Goal: Task Accomplishment & Management: Manage account settings

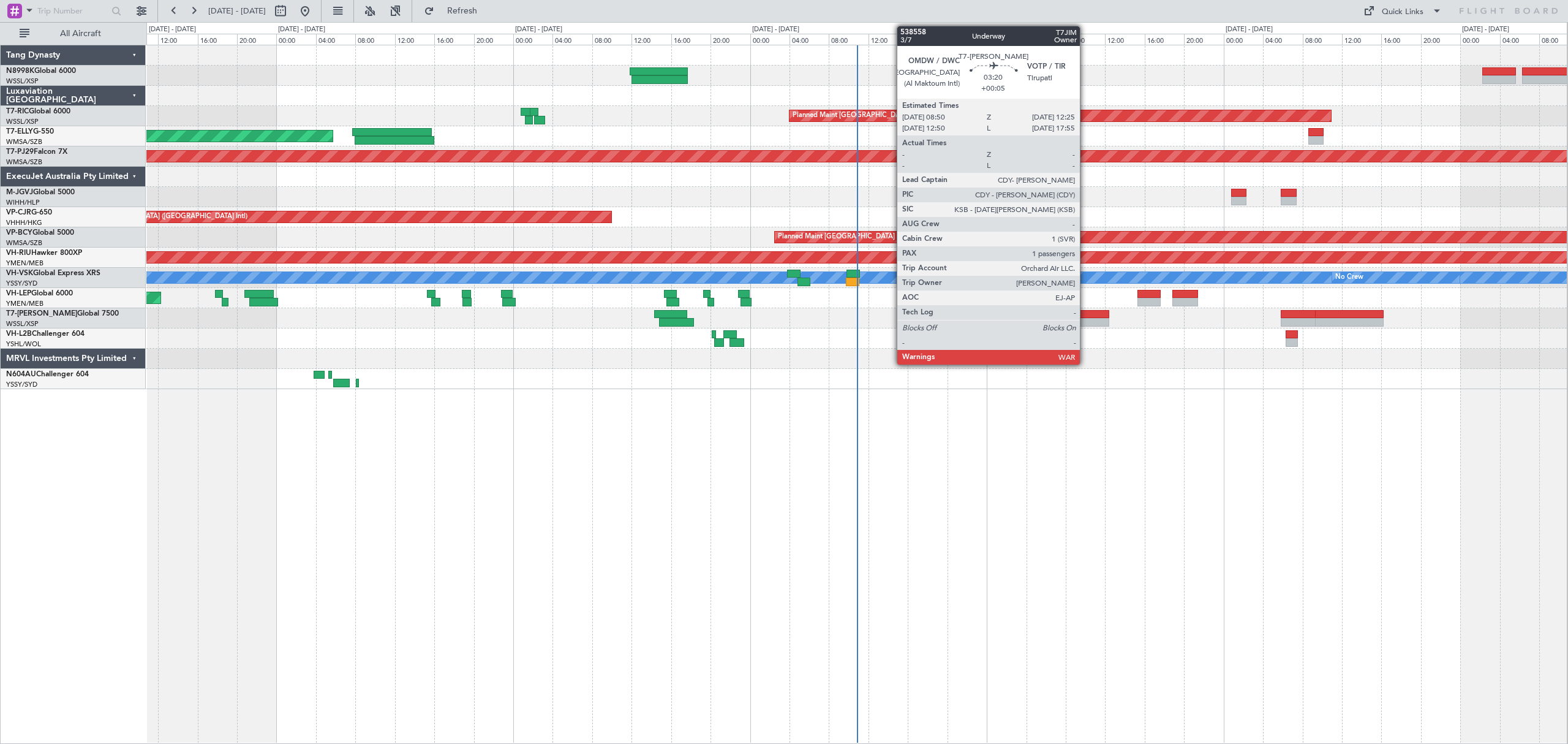
click at [1068, 320] on div at bounding box center [1091, 322] width 36 height 8
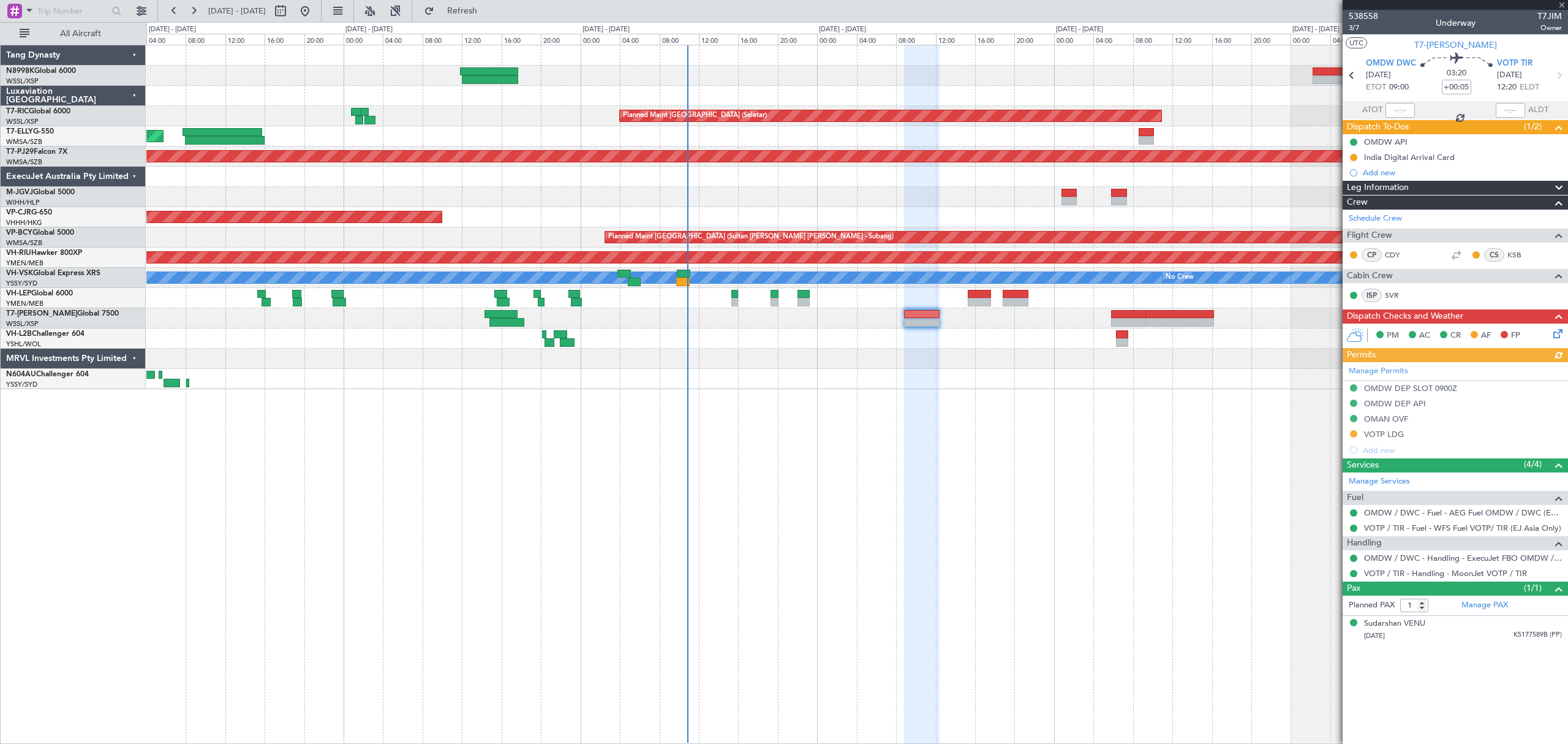
click at [1037, 413] on div "Planned Maint [GEOGRAPHIC_DATA] (Seletar) Planned Maint [GEOGRAPHIC_DATA] ([GEO…" at bounding box center [856, 394] width 1421 height 699
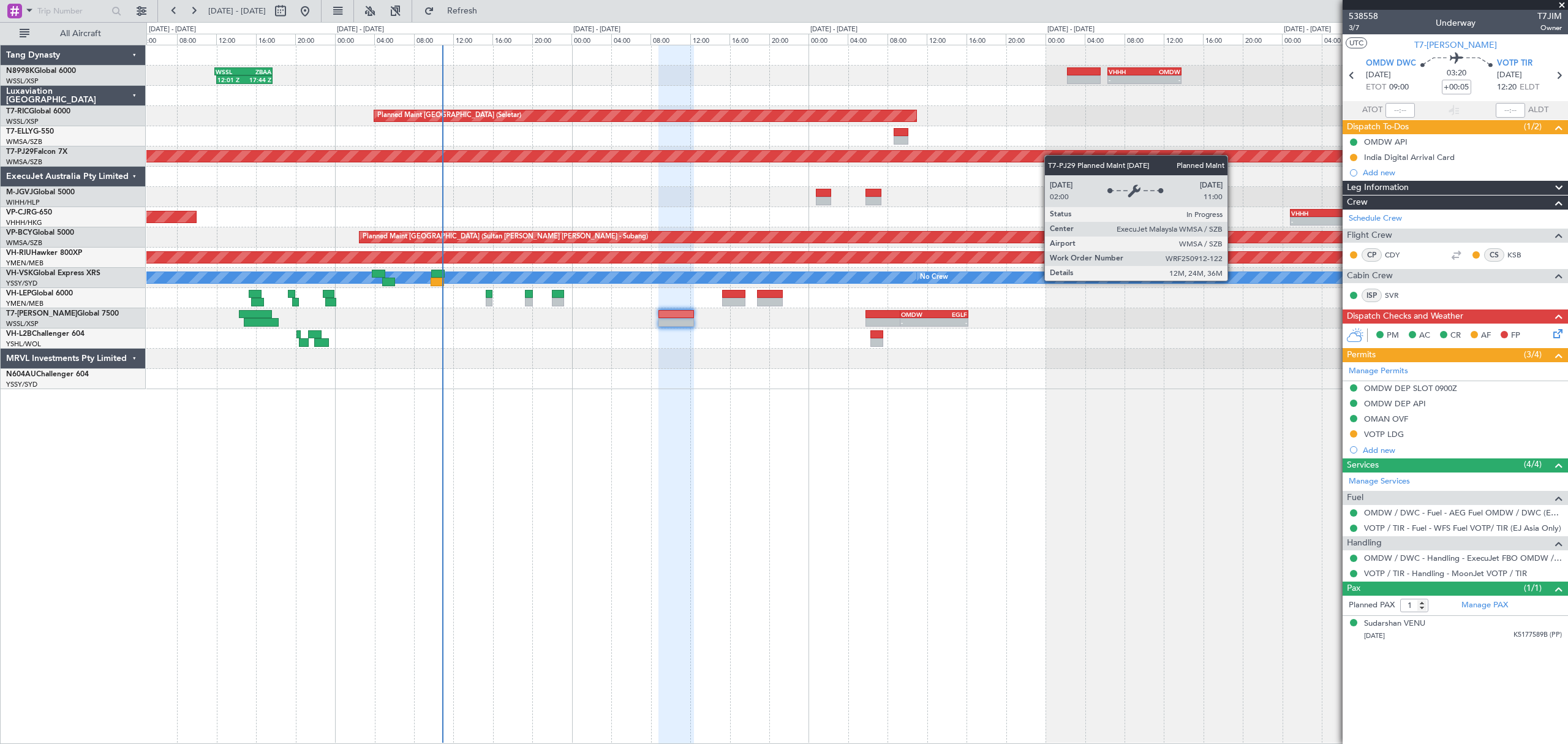
click at [988, 161] on div "12:01 Z 17:44 Z WSSL 11:50 Z ZBAA 17:45 Z - - VHHH 06:20 Z OMDW 13:50 Z Planned…" at bounding box center [856, 217] width 1420 height 344
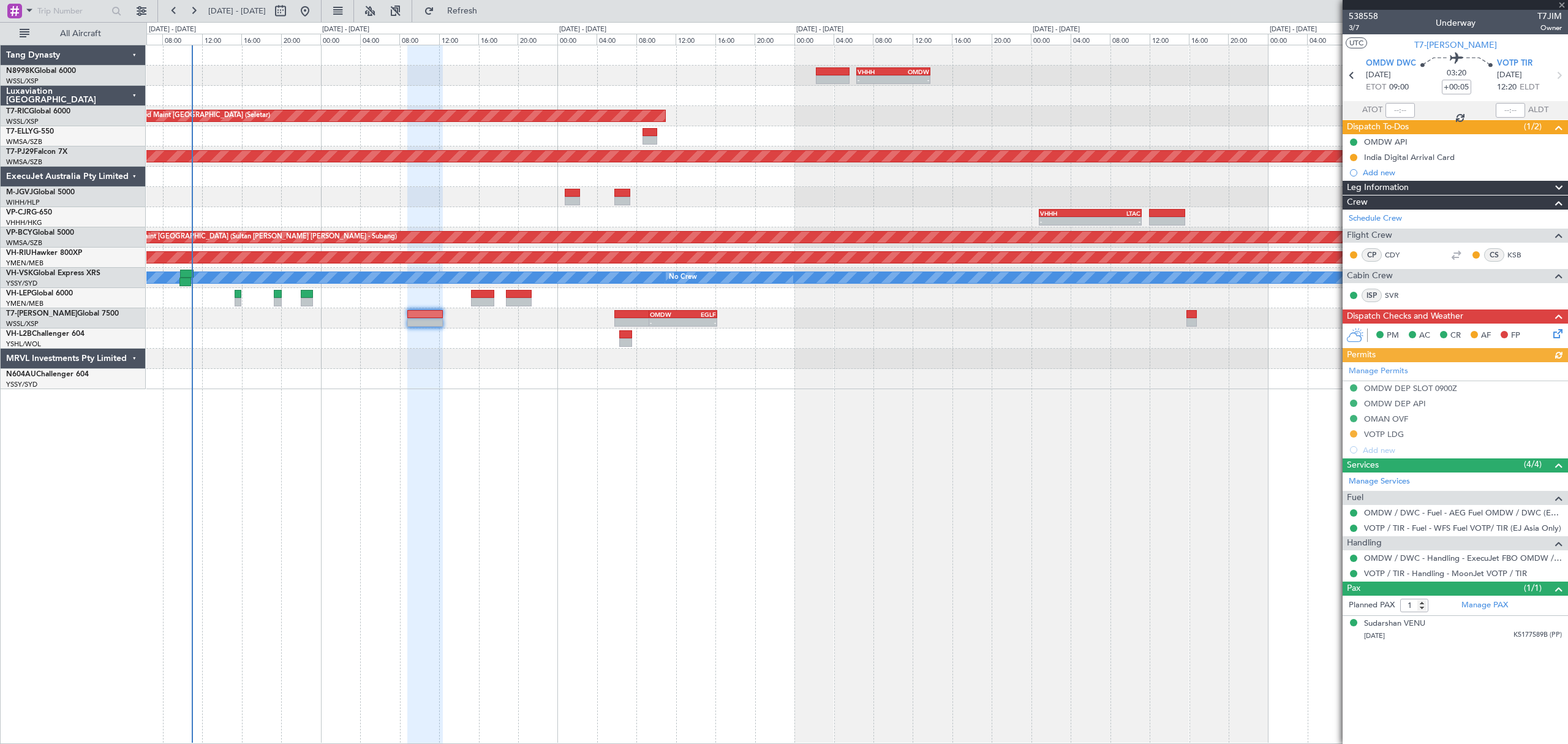
click at [970, 147] on div "- - VHHH 06:20 Z OMDW 13:50 Z 12:01 Z 17:44 Z WSSL 11:50 Z ZBAA 17:45 Z Planned…" at bounding box center [856, 217] width 1420 height 344
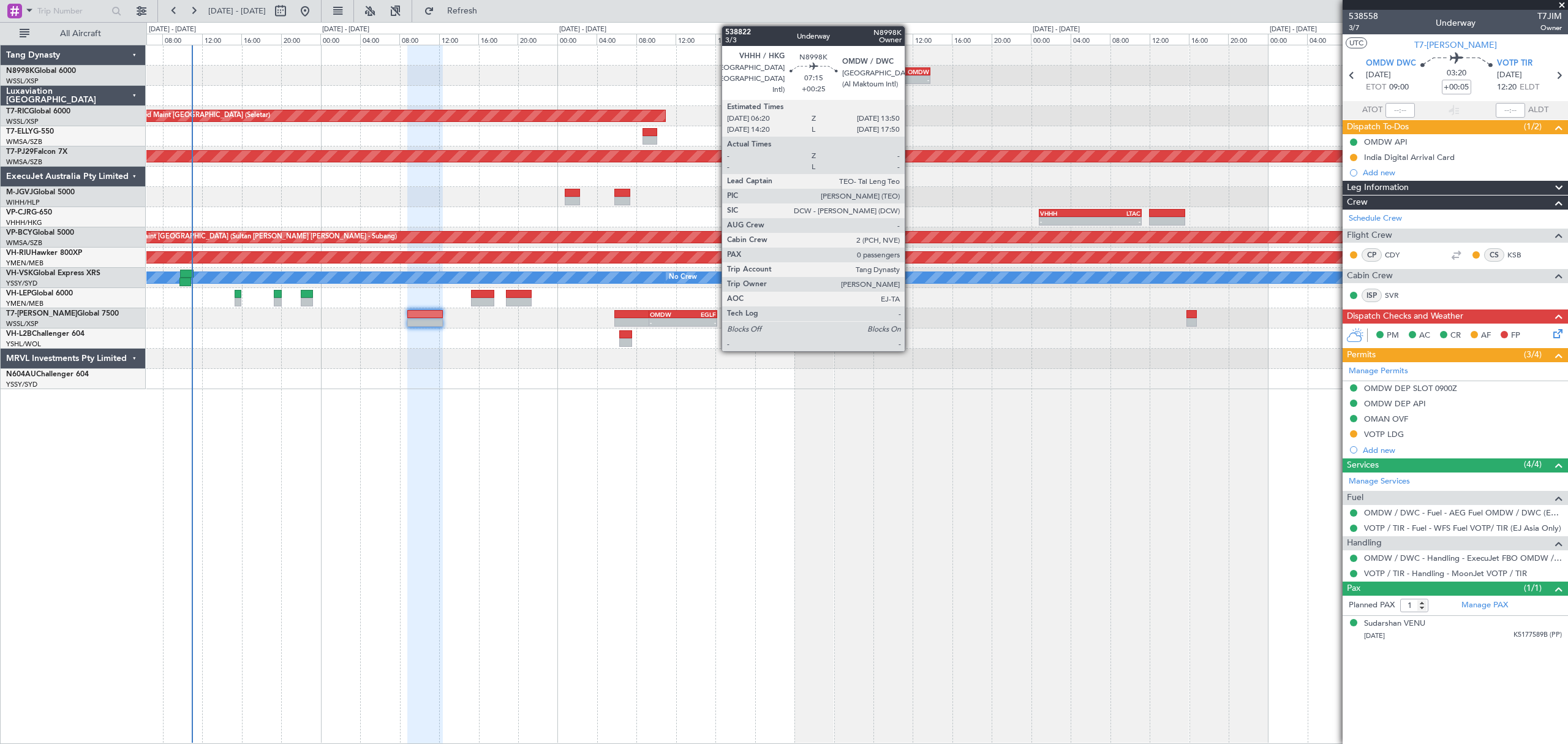
click at [910, 75] on div "- -" at bounding box center [893, 79] width 74 height 8
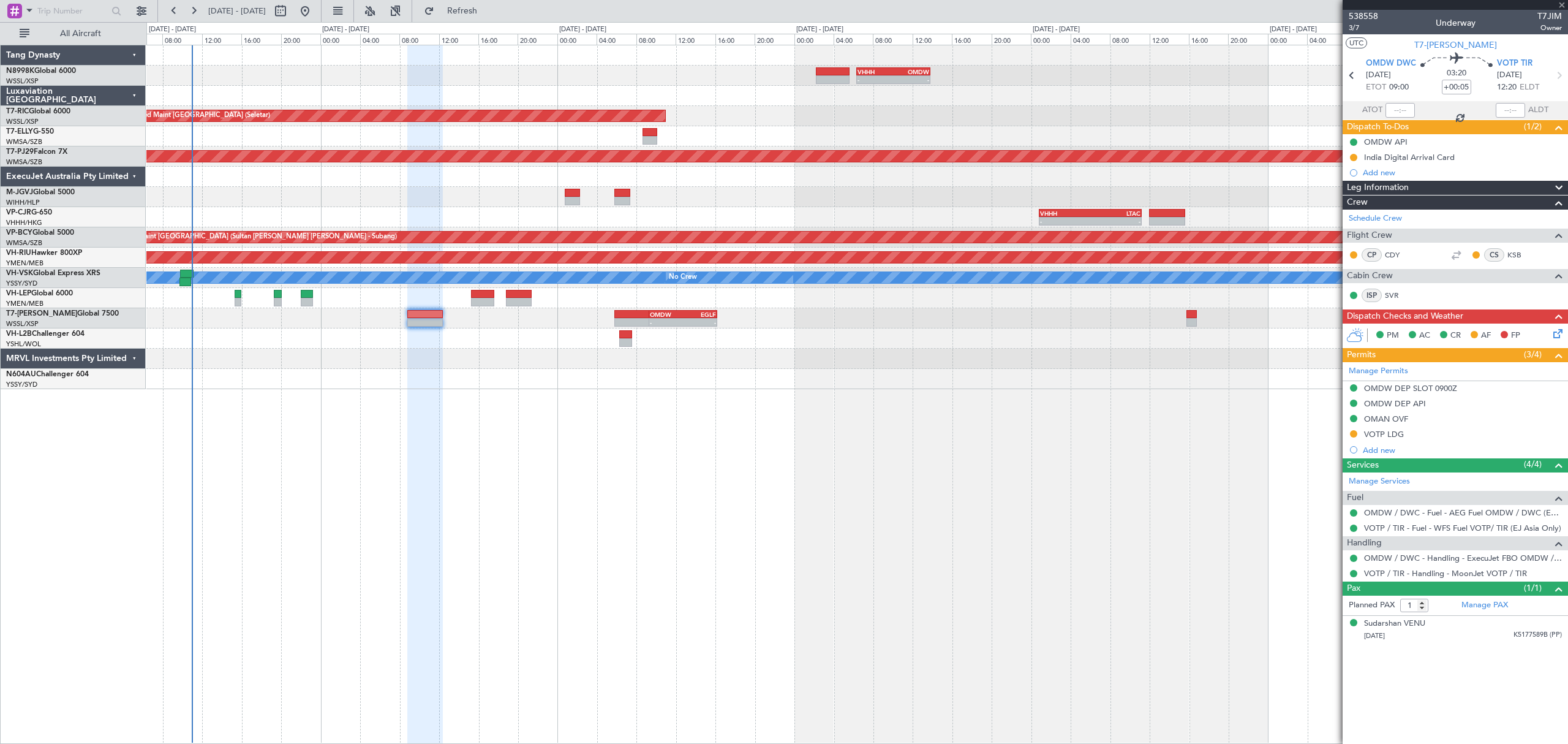
type input "+00:25"
type input "0"
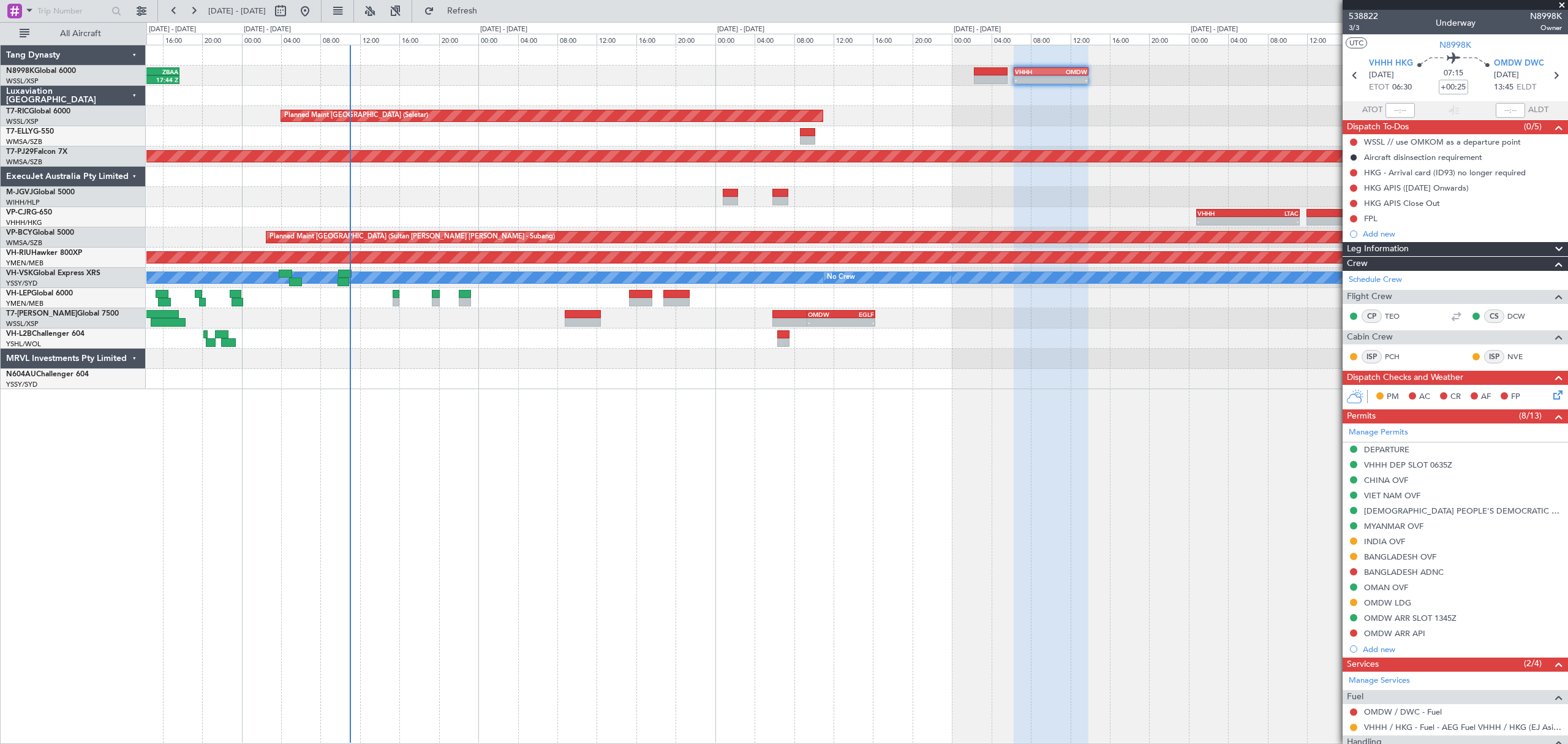
click at [718, 331] on div "- - VHHH 06:20 Z OMDW 13:50 Z 12:01 Z 17:44 Z WSSL 11:50 Z ZBAA 17:45 Z Planned…" at bounding box center [856, 217] width 1420 height 344
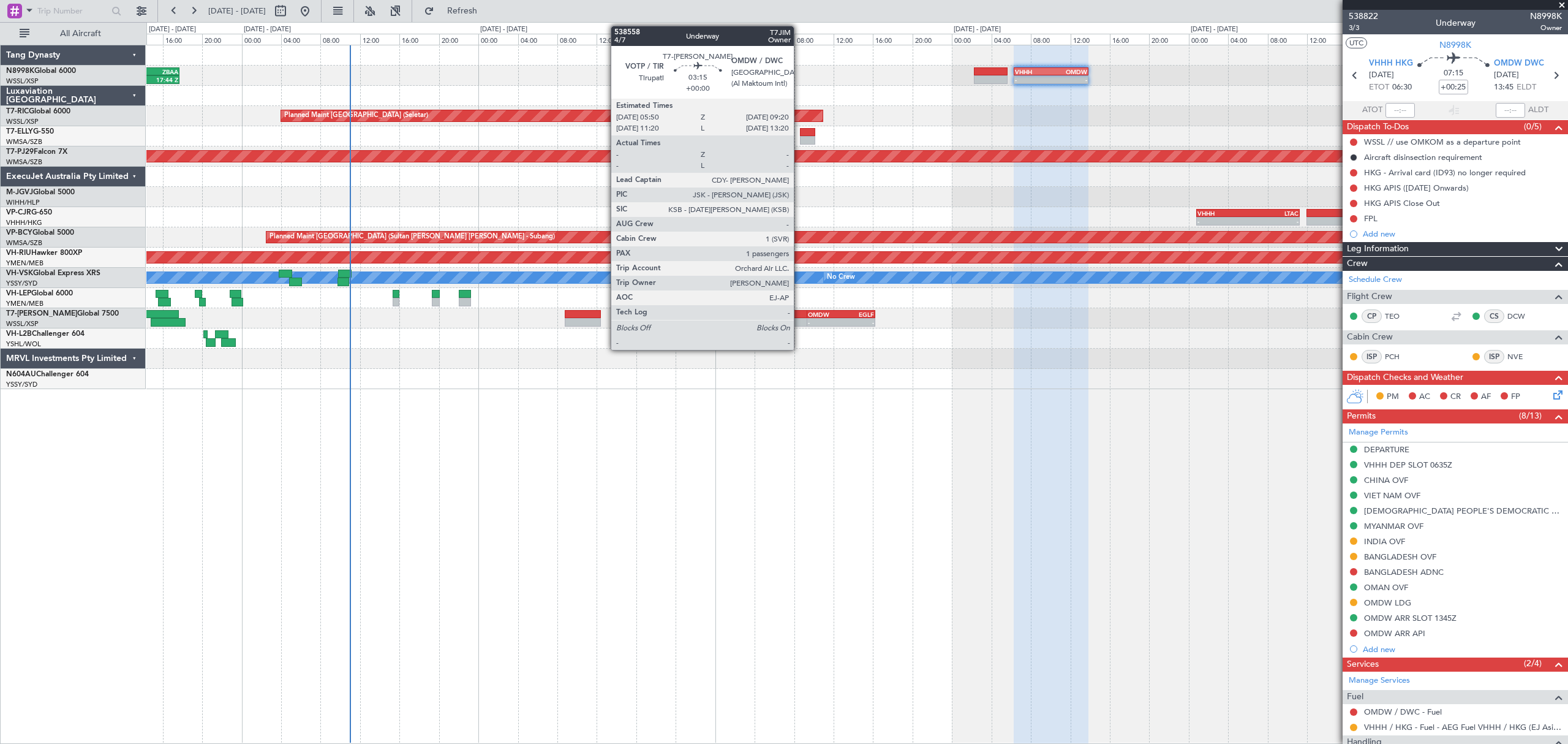
click at [800, 312] on div at bounding box center [789, 315] width 35 height 8
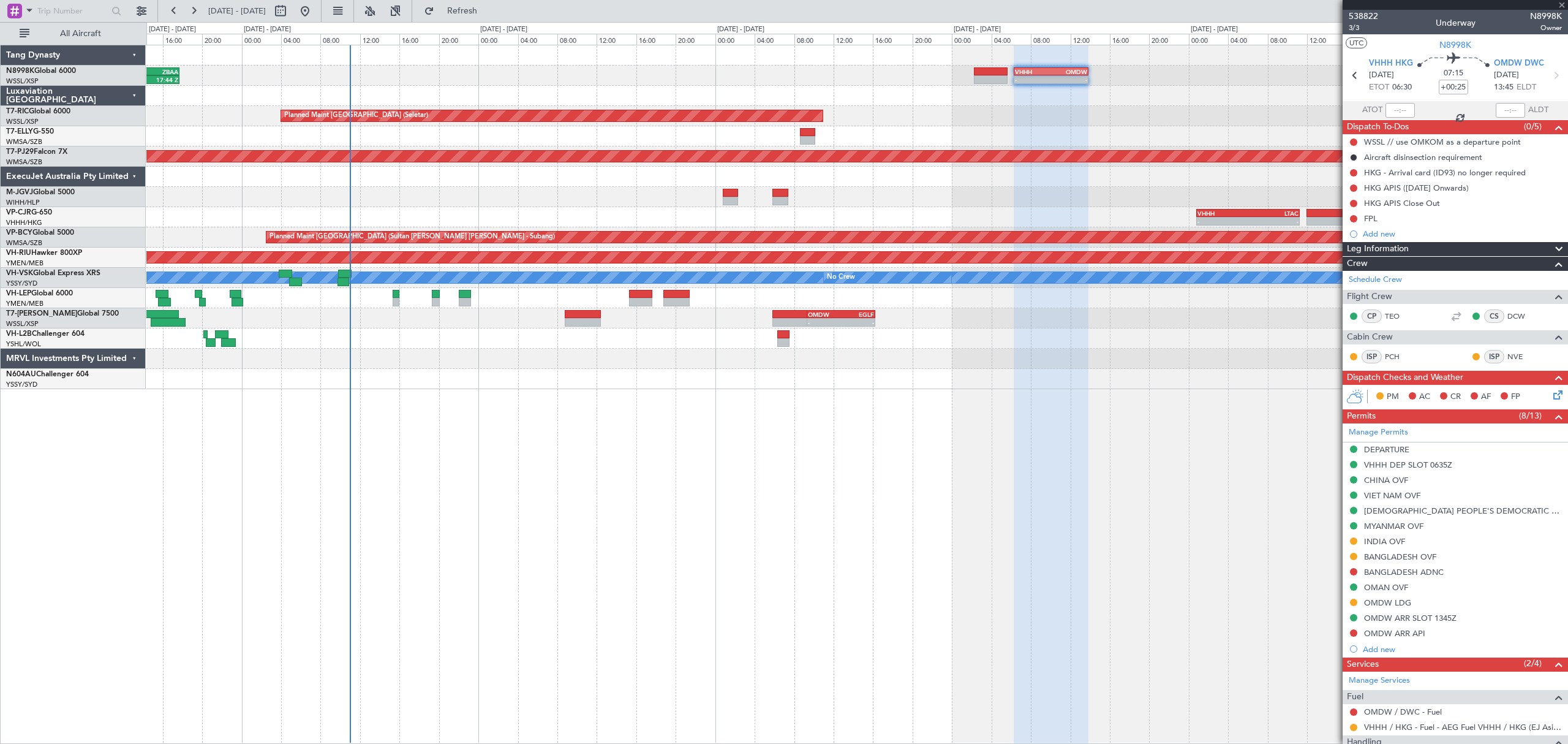
type input "1"
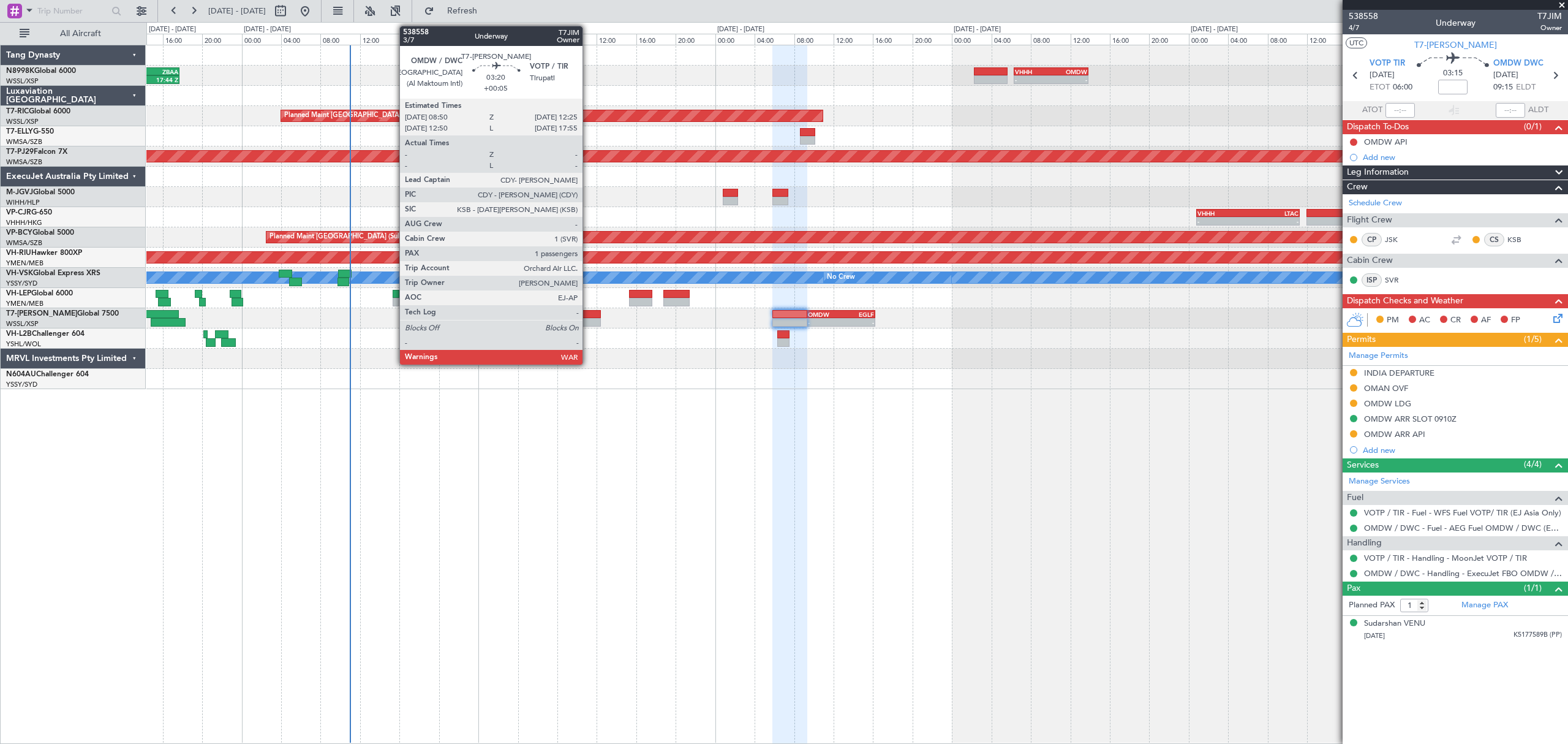
click at [588, 317] on div at bounding box center [582, 315] width 36 height 8
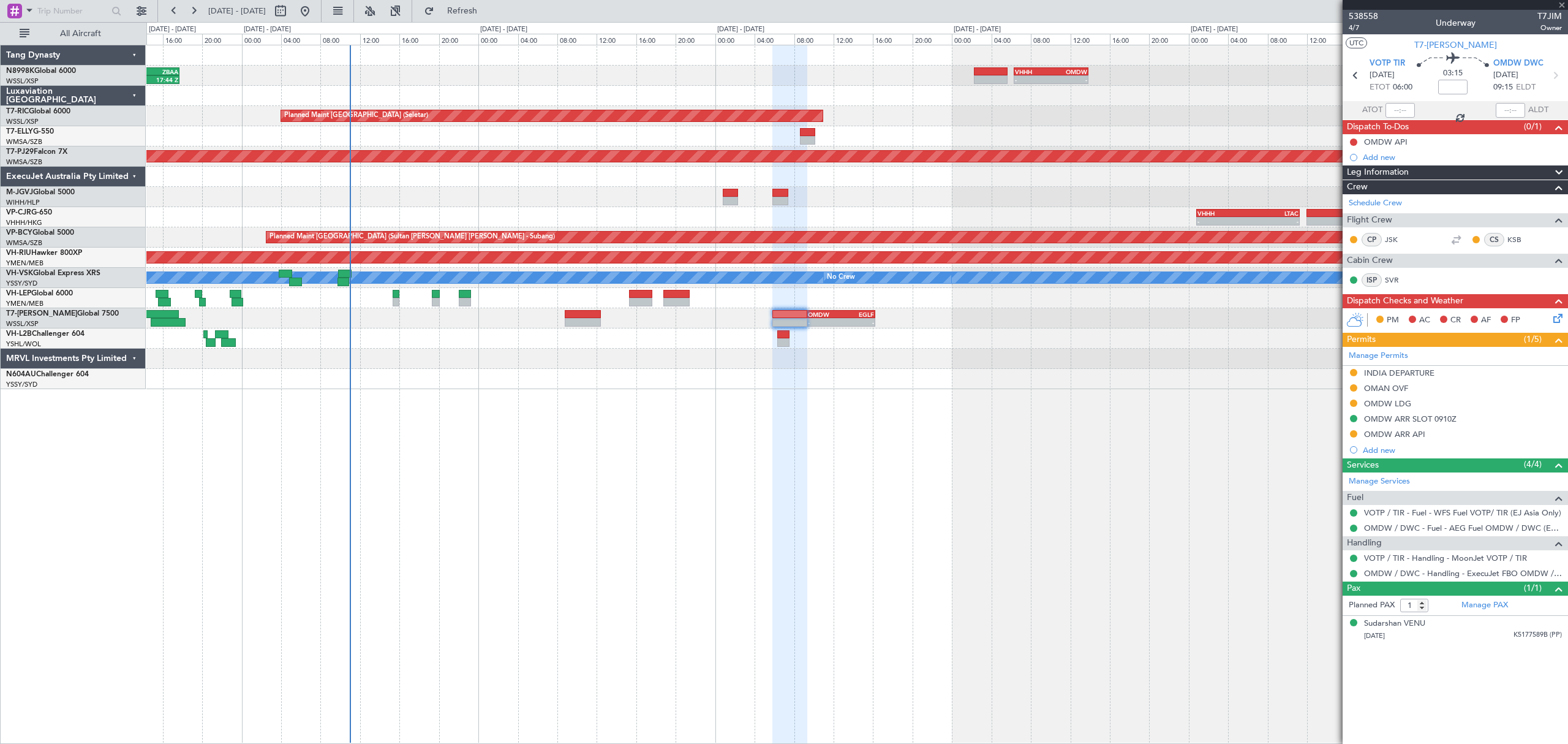
type input "+00:05"
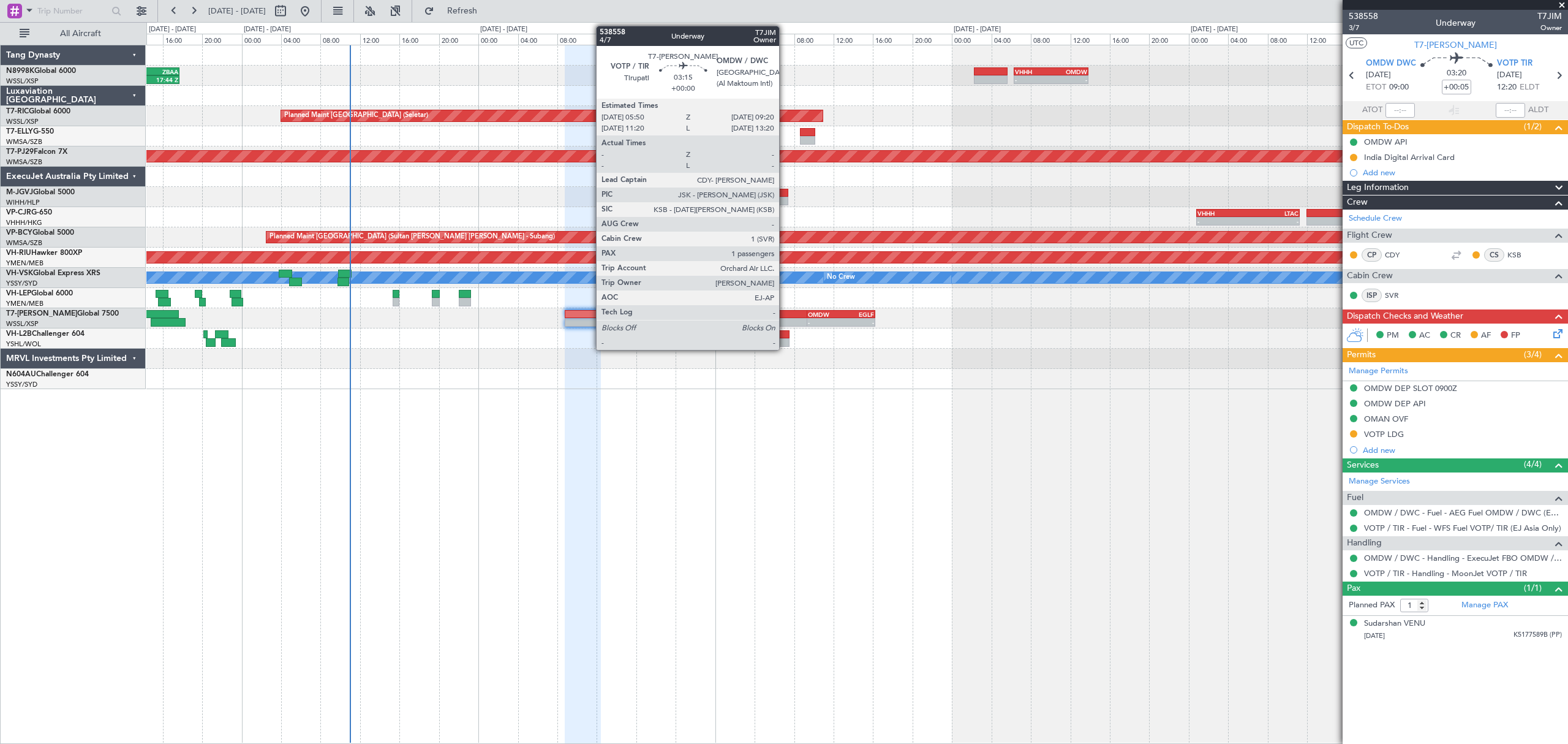
click at [784, 318] on div at bounding box center [789, 322] width 35 height 8
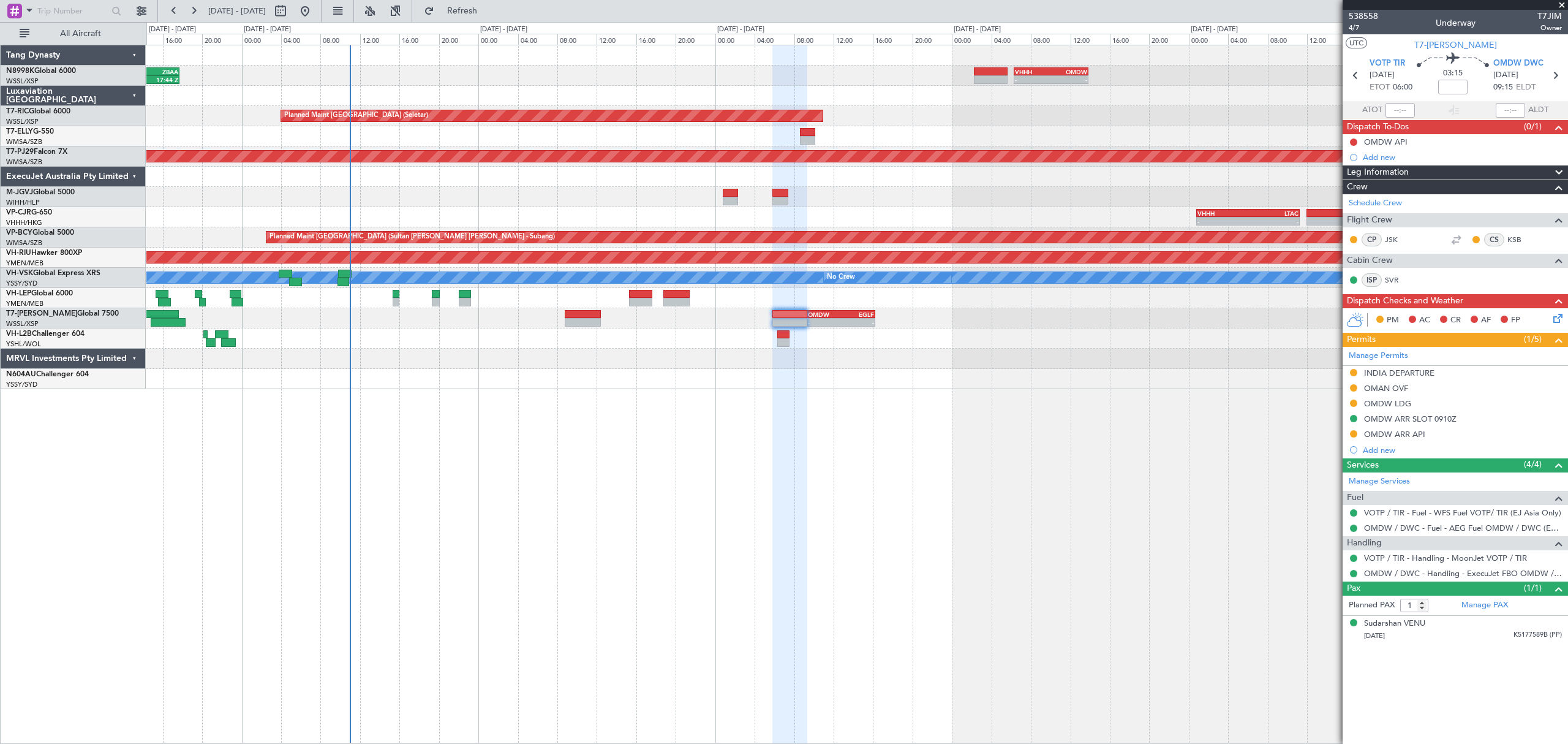
click at [700, 368] on div "12:01 Z 17:44 Z WSSL 11:50 Z ZBAA 17:45 Z - - VHHH 06:20 Z OMDW 13:50 Z Planned…" at bounding box center [856, 217] width 1420 height 344
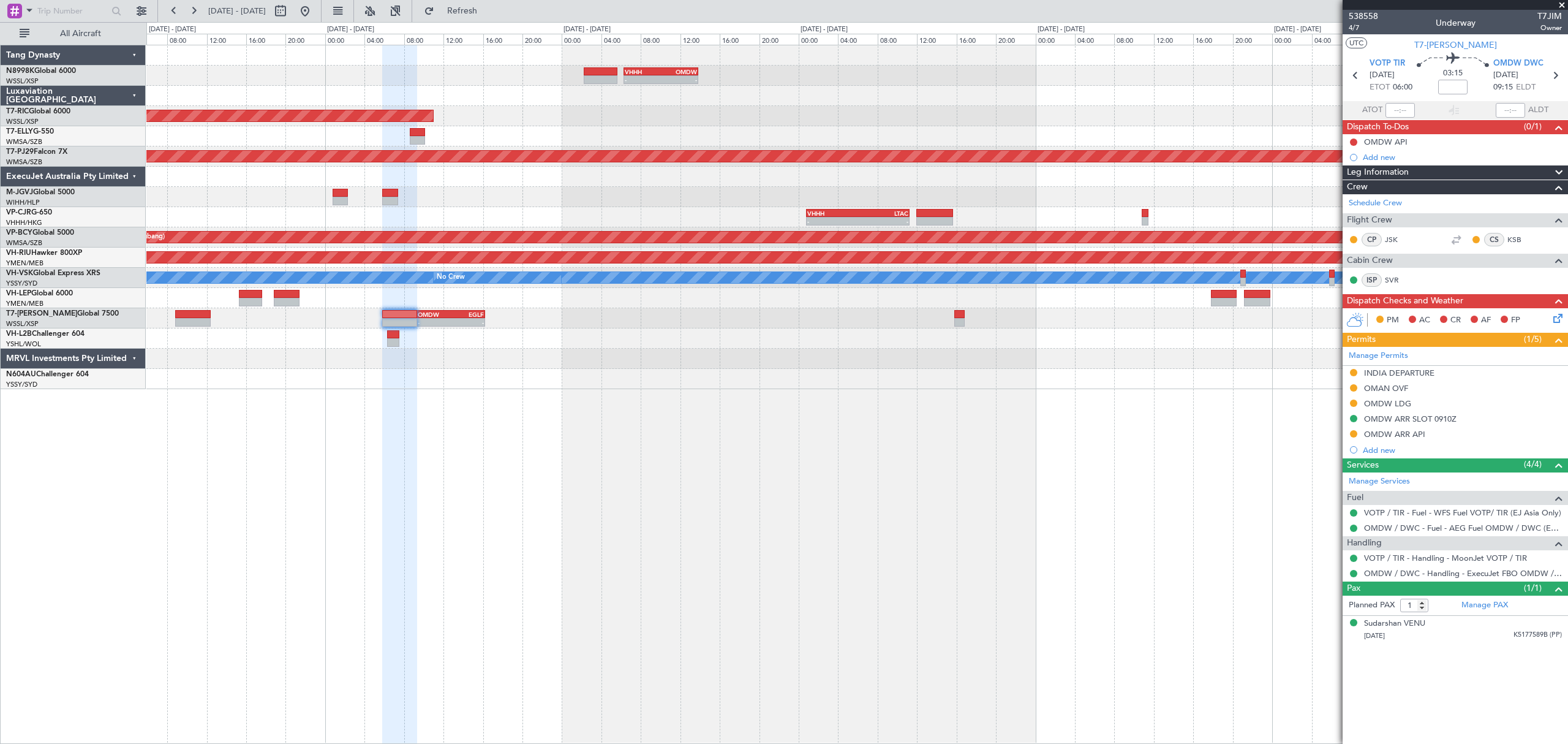
click at [958, 326] on div "- - OMDW 09:20 Z EGLF 16:15 Z" at bounding box center [856, 318] width 1420 height 20
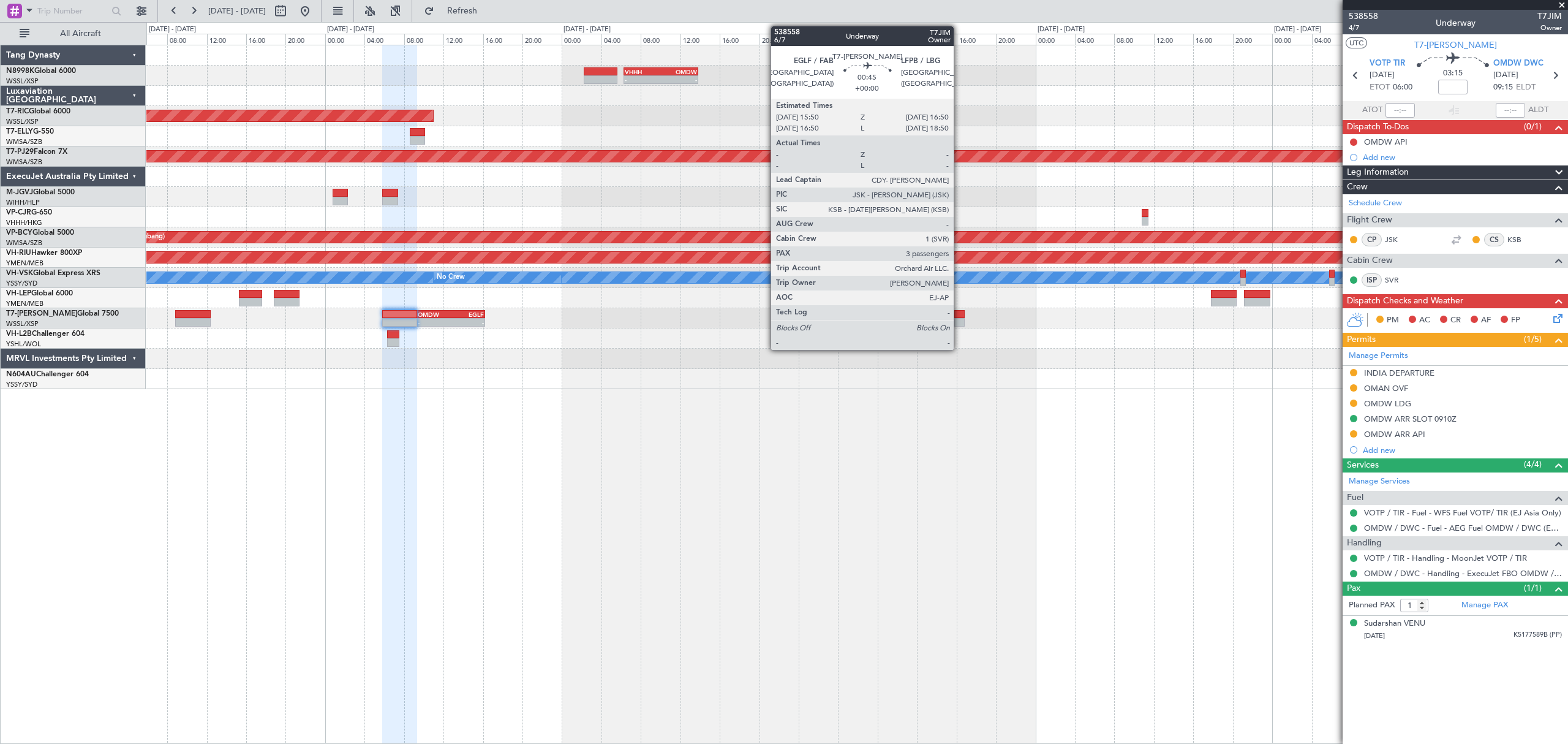
click at [959, 324] on div at bounding box center [959, 322] width 10 height 8
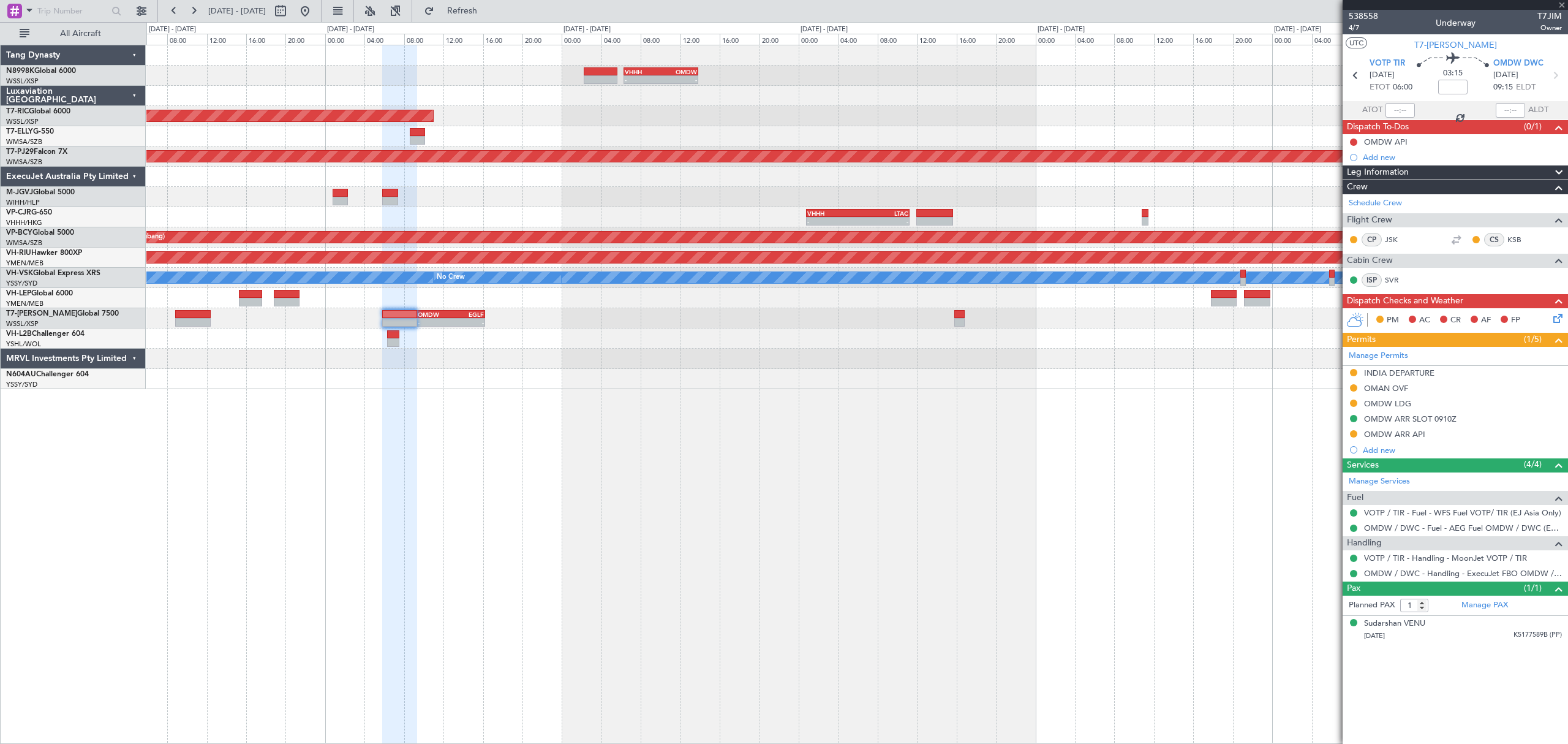
type input "3"
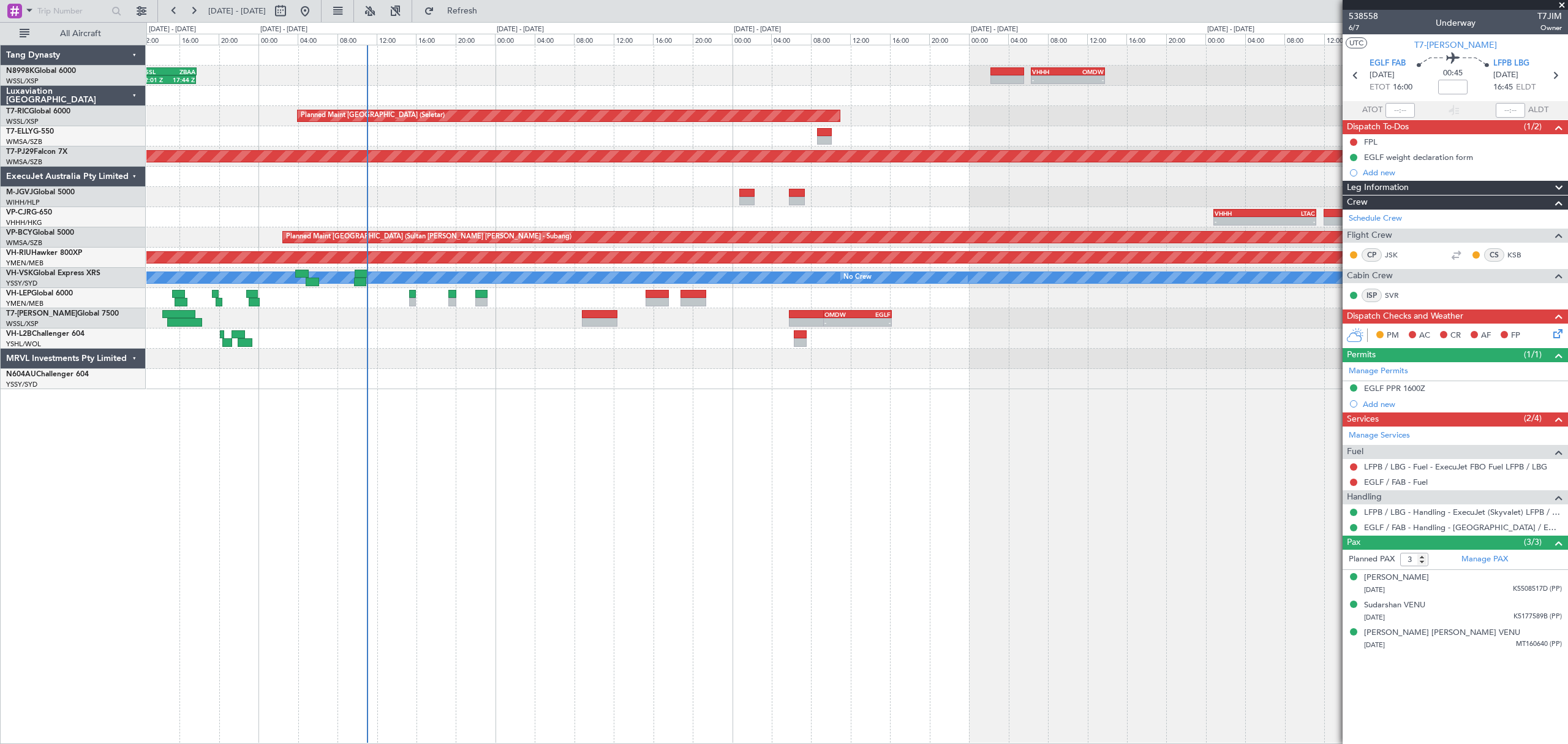
click at [827, 454] on div "- - VHHH 06:20 Z OMDW 13:50 Z 12:01 Z 17:44 Z WSSL 11:50 Z ZBAA 17:45 Z Planned…" at bounding box center [856, 394] width 1421 height 699
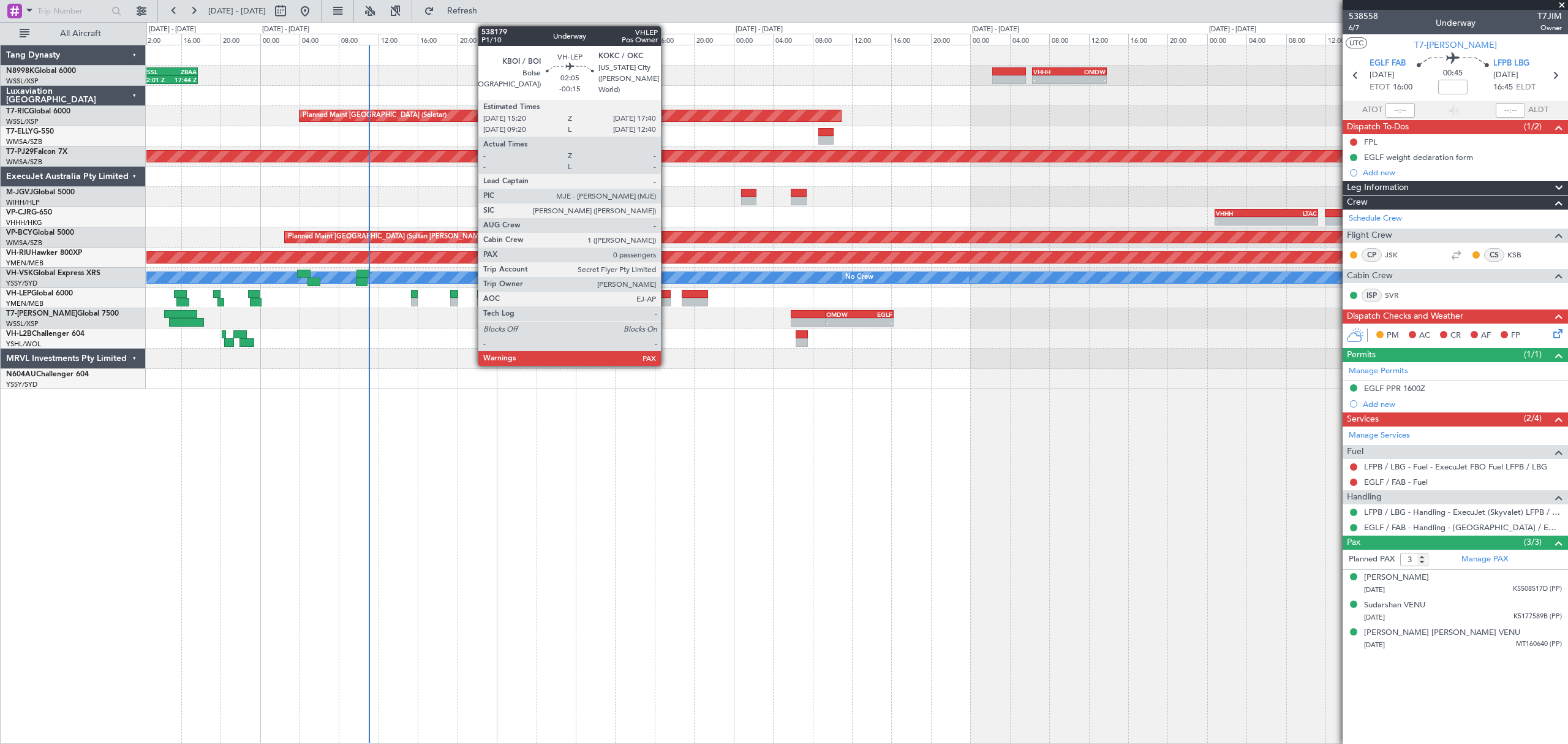
click at [666, 306] on div at bounding box center [659, 302] width 24 height 8
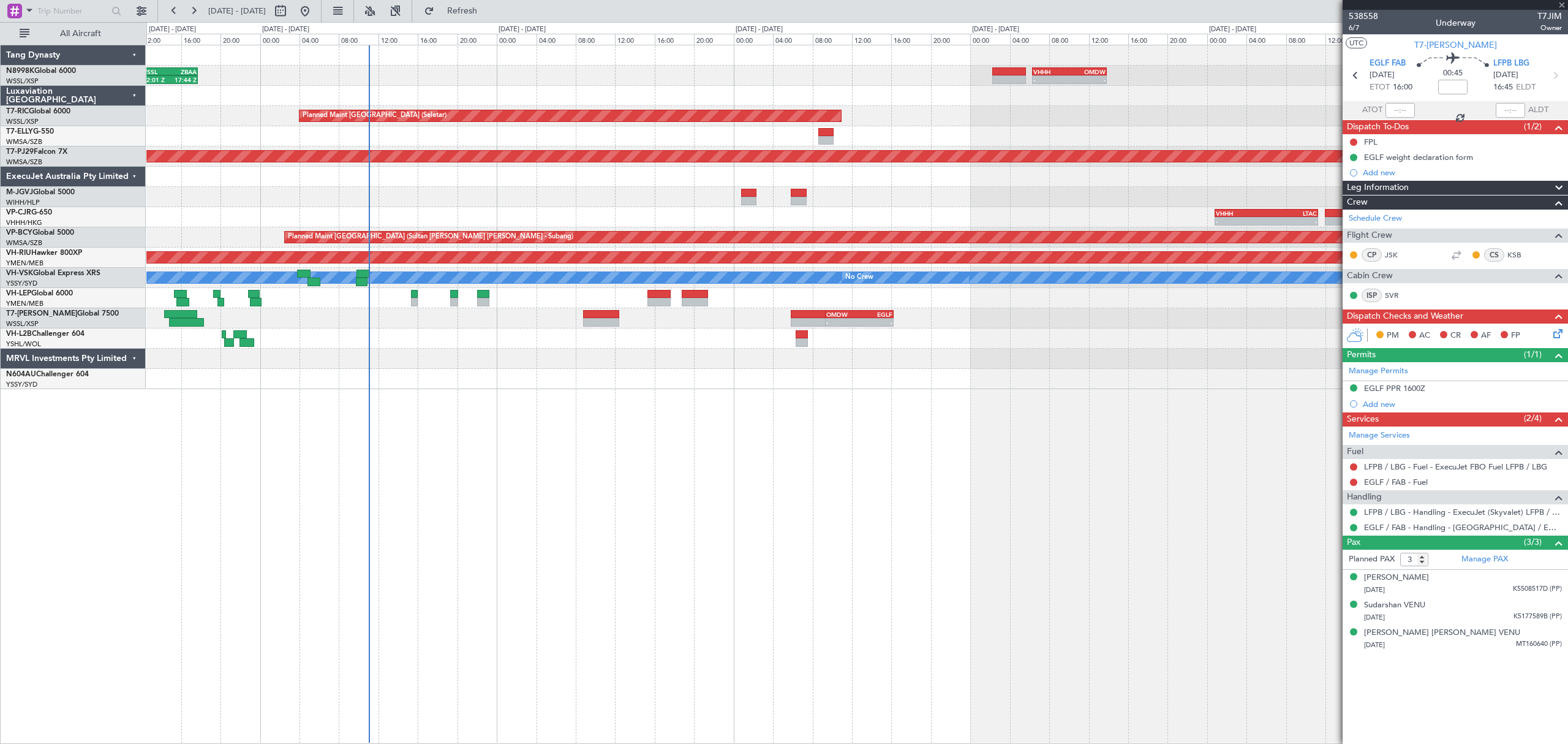
type input "-00:15"
type input "0"
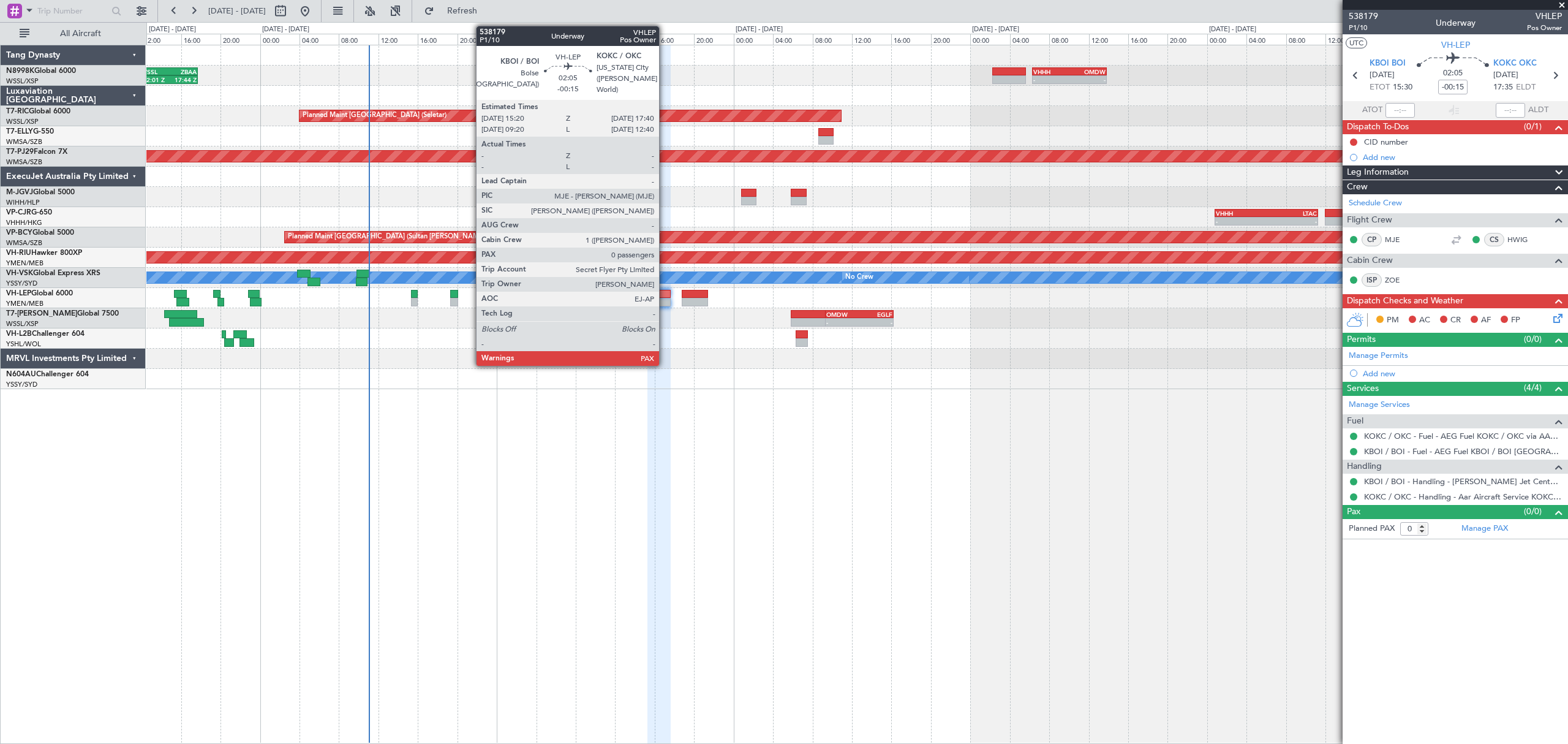
click at [664, 299] on div at bounding box center [659, 302] width 24 height 8
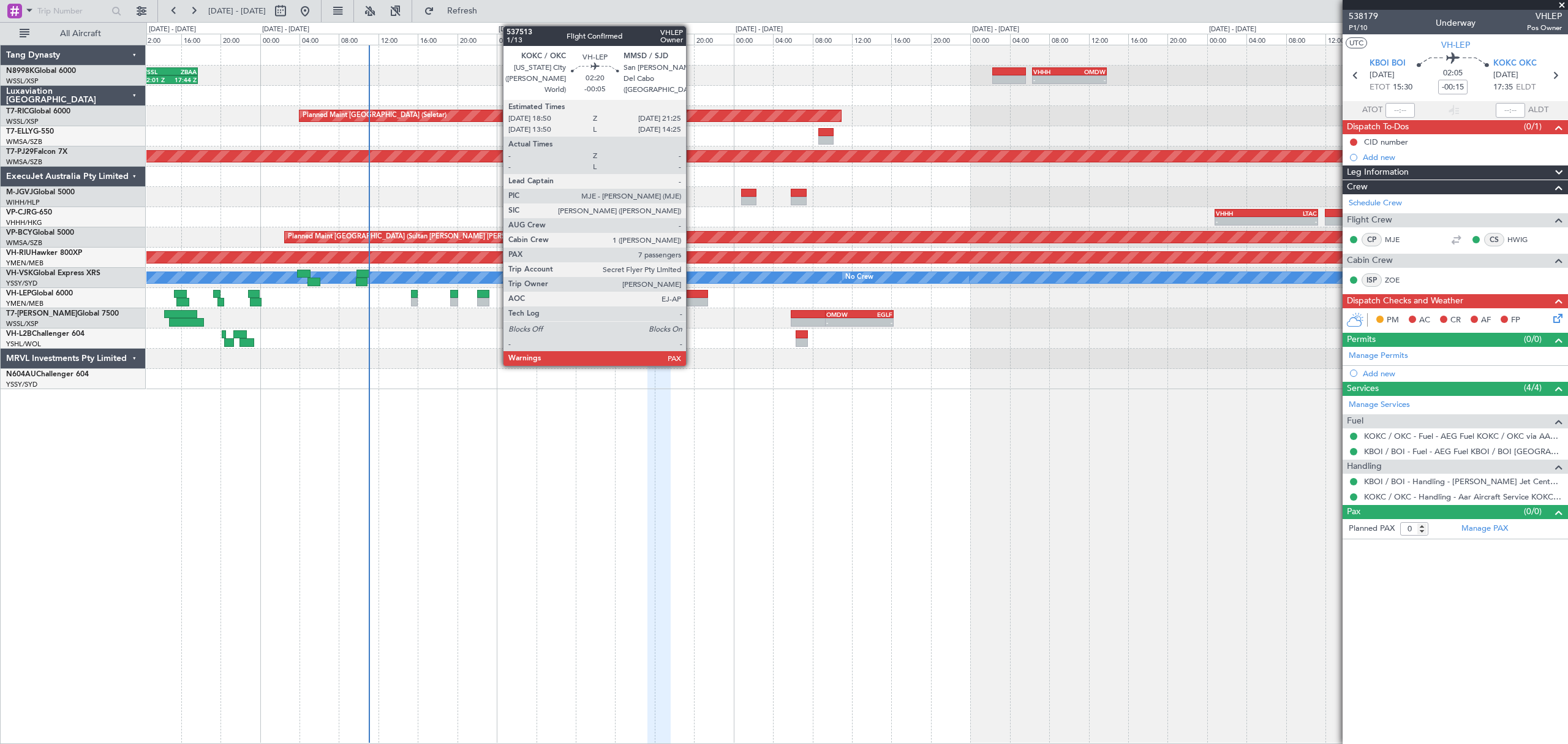
click at [691, 293] on div at bounding box center [694, 294] width 25 height 8
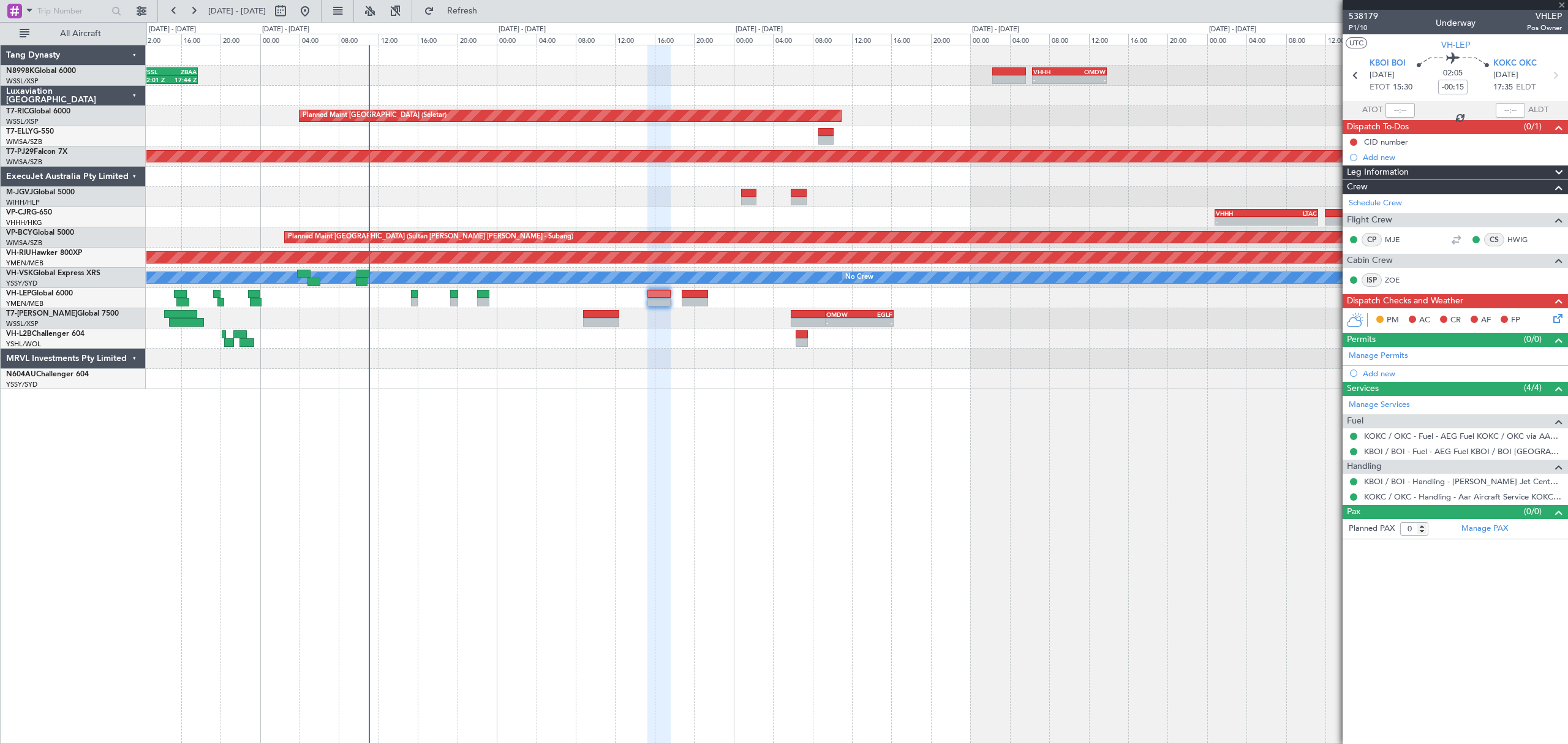
type input "-00:05"
type input "7"
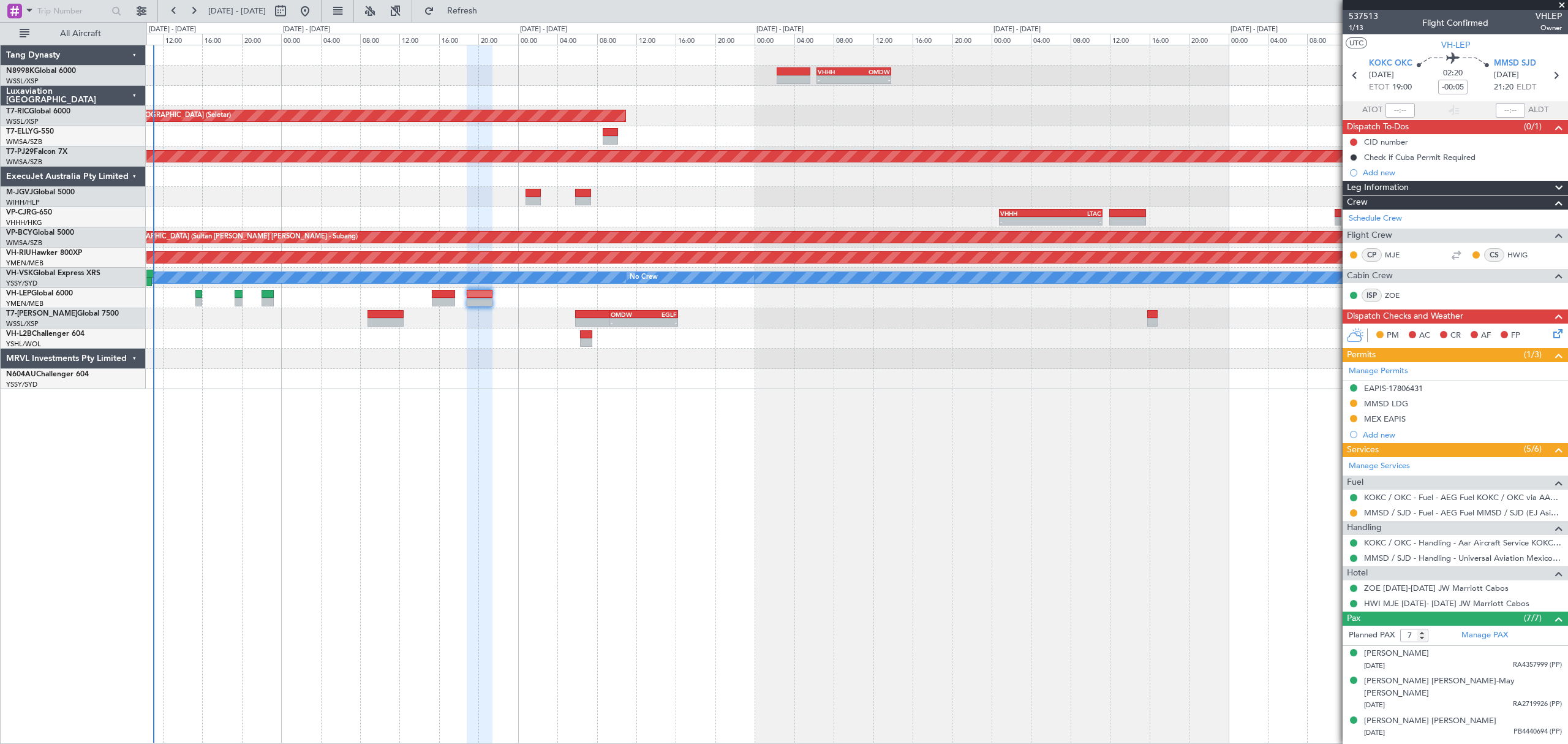
click at [772, 326] on div "- - OMDW 09:20 Z EGLF 16:15 Z" at bounding box center [856, 318] width 1420 height 20
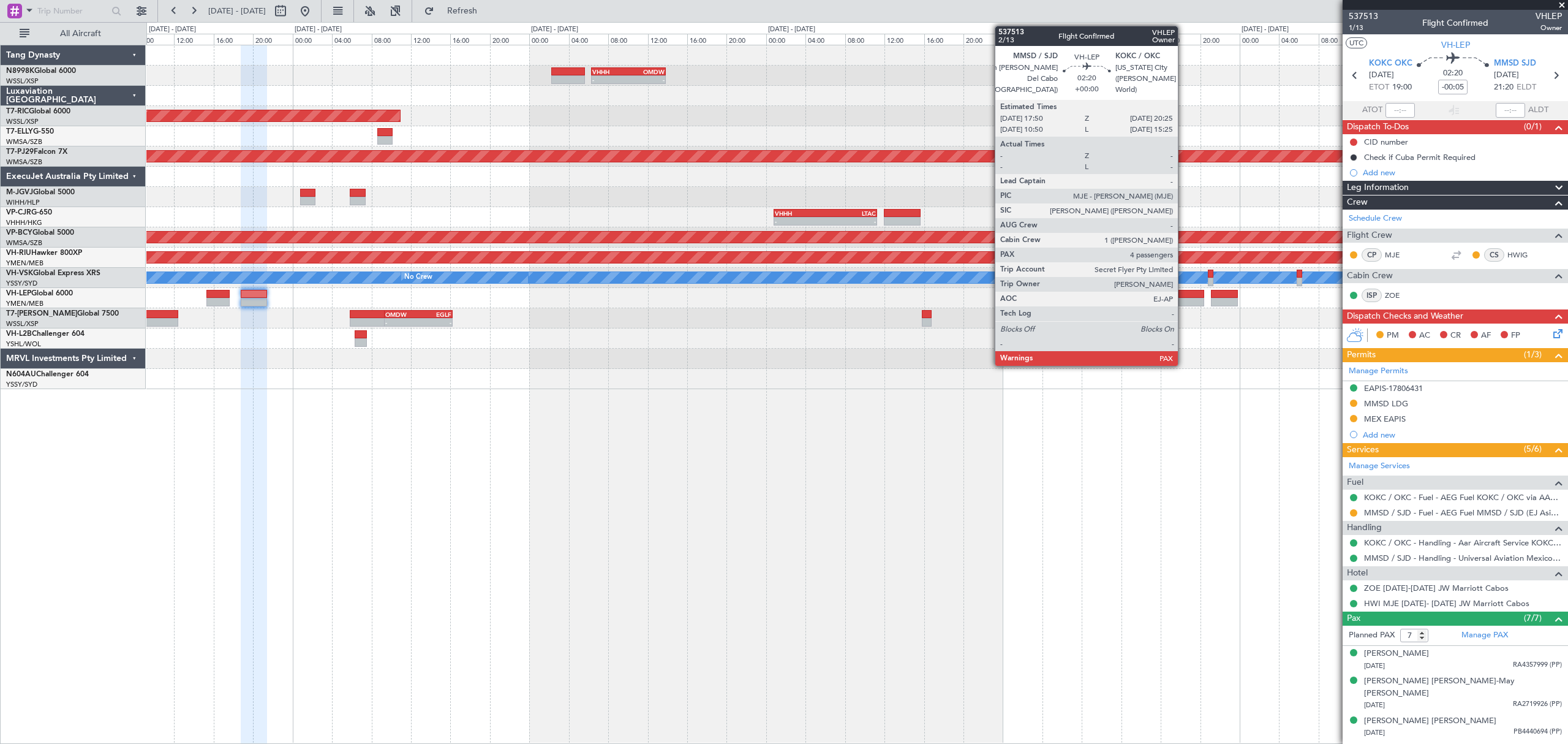
click at [1068, 298] on div at bounding box center [1191, 302] width 25 height 8
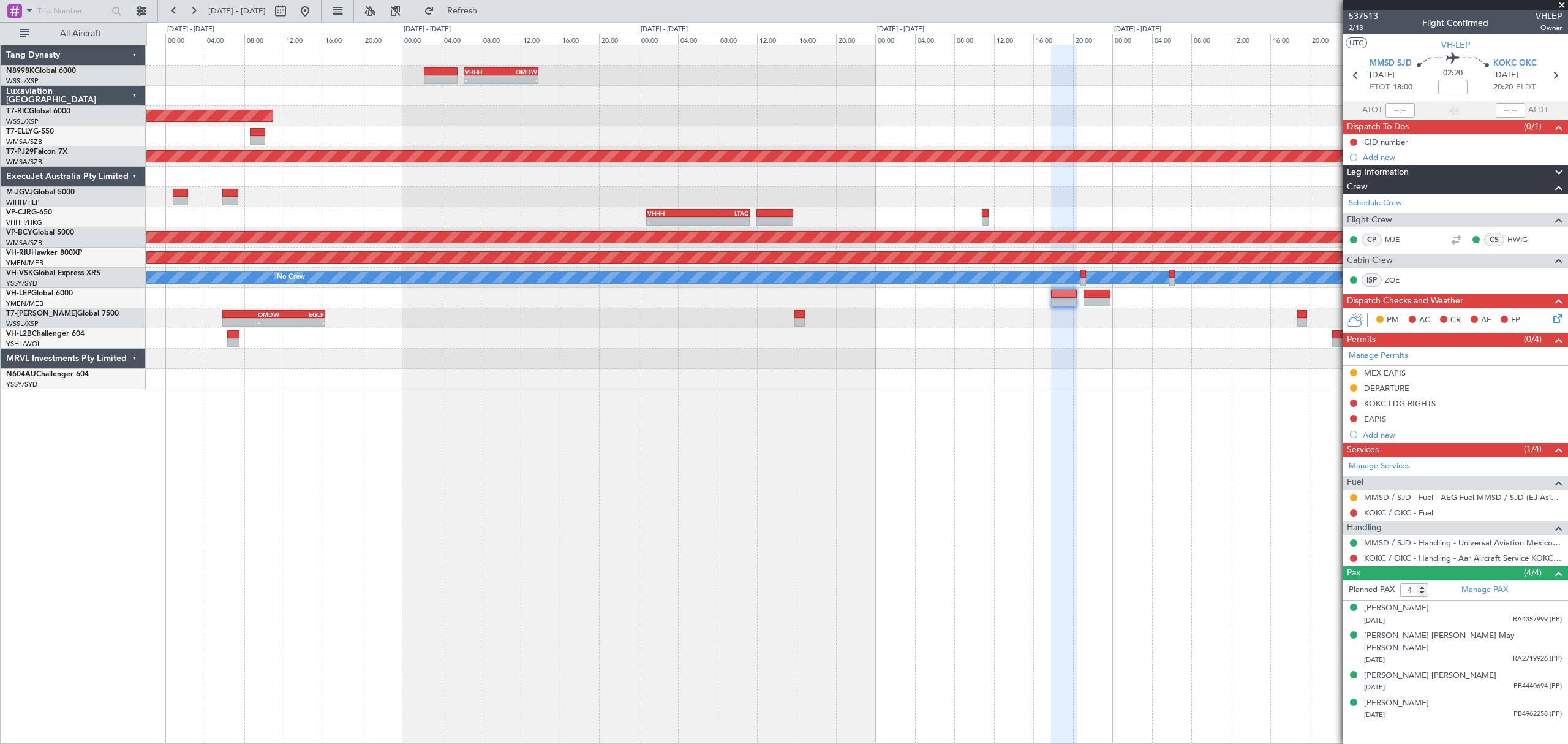
click at [1068, 333] on div "- - VHHH 06:20 Z OMDW 13:50 Z Planned Maint [GEOGRAPHIC_DATA] (Seletar) - - HEC…" at bounding box center [856, 217] width 1420 height 344
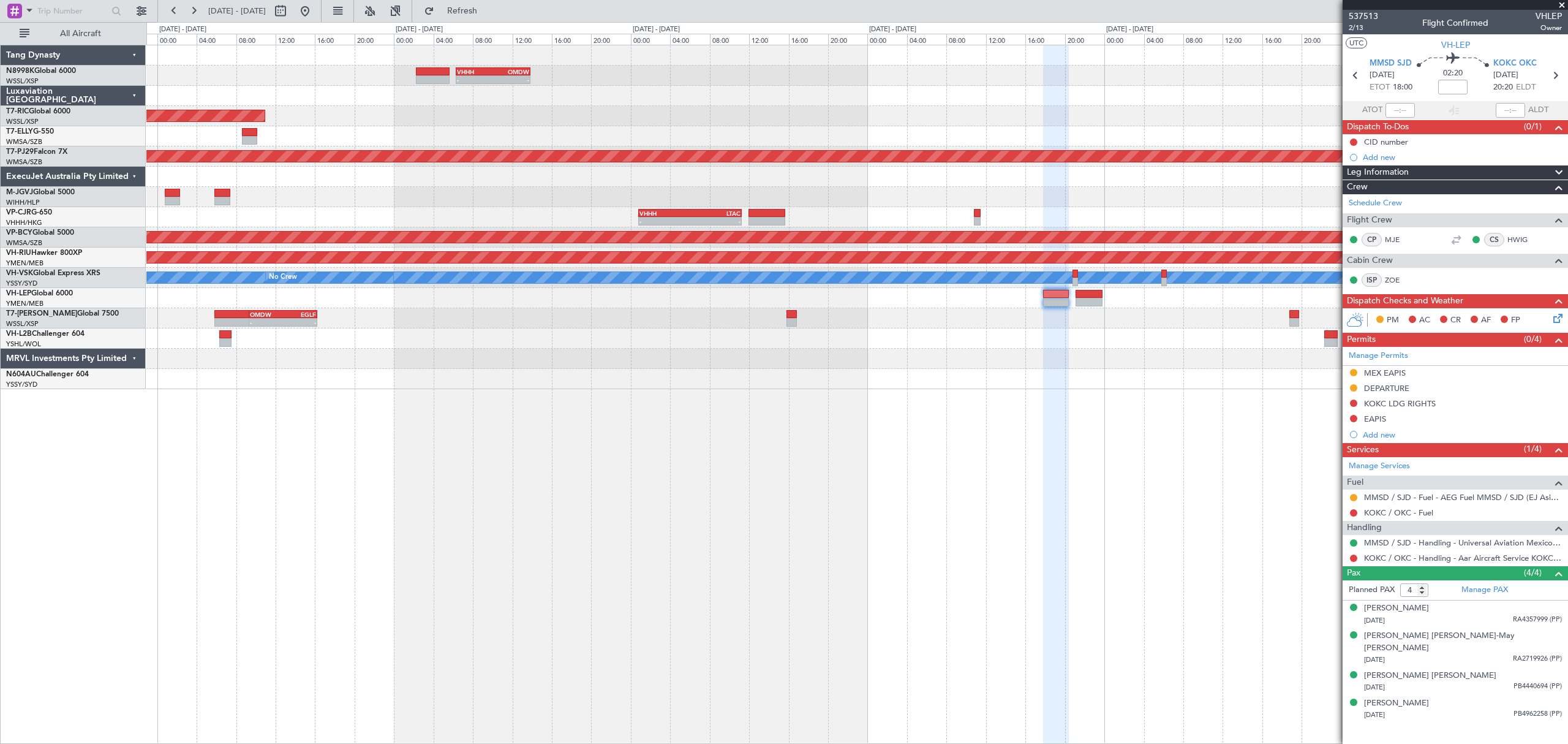
click at [978, 374] on div "- - VHHH 06:20 Z OMDW 13:50 Z Planned Maint [GEOGRAPHIC_DATA] (Seletar) - - HEC…" at bounding box center [856, 217] width 1420 height 344
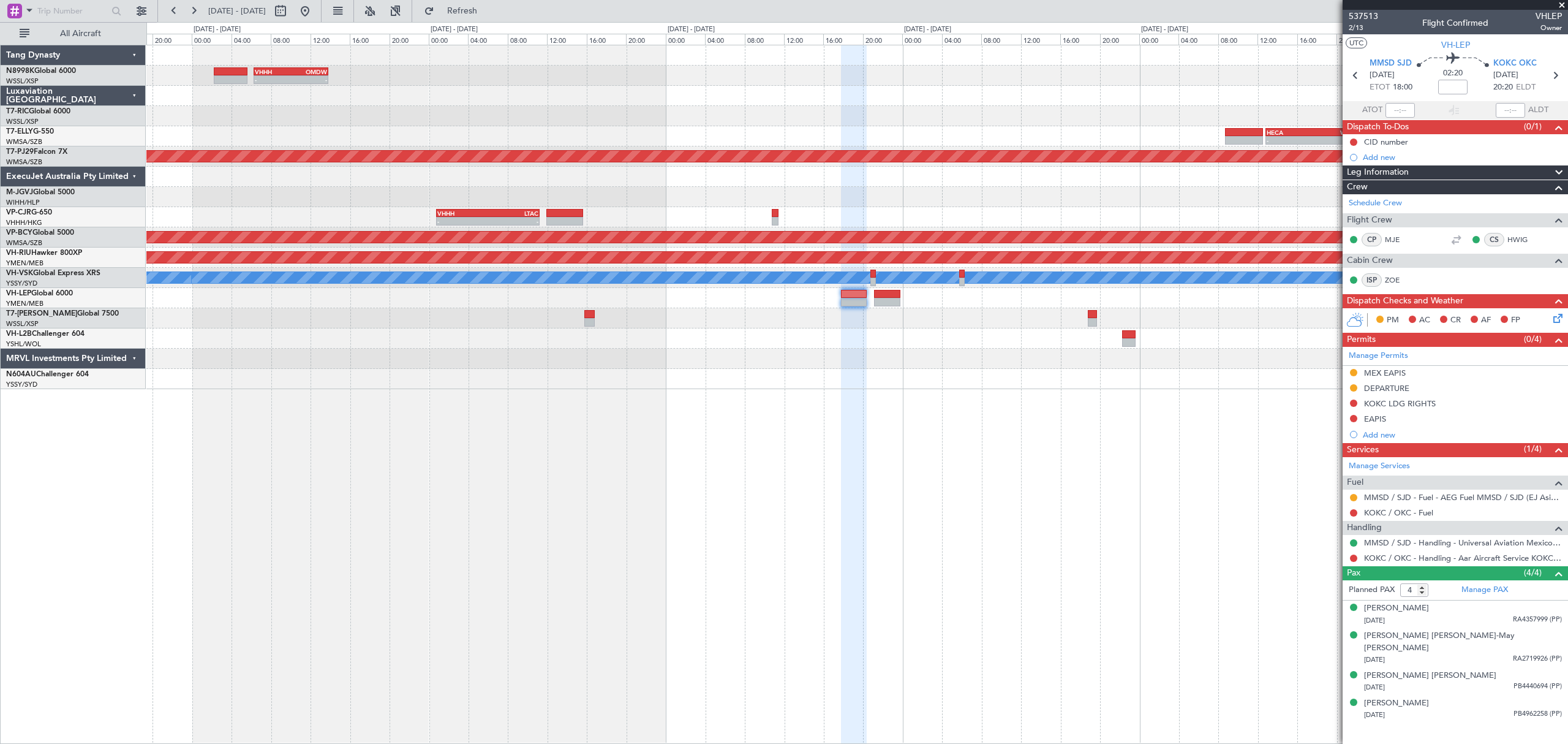
click at [1014, 348] on div "- - VHHH 06:20 Z OMDW 13:50 Z Planned Maint [GEOGRAPHIC_DATA] (Seletar) - - HEC…" at bounding box center [856, 217] width 1420 height 344
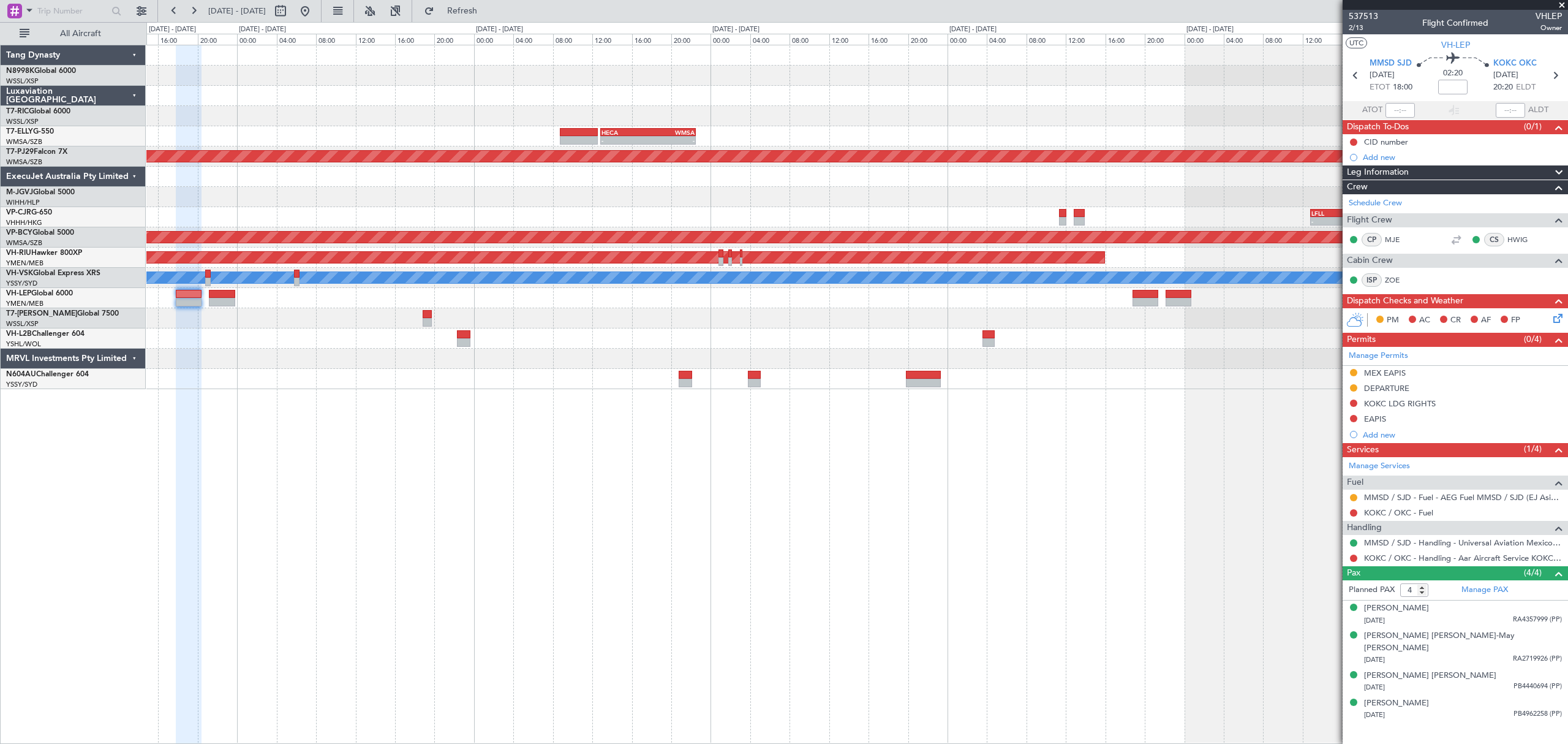
click at [1030, 343] on div at bounding box center [856, 338] width 1420 height 20
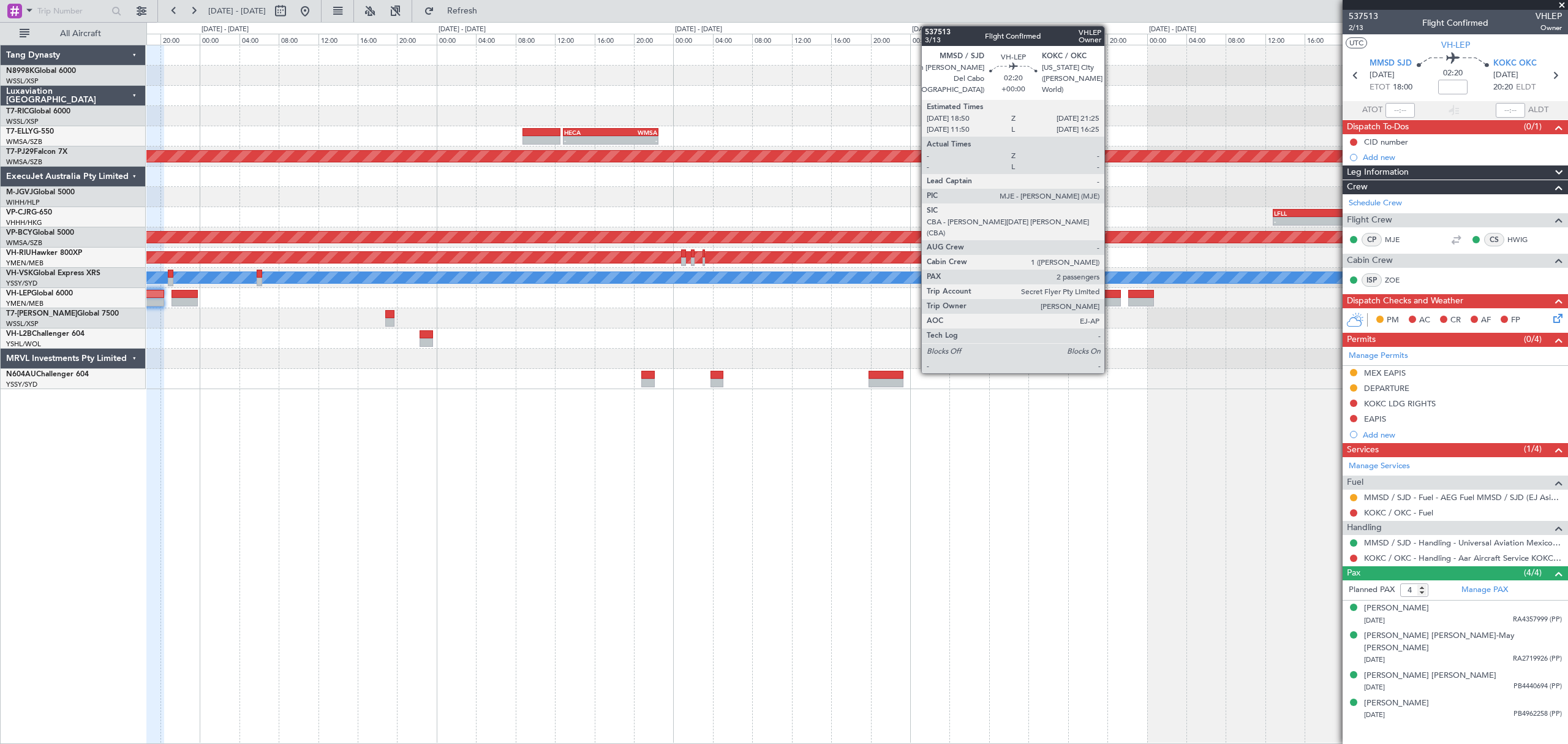
click at [1068, 293] on div at bounding box center [1108, 294] width 25 height 8
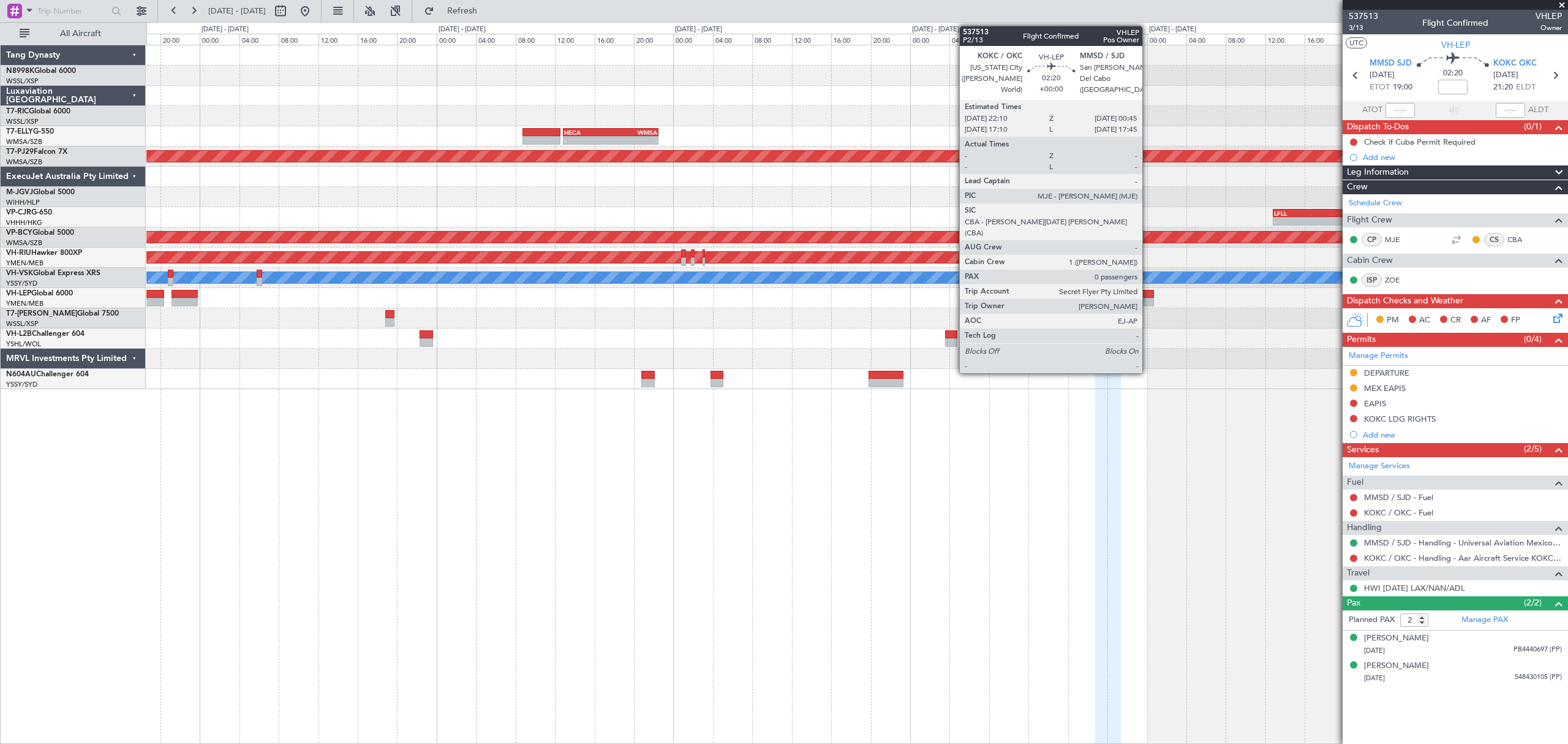
click at [1068, 297] on div at bounding box center [1141, 294] width 25 height 8
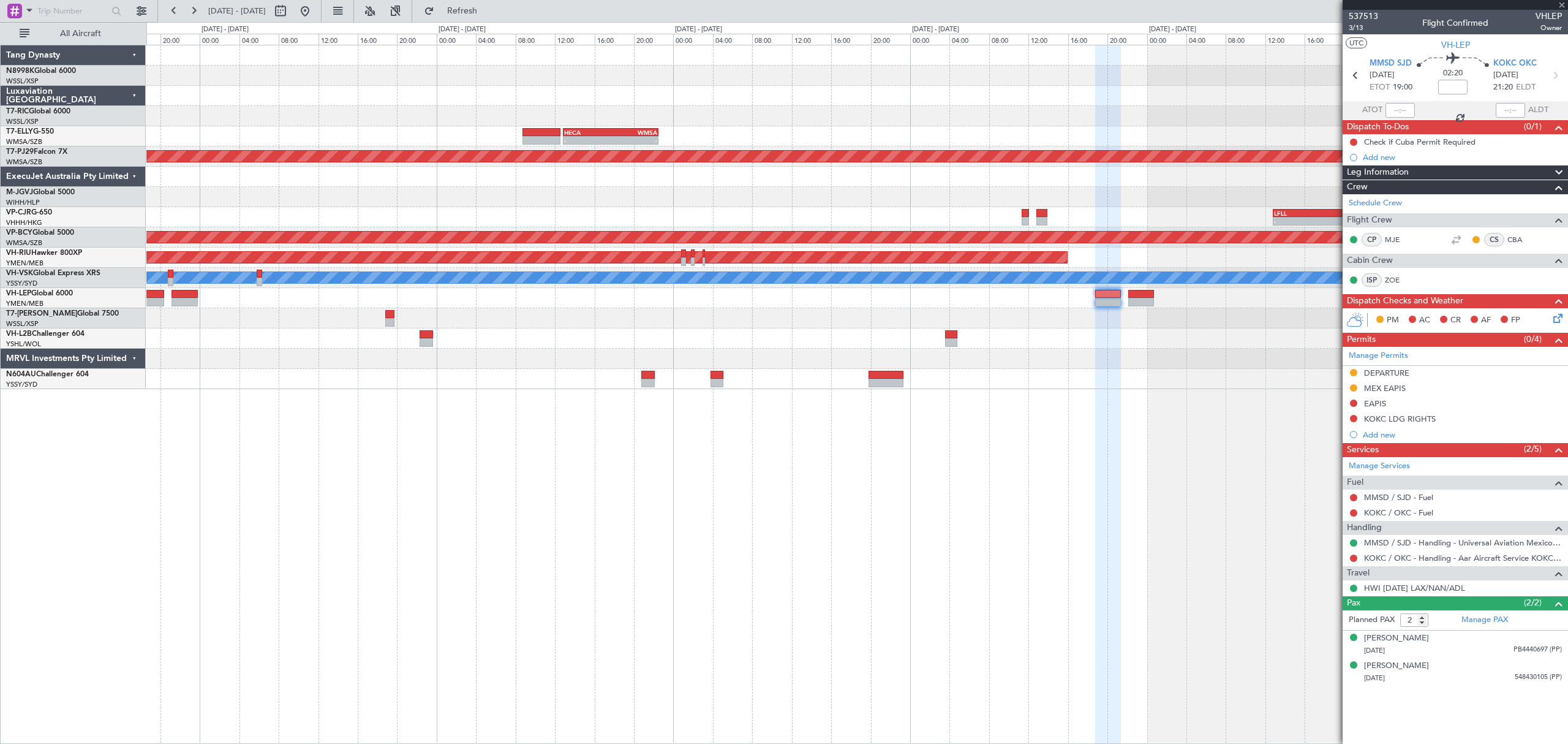
type input "0"
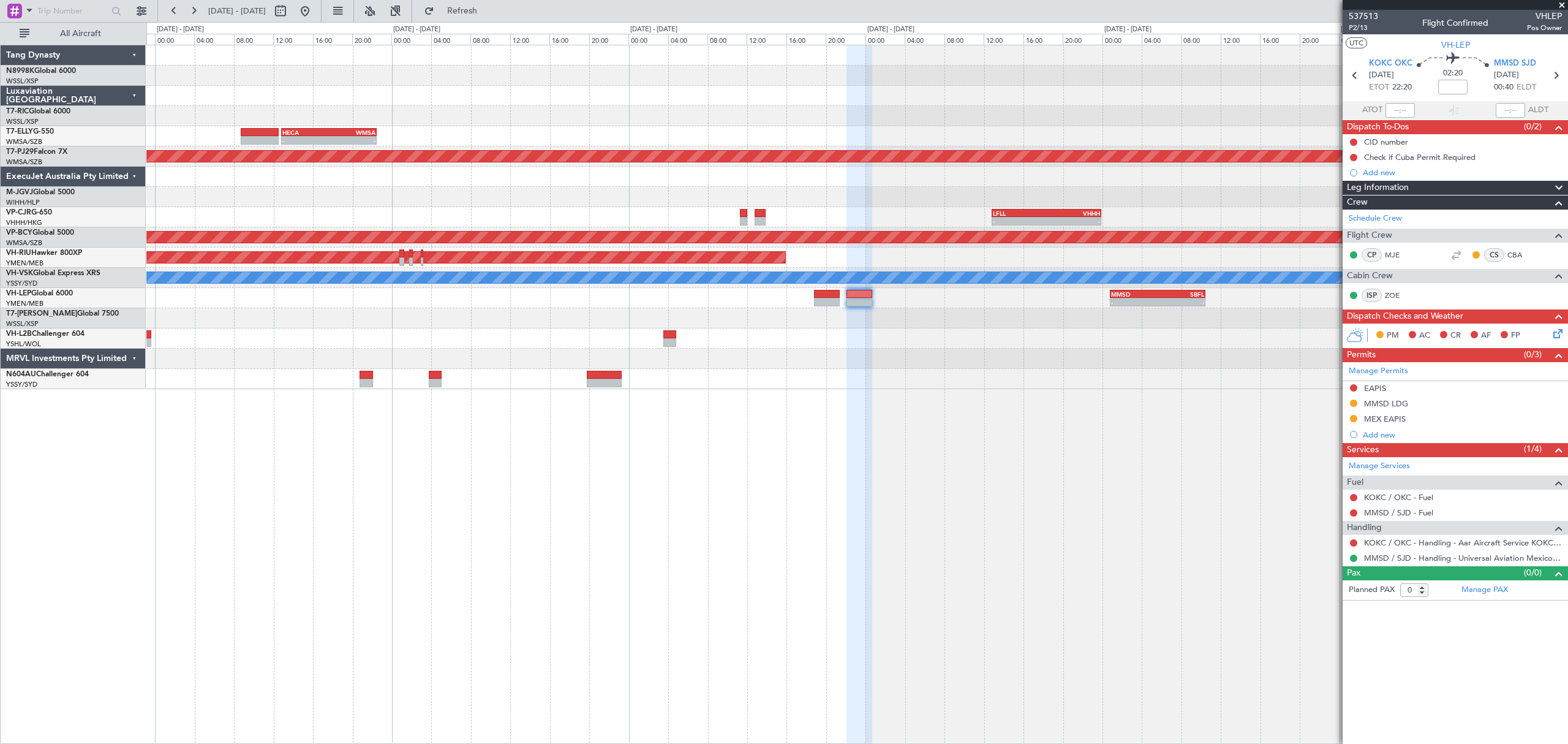
click at [962, 358] on div "- - HECA 12:50 Z WMSA 22:30 Z Planned Maint [GEOGRAPHIC_DATA] (Sultan [PERSON_N…" at bounding box center [856, 217] width 1420 height 344
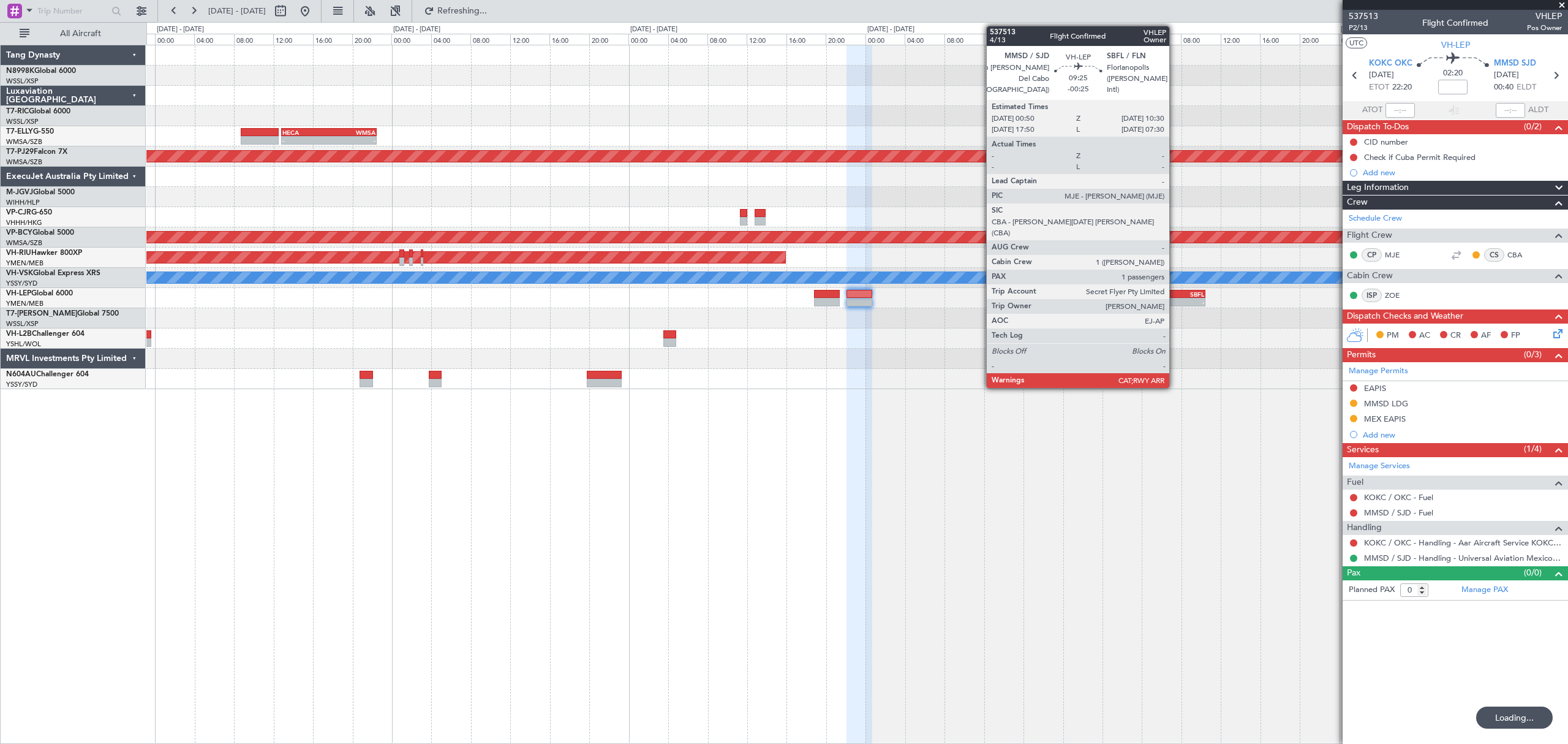
click at [1068, 298] on div "- -" at bounding box center [1157, 302] width 96 height 8
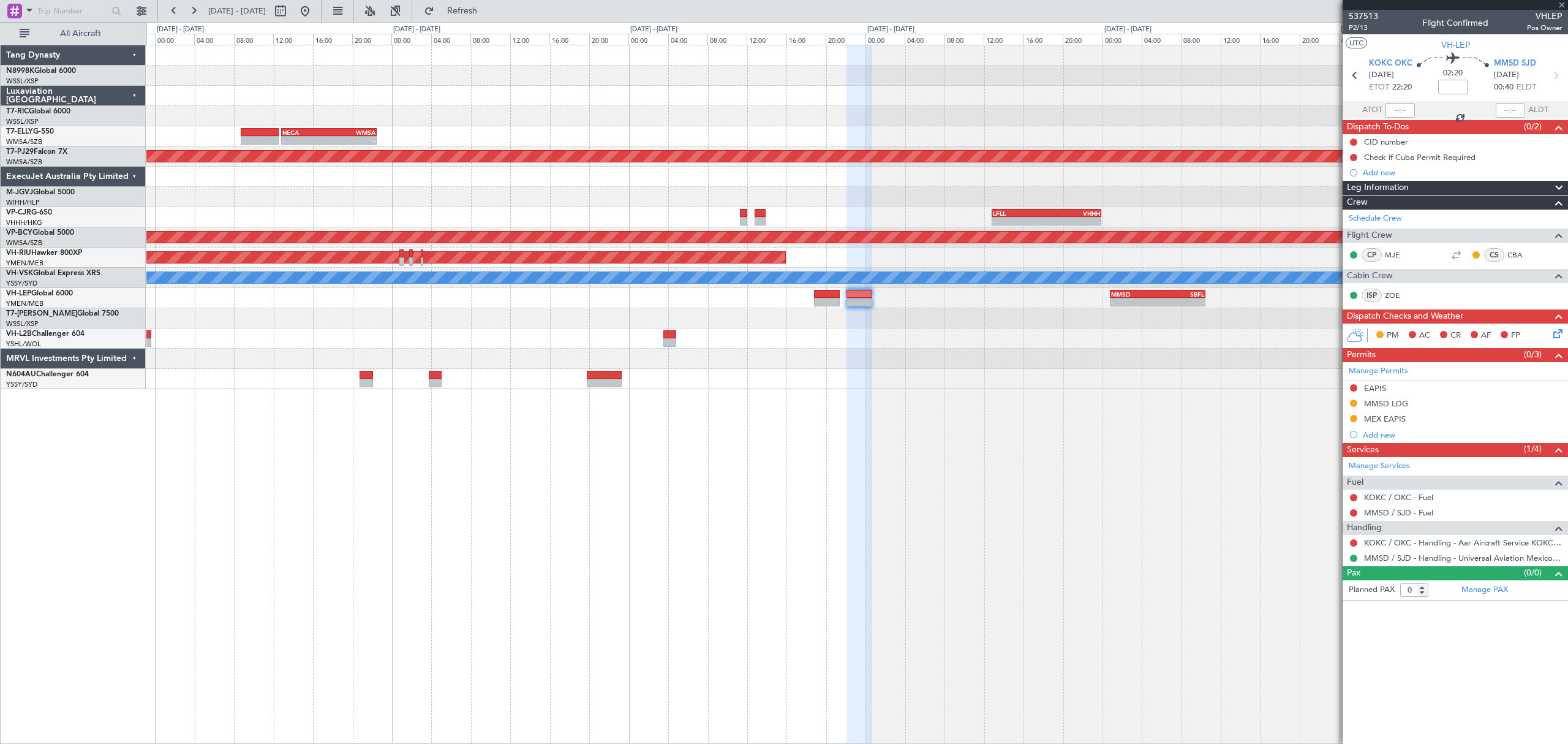
type input "-00:25"
type input "1"
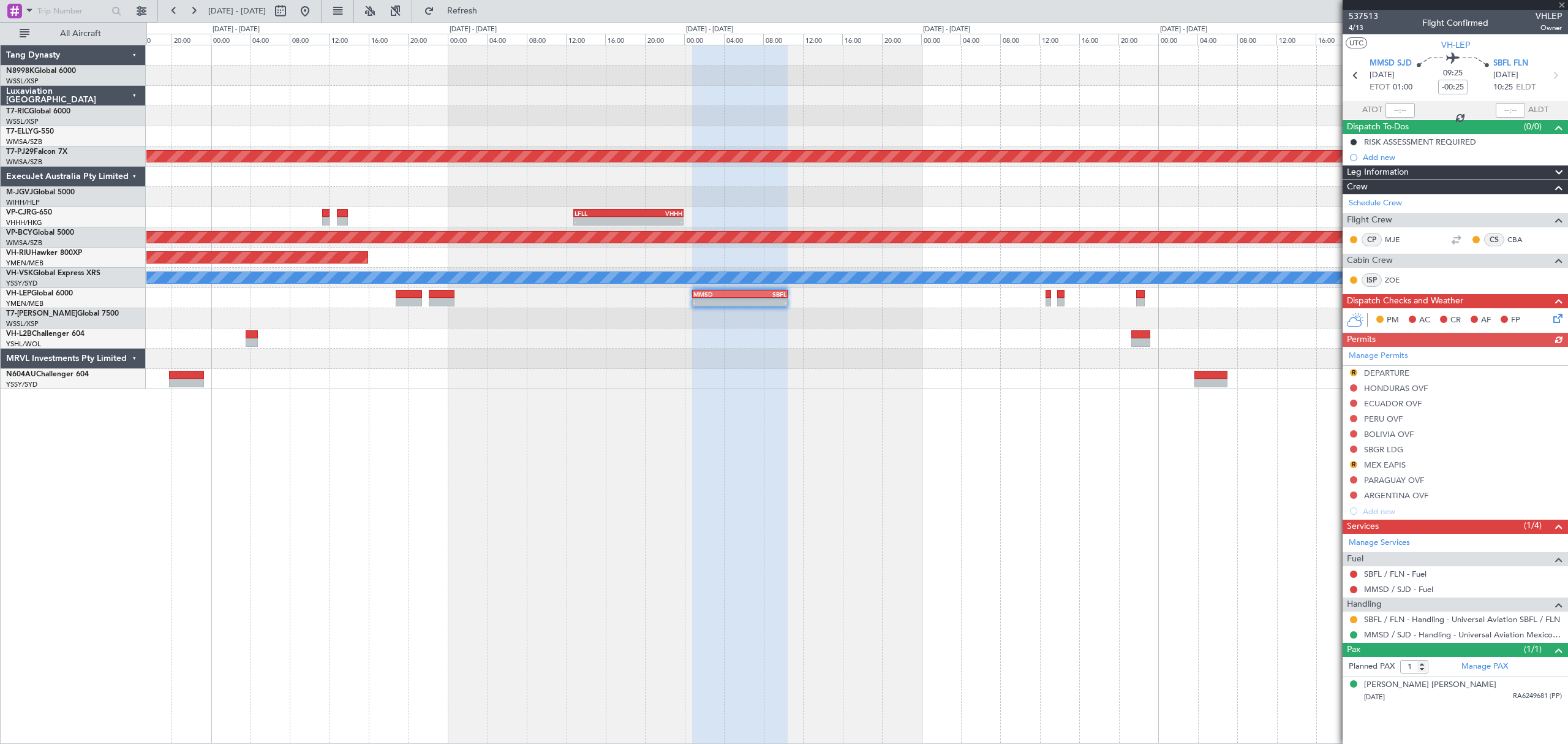
click at [824, 353] on div "- - HECA 12:50 Z WMSA 22:30 Z Planned Maint [GEOGRAPHIC_DATA] (Sultan [PERSON_N…" at bounding box center [856, 217] width 1420 height 344
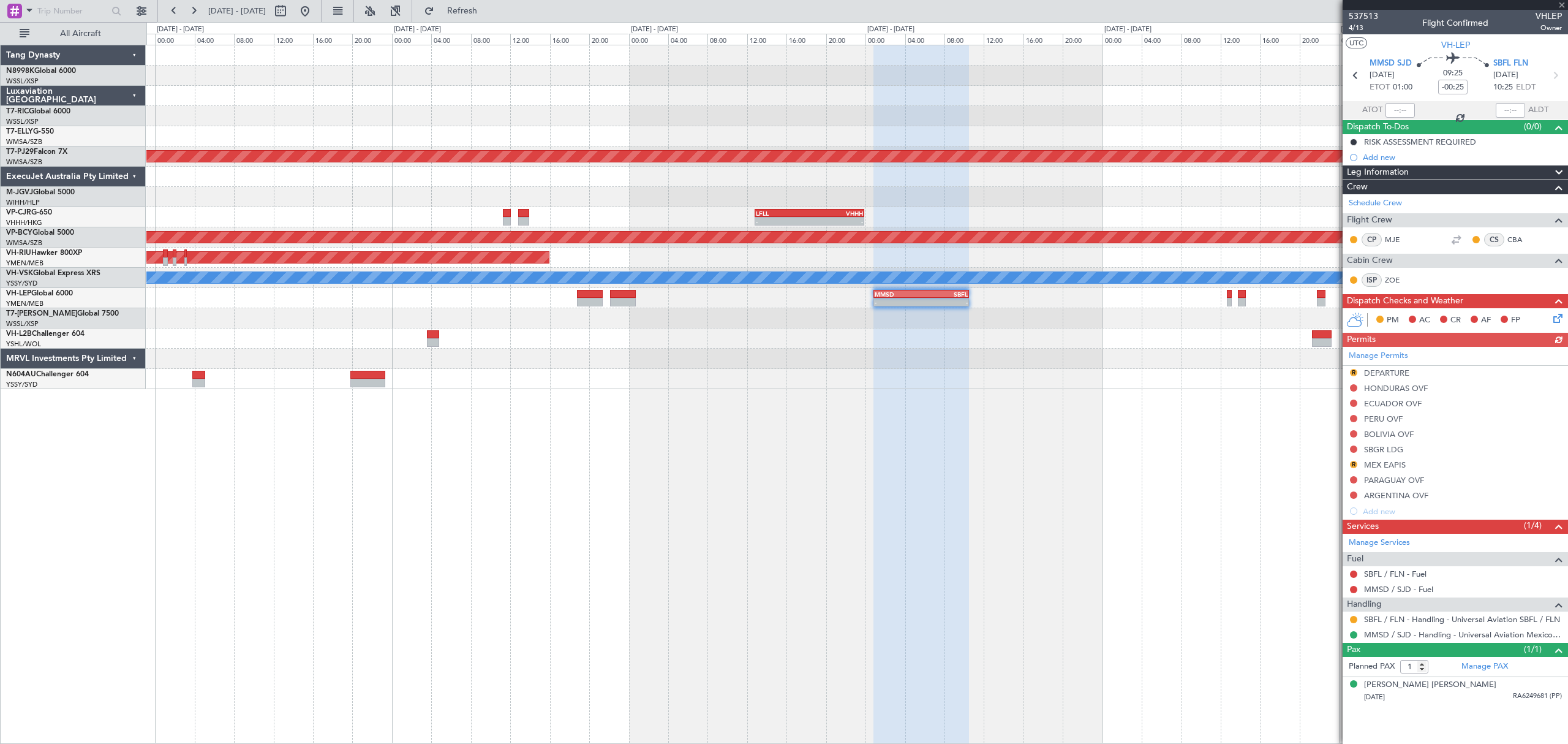
click at [958, 348] on div at bounding box center [856, 358] width 1420 height 20
click at [145, 8] on button at bounding box center [141, 10] width 19 height 19
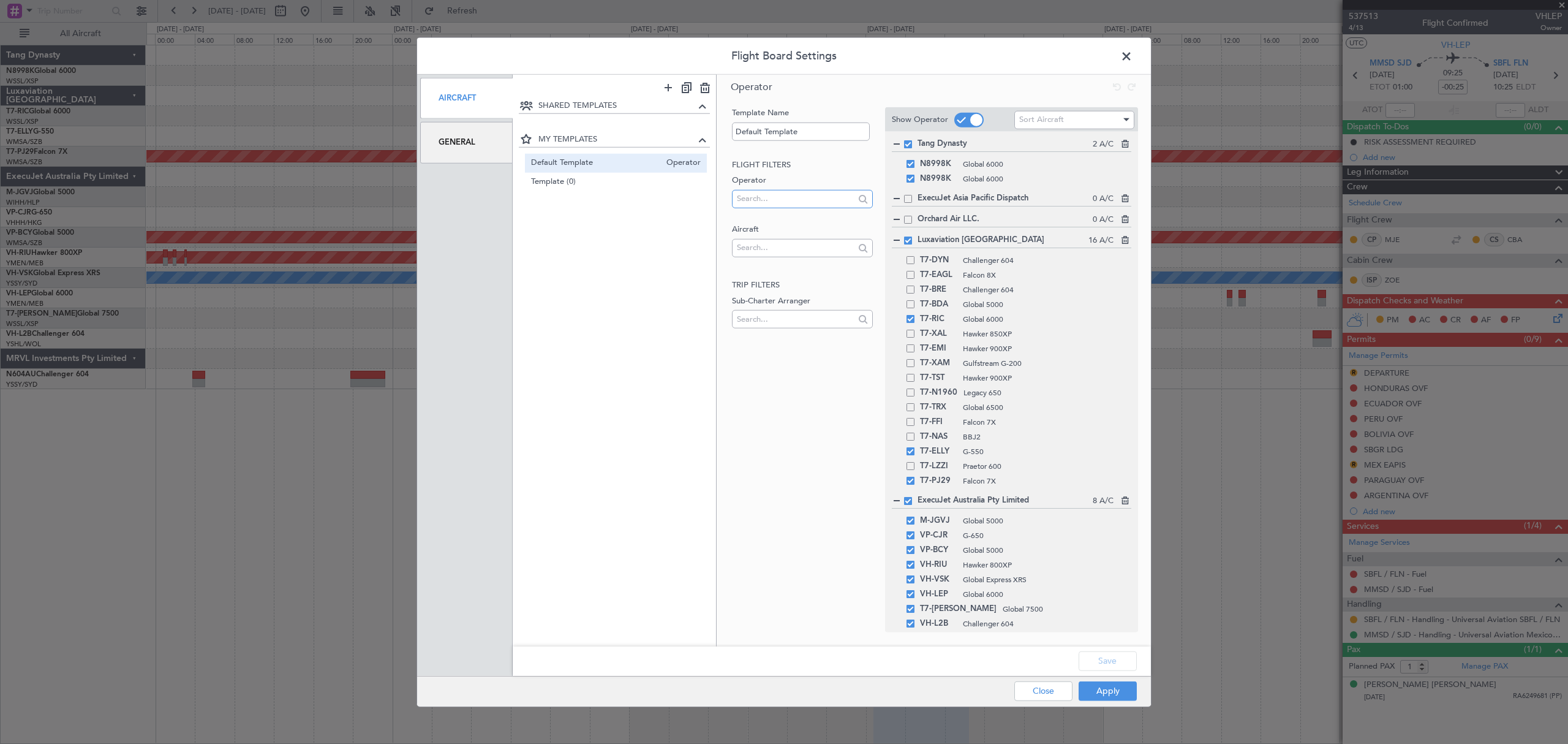
click at [823, 201] on input "text" at bounding box center [795, 199] width 117 height 19
type input "lux"
click at [811, 308] on span "Luxaviation Malta Limited" at bounding box center [801, 311] width 121 height 19
click at [861, 197] on div at bounding box center [863, 199] width 14 height 14
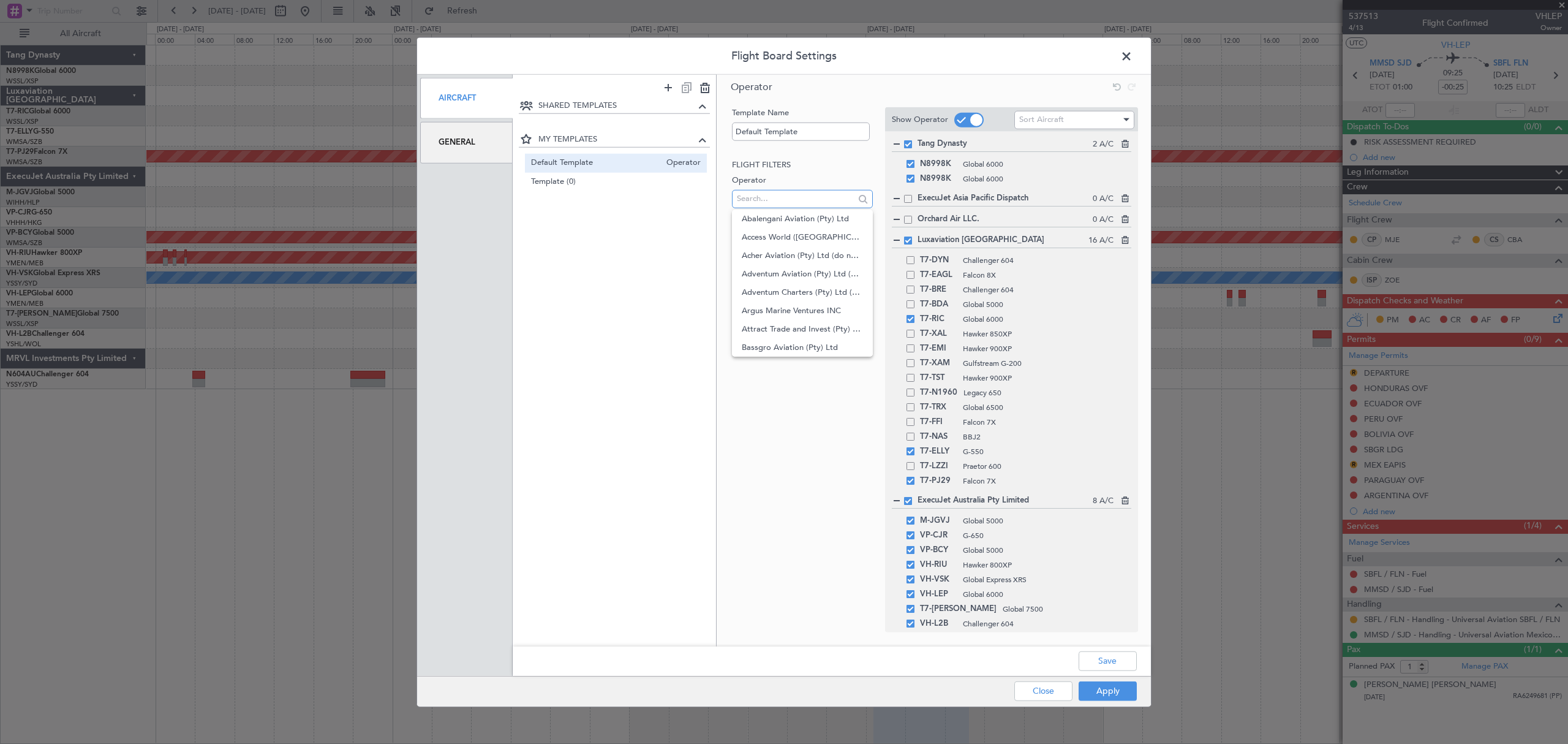
click at [800, 200] on input "text" at bounding box center [795, 199] width 117 height 19
click at [774, 204] on input "lux" at bounding box center [795, 199] width 117 height 19
type input "l"
type input "m"
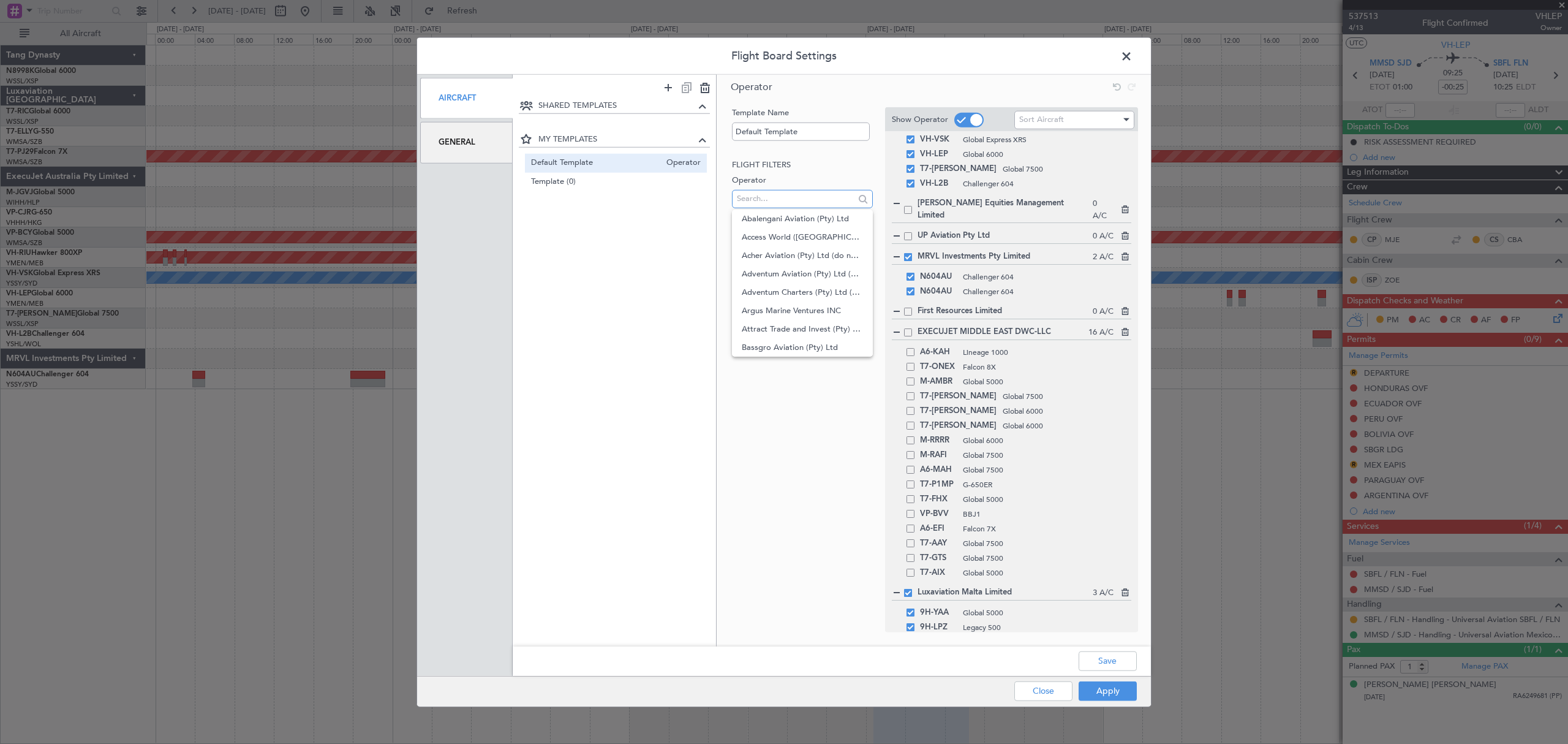
scroll to position [455, 0]
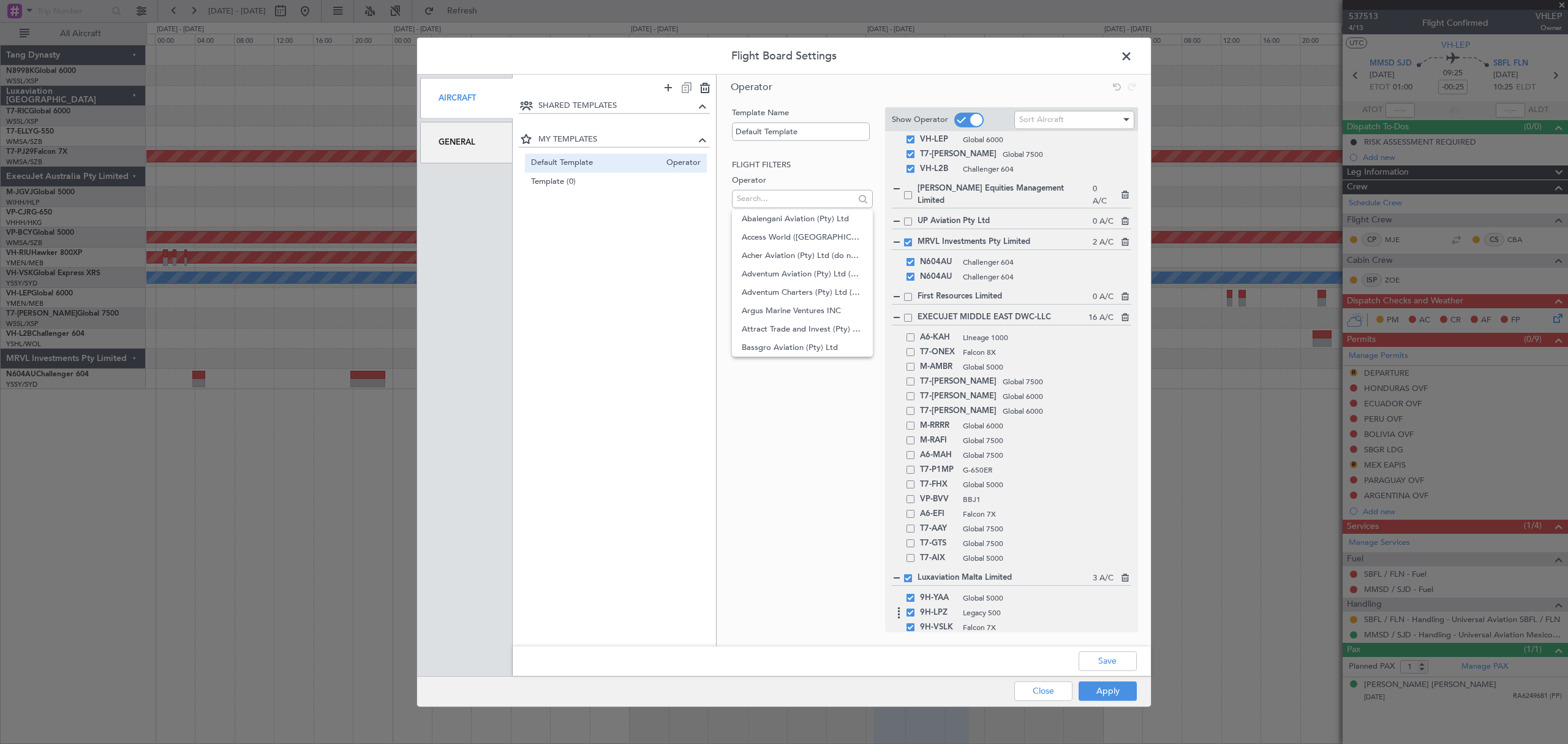
click at [915, 506] on div "9H-LPZ Legacy 500" at bounding box center [1011, 612] width 239 height 14
click at [912, 506] on span at bounding box center [910, 612] width 8 height 8
click at [915, 506] on input "checkbox" at bounding box center [915, 609] width 0 height 0
click at [910, 506] on span at bounding box center [910, 597] width 8 height 8
click at [915, 506] on input "checkbox" at bounding box center [915, 594] width 0 height 0
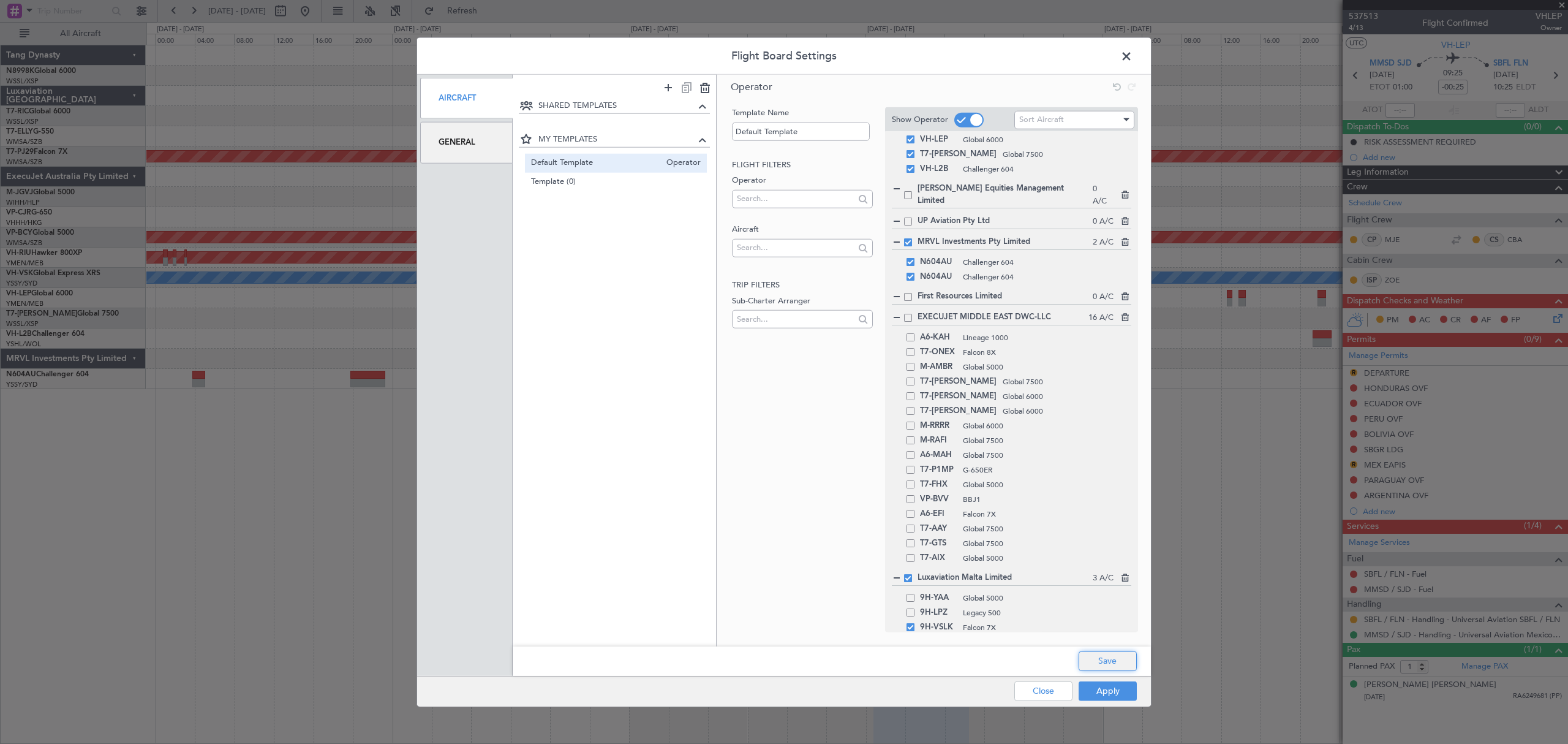
click at [1068, 506] on button "Save" at bounding box center [1107, 660] width 58 height 19
click at [1068, 506] on button "Apply" at bounding box center [1107, 690] width 58 height 19
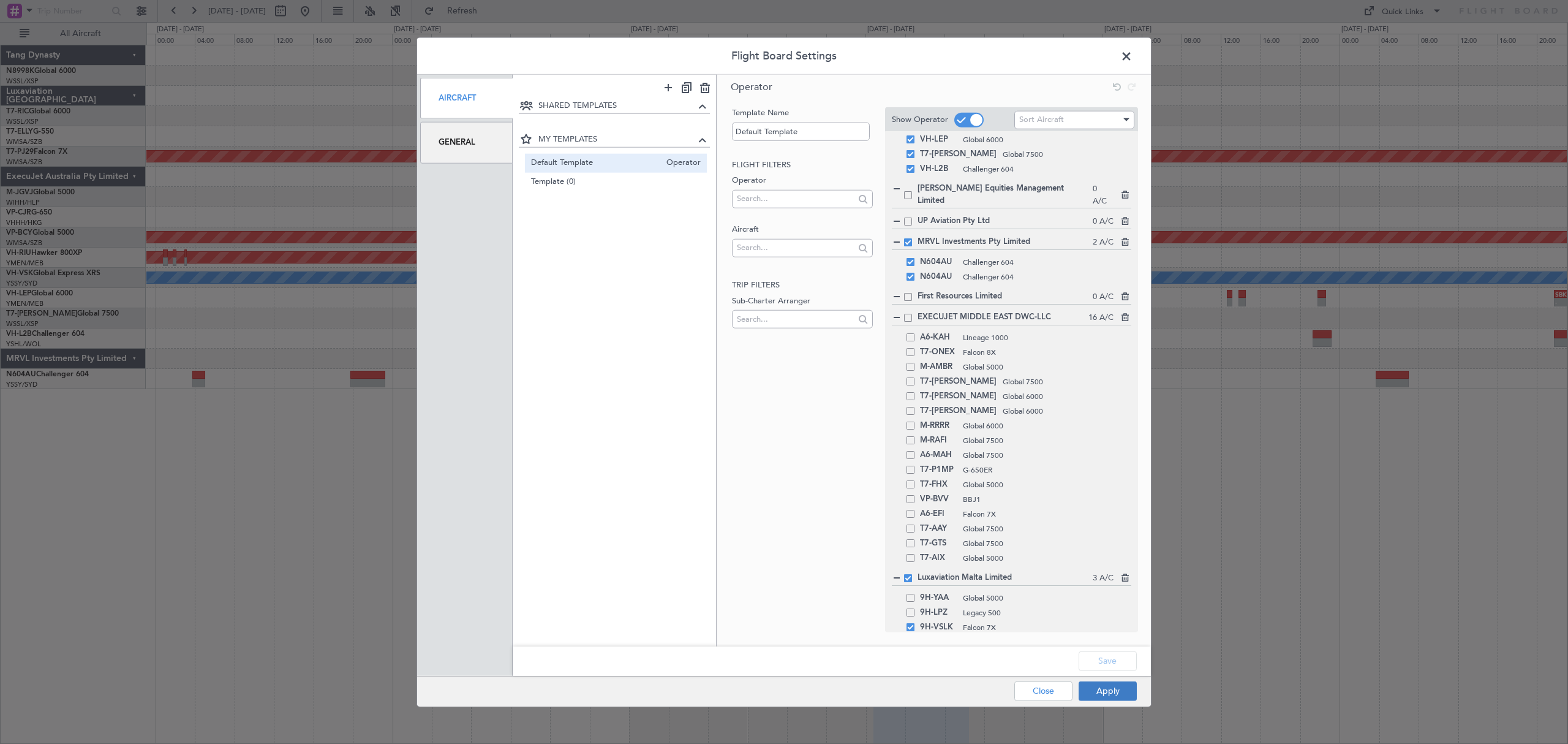
type input "0"
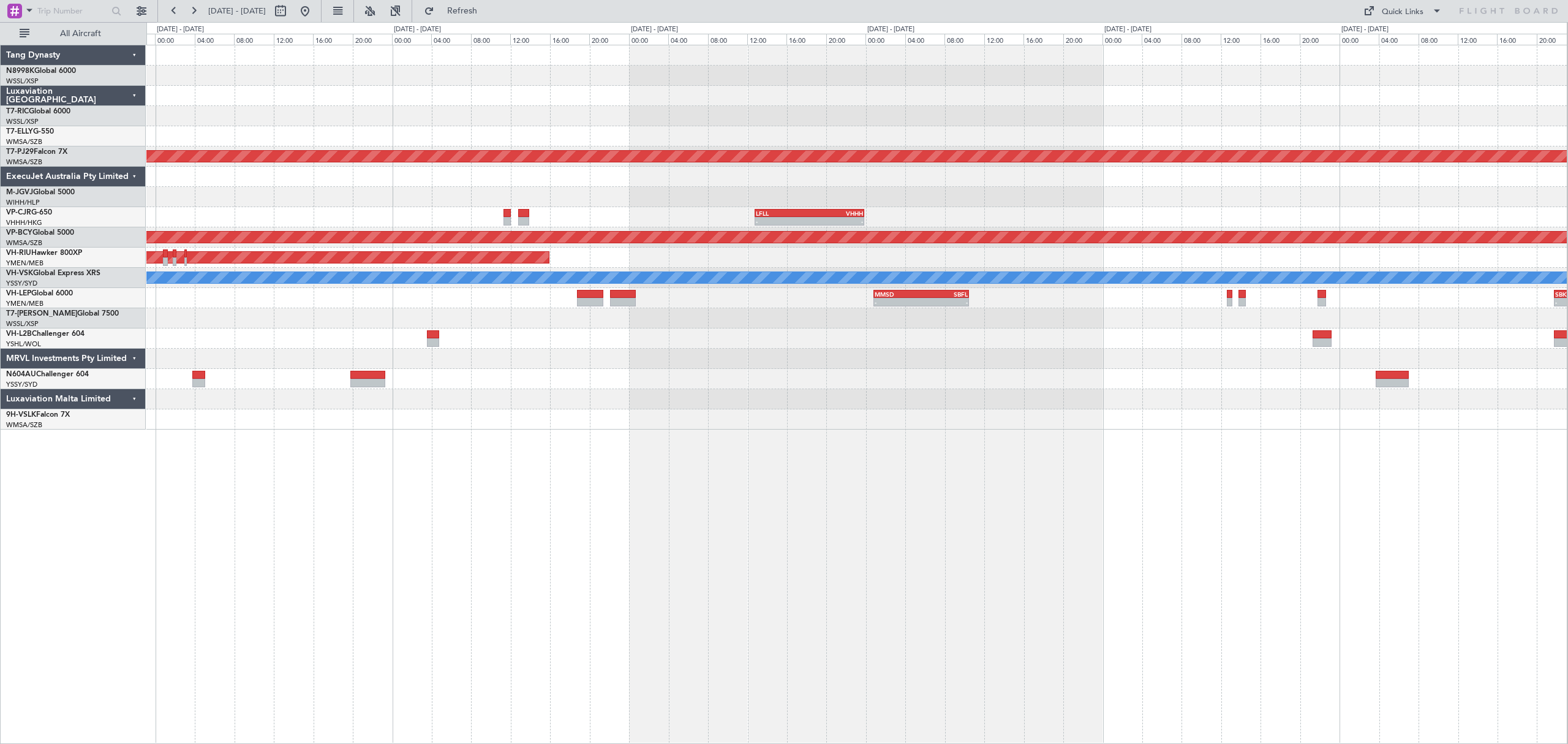
click at [772, 331] on div "- - HECA 12:50 Z WMSA 22:30 Z Planned Maint [GEOGRAPHIC_DATA] (Sultan [PERSON_N…" at bounding box center [856, 238] width 1420 height 384
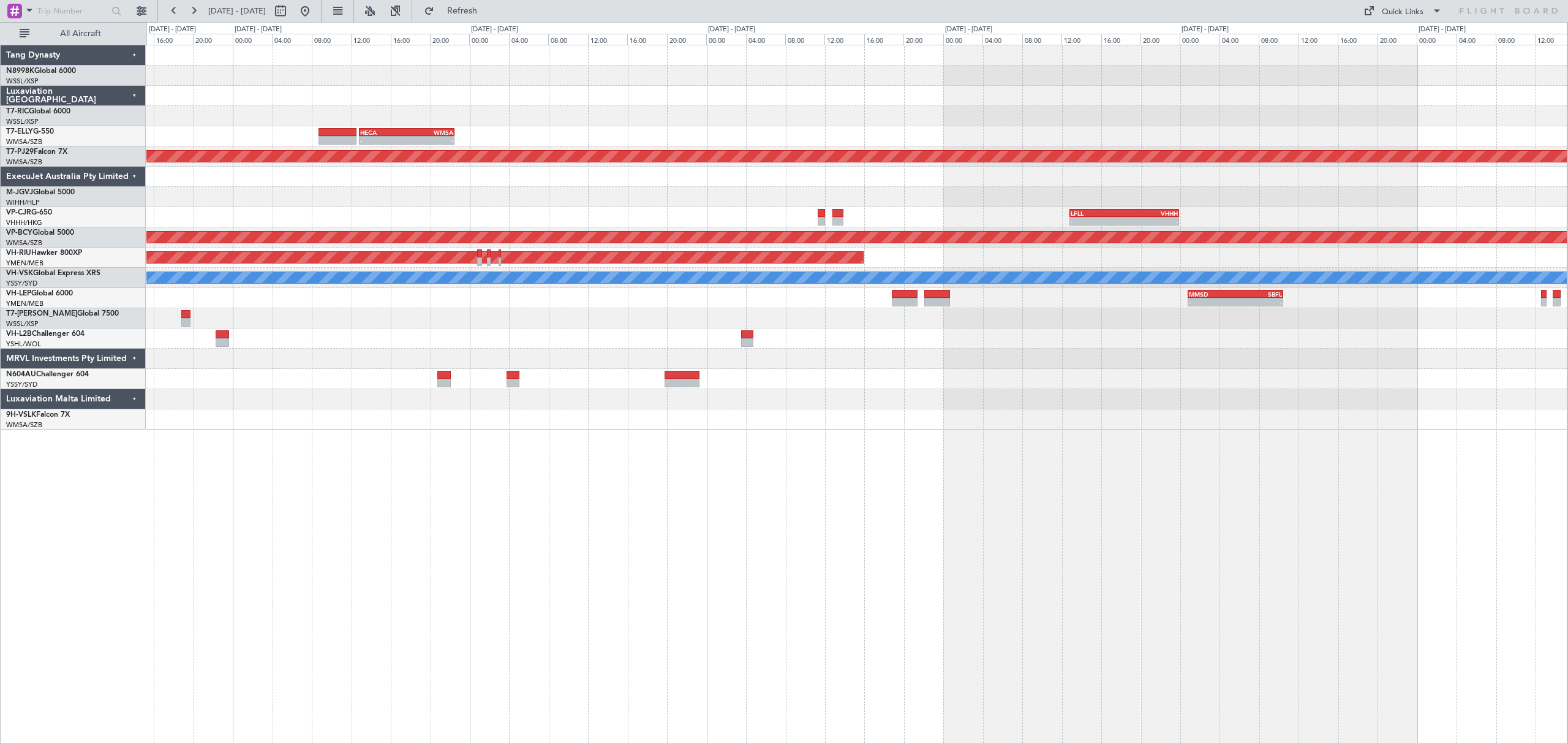
click at [784, 288] on div "- - HECA 12:50 Z WMSA 22:30 Z Planned Maint [GEOGRAPHIC_DATA] (Sultan [PERSON_N…" at bounding box center [856, 238] width 1420 height 384
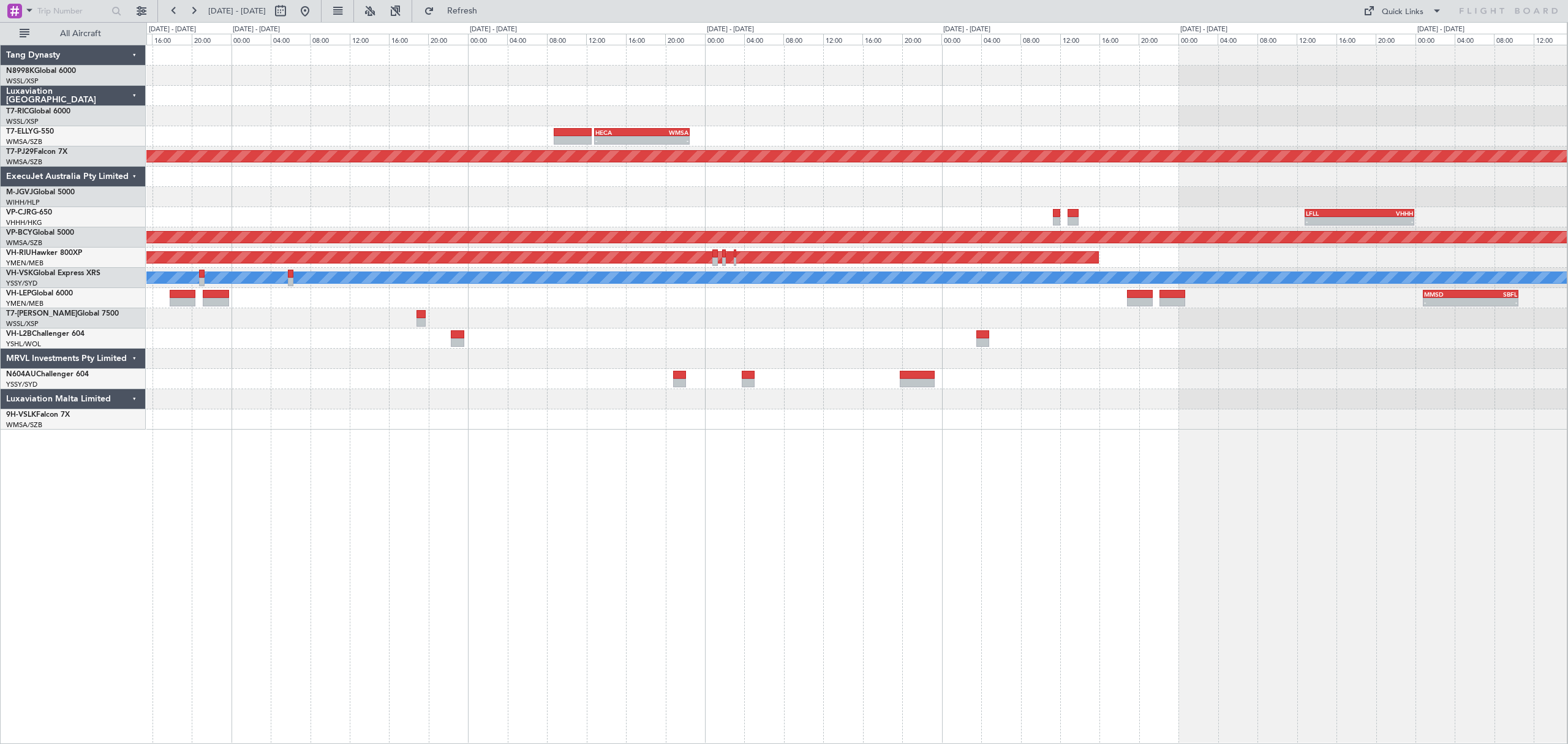
click at [833, 282] on div "- - HECA 12:50 Z WMSA 22:30 Z Planned Maint [GEOGRAPHIC_DATA] (Sultan [PERSON_N…" at bounding box center [856, 238] width 1420 height 384
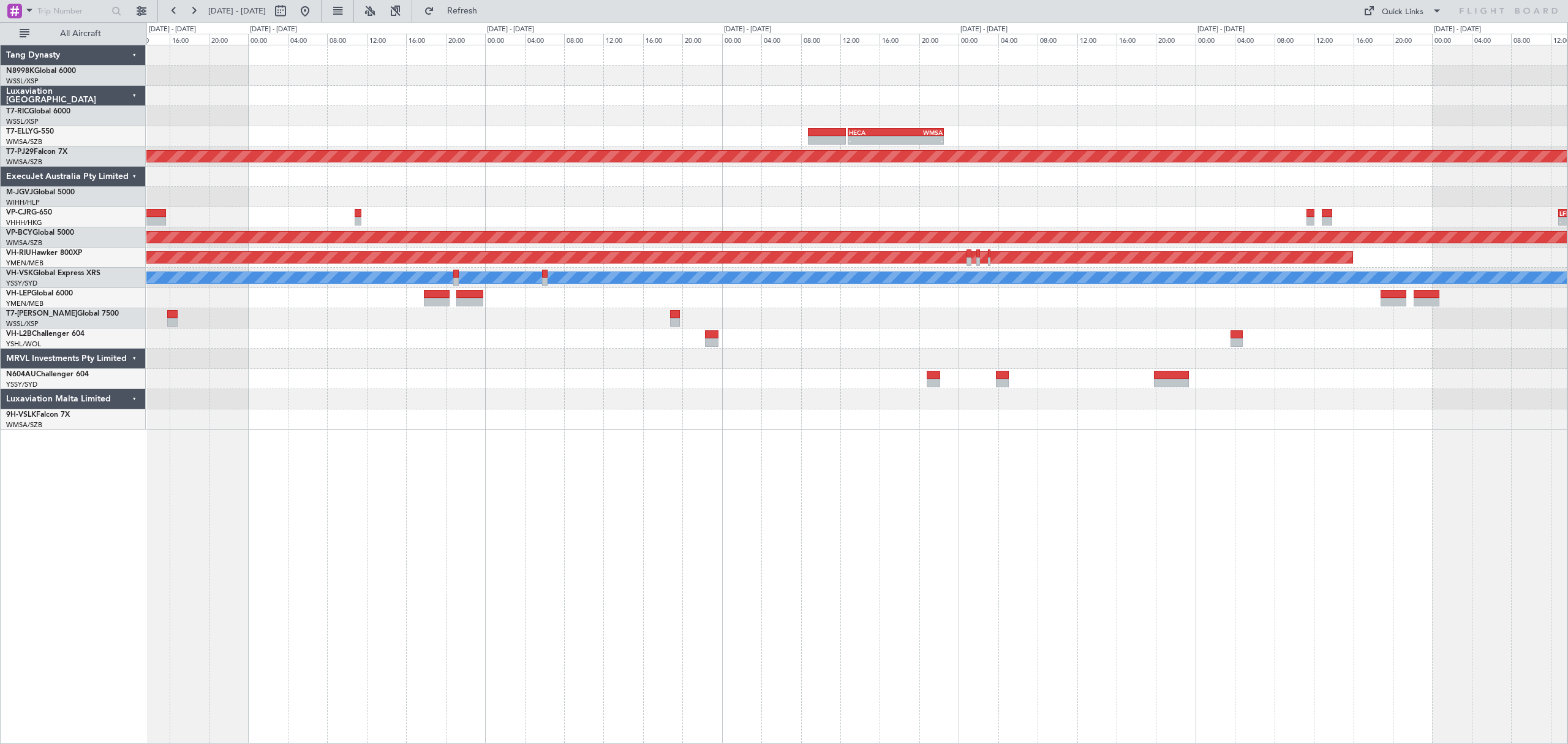
click at [924, 271] on div "- - VHHH 06:20 Z OMDW 13:50 Z - - HECA 12:50 Z WMSA 22:30 Z Planned Maint [GEOG…" at bounding box center [856, 238] width 1420 height 384
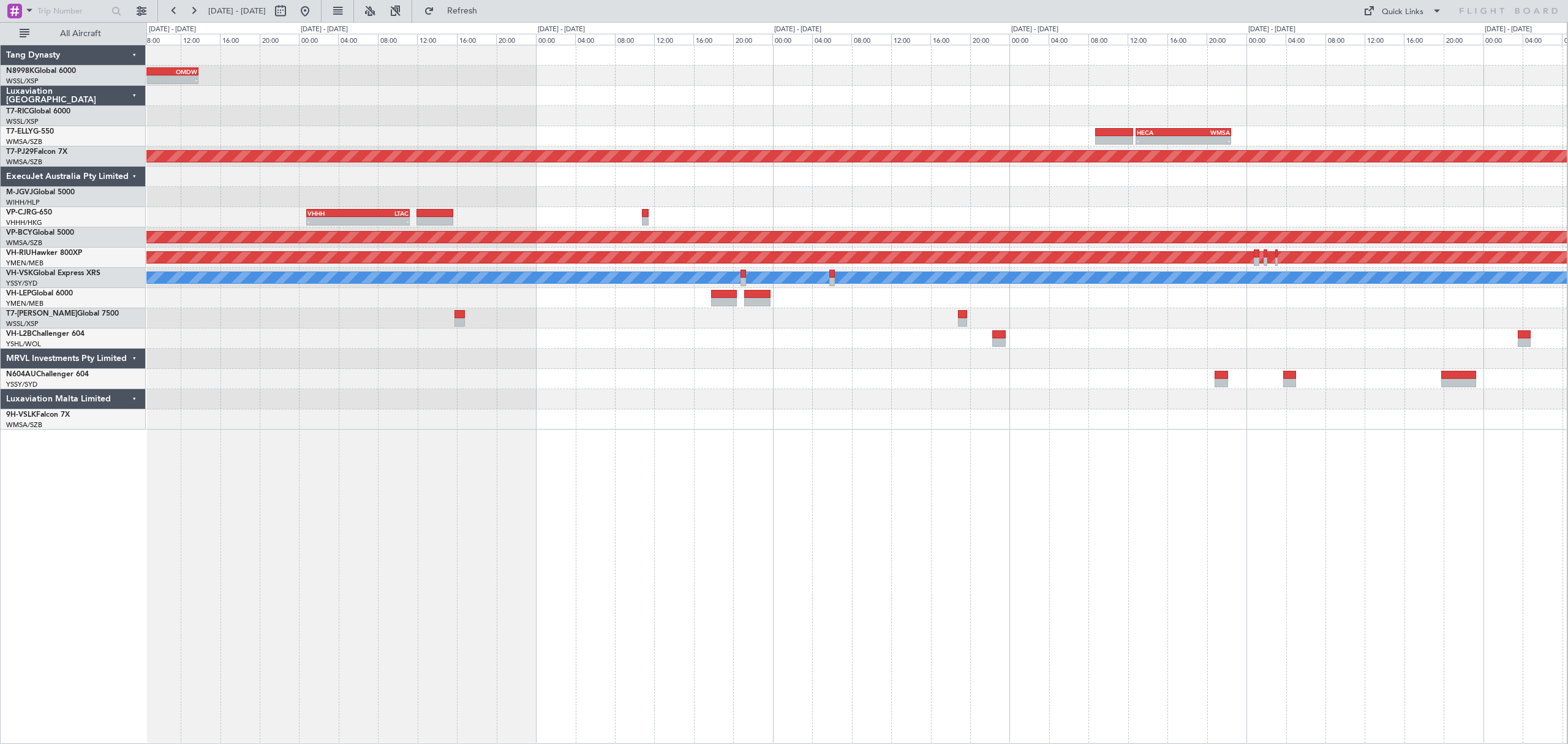
click at [849, 294] on div "- - VHHH 06:20 Z OMDW 13:50 Z Planned Maint [GEOGRAPHIC_DATA] (Seletar) - - HEC…" at bounding box center [856, 238] width 1420 height 384
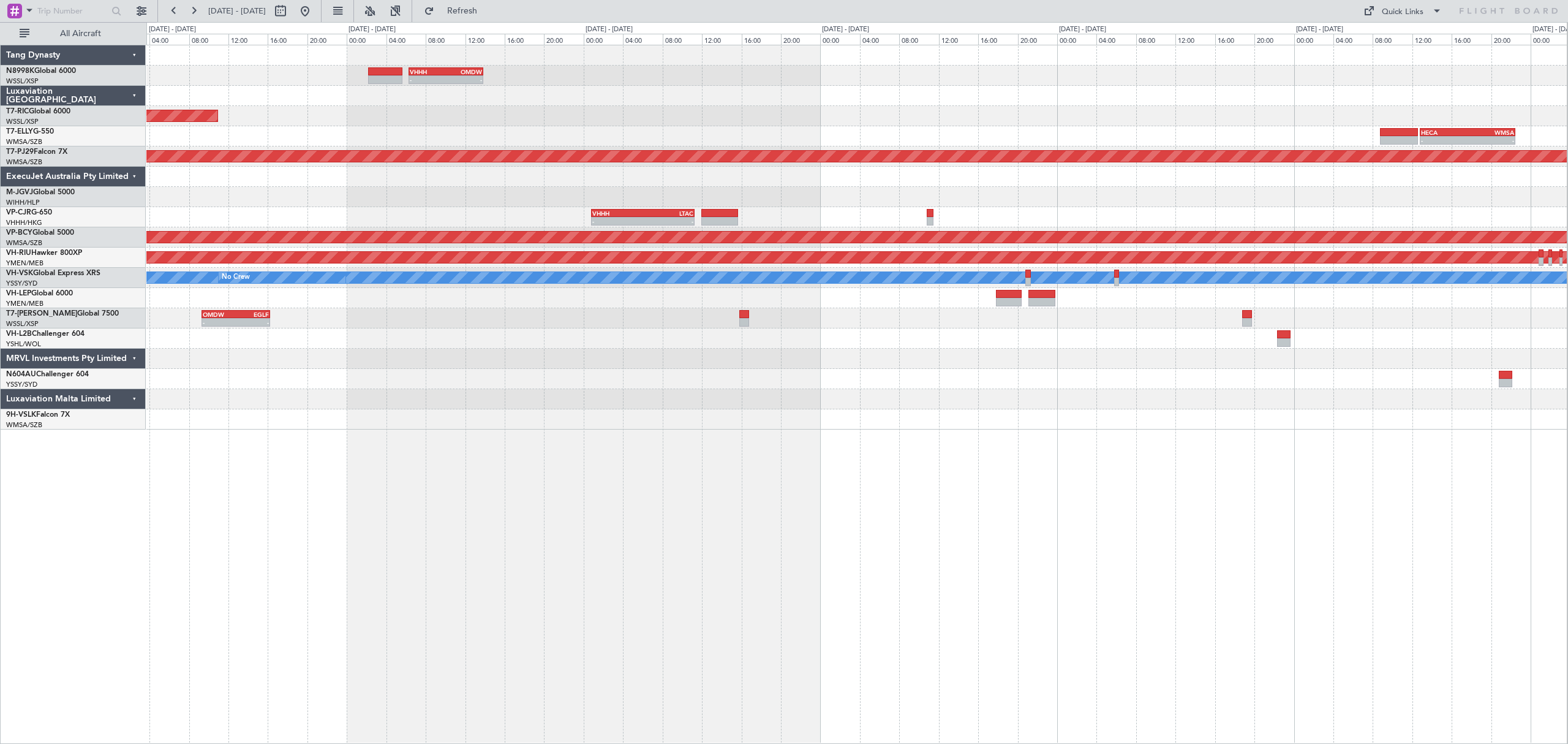
click at [785, 314] on div "OMDW 09:20 Z EGLF 16:15 Z - -" at bounding box center [856, 318] width 1420 height 20
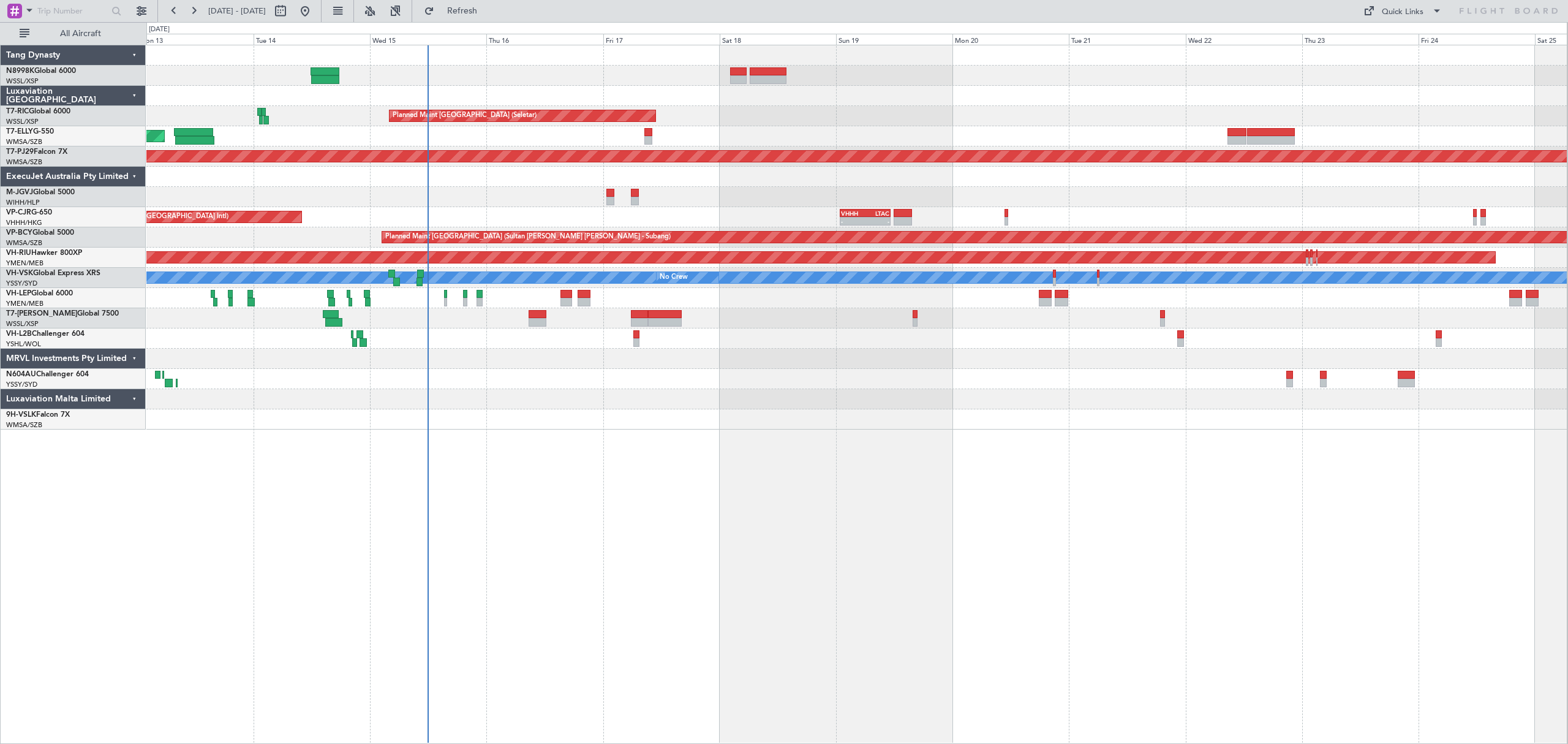
click at [609, 352] on div at bounding box center [856, 358] width 1420 height 20
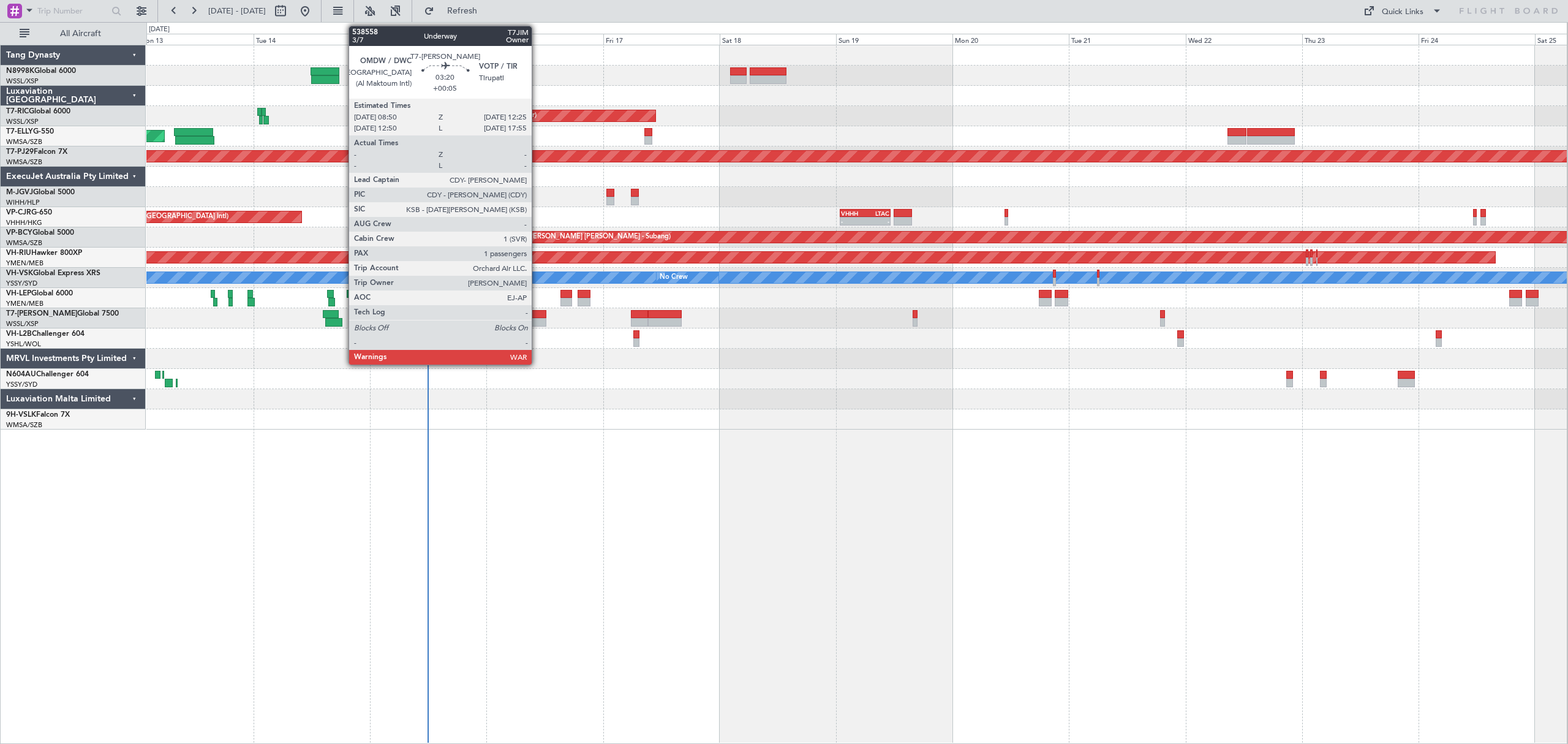
click at [537, 319] on div at bounding box center [537, 322] width 18 height 8
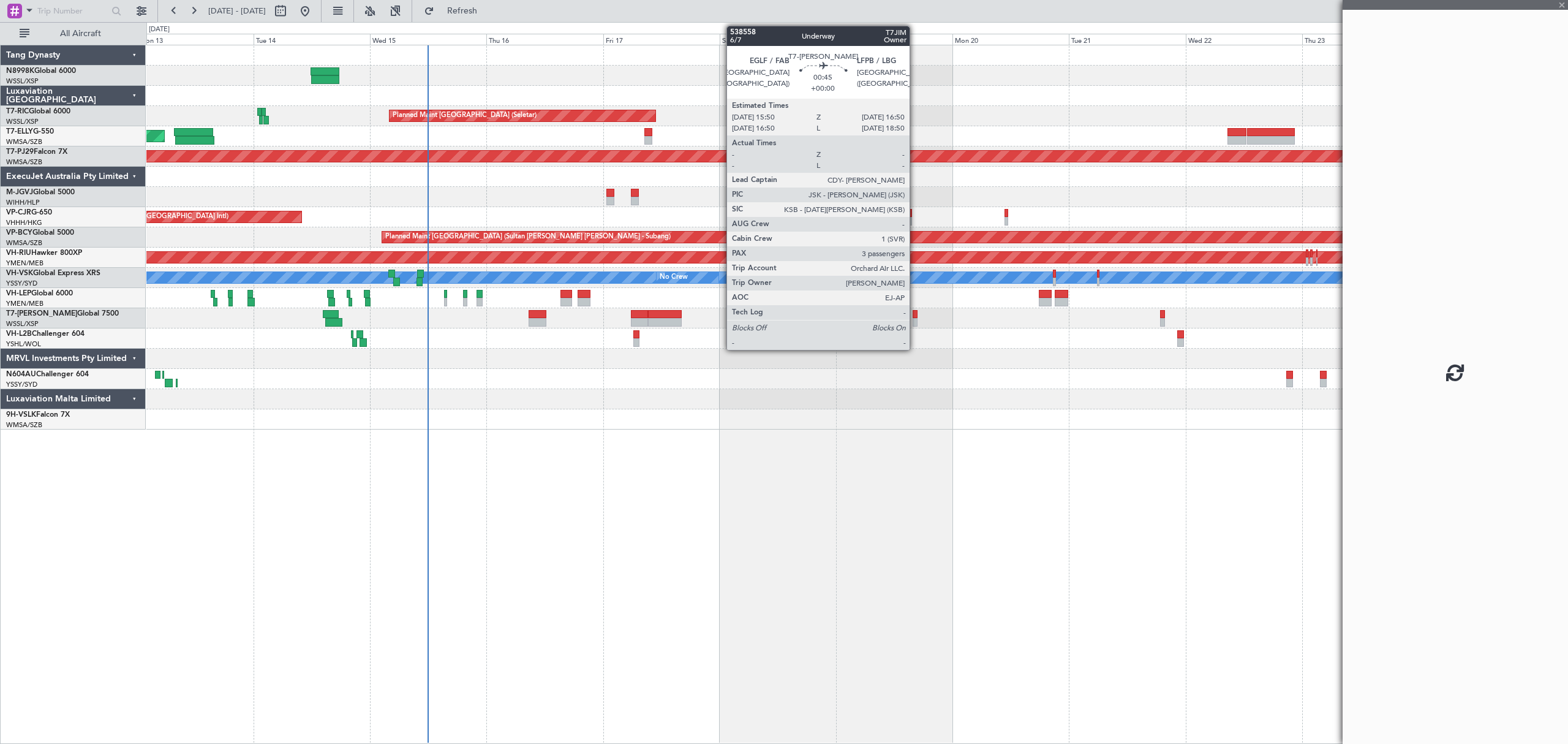
click at [915, 313] on div at bounding box center [915, 315] width 5 height 8
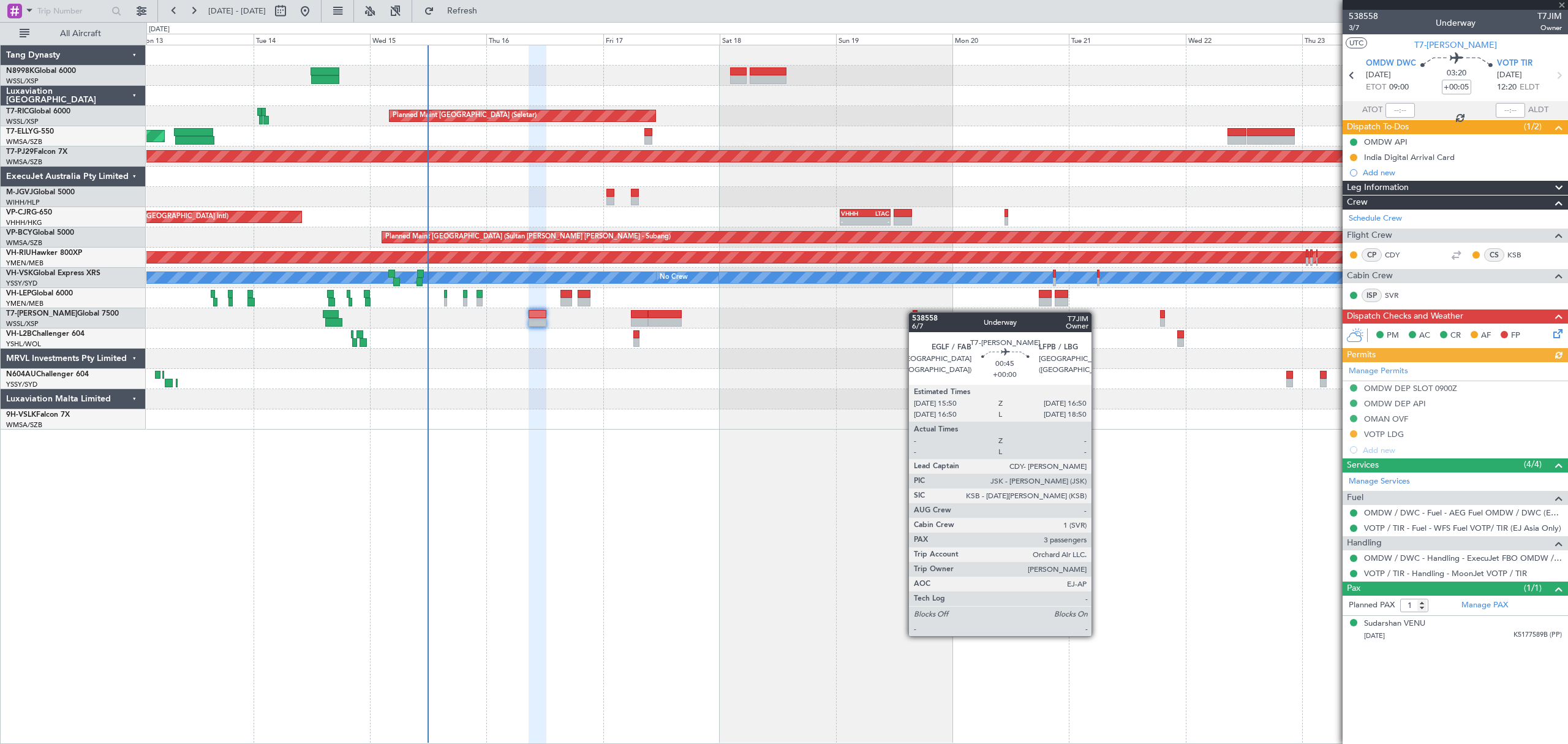
click at [915, 313] on div at bounding box center [915, 315] width 5 height 8
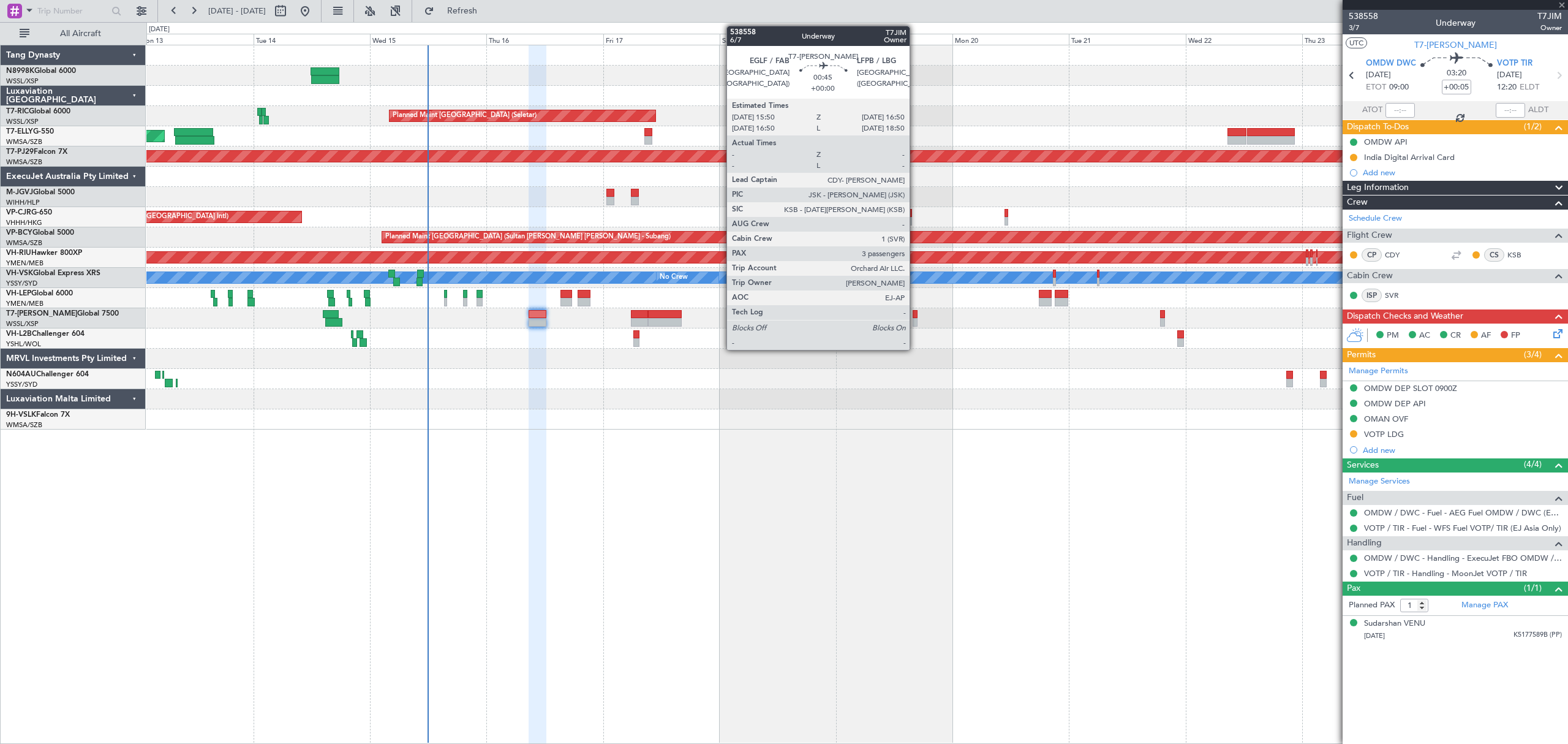
click at [915, 320] on div at bounding box center [915, 322] width 5 height 8
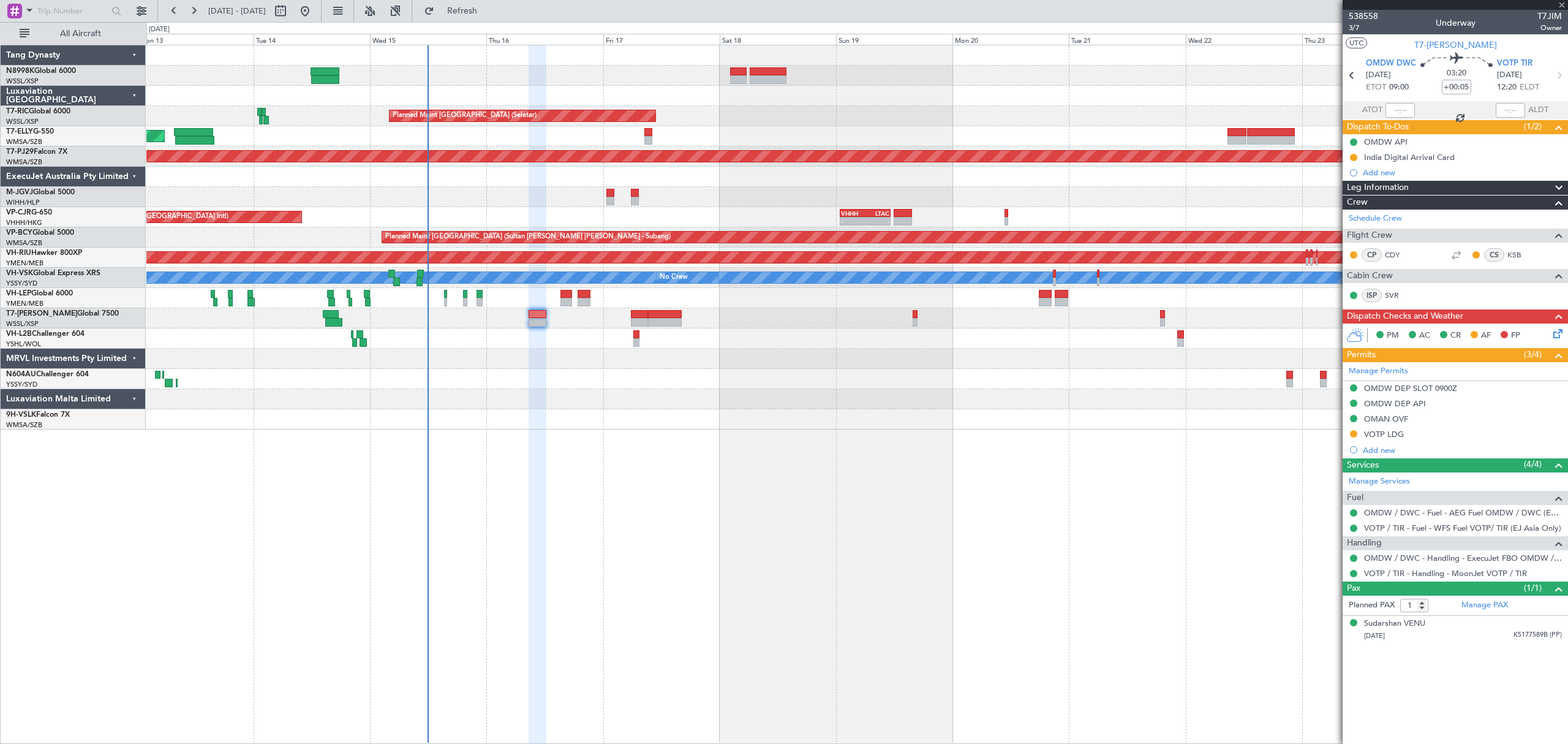
type input "3"
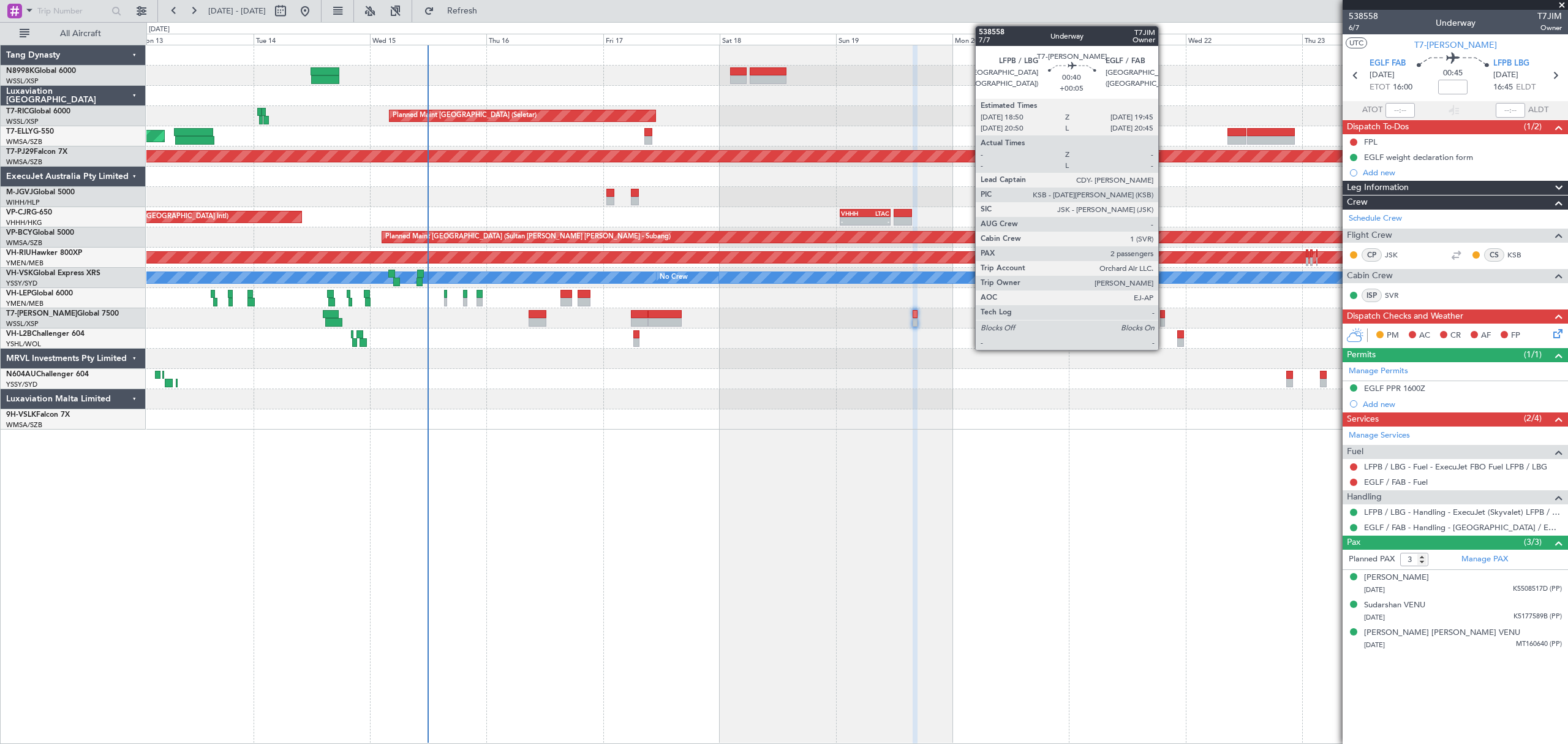
click at [1068, 322] on div at bounding box center [1162, 322] width 5 height 8
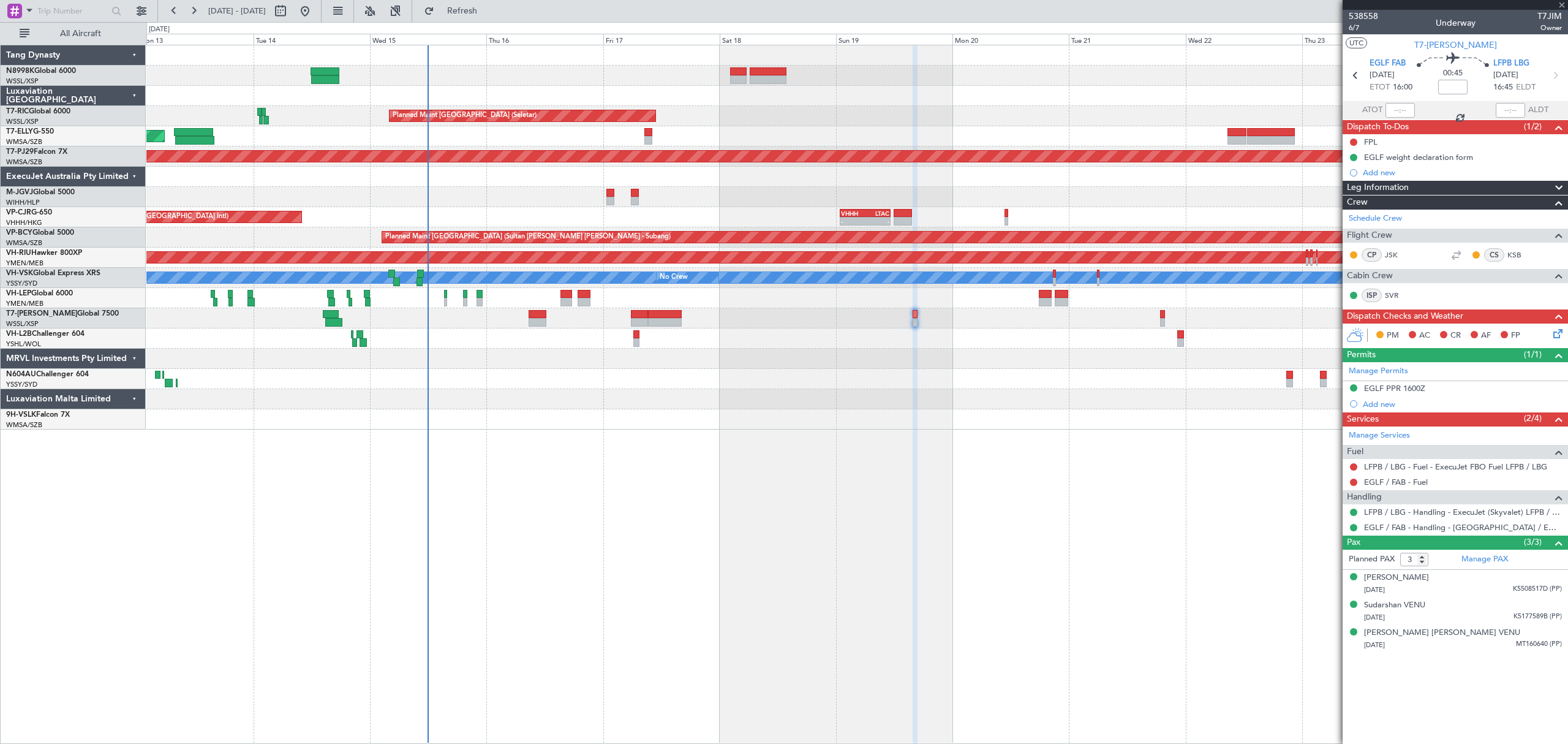
type input "+00:05"
type input "2"
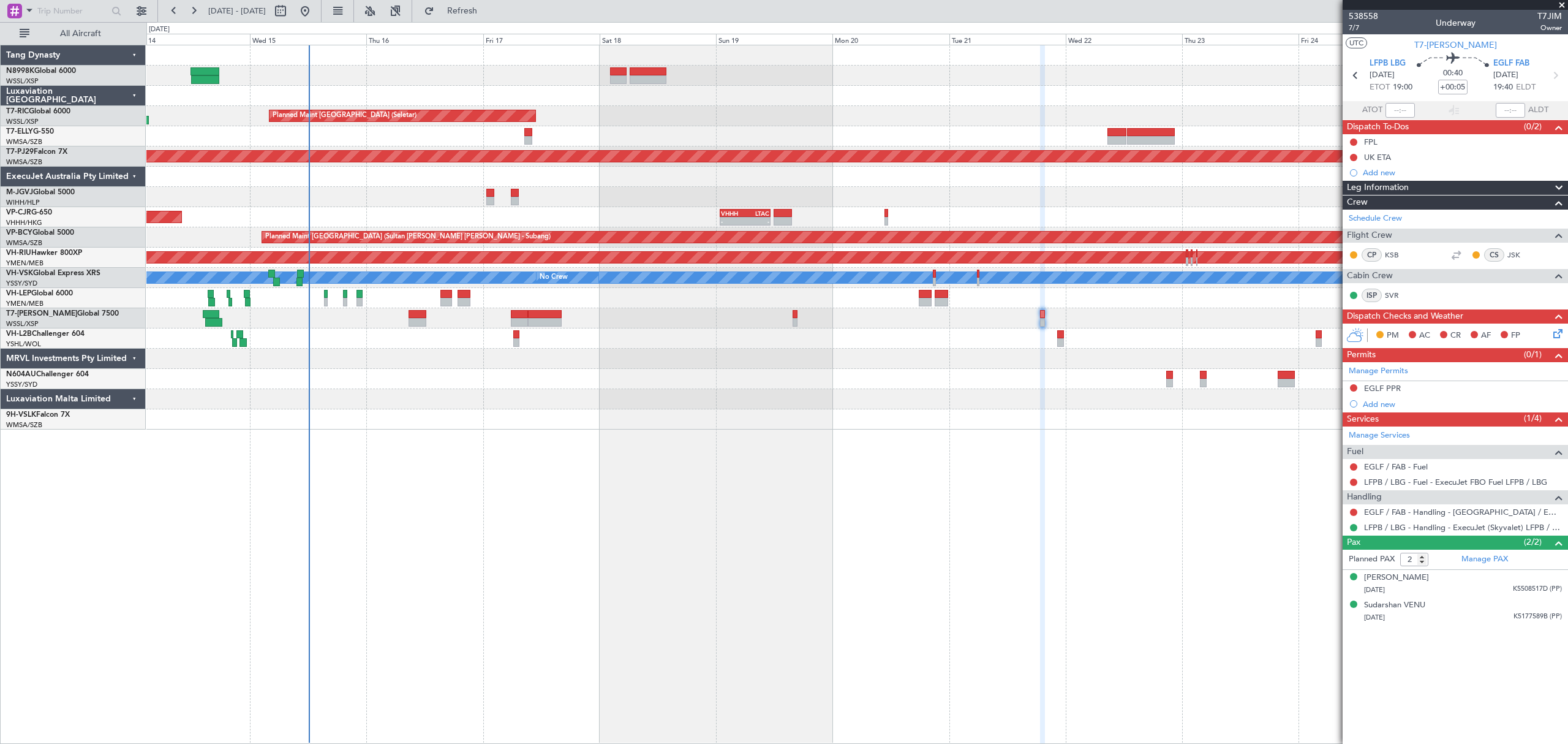
click at [1068, 327] on div "Planned Maint [GEOGRAPHIC_DATA] (Seletar) Planned Maint [GEOGRAPHIC_DATA] ([GEO…" at bounding box center [856, 238] width 1420 height 384
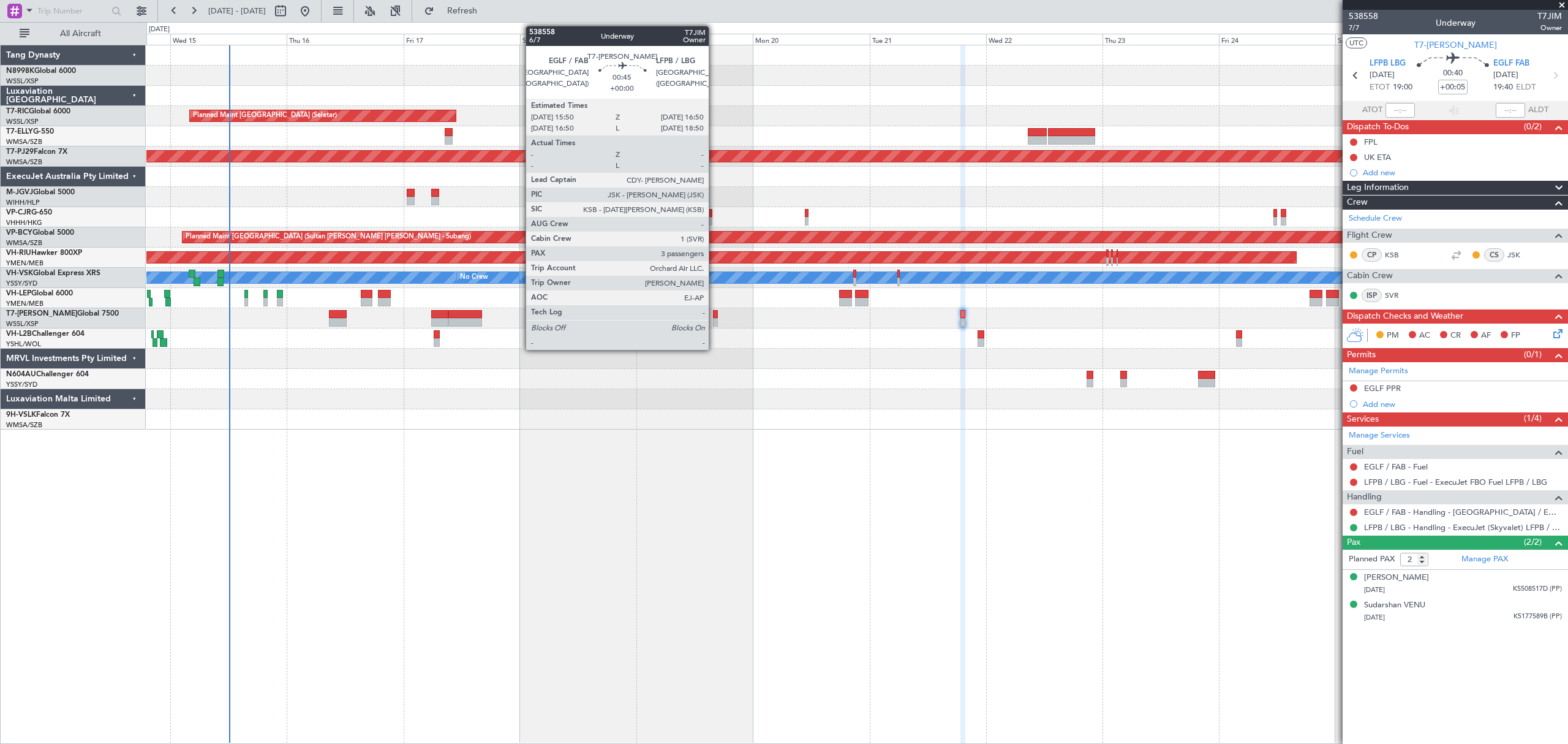
click at [714, 314] on div at bounding box center [715, 315] width 5 height 8
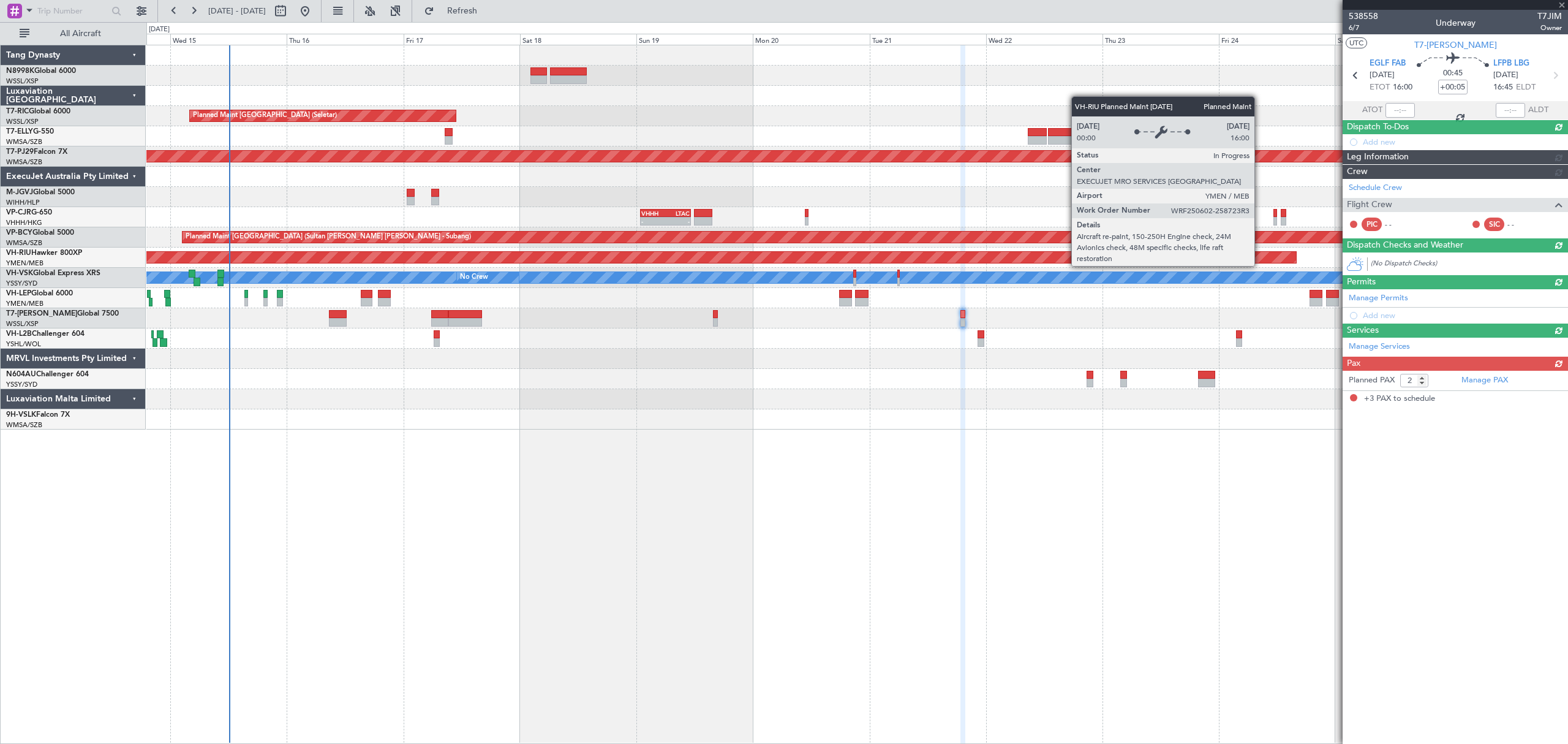
type input "3"
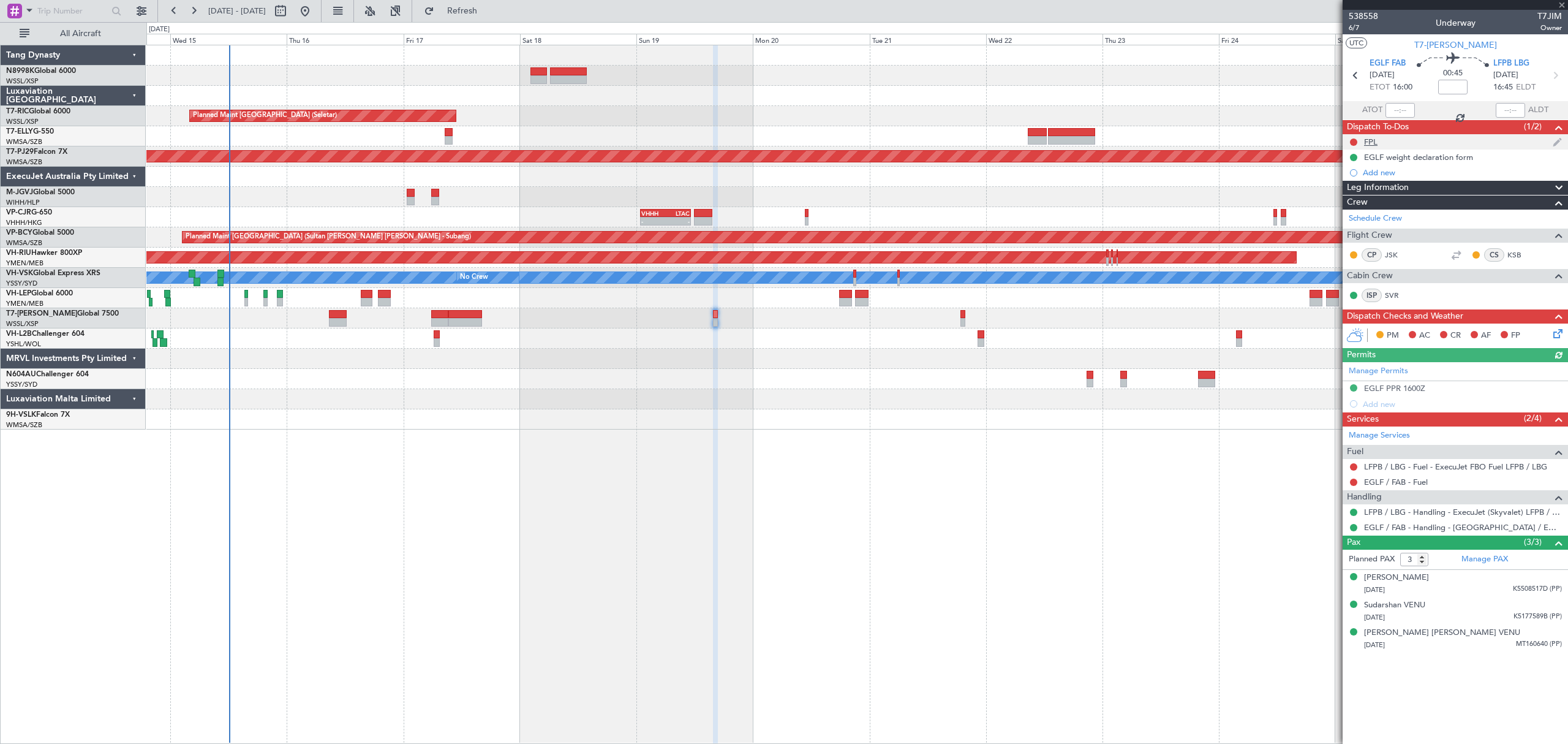
click at [1068, 144] on div "FPL" at bounding box center [1371, 142] width 14 height 10
click at [1068, 43] on span "T7-[PERSON_NAME]" at bounding box center [1456, 45] width 83 height 13
click at [450, 341] on div at bounding box center [856, 338] width 1420 height 20
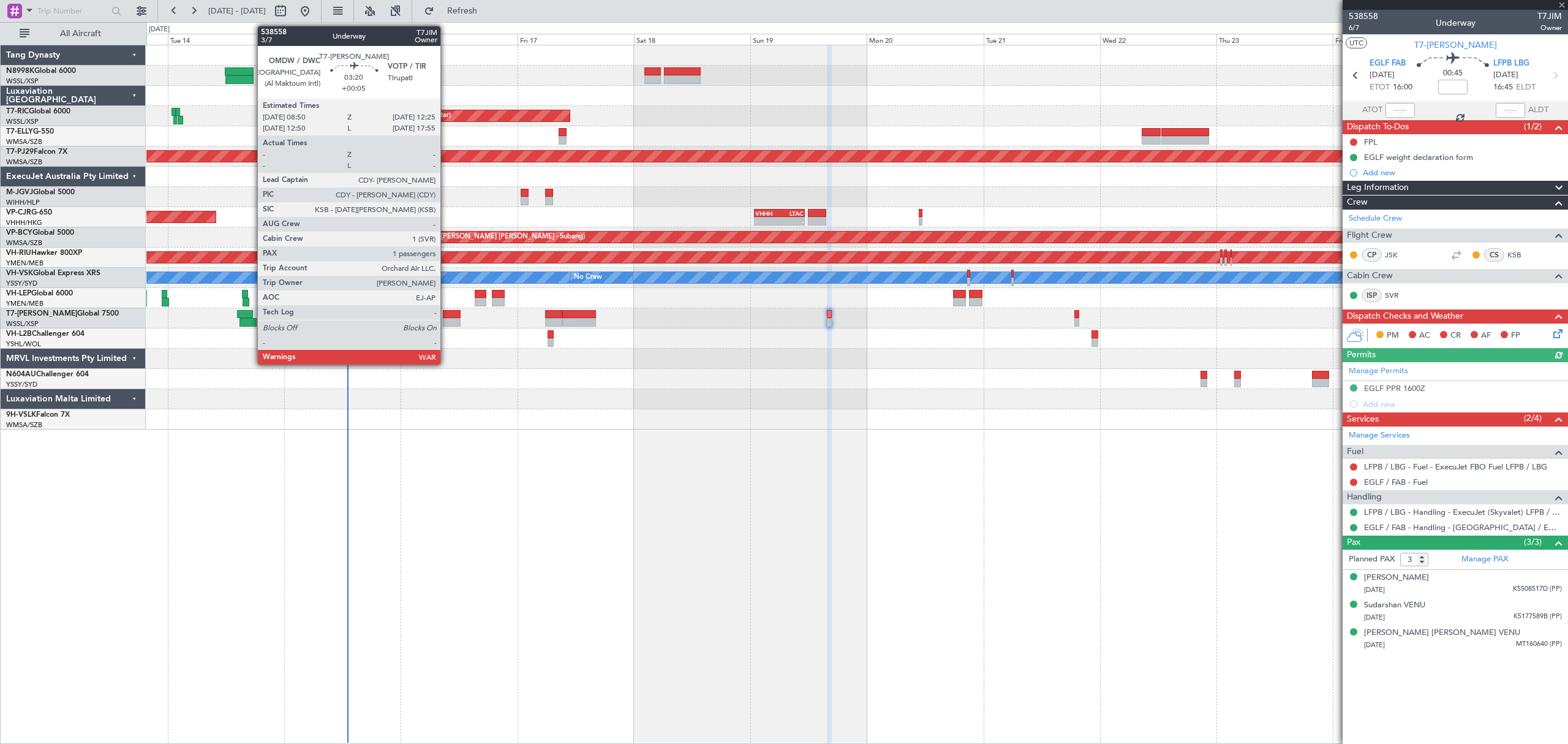
click at [446, 315] on div at bounding box center [451, 315] width 18 height 8
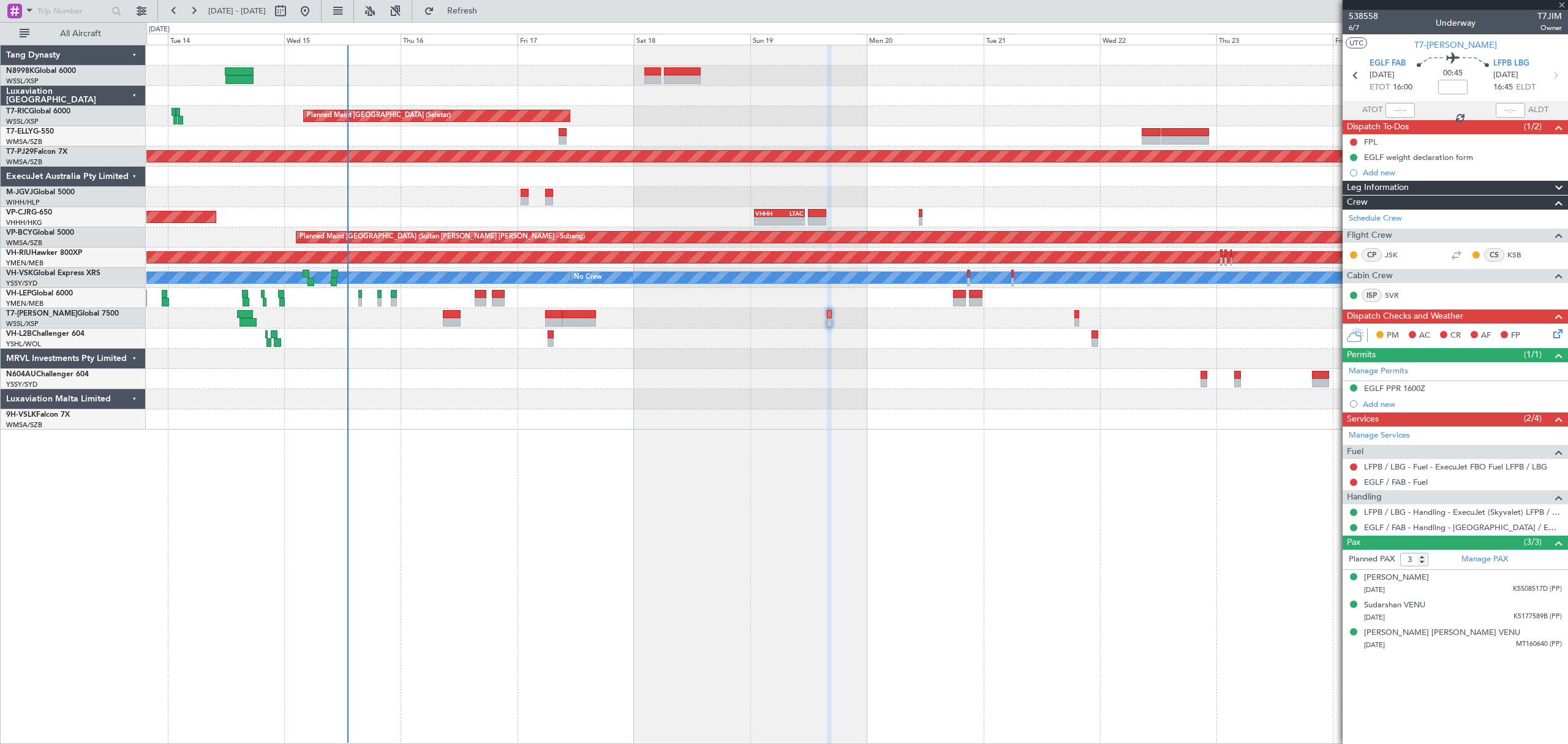
type input "+00:05"
type input "1"
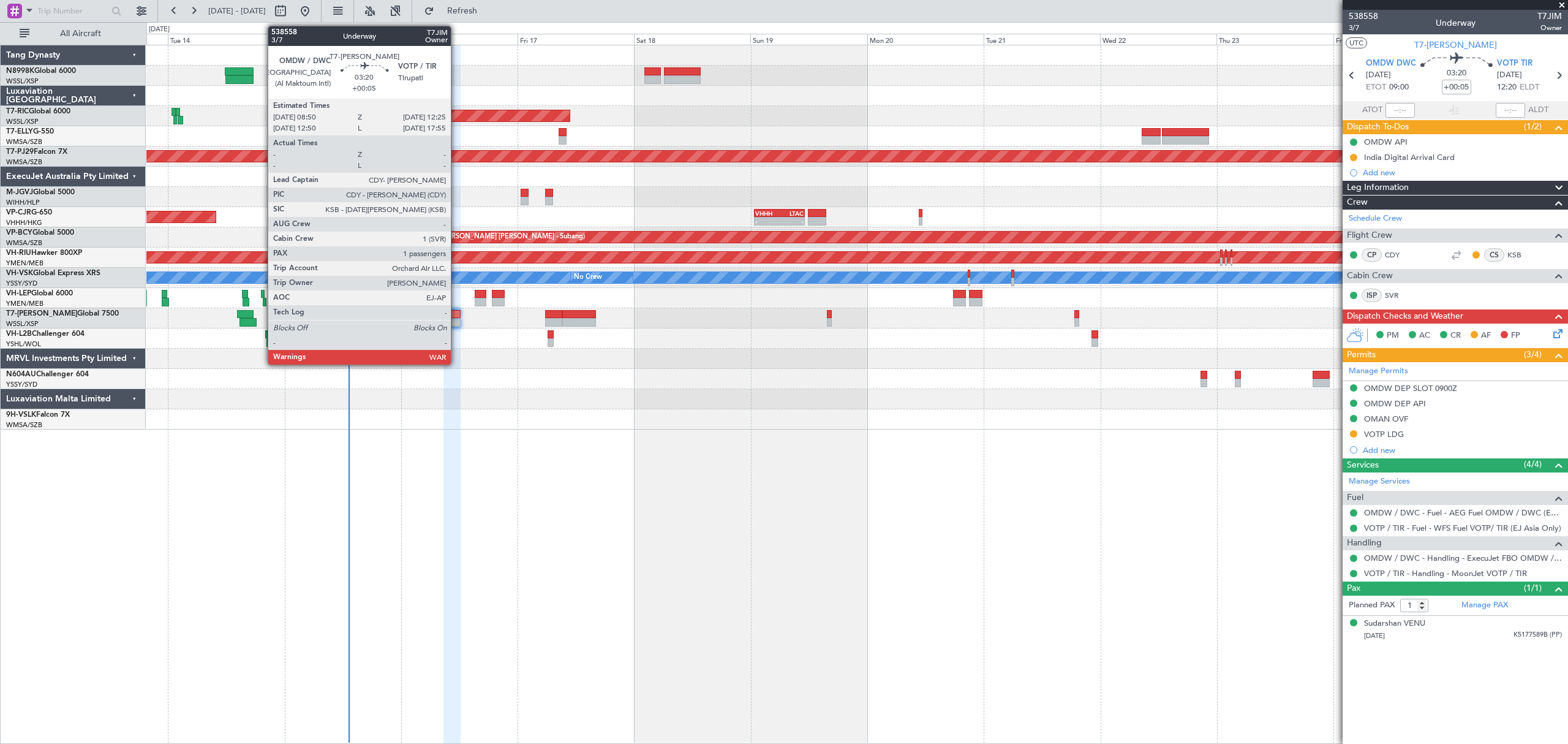
click at [456, 319] on div at bounding box center [452, 322] width 18 height 8
click at [456, 322] on div at bounding box center [452, 322] width 18 height 8
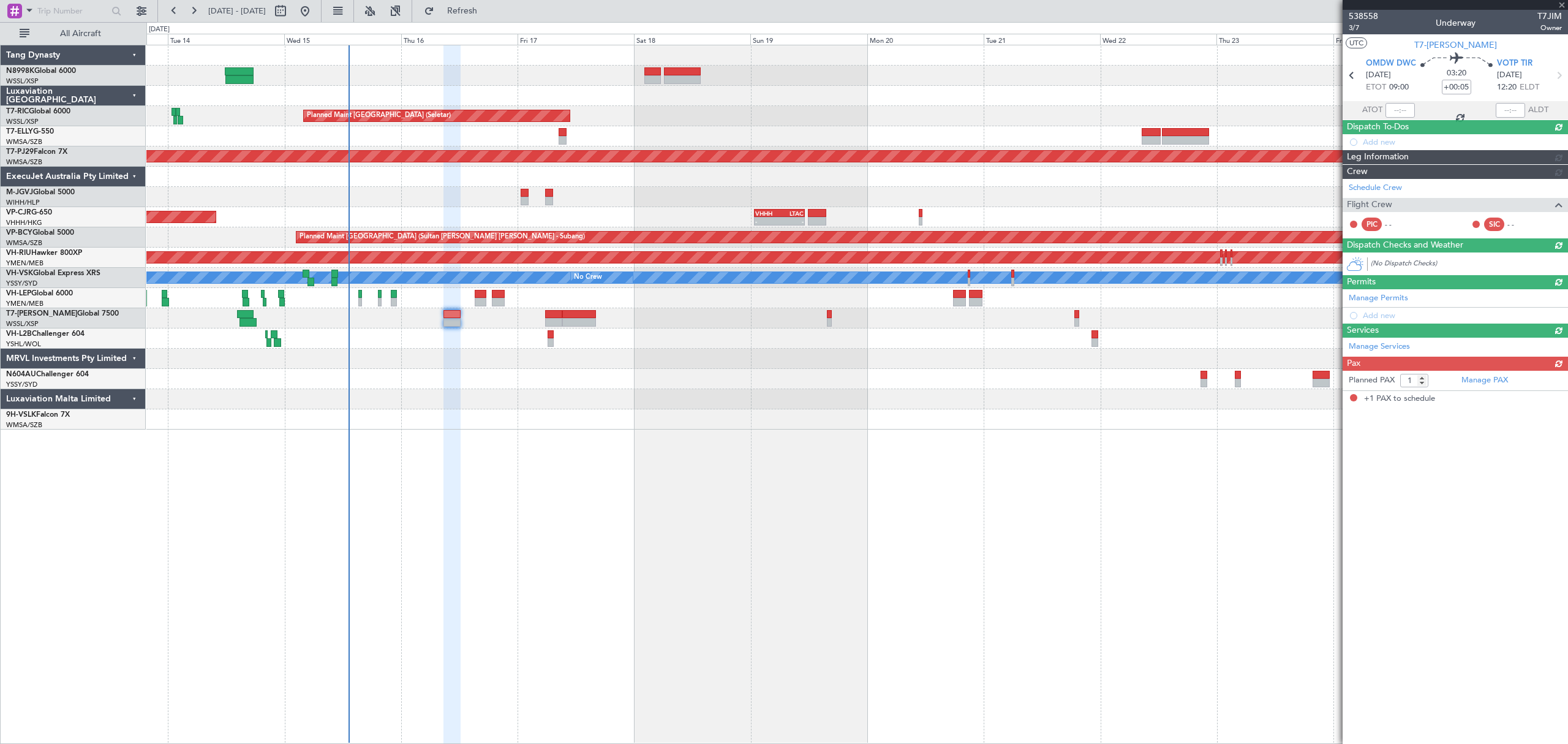
click at [833, 319] on div at bounding box center [856, 318] width 1420 height 20
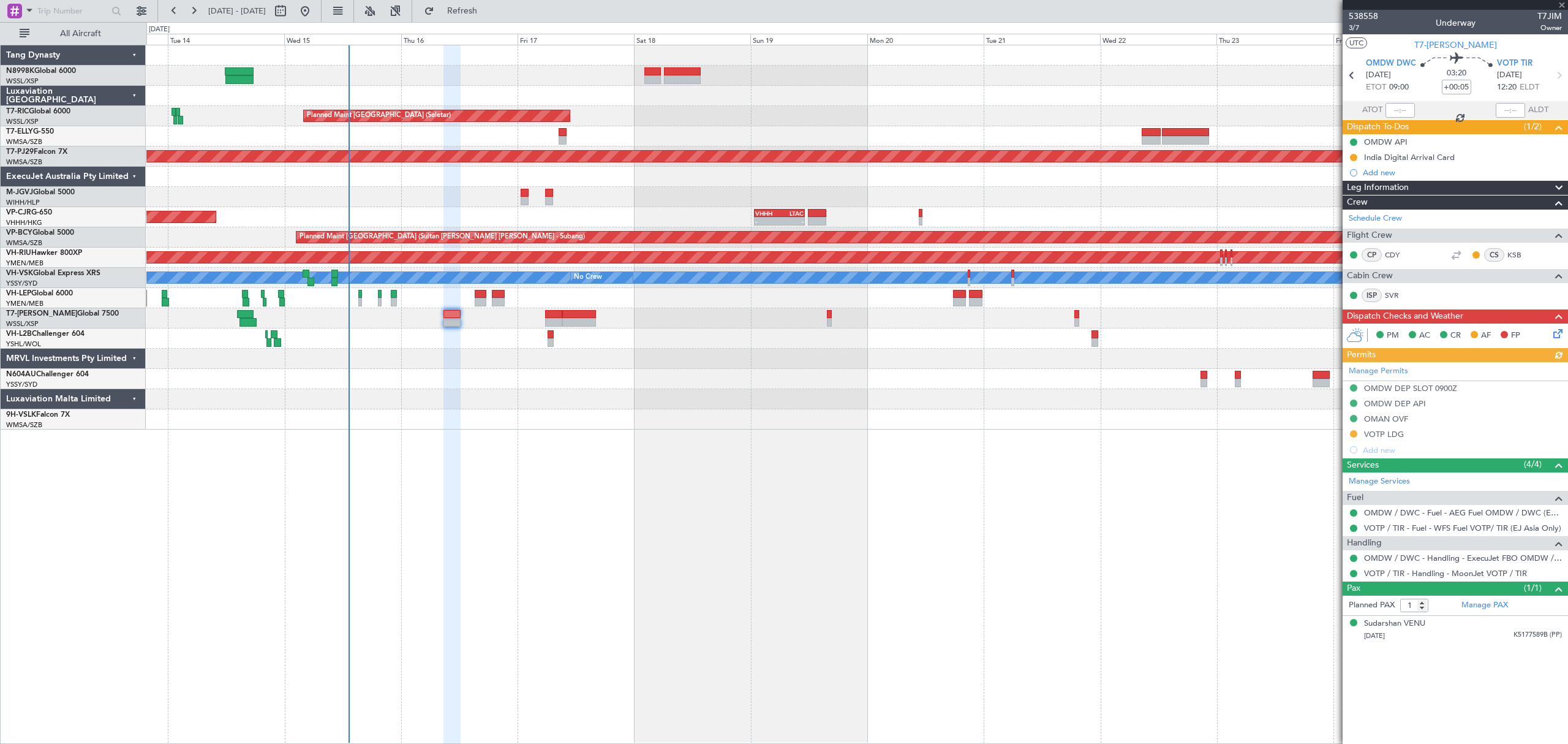
click at [832, 320] on div at bounding box center [856, 318] width 1420 height 20
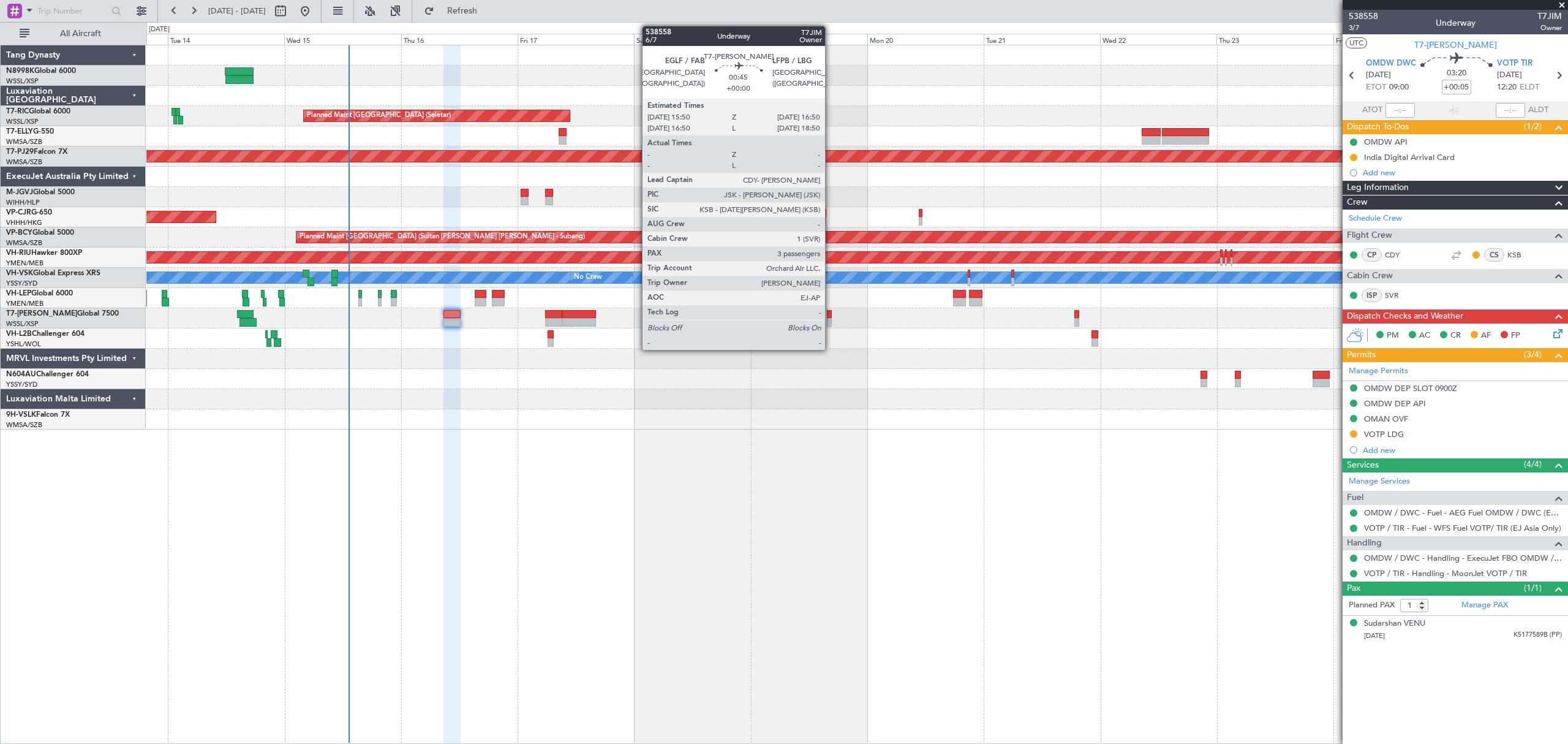
click at [831, 320] on div at bounding box center [829, 322] width 5 height 8
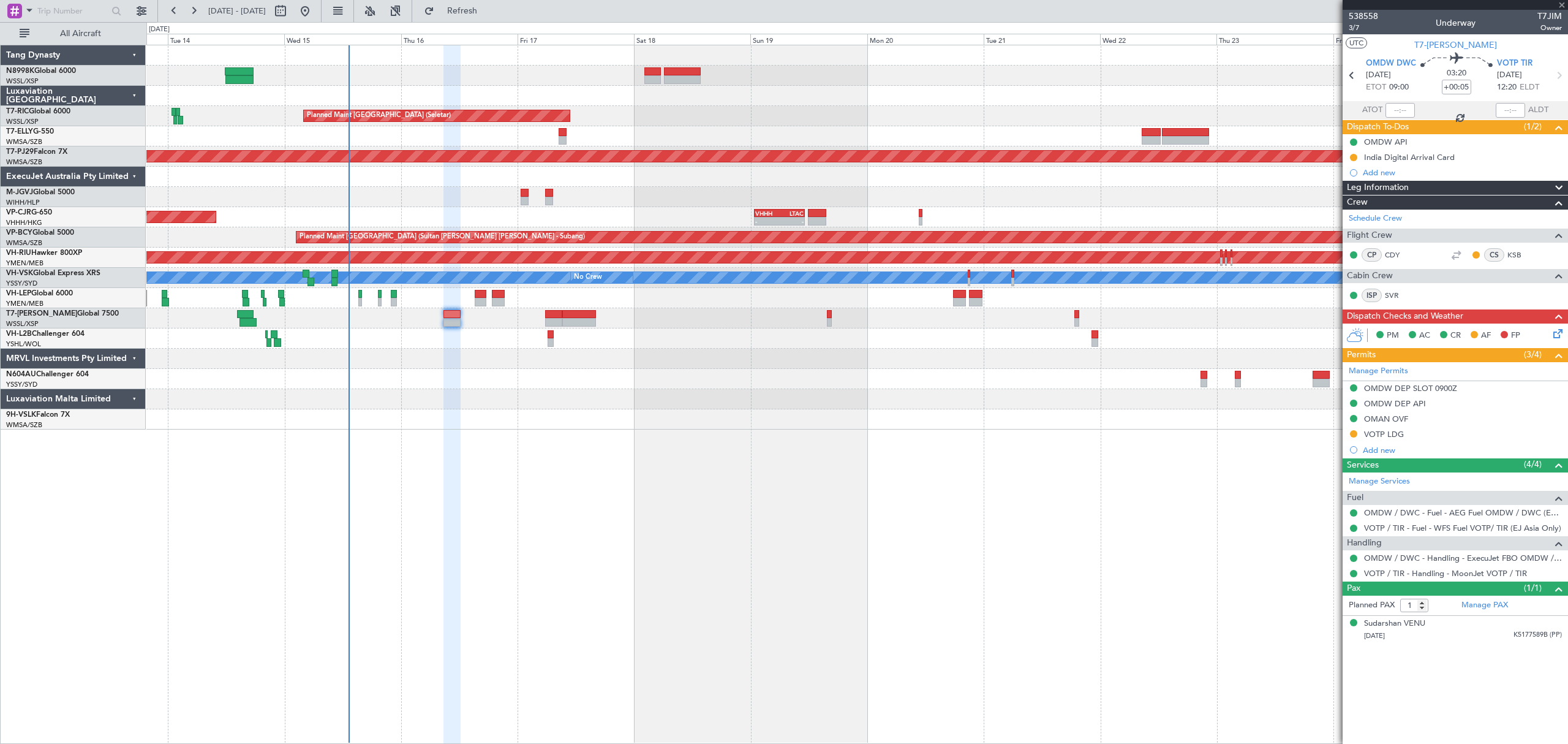
type input "3"
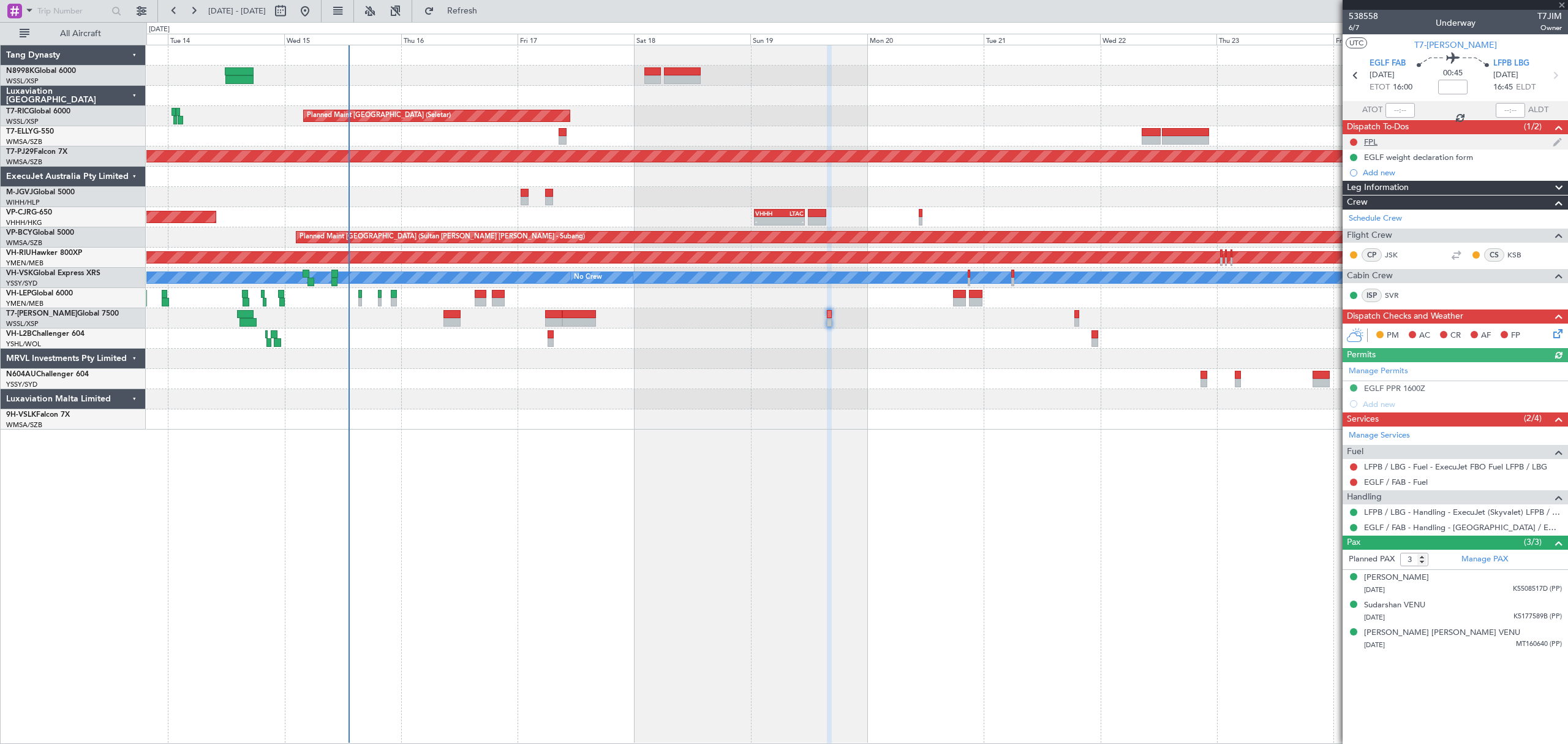
click at [1374, 141] on div "FPL" at bounding box center [1371, 142] width 14 height 10
click at [1414, 466] on link "LFPB / LBG - Fuel - ExecuJet FBO Fuel LFPB / LBG" at bounding box center [1456, 467] width 183 height 10
click at [1410, 511] on link "LFPB / LBG - Handling - ExecuJet (Skyvalet) LFPB / LBG" at bounding box center [1463, 512] width 198 height 10
click at [1368, 145] on div "FPL" at bounding box center [1371, 142] width 14 height 10
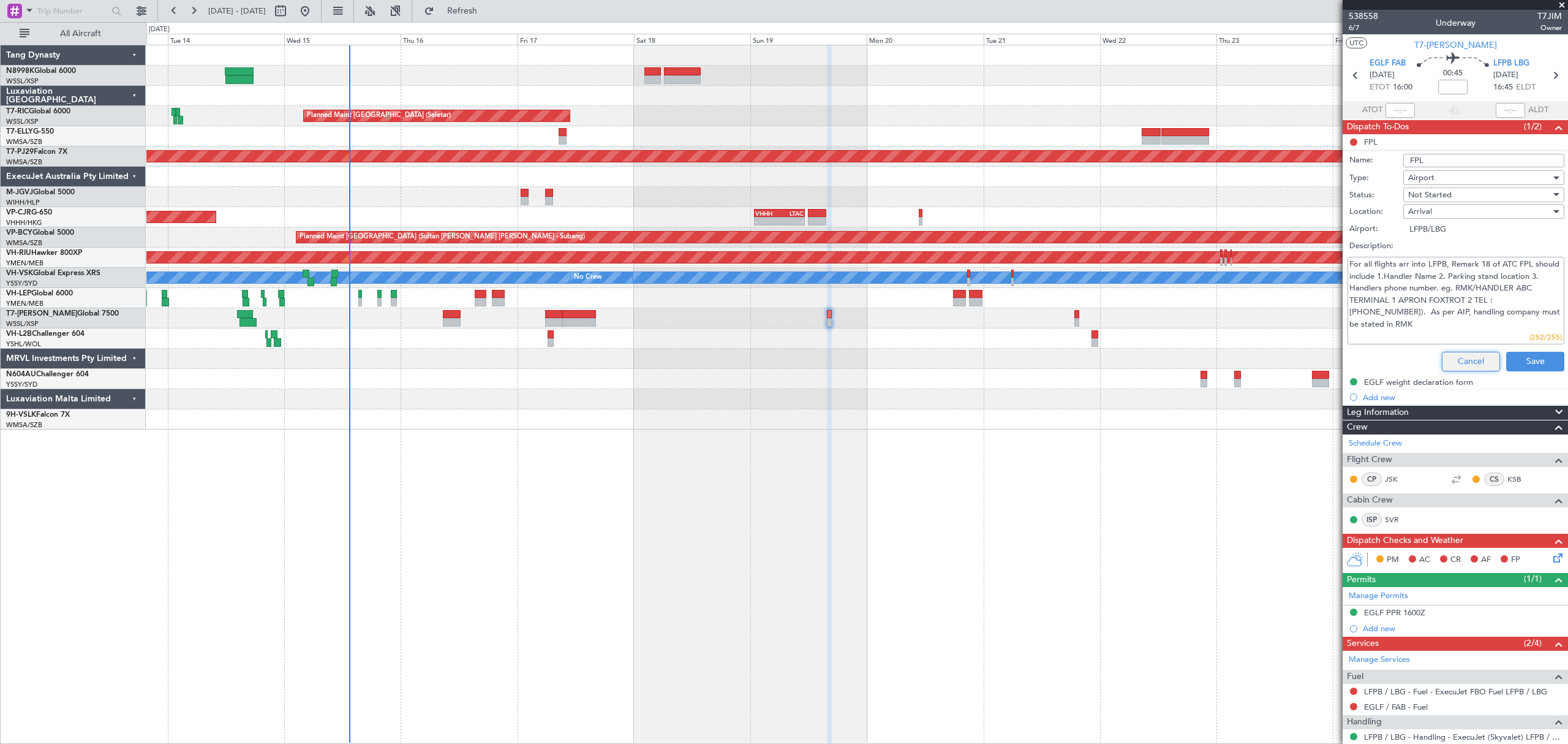
click at [1476, 357] on button "Cancel" at bounding box center [1471, 361] width 58 height 19
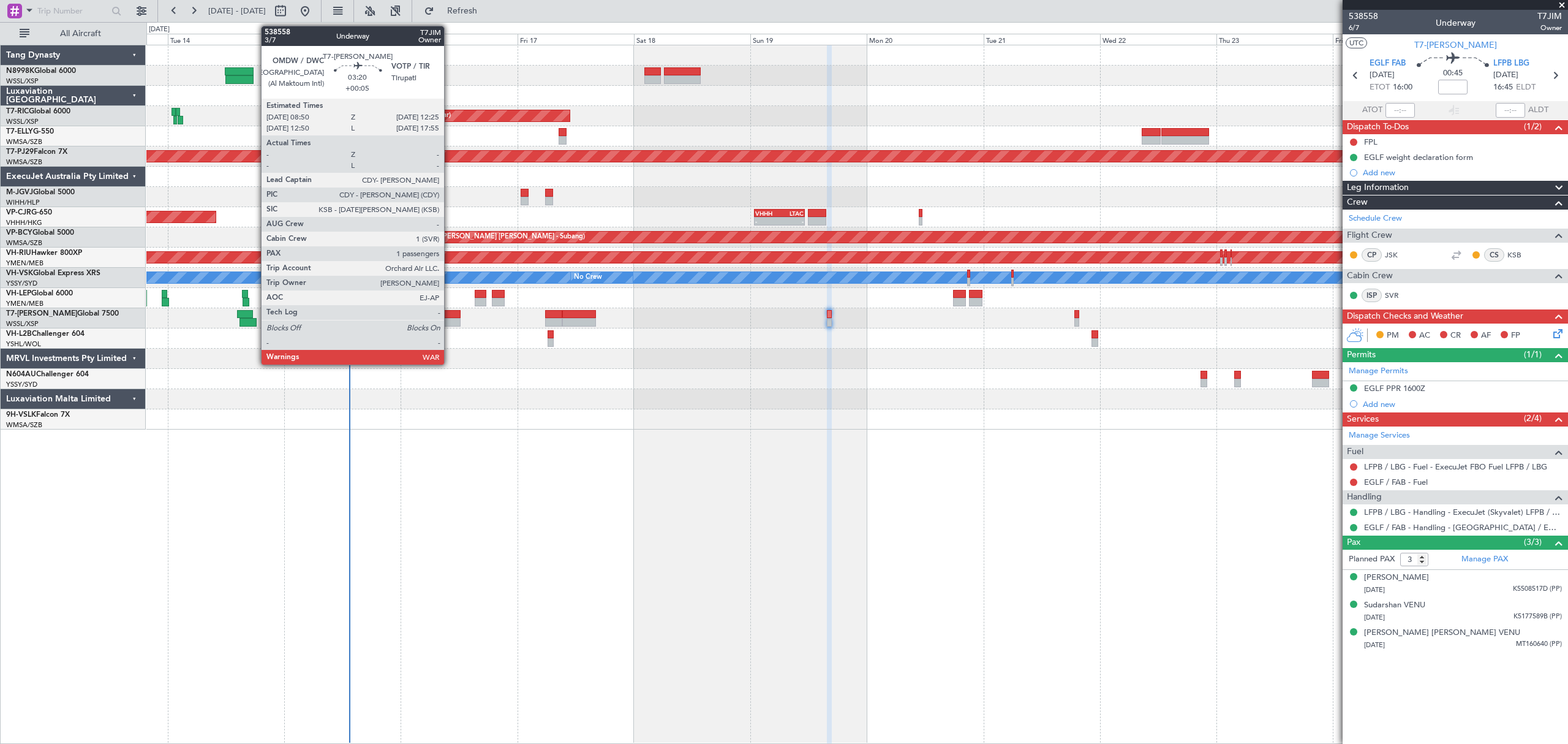
click at [450, 318] on div at bounding box center [451, 322] width 18 height 8
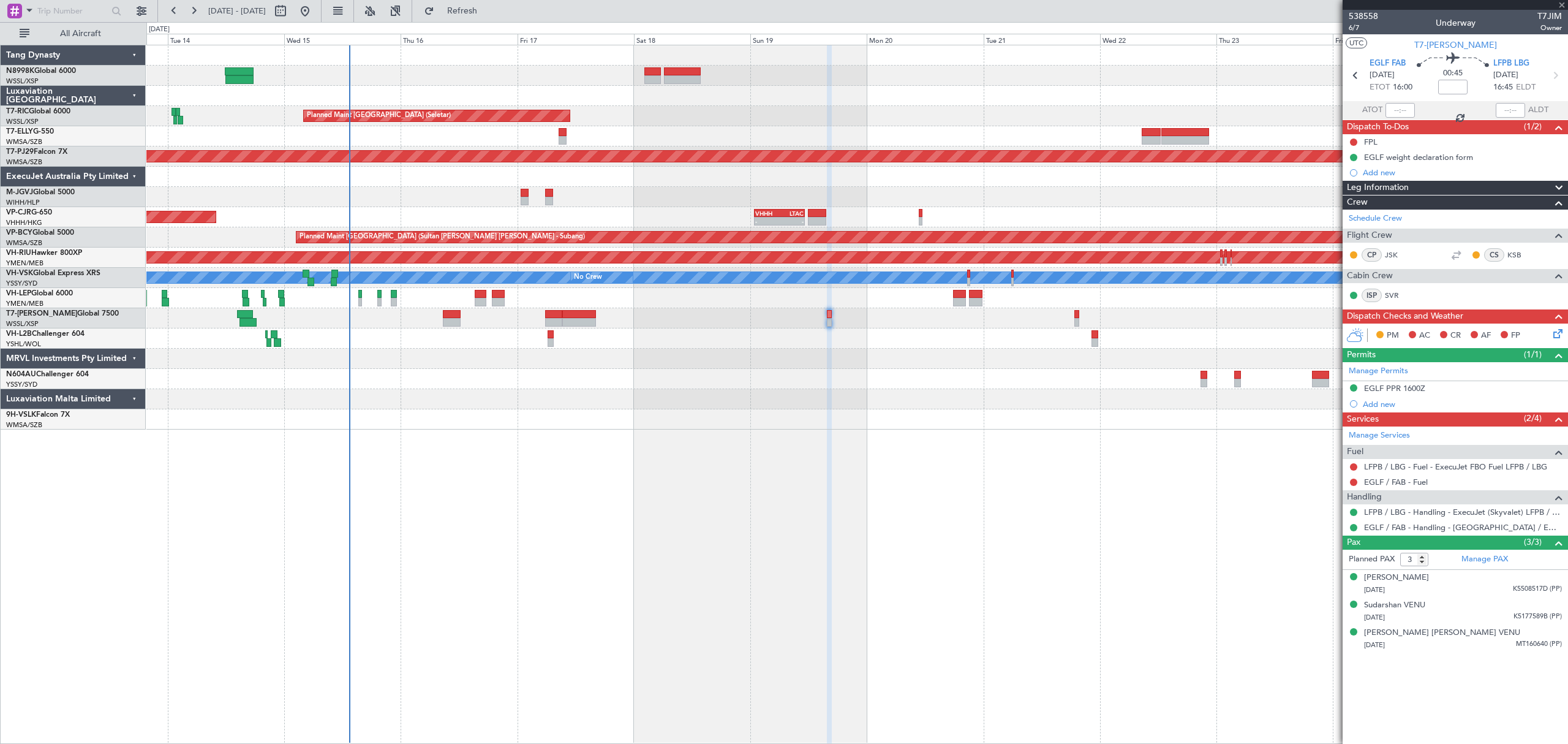
type input "+00:05"
type input "1"
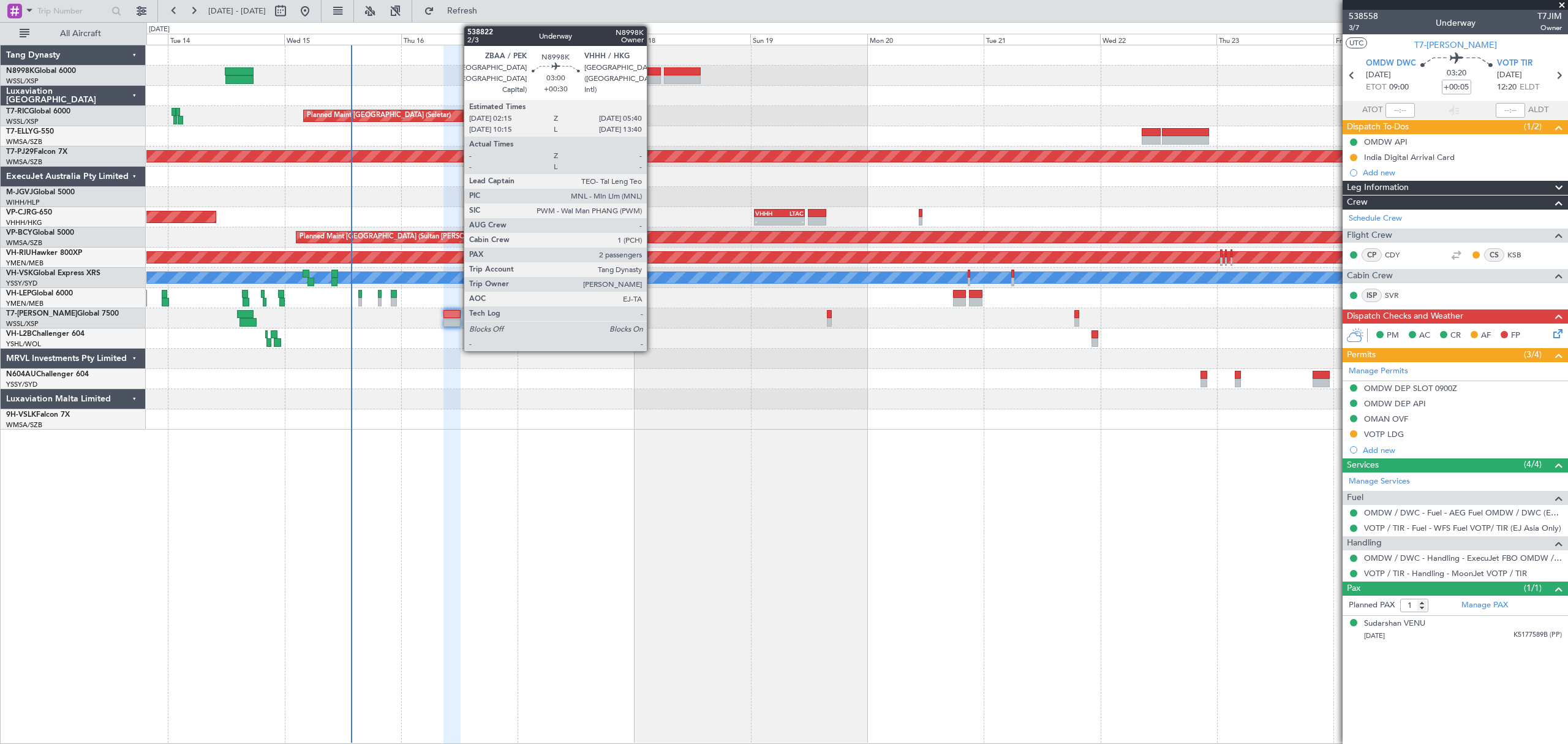
click at [653, 74] on div at bounding box center [653, 72] width 17 height 8
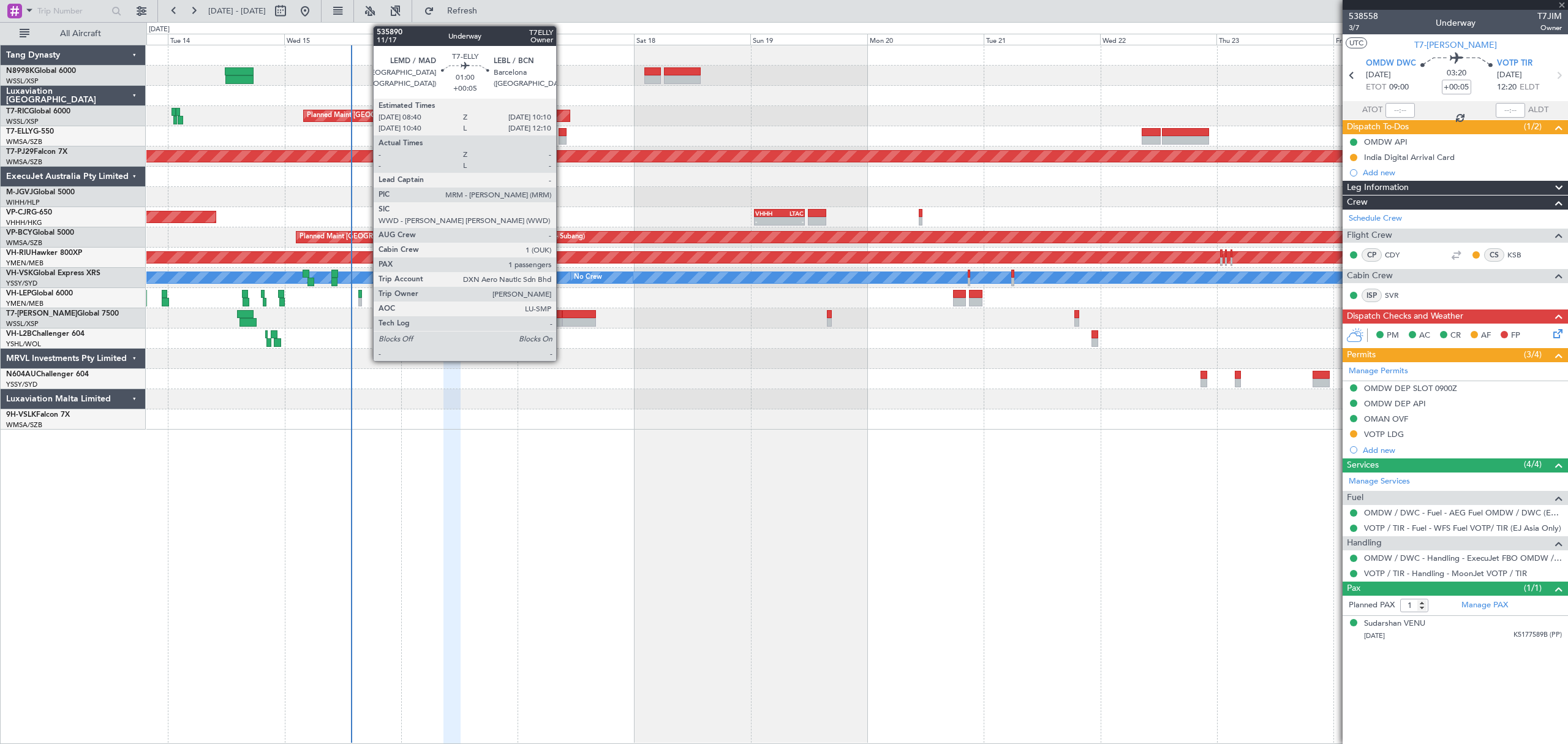
click at [561, 135] on div at bounding box center [562, 132] width 8 height 8
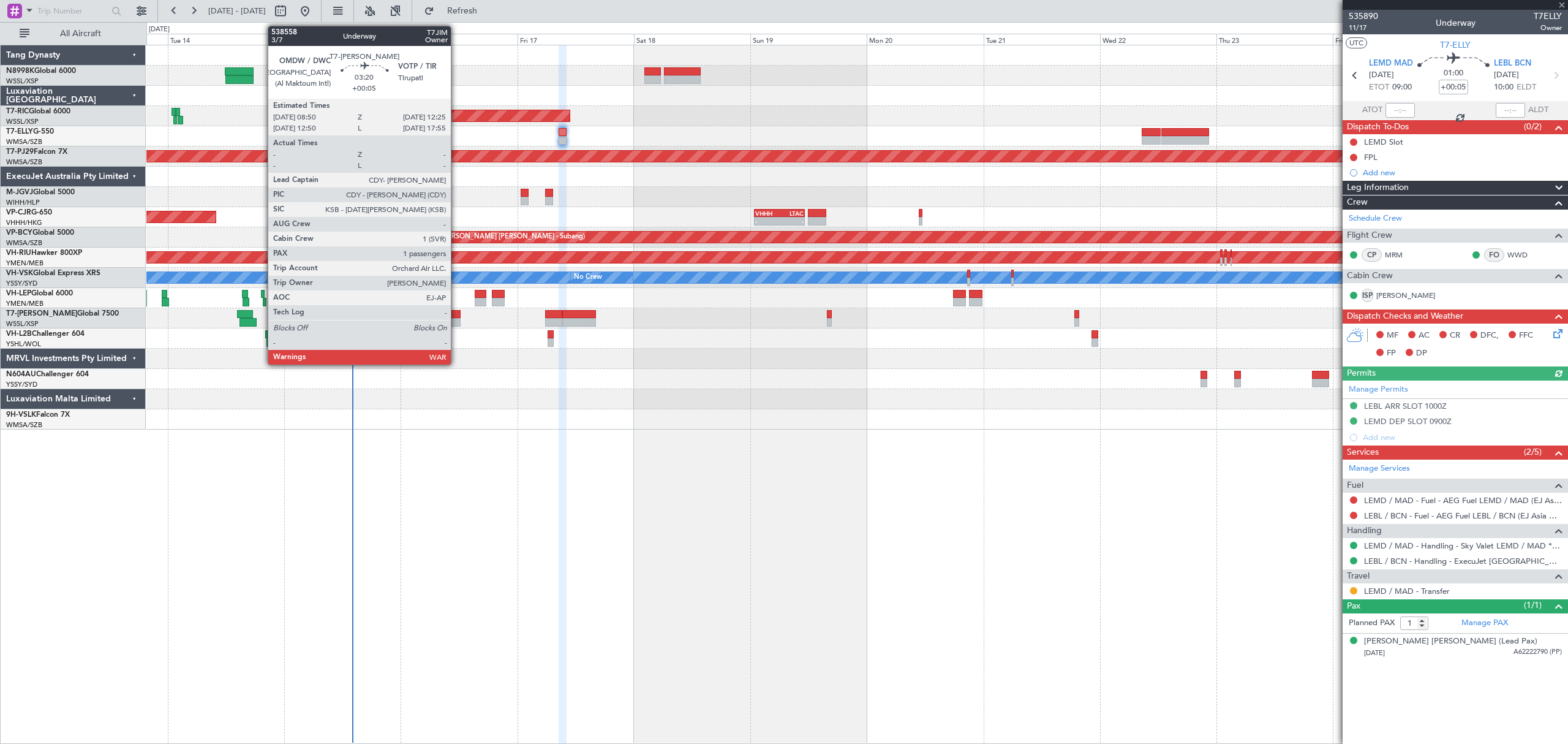
click at [454, 317] on div at bounding box center [451, 315] width 18 height 8
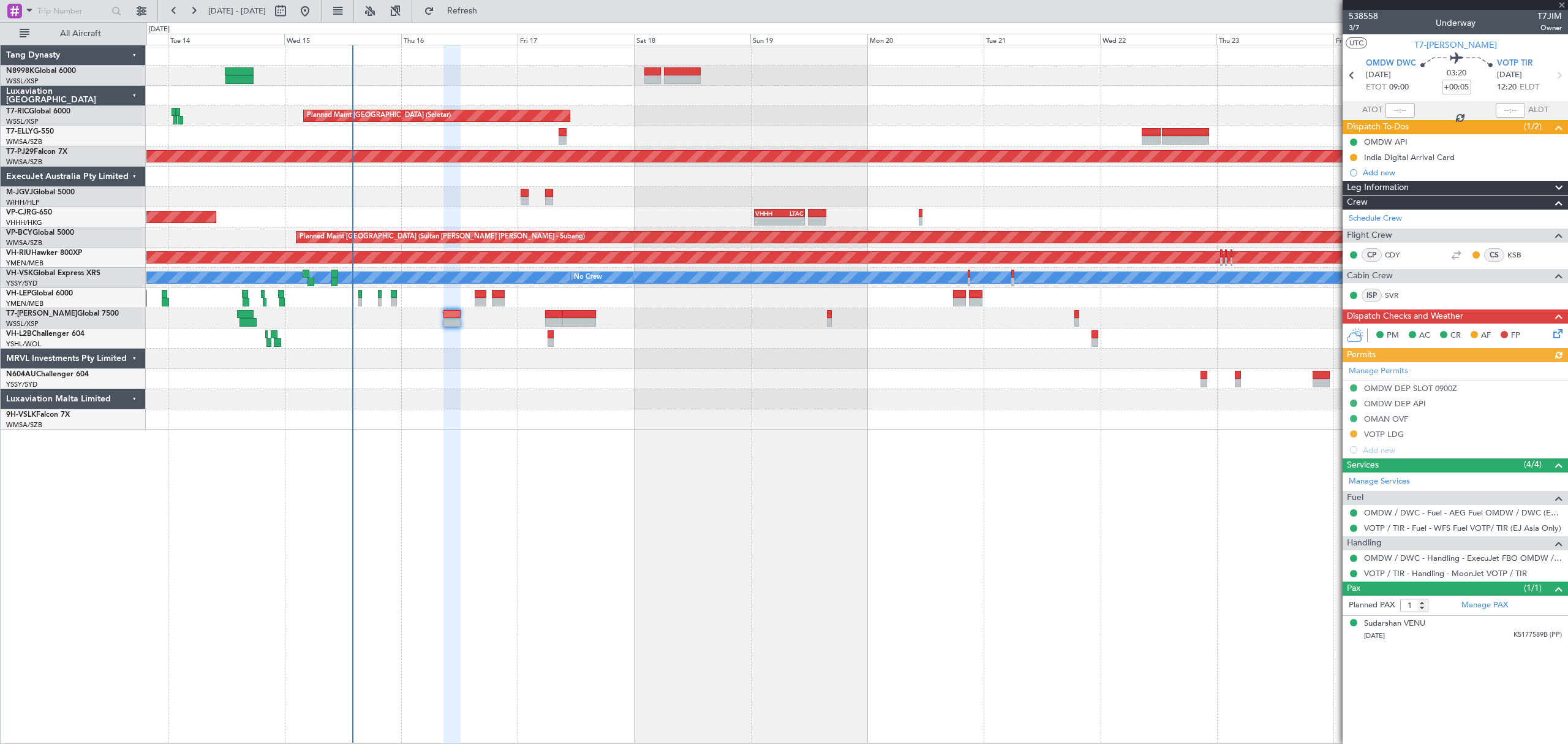
click at [1353, 436] on div "Manage Permits OMDW DEP SLOT 0900Z OMDW DEP API OMAN OVF VOTP LDG Add new" at bounding box center [1455, 409] width 226 height 96
click at [1353, 436] on button at bounding box center [1353, 434] width 8 height 8
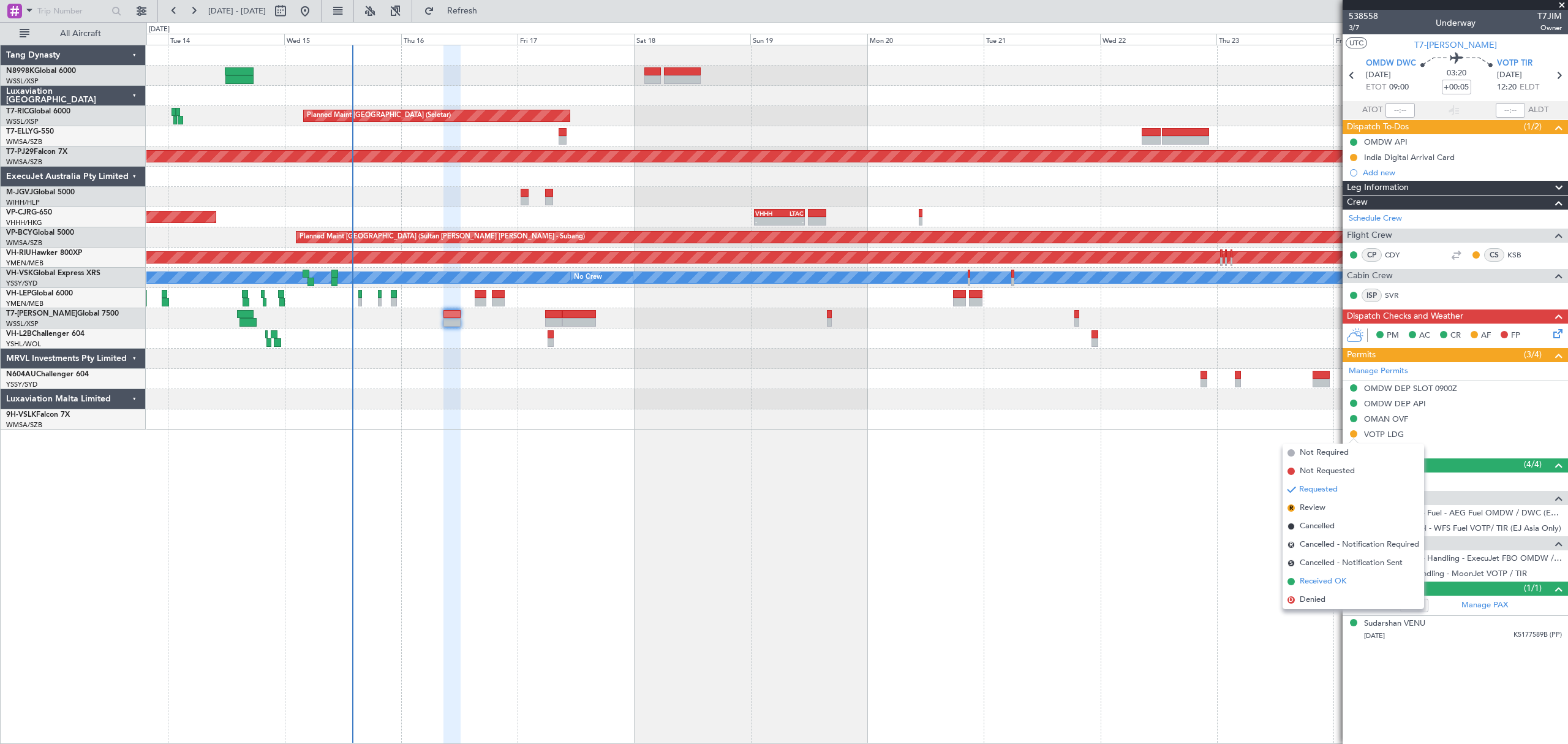
click at [1328, 572] on li "Received OK" at bounding box center [1352, 582] width 141 height 19
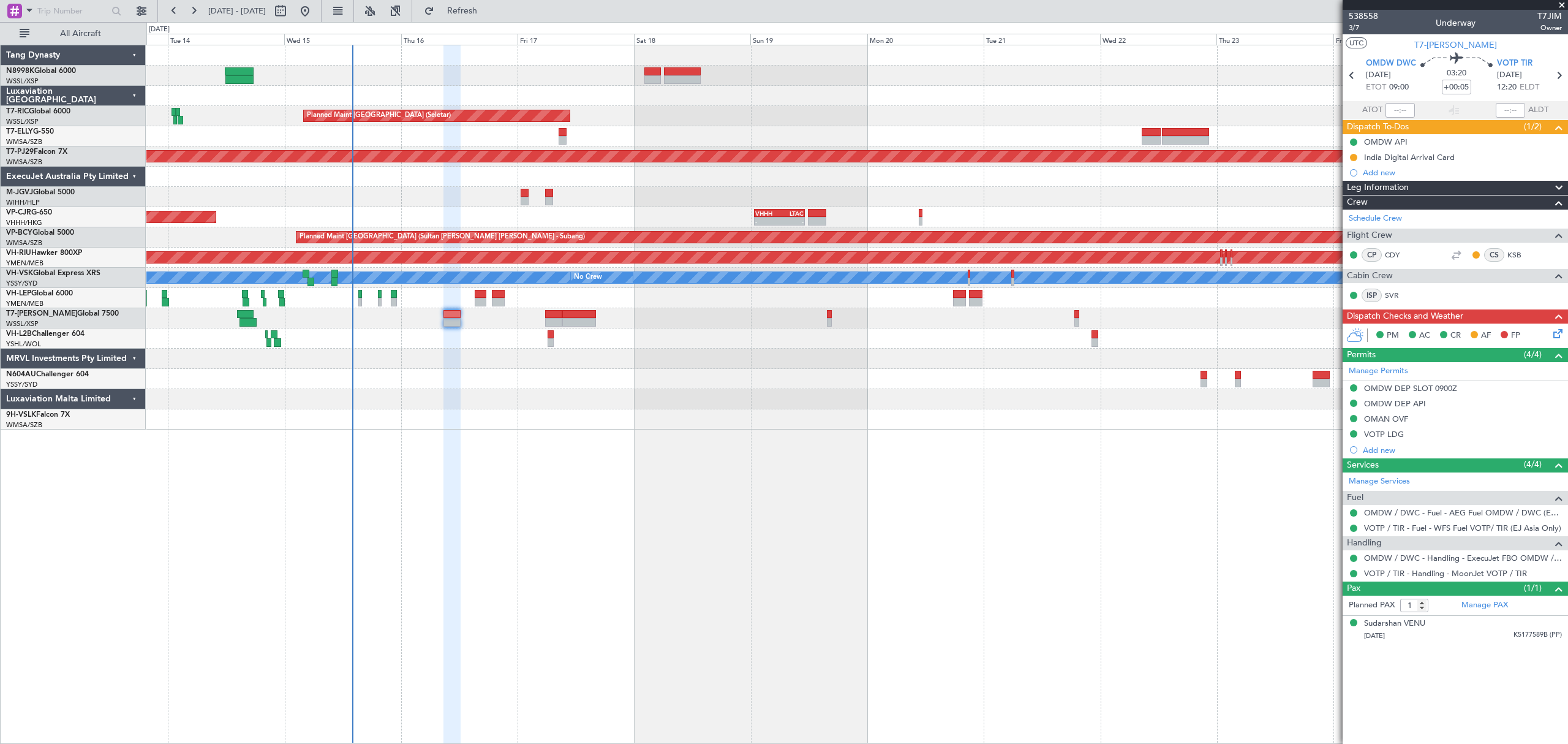
click at [1385, 437] on div "VOTP LDG" at bounding box center [1384, 434] width 40 height 10
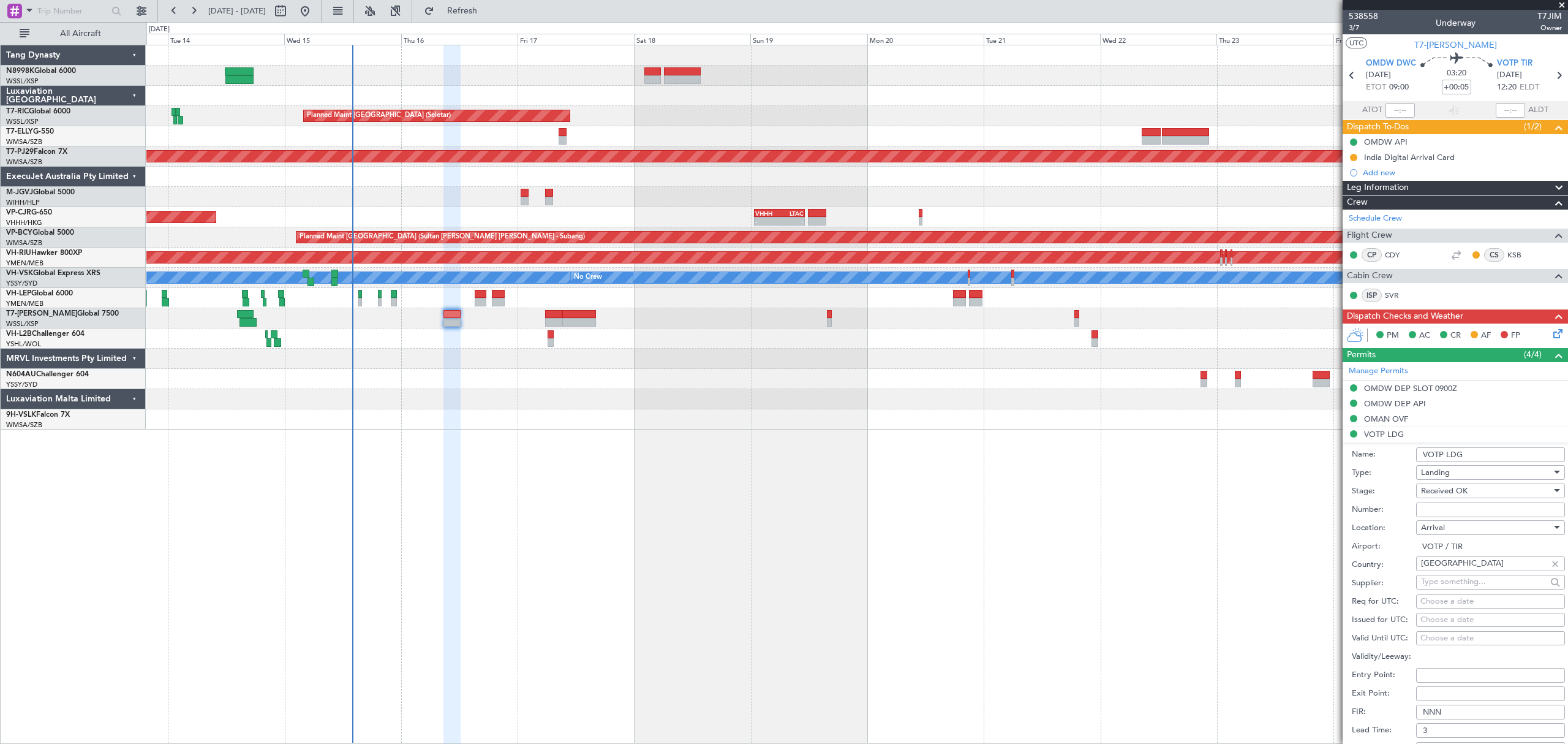
click at [1438, 511] on input "Number:" at bounding box center [1490, 509] width 149 height 14
paste input "YA/N/1566/10/15"
type input "YA/N/1566/10/15"
click at [1429, 620] on div "Choose a date" at bounding box center [1490, 620] width 140 height 12
select select "10"
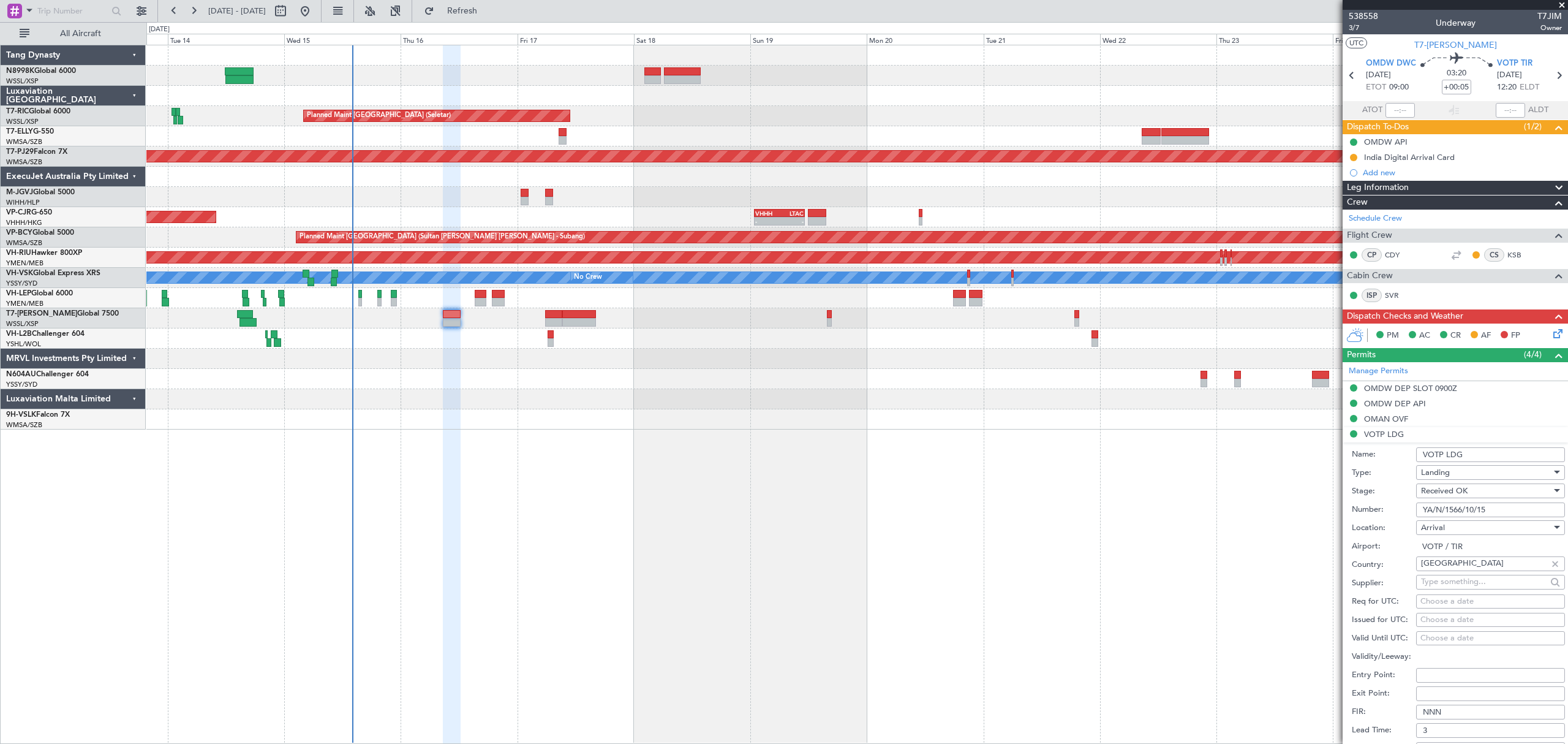
select select "2025"
click at [1342, 597] on span "16" at bounding box center [1340, 597] width 15 height 15
click at [1363, 695] on input "00:00" at bounding box center [1360, 692] width 39 height 14
type input "09:00"
click at [1371, 725] on button "Save" at bounding box center [1371, 729] width 58 height 19
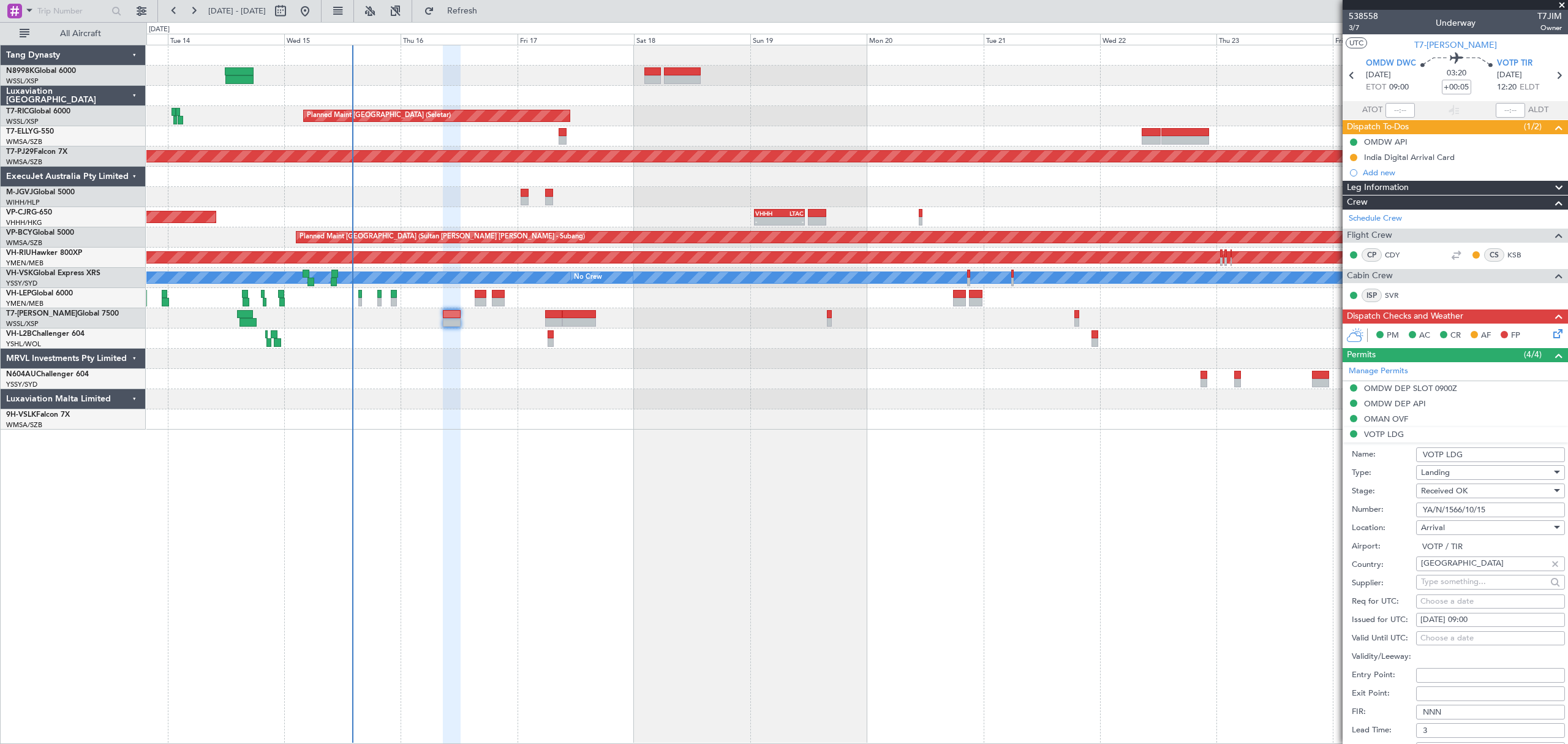
scroll to position [163, 0]
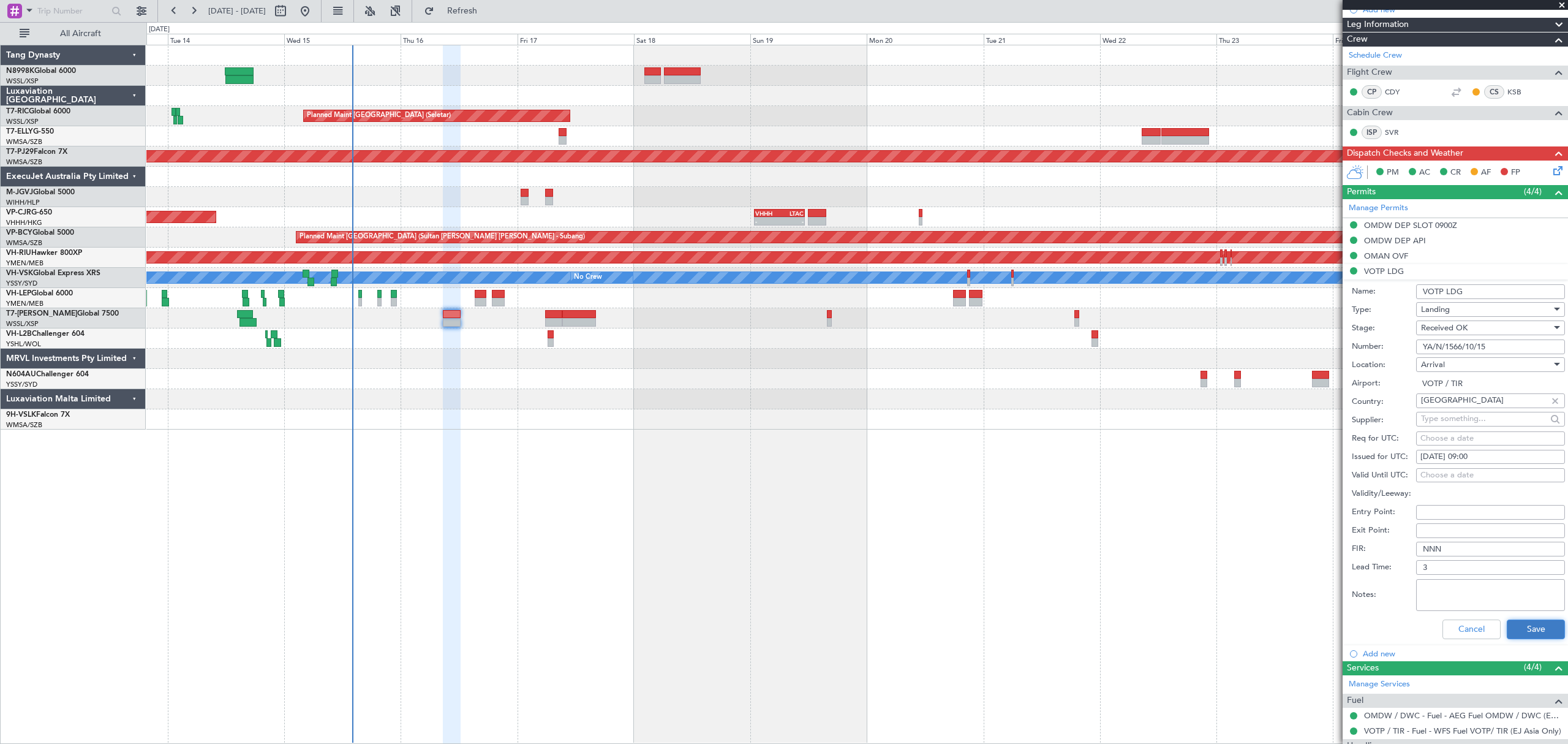
click at [1525, 628] on button "Save" at bounding box center [1536, 629] width 58 height 19
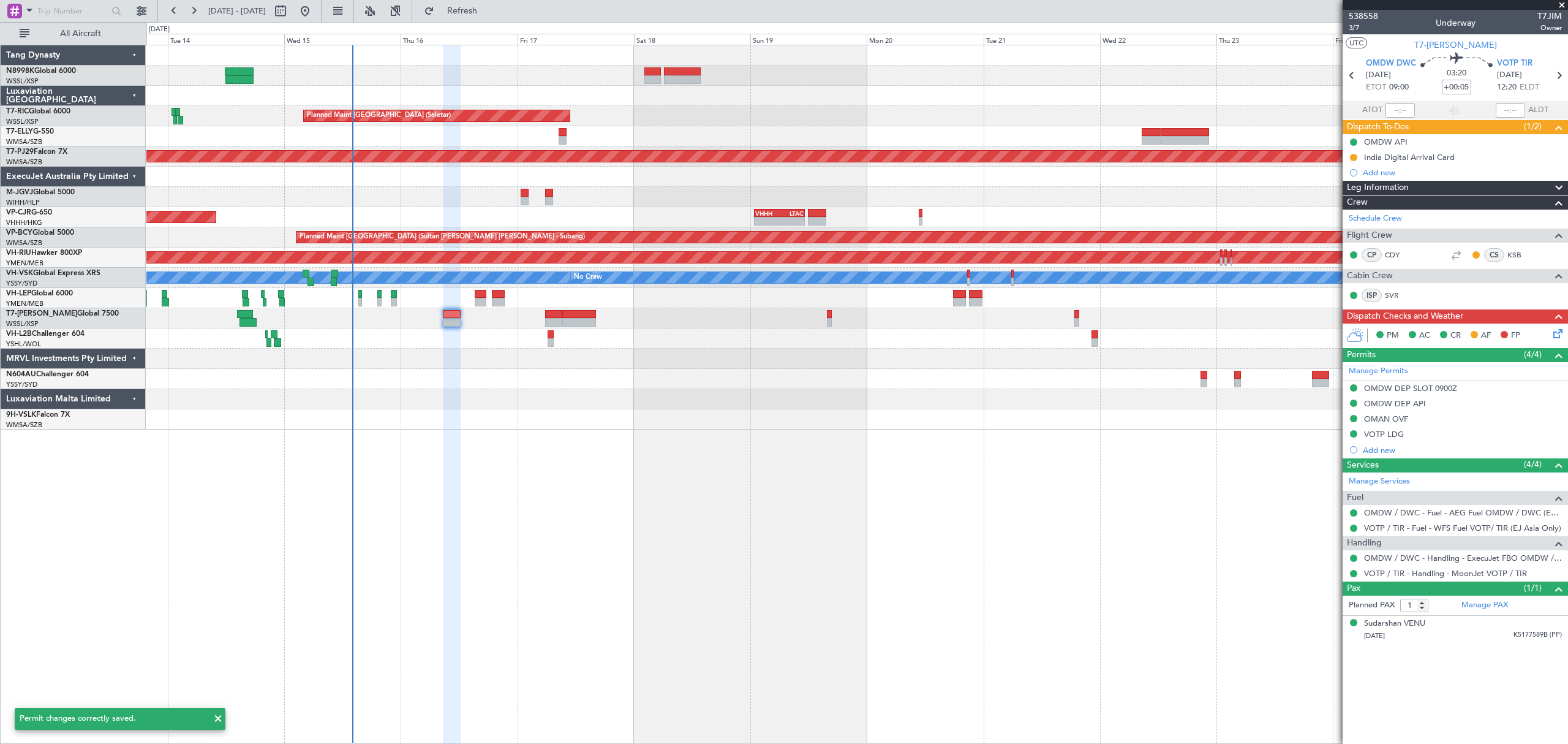
scroll to position [0, 0]
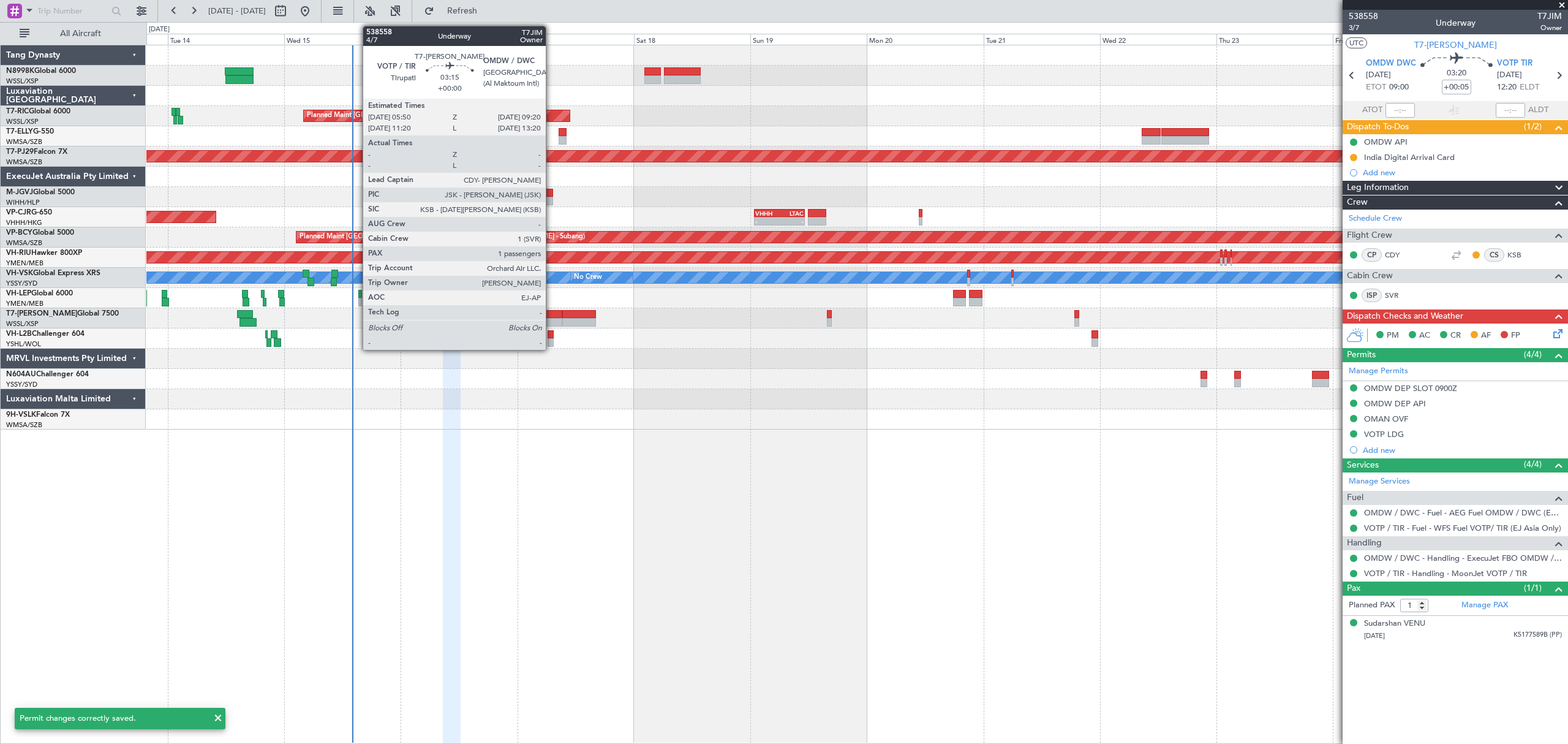
click at [551, 315] on div at bounding box center [554, 315] width 17 height 8
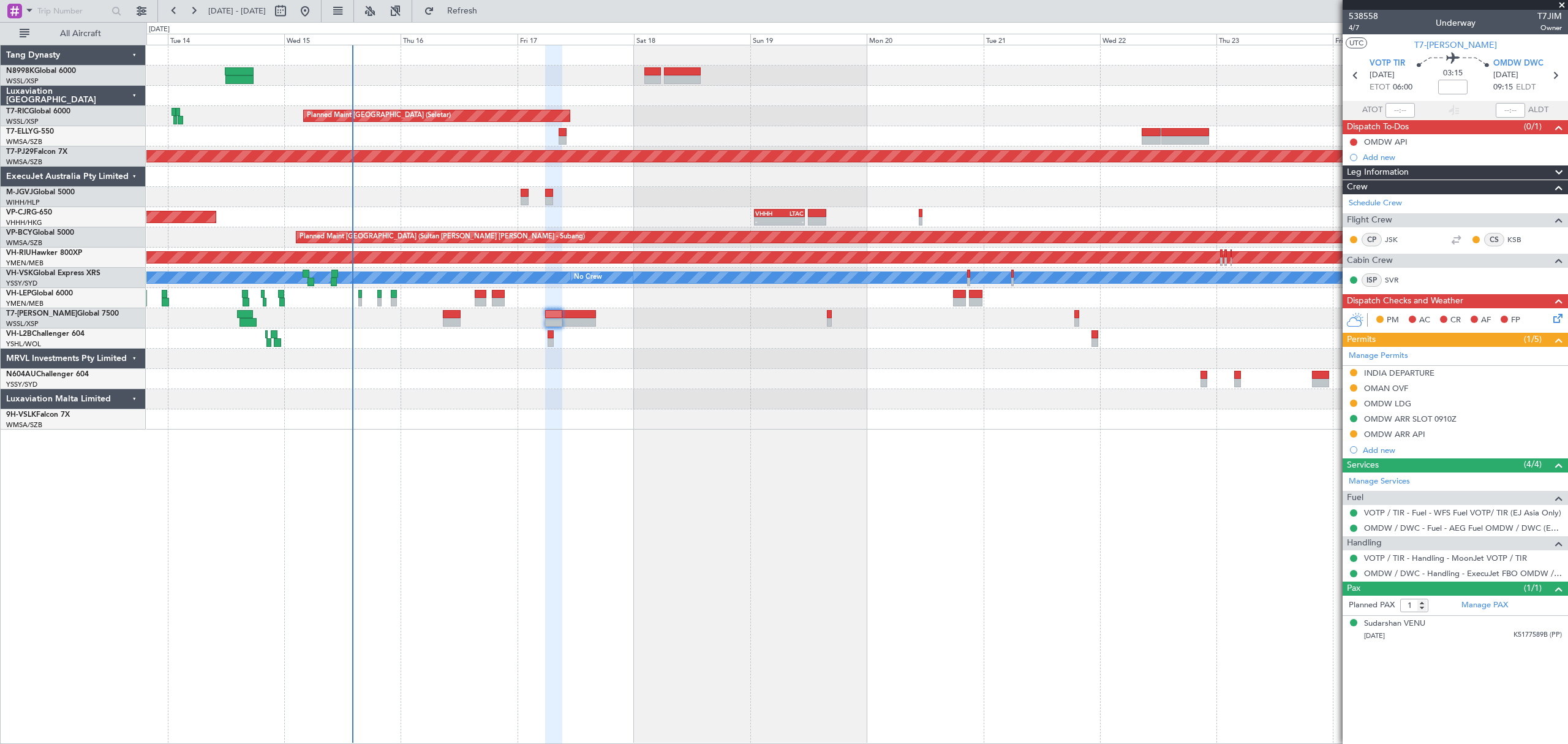
click at [1353, 369] on div at bounding box center [1354, 373] width 10 height 10
click at [1353, 370] on button at bounding box center [1353, 372] width 8 height 8
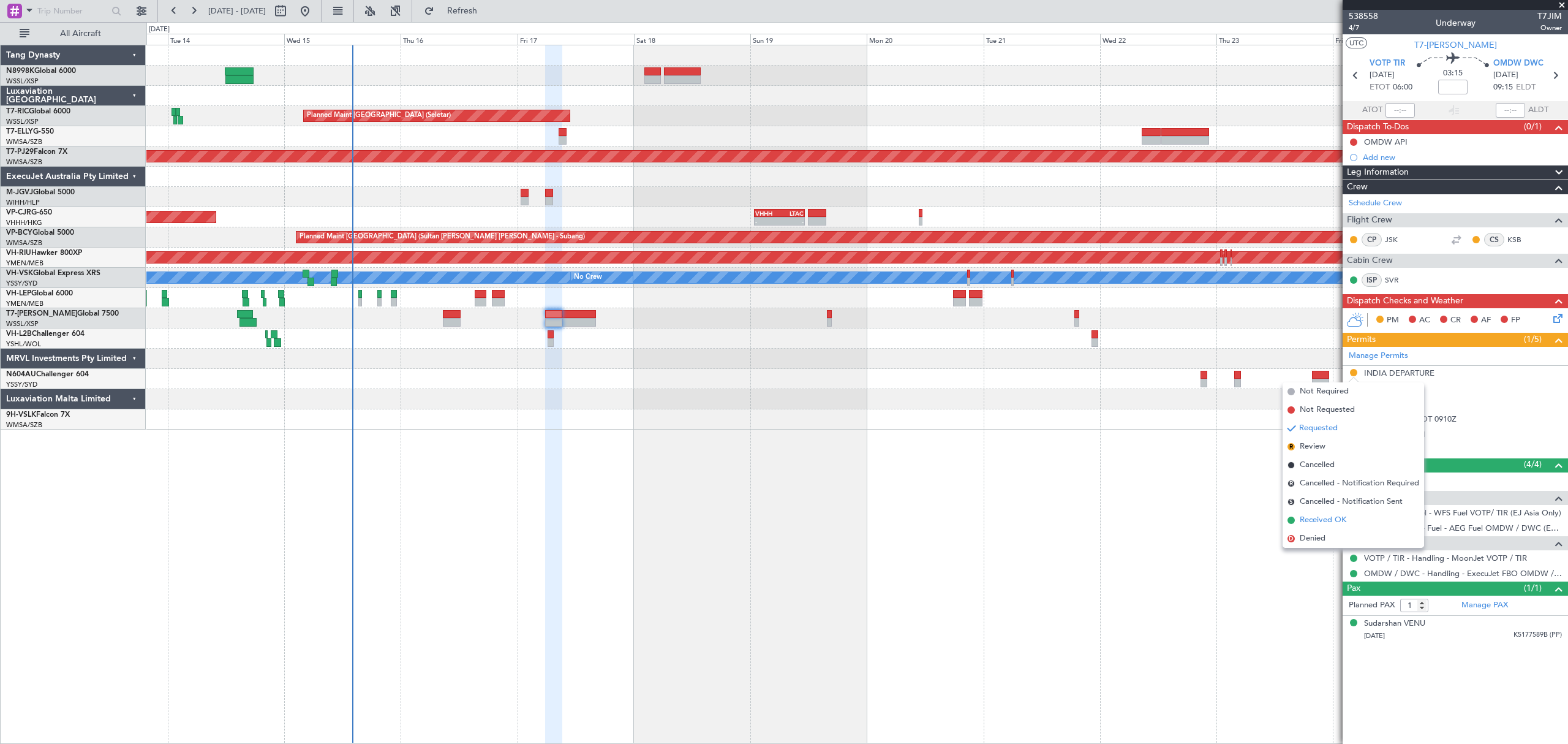
click at [1312, 517] on span "Received OK" at bounding box center [1323, 520] width 46 height 12
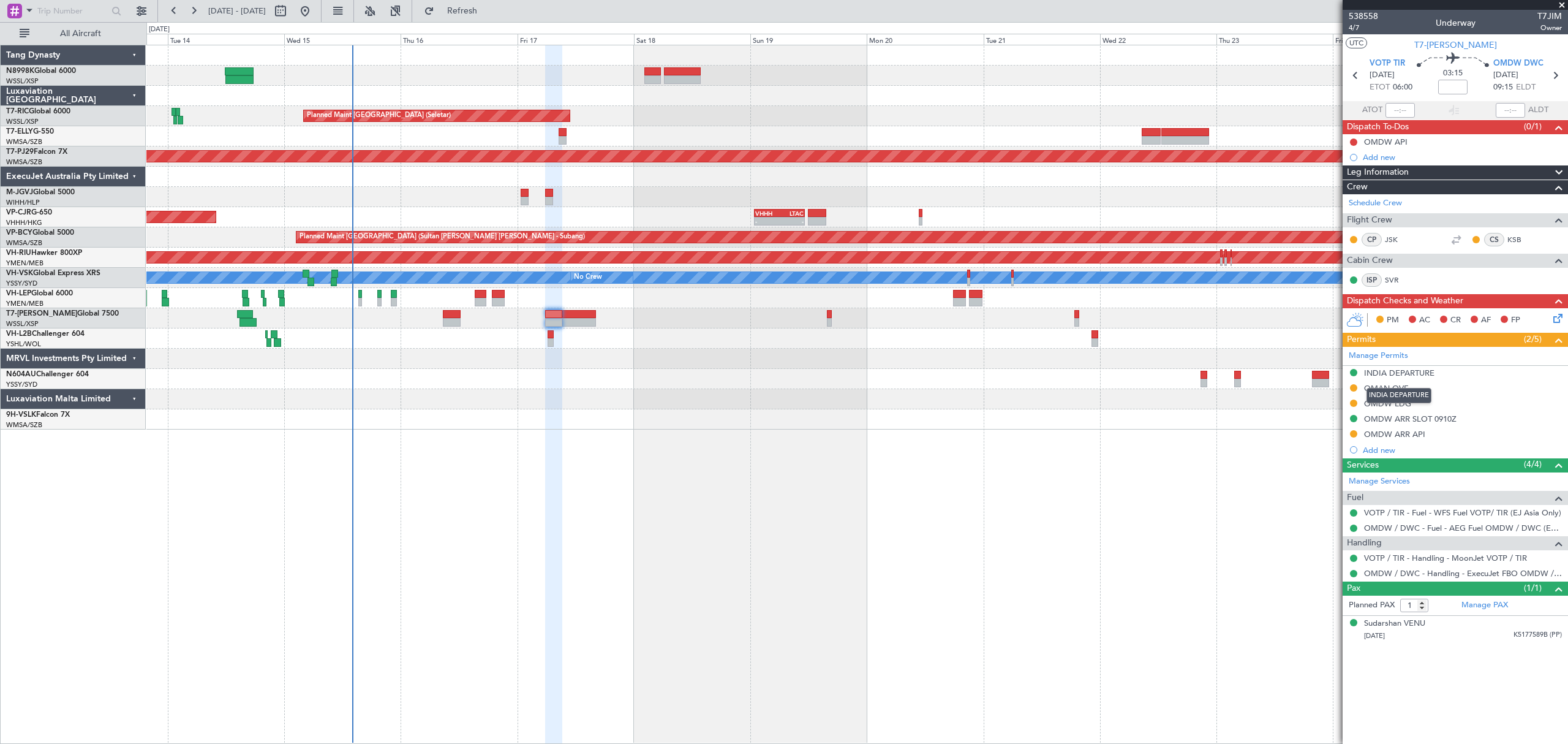
click at [1412, 373] on div "INDIA DEPARTURE" at bounding box center [1399, 373] width 70 height 10
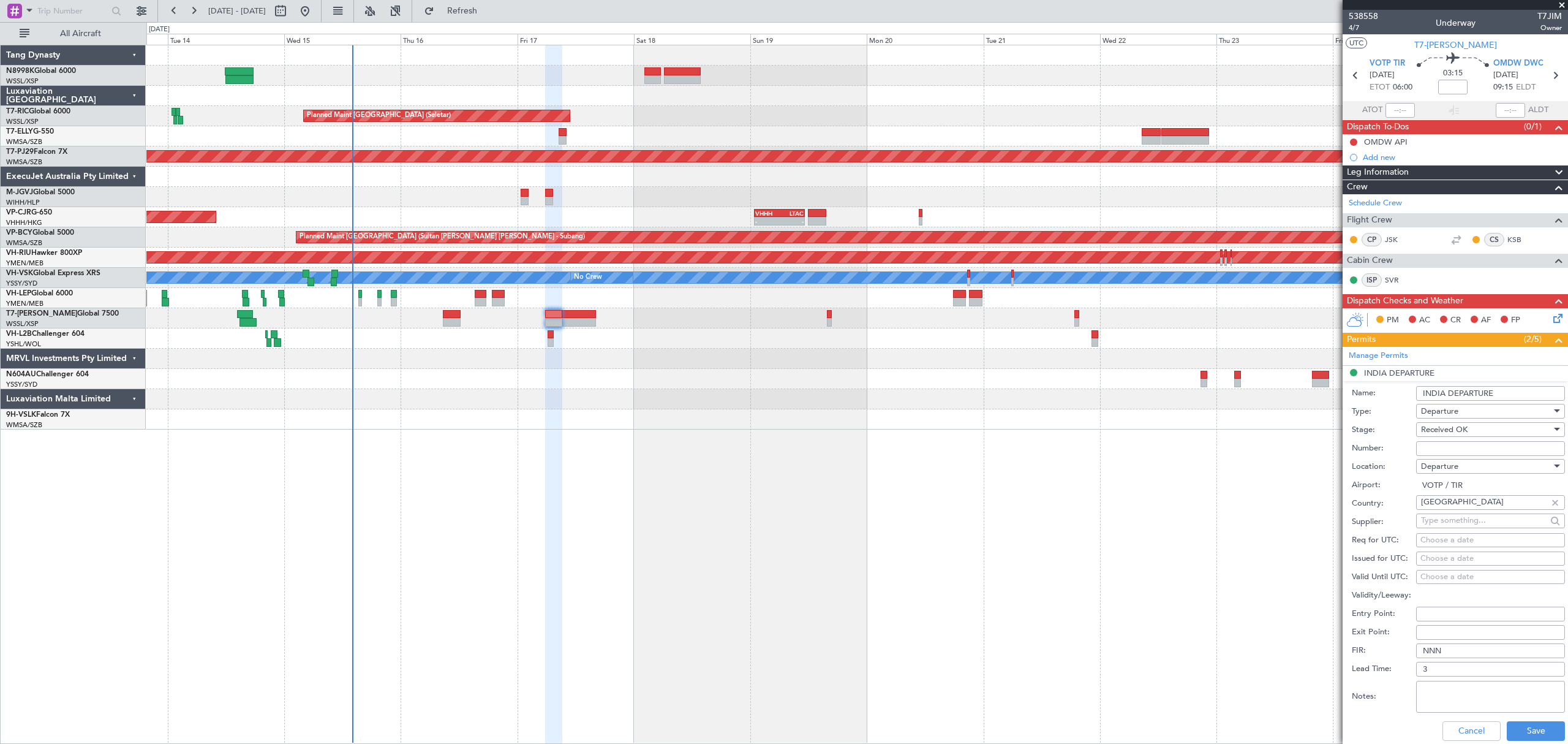
click at [1431, 448] on input "Number:" at bounding box center [1490, 448] width 149 height 14
paste input "YA/N/1566/10/15"
type input "YA/N/1566/10/15"
click at [1424, 556] on div "Choose a date" at bounding box center [1490, 559] width 140 height 12
select select "10"
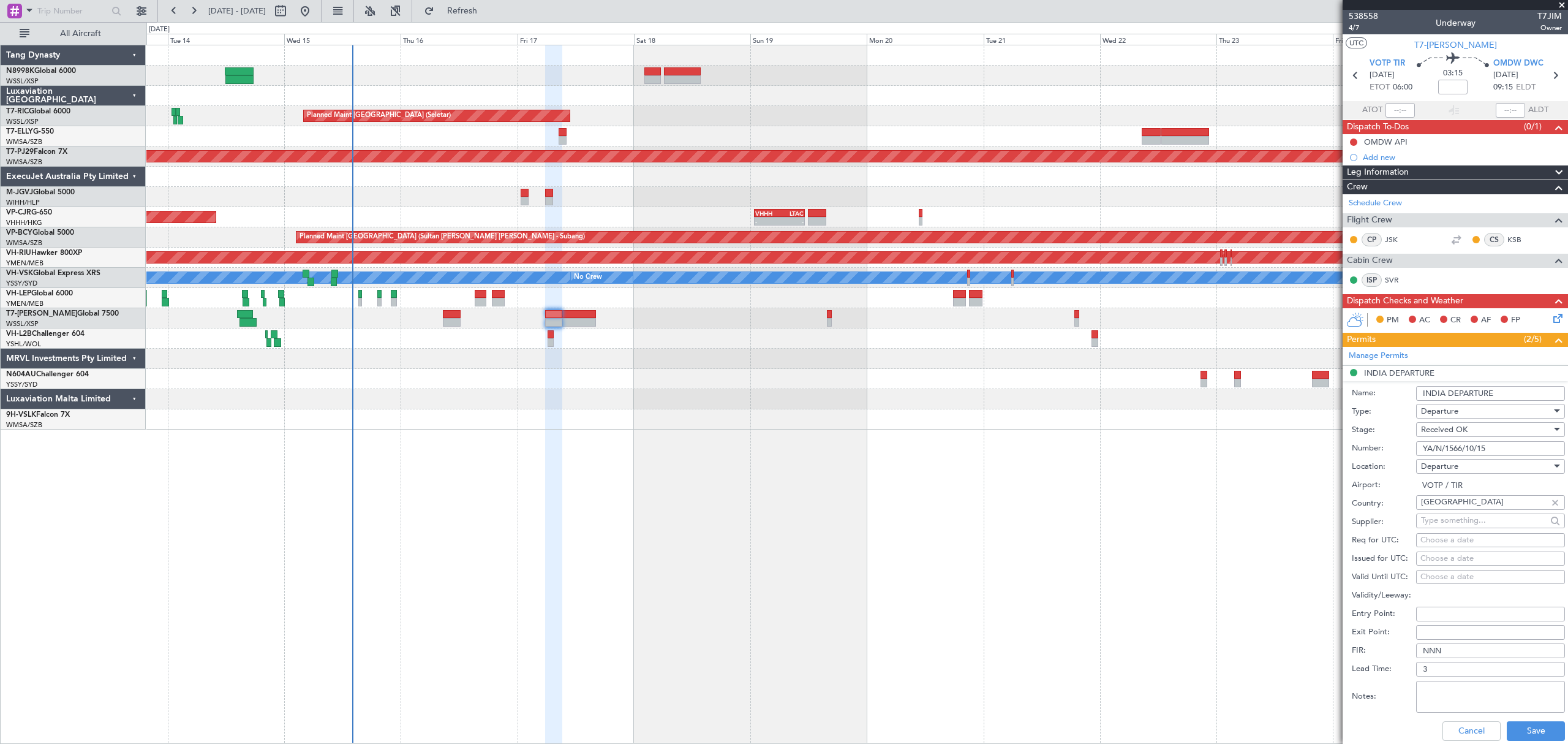
select select "2025"
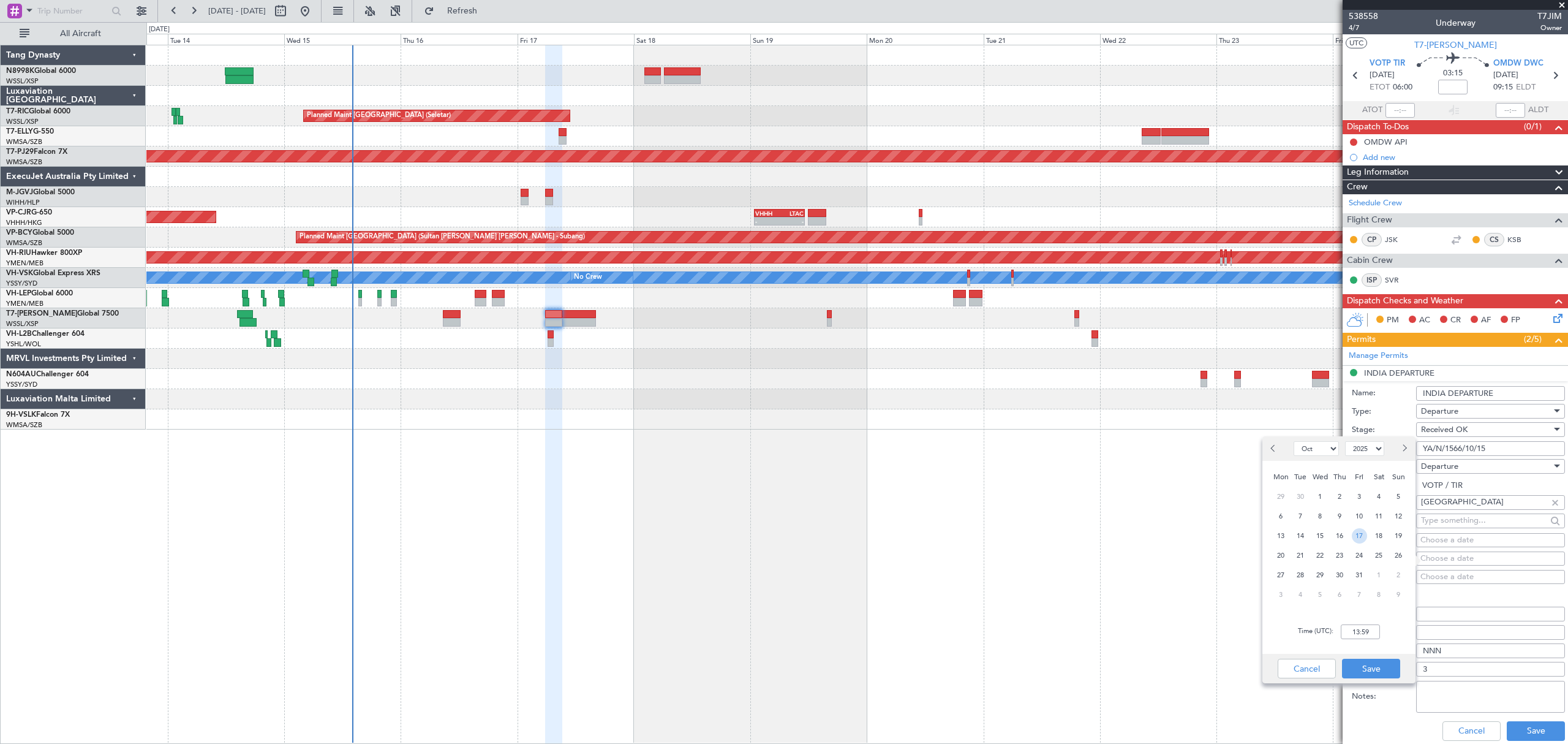
click at [1358, 535] on span "17" at bounding box center [1359, 536] width 15 height 15
click at [1369, 626] on input "00:00" at bounding box center [1360, 631] width 39 height 14
type input "06:00"
click at [1390, 671] on button "Save" at bounding box center [1371, 668] width 58 height 19
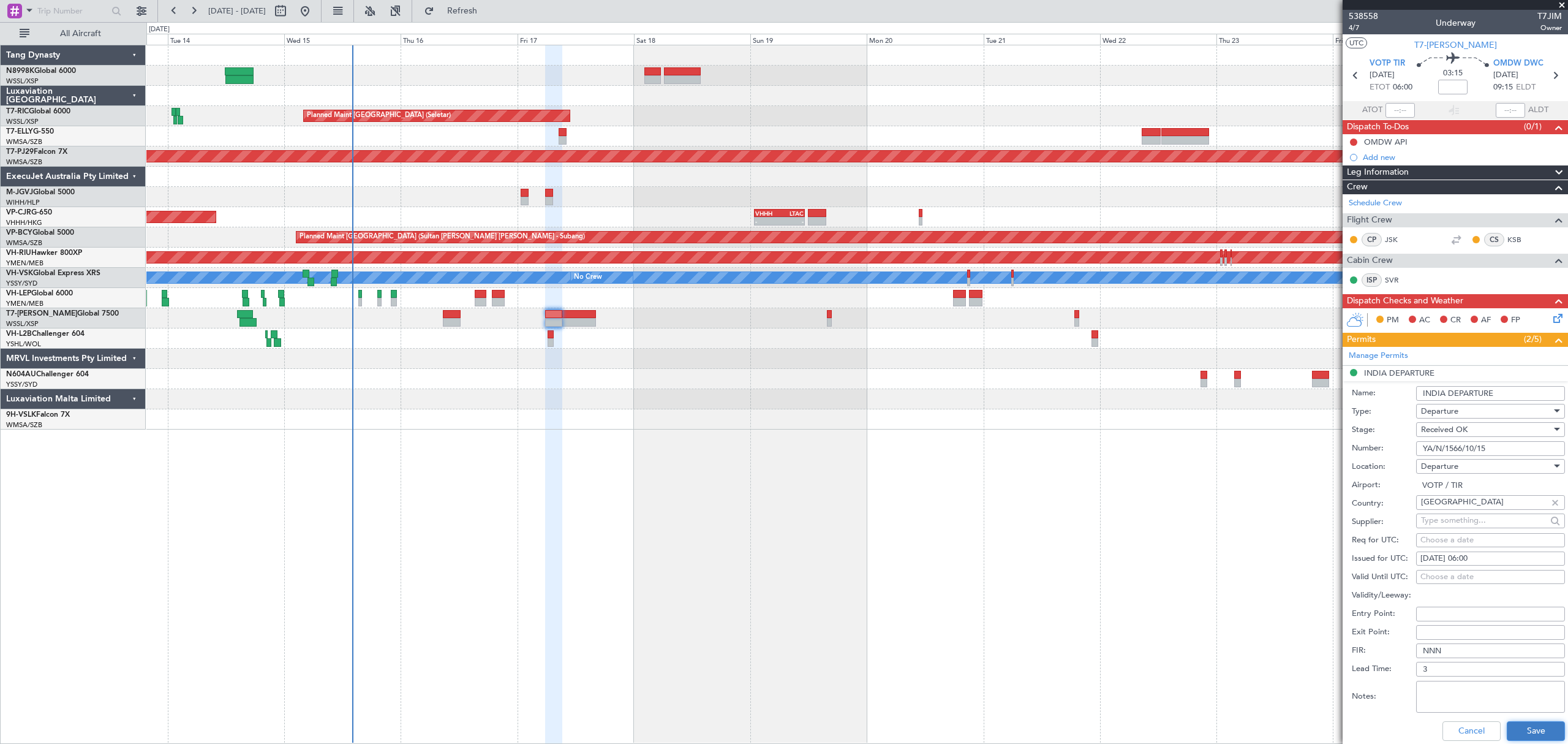
click at [1527, 724] on button "Save" at bounding box center [1536, 730] width 58 height 19
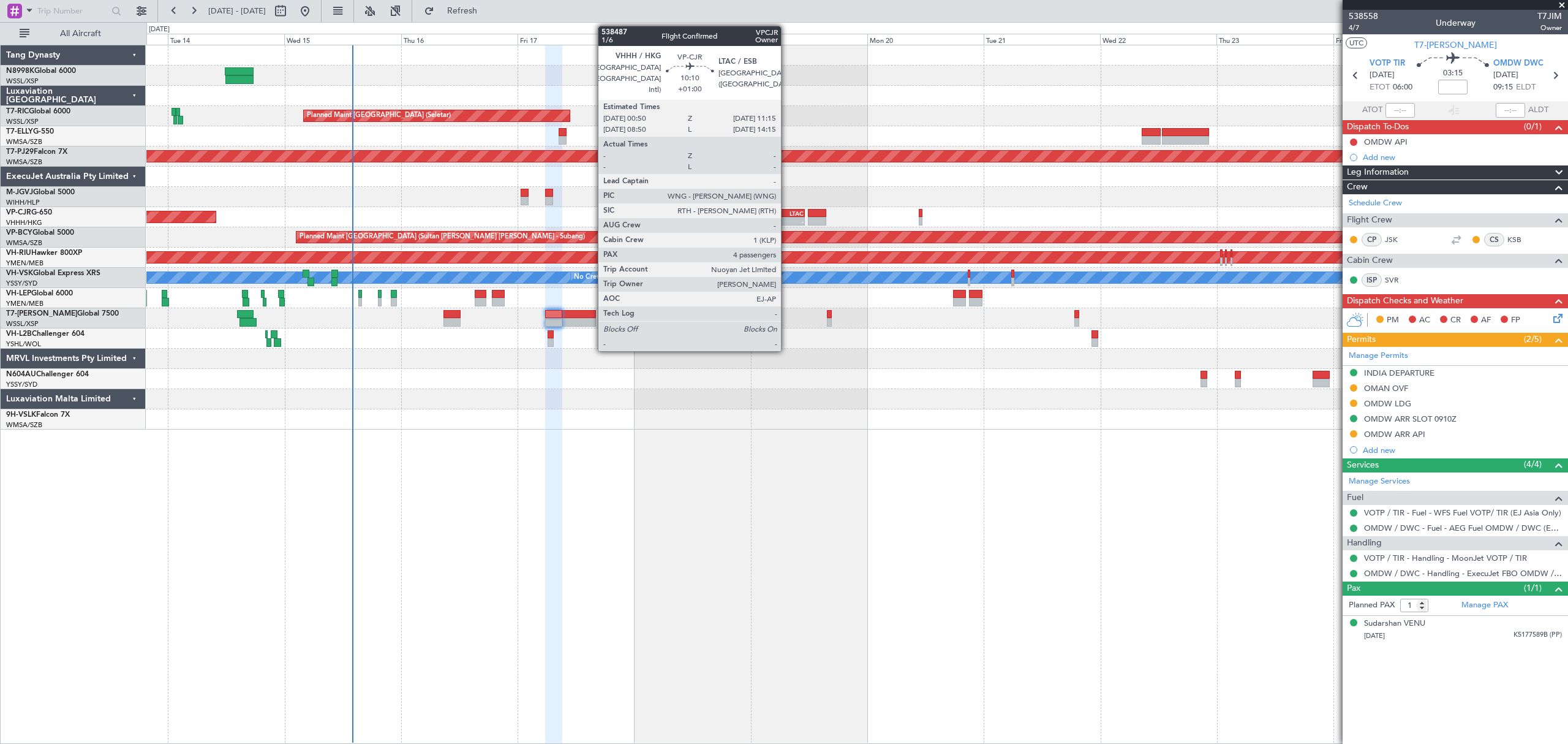
click at [786, 212] on div "LTAC" at bounding box center [791, 213] width 25 height 8
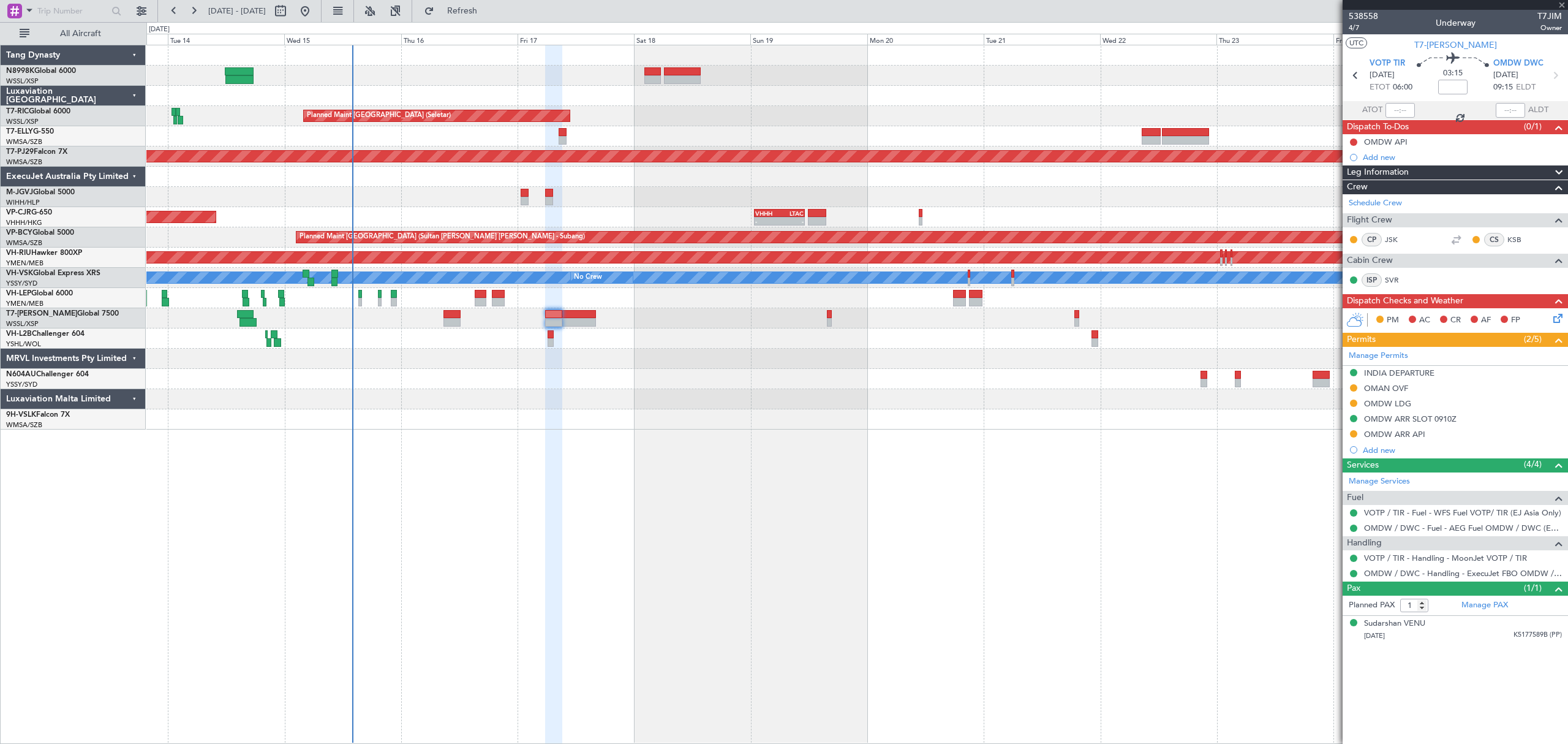
type input "+01:00"
type input "4"
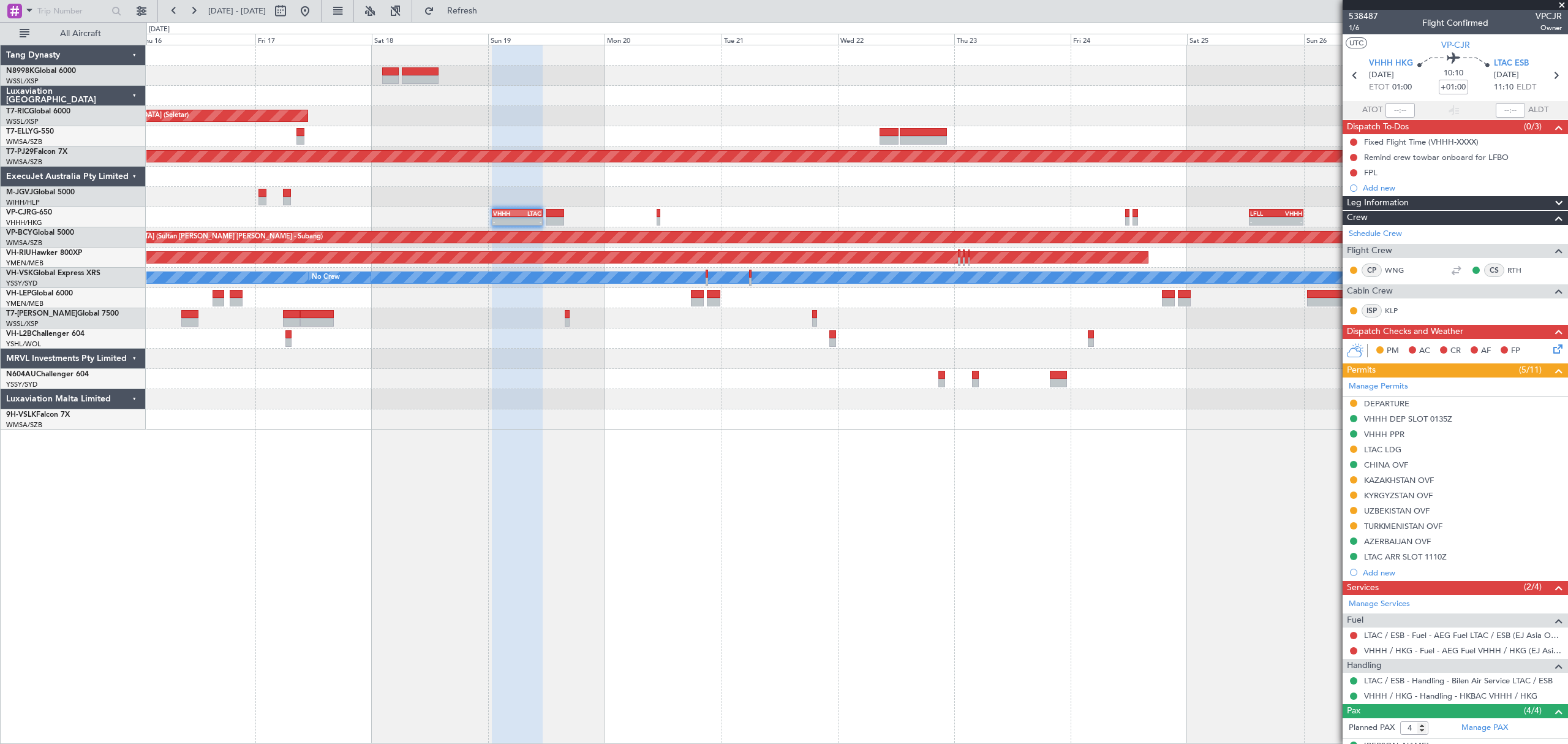
click at [555, 330] on div "Planned Maint Singapore (Seletar) Planned Maint Dubai (Dubai Intl) Planned Main…" at bounding box center [856, 238] width 1420 height 384
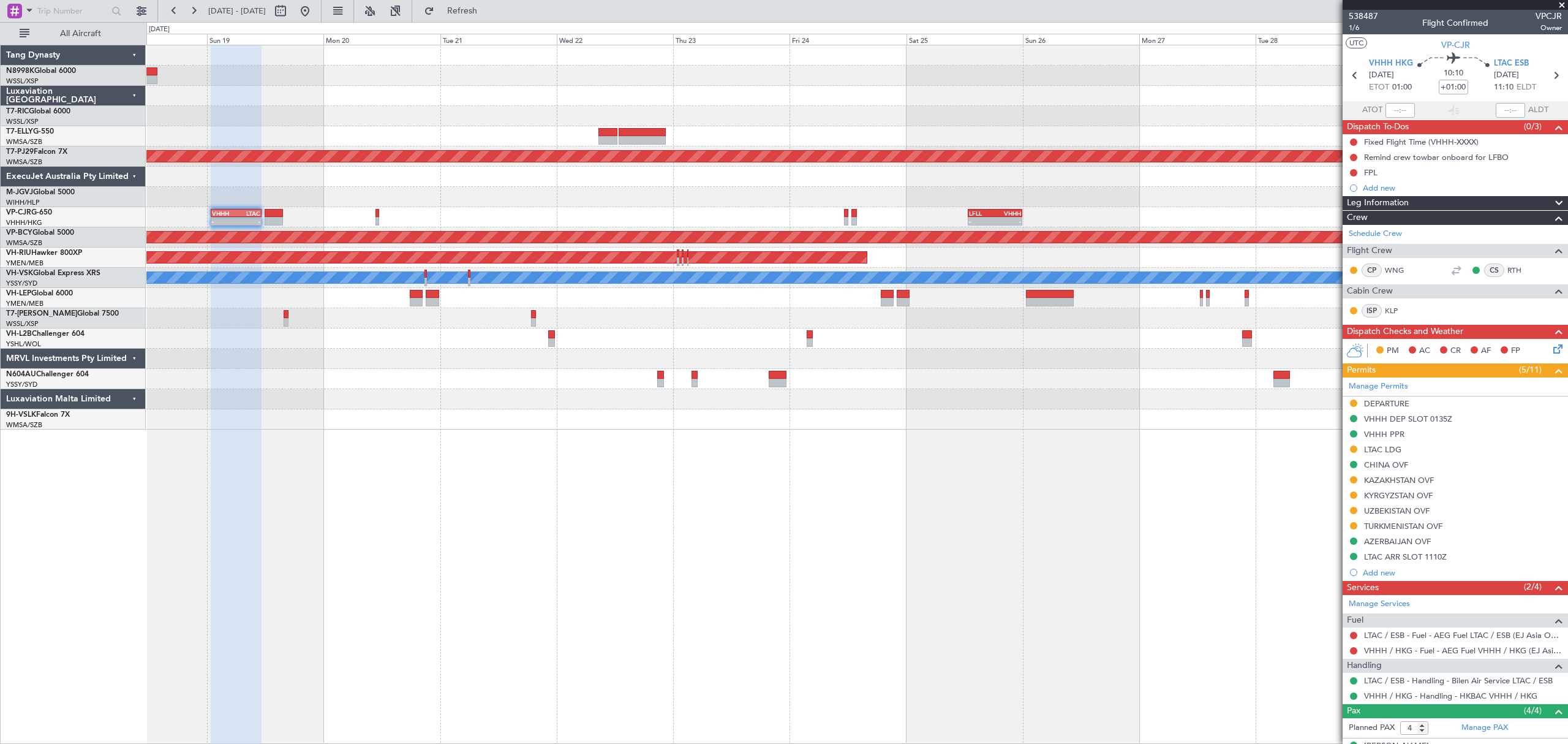
click at [892, 330] on div "Planned Maint Singapore (Seletar) Planned Maint Kuala Lumpur (Sultan Abdul Aziz…" at bounding box center [856, 238] width 1420 height 384
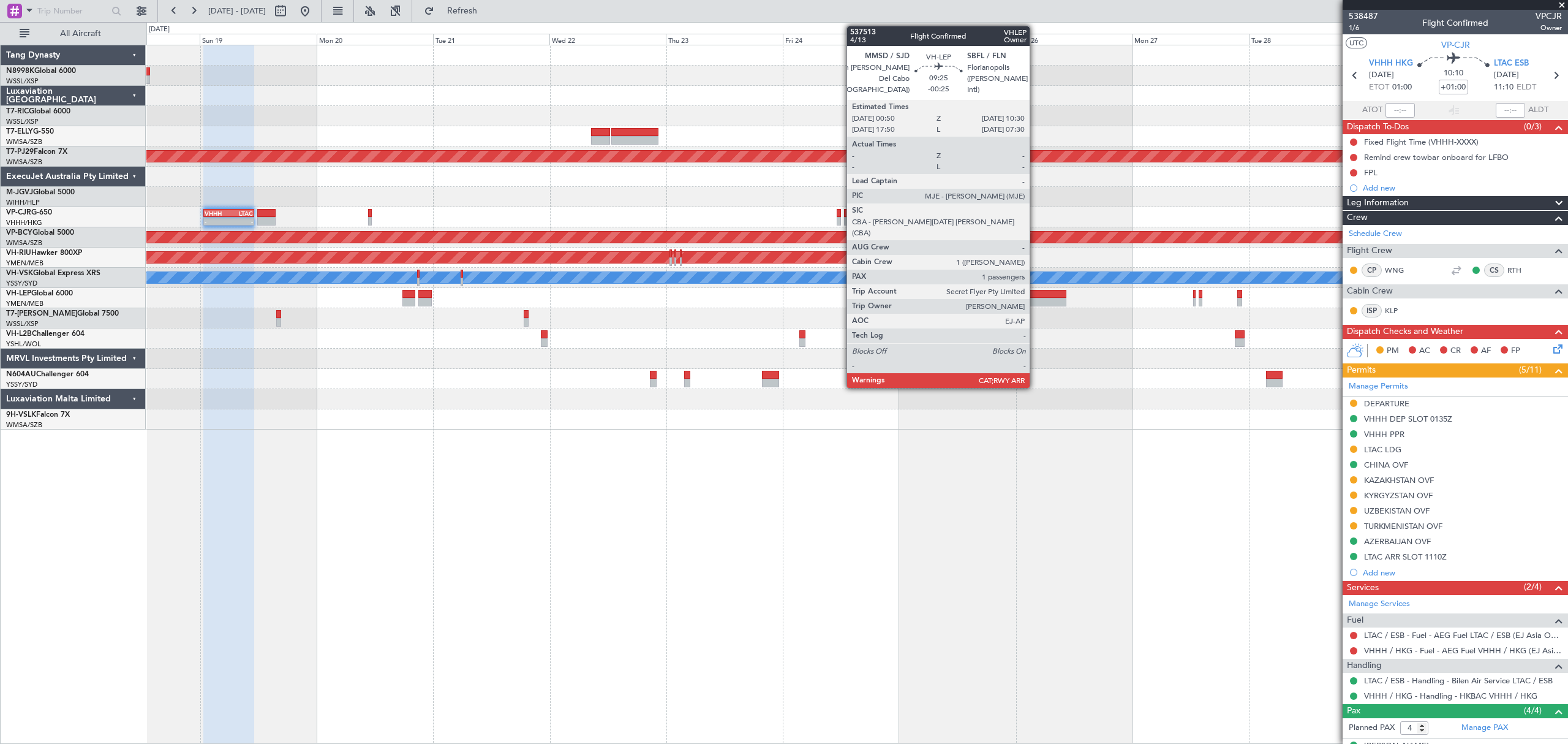
click at [1036, 293] on div at bounding box center [1043, 294] width 47 height 8
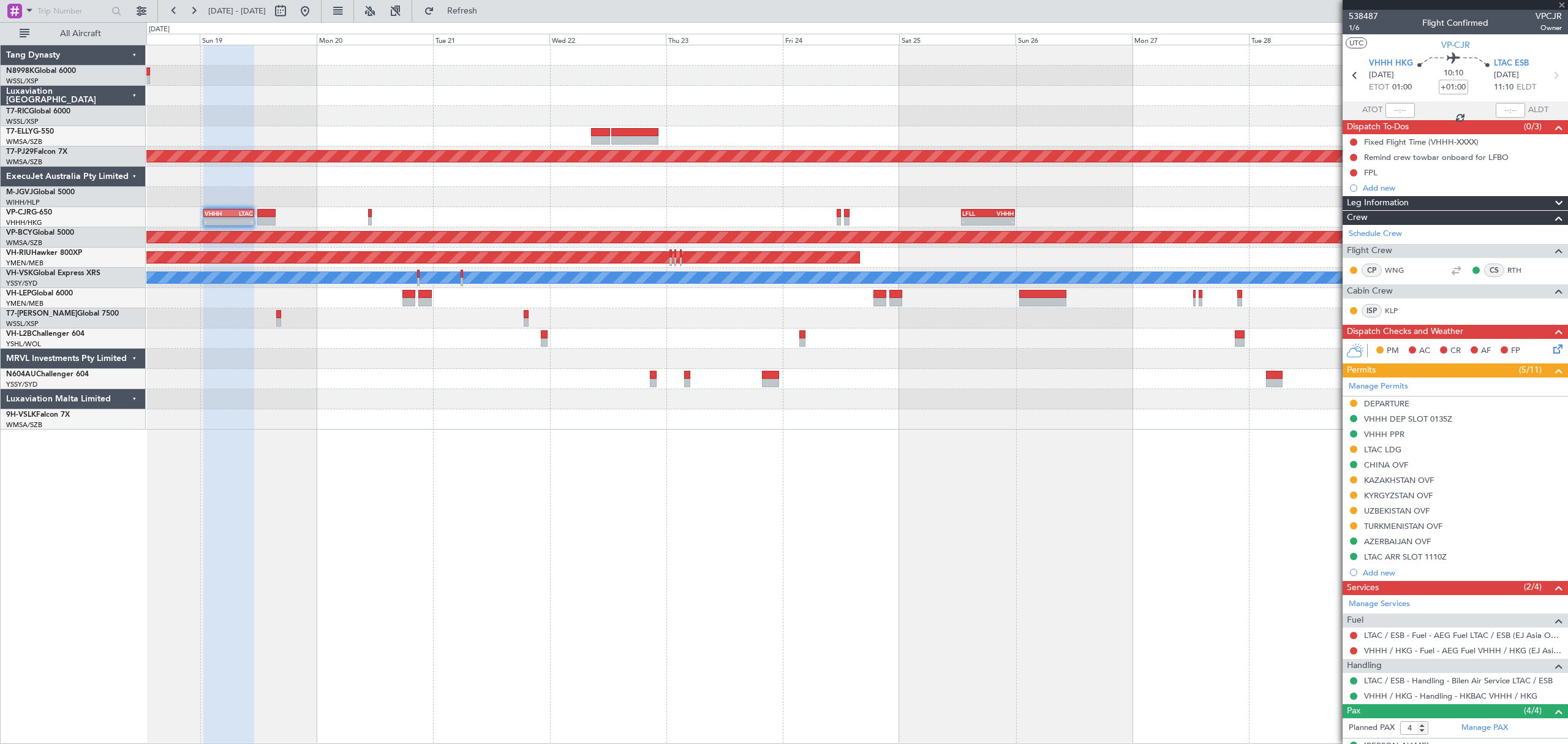
type input "-00:25"
type input "1"
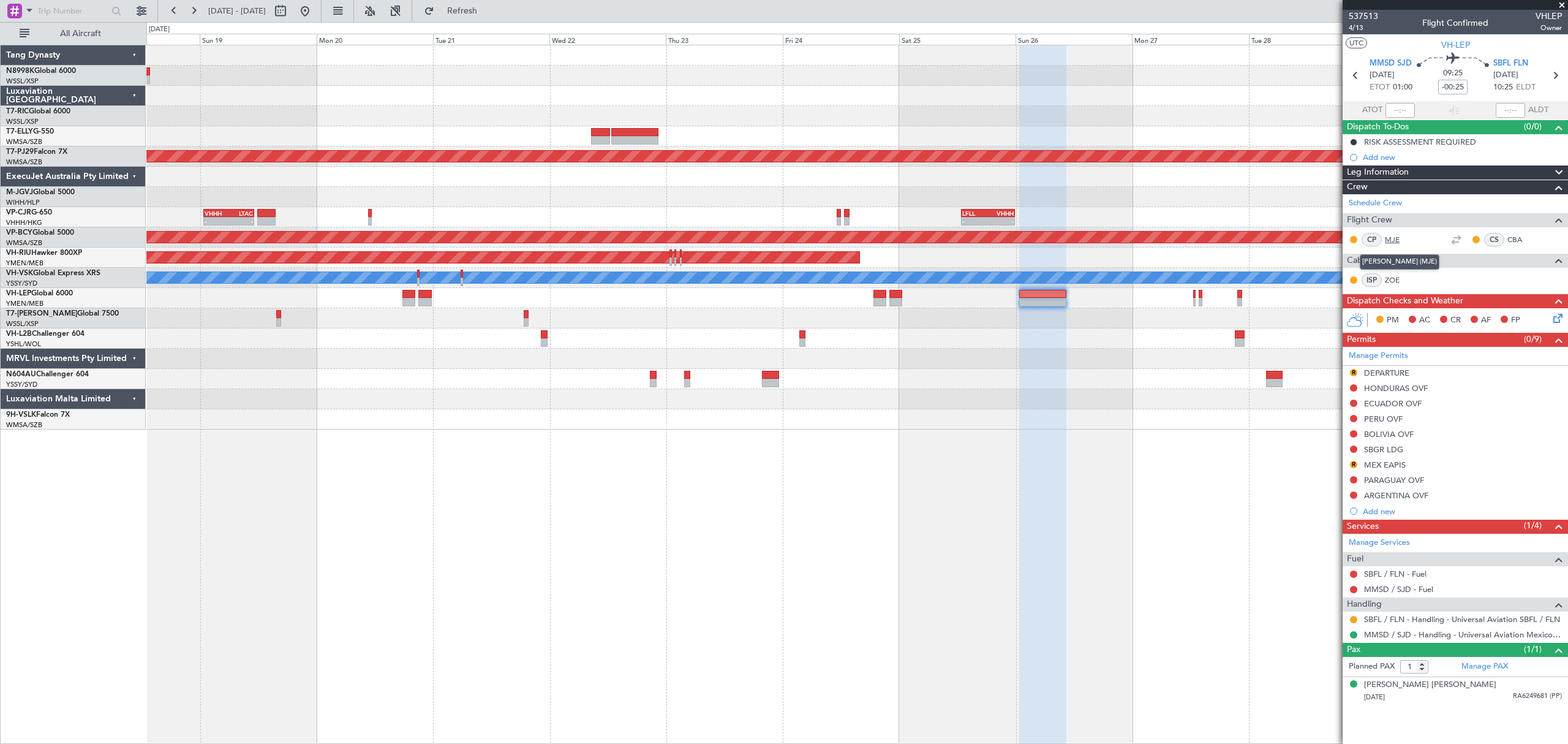
click at [1393, 235] on link "MJE" at bounding box center [1398, 239] width 28 height 11
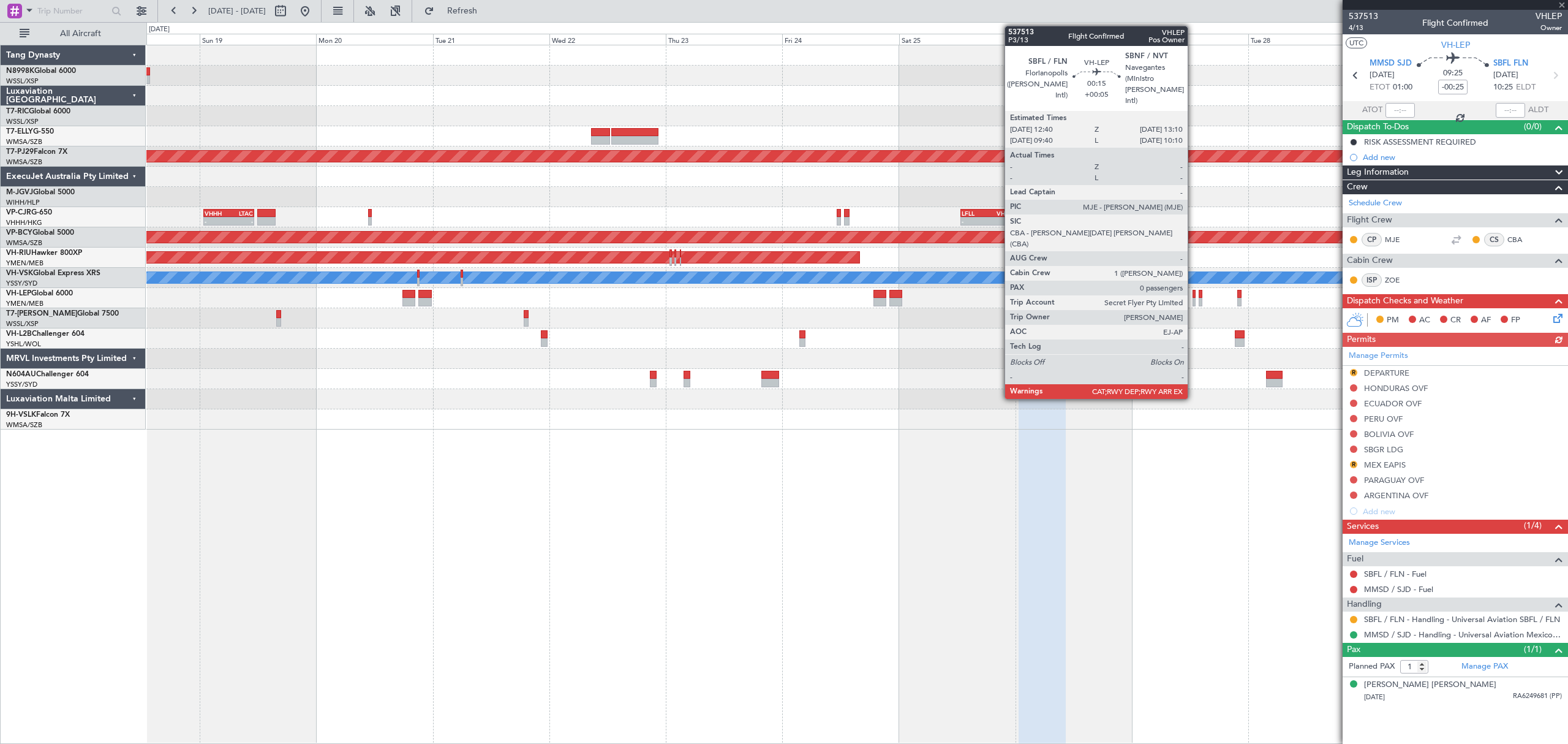
click at [1194, 302] on div at bounding box center [1194, 302] width 3 height 8
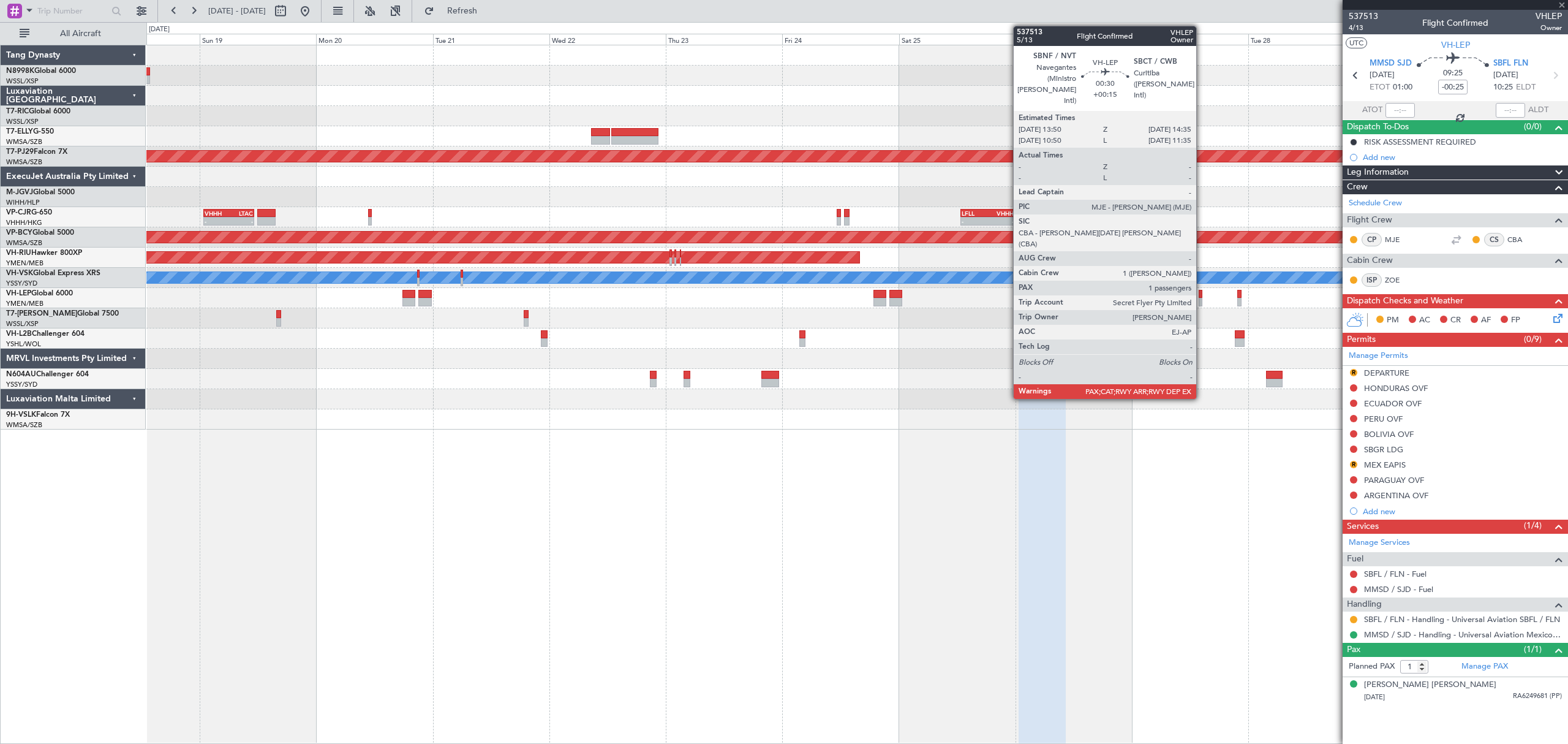
type input "+00:05"
type input "0"
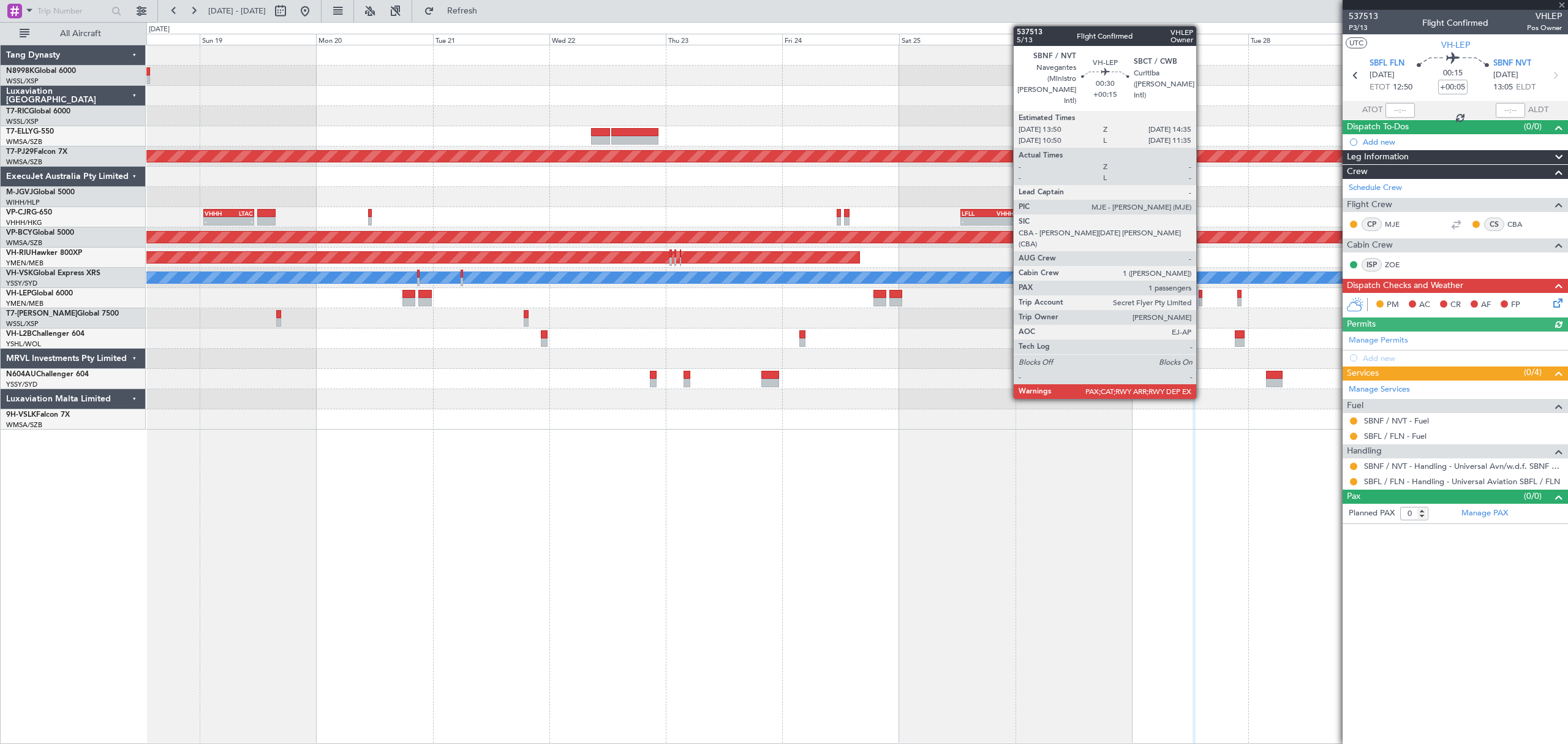
click at [1206, 300] on div at bounding box center [856, 298] width 1420 height 20
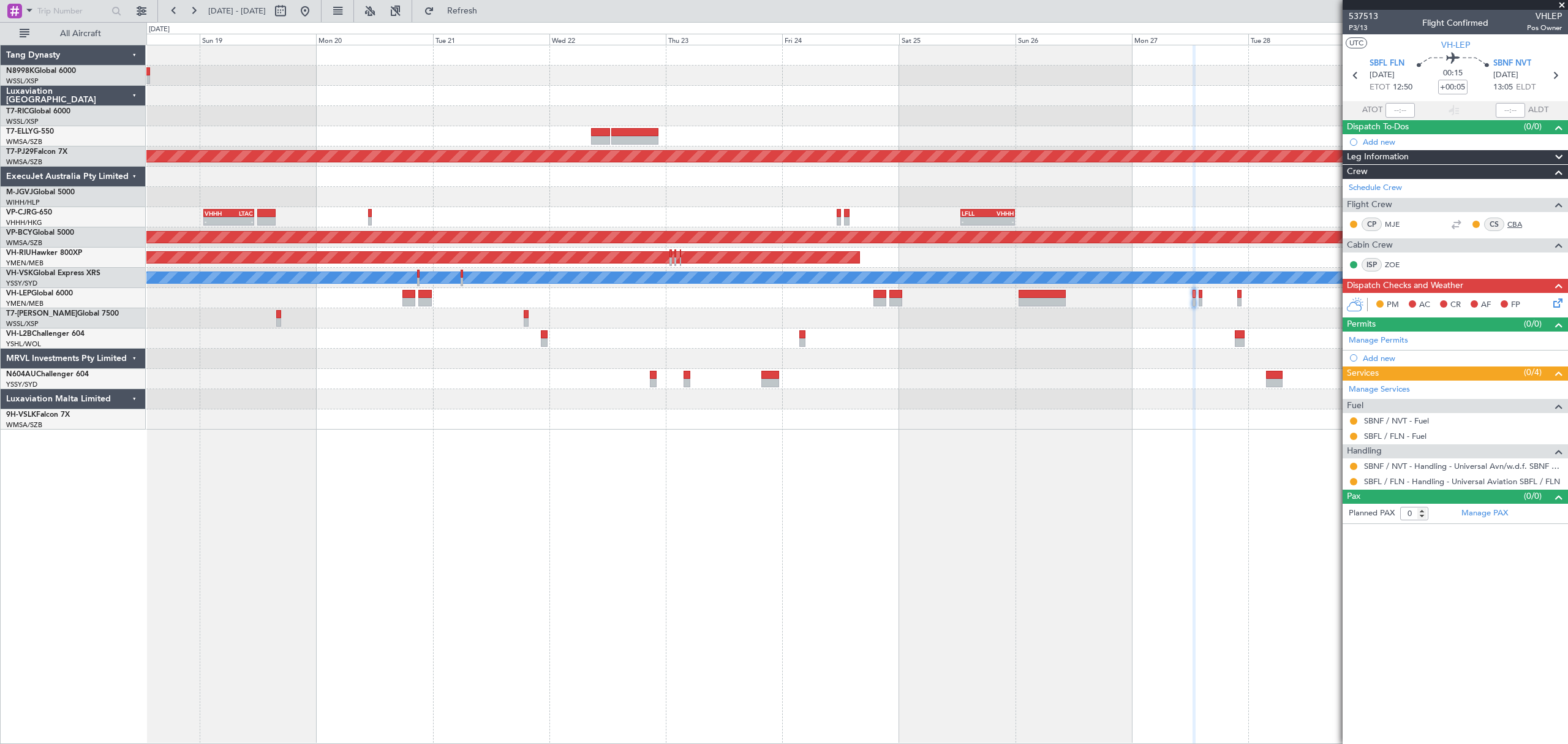
click at [1516, 227] on link "CBA" at bounding box center [1521, 224] width 28 height 11
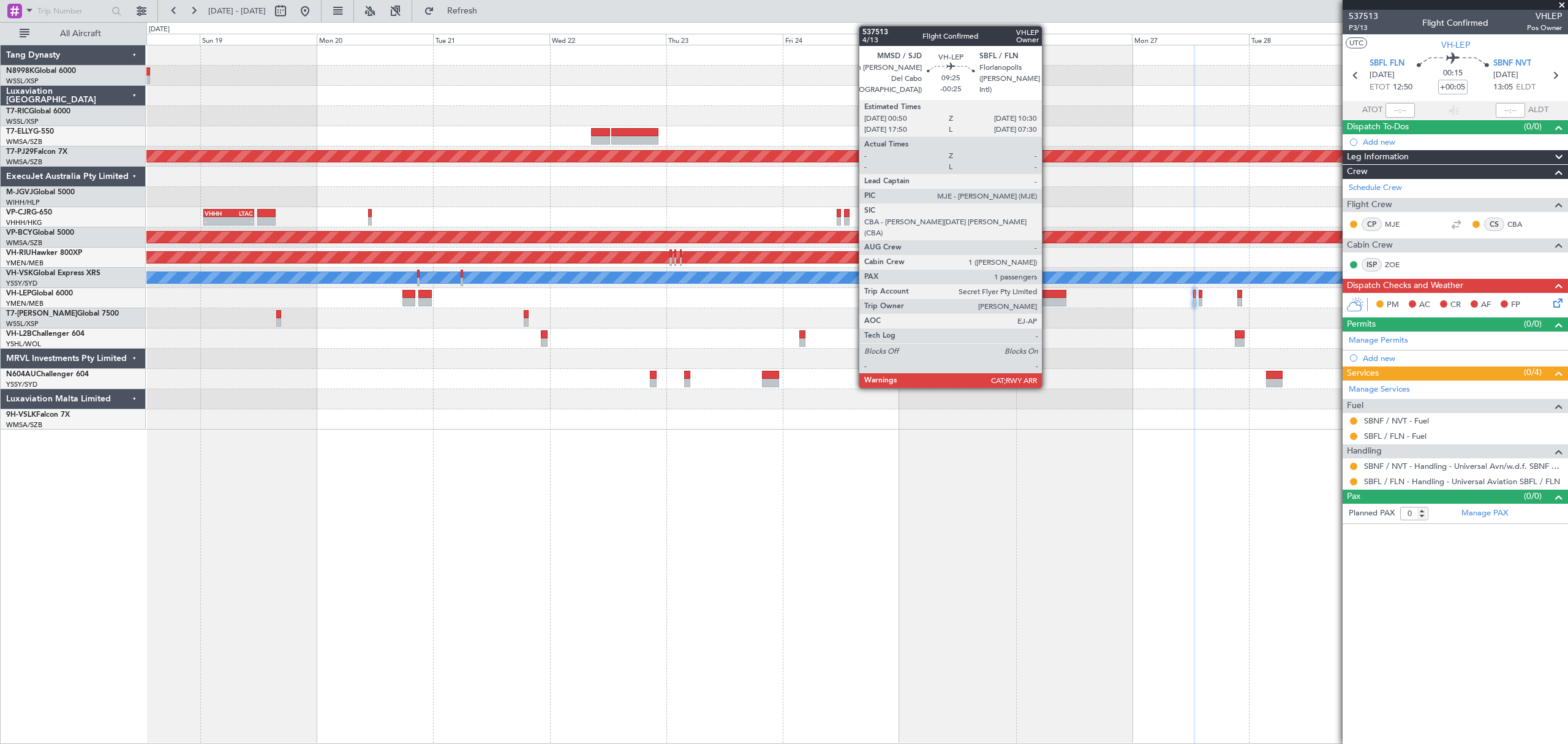
click at [1047, 300] on div at bounding box center [1043, 302] width 47 height 8
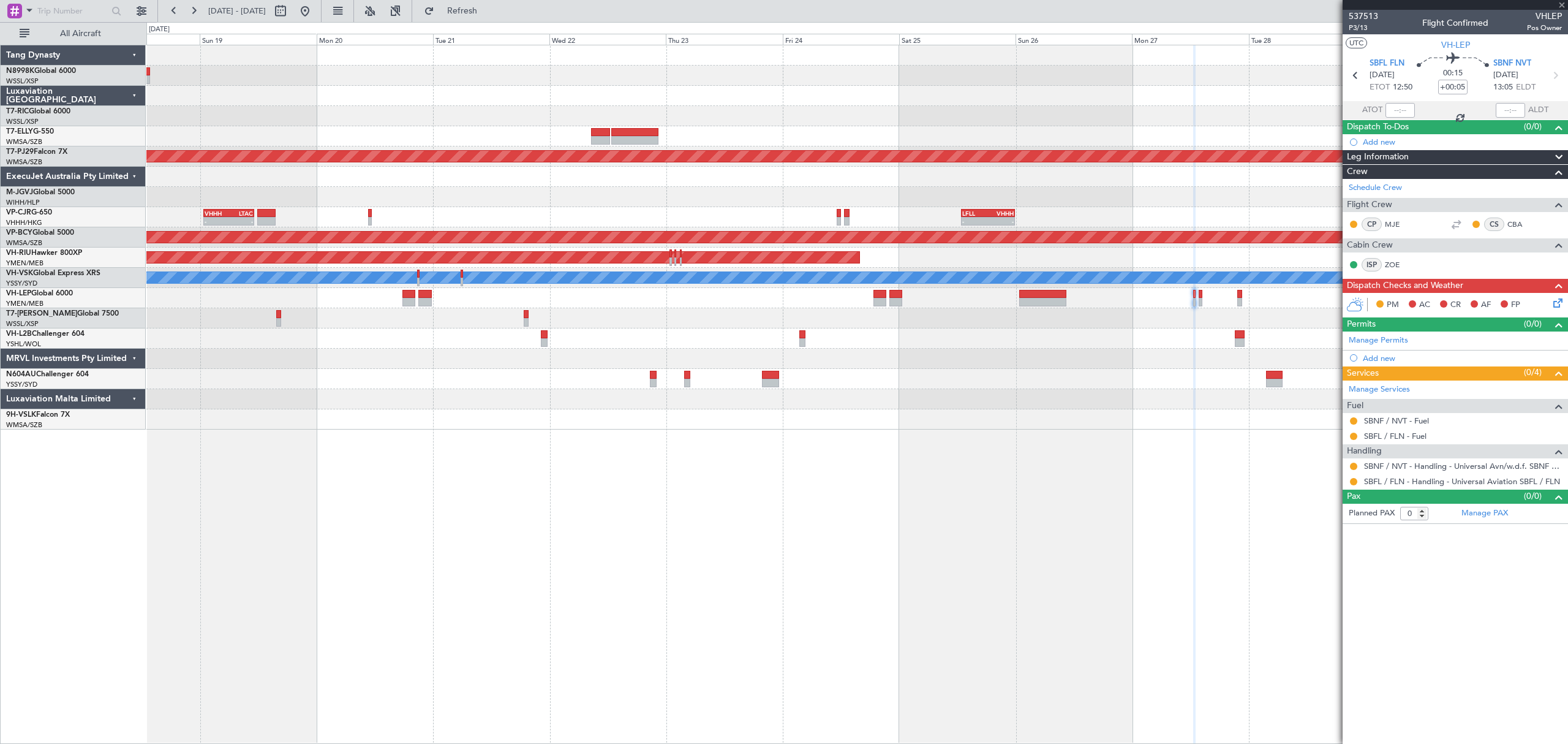
type input "-00:25"
type input "1"
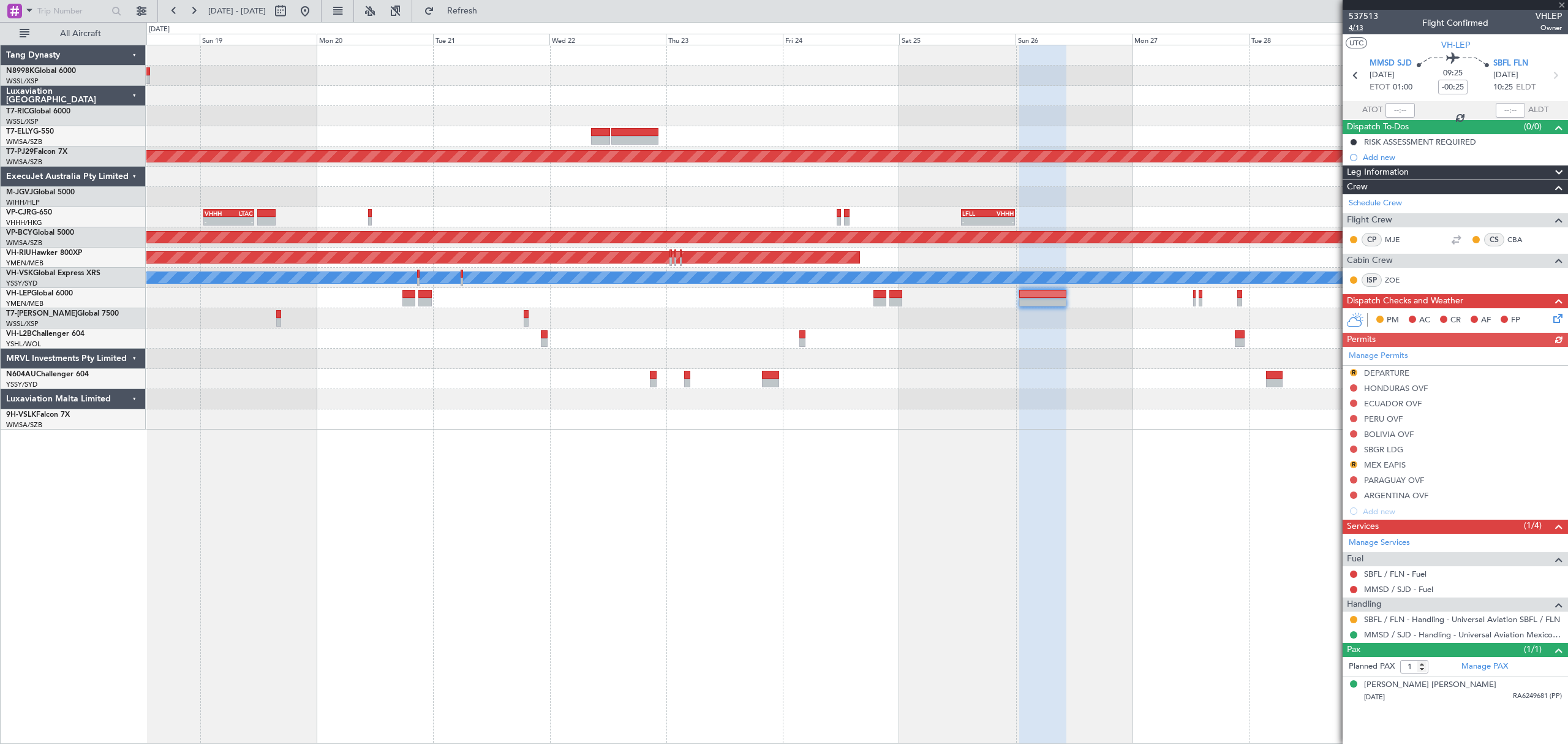
click at [1355, 30] on span "4/13" at bounding box center [1363, 28] width 30 height 10
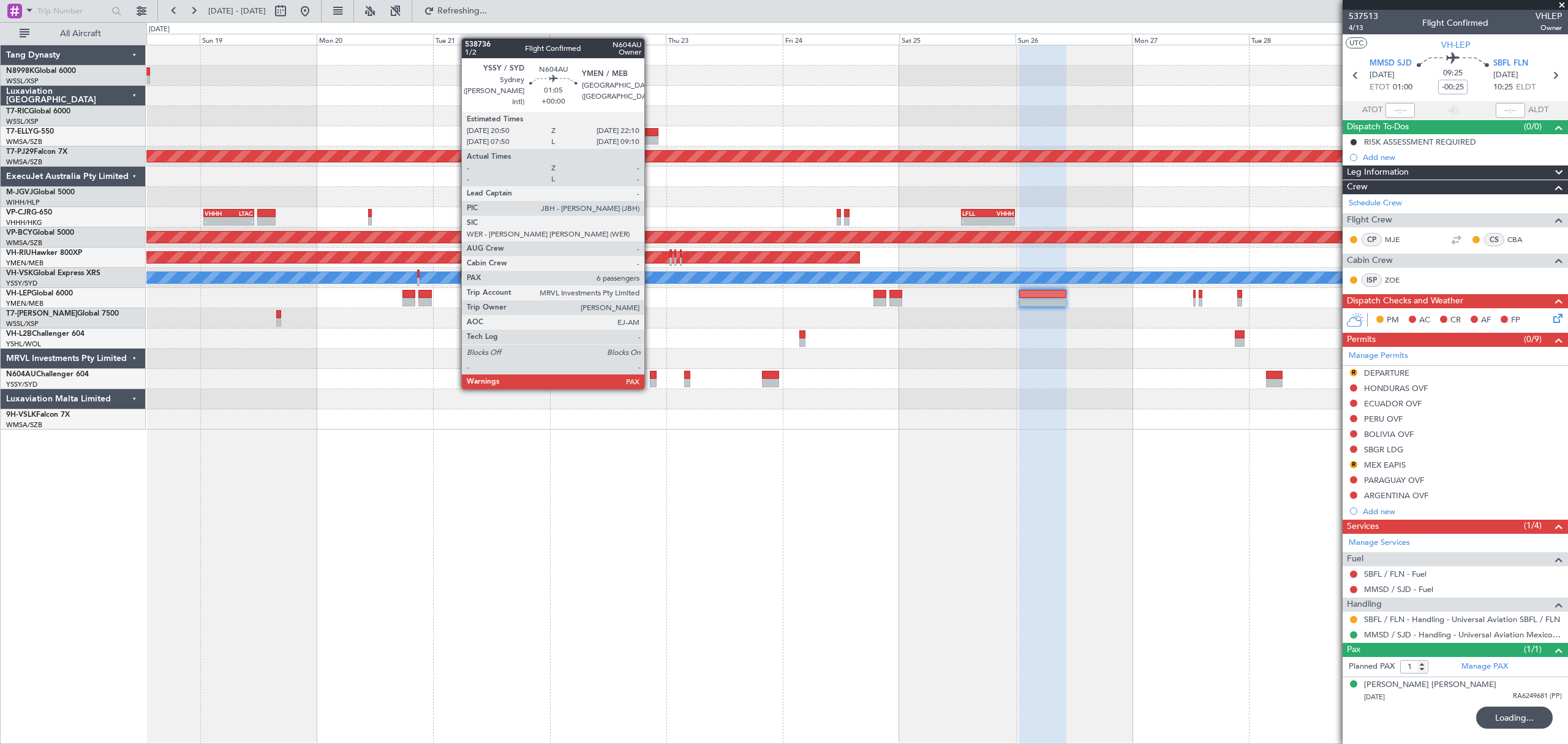
click at [917, 361] on div "Planned Maint Singapore (Seletar) Planned Maint Kuala Lumpur (Sultan Abdul Aziz…" at bounding box center [856, 238] width 1420 height 384
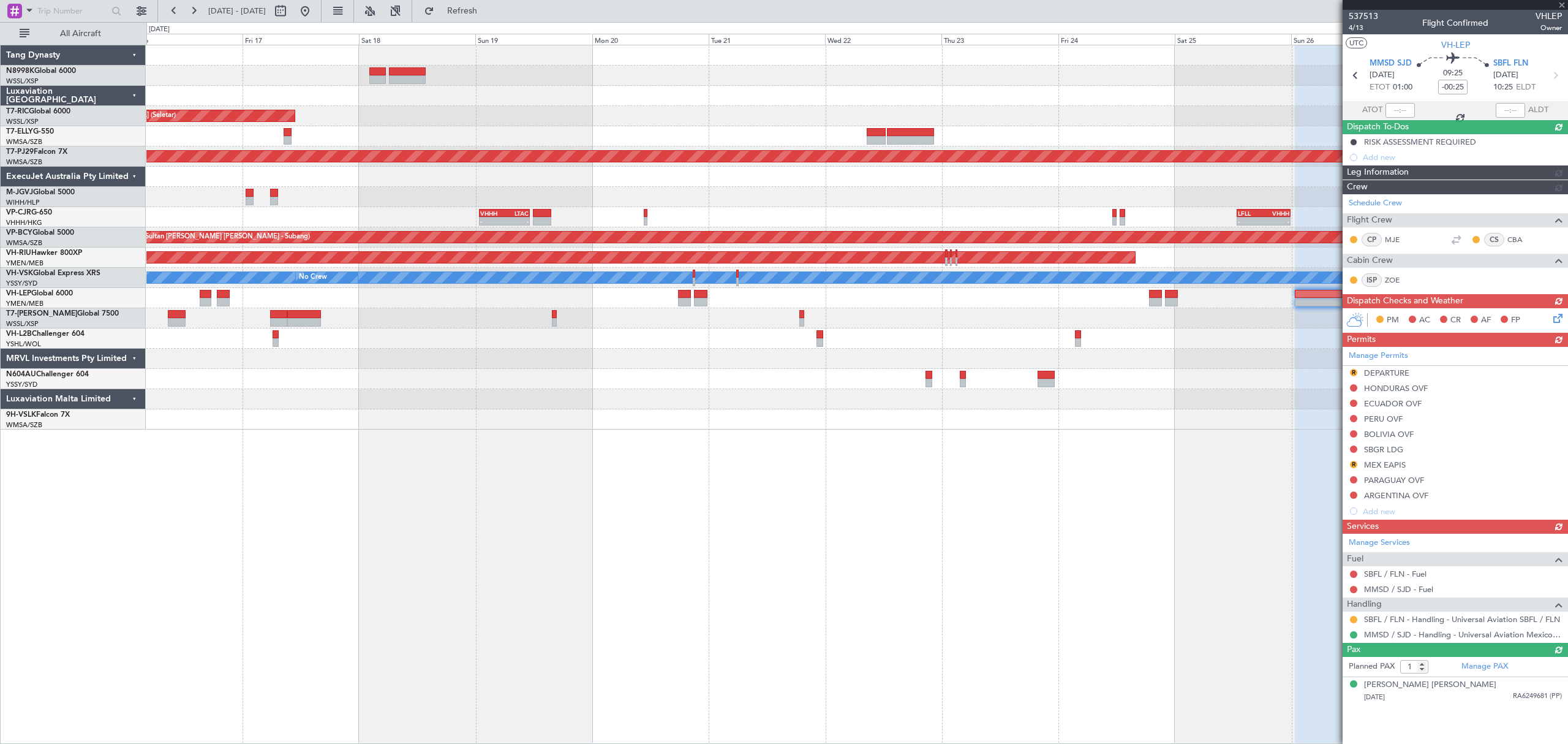
click at [881, 380] on div "Planned Maint Singapore (Seletar) Planned Maint Dubai (Dubai Intl) Planned Main…" at bounding box center [856, 238] width 1420 height 384
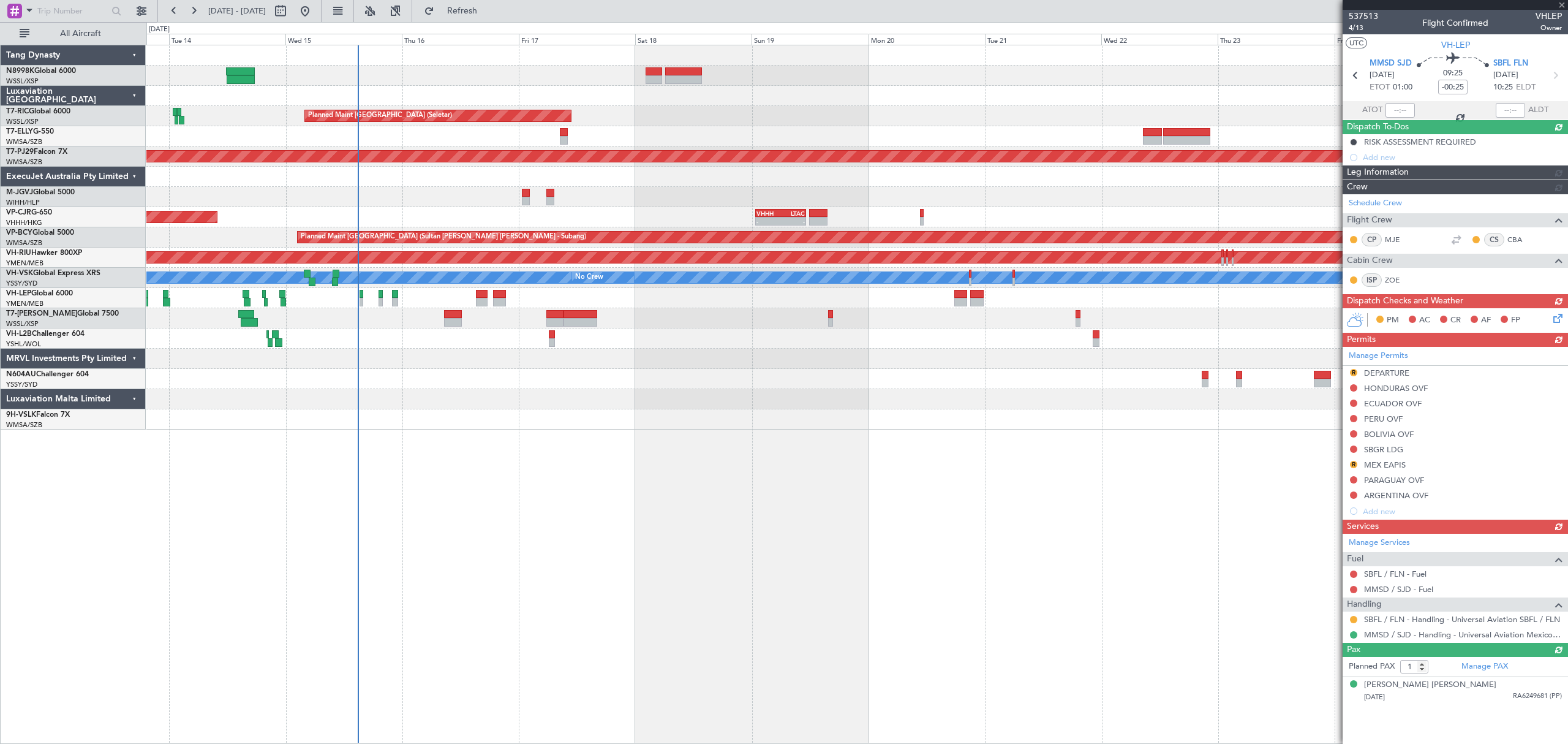
click at [641, 389] on div at bounding box center [856, 399] width 1420 height 20
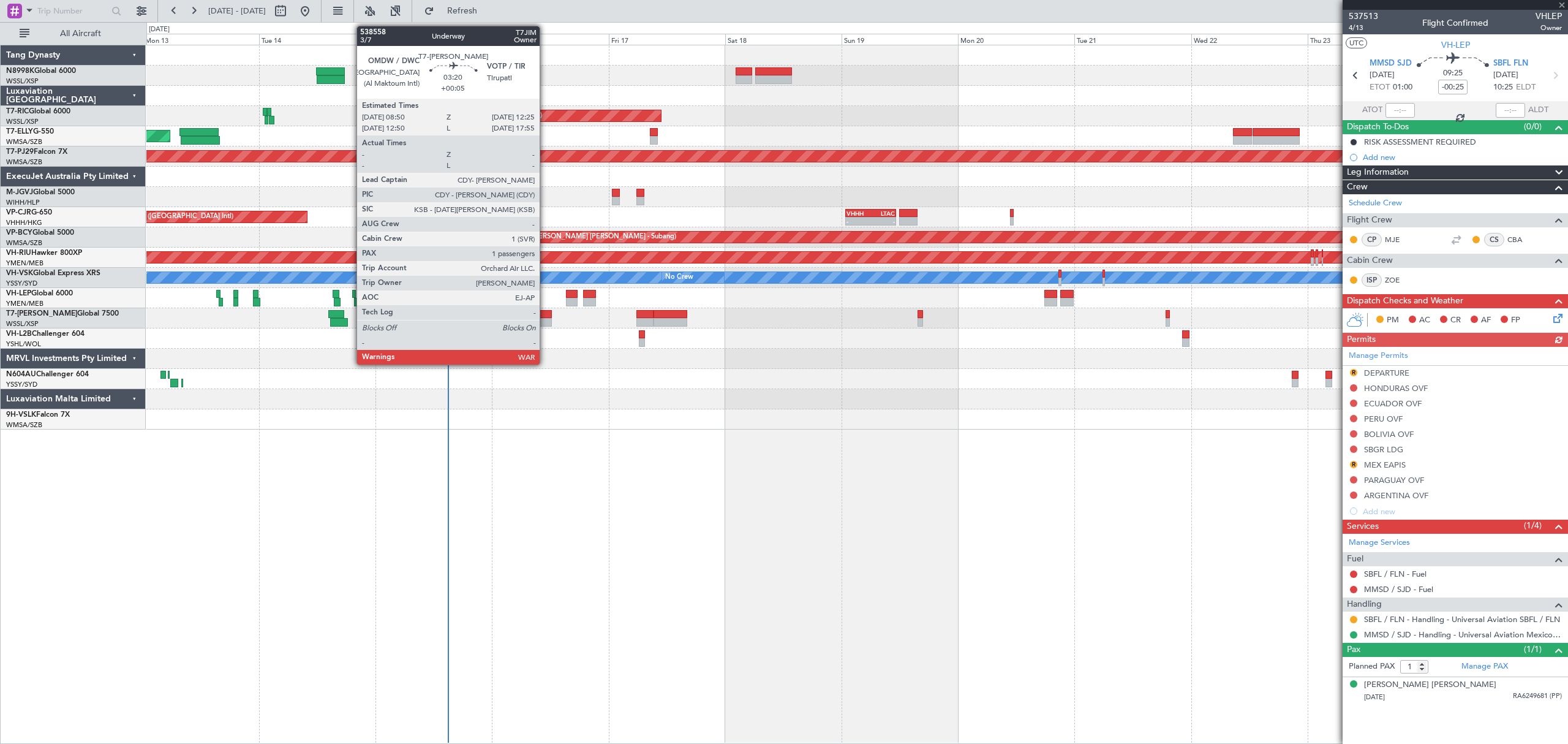
click at [545, 319] on div at bounding box center [543, 322] width 18 height 8
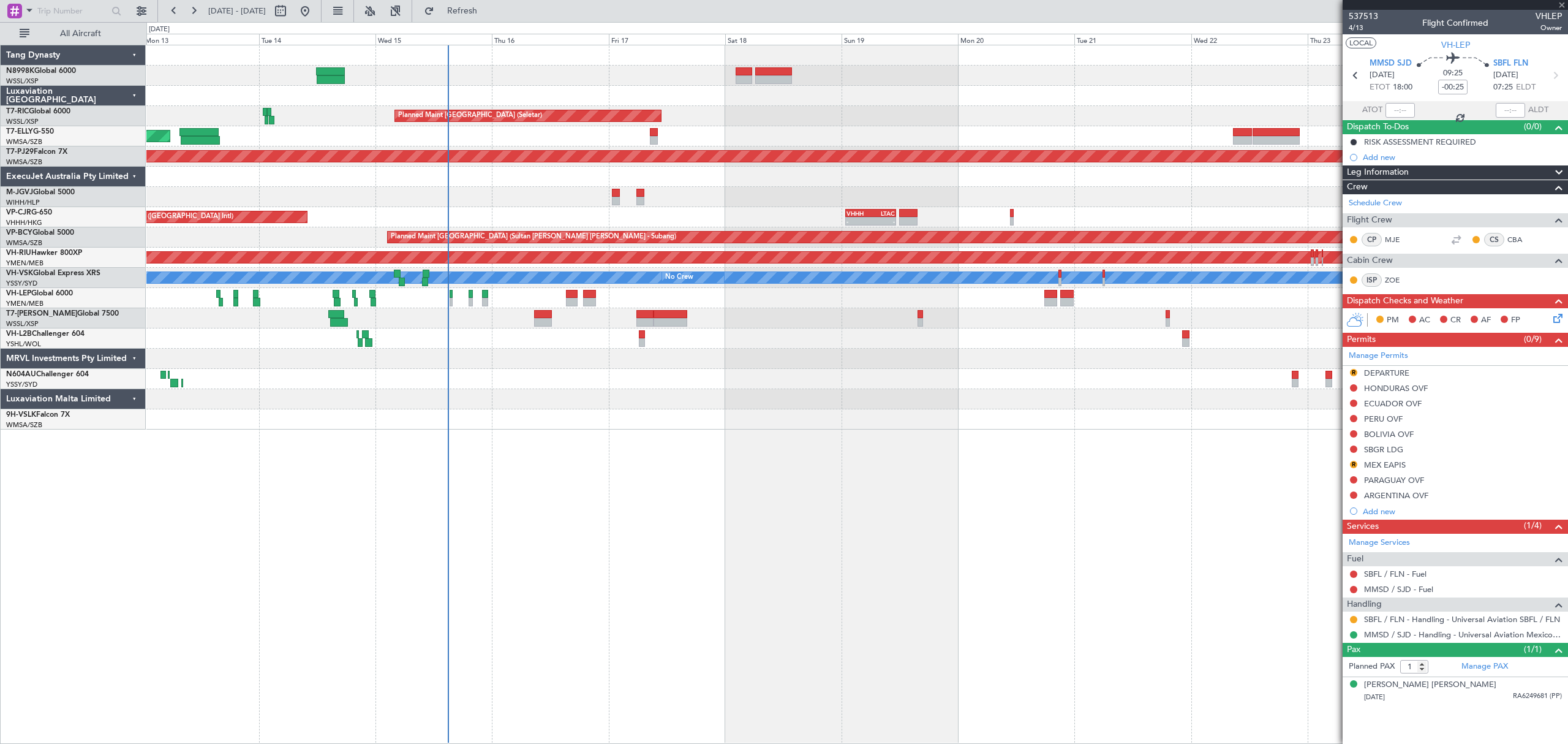
type input "+00:05"
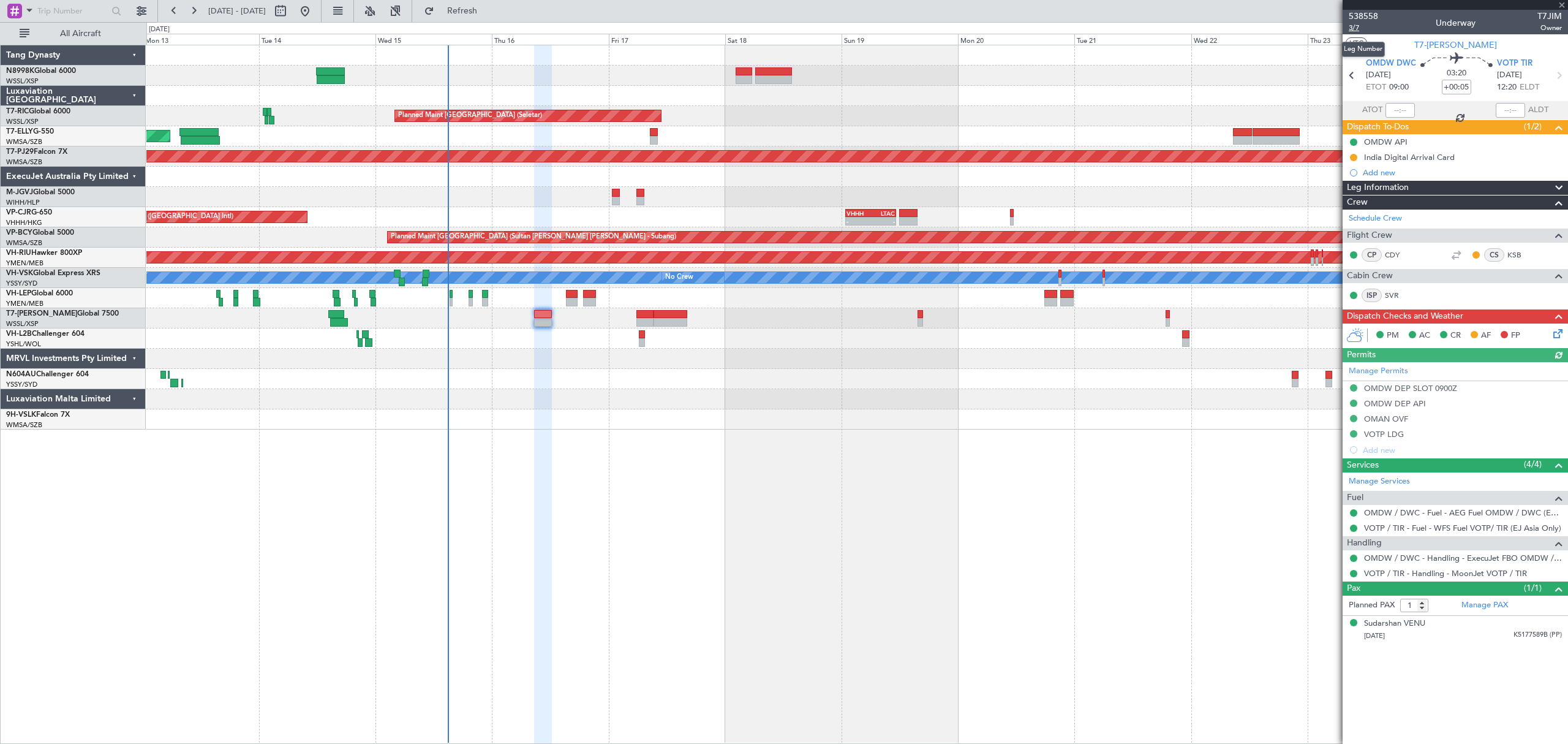
click at [1356, 28] on span "3/7" at bounding box center [1363, 28] width 30 height 10
click at [1353, 28] on span "3/7" at bounding box center [1363, 28] width 30 height 10
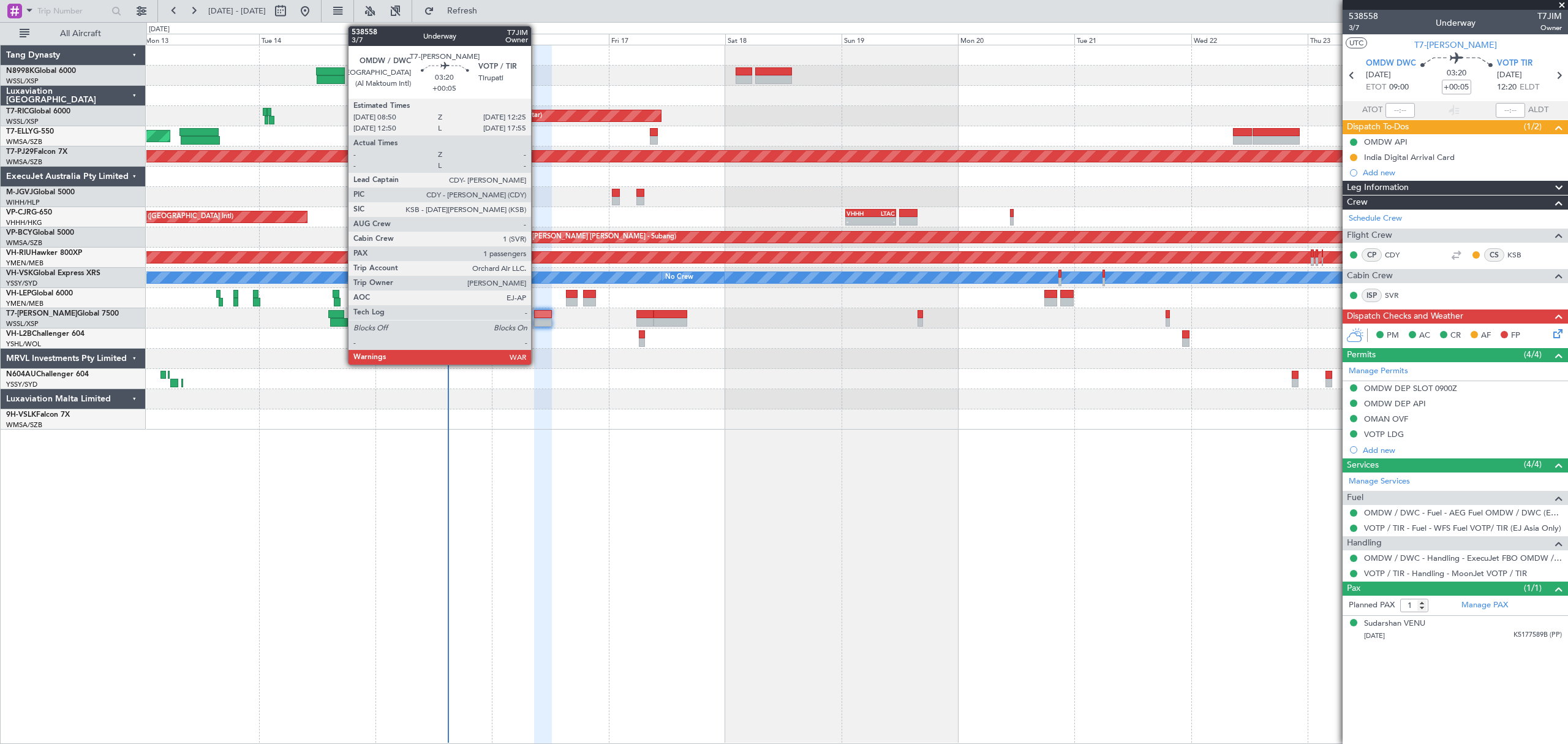
click at [537, 322] on div at bounding box center [543, 322] width 18 height 8
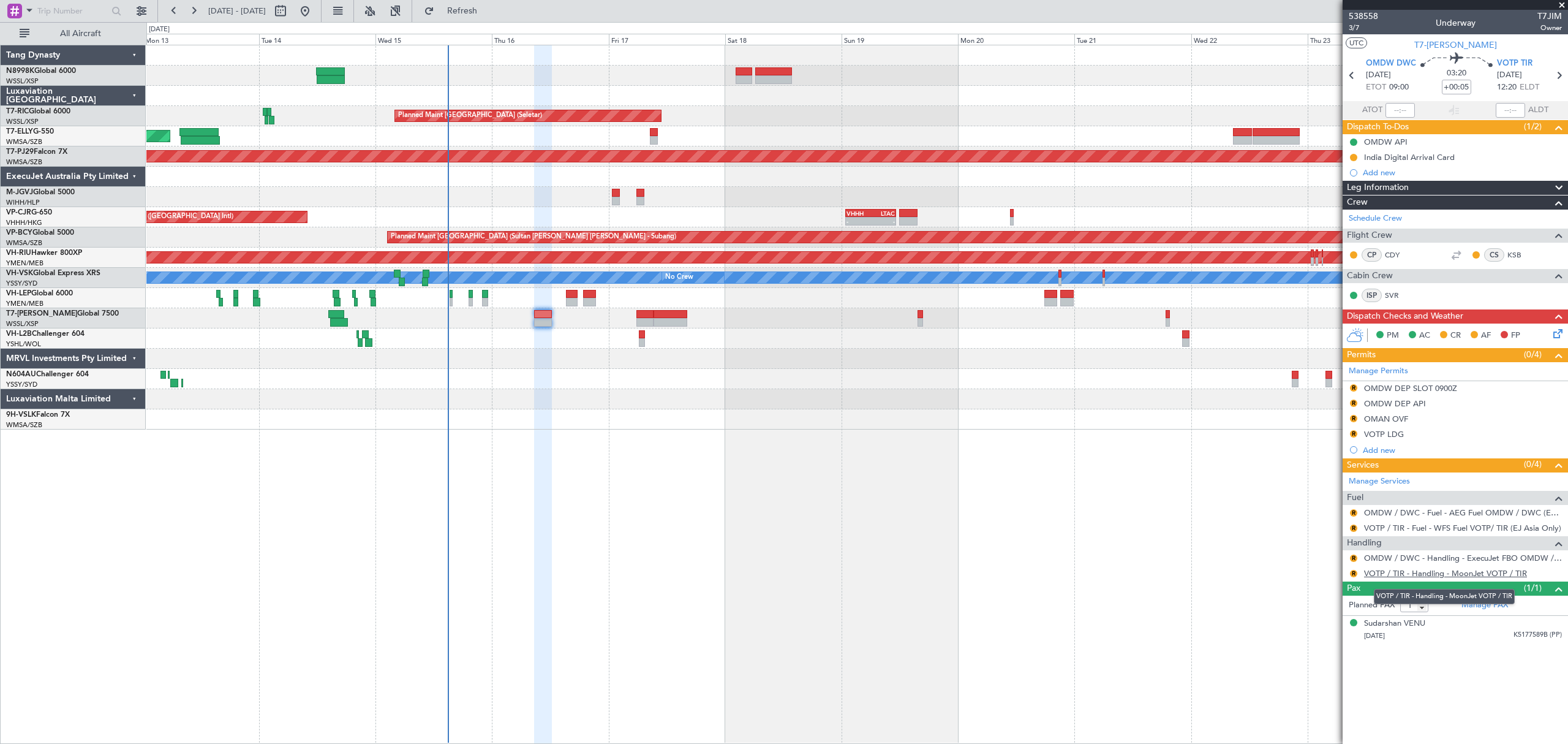
click at [1383, 577] on link "VOTP / TIR - Handling - MoonJet VOTP / TIR" at bounding box center [1445, 573] width 163 height 10
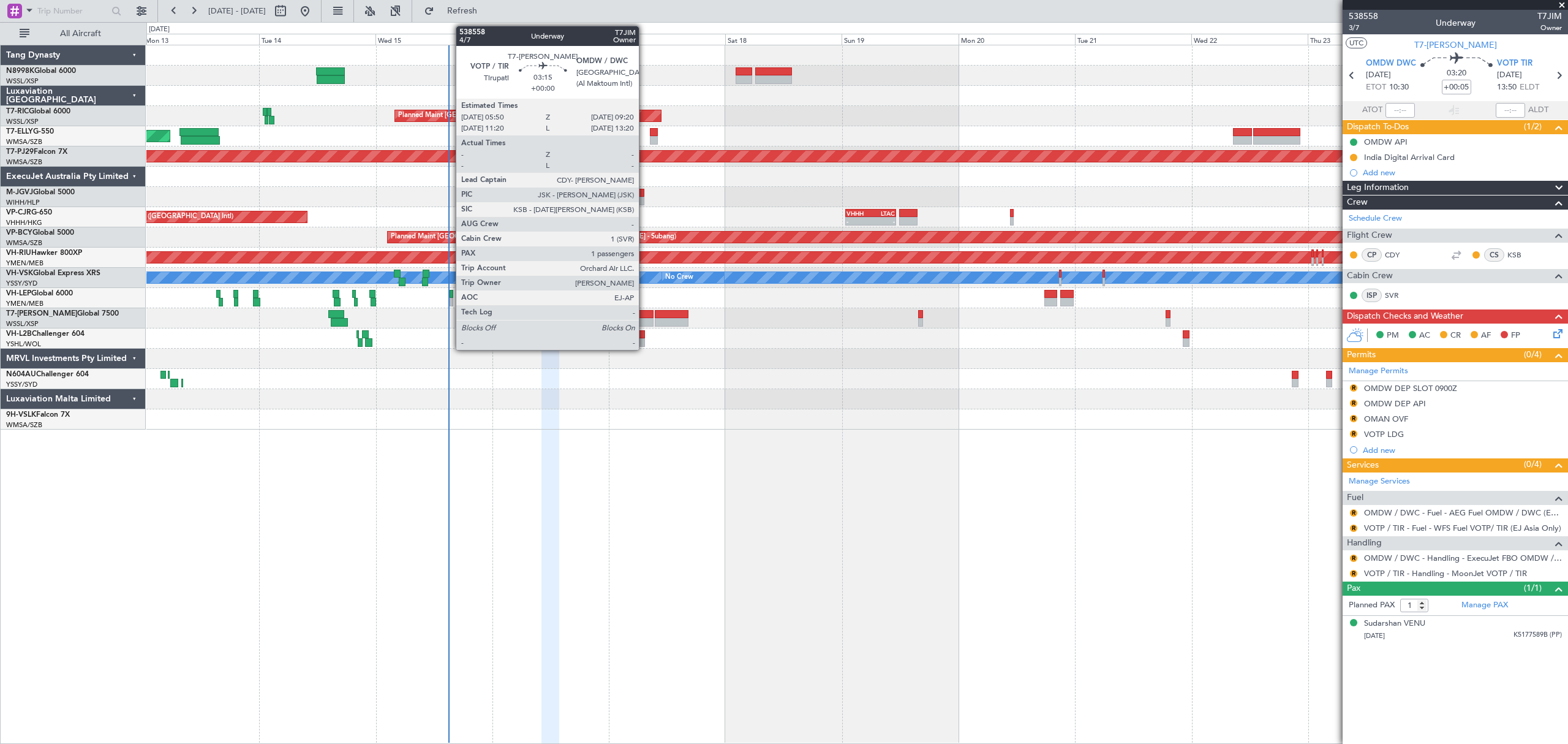
click at [644, 320] on div at bounding box center [645, 322] width 17 height 8
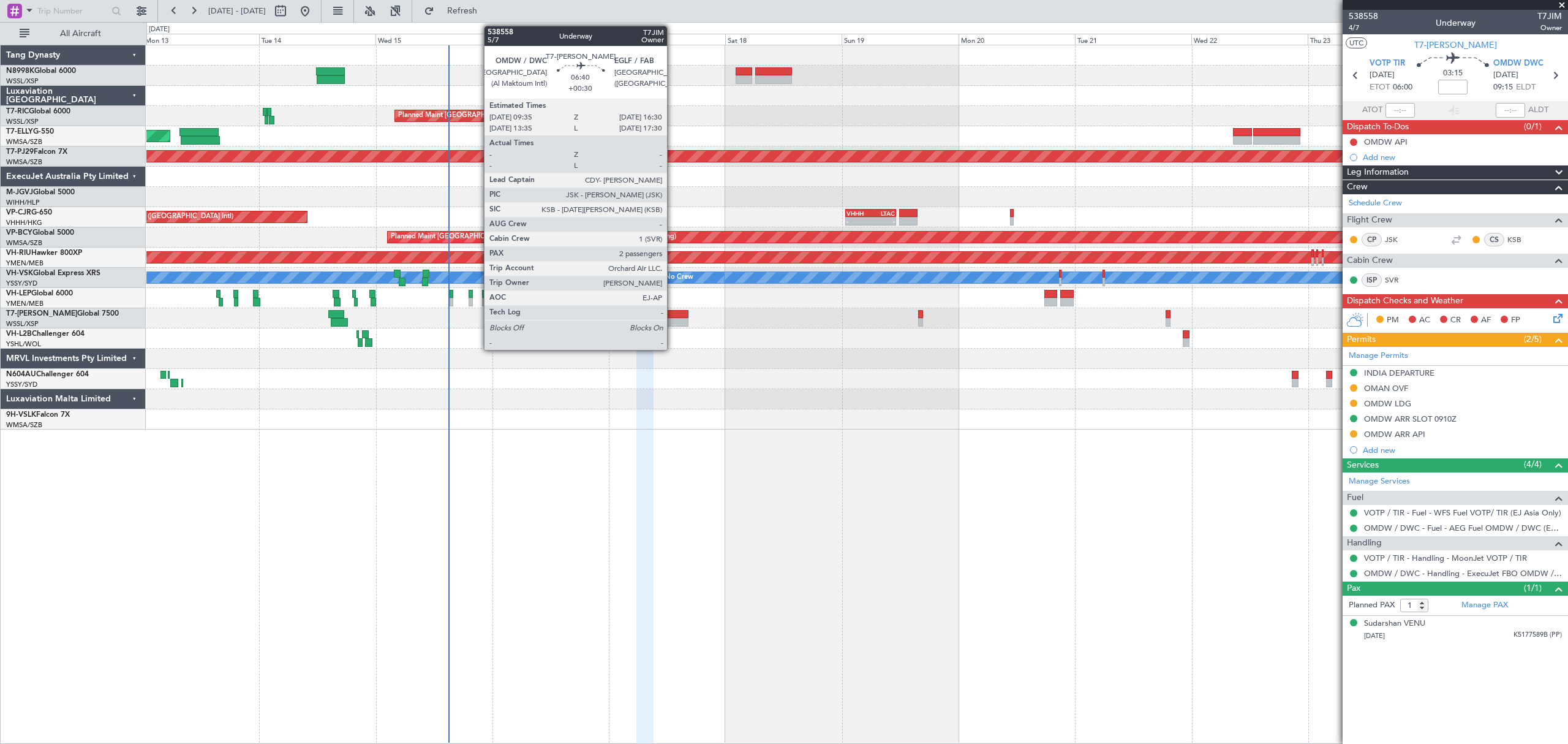
click at [673, 315] on div at bounding box center [672, 315] width 34 height 8
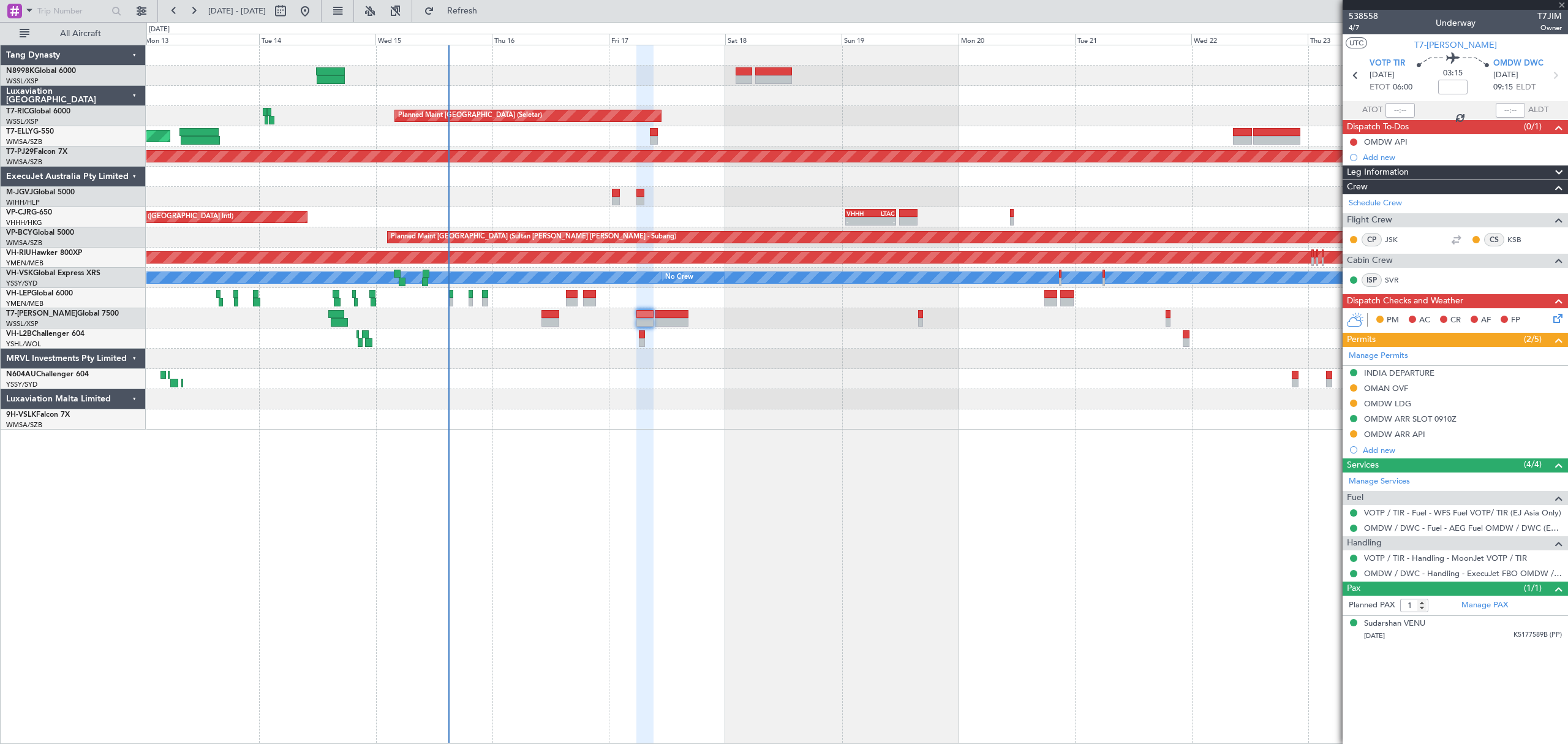
type input "+00:30"
type input "2"
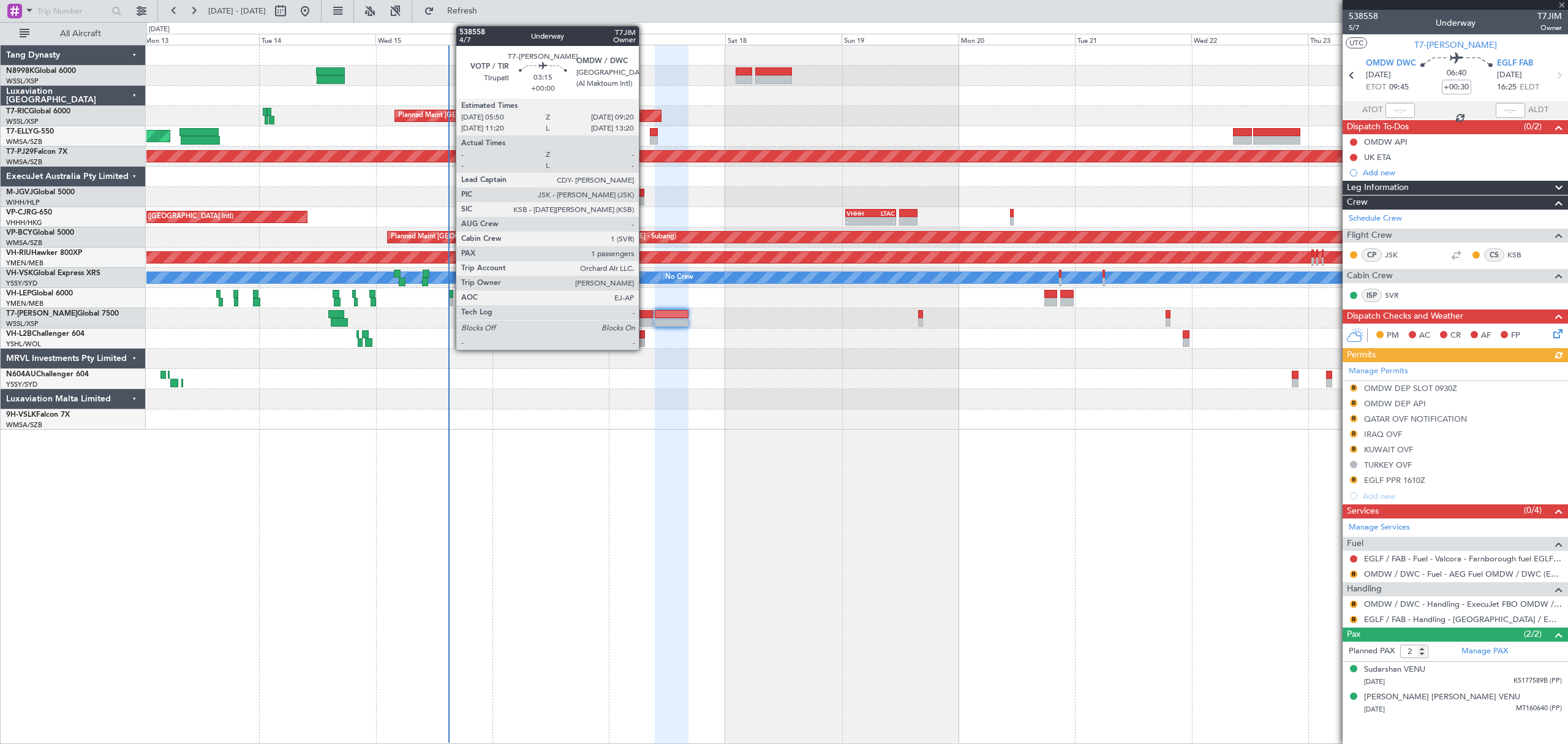
click at [647, 315] on div at bounding box center [645, 315] width 17 height 8
type input "1"
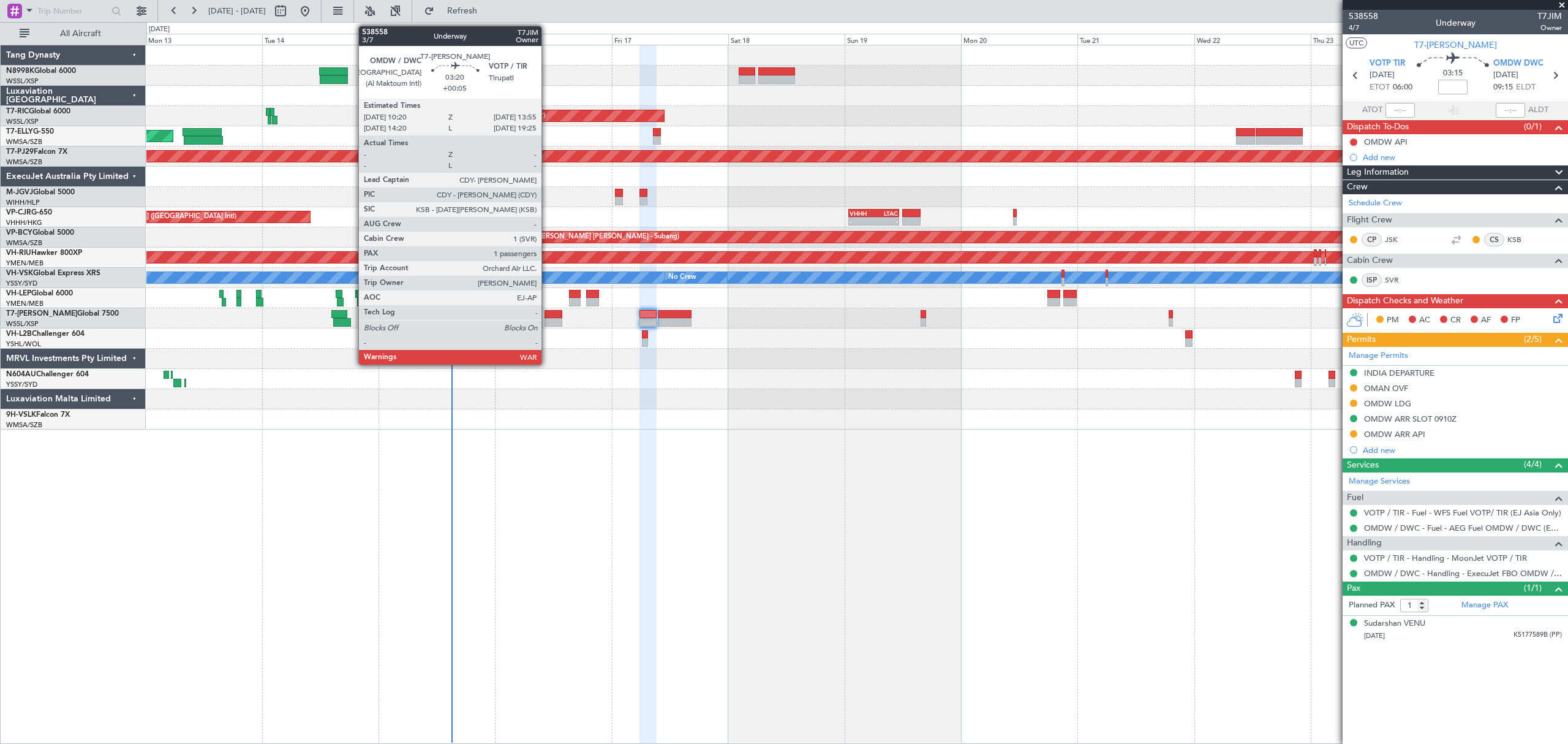
click at [547, 315] on div at bounding box center [553, 315] width 18 height 8
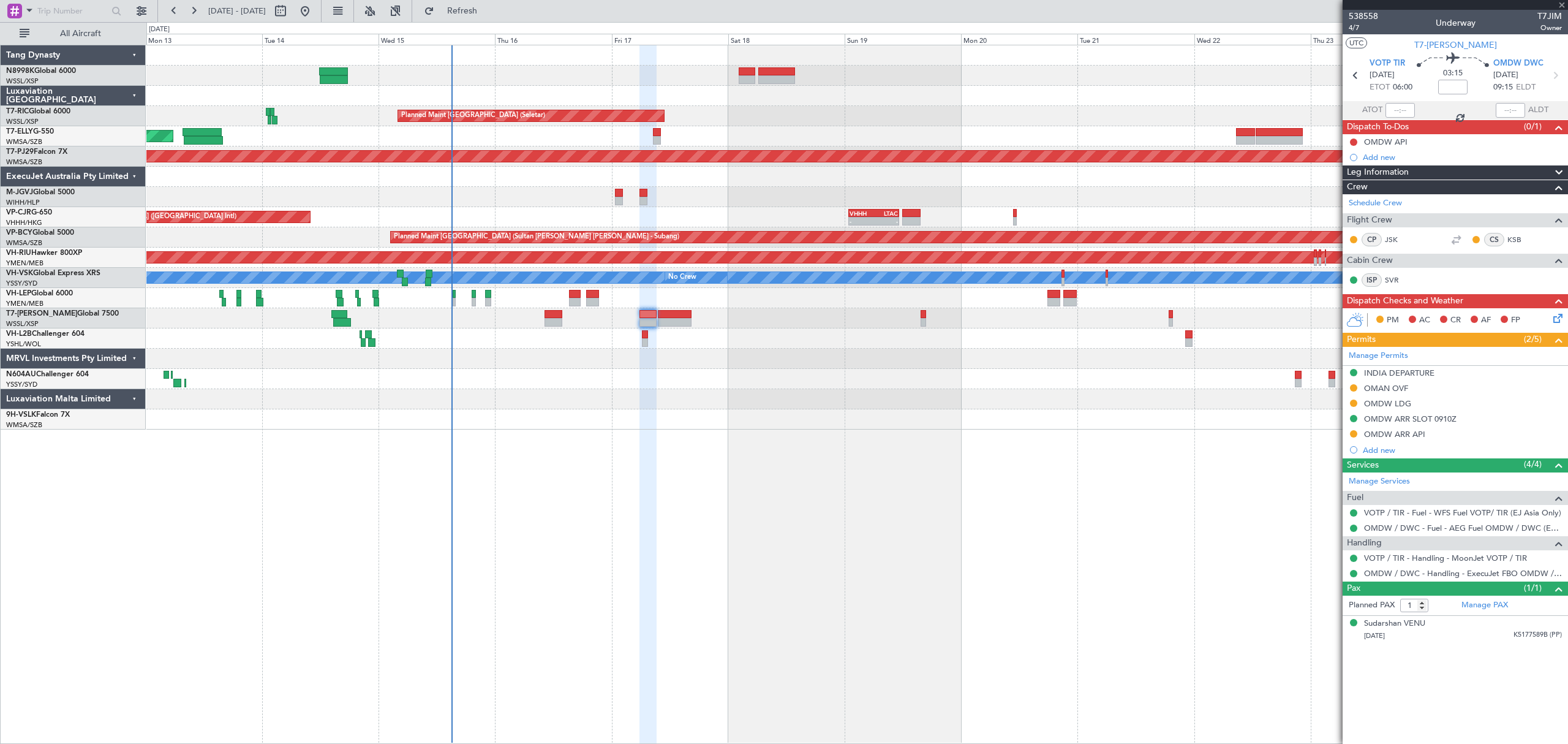
type input "+00:05"
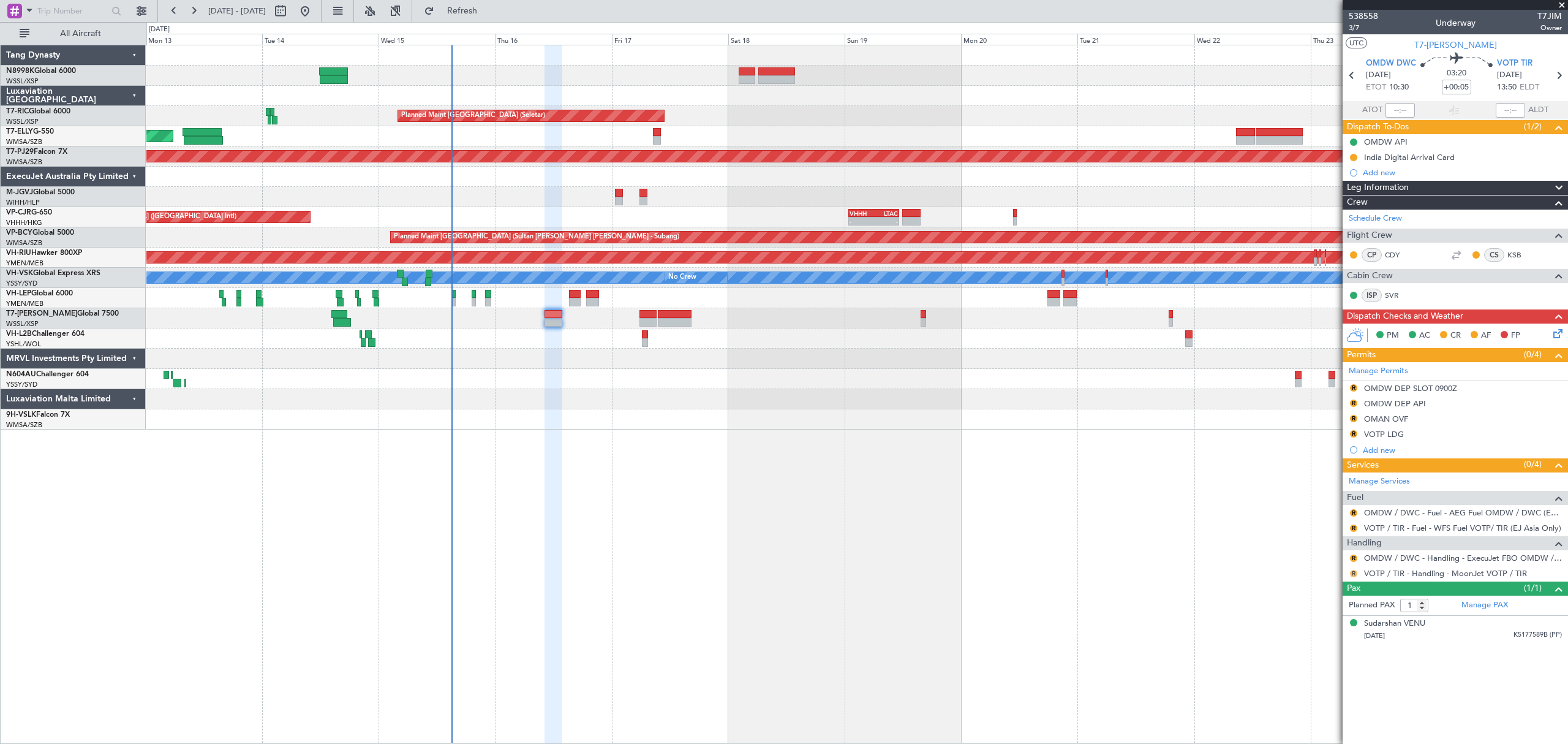
click at [1353, 577] on button "R" at bounding box center [1353, 573] width 8 height 8
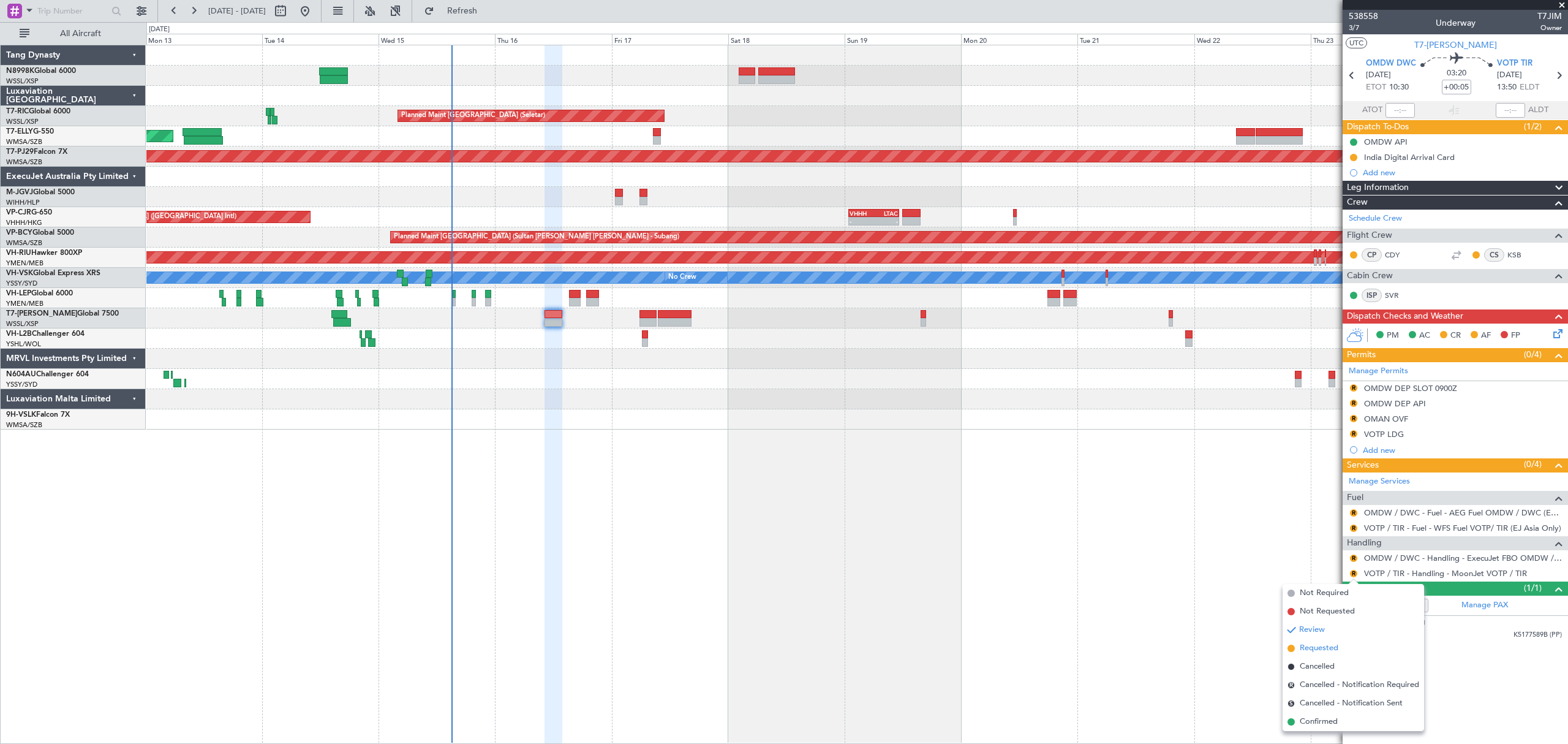
click at [1328, 643] on span "Requested" at bounding box center [1319, 648] width 39 height 12
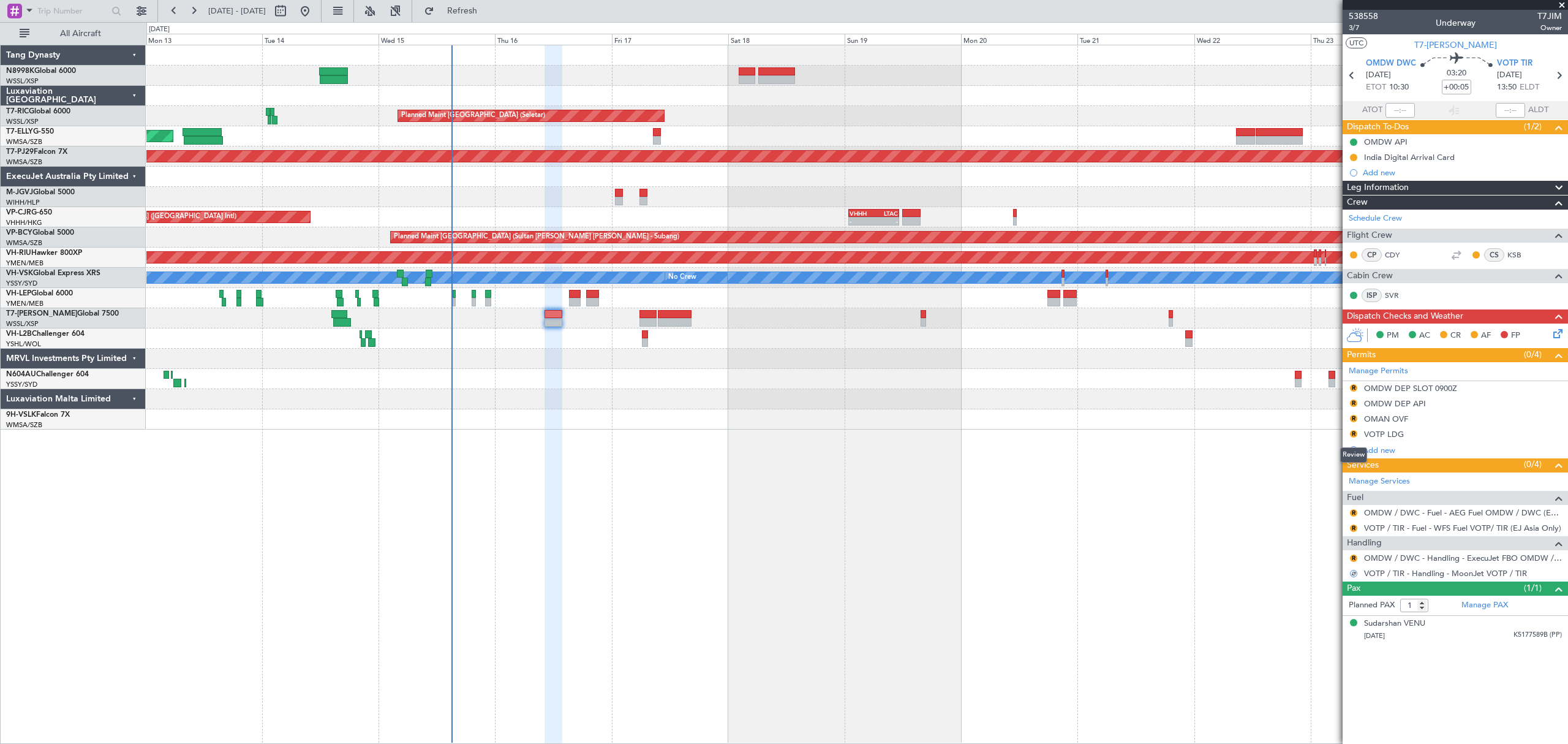
click at [1353, 439] on mat-tooltip-component "Review" at bounding box center [1353, 455] width 44 height 32
click at [1353, 434] on button "R" at bounding box center [1353, 434] width 8 height 8
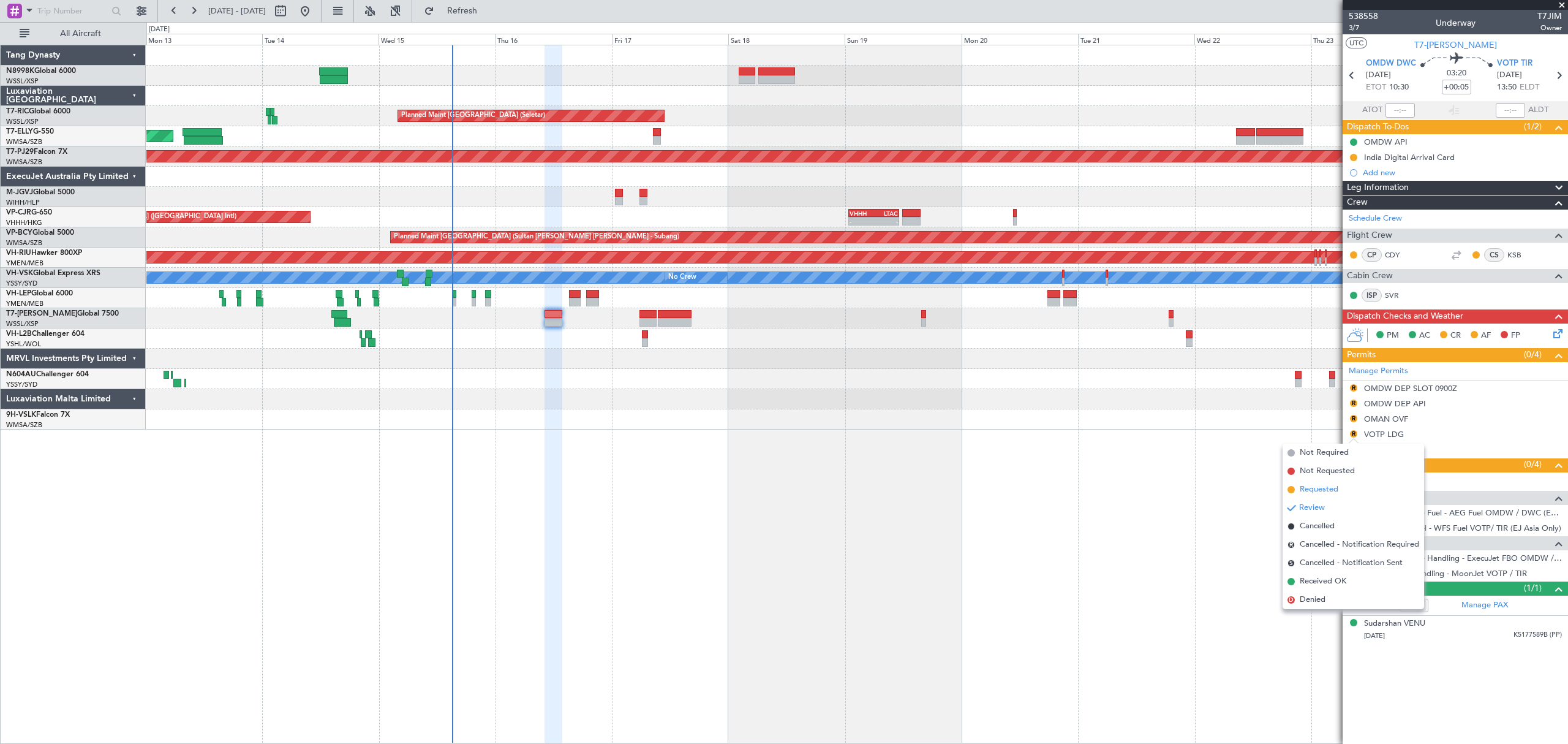
click at [1311, 486] on span "Requested" at bounding box center [1319, 490] width 39 height 12
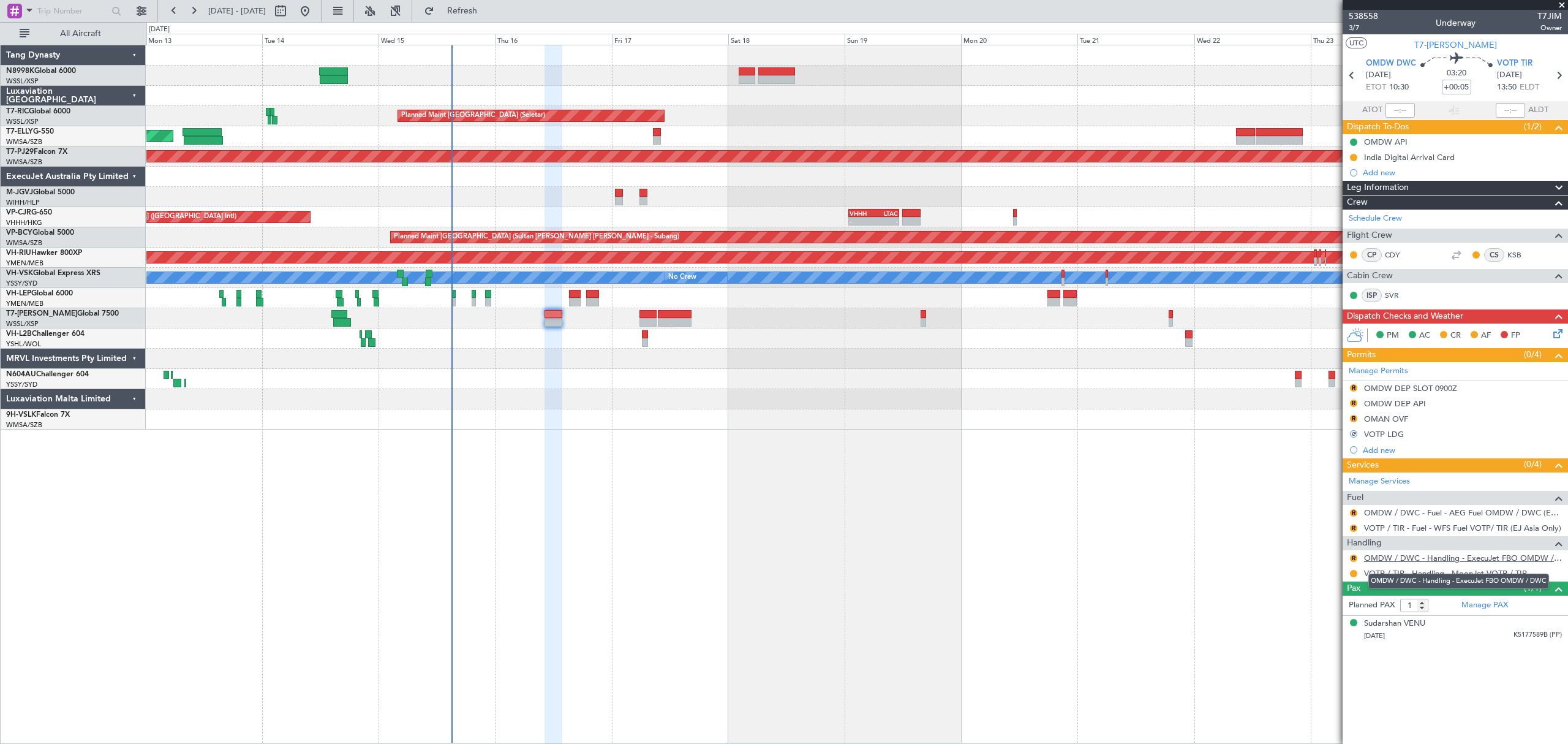
click at [1391, 560] on link "OMDW / DWC - Handling - ExecuJet FBO OMDW / DWC" at bounding box center [1463, 558] width 198 height 10
click at [1352, 561] on button "R" at bounding box center [1353, 558] width 8 height 8
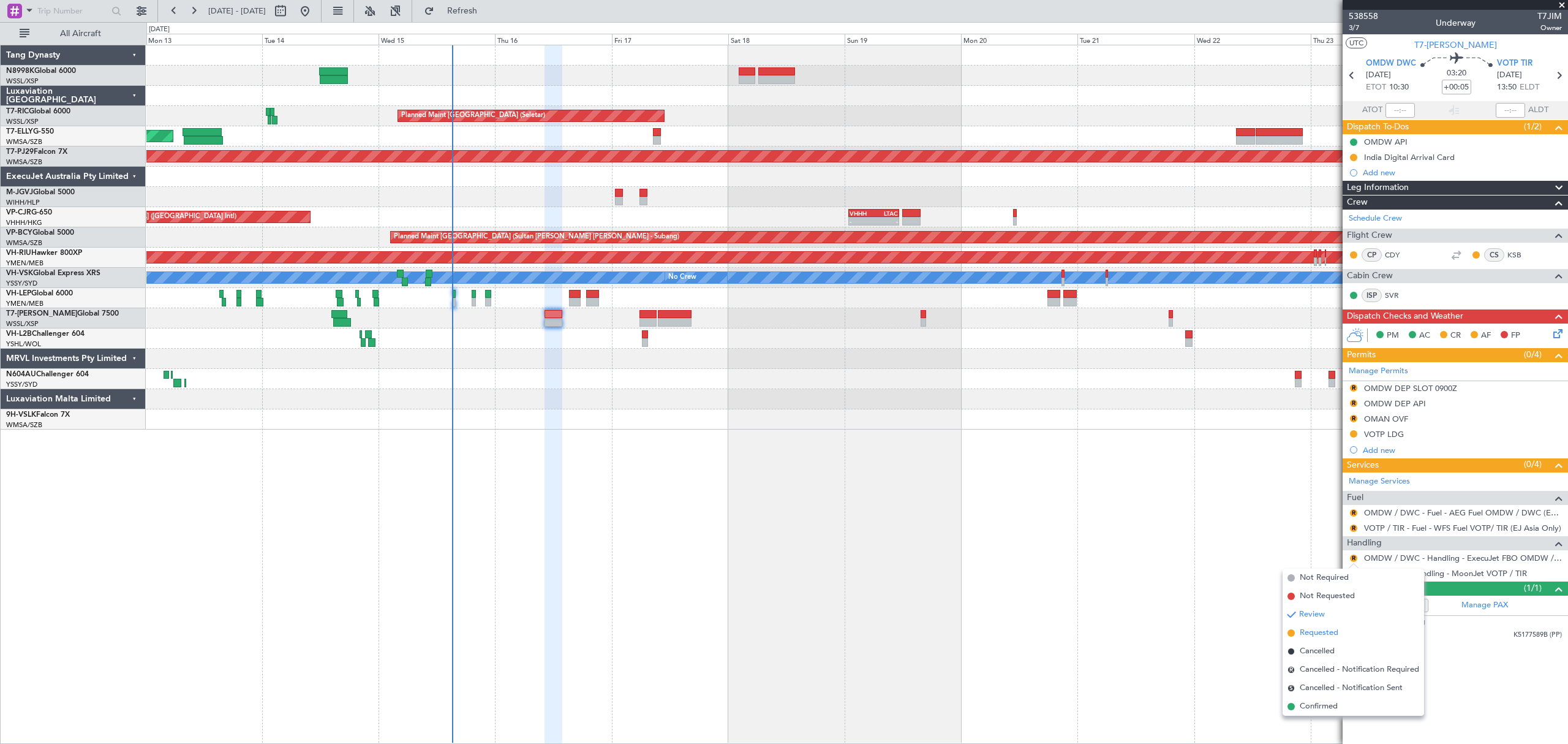
click at [1303, 628] on span "Requested" at bounding box center [1319, 632] width 39 height 12
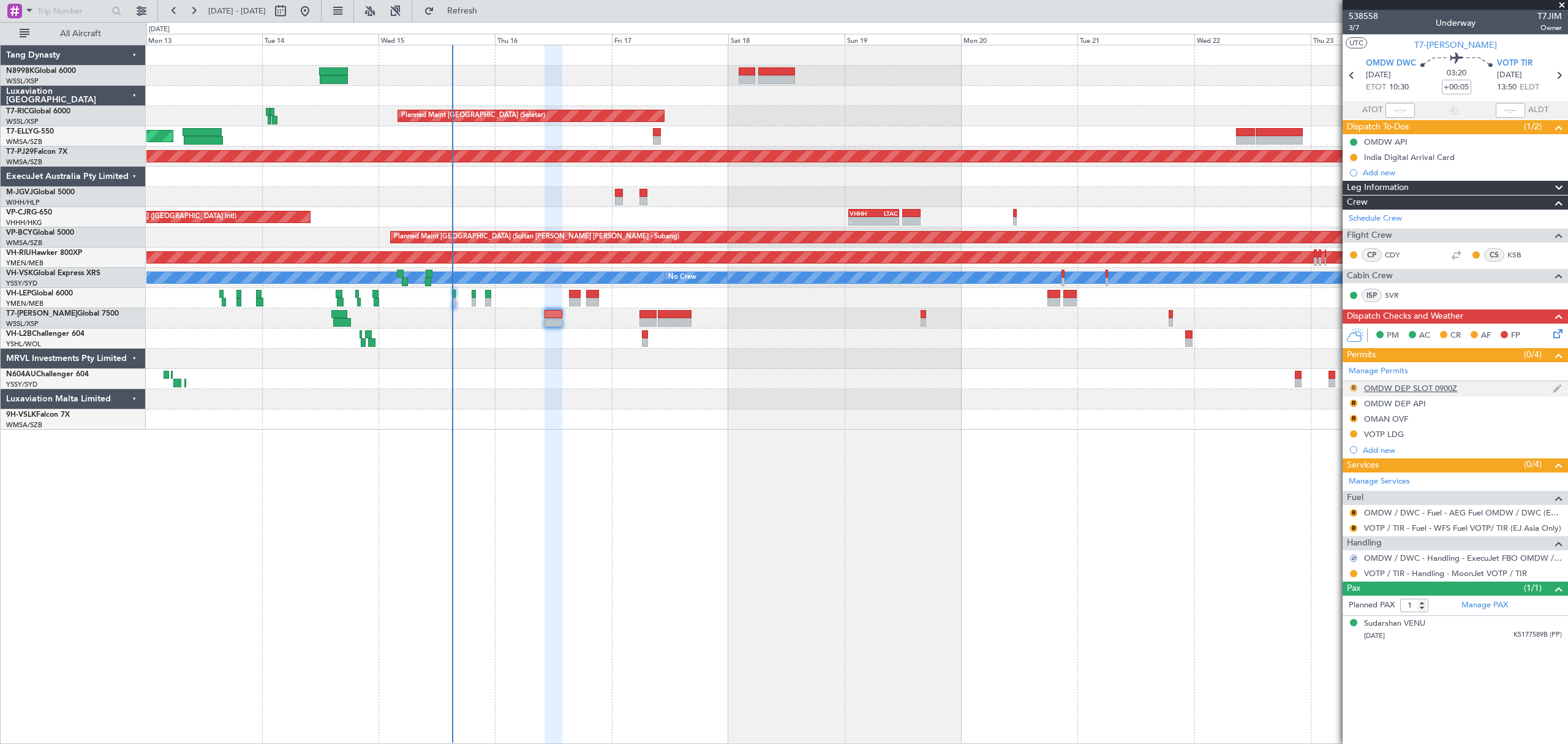
click at [1353, 387] on button "R" at bounding box center [1353, 387] width 8 height 8
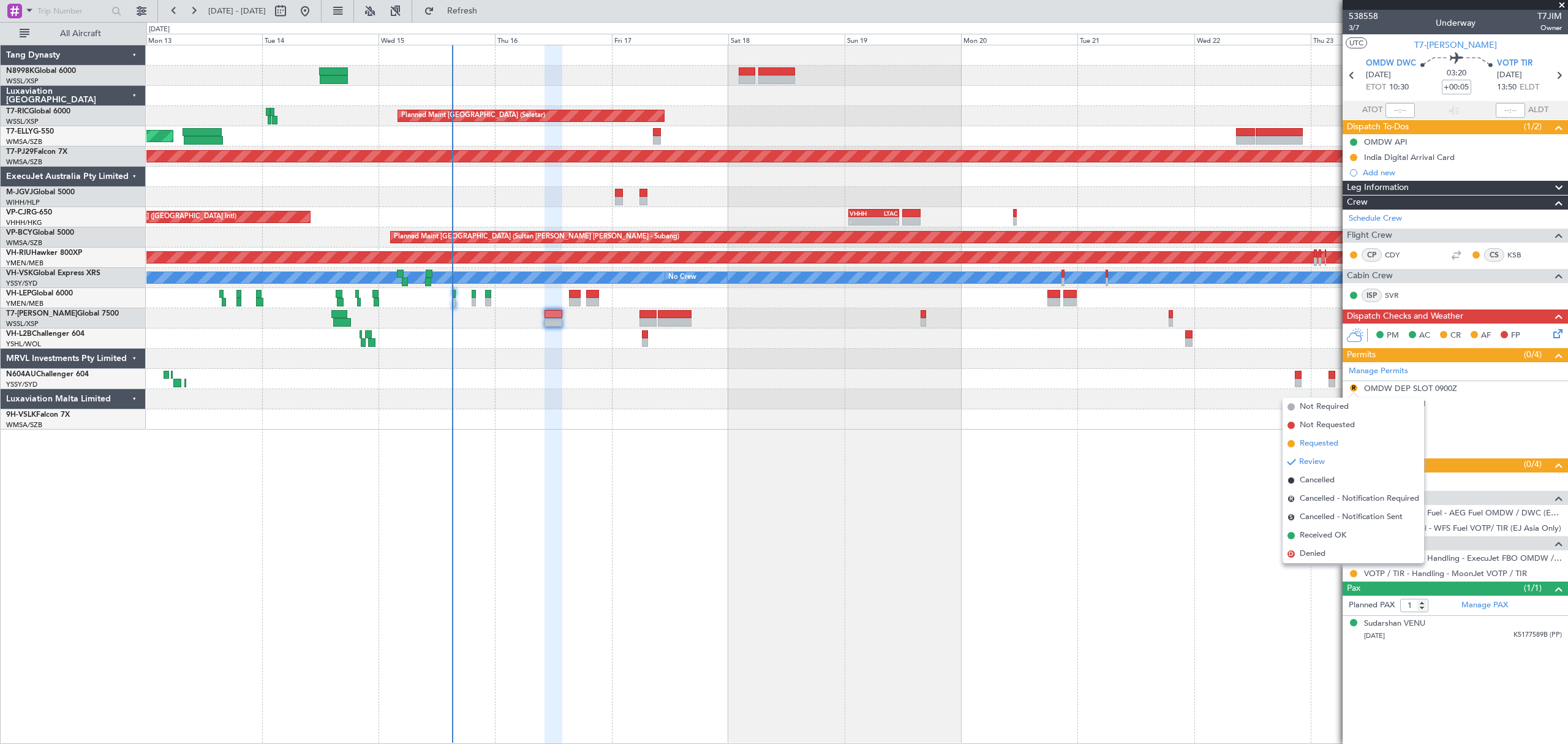
click at [1314, 446] on span "Requested" at bounding box center [1319, 443] width 39 height 12
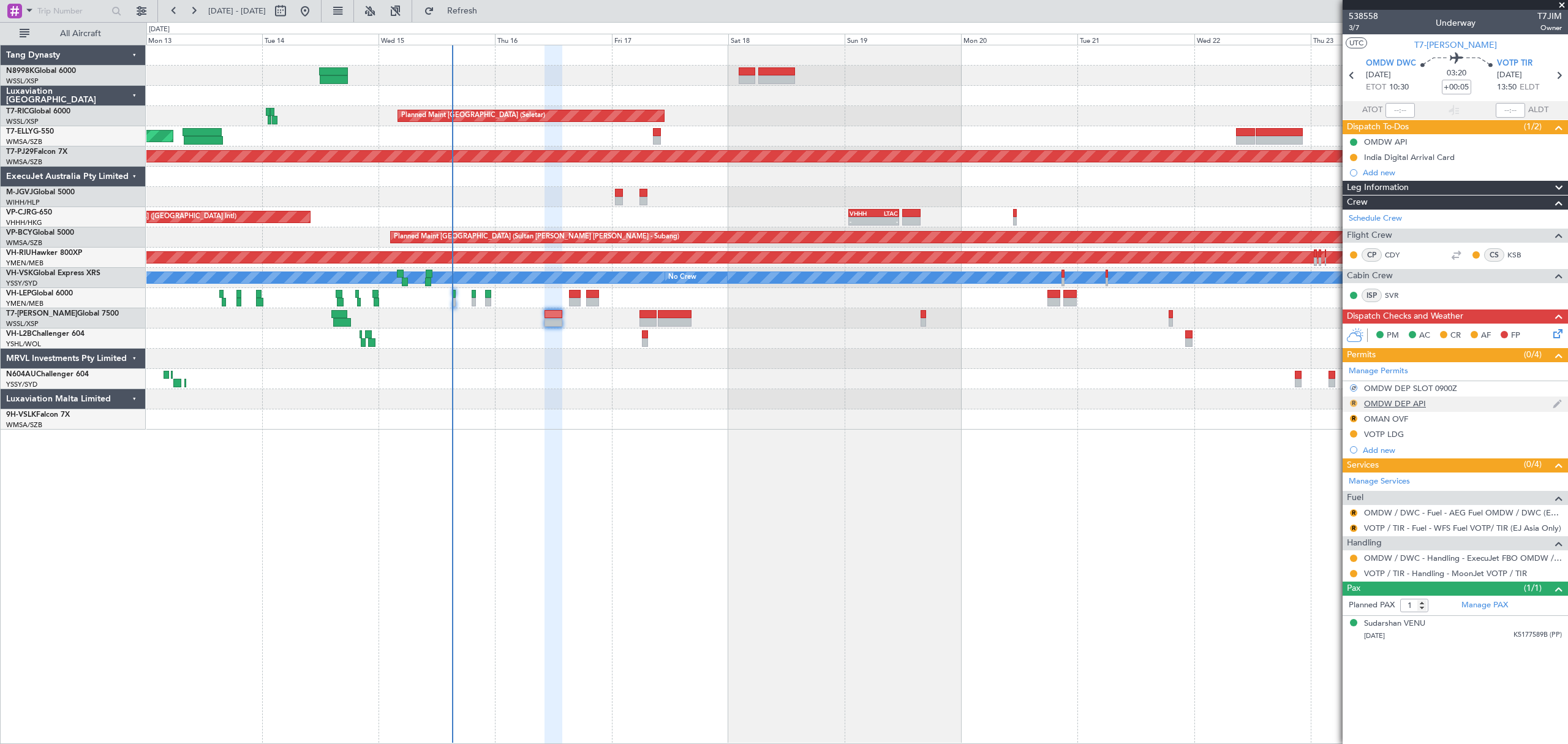
click at [1351, 404] on button "R" at bounding box center [1353, 402] width 8 height 8
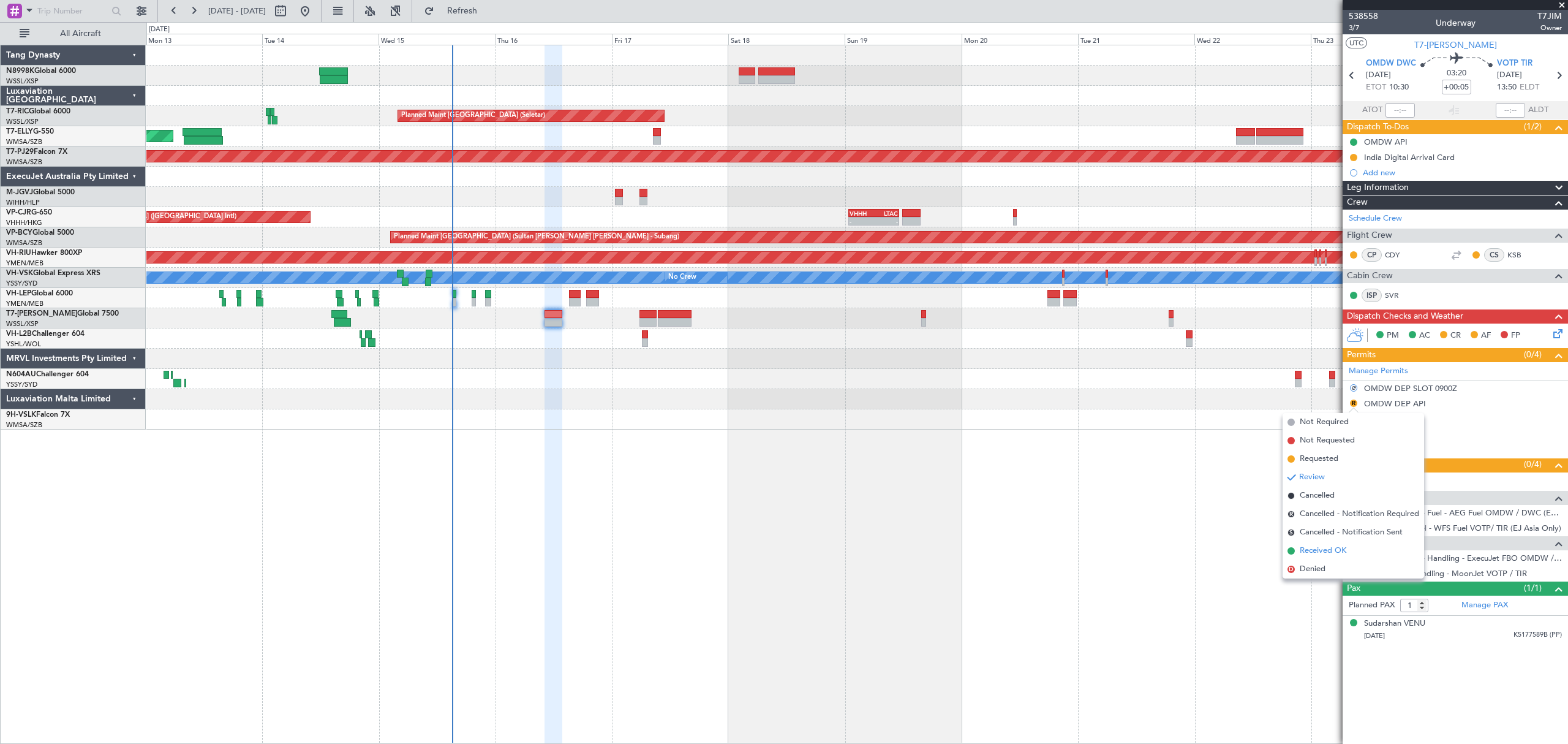
click at [1314, 545] on span "Received OK" at bounding box center [1323, 550] width 46 height 12
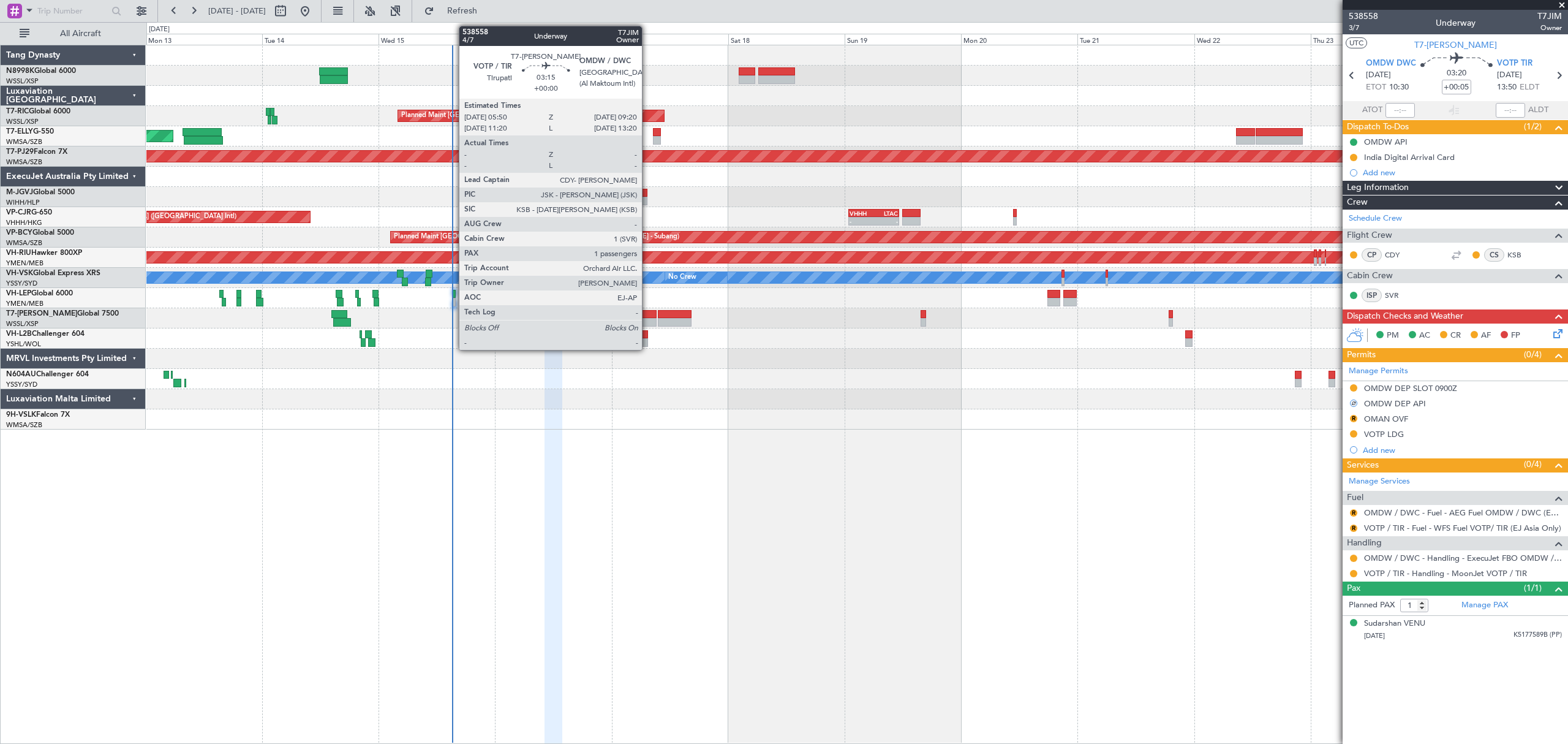
click at [647, 316] on div at bounding box center [647, 315] width 17 height 8
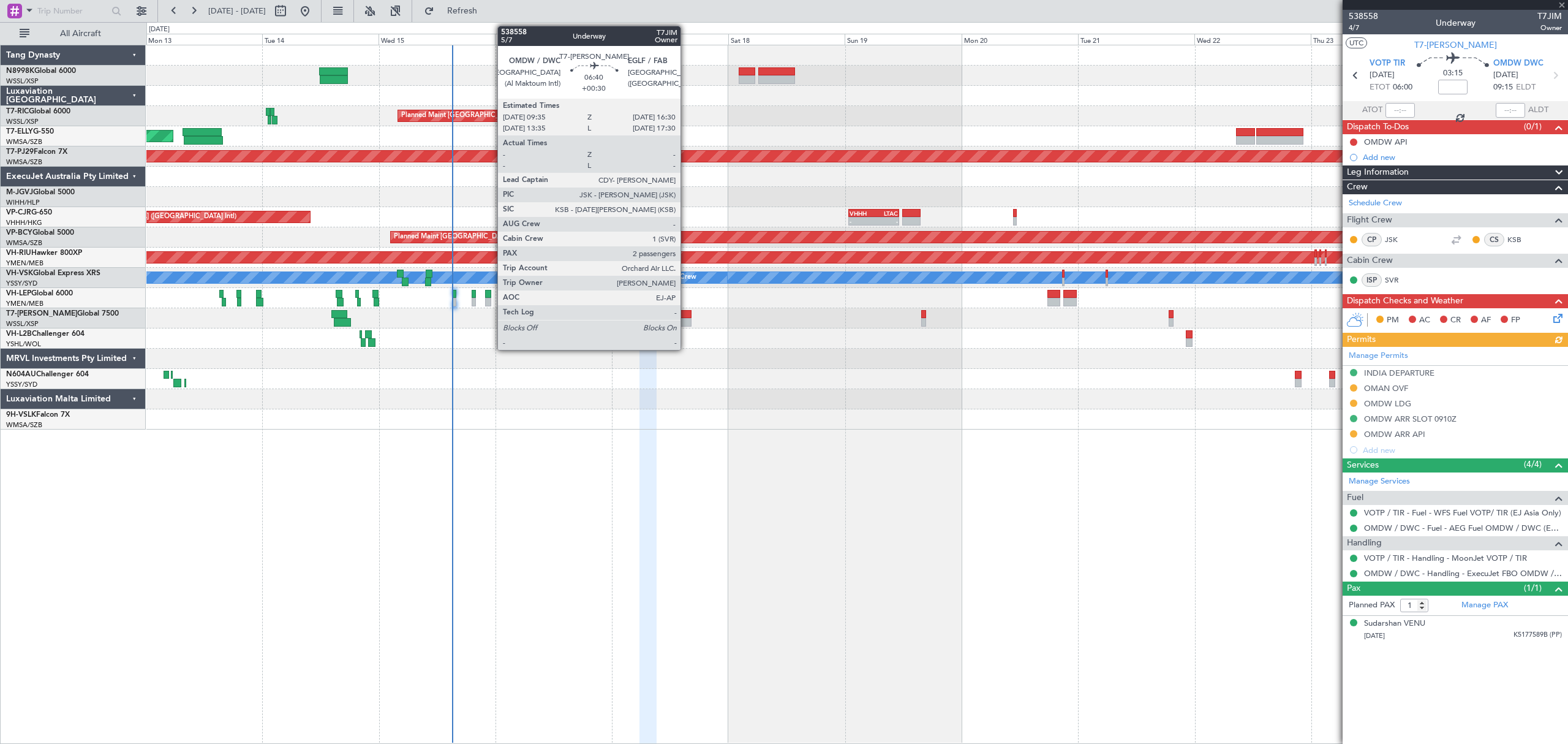
click at [685, 324] on div at bounding box center [675, 322] width 34 height 8
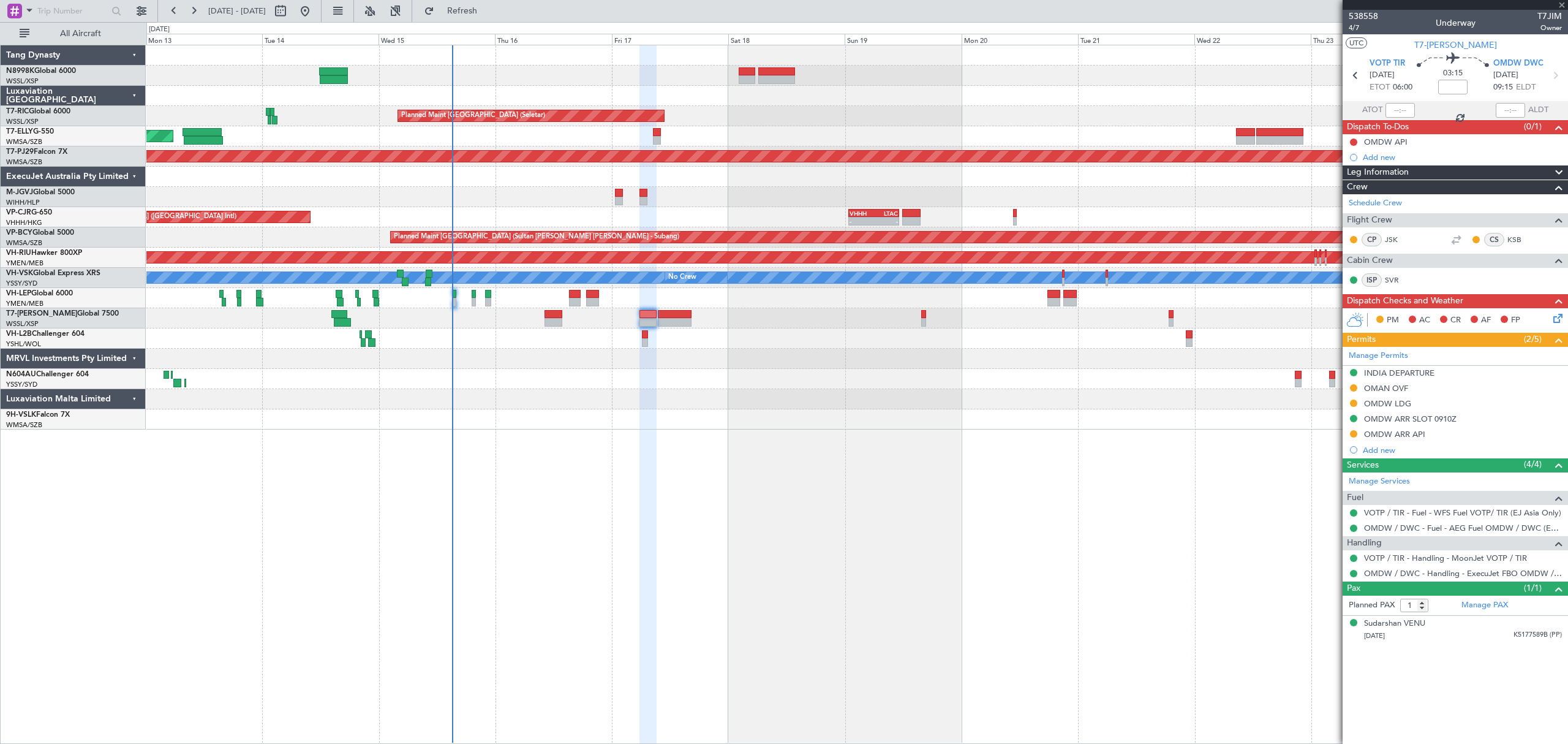
type input "+00:30"
type input "2"
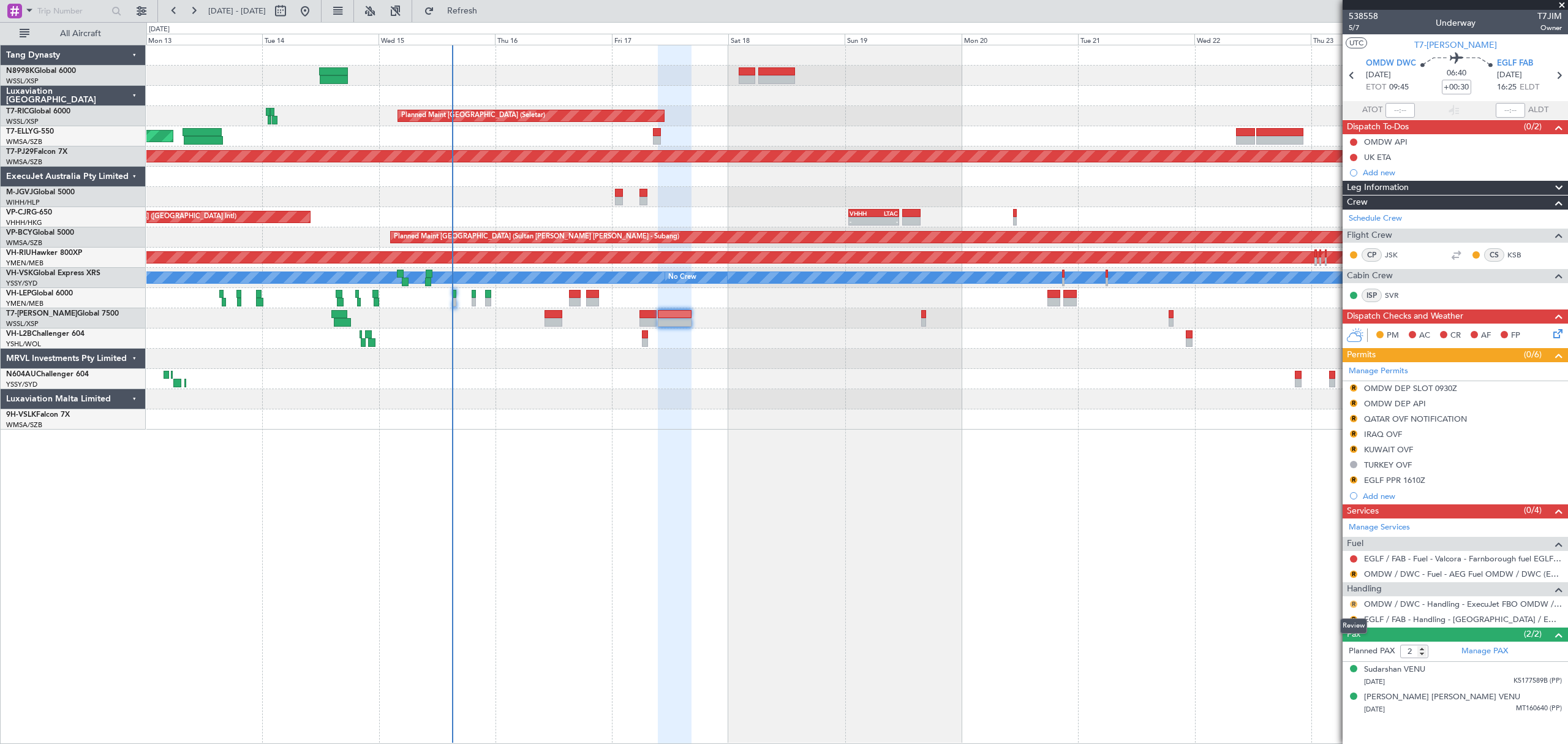
click at [1356, 603] on button "R" at bounding box center [1353, 604] width 8 height 8
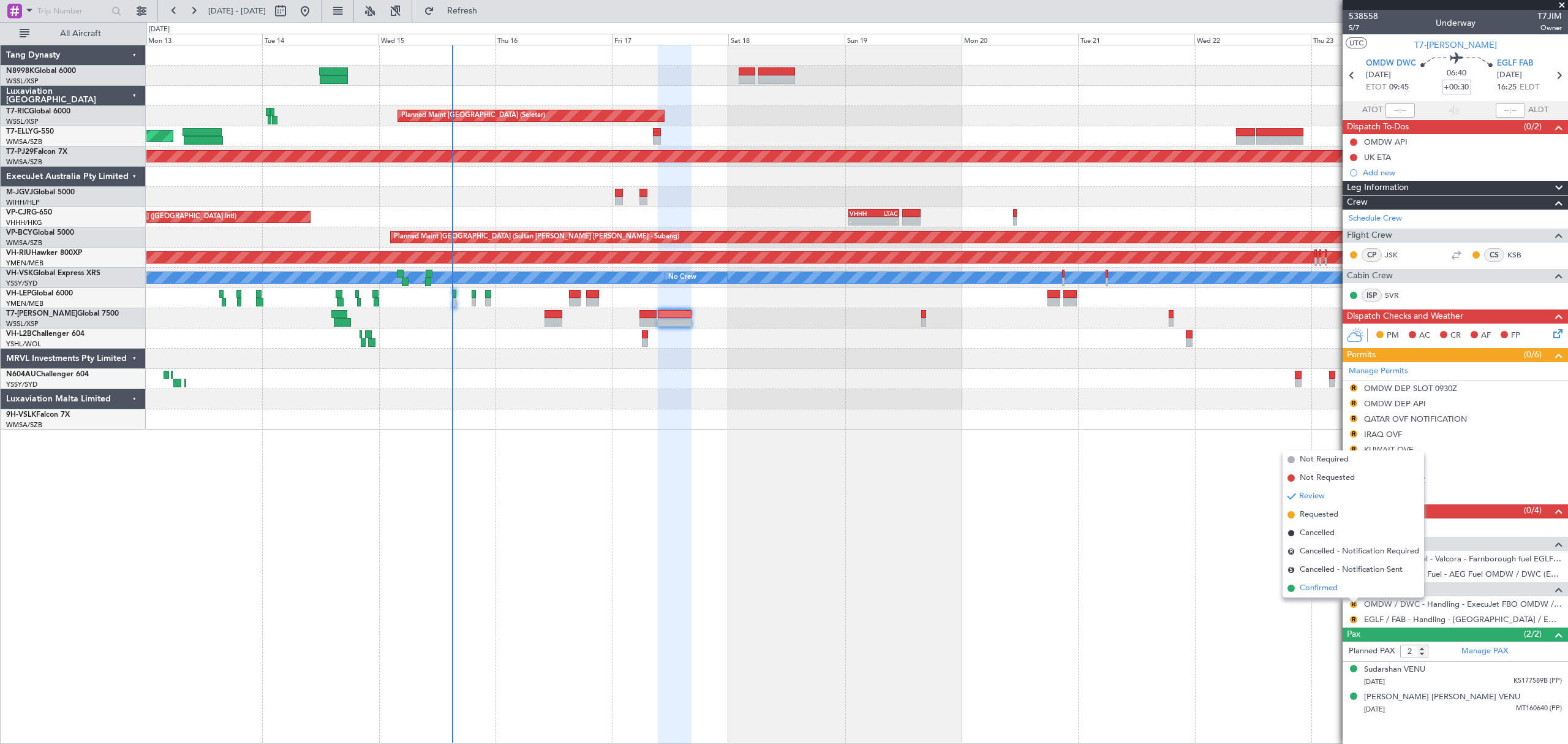
click at [1336, 584] on span "Confirmed" at bounding box center [1319, 588] width 38 height 12
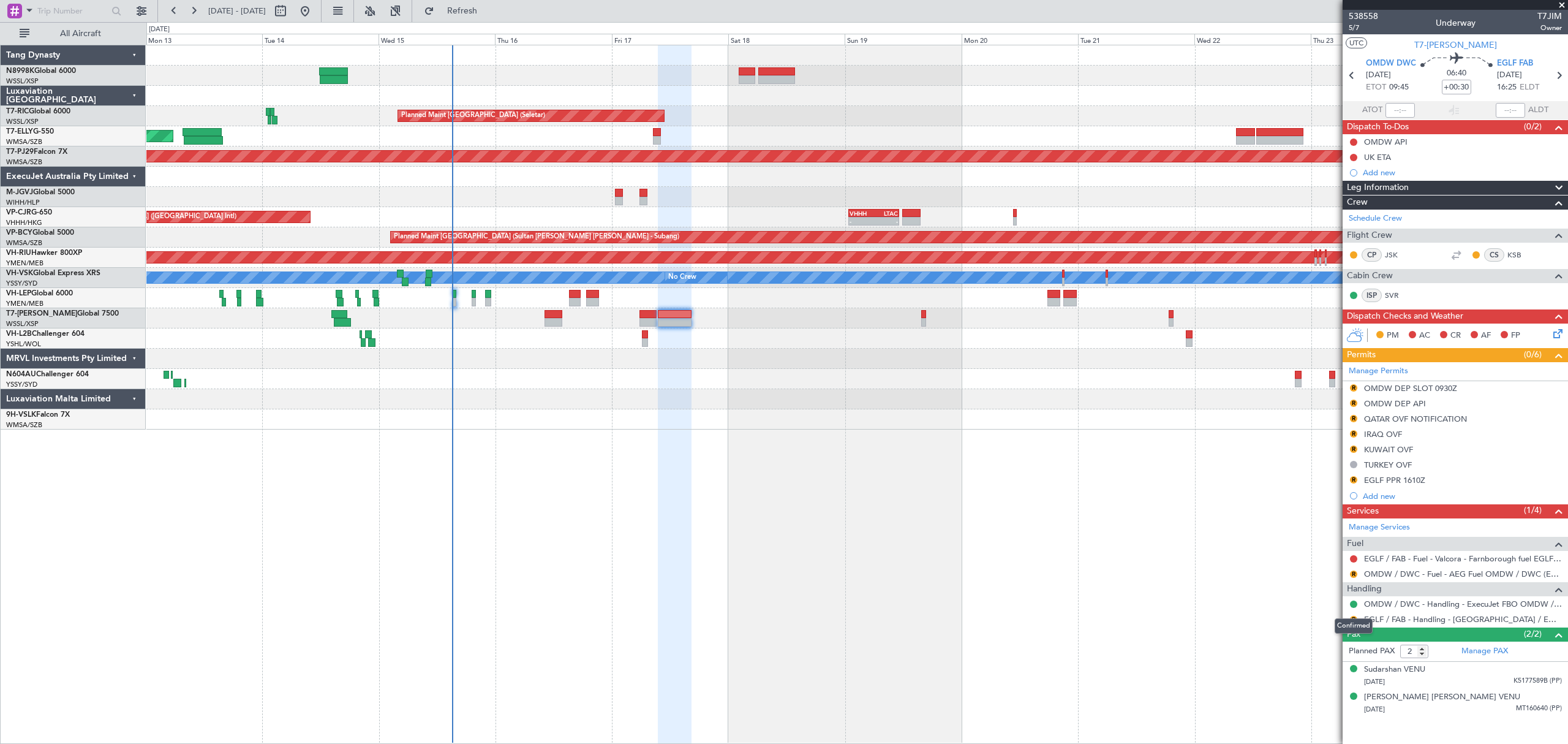
click at [1356, 608] on button at bounding box center [1353, 604] width 8 height 8
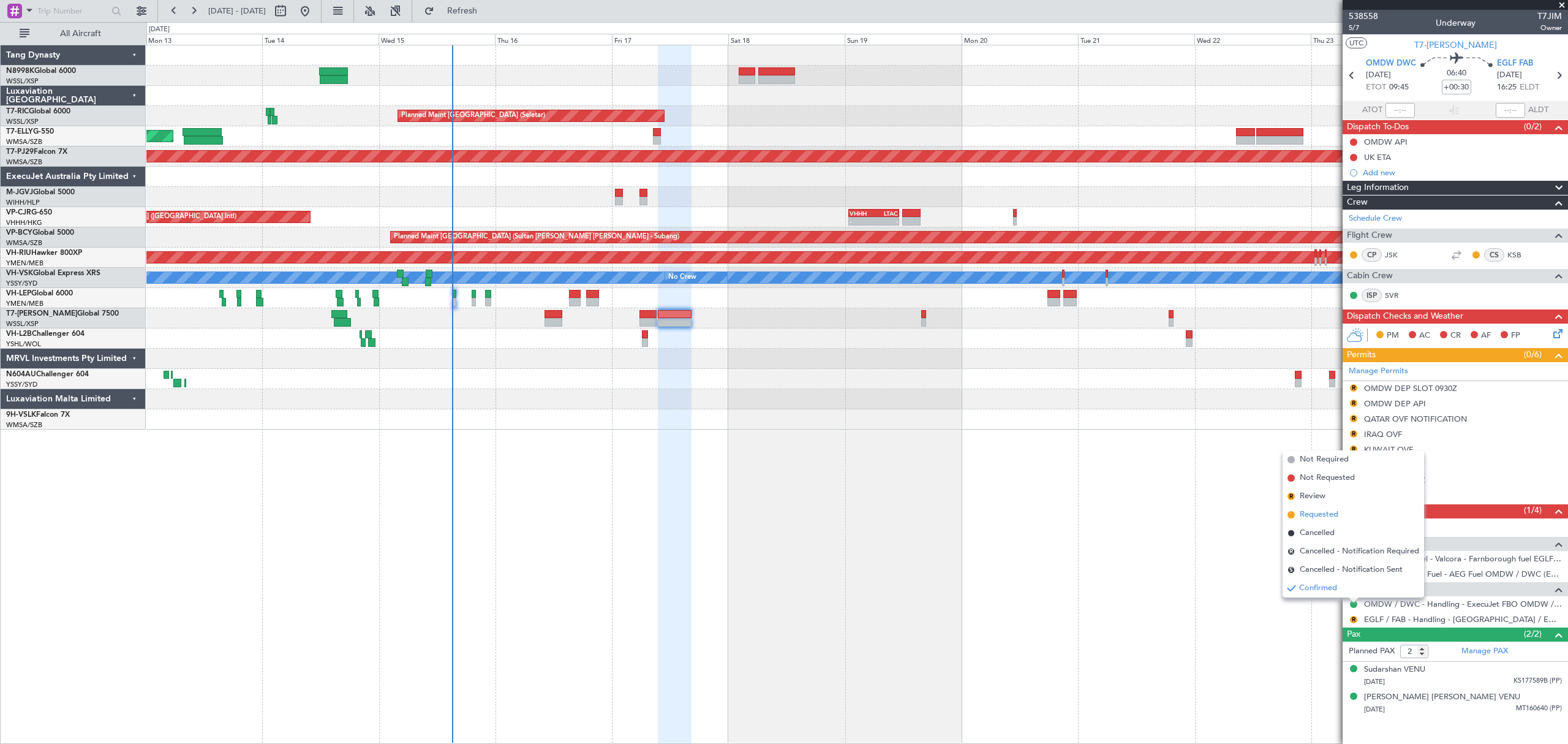
click at [1338, 508] on span "Requested" at bounding box center [1319, 514] width 39 height 12
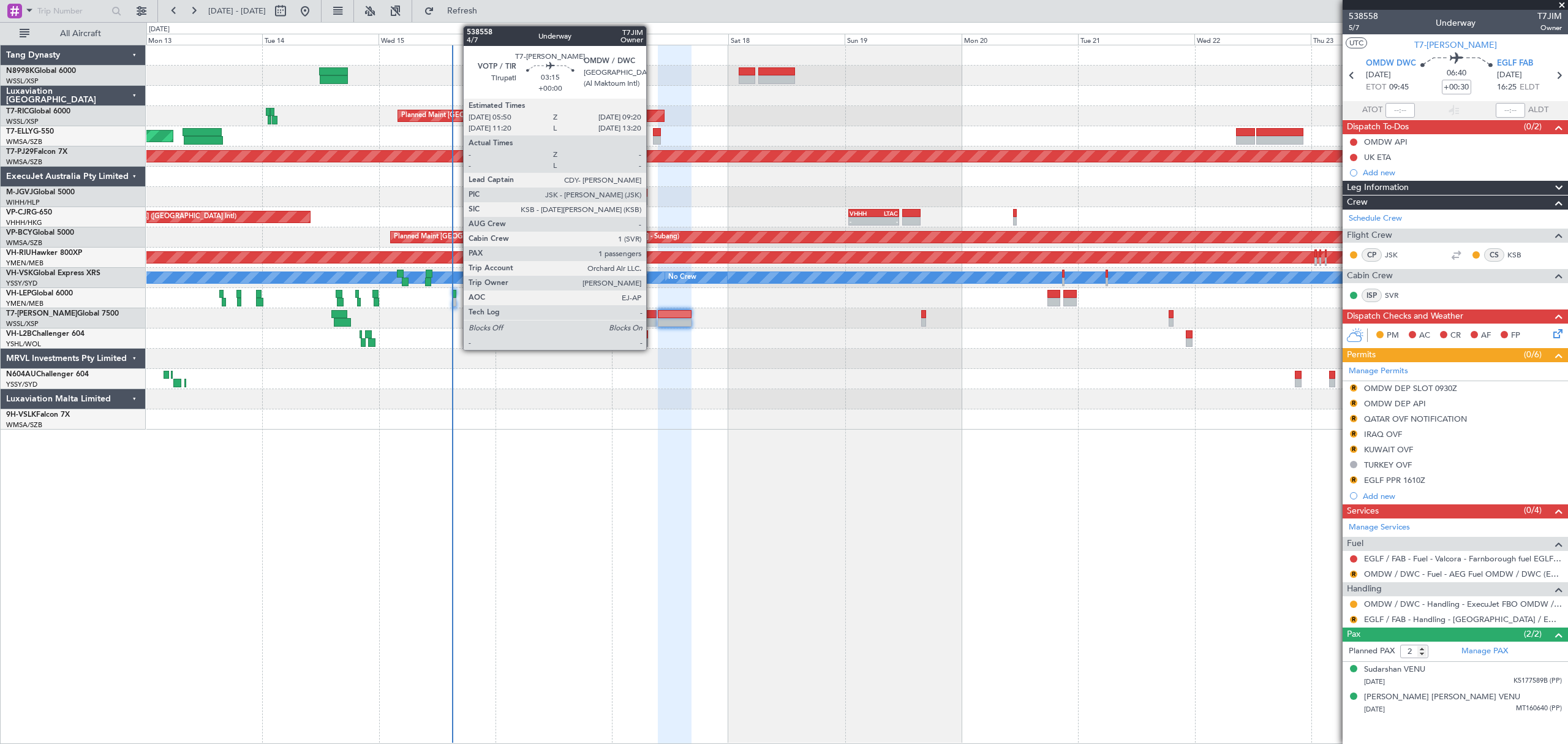
click at [651, 316] on div at bounding box center [647, 315] width 17 height 8
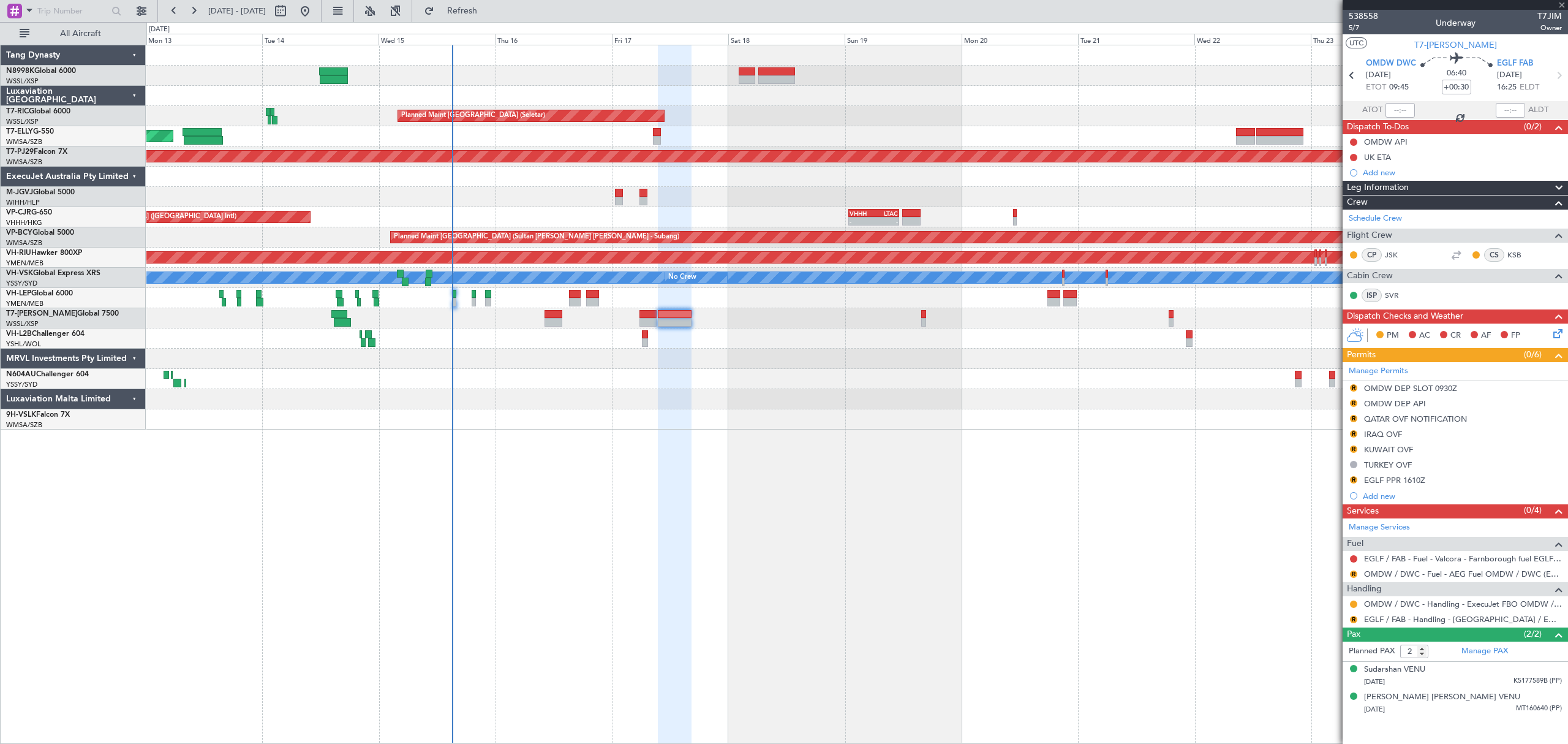
type input "1"
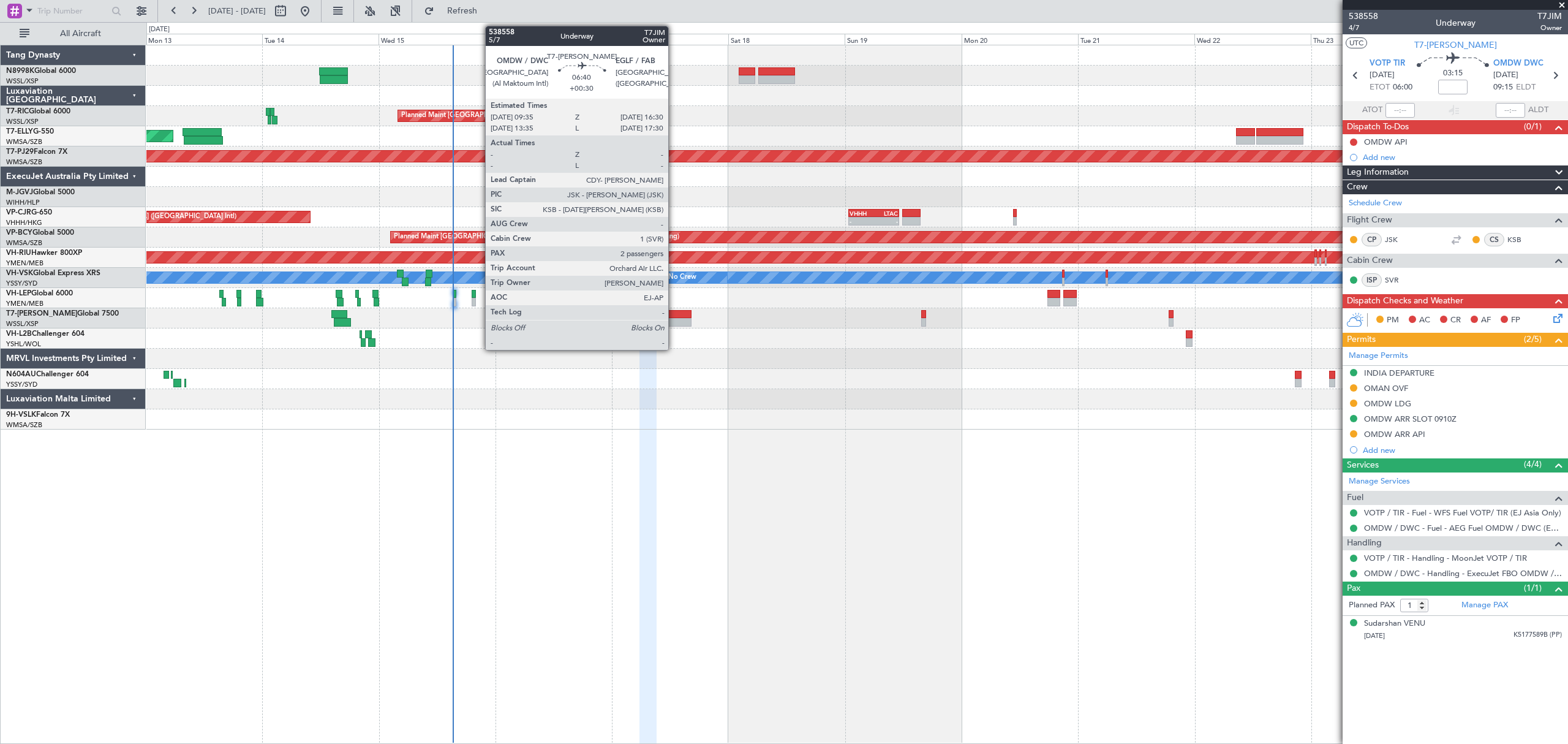
click at [674, 317] on div at bounding box center [675, 315] width 34 height 8
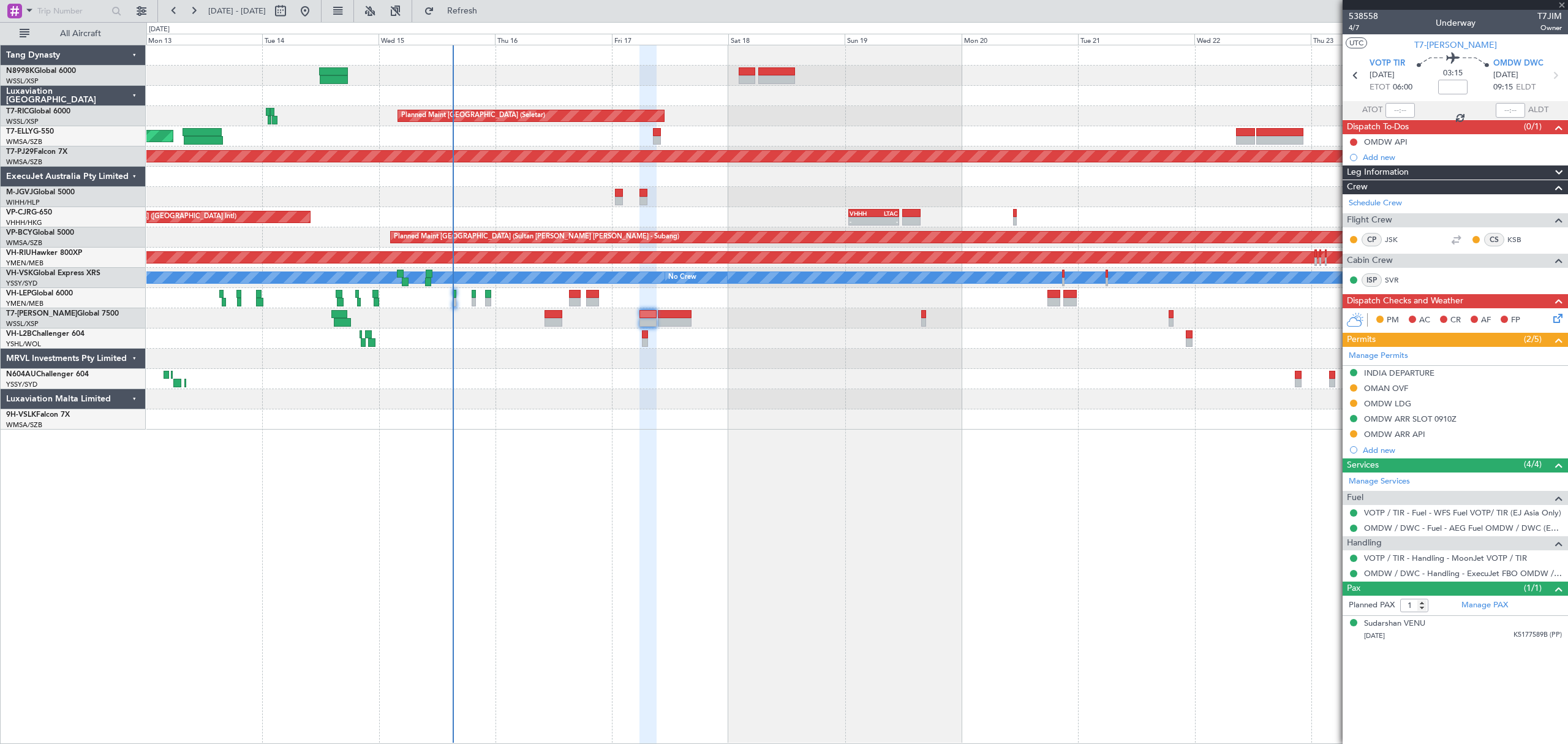
type input "+00:30"
type input "2"
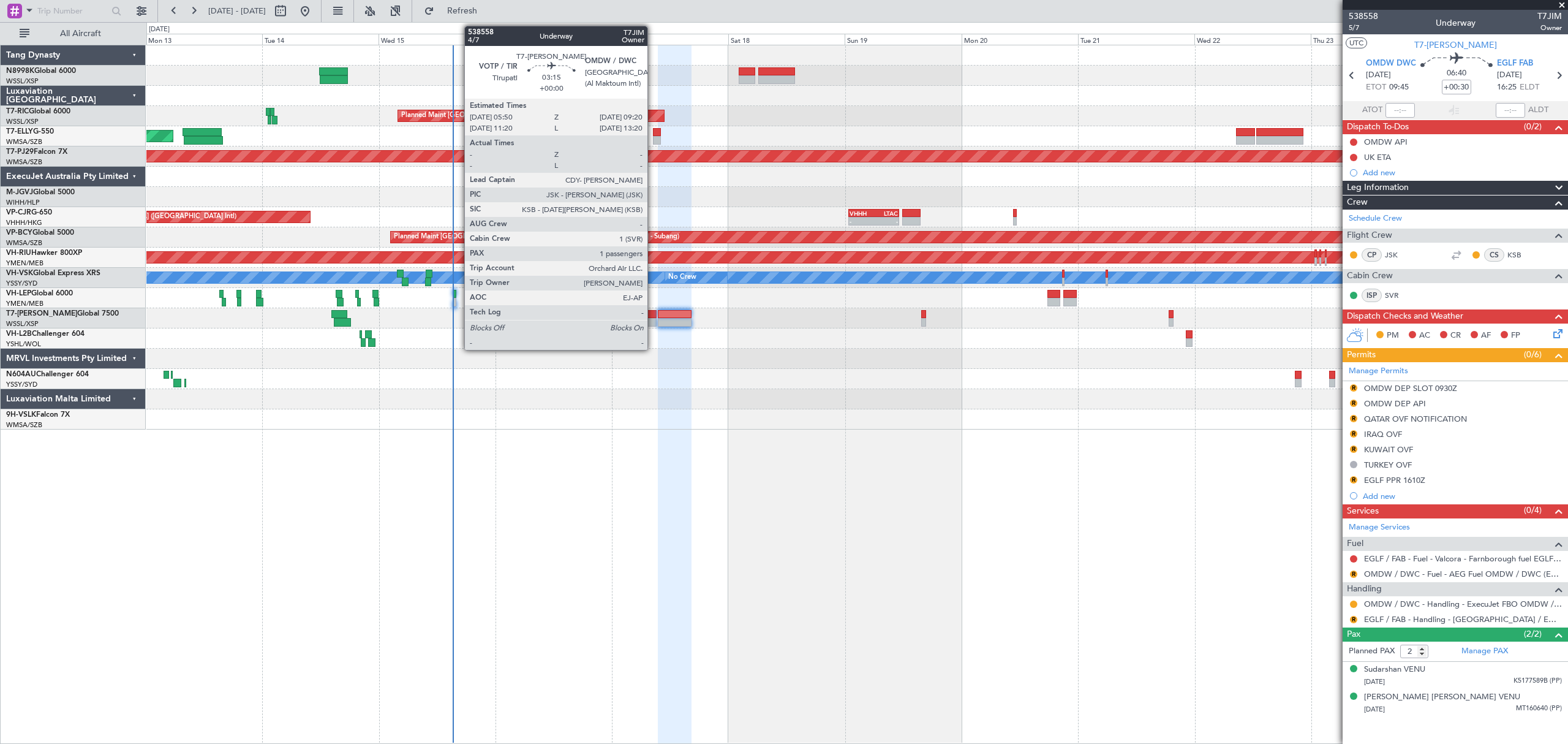
click at [653, 315] on div at bounding box center [647, 315] width 17 height 8
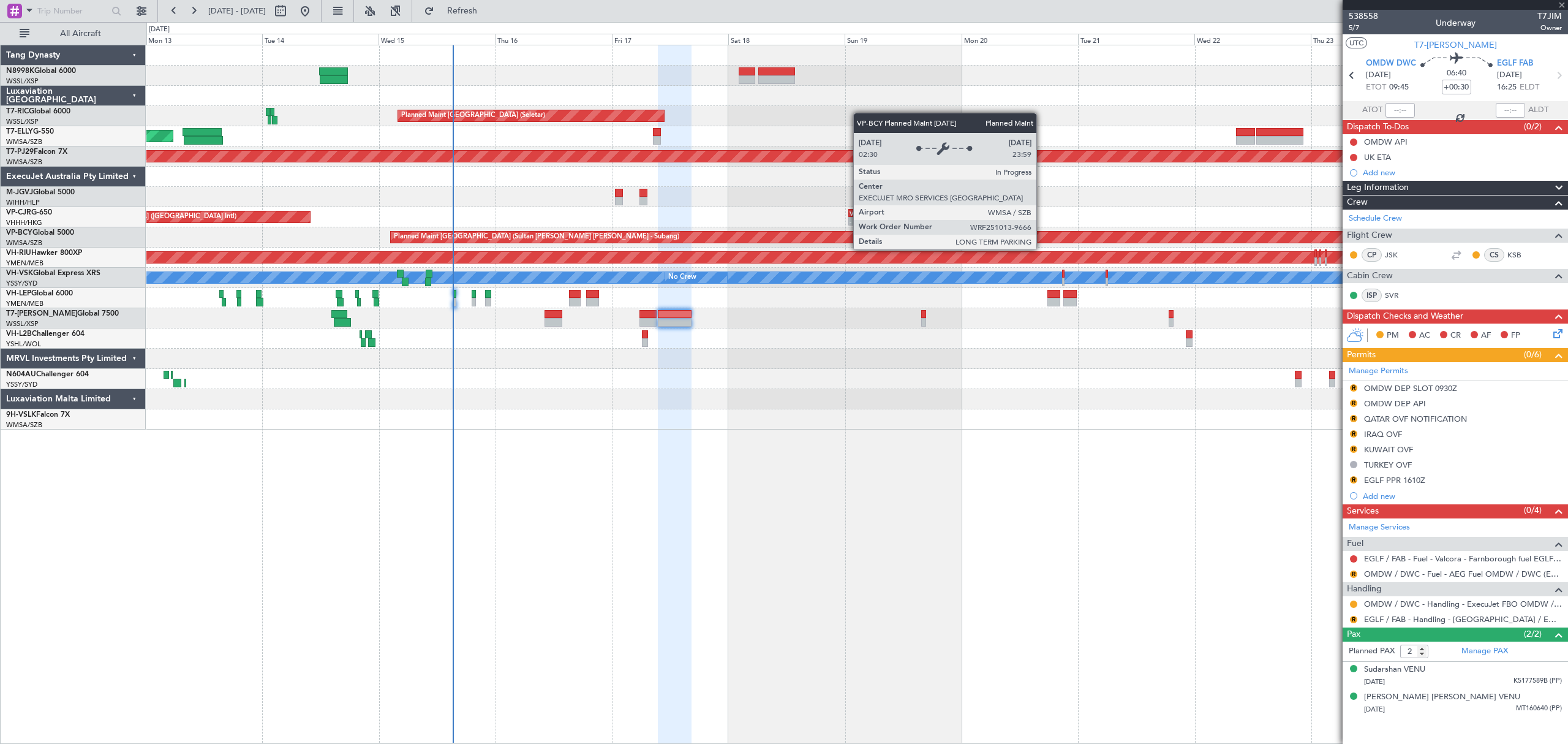
type input "1"
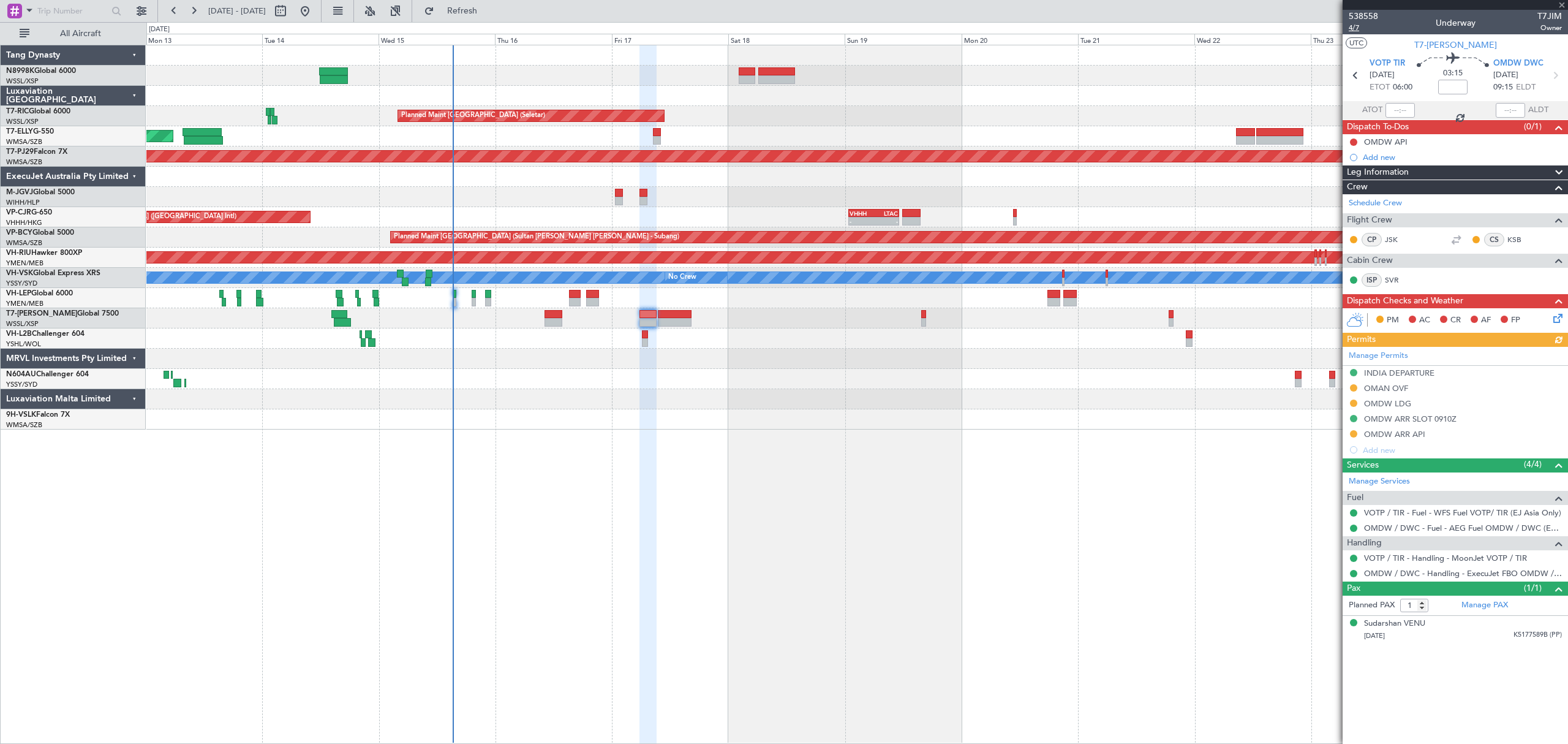
click at [1358, 27] on span "4/7" at bounding box center [1363, 28] width 30 height 10
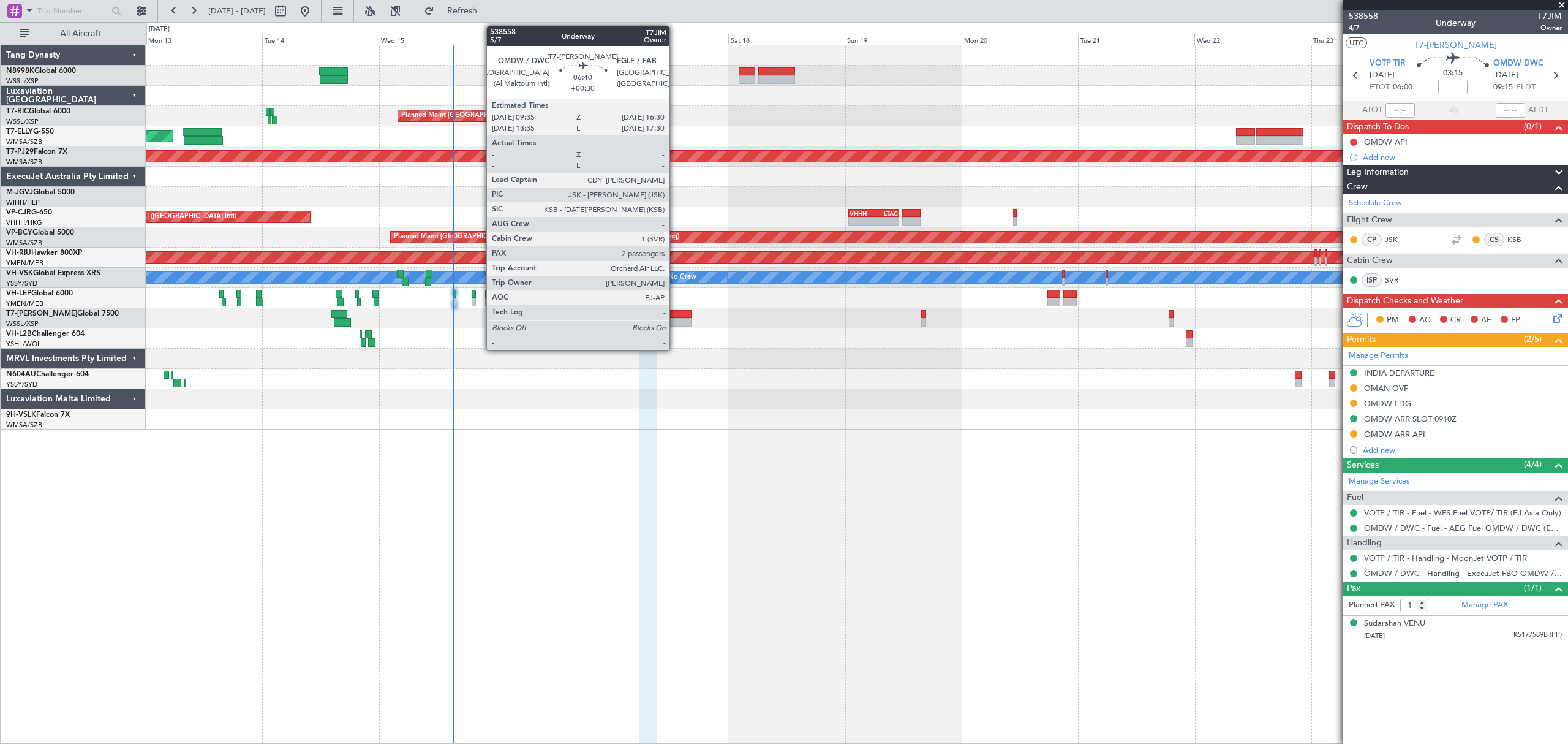
click at [675, 312] on div at bounding box center [675, 315] width 34 height 8
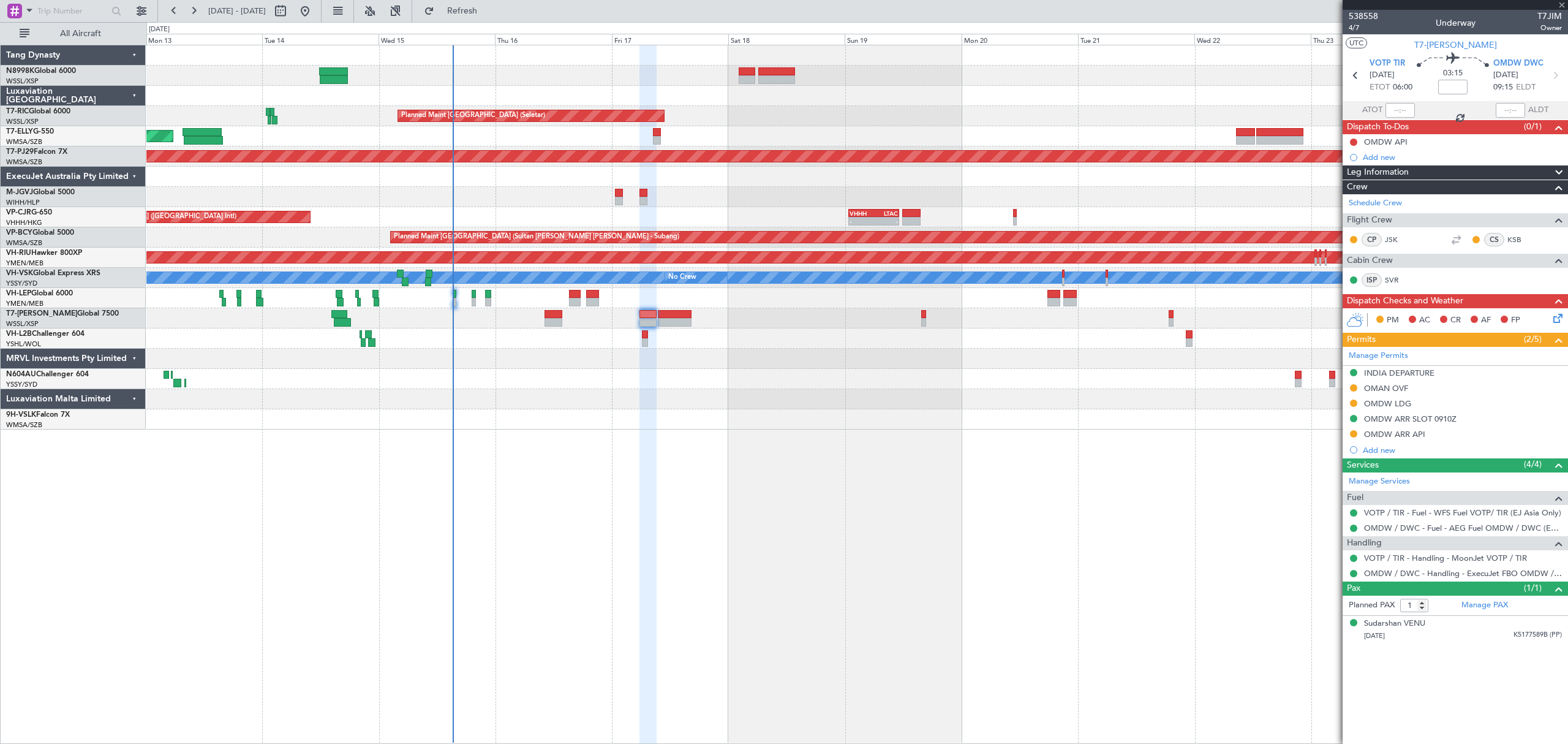
type input "+00:30"
type input "2"
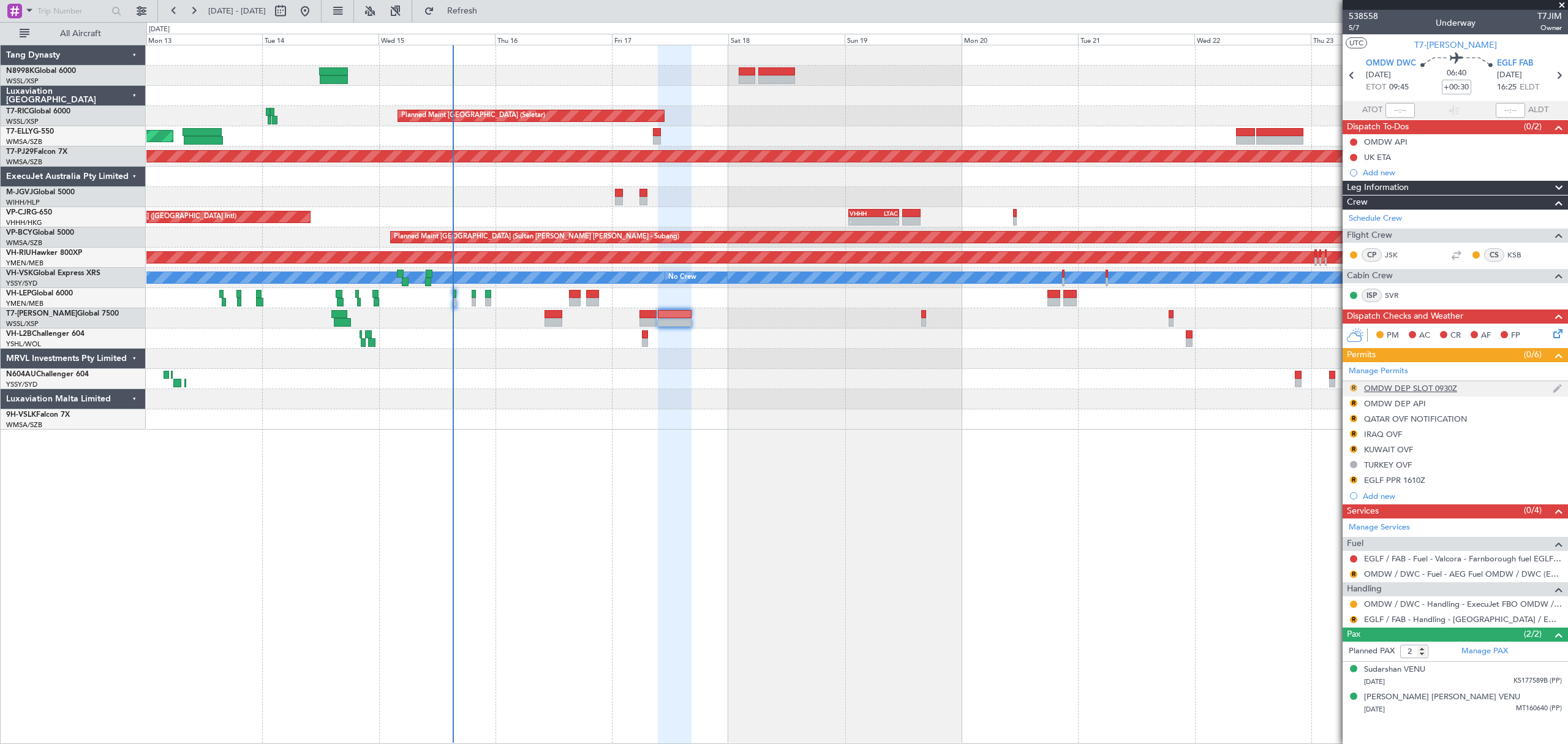
click at [1356, 391] on button "R" at bounding box center [1353, 387] width 8 height 8
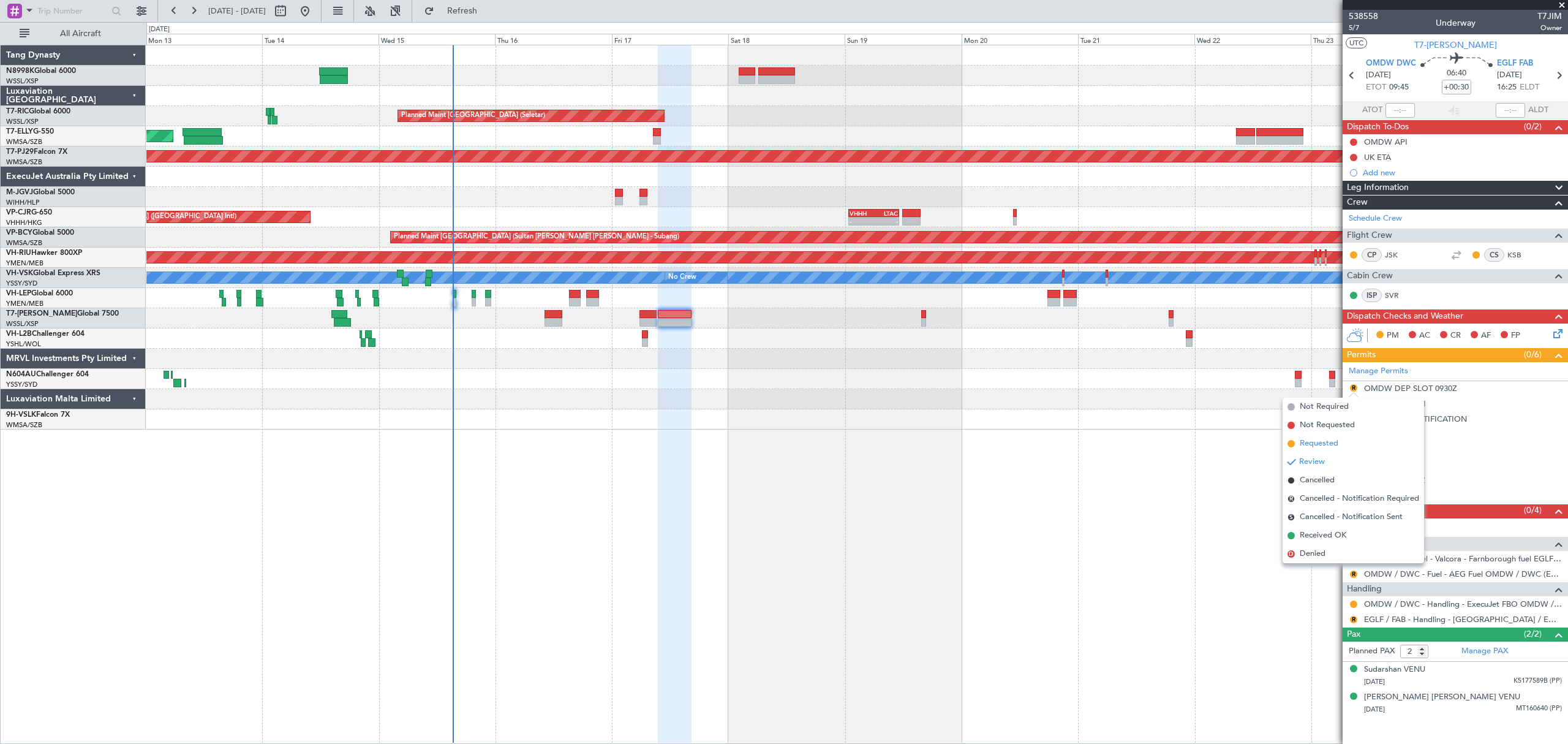
click at [1324, 442] on span "Requested" at bounding box center [1319, 443] width 39 height 12
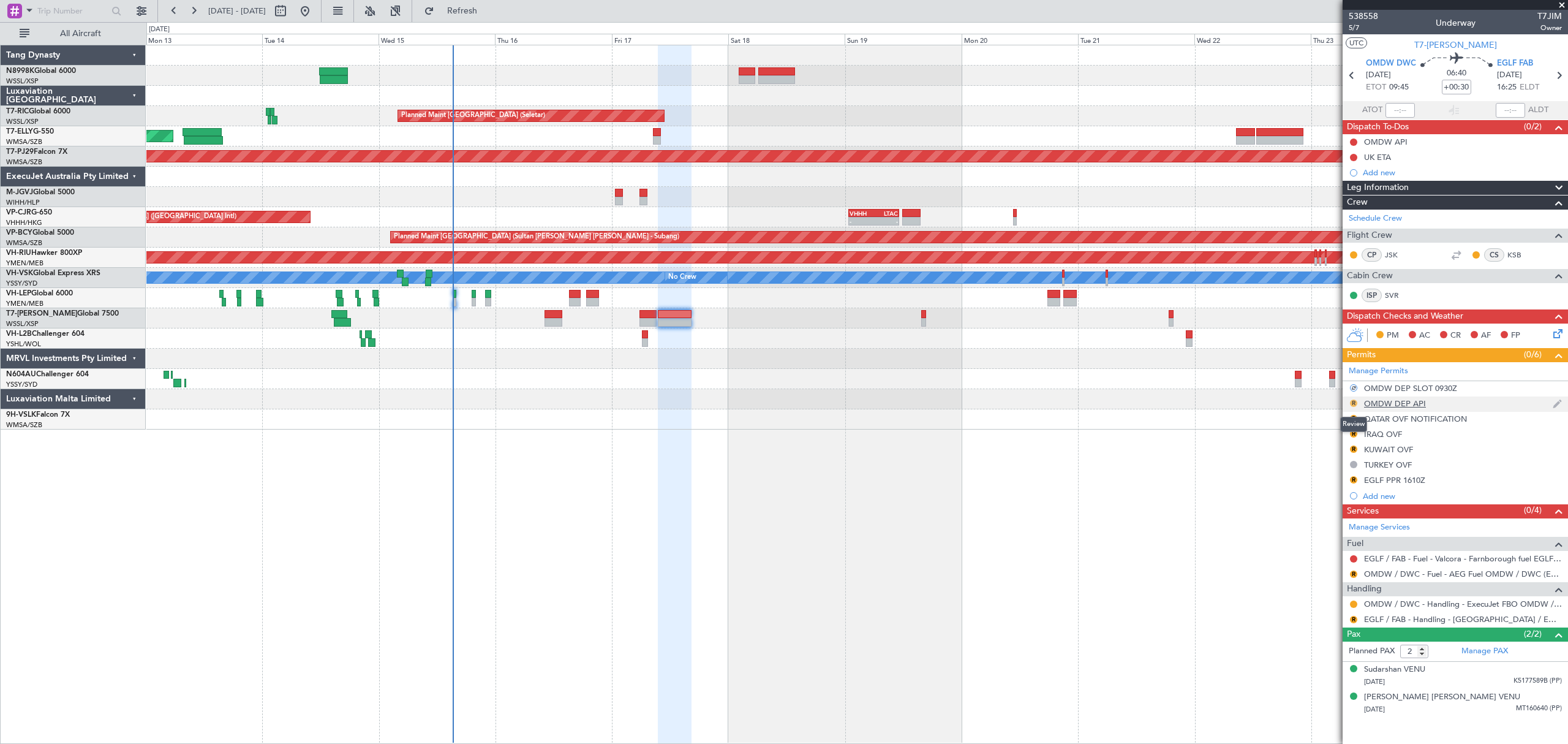
click at [1352, 402] on button "R" at bounding box center [1353, 402] width 8 height 8
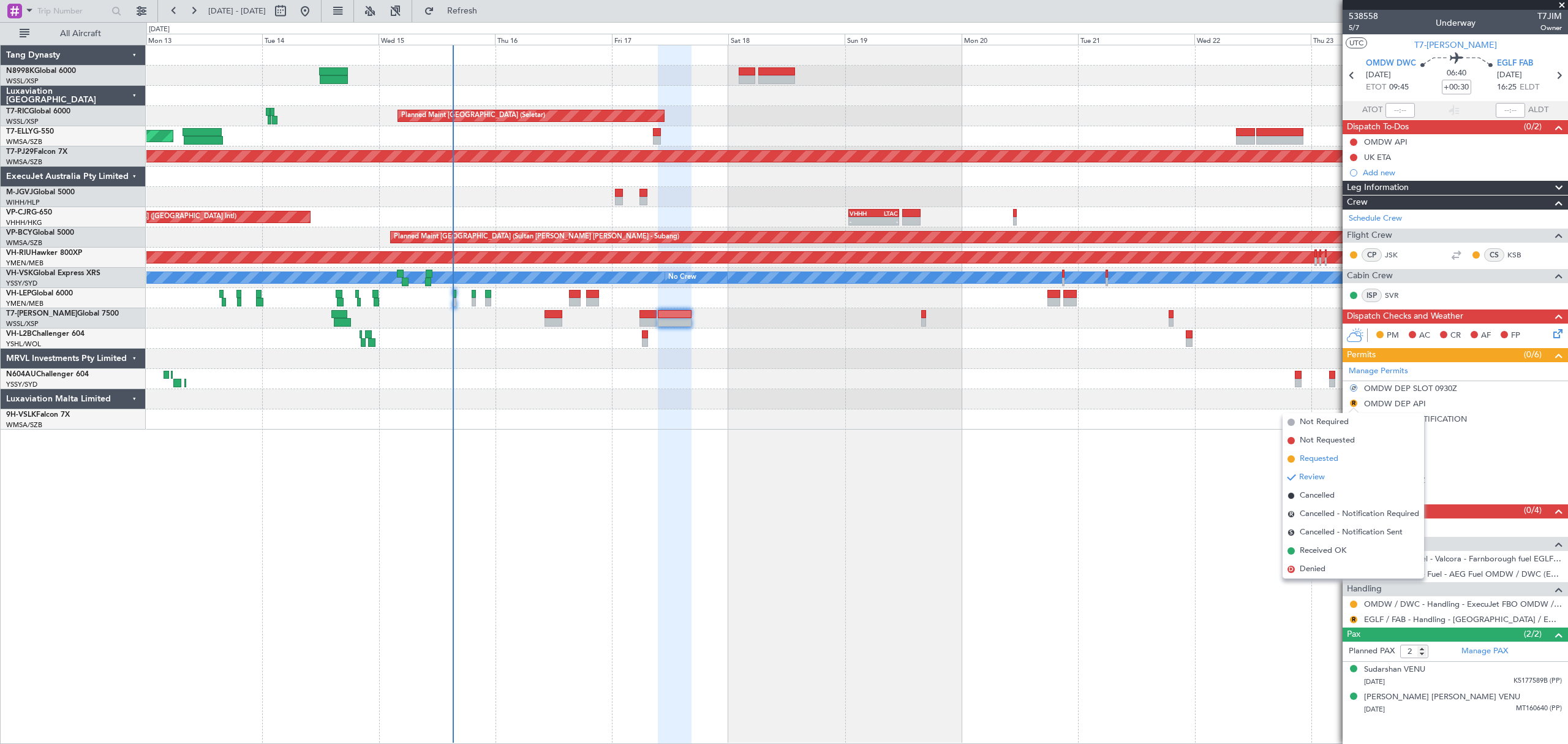
click at [1322, 458] on span "Requested" at bounding box center [1319, 458] width 39 height 12
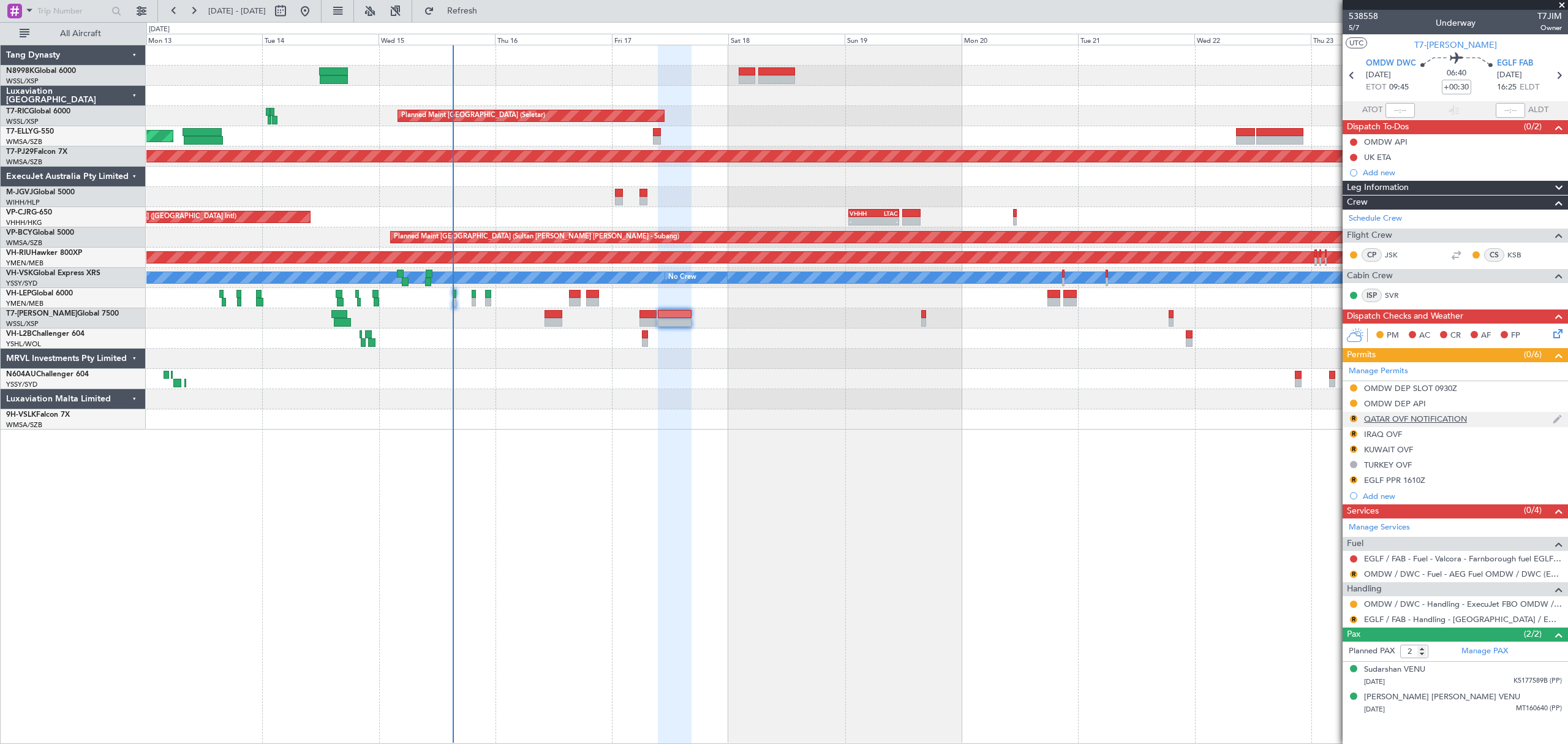
click at [1437, 422] on div "QATAR OVF NOTIFICATION" at bounding box center [1416, 418] width 103 height 10
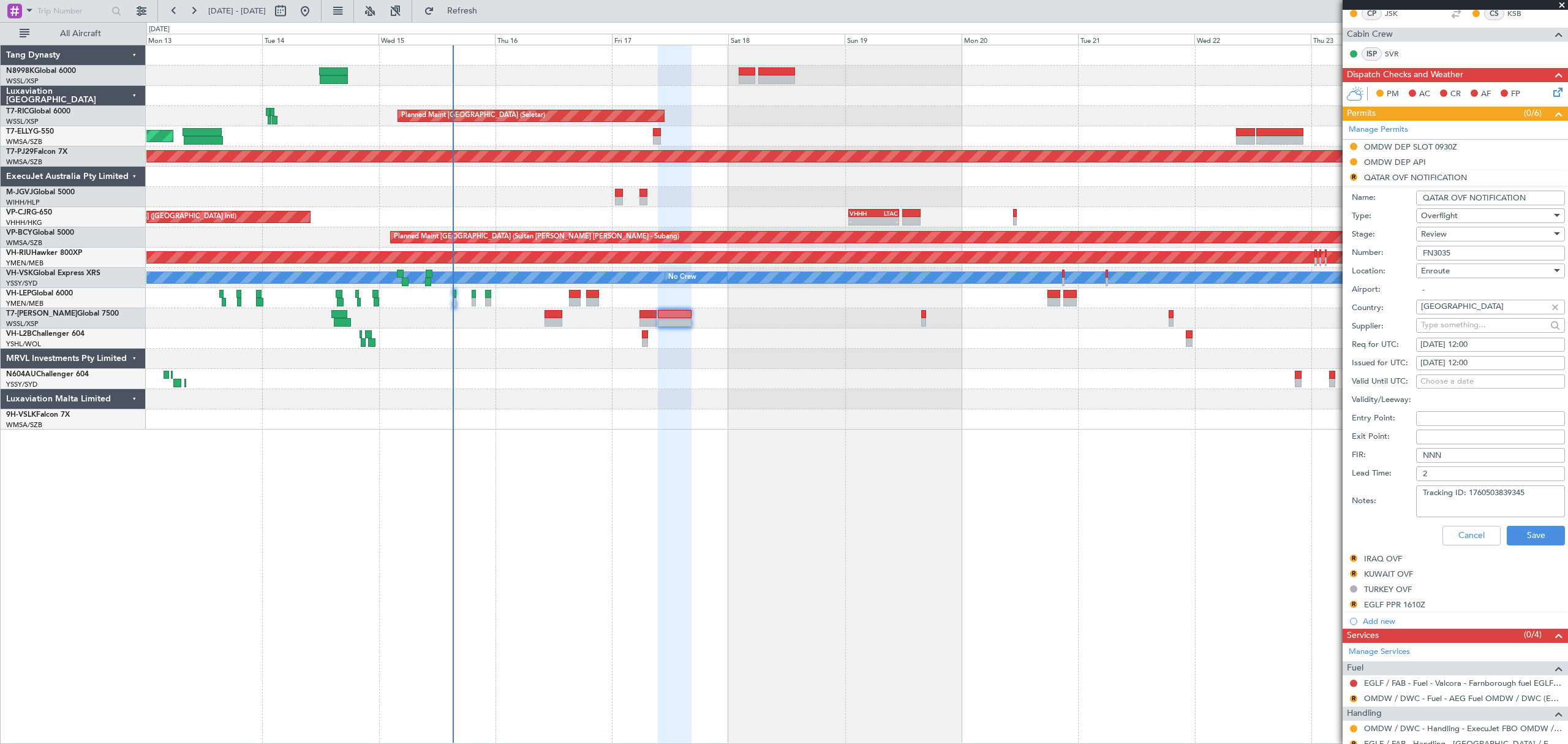
scroll to position [245, 0]
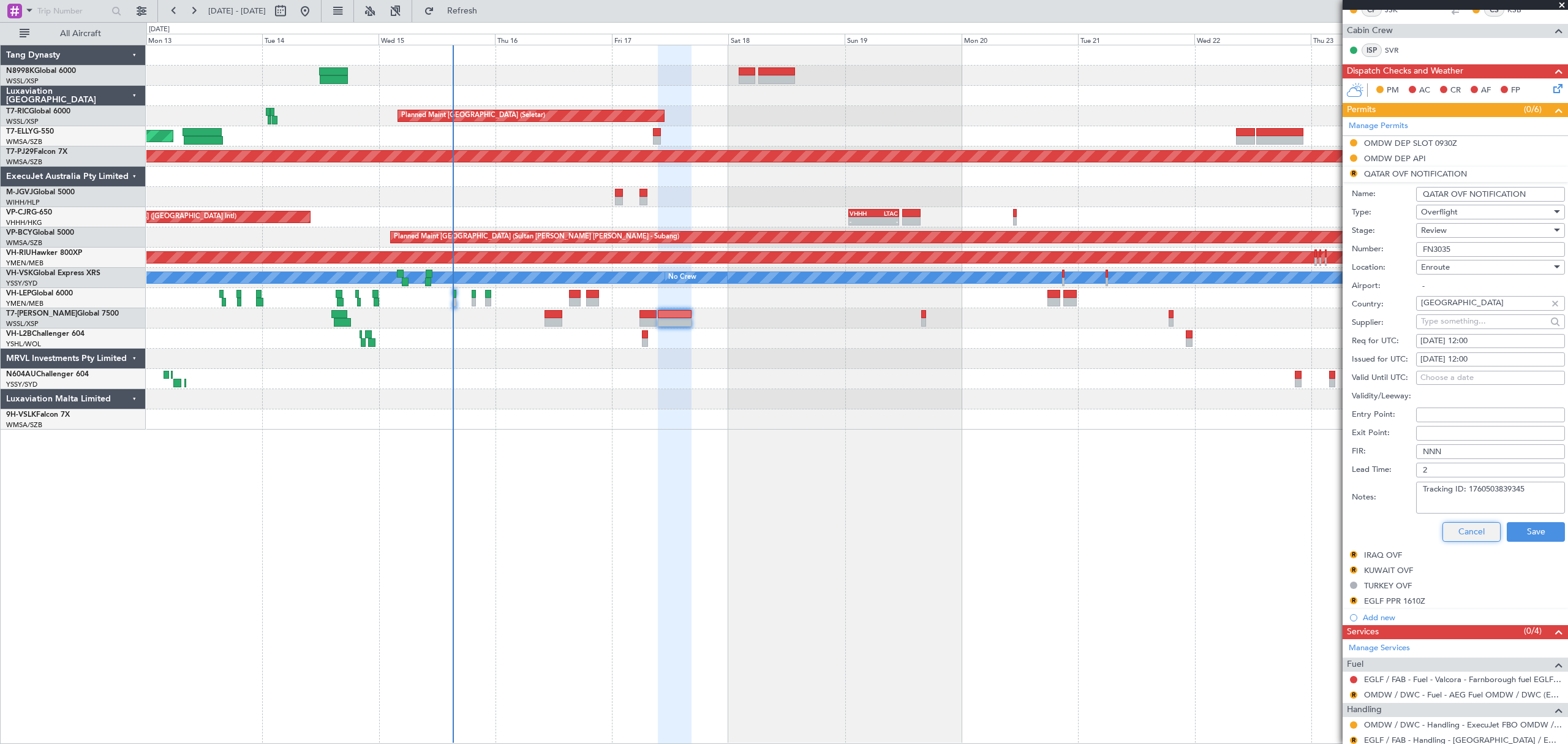
click at [1461, 542] on button "Cancel" at bounding box center [1471, 531] width 58 height 19
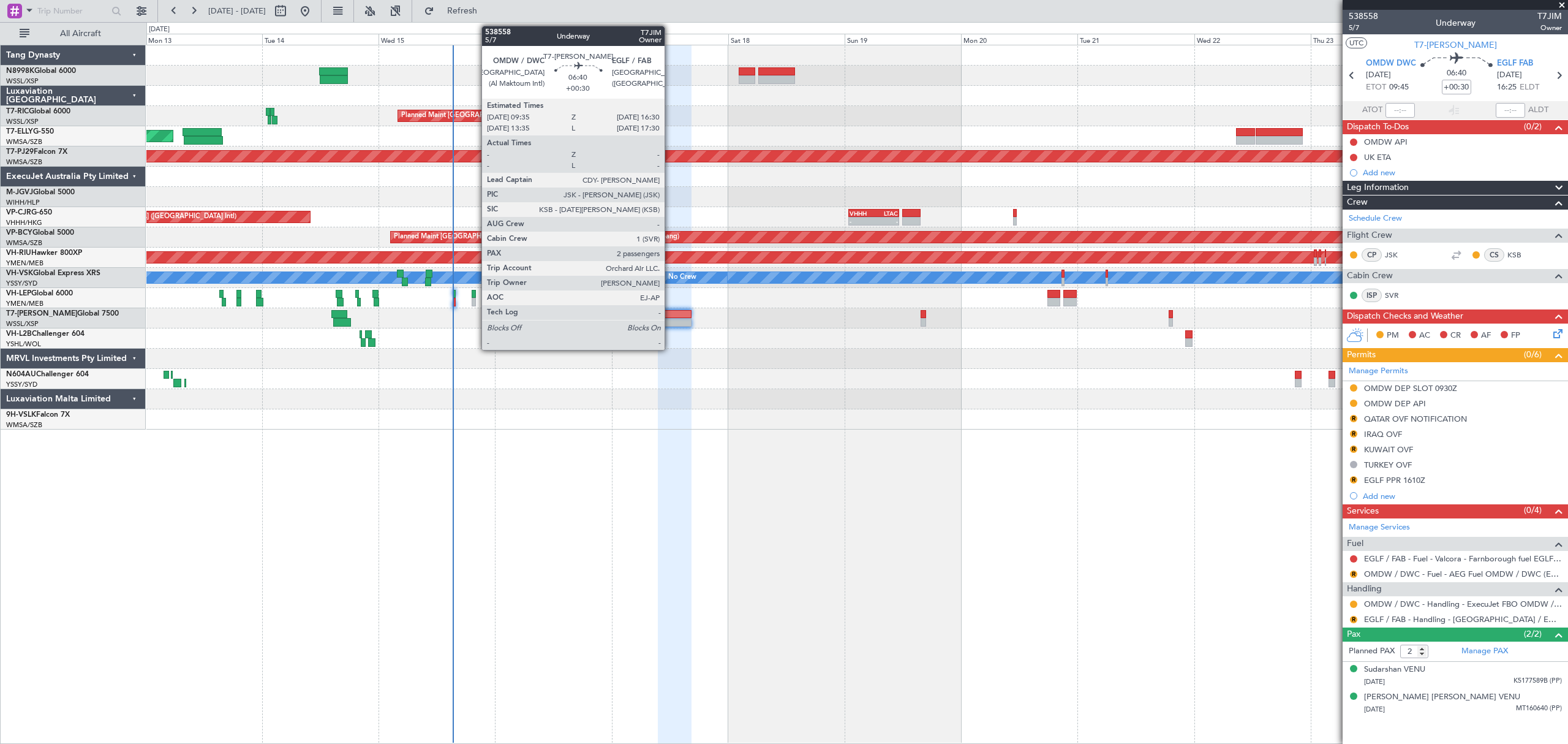
click at [673, 315] on div at bounding box center [675, 315] width 34 height 8
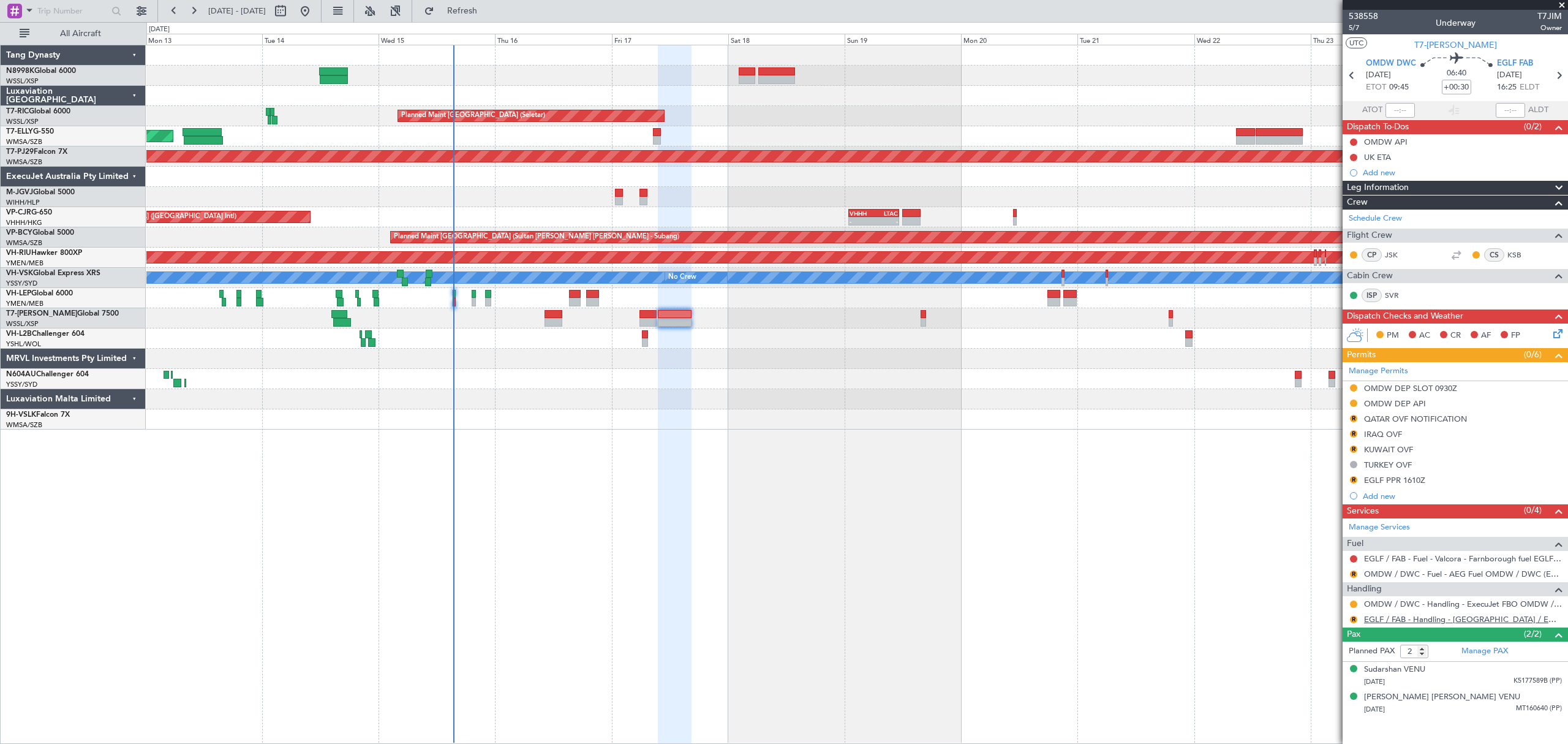
click at [1392, 624] on link "EGLF / FAB - Handling - [GEOGRAPHIC_DATA] / EGLF / FAB" at bounding box center [1463, 619] width 198 height 10
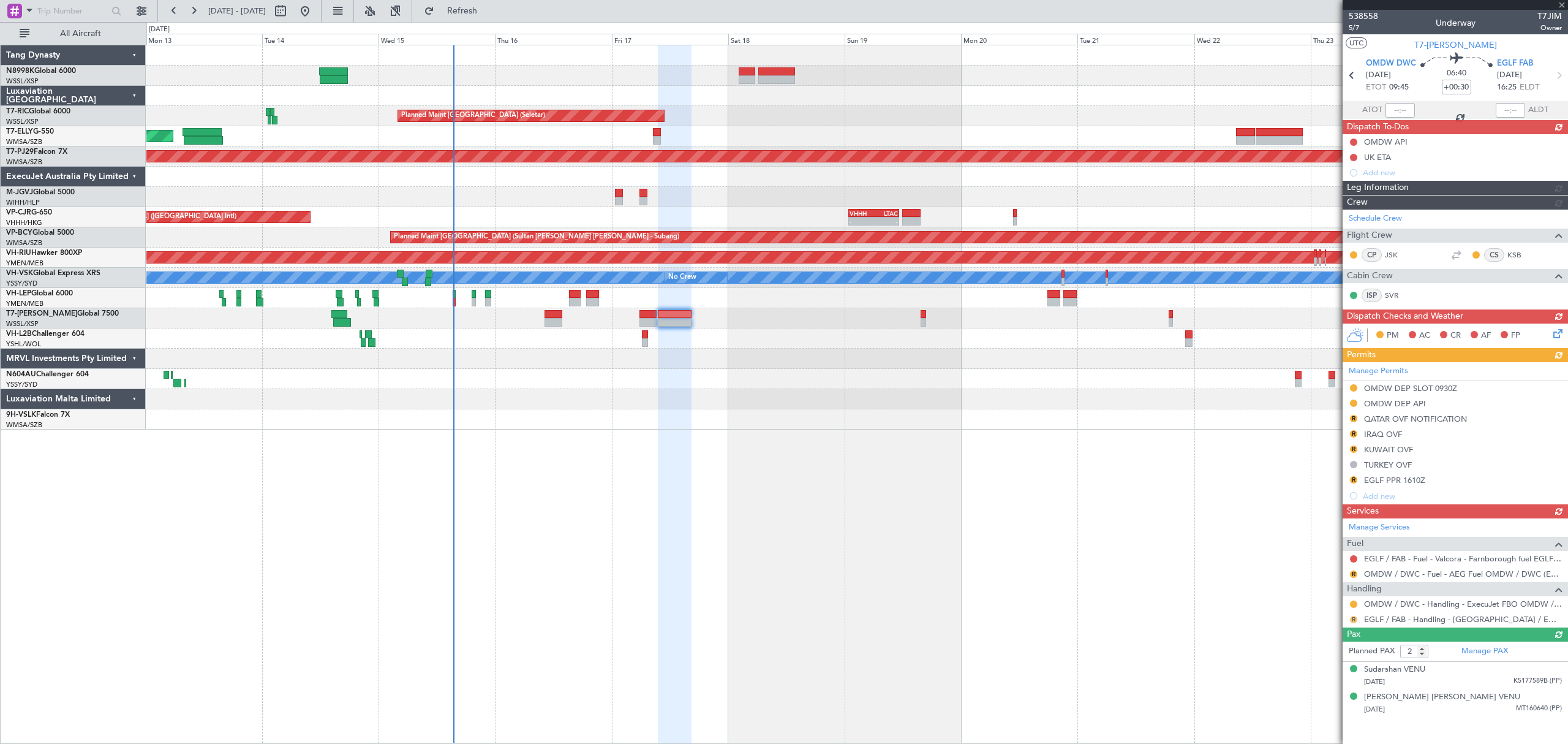
click at [1355, 620] on div "Manage Services Fuel EGLF / FAB - Fuel - Valcora - Farnborough fuel EGLF / FAB …" at bounding box center [1455, 572] width 226 height 109
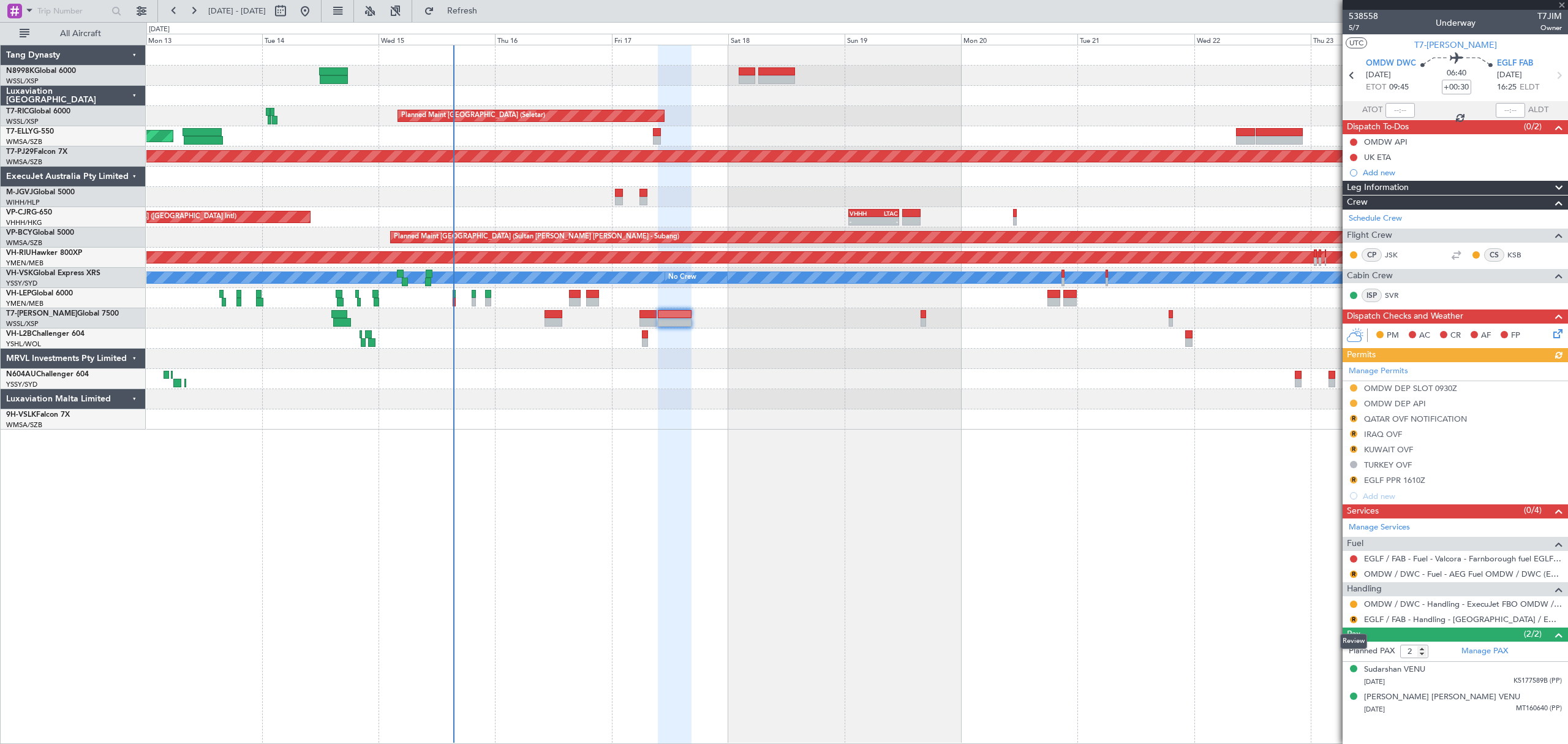
click at [1355, 625] on mat-tooltip-component "Review" at bounding box center [1353, 641] width 44 height 32
click at [1356, 625] on mat-tooltip-component "Review" at bounding box center [1353, 641] width 44 height 32
click at [1353, 621] on button "R" at bounding box center [1353, 619] width 8 height 8
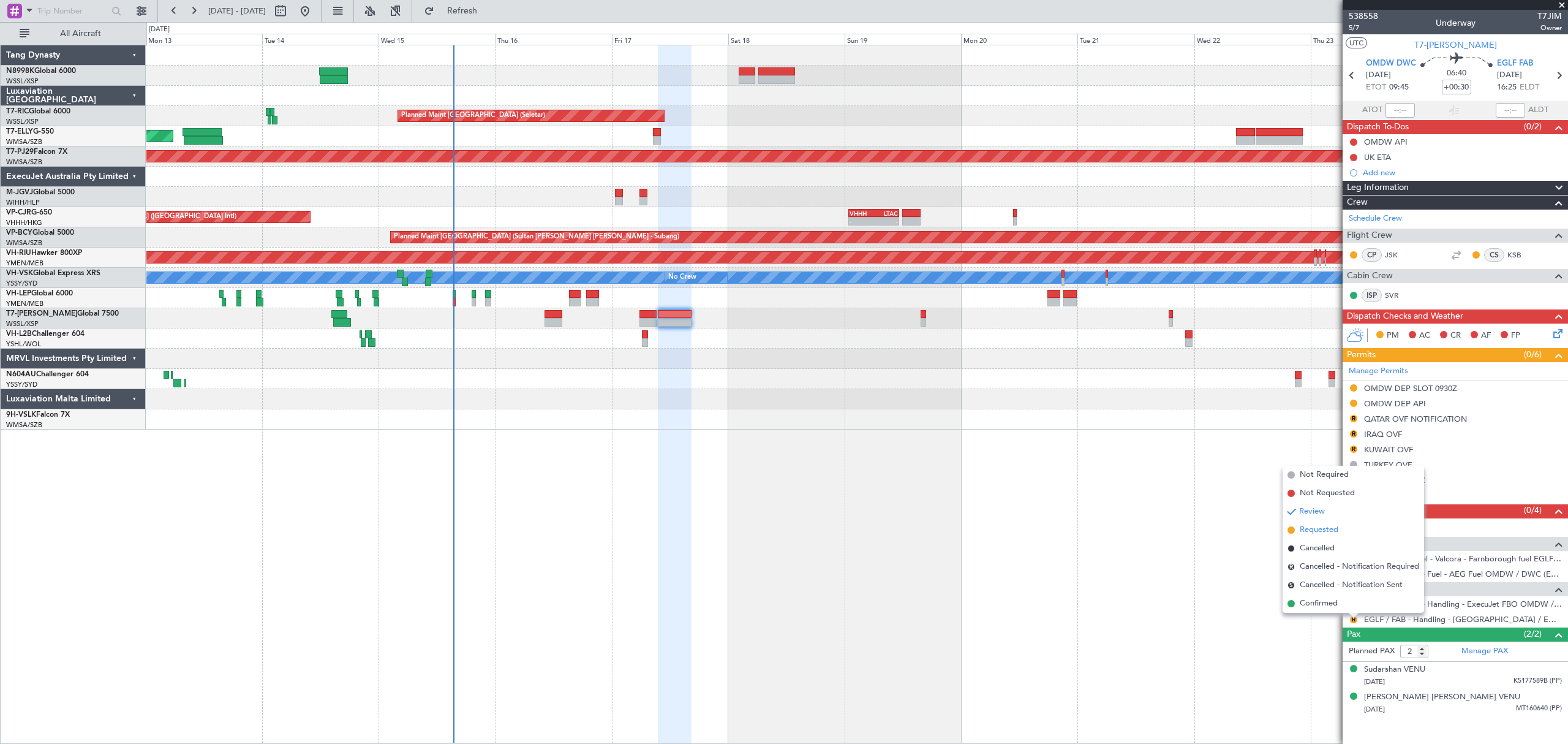
click at [1321, 529] on span "Requested" at bounding box center [1319, 530] width 39 height 12
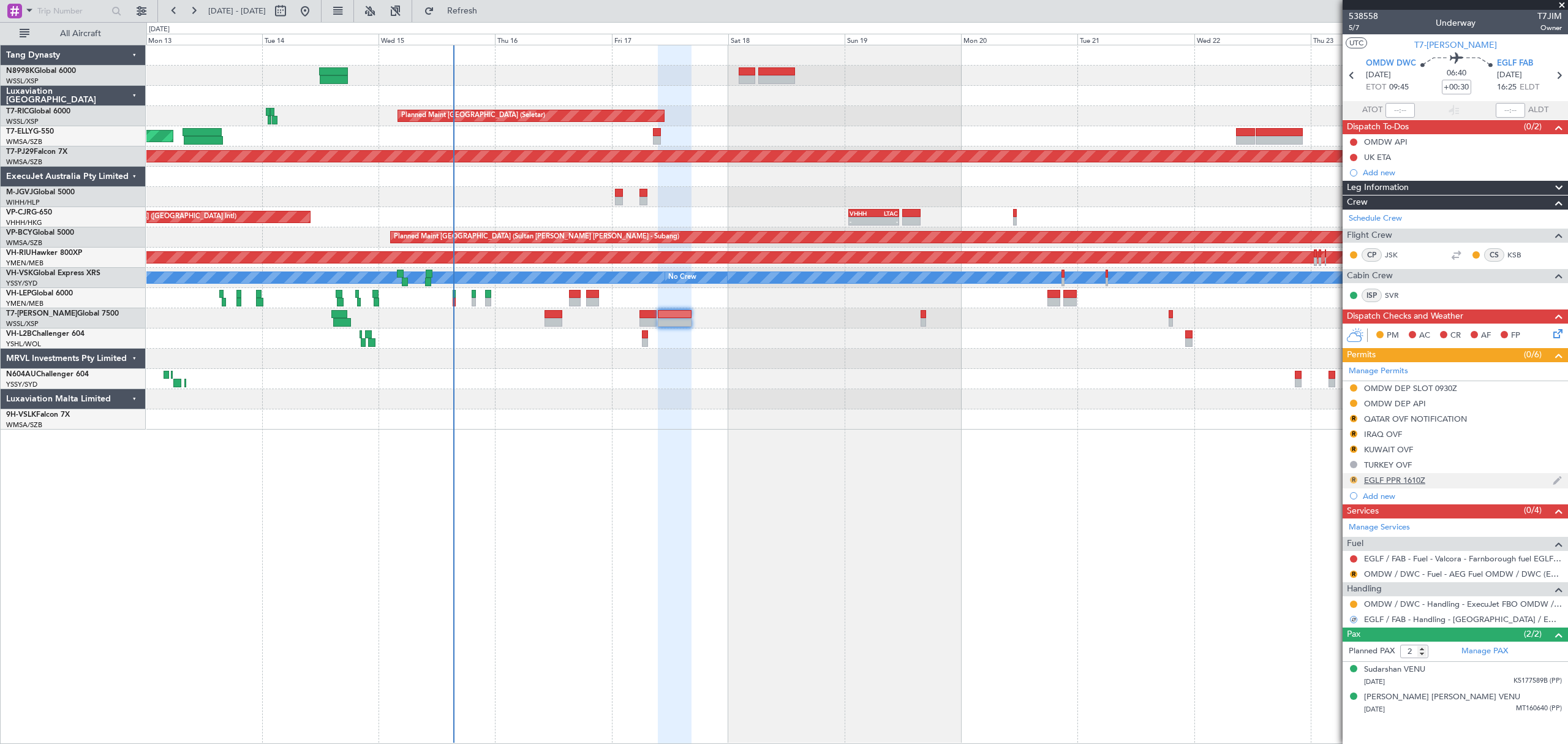
click at [1353, 482] on button "R" at bounding box center [1353, 479] width 8 height 8
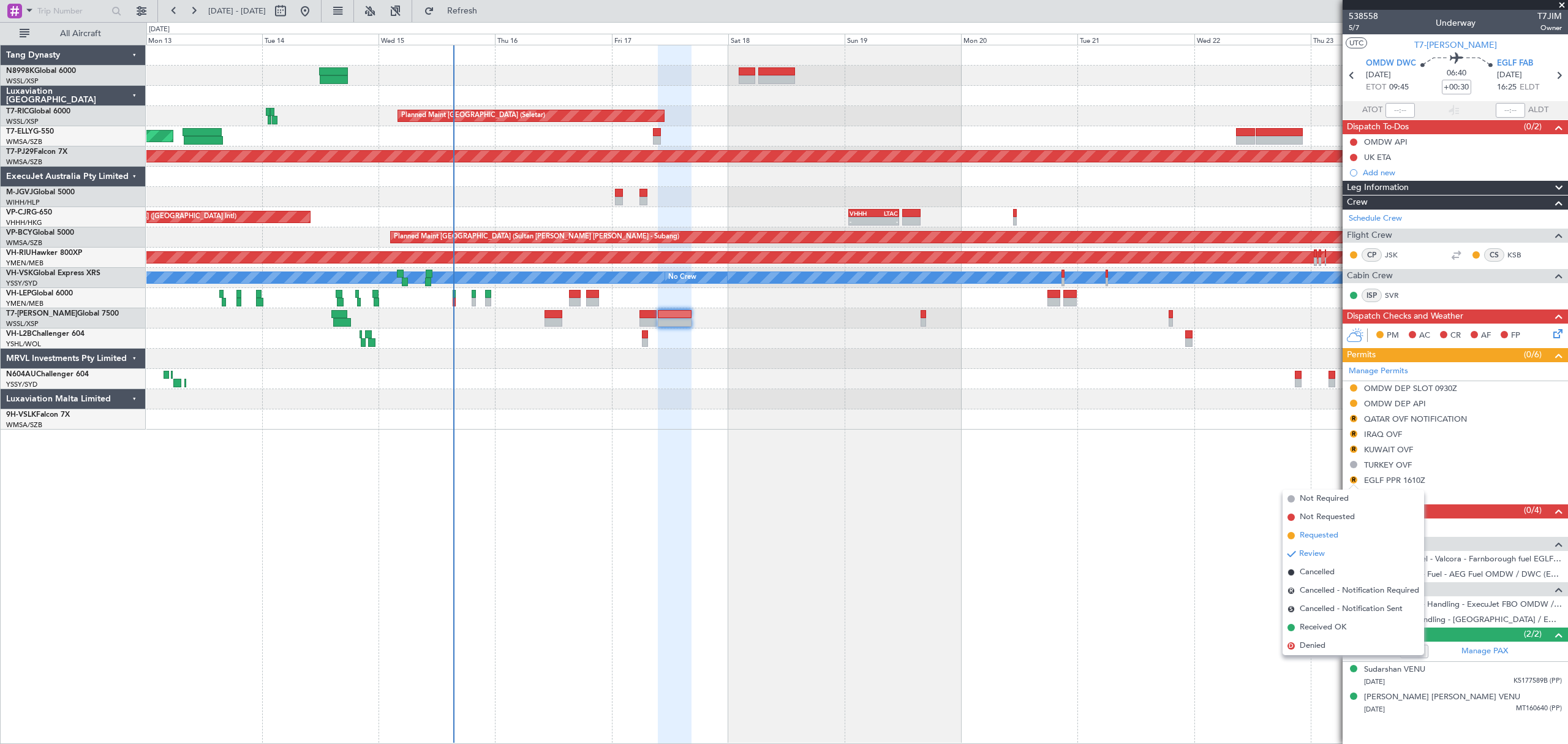
click at [1311, 533] on span "Requested" at bounding box center [1319, 535] width 39 height 12
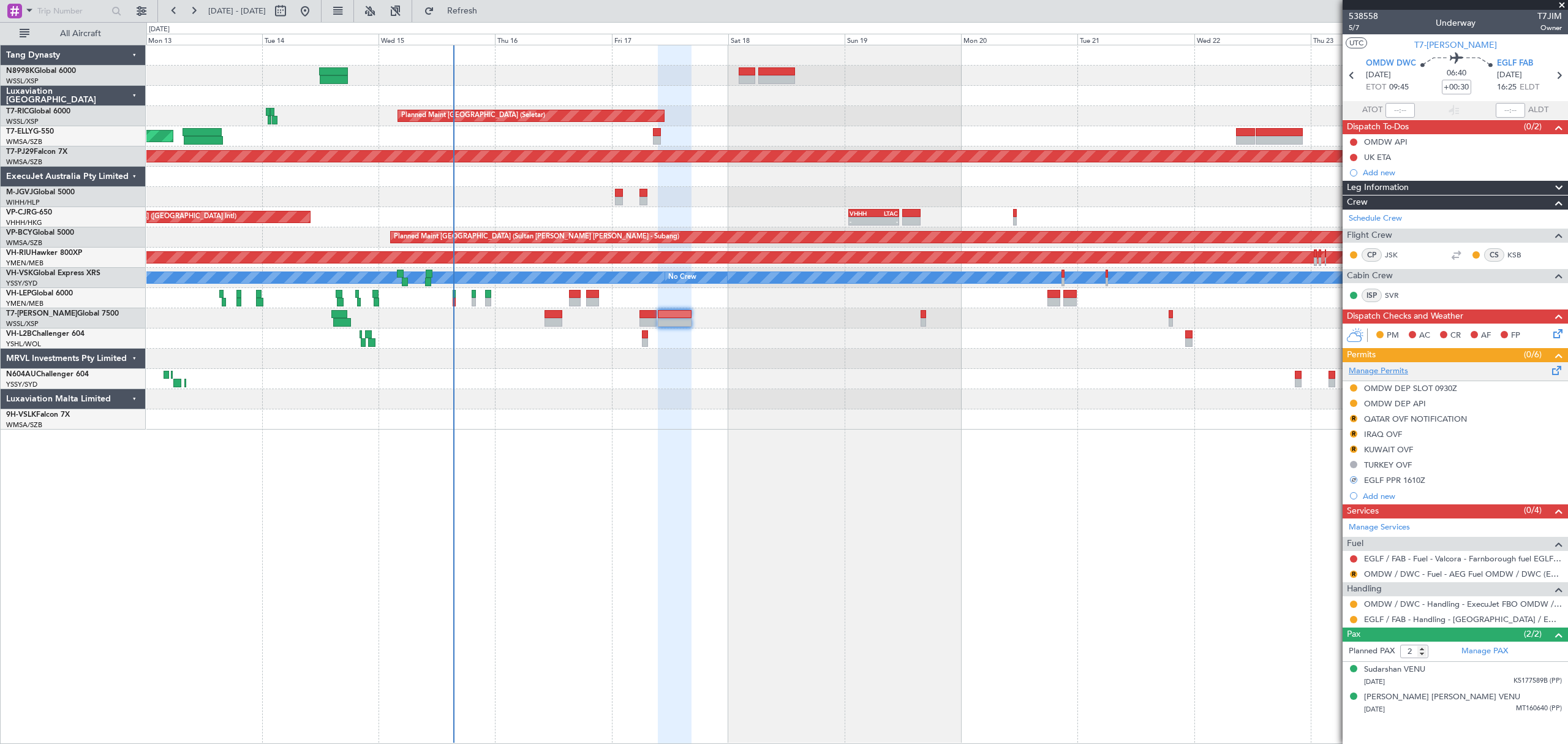
click at [1392, 371] on link "Manage Permits" at bounding box center [1379, 371] width 59 height 12
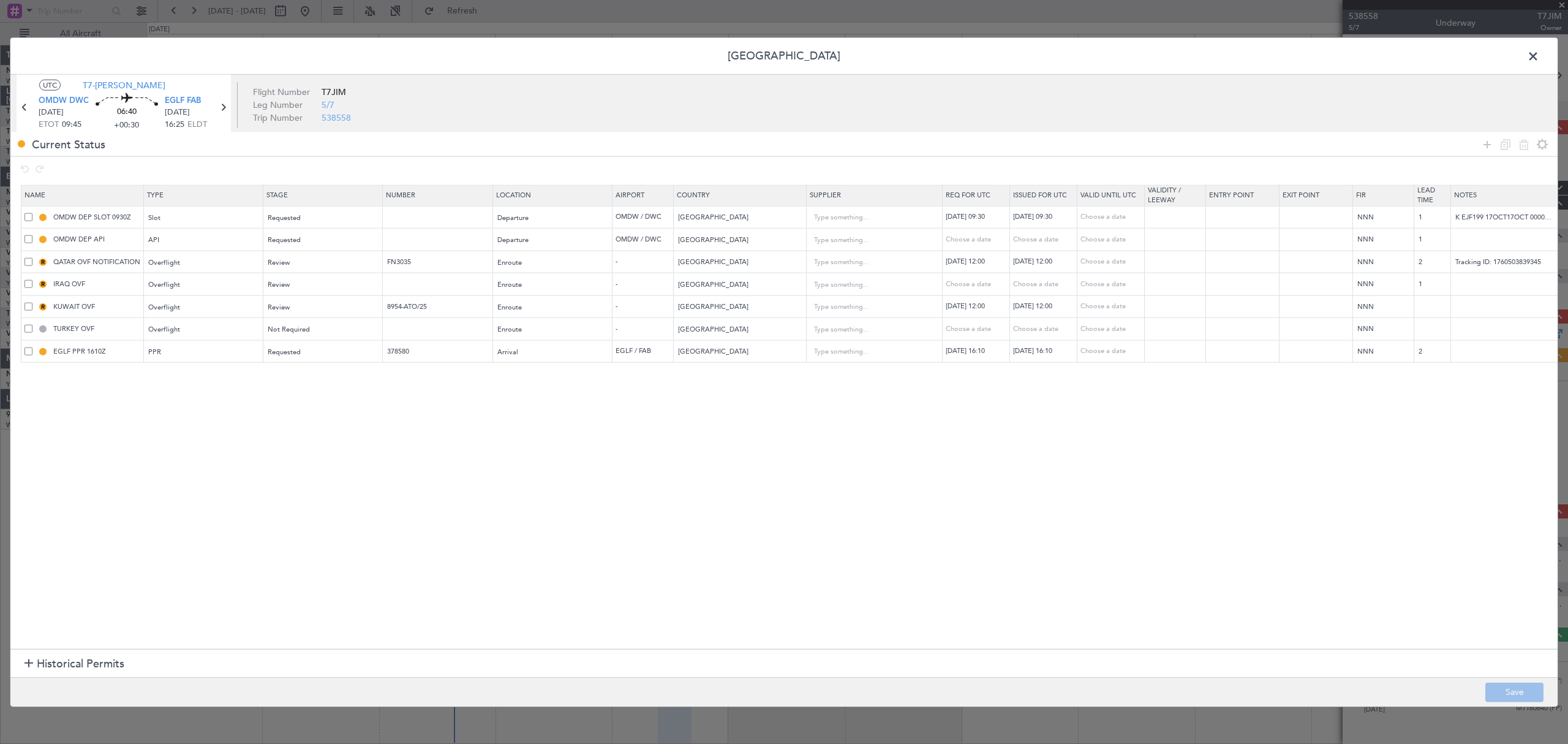
click at [1539, 57] on span at bounding box center [1539, 59] width 0 height 25
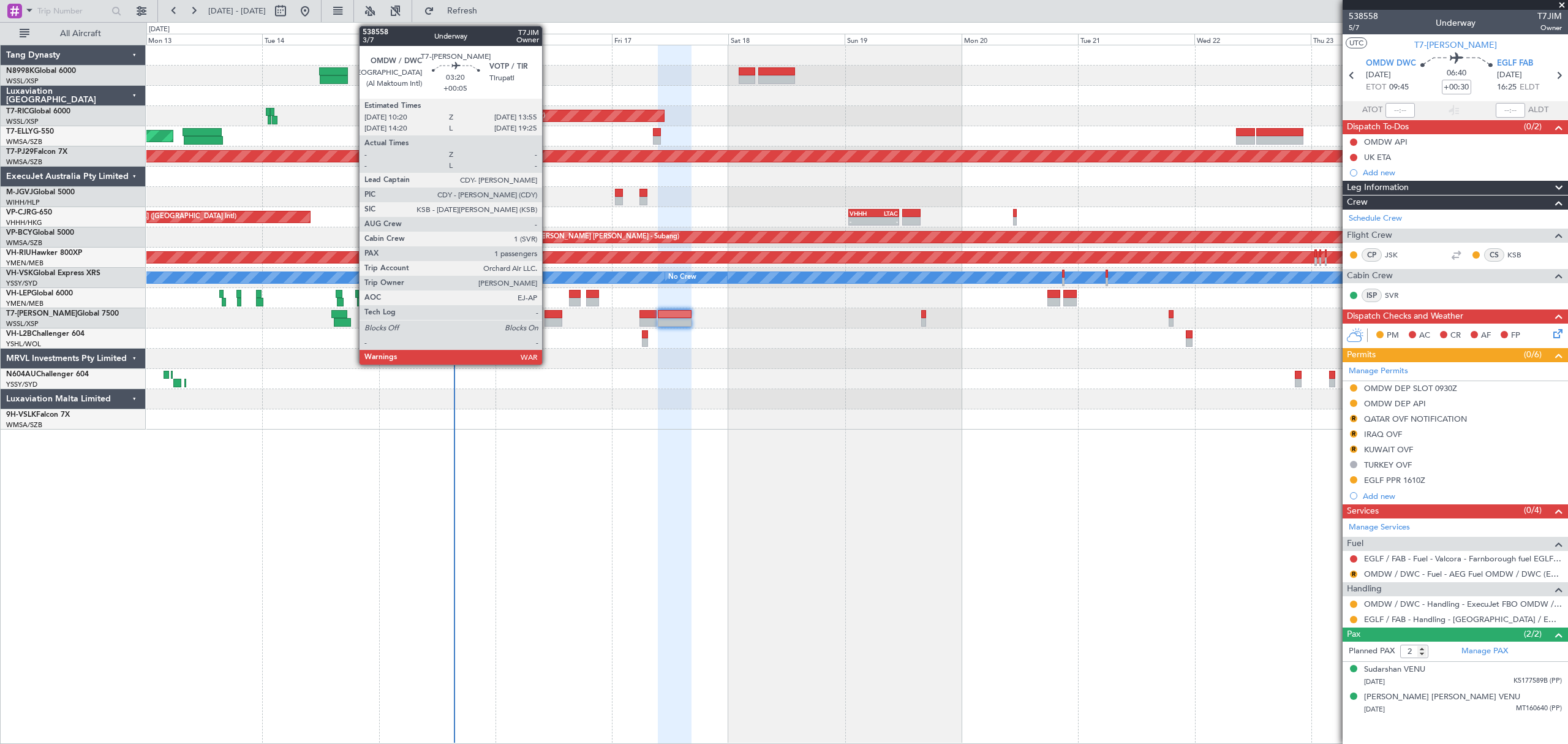
click at [551, 315] on div at bounding box center [553, 315] width 18 height 8
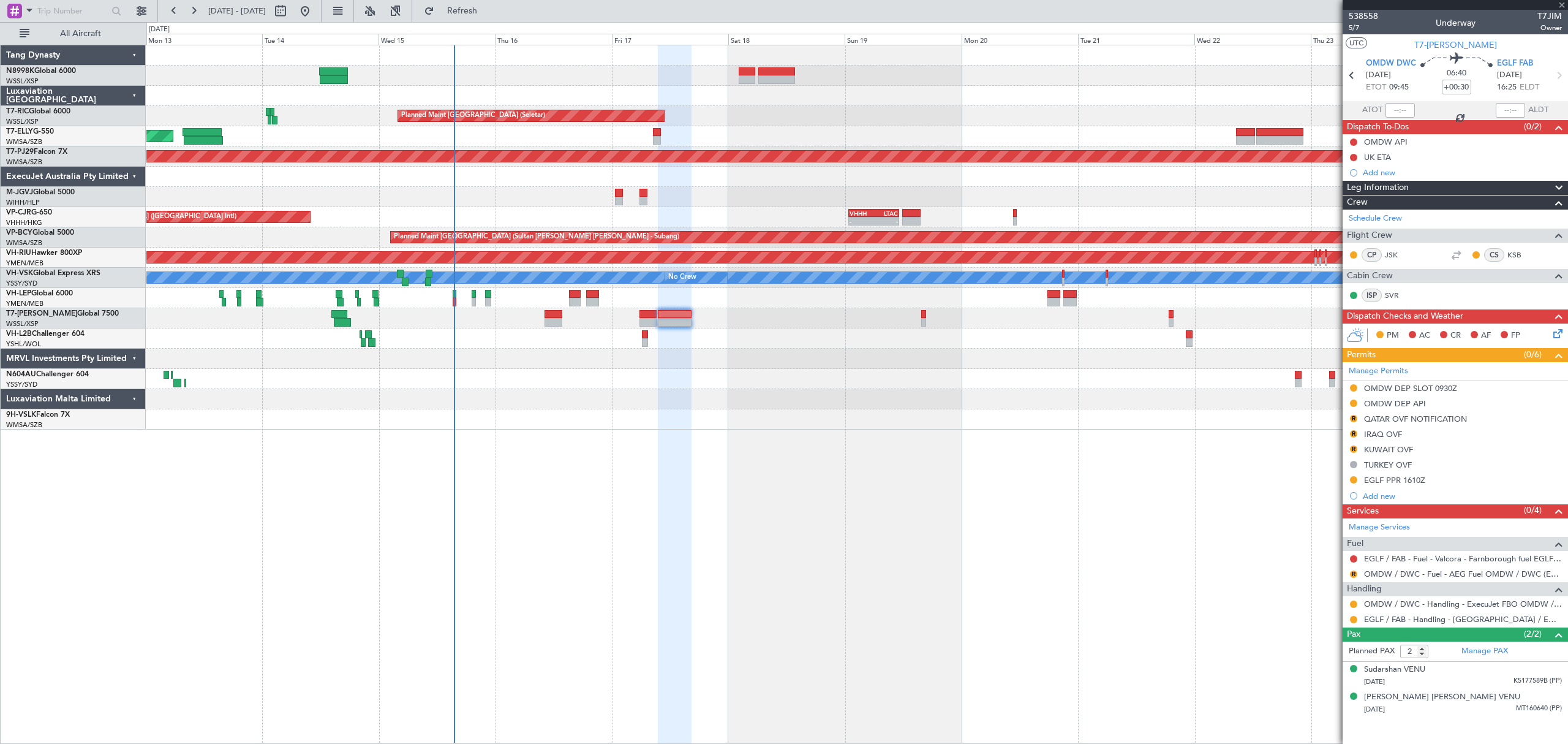
type input "+00:05"
type input "1"
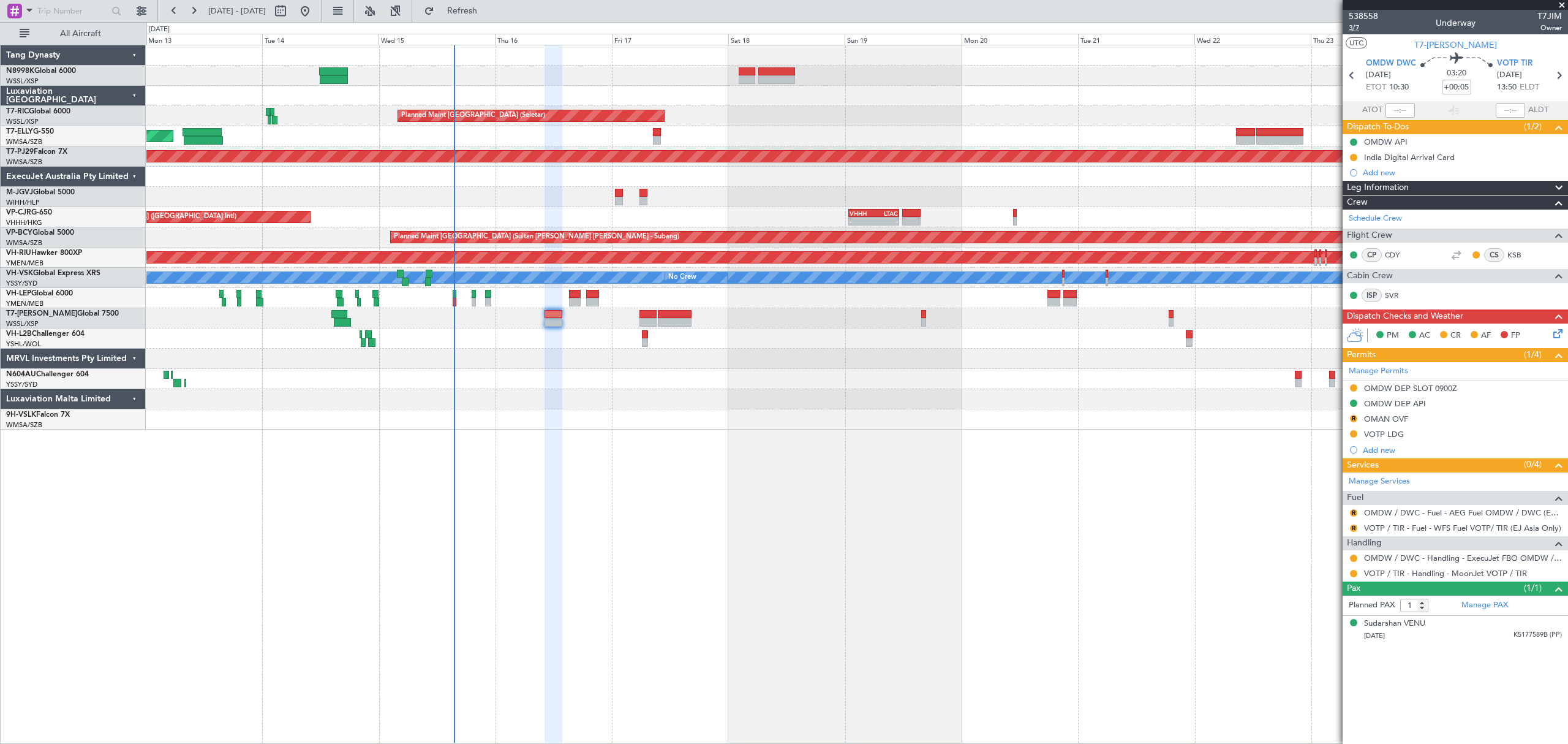
click at [1353, 25] on span "3/7" at bounding box center [1363, 28] width 30 height 10
click at [1389, 423] on div "OMAN OVF" at bounding box center [1386, 418] width 44 height 10
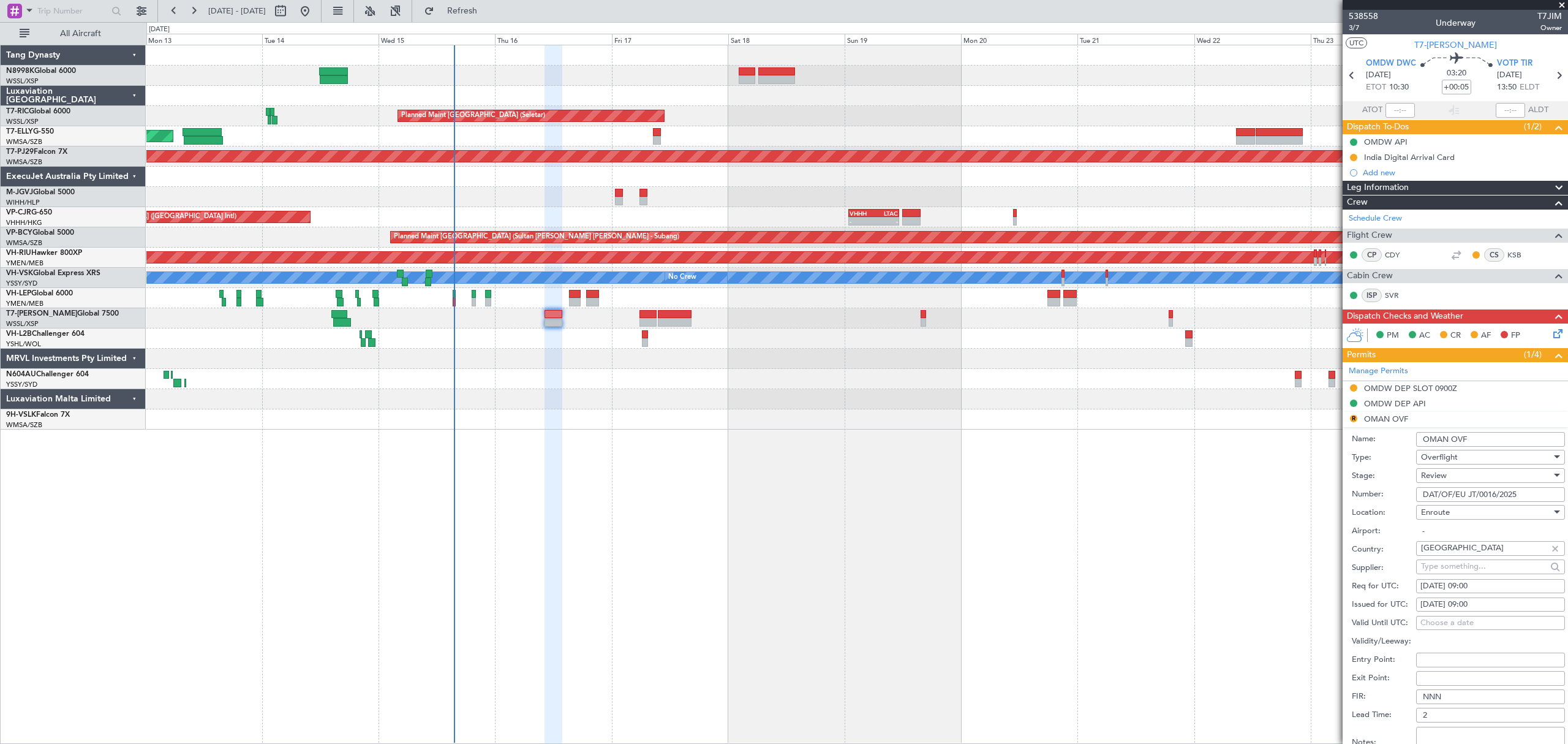
drag, startPoint x: 1478, startPoint y: 440, endPoint x: 1378, endPoint y: 440, distance: 100.0
click at [1377, 440] on div "Name: OMAN OVF" at bounding box center [1458, 440] width 213 height 19
drag, startPoint x: 1505, startPoint y: 497, endPoint x: 1393, endPoint y: 493, distance: 112.1
click at [1394, 493] on div "Number: DAT/OF/EU JT/0016/2025" at bounding box center [1458, 495] width 213 height 19
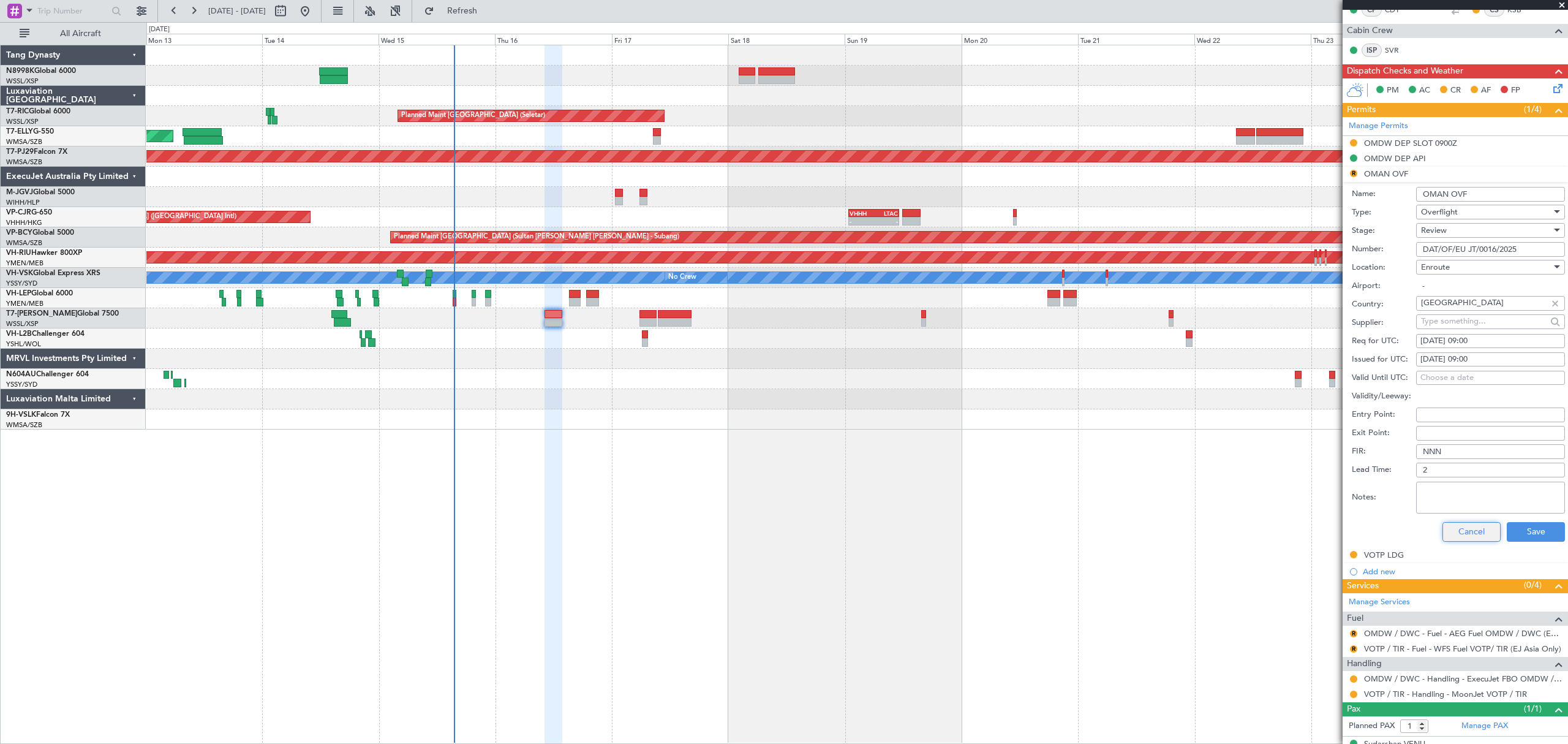
click at [1461, 533] on button "Cancel" at bounding box center [1471, 531] width 58 height 19
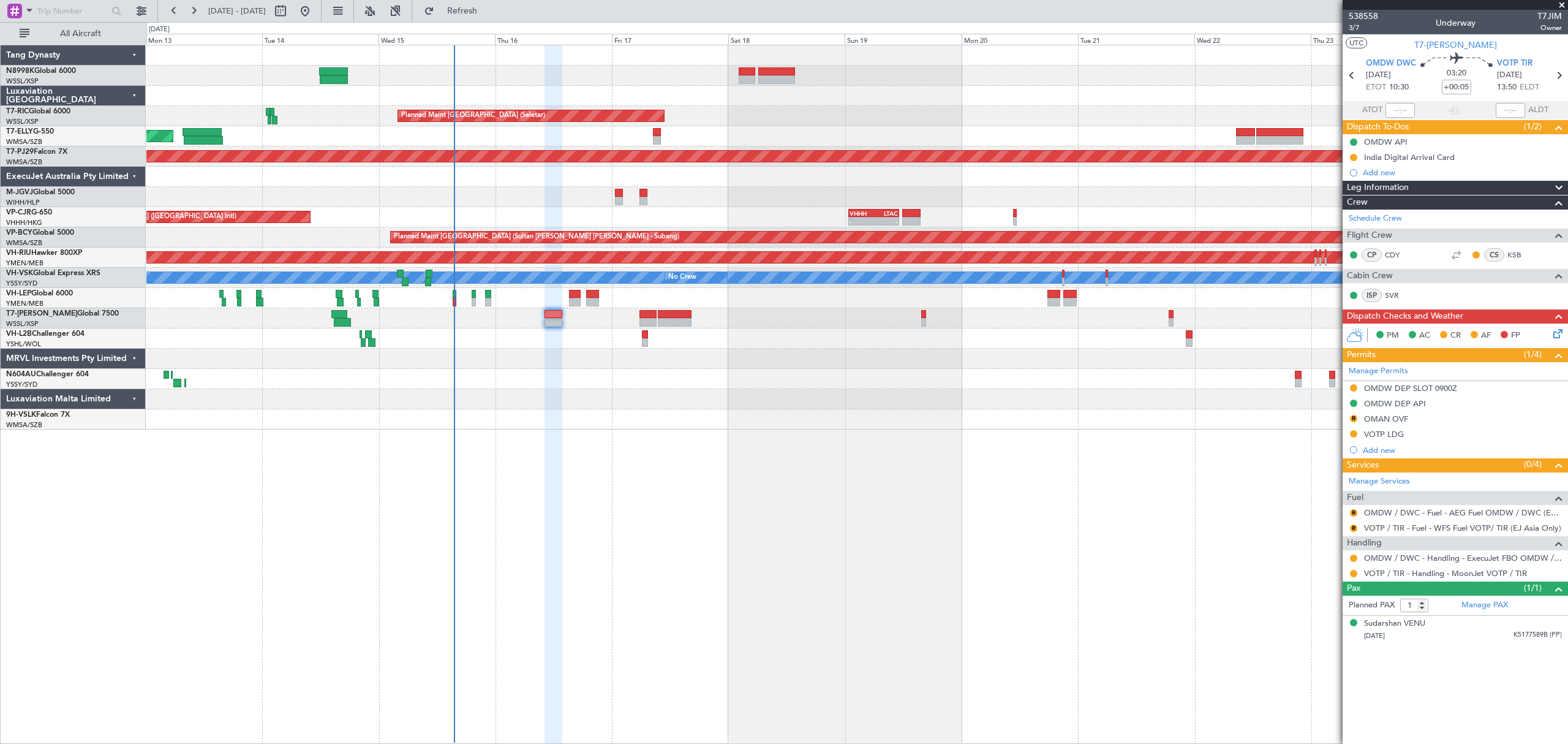
scroll to position [0, 0]
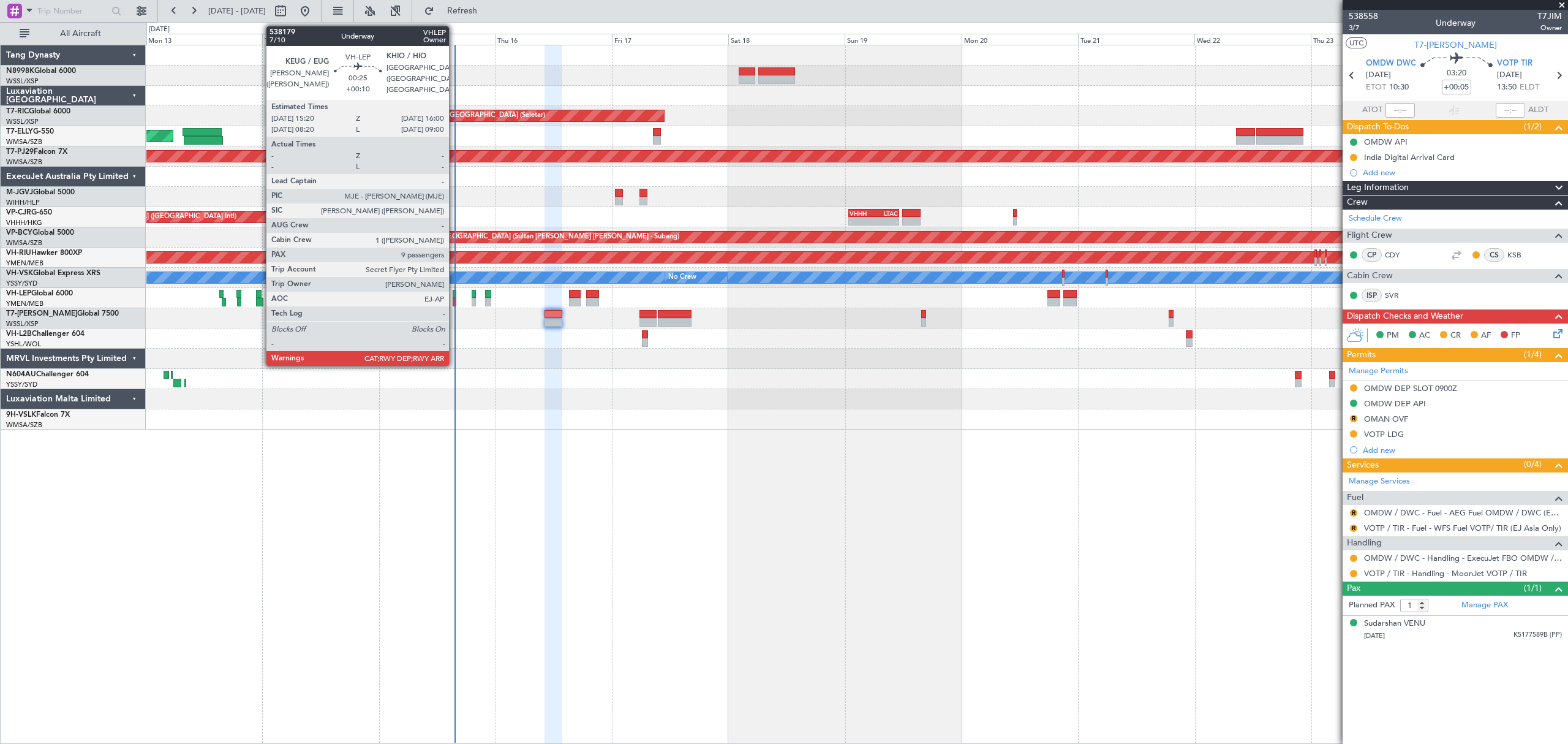
click at [455, 297] on div at bounding box center [454, 294] width 3 height 8
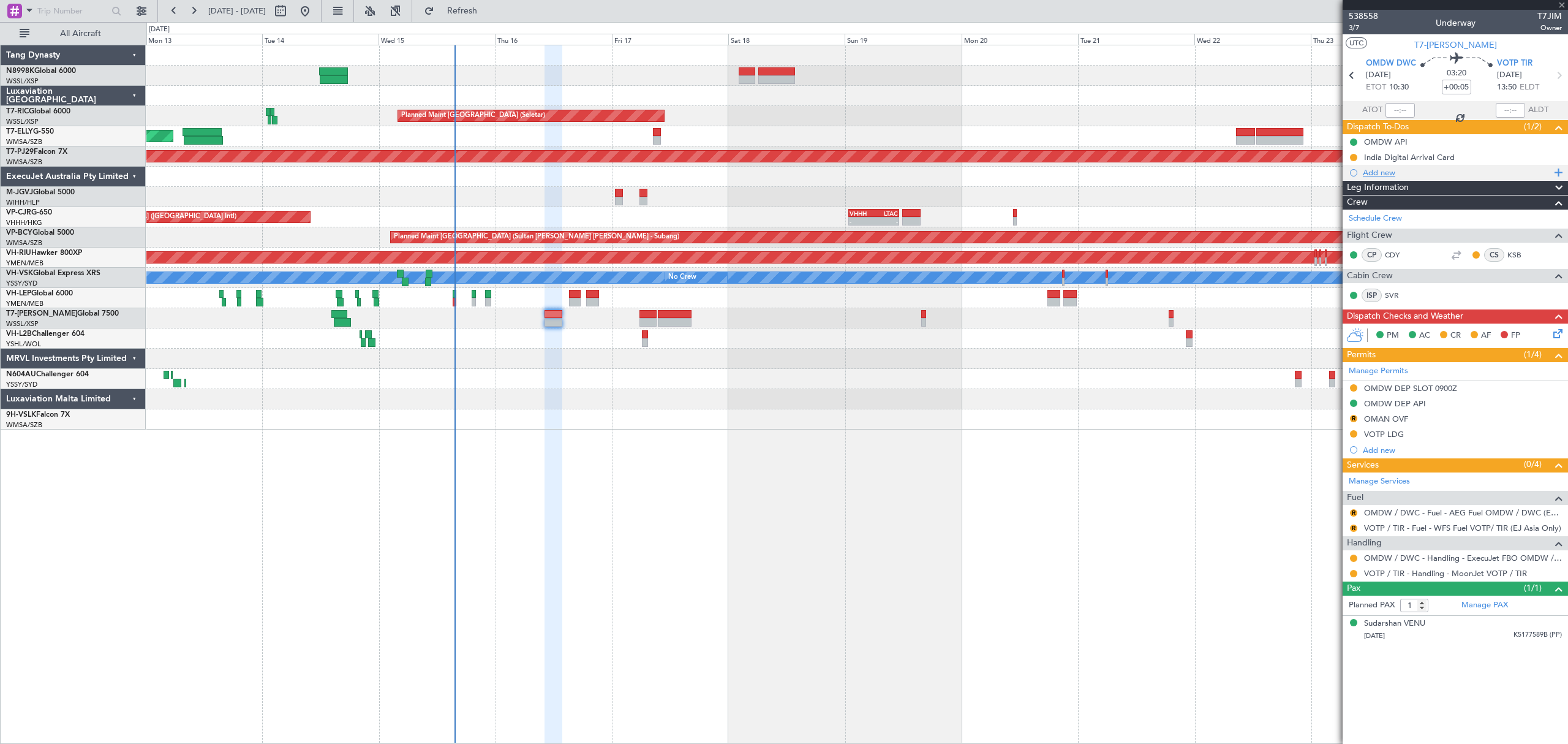
type input "+00:10"
type input "9"
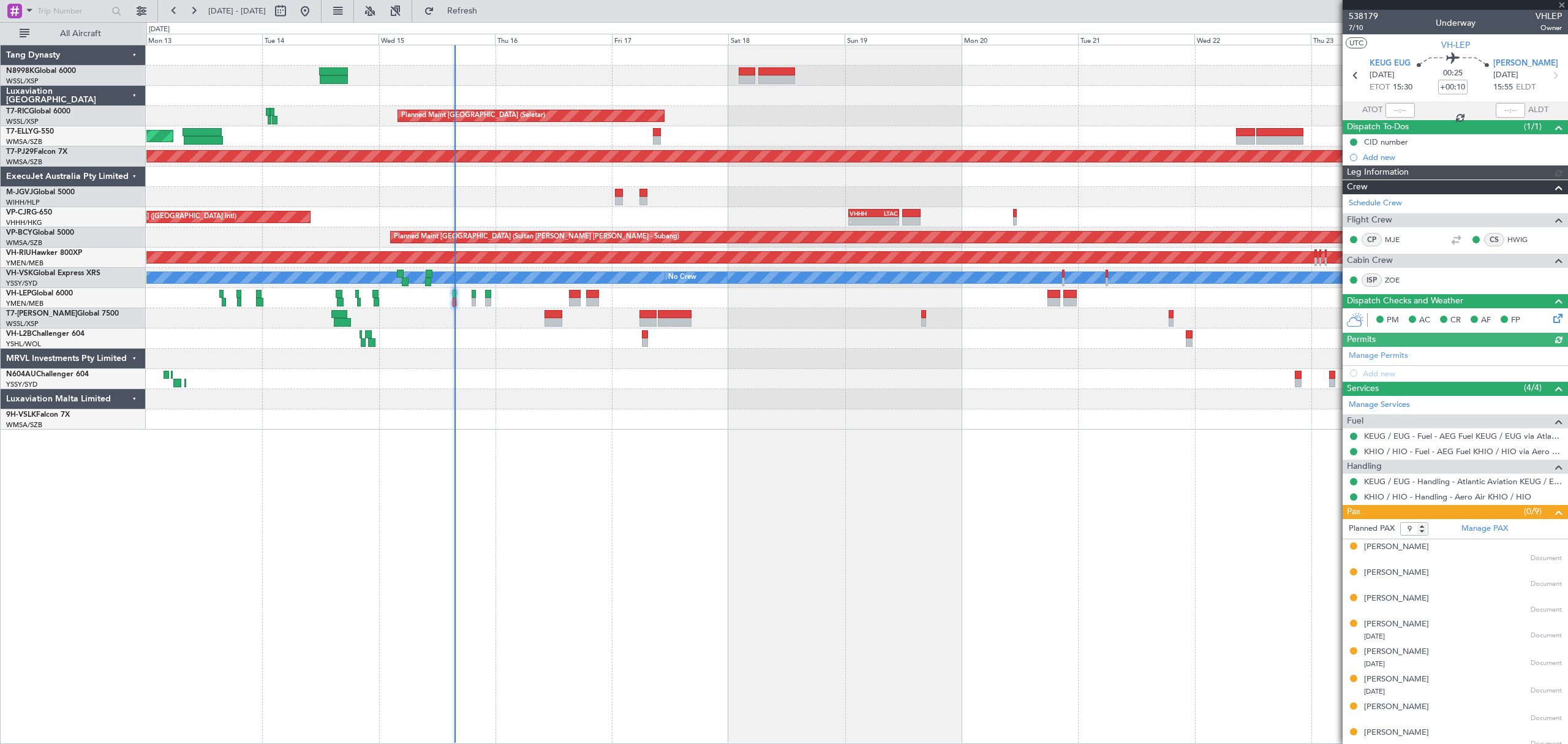
type input "Hafiz Sapuwan (HHAFI)"
click at [1400, 109] on div at bounding box center [1400, 110] width 30 height 14
click at [1402, 112] on div at bounding box center [1400, 110] width 30 height 14
click at [1399, 112] on div at bounding box center [1400, 110] width 30 height 14
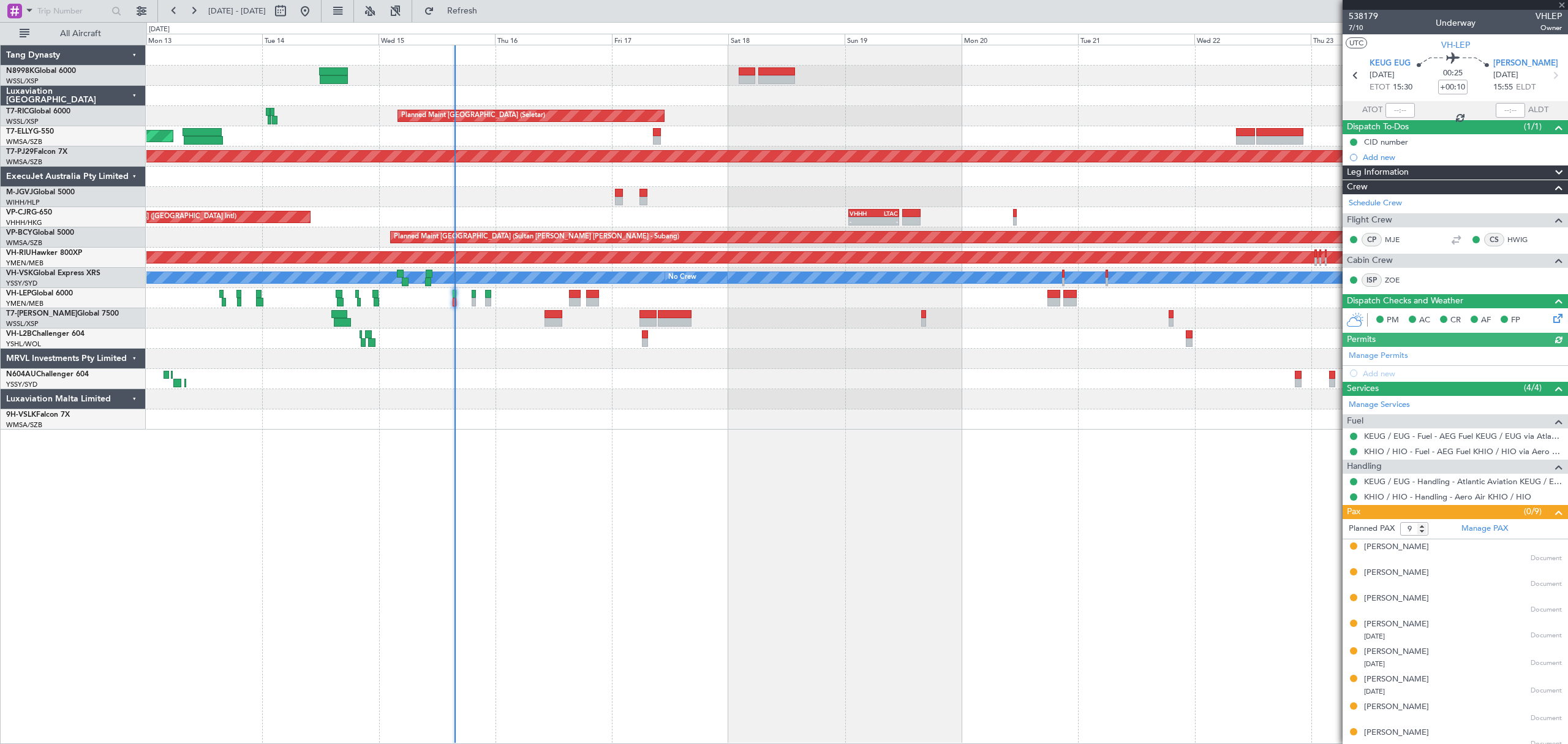
click at [1399, 112] on div at bounding box center [1400, 110] width 30 height 14
click at [1399, 112] on input "text" at bounding box center [1400, 110] width 30 height 14
type input "15:31"
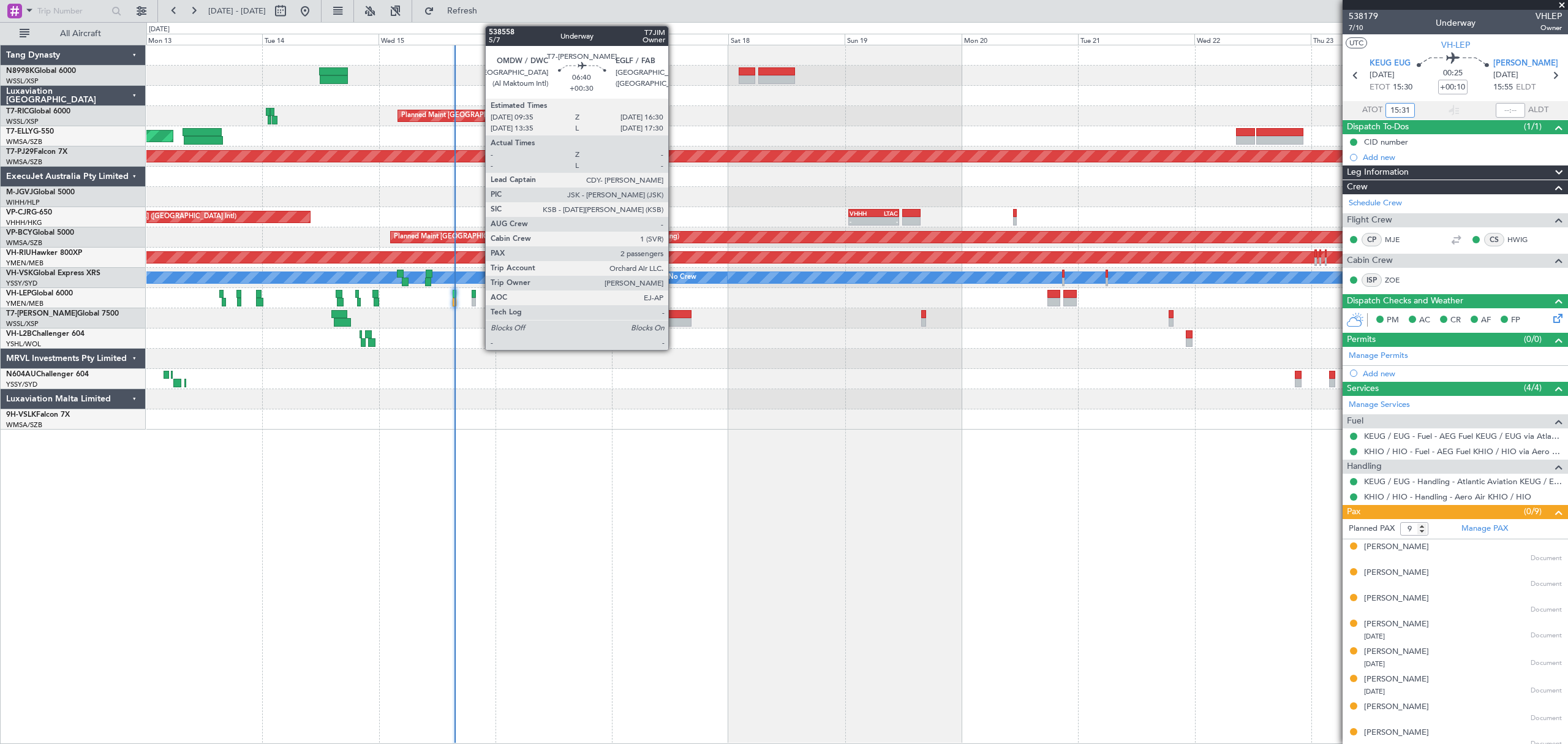
click at [674, 321] on div at bounding box center [675, 322] width 34 height 8
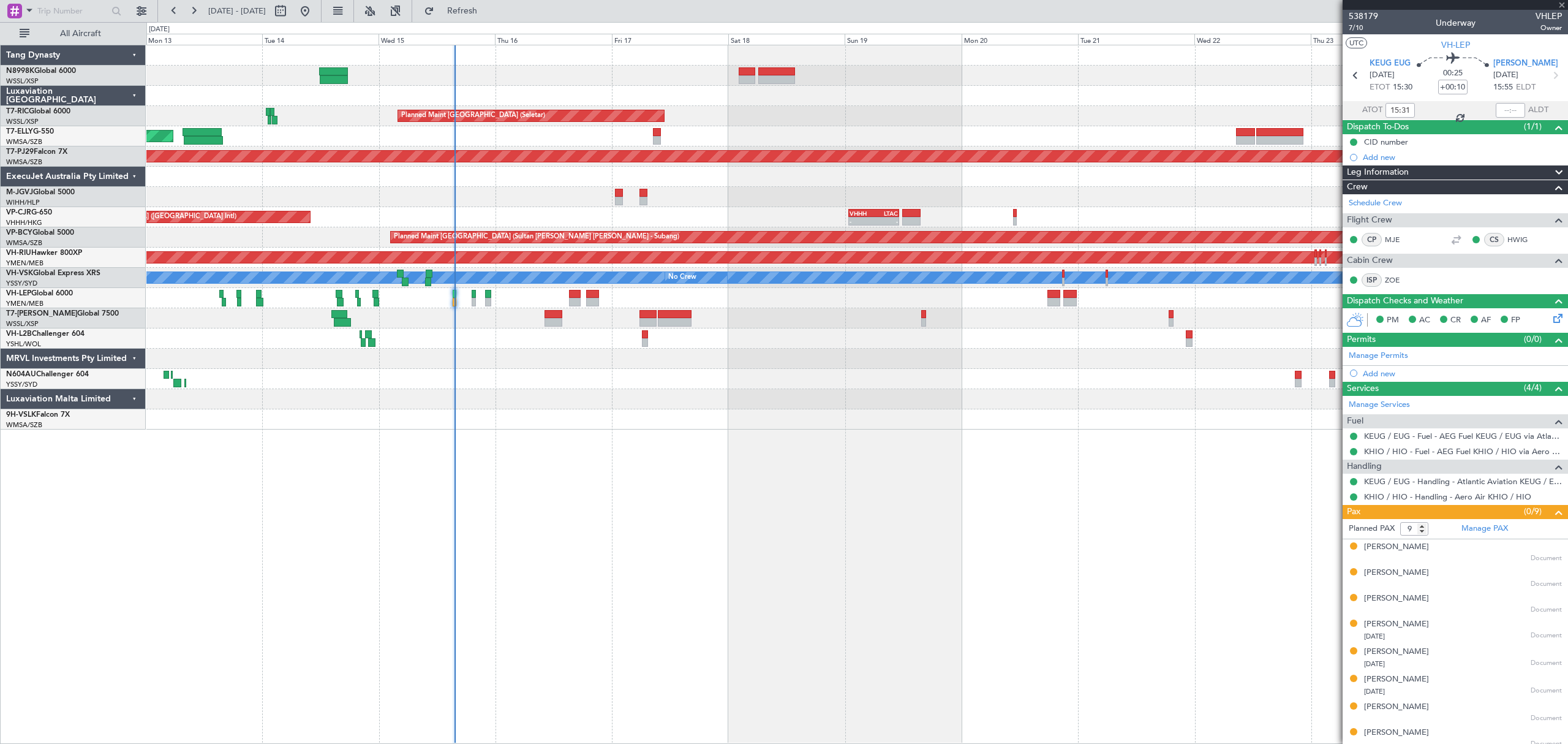
type input "+00:30"
type input "2"
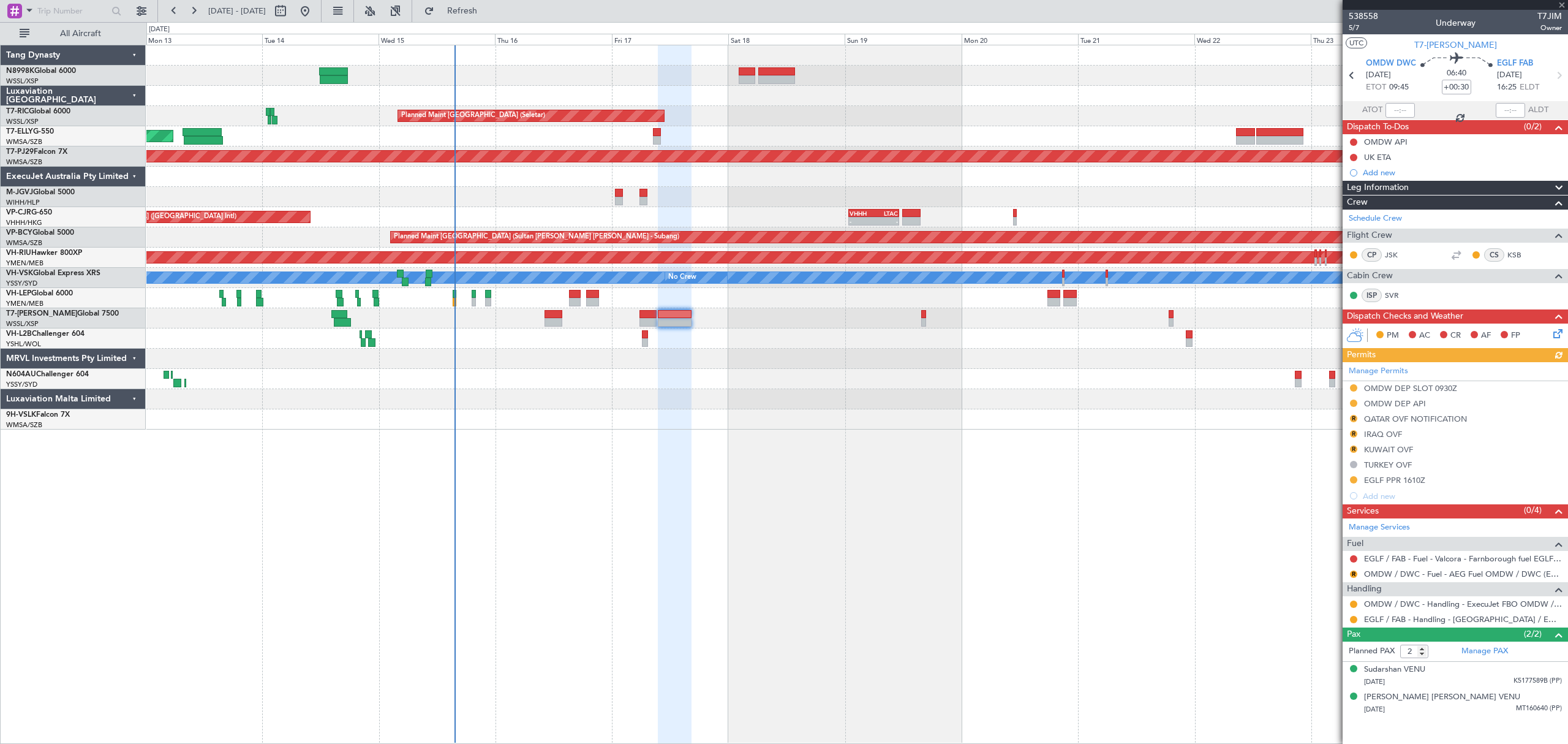
click at [1351, 435] on div "Manage Permits OMDW DEP SLOT 0930Z OMDW DEP API R QATAR OVF NOTIFICATION R IRAQ…" at bounding box center [1455, 432] width 226 height 141
click at [1374, 371] on link "Manage Permits" at bounding box center [1379, 371] width 59 height 12
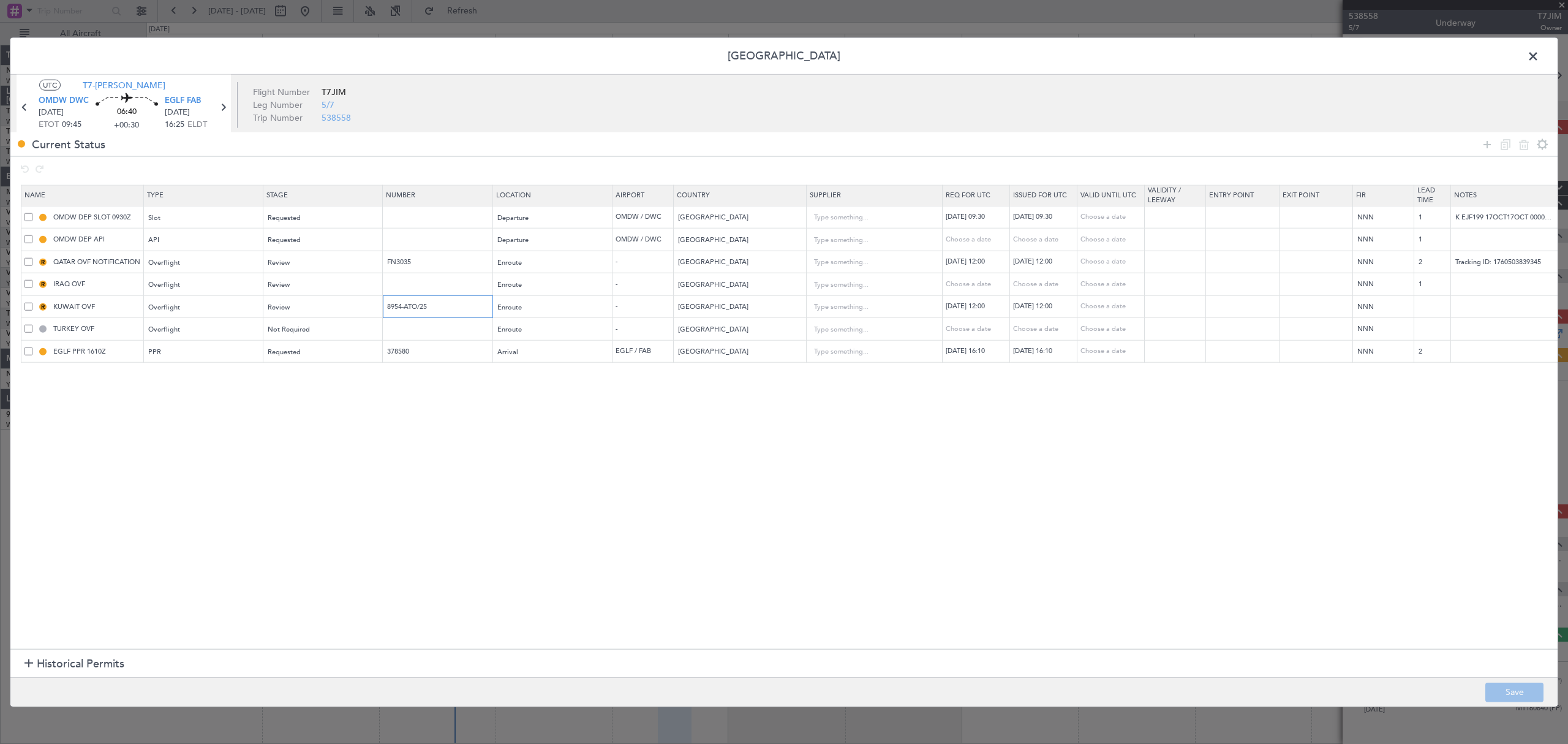
drag, startPoint x: 388, startPoint y: 303, endPoint x: 454, endPoint y: 309, distance: 66.3
click at [454, 309] on input "8954-ATO/25" at bounding box center [440, 307] width 107 height 10
click at [1539, 55] on span at bounding box center [1539, 59] width 0 height 25
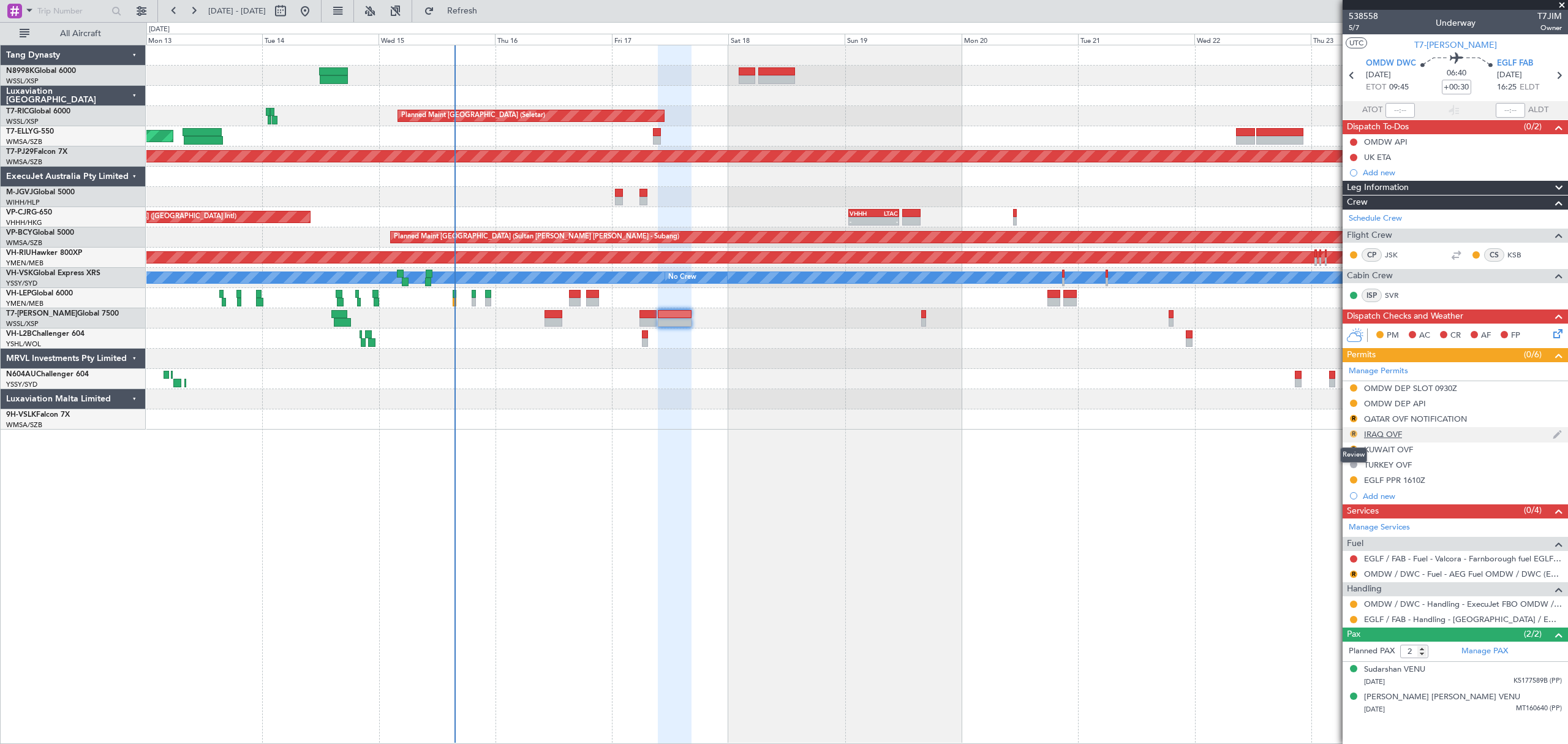
click at [1353, 434] on button "R" at bounding box center [1353, 434] width 8 height 8
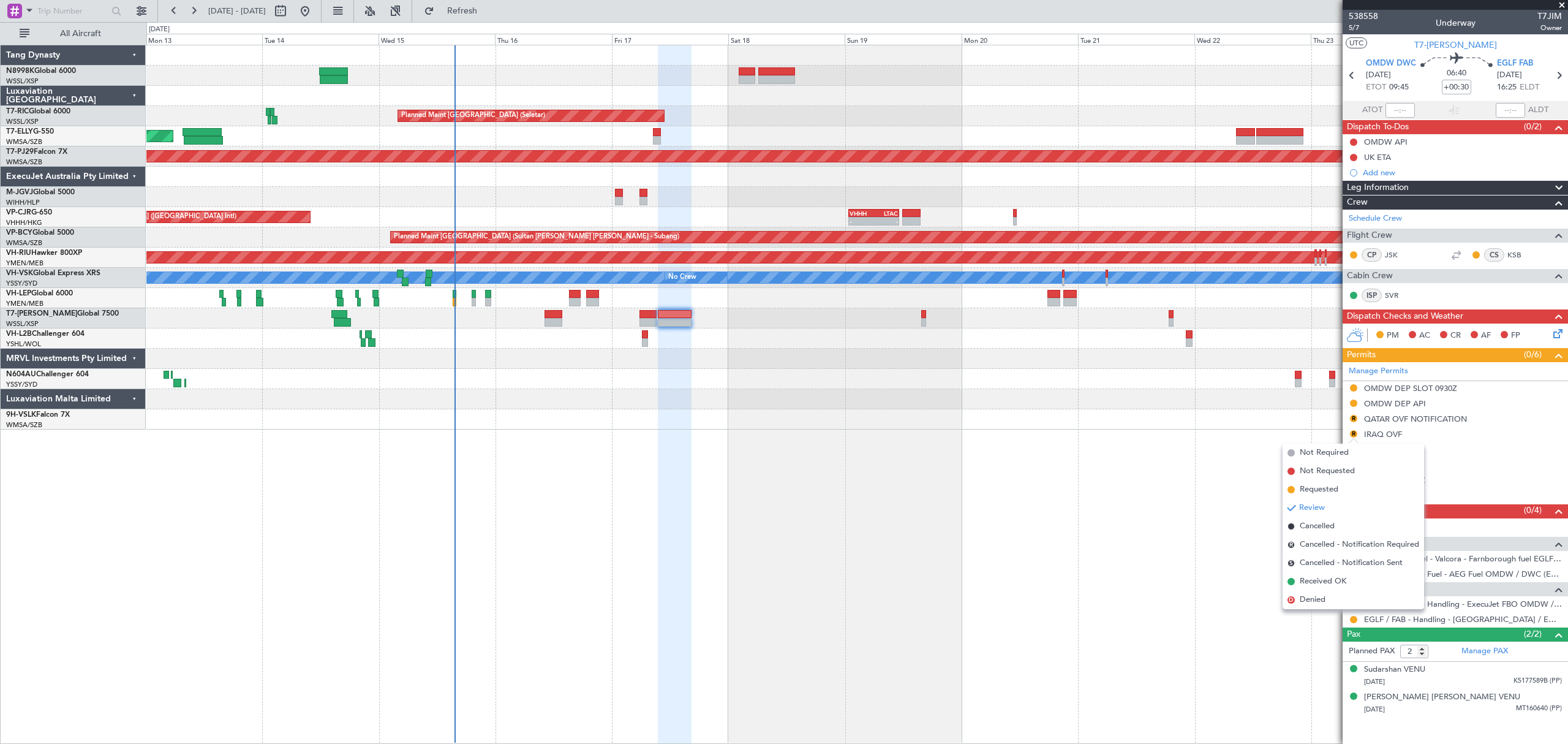
drag, startPoint x: 1321, startPoint y: 490, endPoint x: 1336, endPoint y: 469, distance: 25.8
click at [1321, 489] on span "Requested" at bounding box center [1319, 490] width 39 height 12
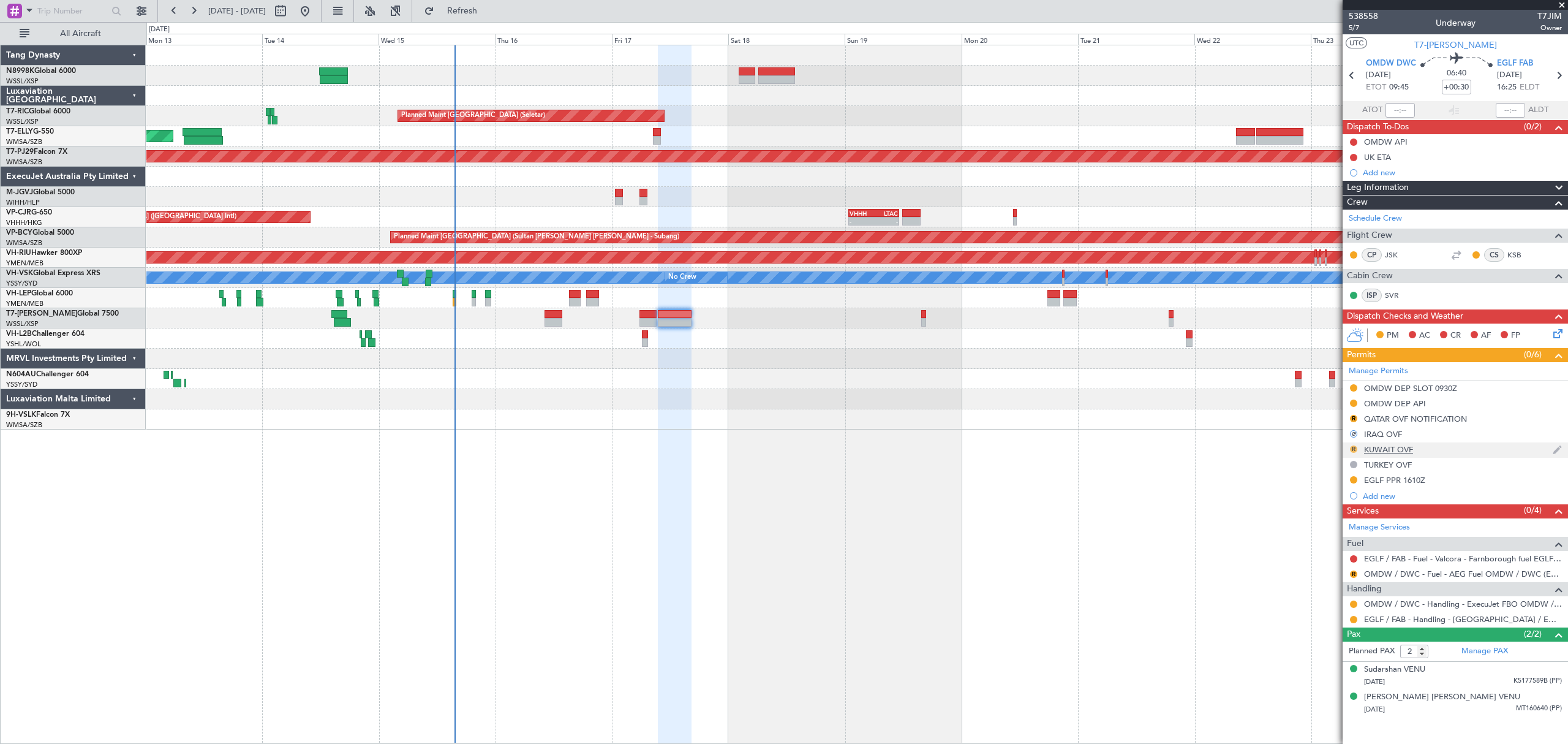
click at [1353, 451] on button "R" at bounding box center [1353, 449] width 8 height 8
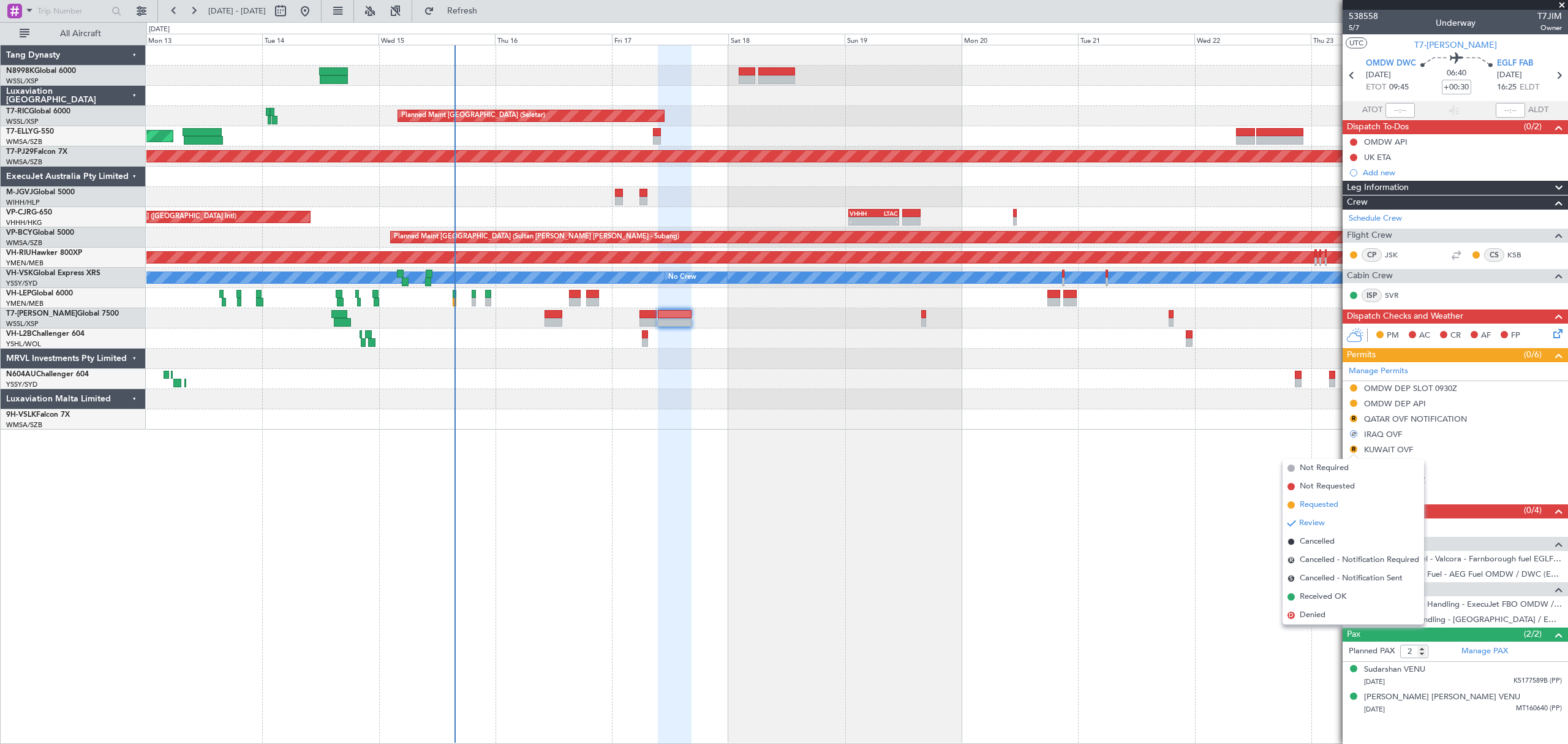
click at [1316, 506] on span "Requested" at bounding box center [1319, 505] width 39 height 12
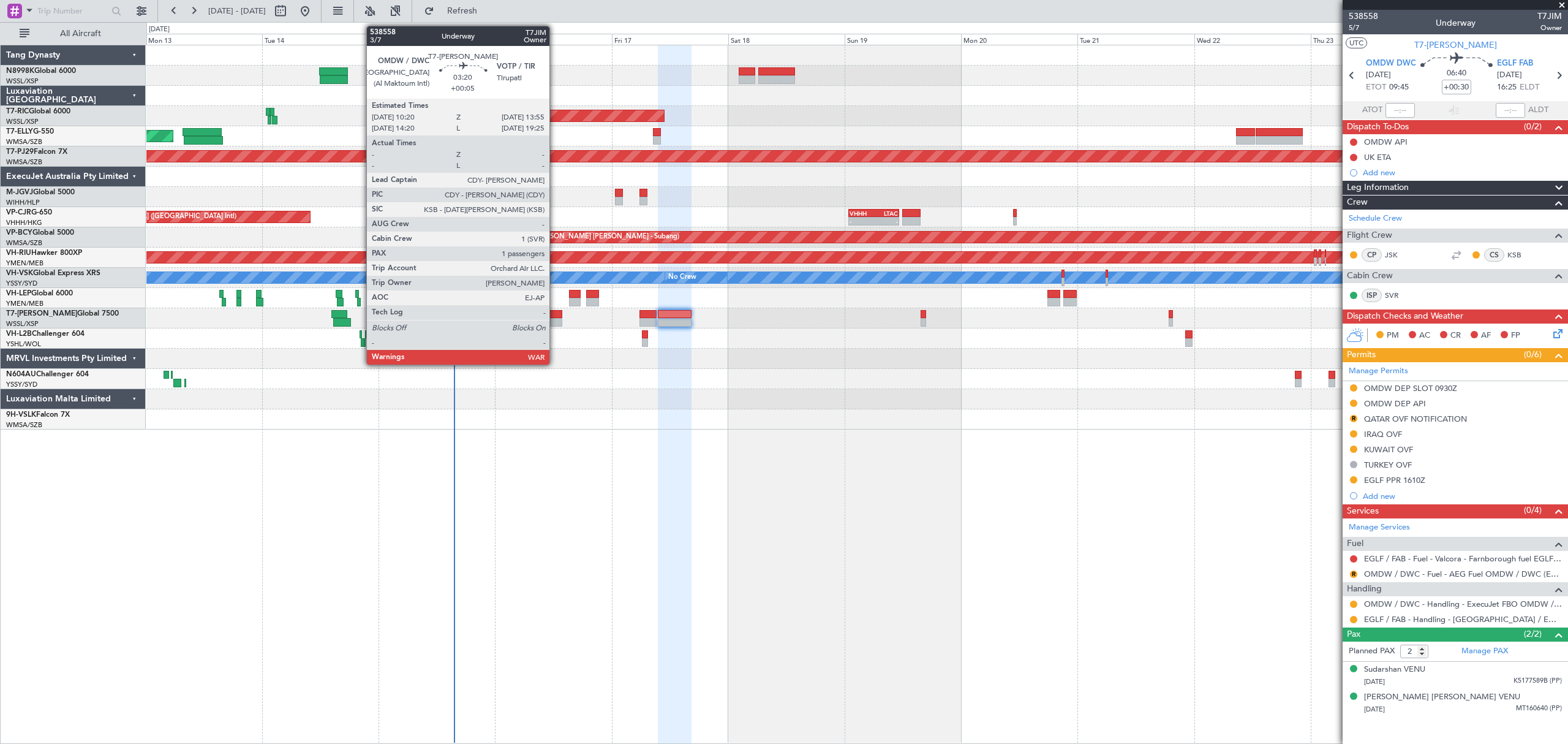
click at [553, 321] on div at bounding box center [553, 322] width 18 height 8
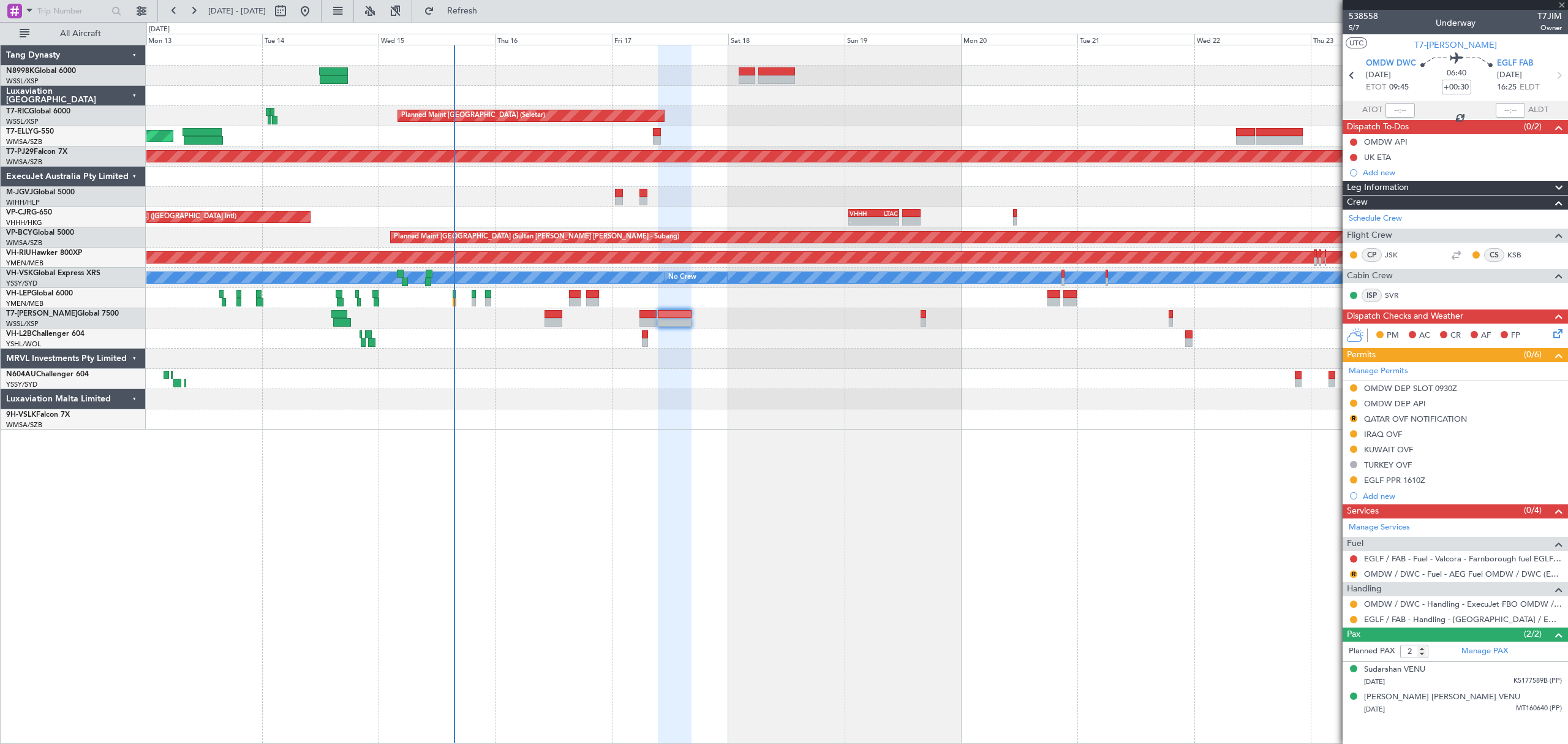
type input "+00:05"
type input "1"
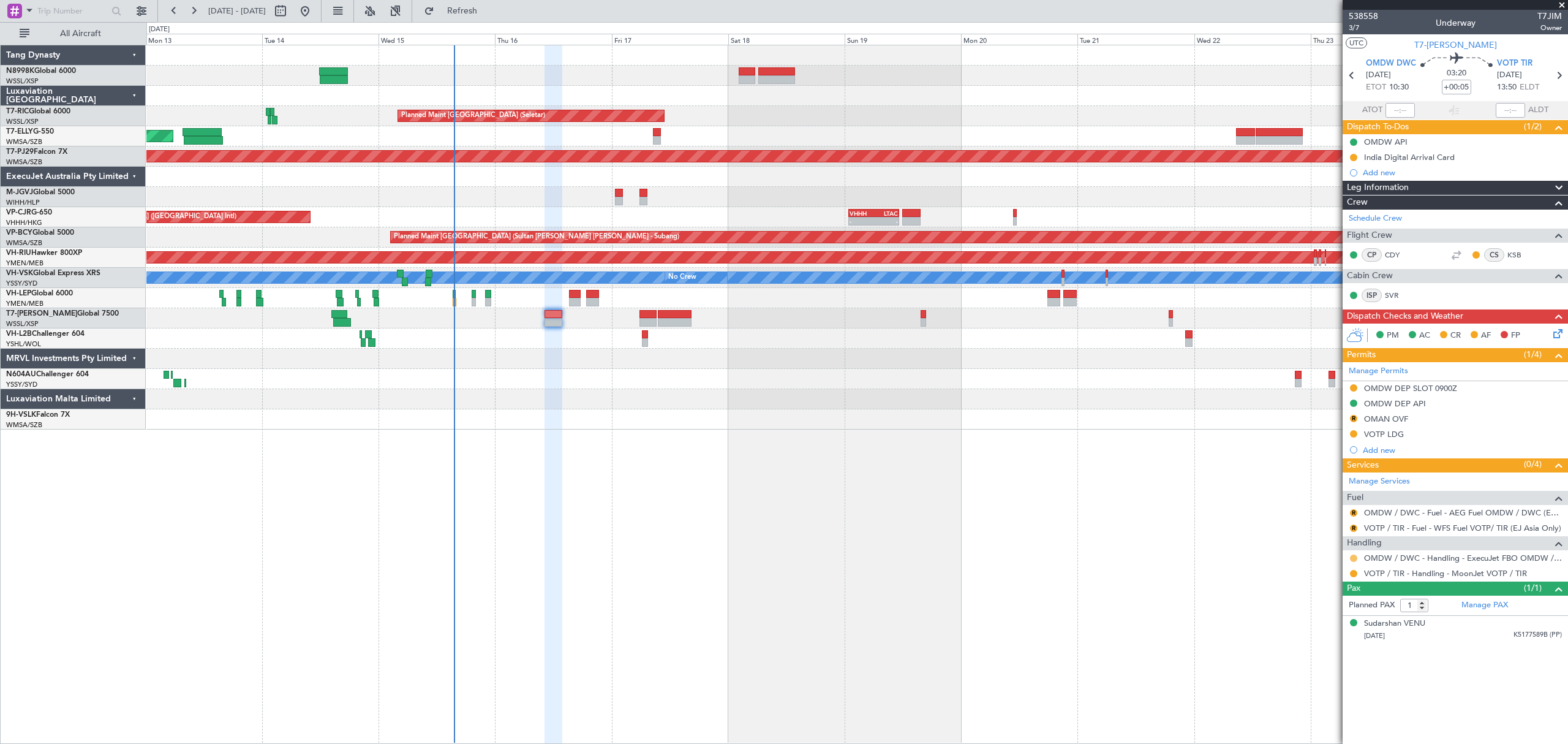
click at [1355, 560] on button at bounding box center [1353, 558] width 8 height 8
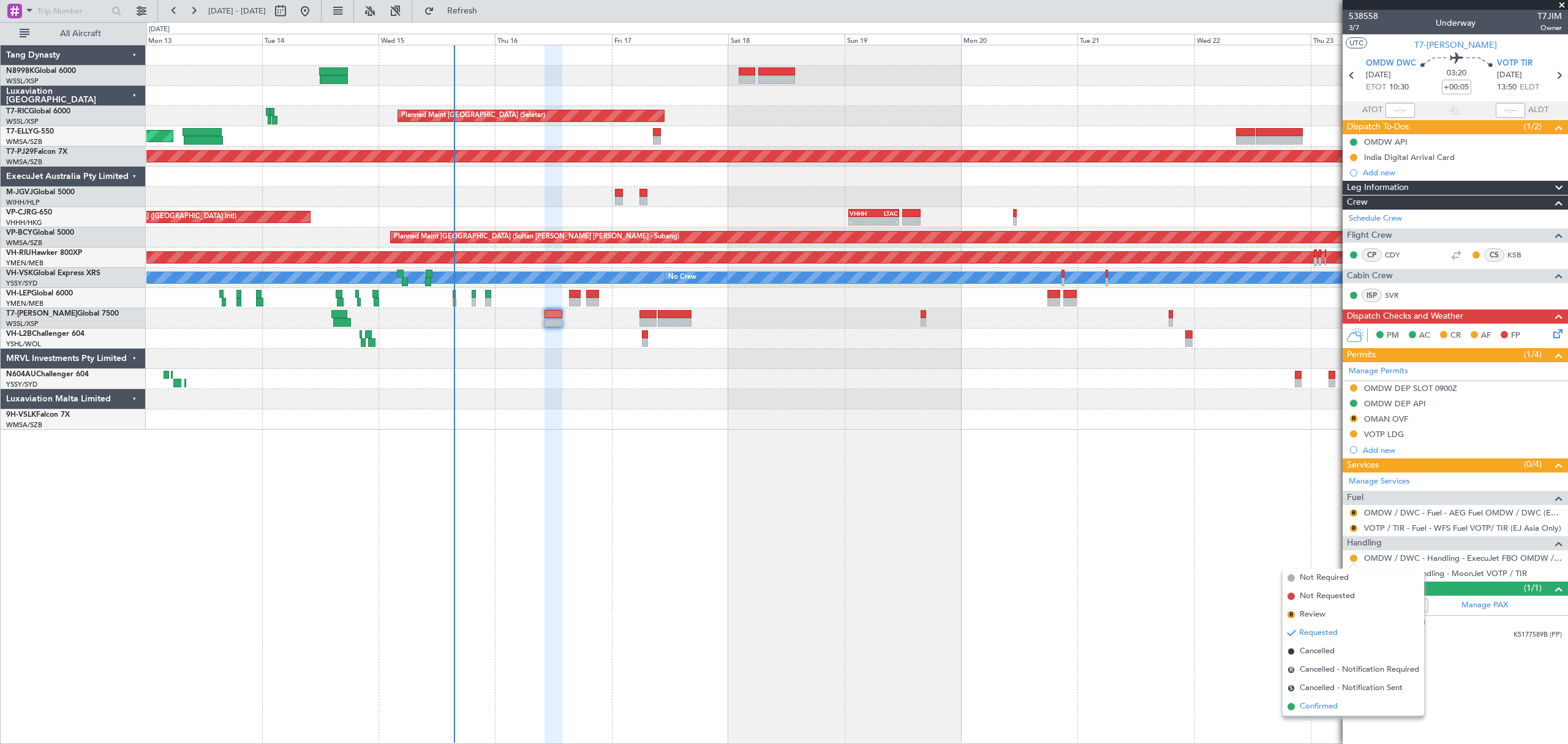
click at [1309, 704] on span "Confirmed" at bounding box center [1319, 706] width 38 height 12
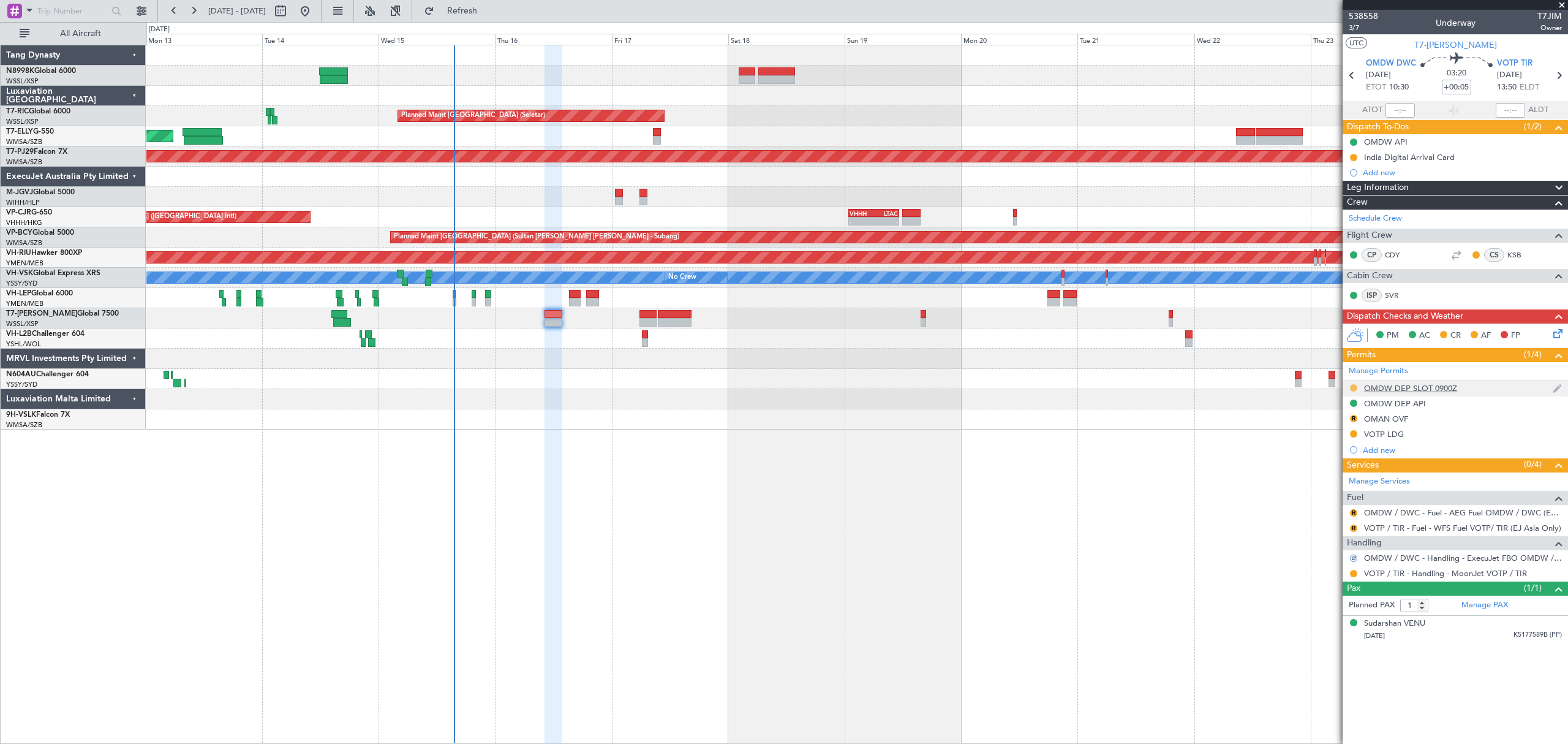
click at [1353, 388] on button at bounding box center [1353, 387] width 8 height 8
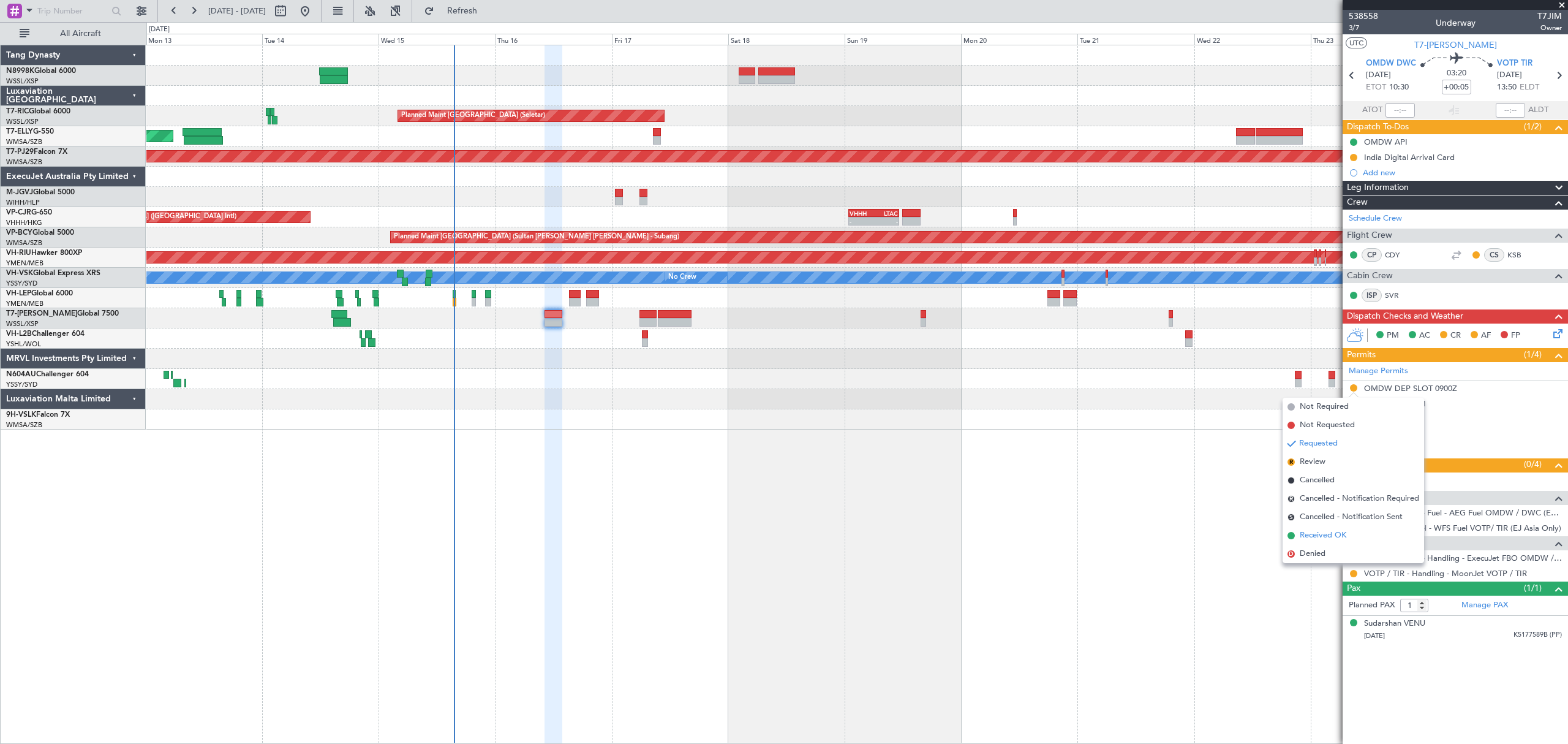
click at [1319, 535] on span "Received OK" at bounding box center [1323, 535] width 46 height 12
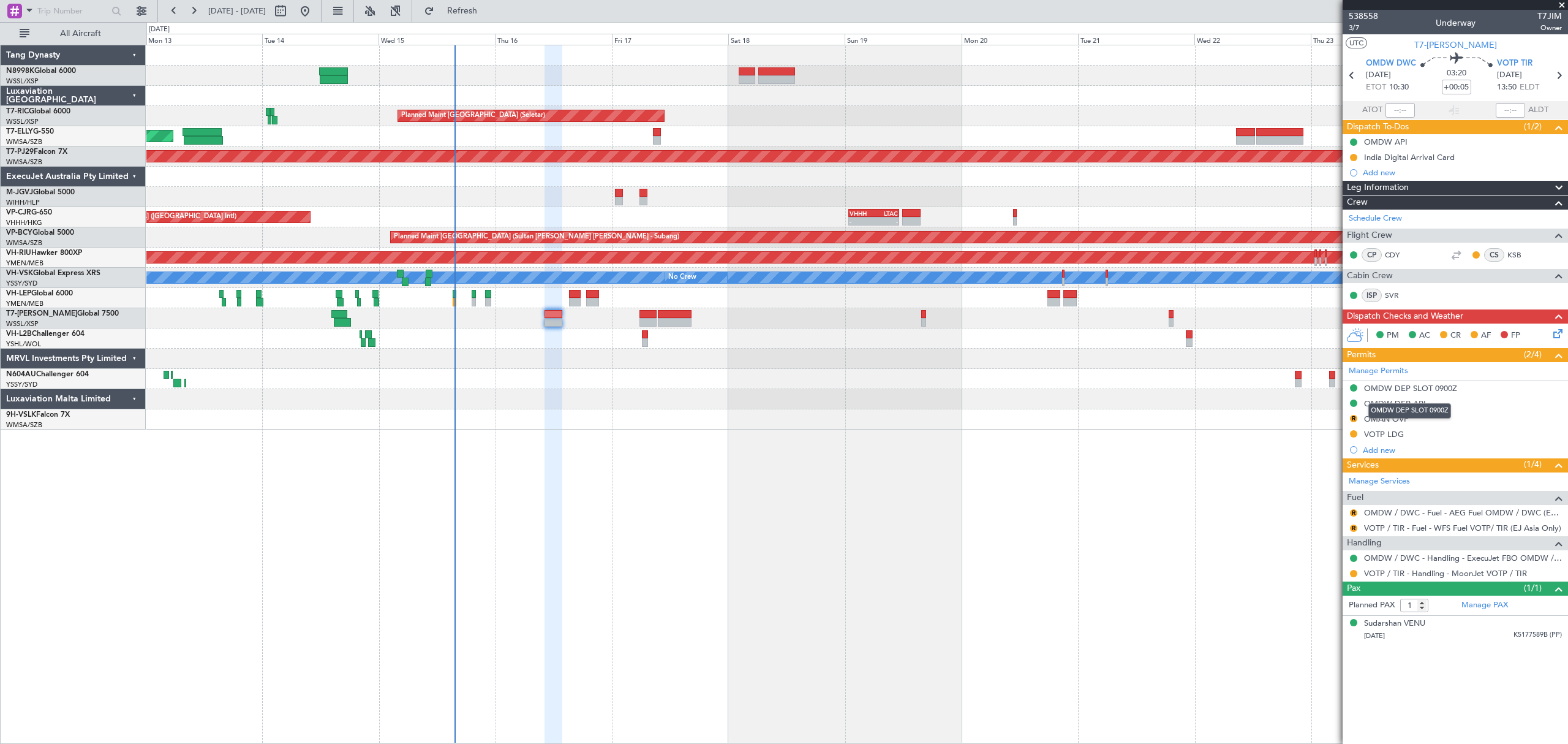
click at [1429, 388] on div "OMDW DEP SLOT 0900Z" at bounding box center [1411, 388] width 93 height 10
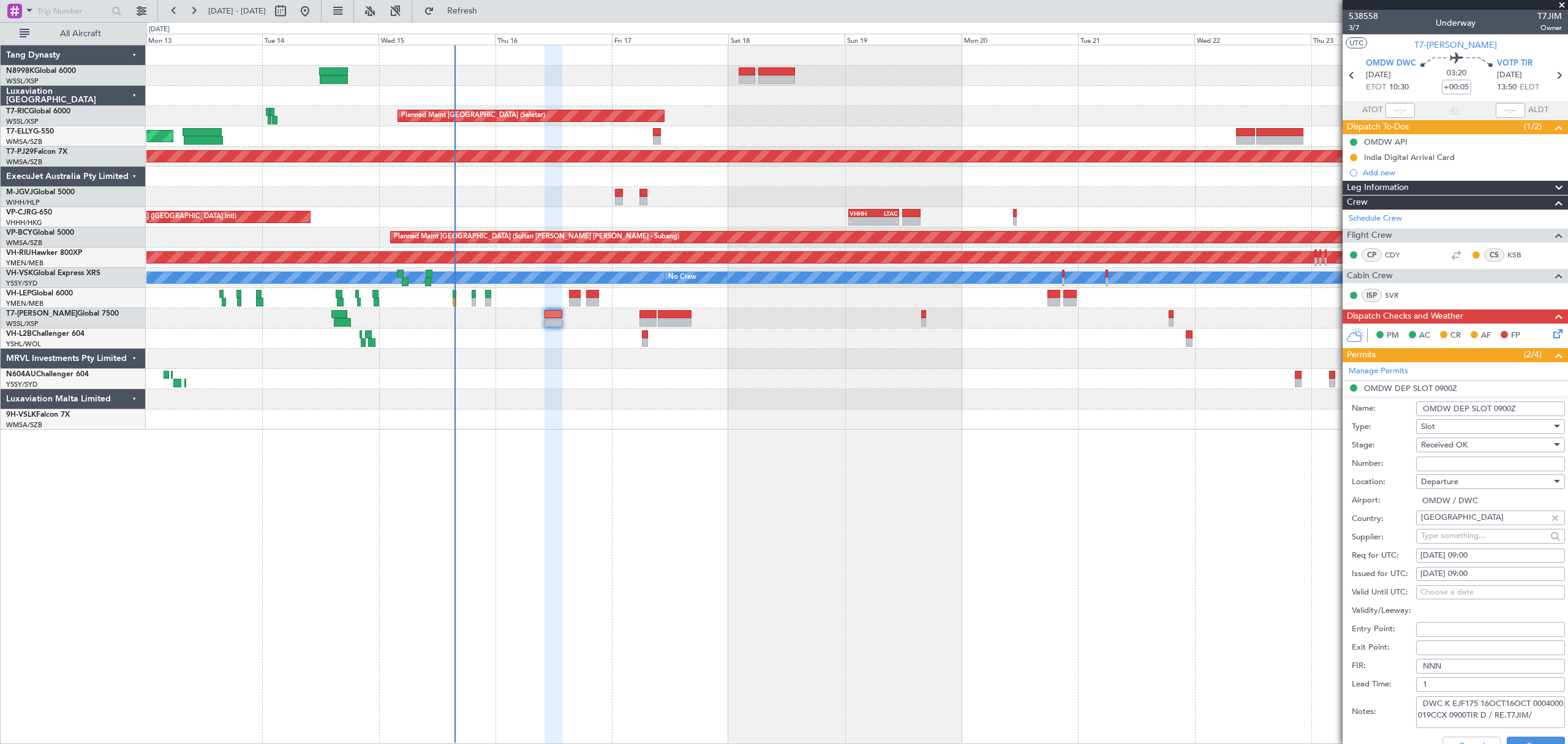
click at [1446, 463] on input "Number:" at bounding box center [1490, 463] width 149 height 14
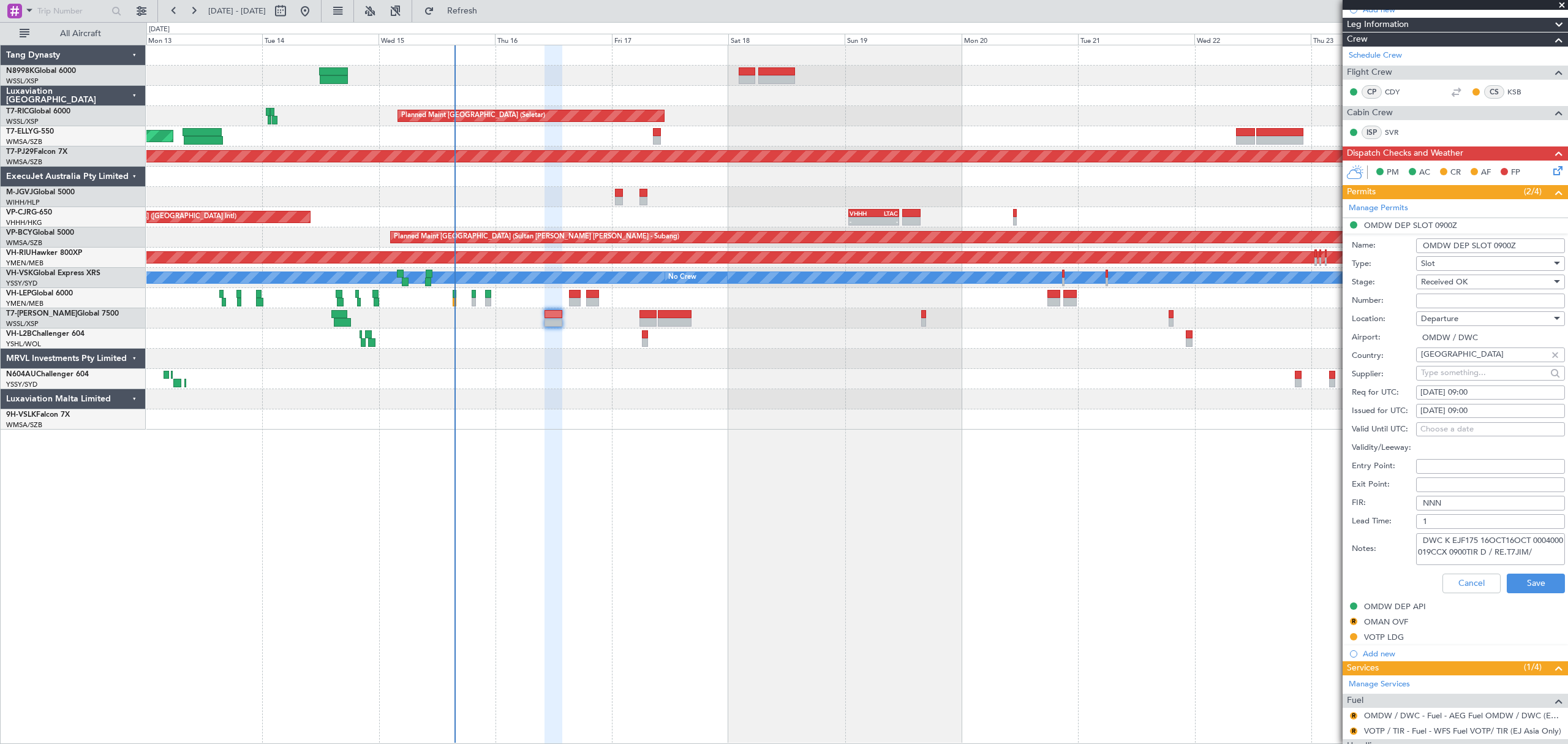
scroll to position [8, 0]
drag, startPoint x: 1423, startPoint y: 542, endPoint x: 1505, endPoint y: 561, distance: 84.2
click at [1505, 561] on textarea "DWC K EJF175 16OCT16OCT 0004000 019CCX 0900TIR D / RE.T7JIM/" at bounding box center [1490, 549] width 149 height 32
paste textarea "DWC K EJF175 16OCT16OCT 0004000 019CCX 1030TIR D / RE.T7JIM/"
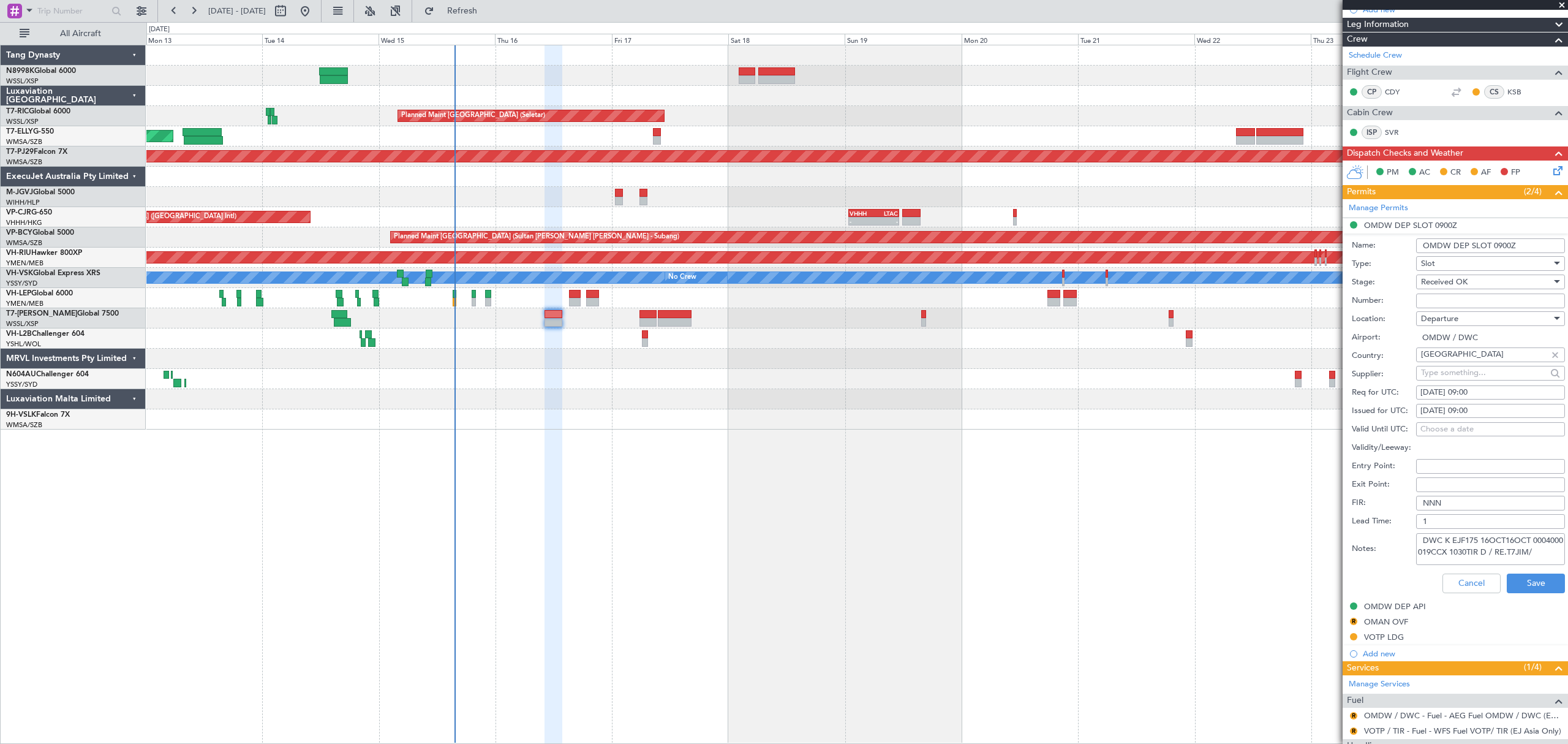
type textarea "DWC K EJF175 16OCT16OCT 0004000 019CCX 1030TIR D / RE.T7JIM/"
click at [1470, 413] on div "16/10/2025 09:00" at bounding box center [1490, 411] width 140 height 12
select select "10"
select select "2025"
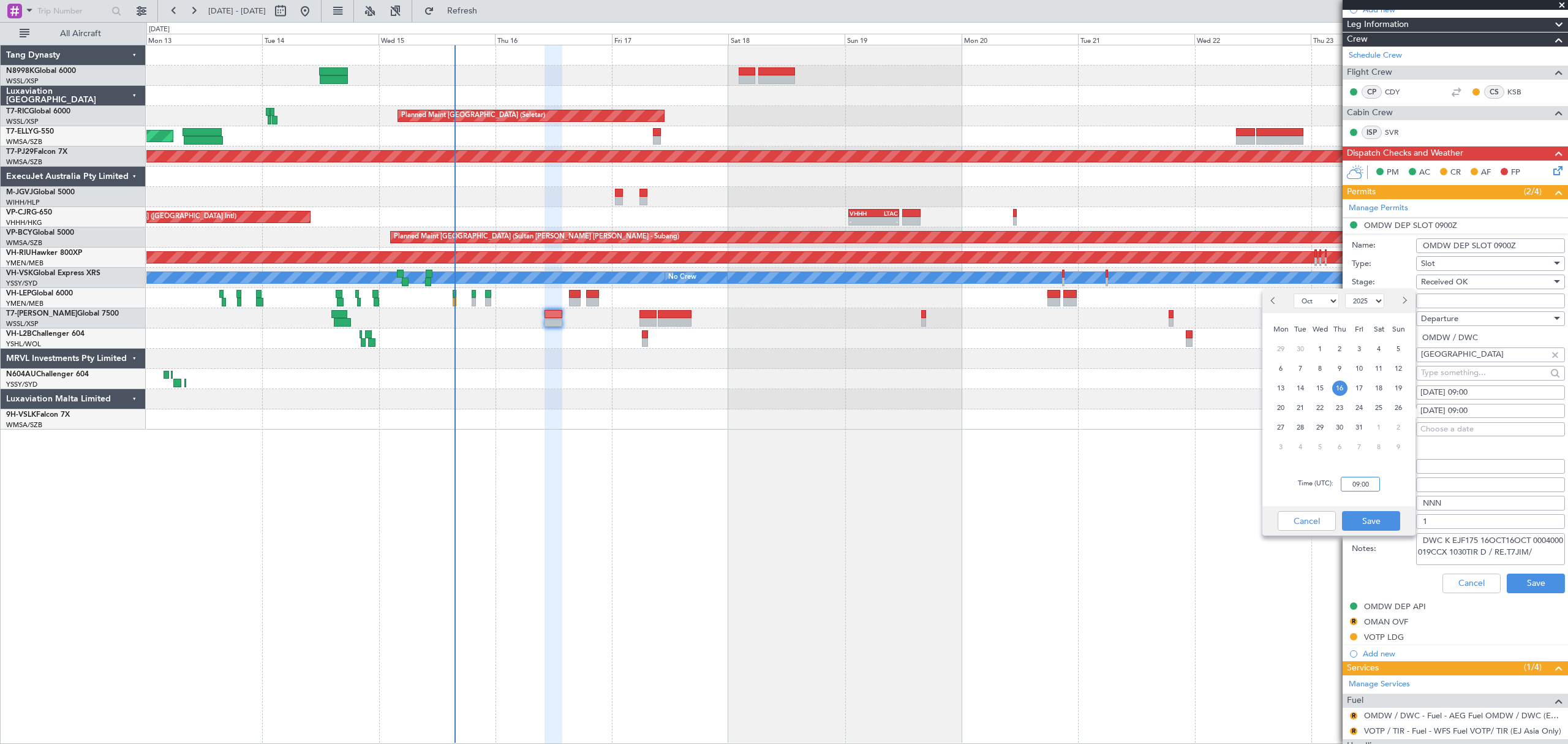
click at [1367, 479] on input "09:00" at bounding box center [1360, 484] width 39 height 14
type input "10:30"
click at [1400, 525] on div "Cancel Save" at bounding box center [1338, 521] width 153 height 30
click at [1383, 508] on div "Cancel Save" at bounding box center [1338, 521] width 153 height 30
drag, startPoint x: 1378, startPoint y: 515, endPoint x: 1380, endPoint y: 508, distance: 7.3
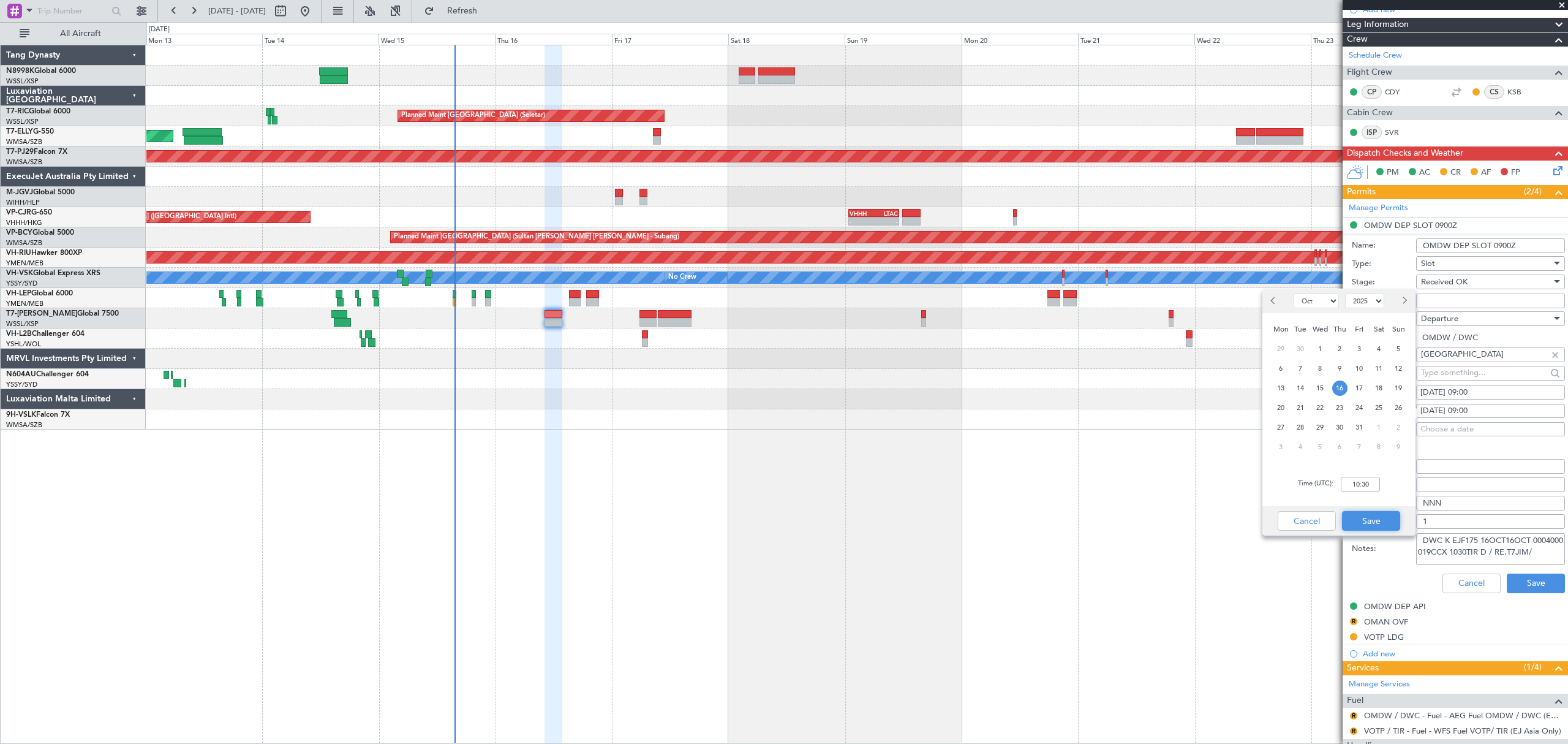
click at [1378, 512] on button "Save" at bounding box center [1371, 520] width 58 height 19
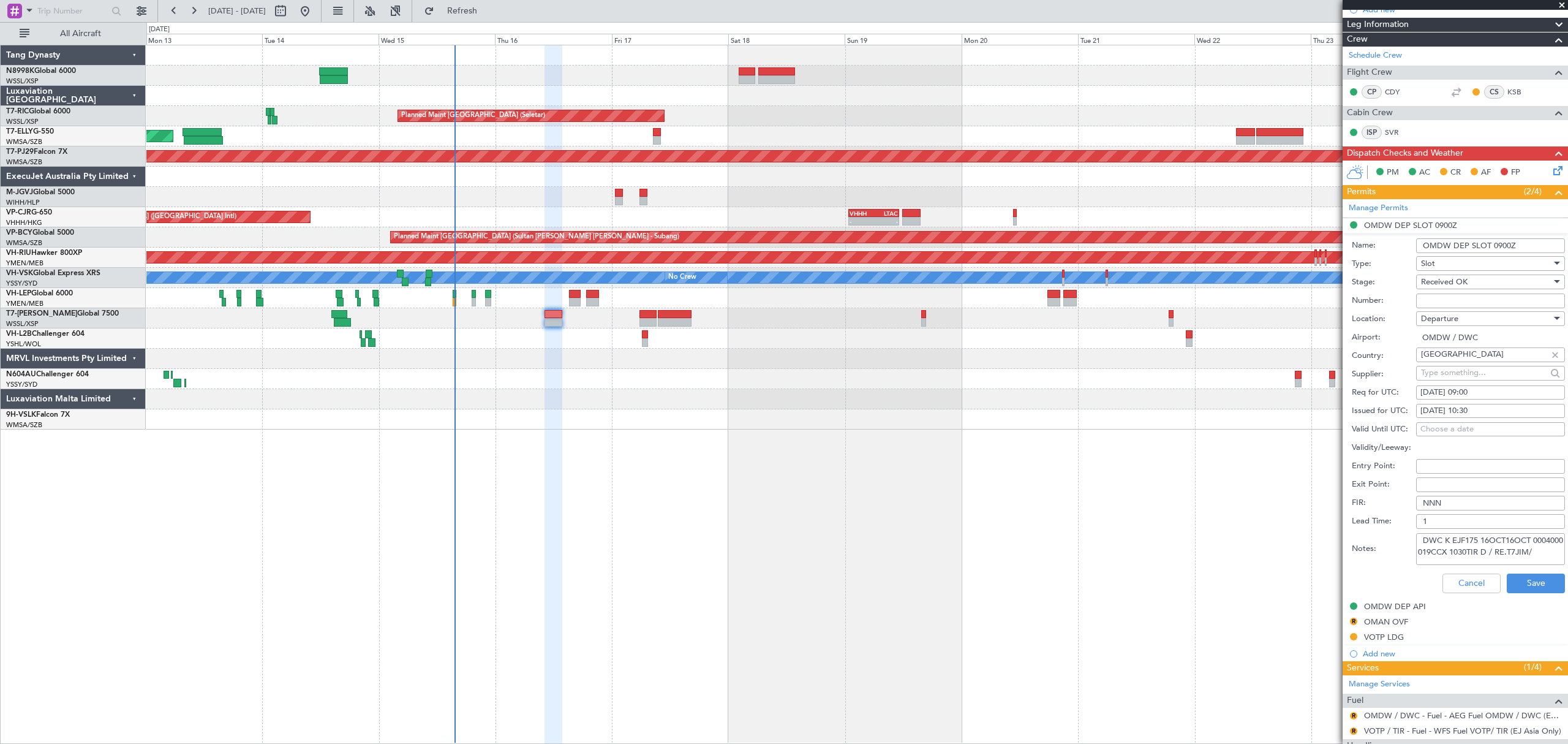
click at [1461, 395] on div "16/10/2025 09:00" at bounding box center [1490, 392] width 140 height 12
select select "10"
select select "2025"
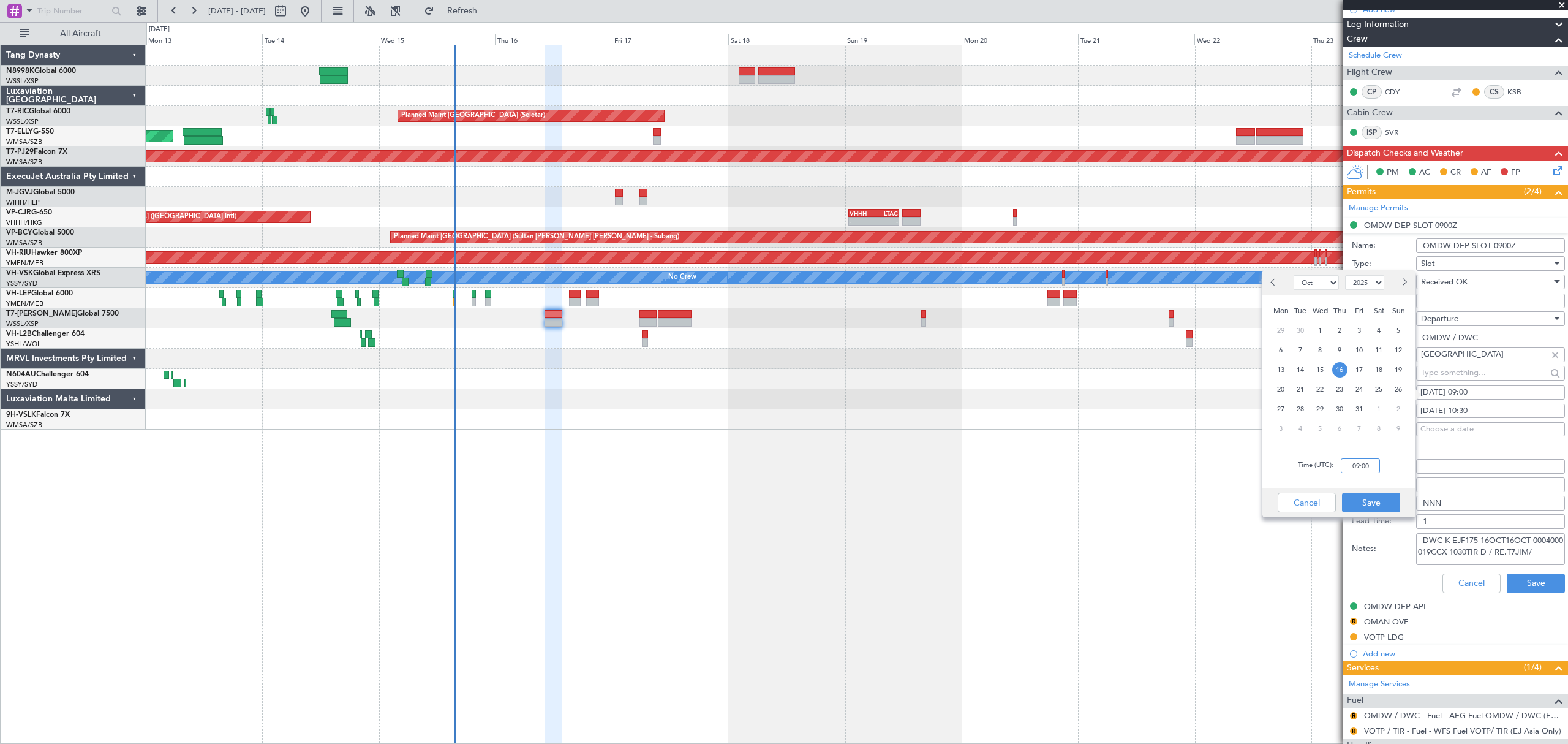
click at [1370, 464] on input "09:00" at bounding box center [1360, 465] width 39 height 14
drag, startPoint x: 1361, startPoint y: 463, endPoint x: 1346, endPoint y: 464, distance: 15.0
click at [1350, 462] on input "00:10" at bounding box center [1360, 465] width 39 height 14
type input "10:30"
click at [1369, 493] on button "Save" at bounding box center [1371, 502] width 58 height 19
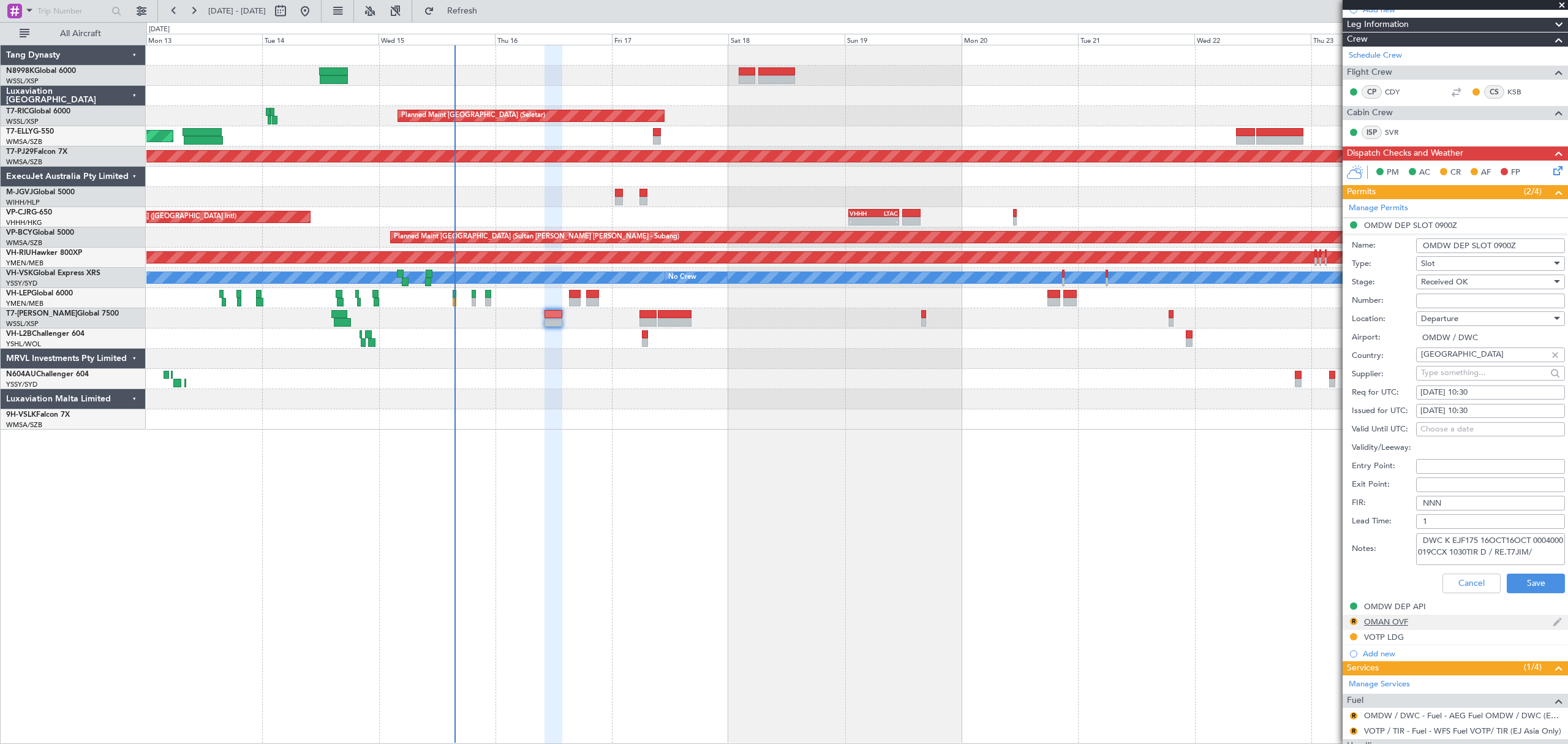
drag, startPoint x: 1519, startPoint y: 572, endPoint x: 1511, endPoint y: 615, distance: 43.7
click at [1511, 614] on ul "OMDW DEP SLOT 0900Z Name: OMDW DEP SLOT 0900Z Type: Slot Stage: Received OK Num…" at bounding box center [1455, 439] width 226 height 442
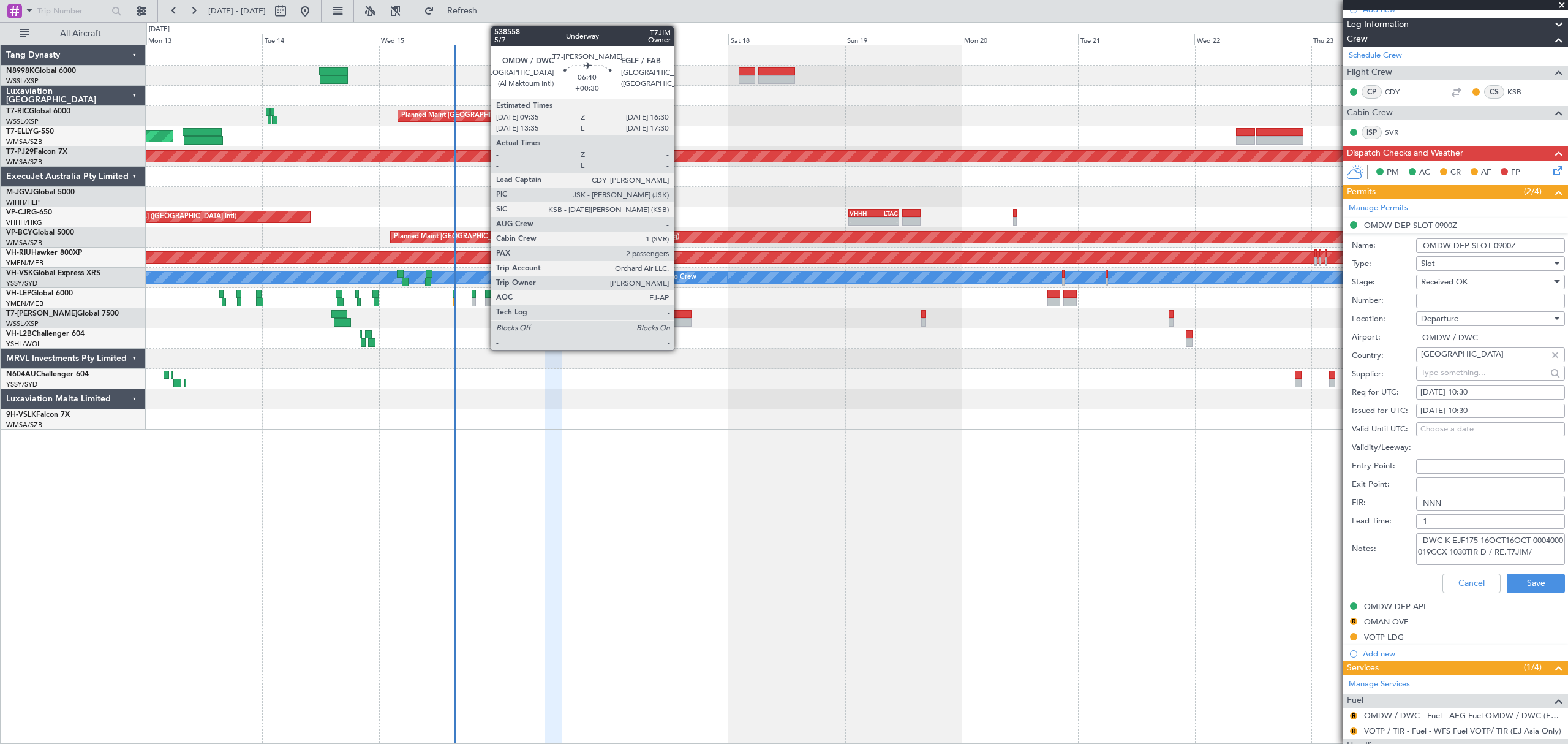
click at [677, 321] on div at bounding box center [675, 322] width 34 height 8
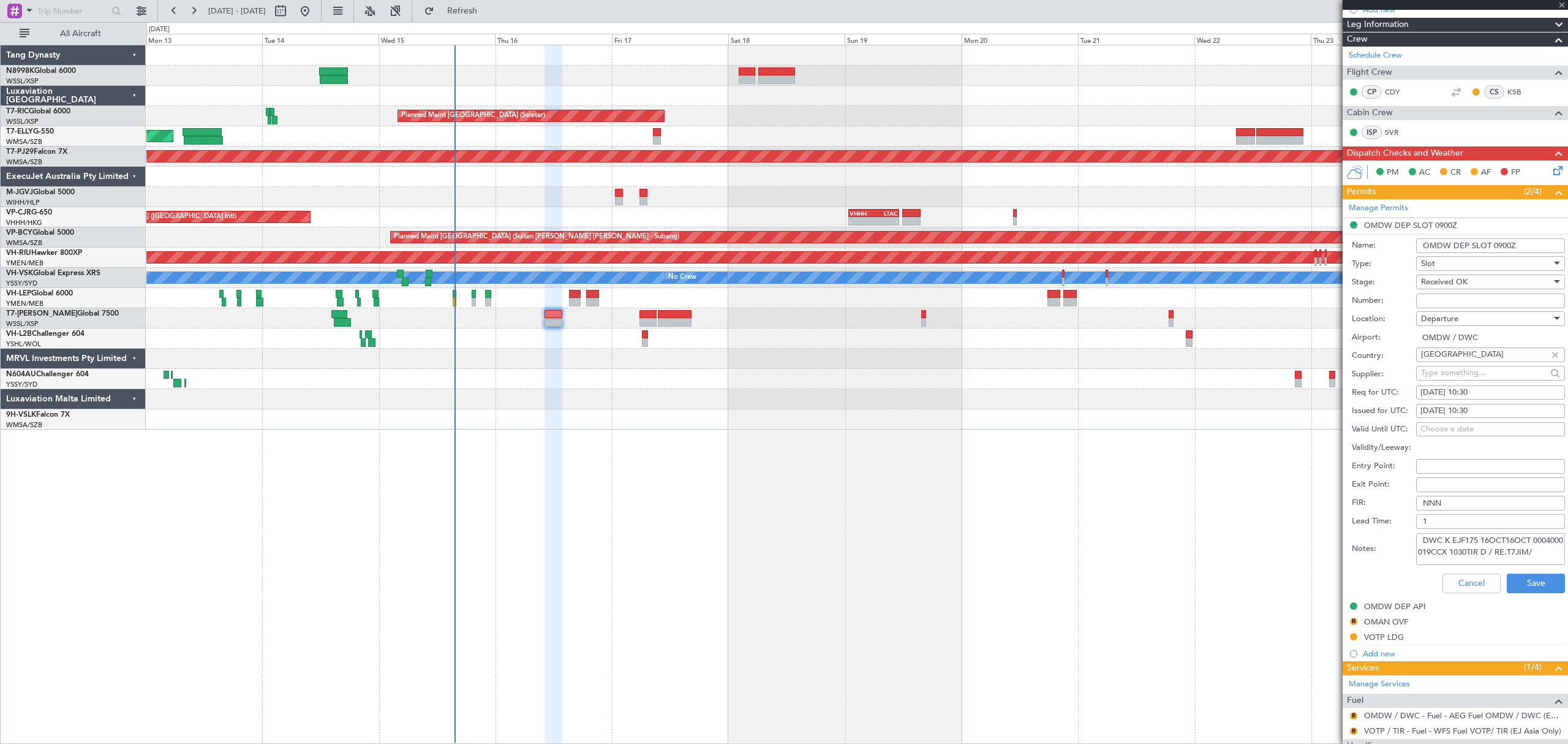
type input "+00:30"
type input "2"
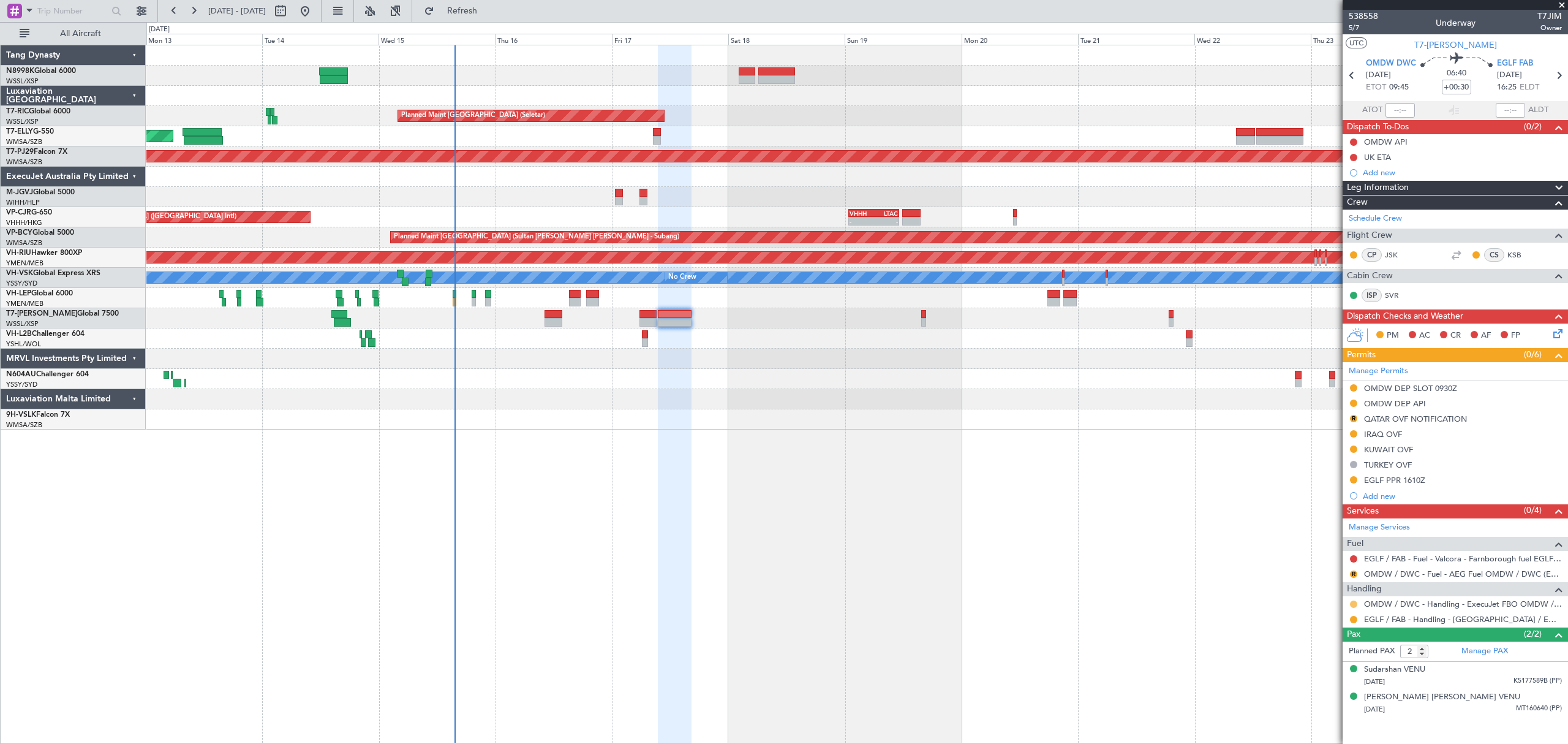
click at [1353, 606] on button at bounding box center [1353, 604] width 8 height 8
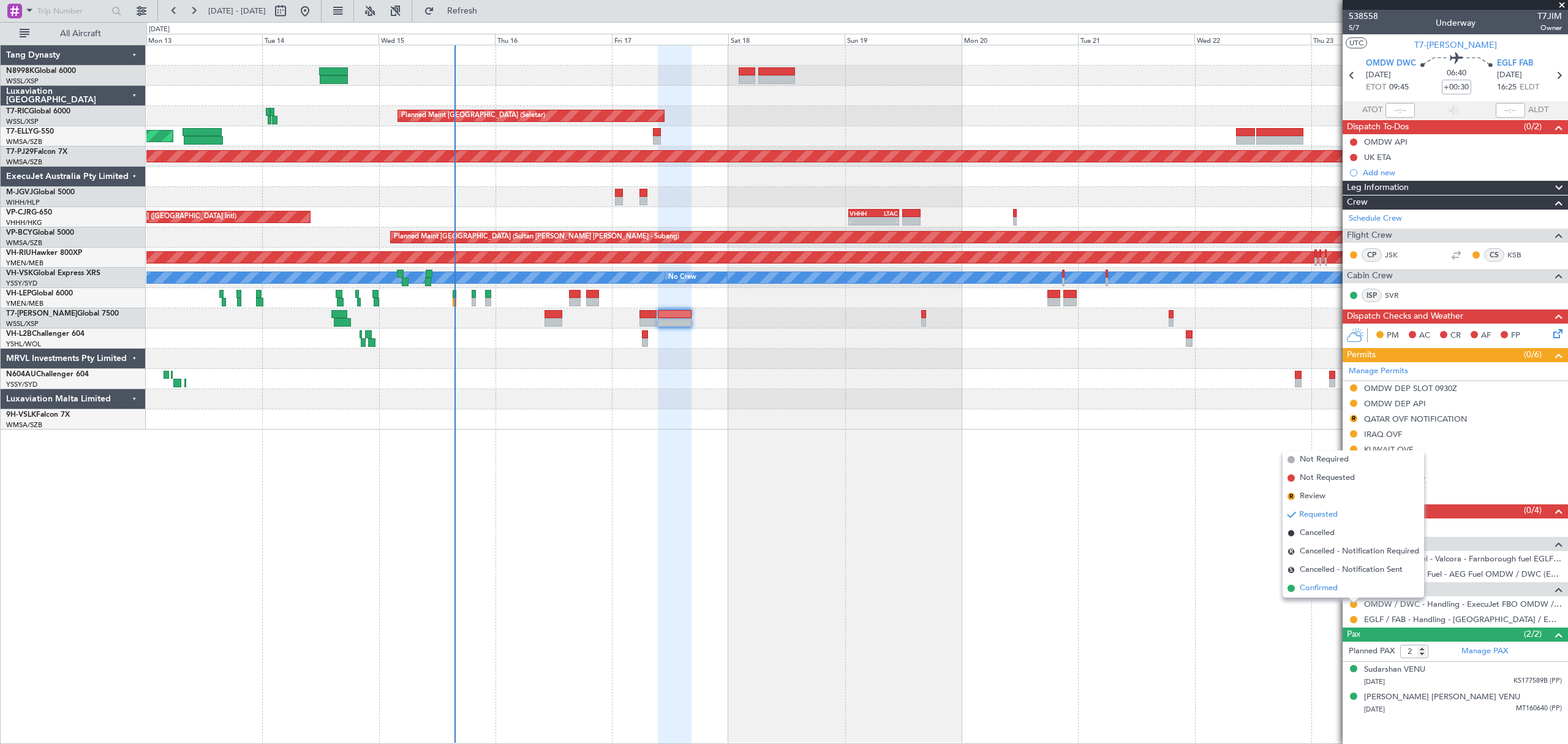
click at [1326, 588] on span "Confirmed" at bounding box center [1319, 588] width 38 height 12
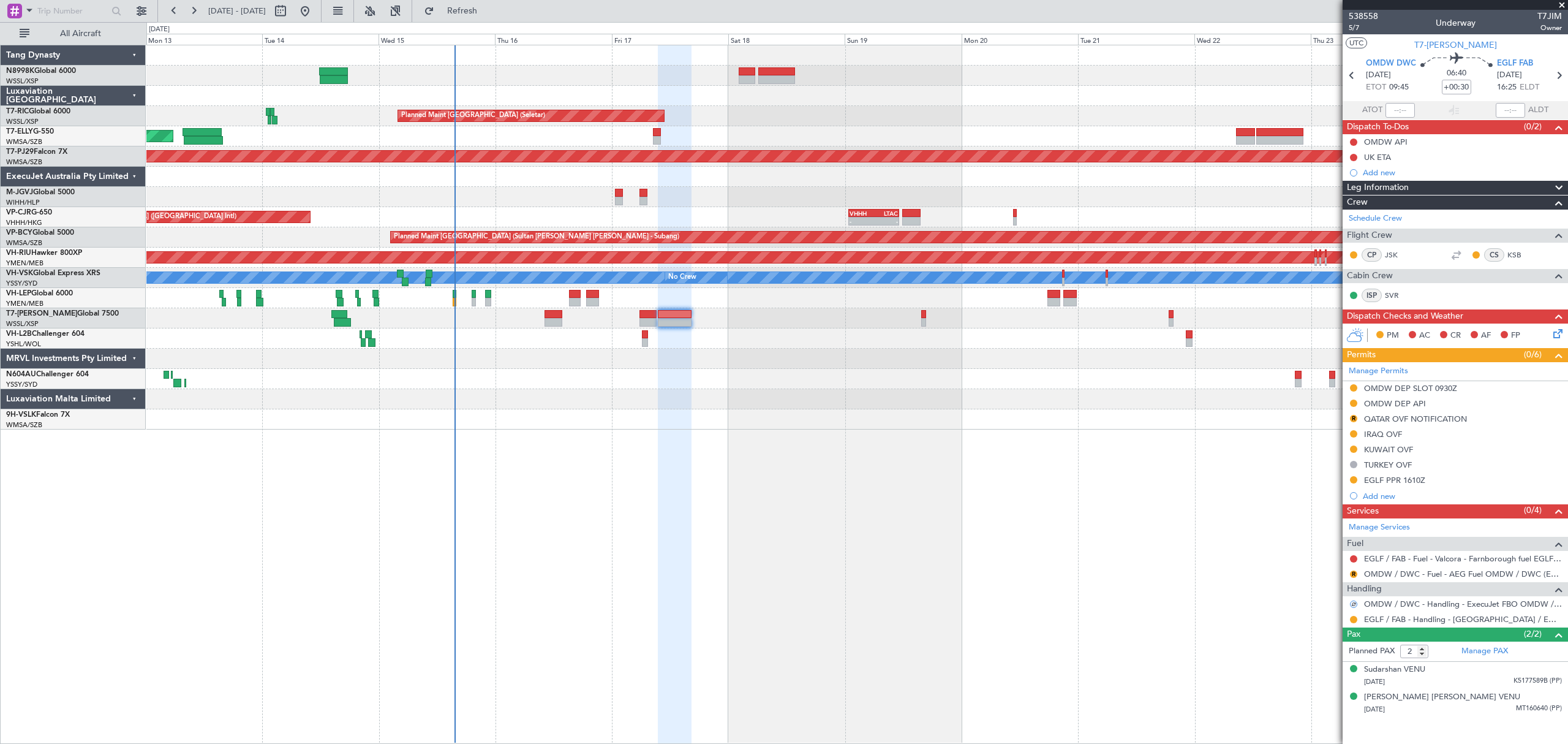
click at [1360, 392] on div "OMDW DEP SLOT 0930Z" at bounding box center [1455, 389] width 226 height 15
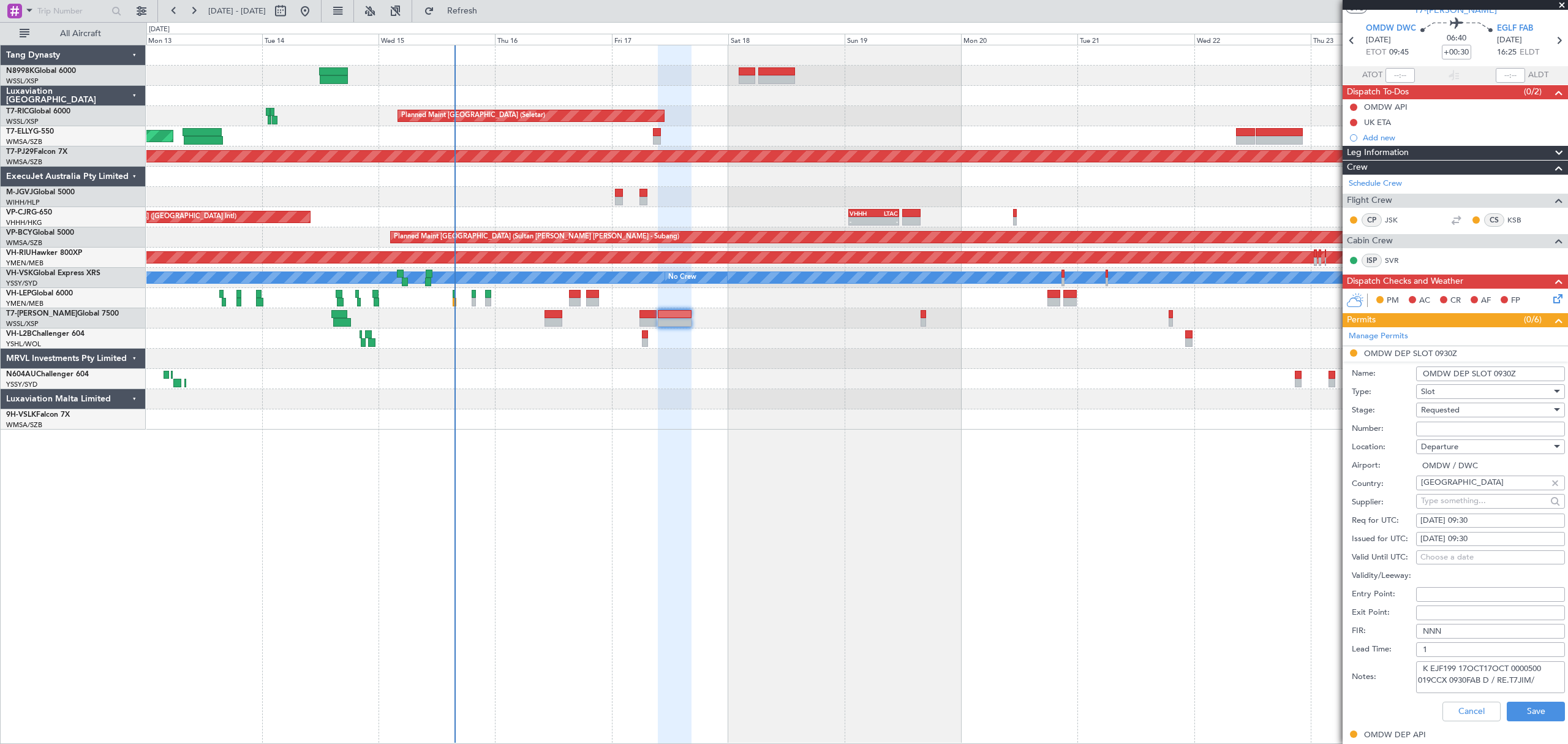
drag, startPoint x: 1423, startPoint y: 704, endPoint x: 1677, endPoint y: 736, distance: 256.0
click at [1567, 736] on html "13 Oct 2025 - 25 Oct 2025 Refresh Quick Links All Aircraft Planned Maint Singap…" at bounding box center [784, 372] width 1568 height 744
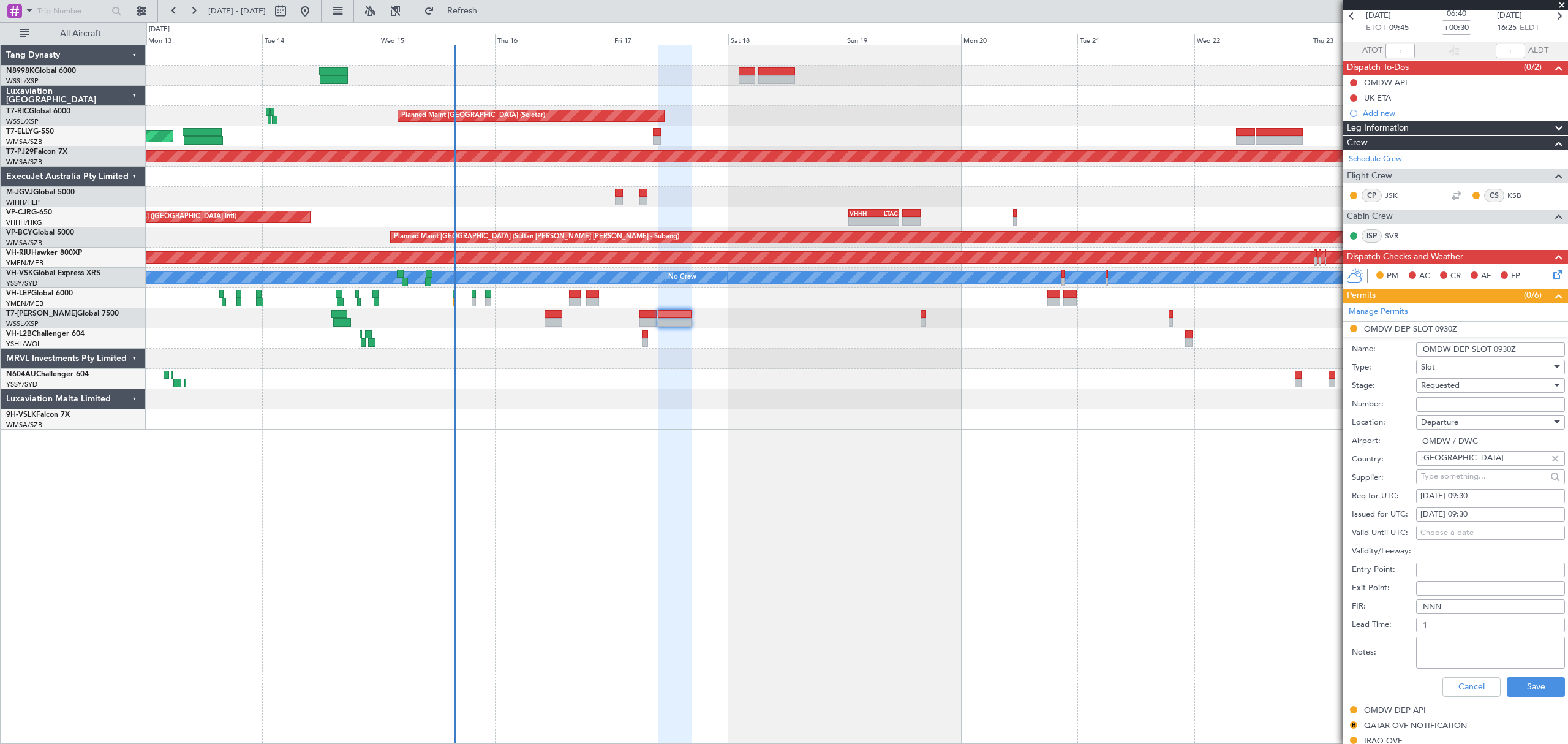
paste textarea "DWC K EJF199 17OCT17OCT 0000500 019CCX 0945FAB D / RE.T7JIM/"
type textarea "DWC K EJF199 17OCT17OCT 0000500 019CCX 0945FAB D / RE.T7JIM/"
click at [1473, 516] on div "17/10/2025 09:30" at bounding box center [1490, 514] width 140 height 12
select select "10"
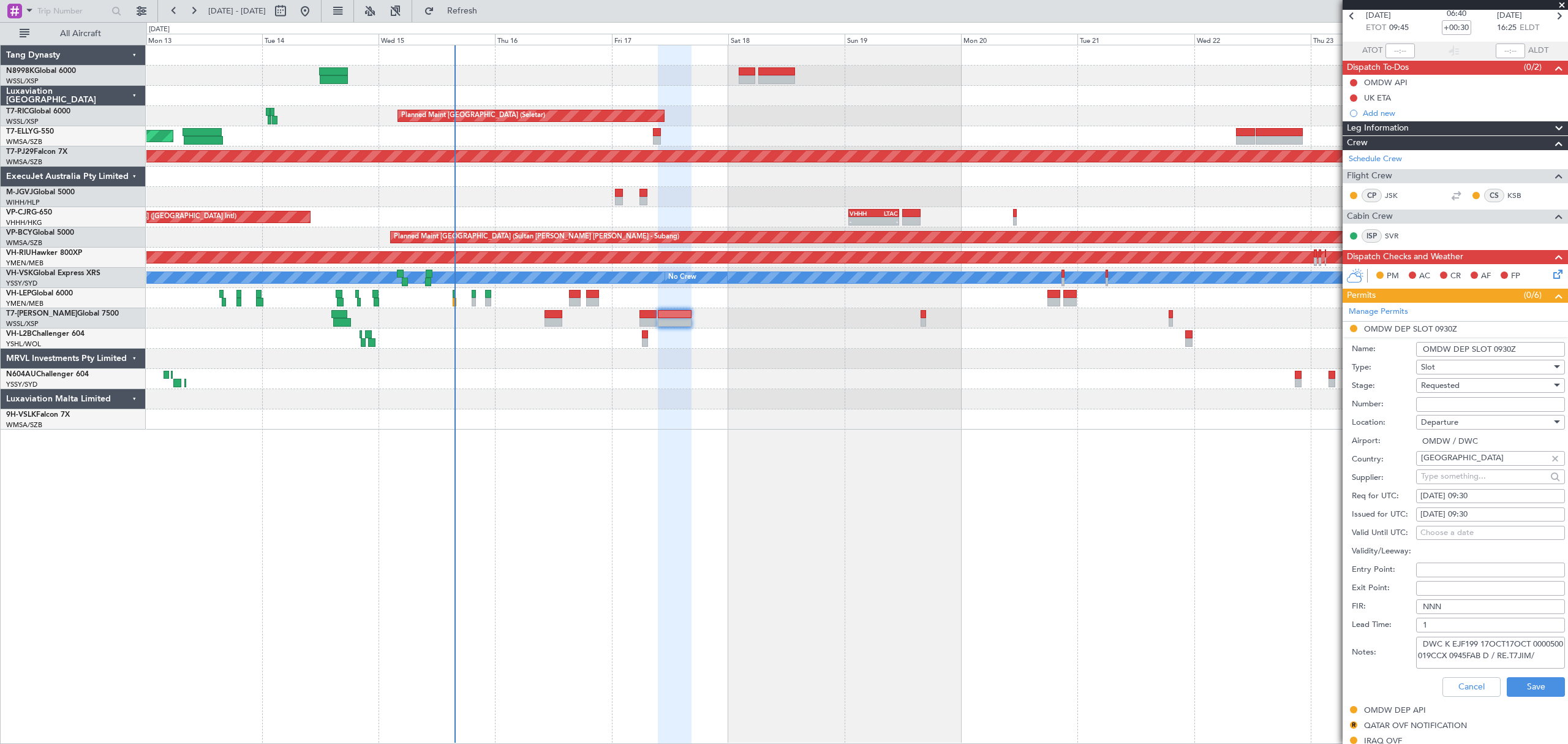
select select "2025"
click at [1369, 591] on input "09:30" at bounding box center [1360, 587] width 39 height 14
type input "09:45"
click at [1375, 620] on button "Save" at bounding box center [1371, 624] width 58 height 19
click at [1540, 687] on button "Save" at bounding box center [1536, 687] width 58 height 19
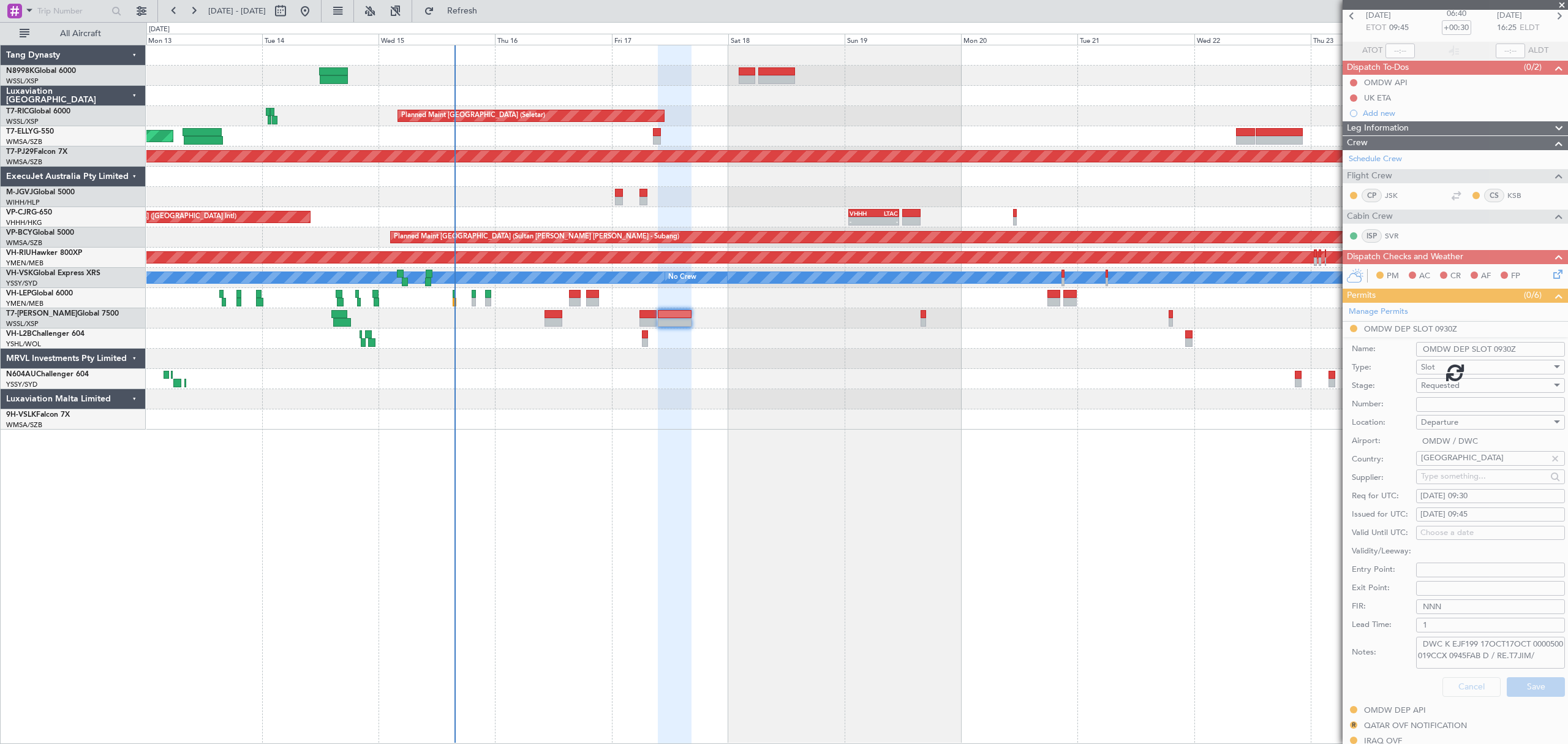
scroll to position [0, 0]
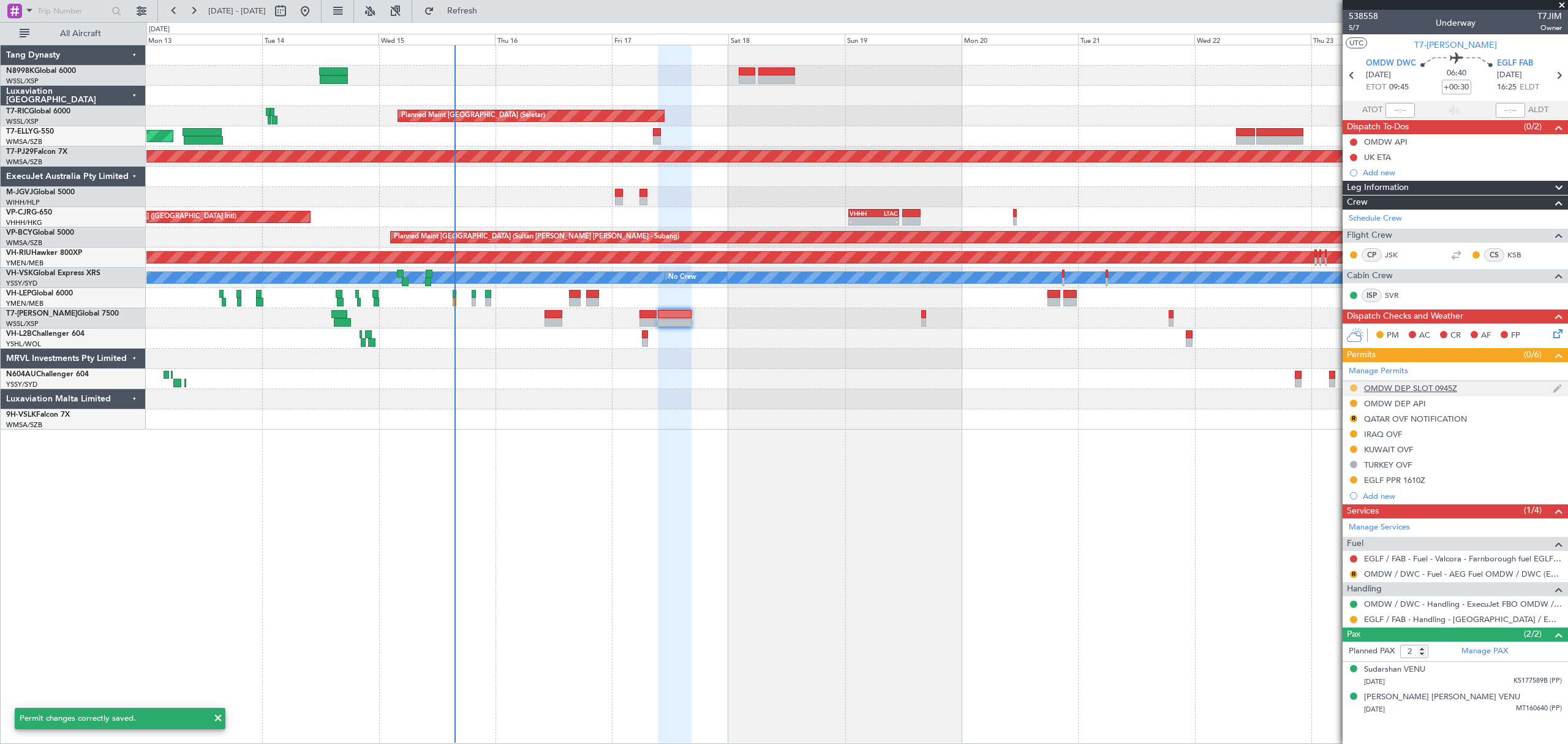
click at [1352, 392] on mat-tooltip-component "Requested" at bounding box center [1353, 408] width 55 height 32
click at [1355, 390] on button at bounding box center [1353, 387] width 8 height 8
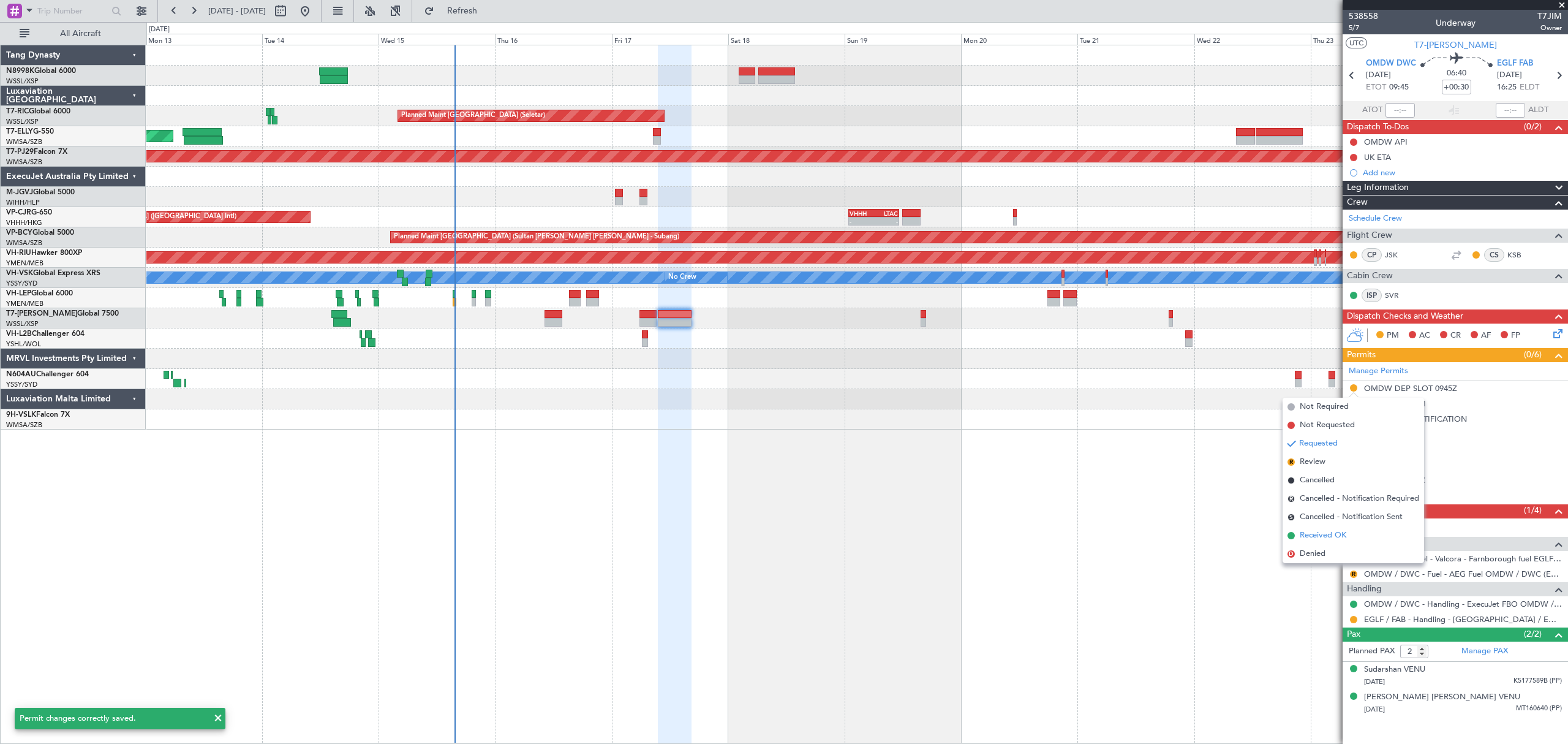
click at [1303, 535] on span "Received OK" at bounding box center [1323, 535] width 46 height 12
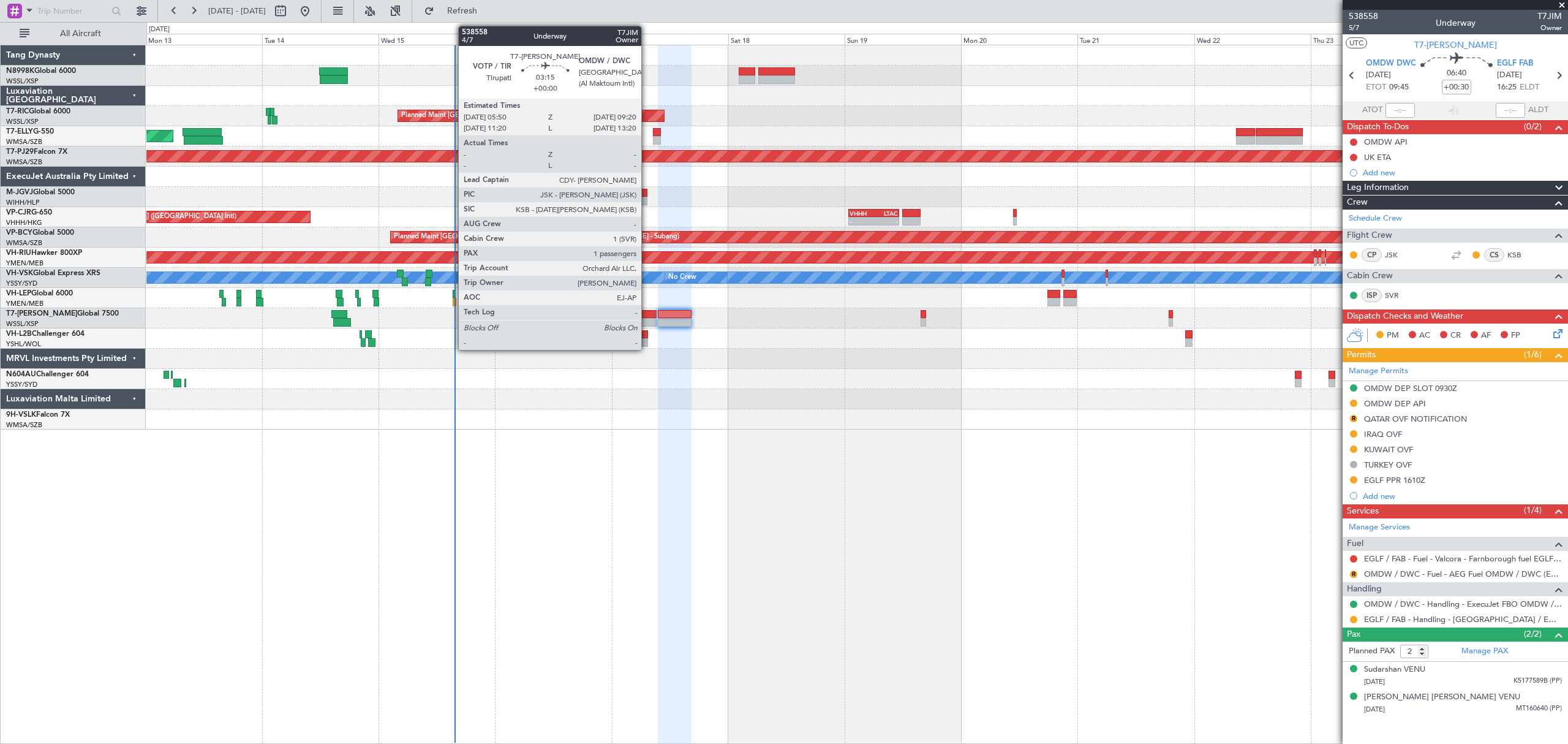
click at [647, 315] on div at bounding box center [647, 315] width 17 height 8
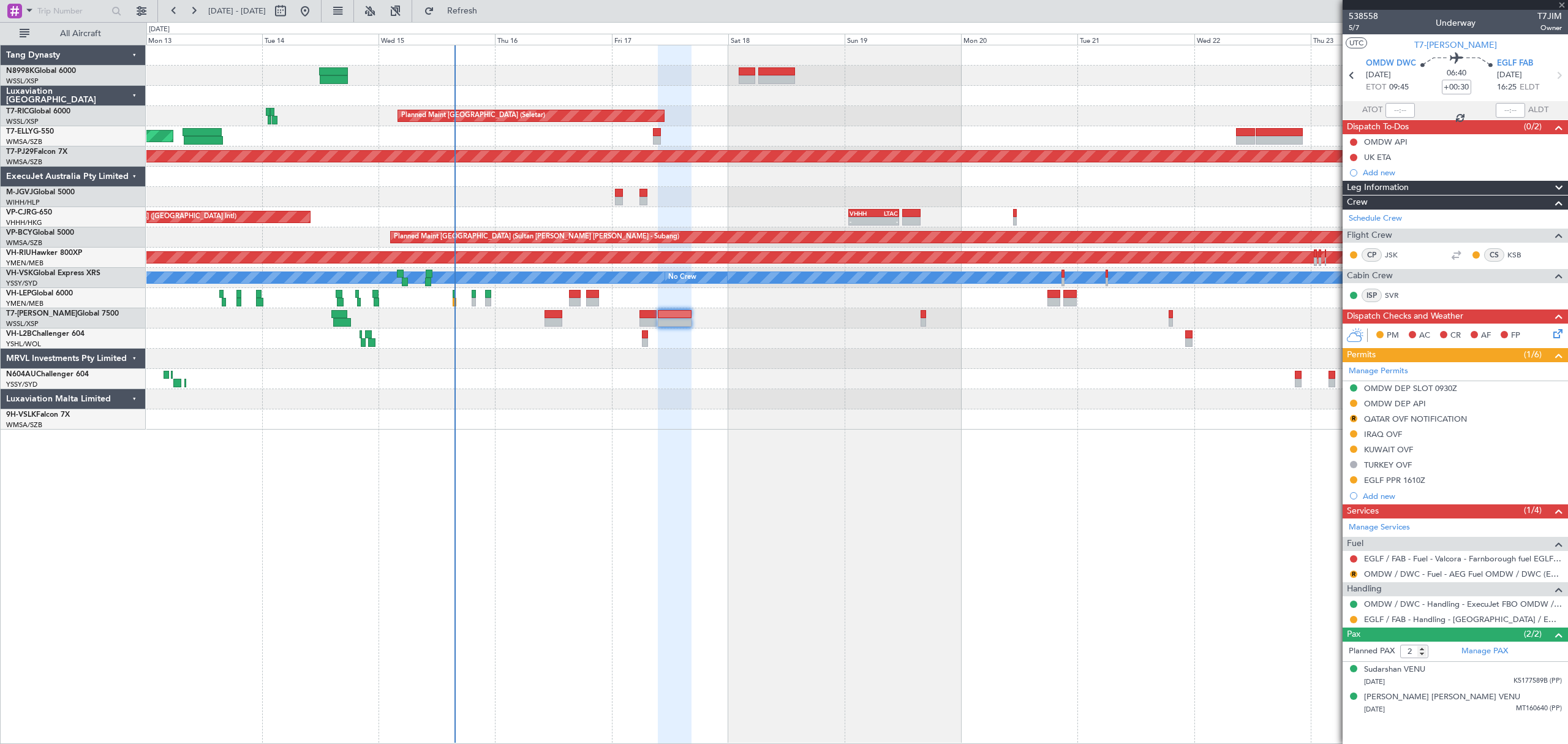
type input "1"
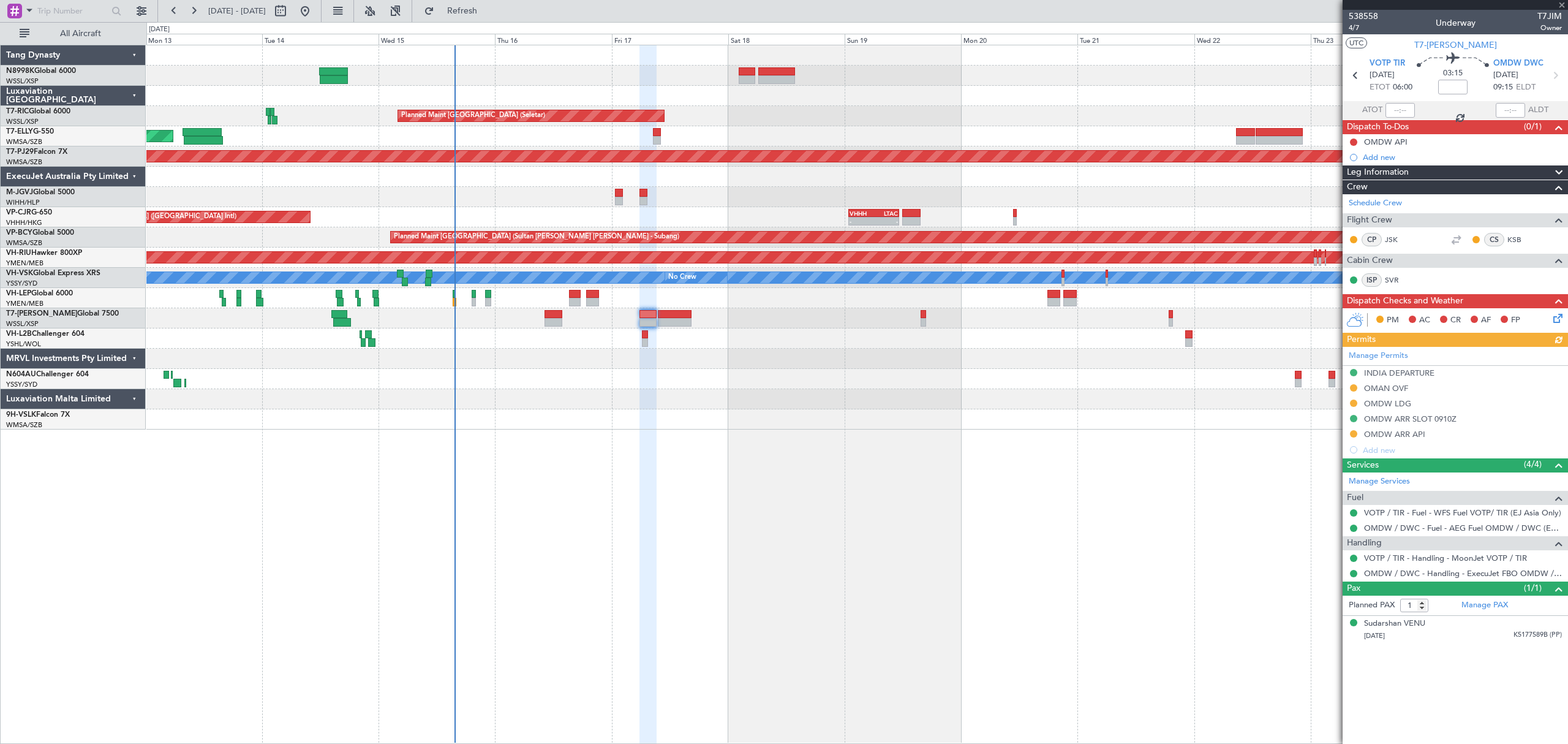
click at [1352, 403] on div "Manage Permits INDIA DEPARTURE OMAN OVF OMDW LDG OMDW ARR SLOT 0910Z OMDW ARR A…" at bounding box center [1455, 402] width 226 height 111
click at [1352, 403] on button at bounding box center [1353, 402] width 8 height 8
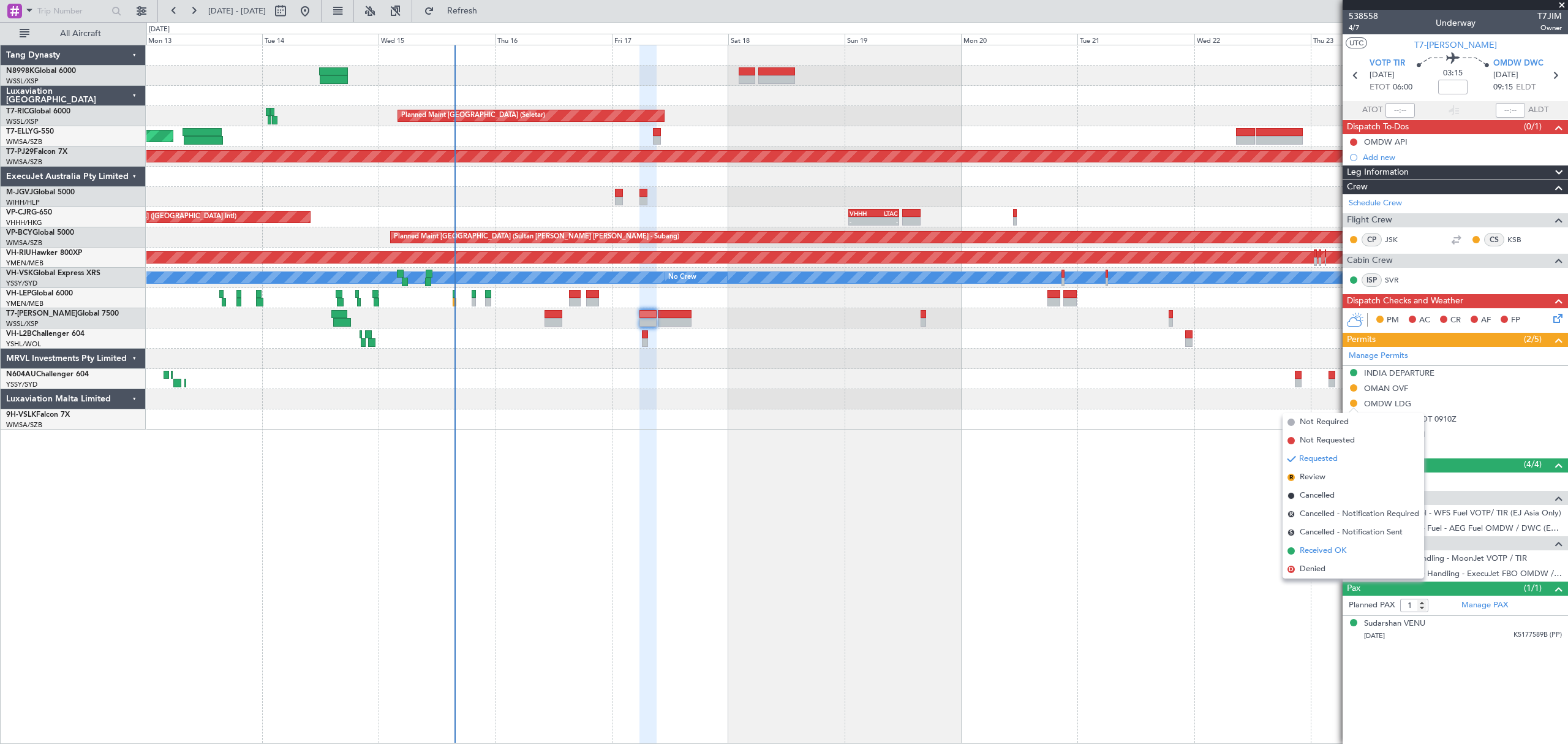
click at [1314, 545] on span "Received OK" at bounding box center [1323, 550] width 46 height 12
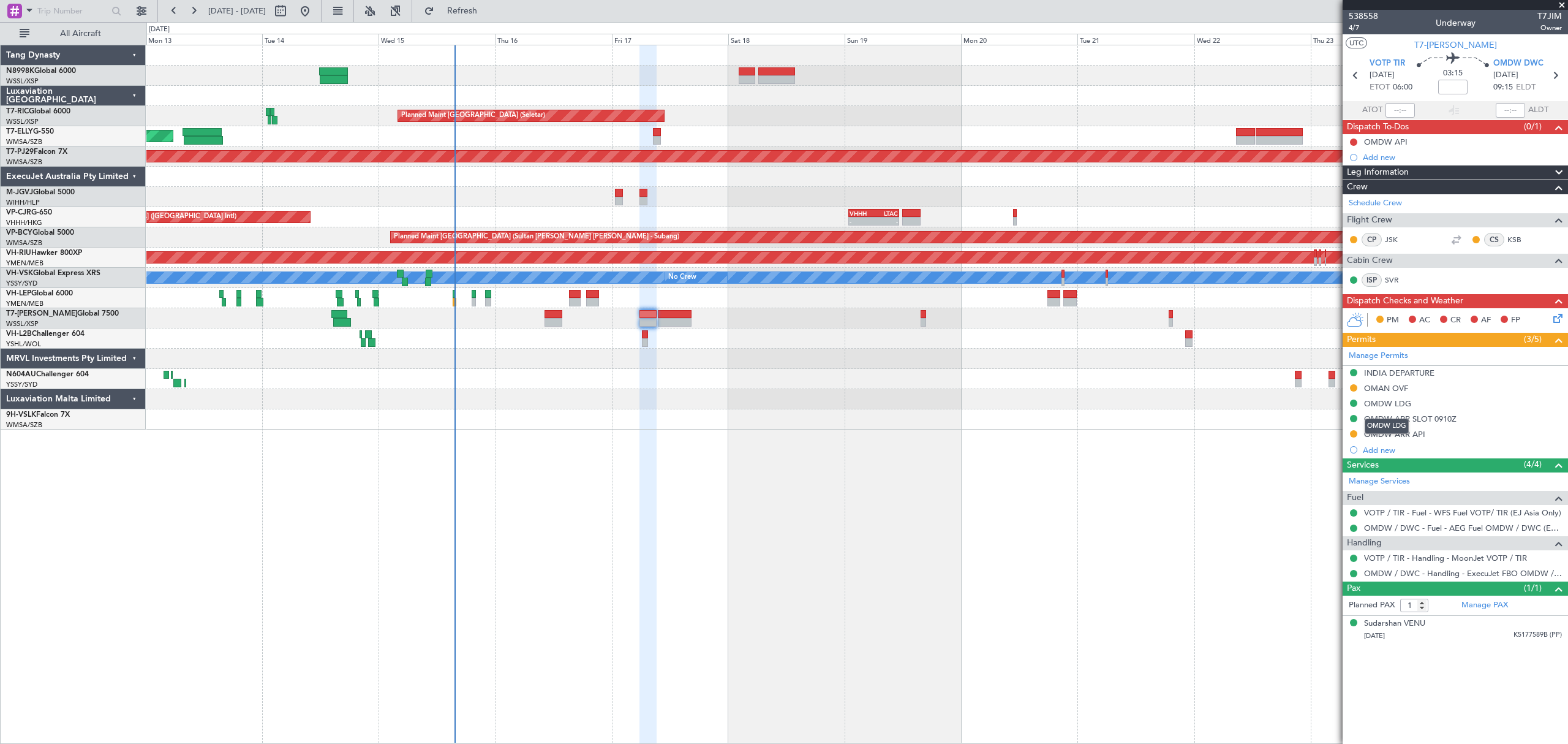
click at [1393, 402] on div "OMDW LDG" at bounding box center [1388, 403] width 47 height 10
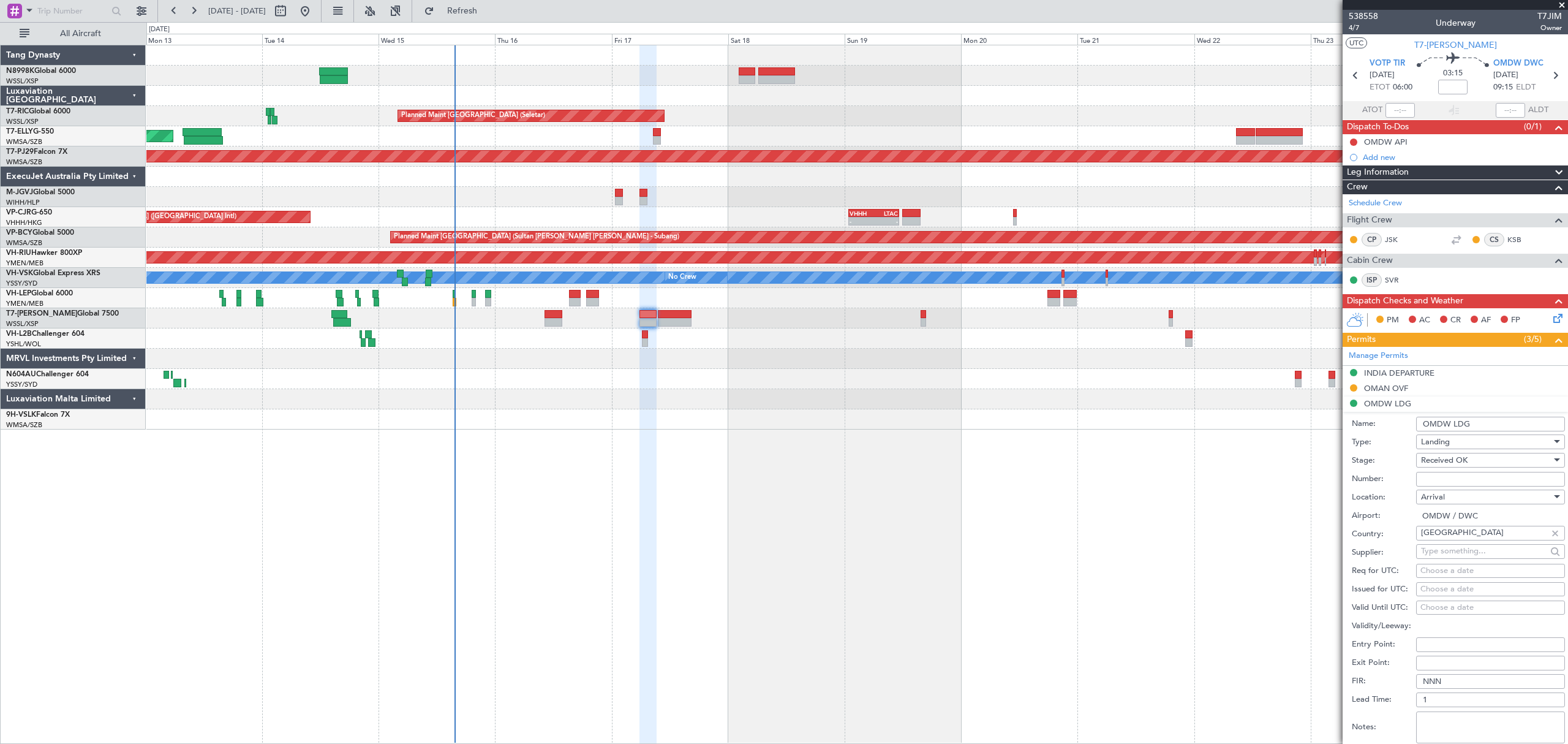
click at [1435, 481] on input "Number:" at bounding box center [1490, 479] width 149 height 14
paste input "LP/2025/14270"
type input "LP/2025/14270"
click at [1427, 587] on div "Choose a date" at bounding box center [1490, 589] width 140 height 12
select select "10"
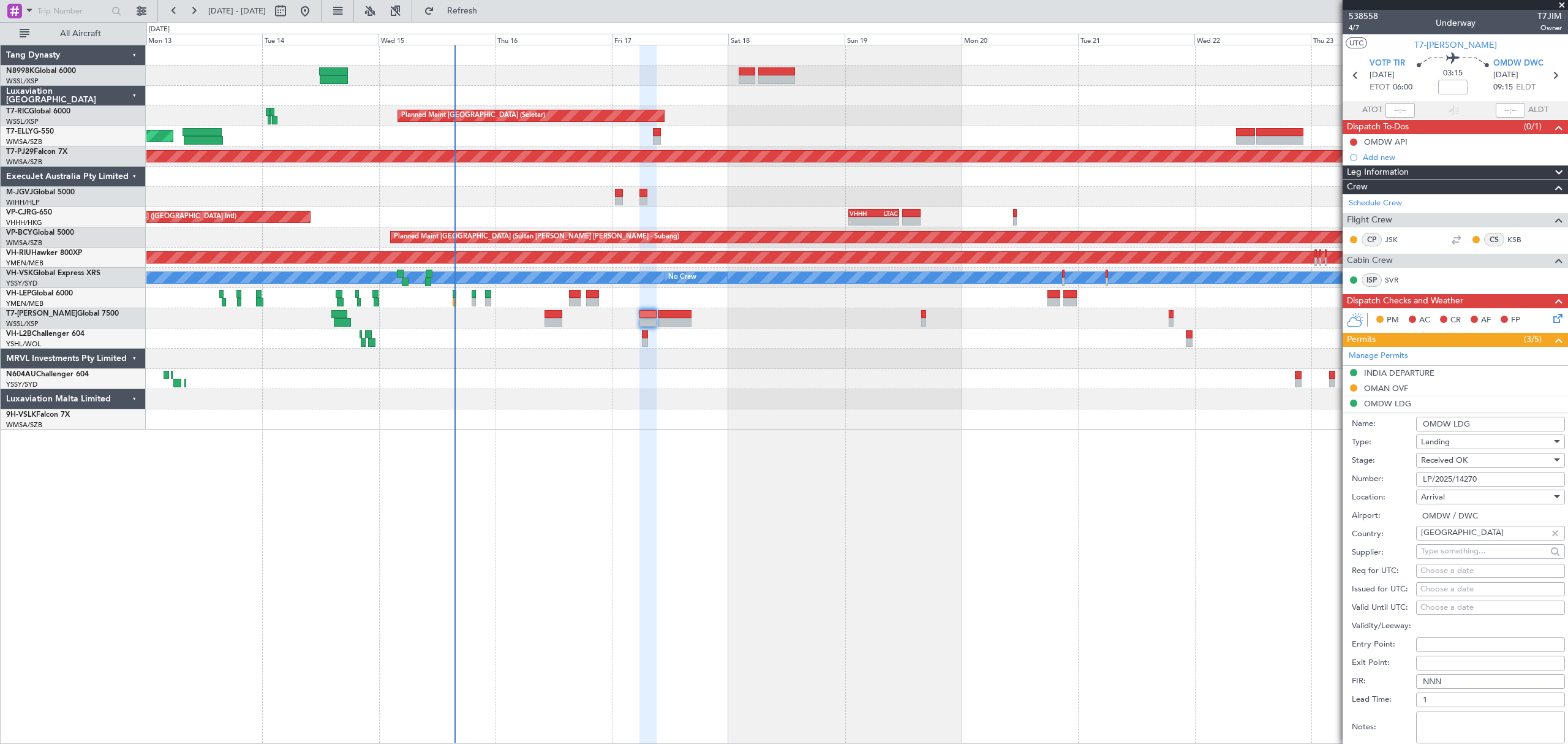
select select "2025"
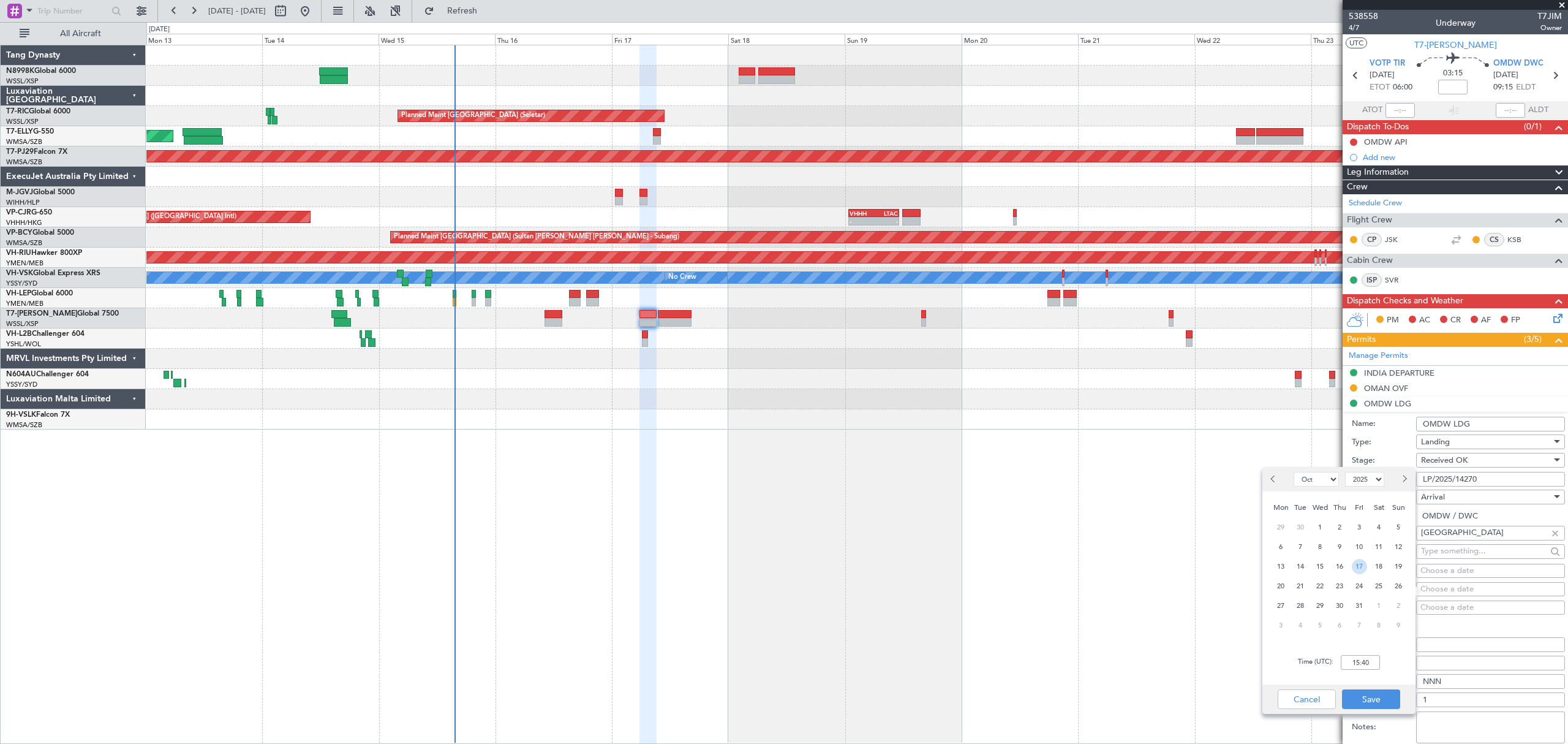
drag, startPoint x: 1361, startPoint y: 564, endPoint x: 1363, endPoint y: 589, distance: 25.1
click at [1363, 564] on span "17" at bounding box center [1359, 566] width 15 height 15
click at [1373, 660] on input "00:00" at bounding box center [1360, 662] width 39 height 14
type input "06:00"
click at [1358, 697] on button "Save" at bounding box center [1371, 698] width 58 height 19
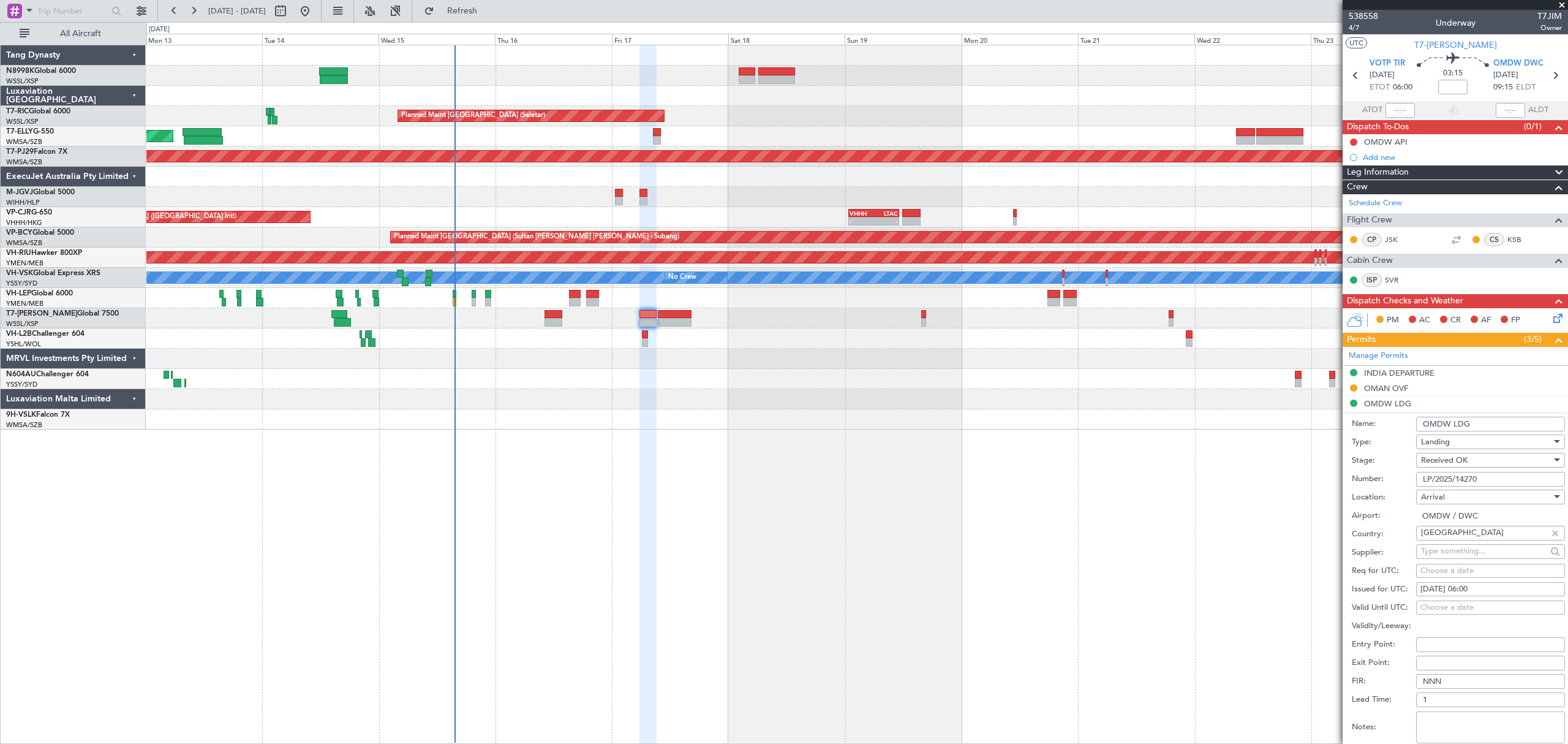
scroll to position [163, 0]
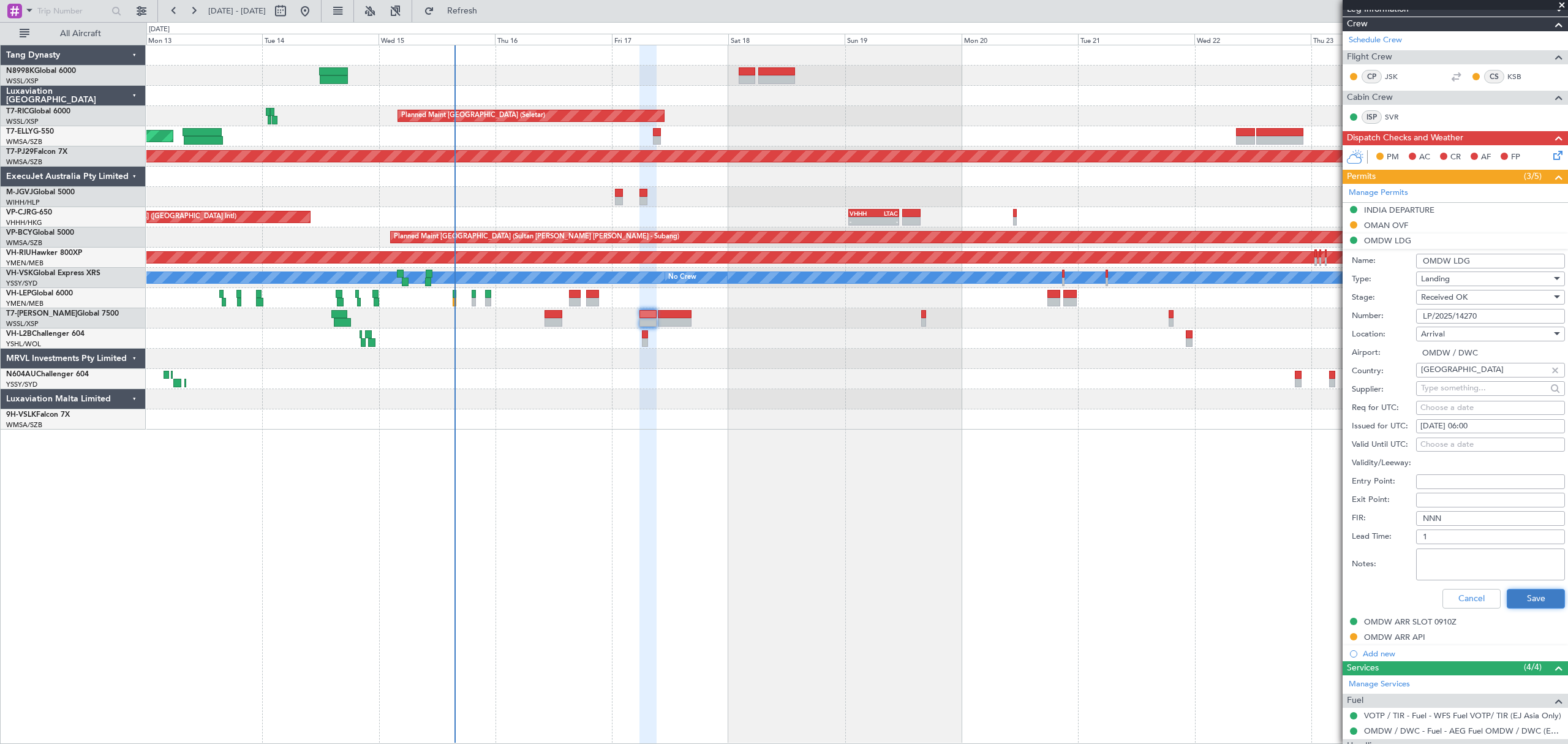
click at [1533, 589] on button "Save" at bounding box center [1536, 598] width 58 height 19
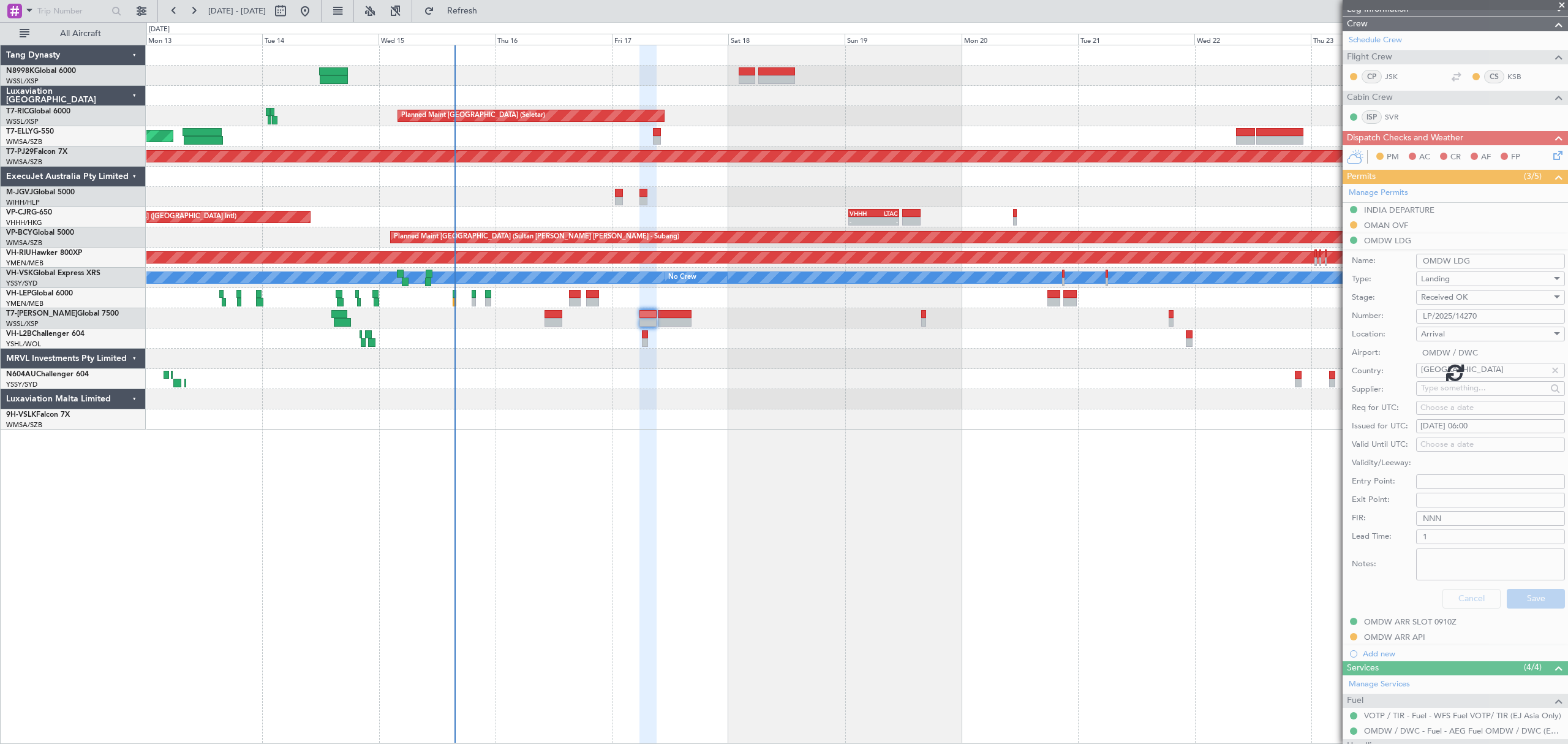
scroll to position [0, 0]
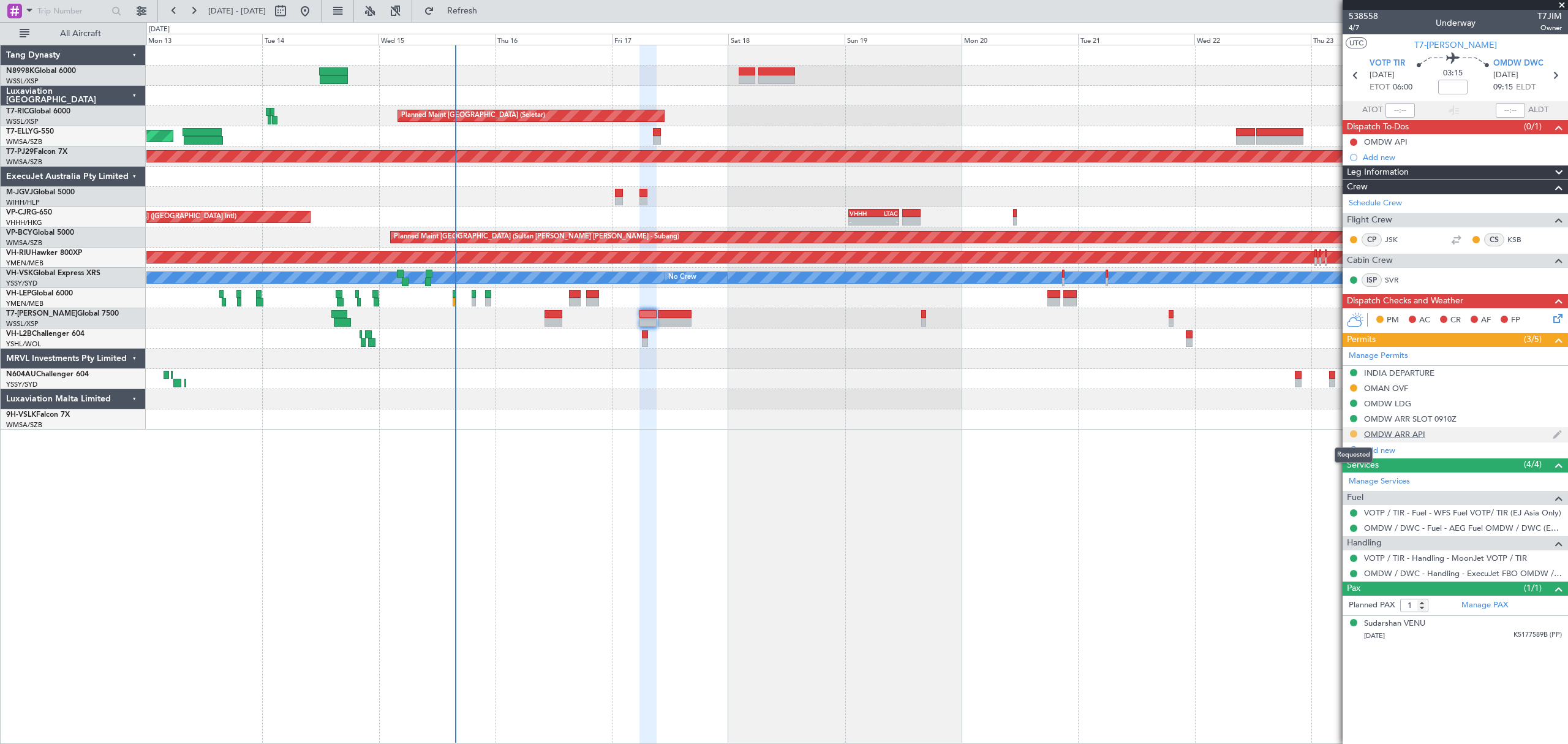
click at [1353, 435] on button at bounding box center [1353, 434] width 8 height 8
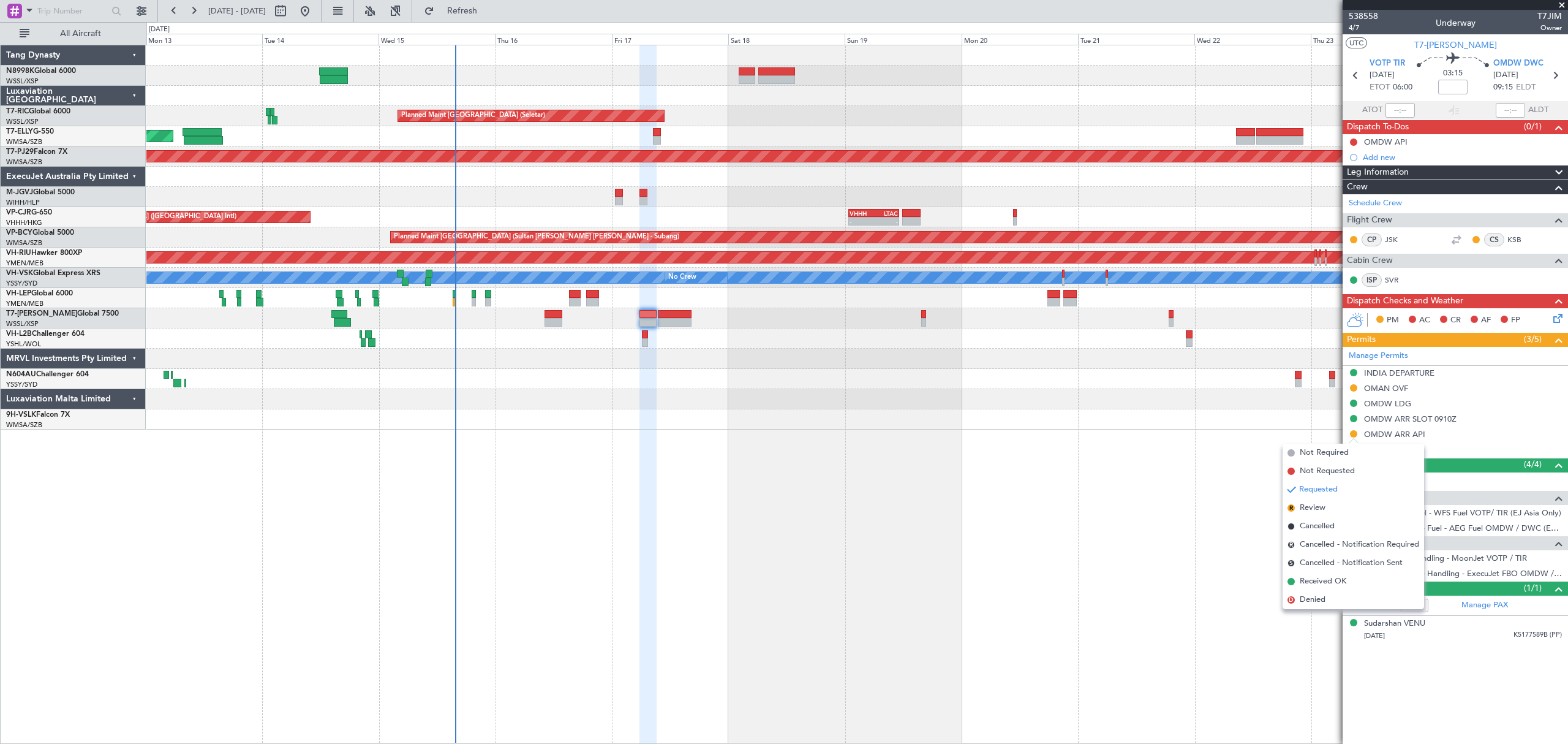
click at [1307, 584] on span "Received OK" at bounding box center [1323, 581] width 46 height 12
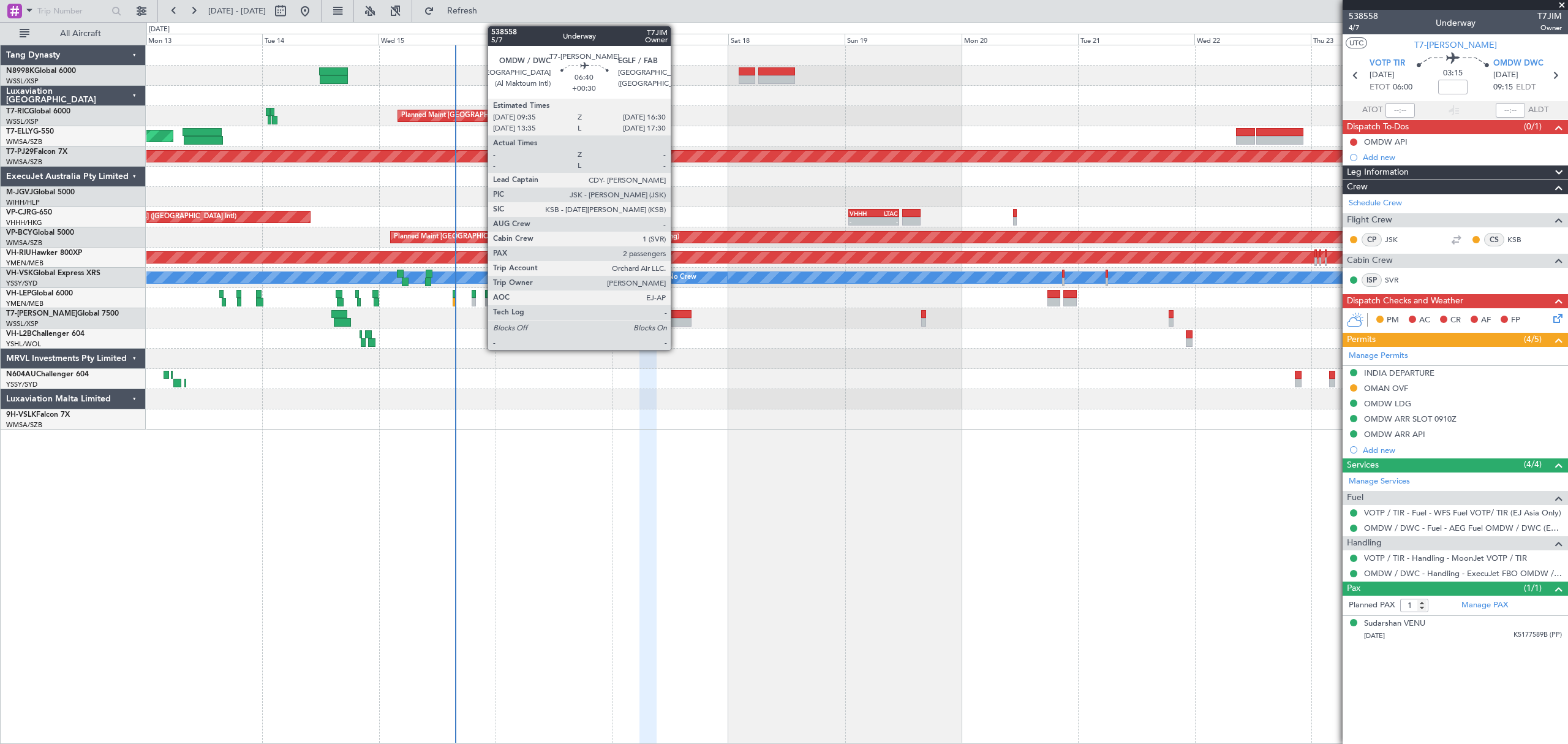
click at [676, 318] on div at bounding box center [675, 322] width 34 height 8
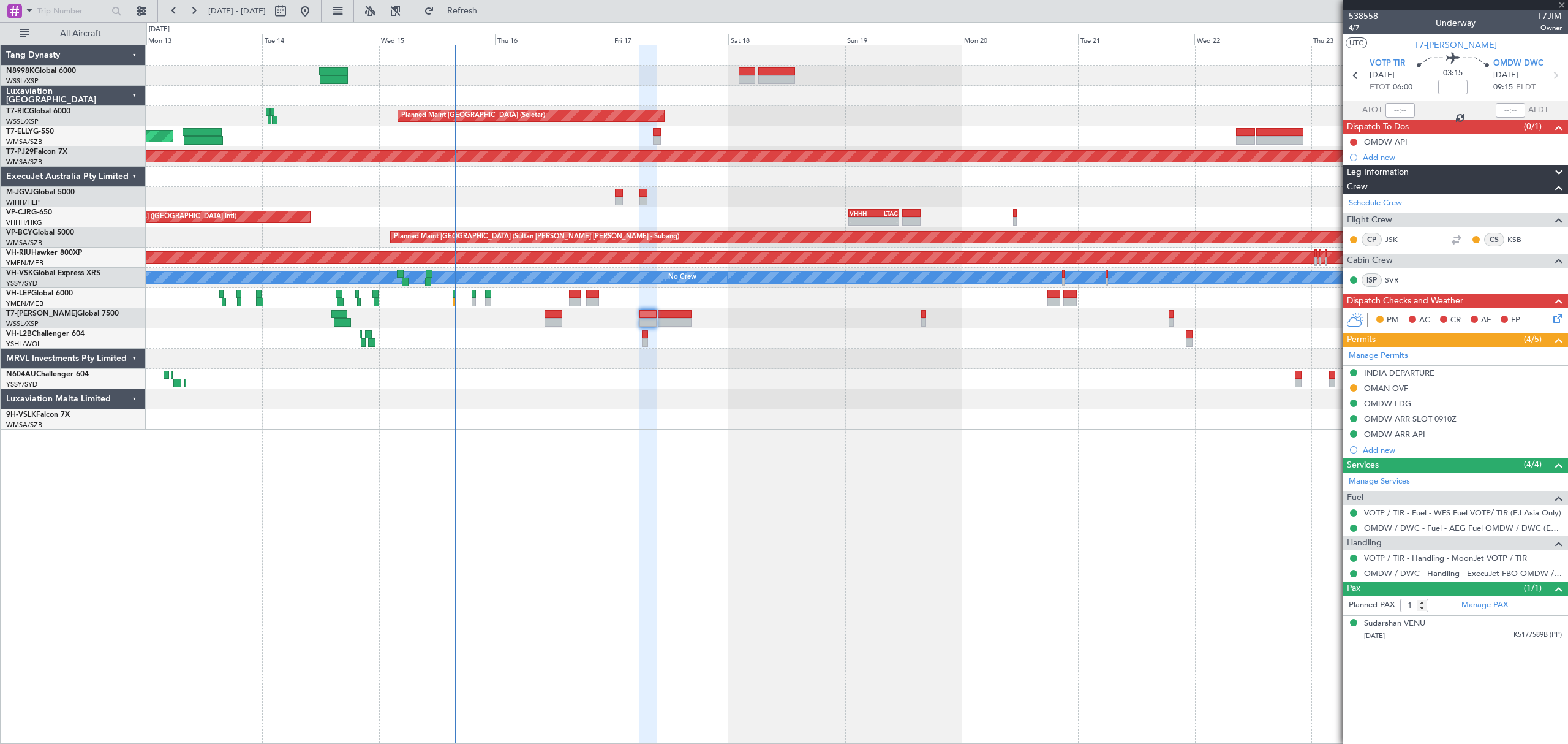
type input "+00:30"
type input "2"
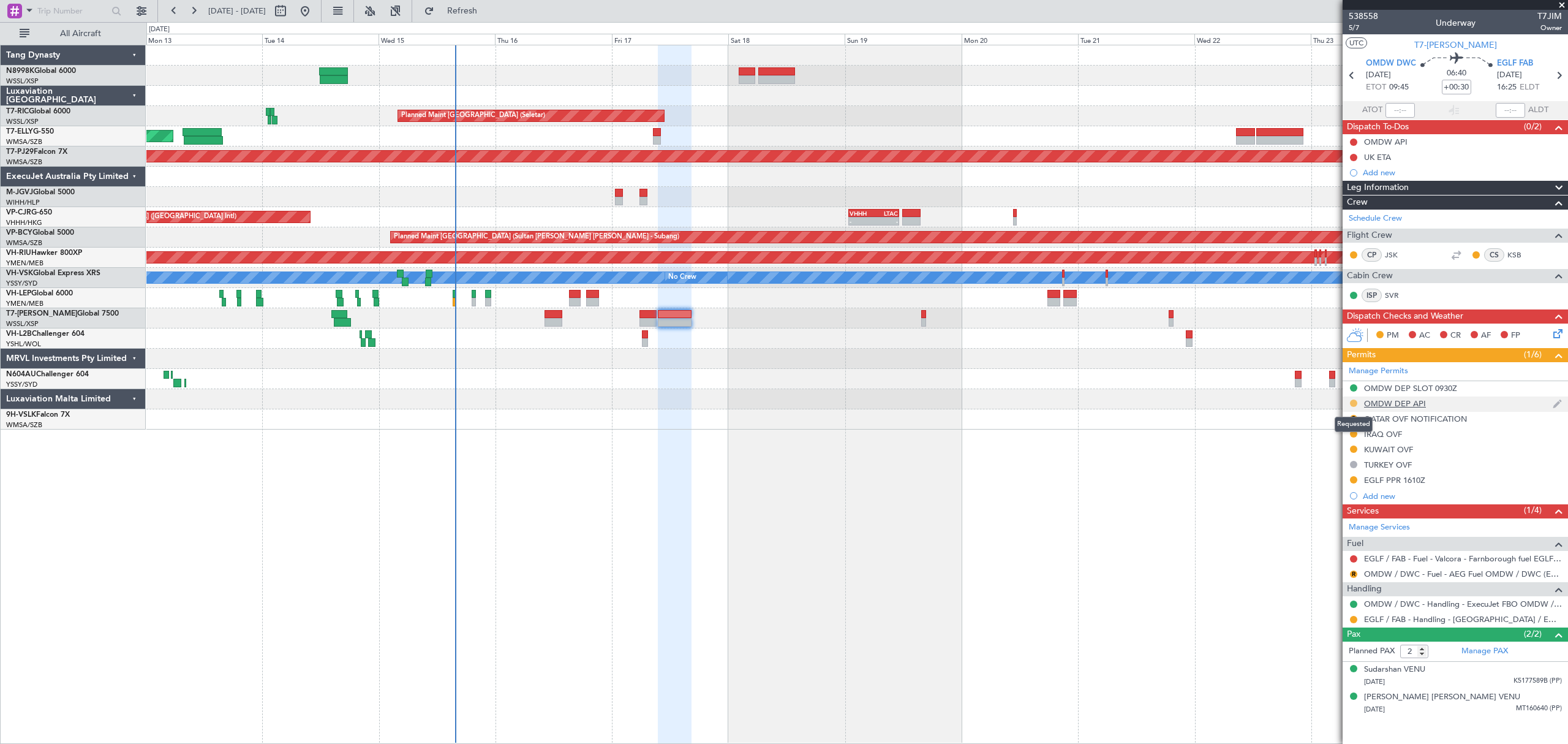
click at [1350, 404] on button at bounding box center [1353, 402] width 8 height 8
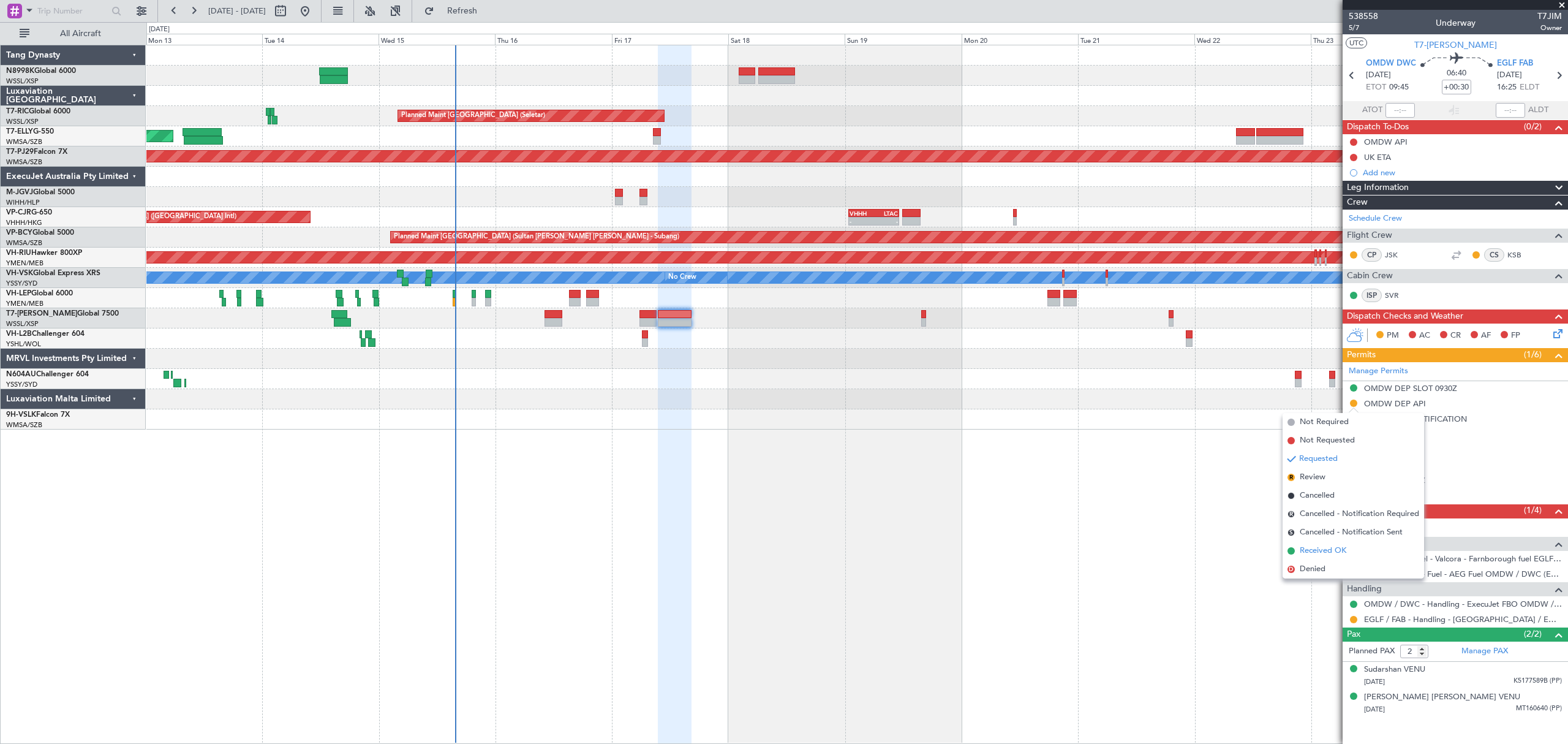
click at [1307, 545] on span "Received OK" at bounding box center [1323, 550] width 46 height 12
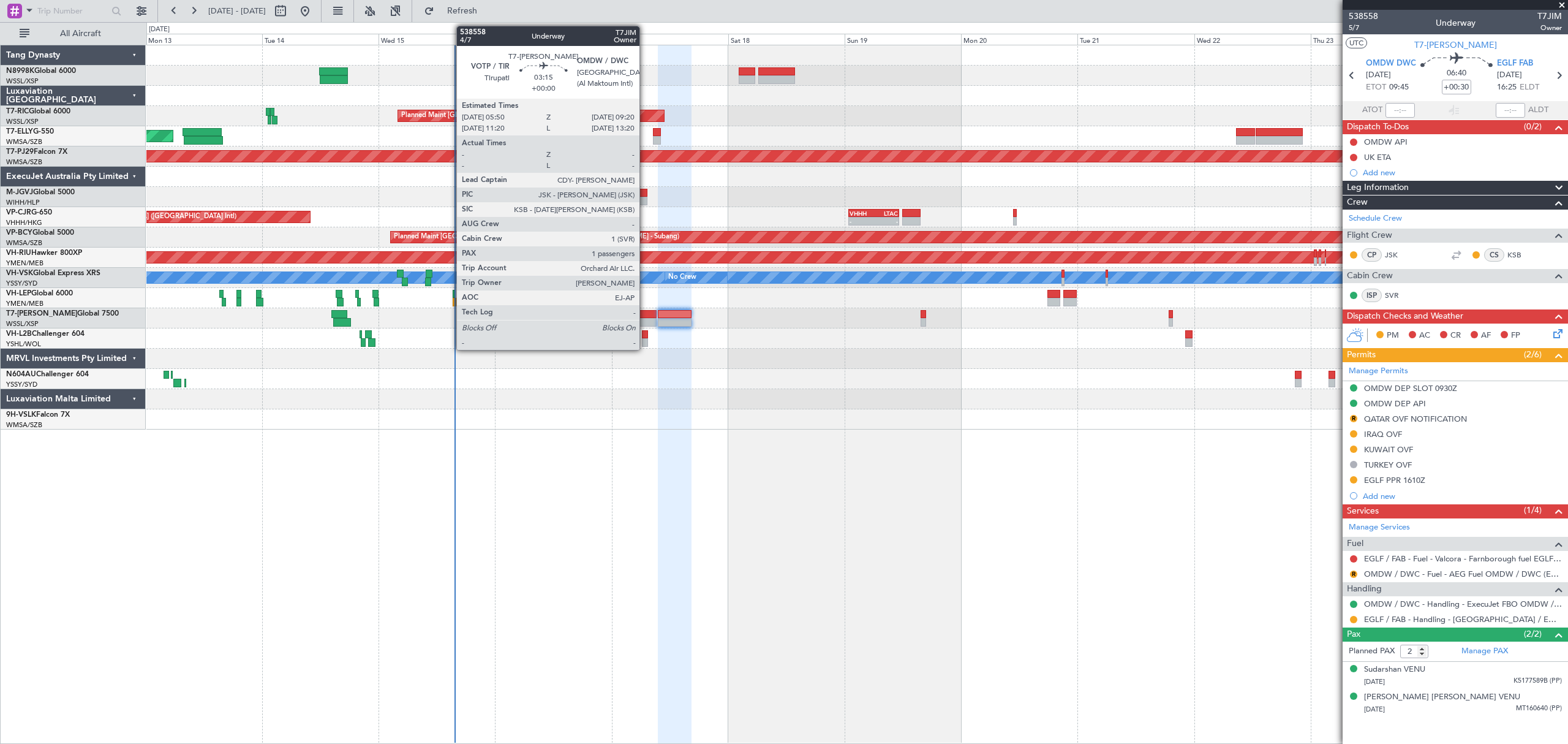
click at [646, 320] on div at bounding box center [647, 322] width 17 height 8
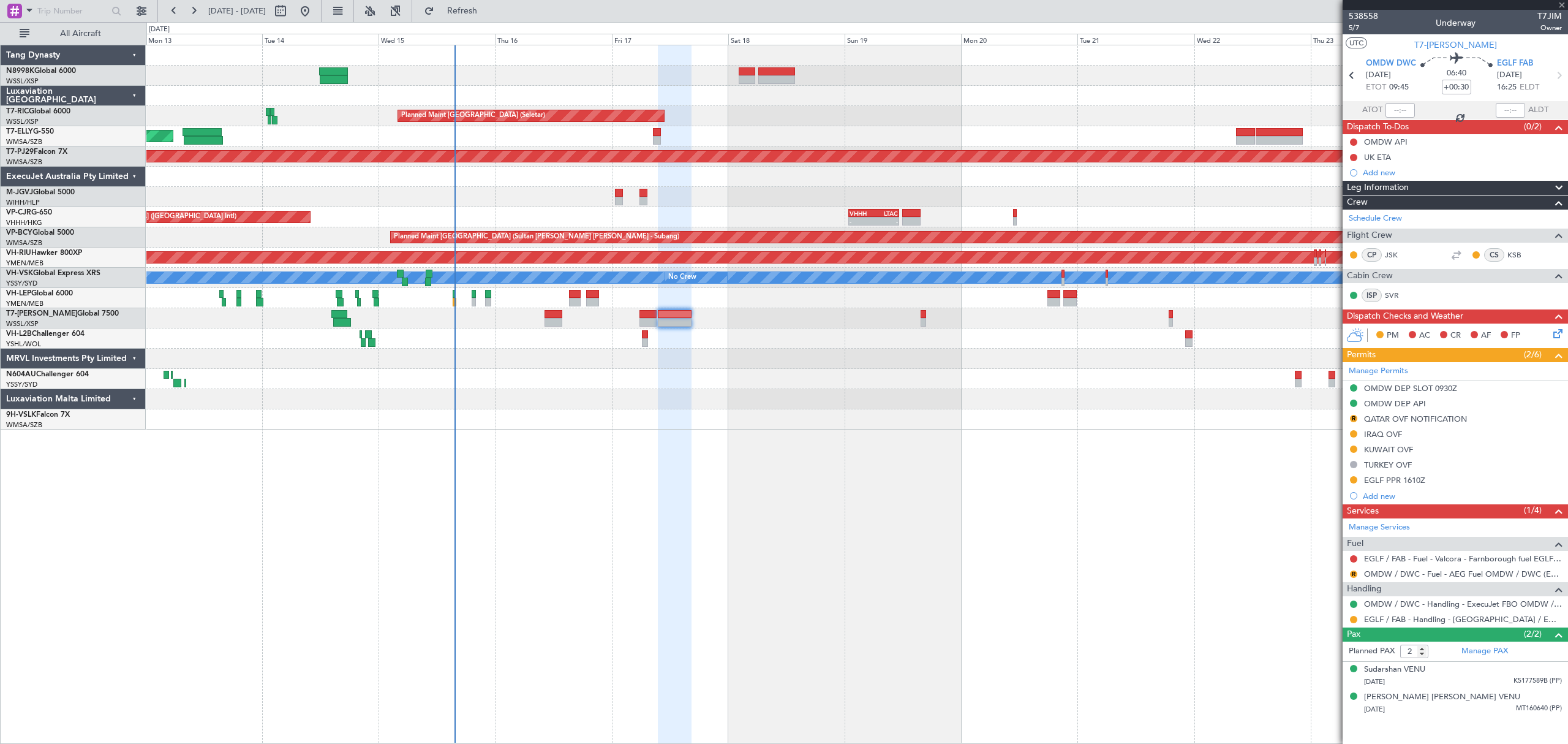
type input "1"
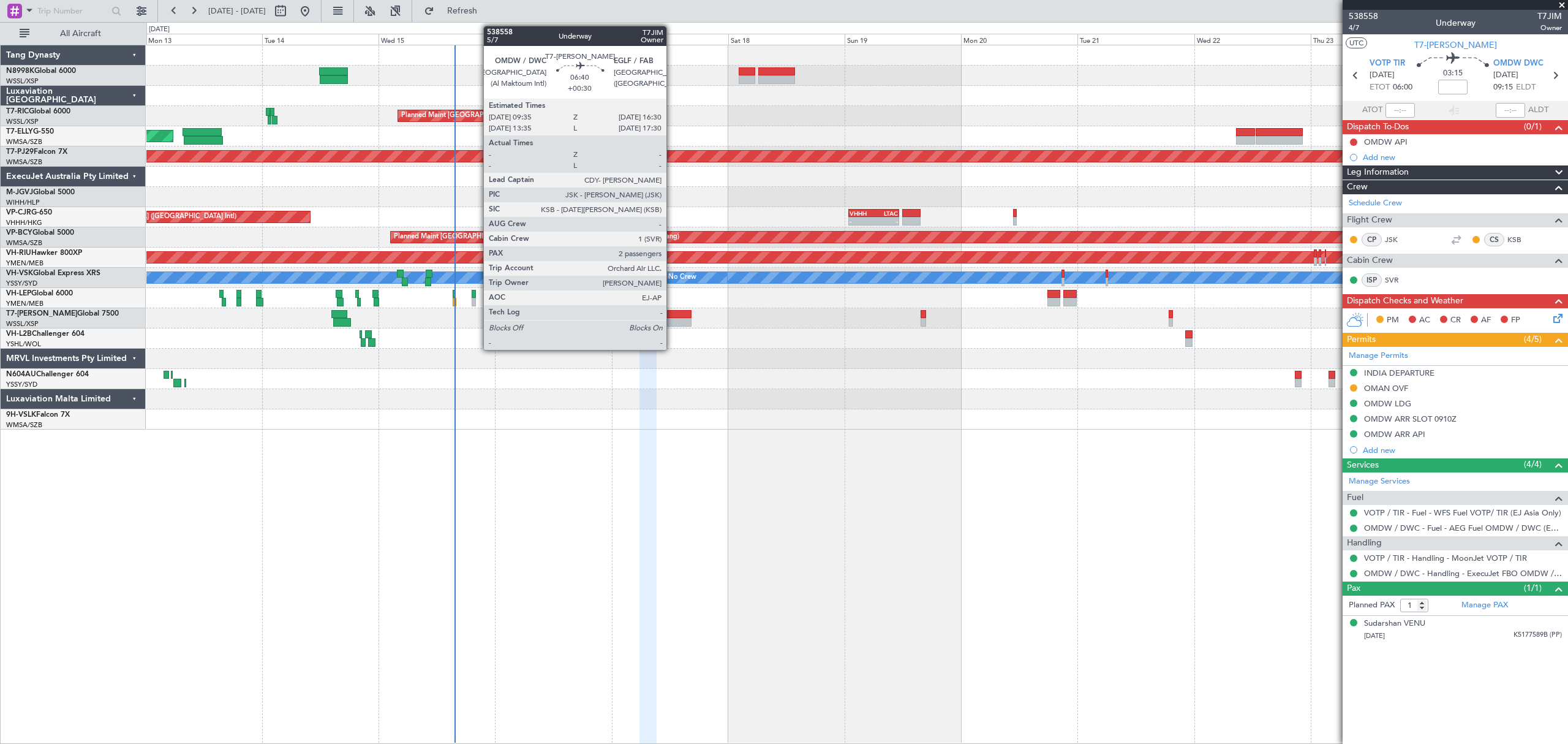
click at [672, 324] on div at bounding box center [675, 322] width 34 height 8
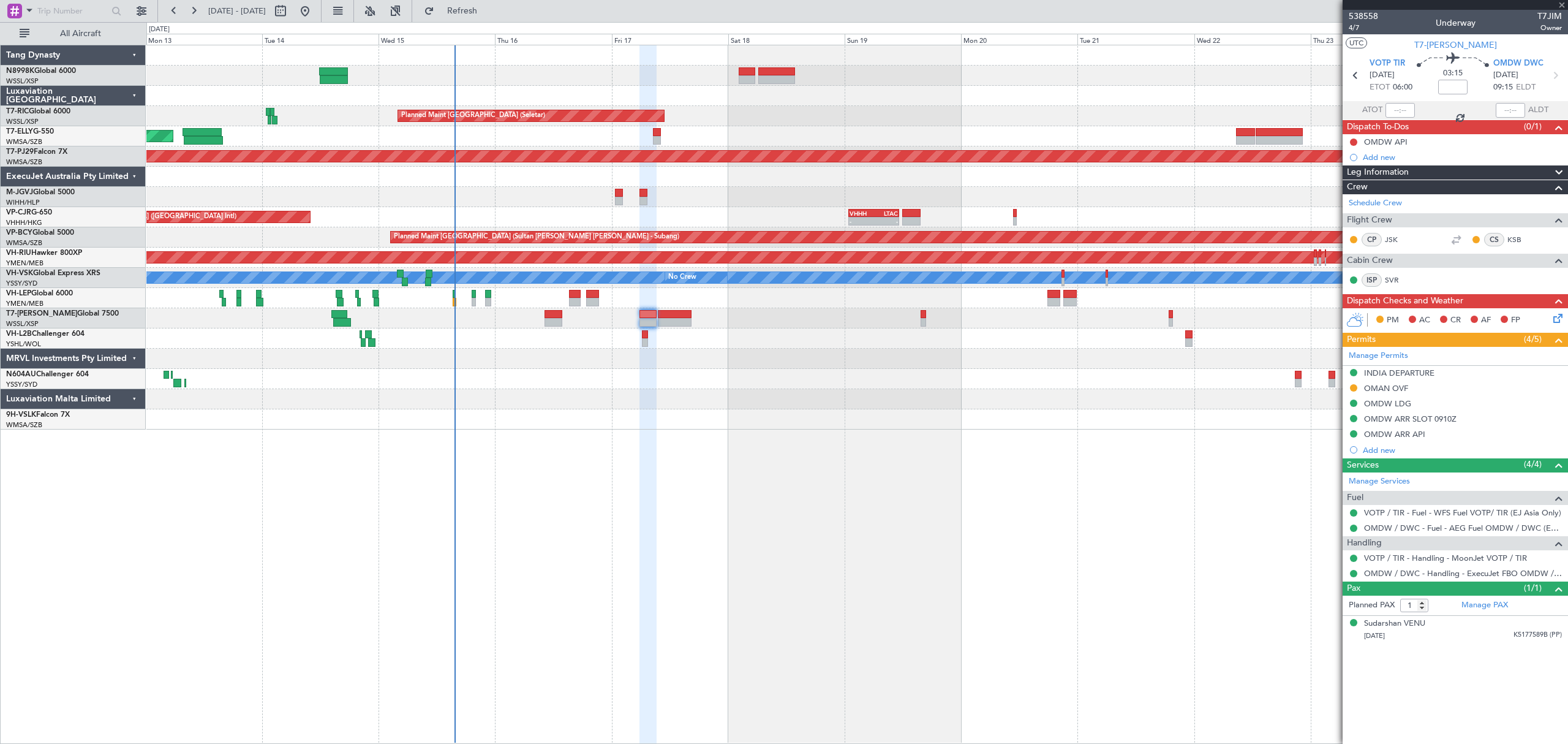
type input "+00:30"
type input "2"
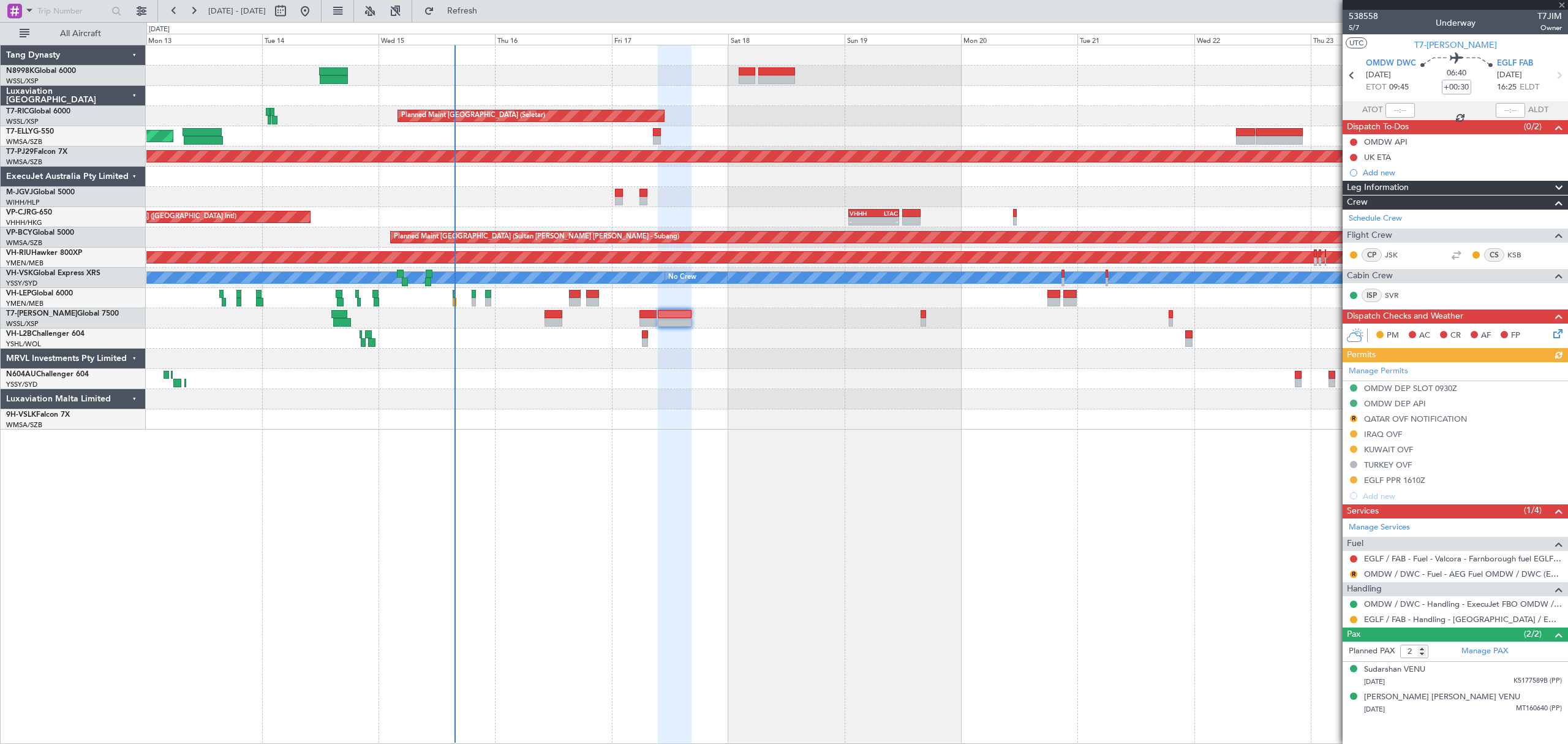
click at [1353, 624] on div at bounding box center [1354, 620] width 10 height 10
click at [1353, 621] on button at bounding box center [1353, 619] width 8 height 8
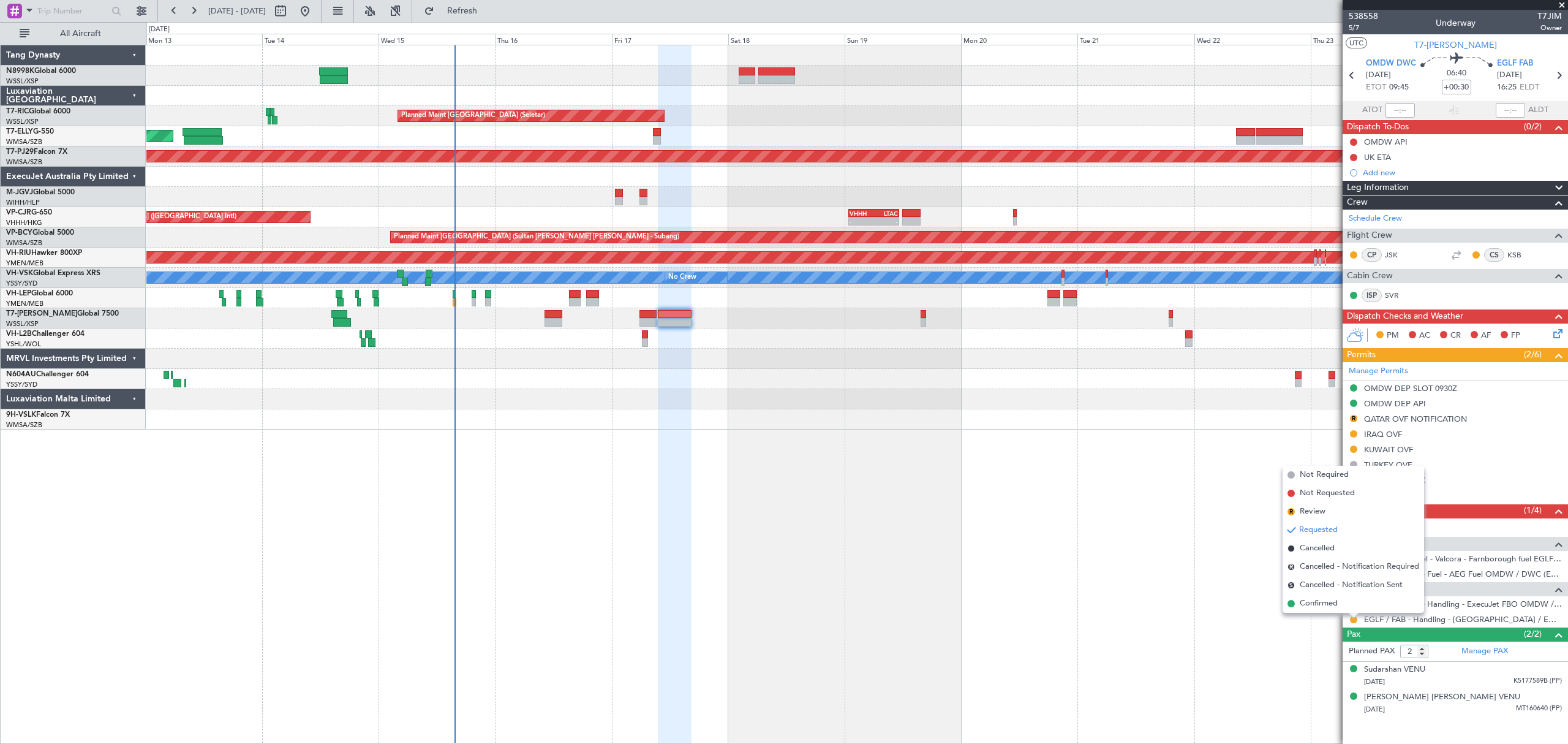
click at [1326, 604] on span "Confirmed" at bounding box center [1319, 603] width 38 height 12
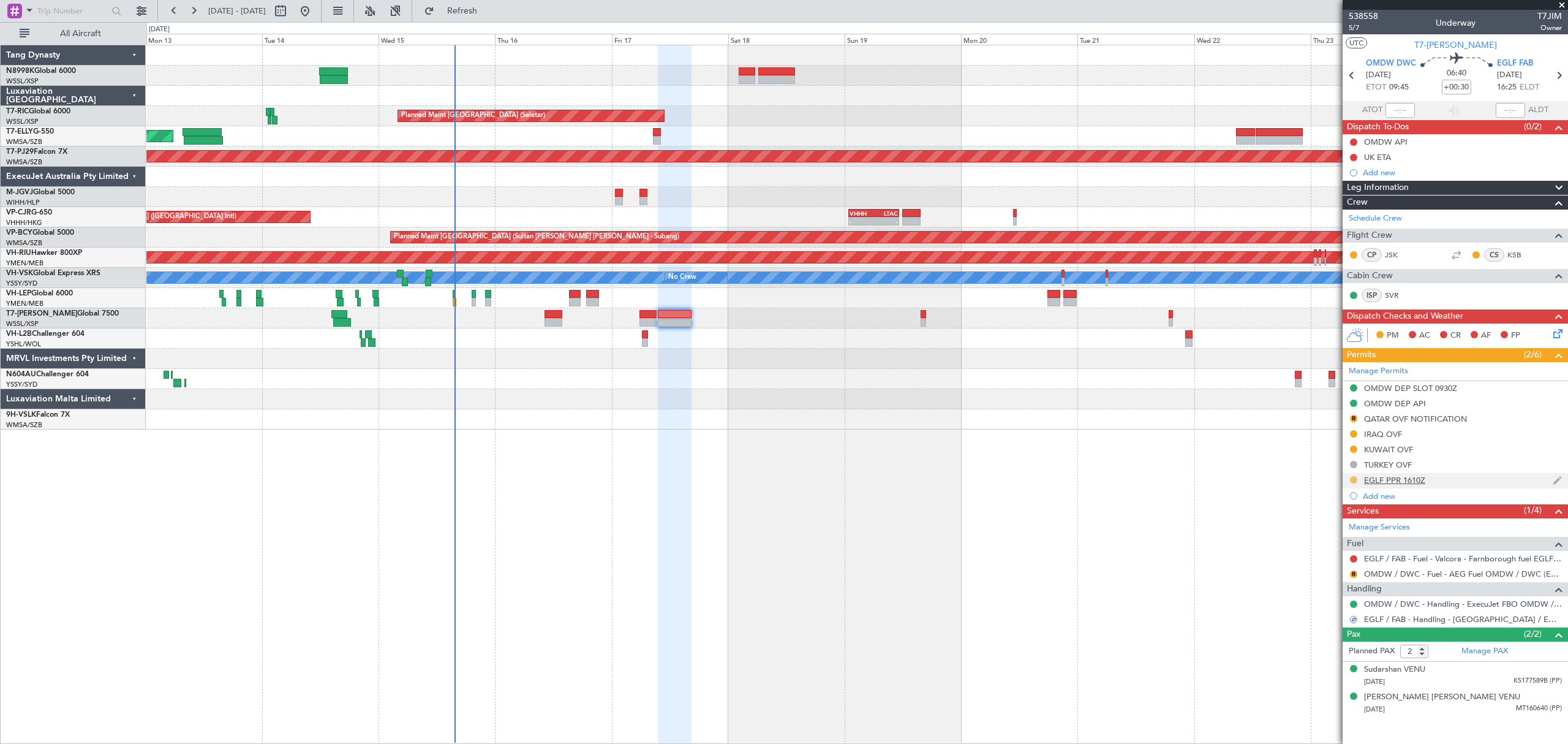
click at [1355, 482] on button at bounding box center [1353, 479] width 8 height 8
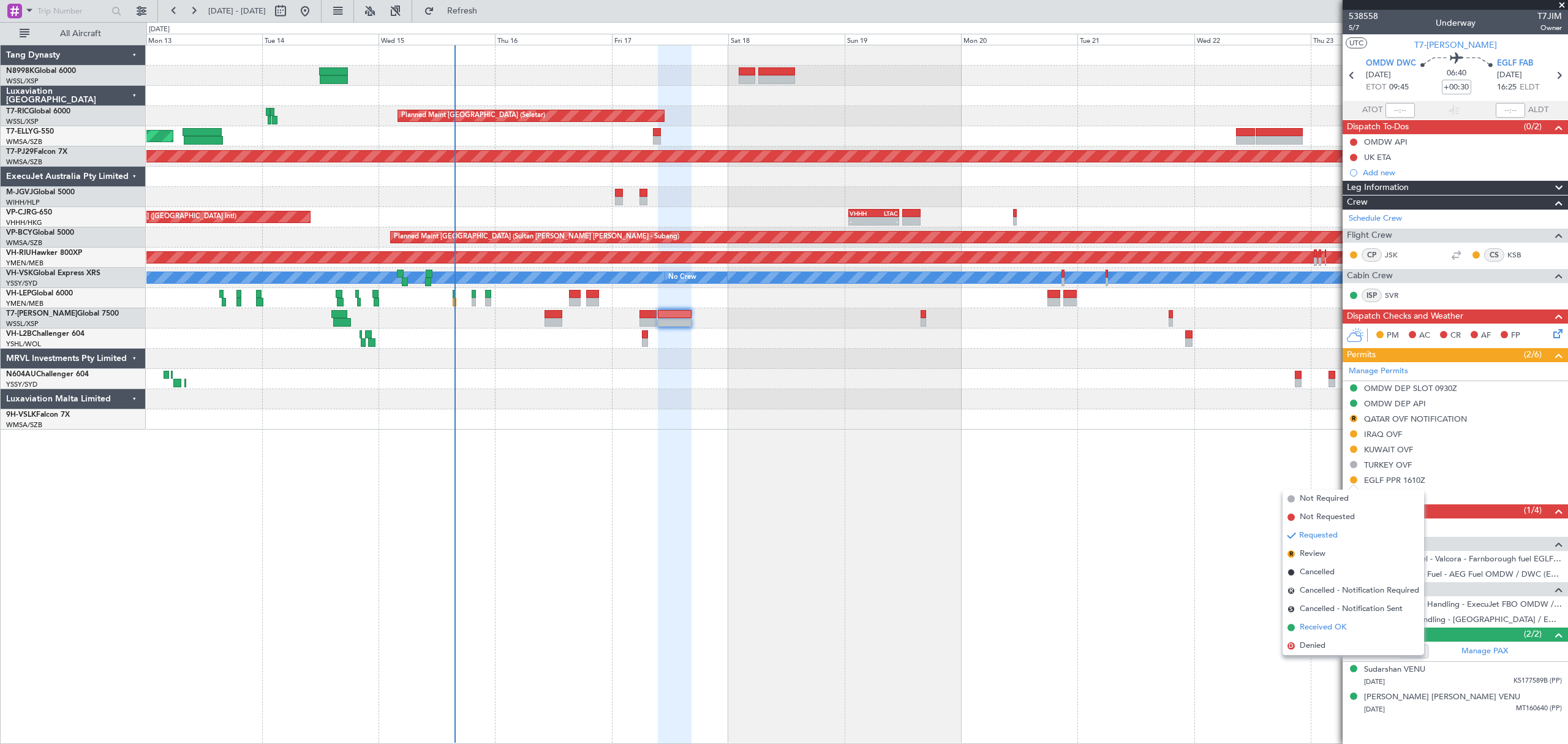
click at [1326, 626] on span "Received OK" at bounding box center [1323, 627] width 46 height 12
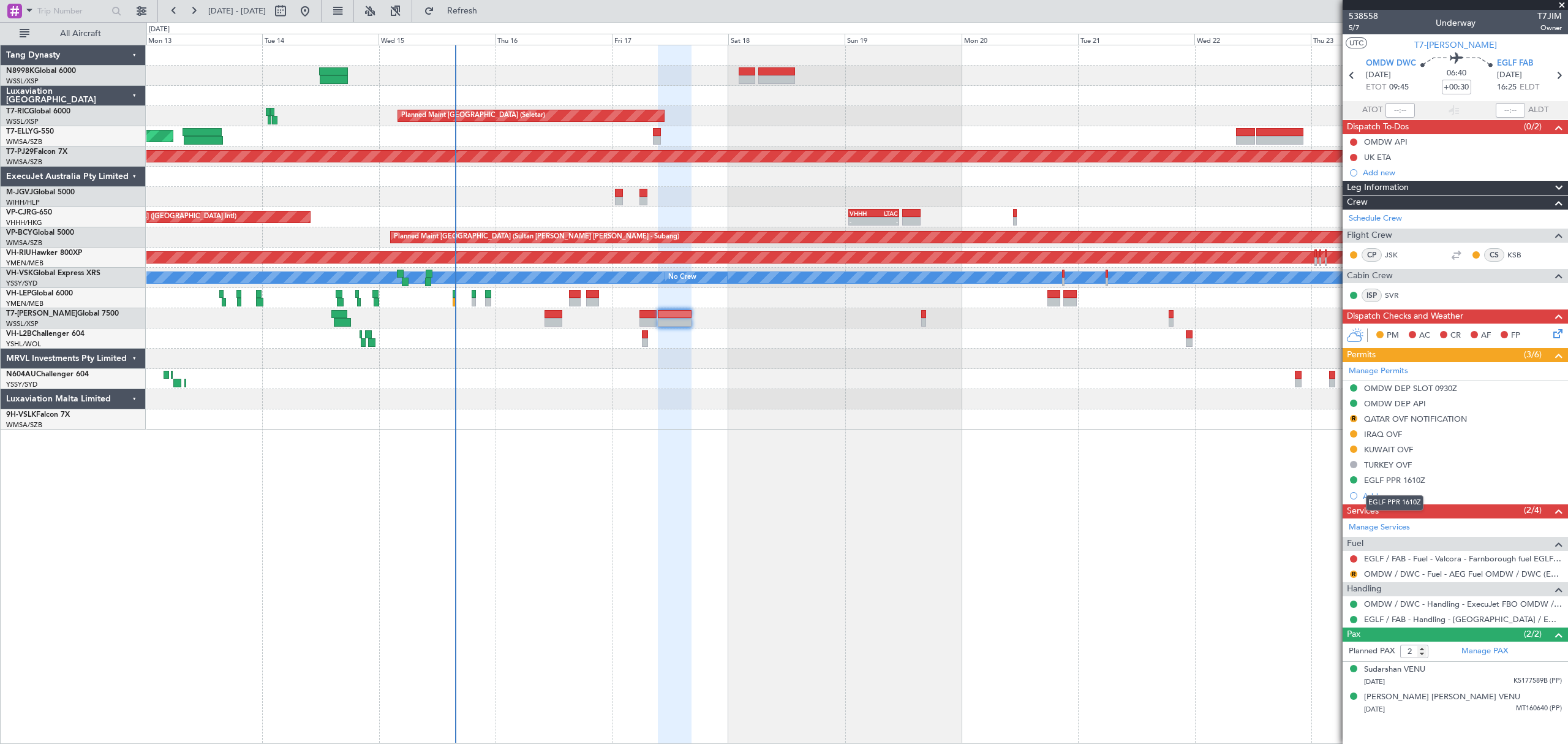
click at [1409, 479] on div "EGLF PPR 1610Z" at bounding box center [1395, 480] width 61 height 10
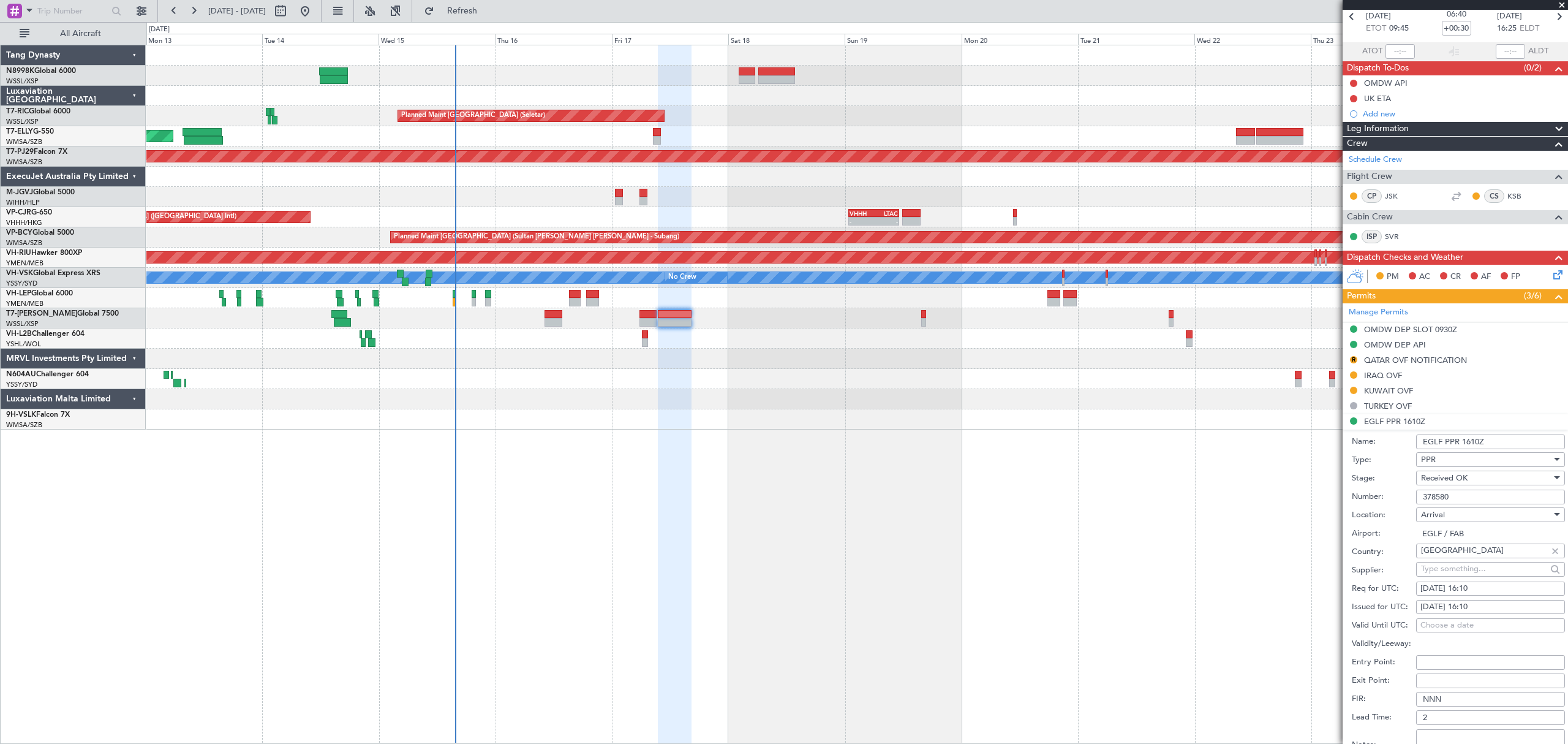
scroll to position [81, 0]
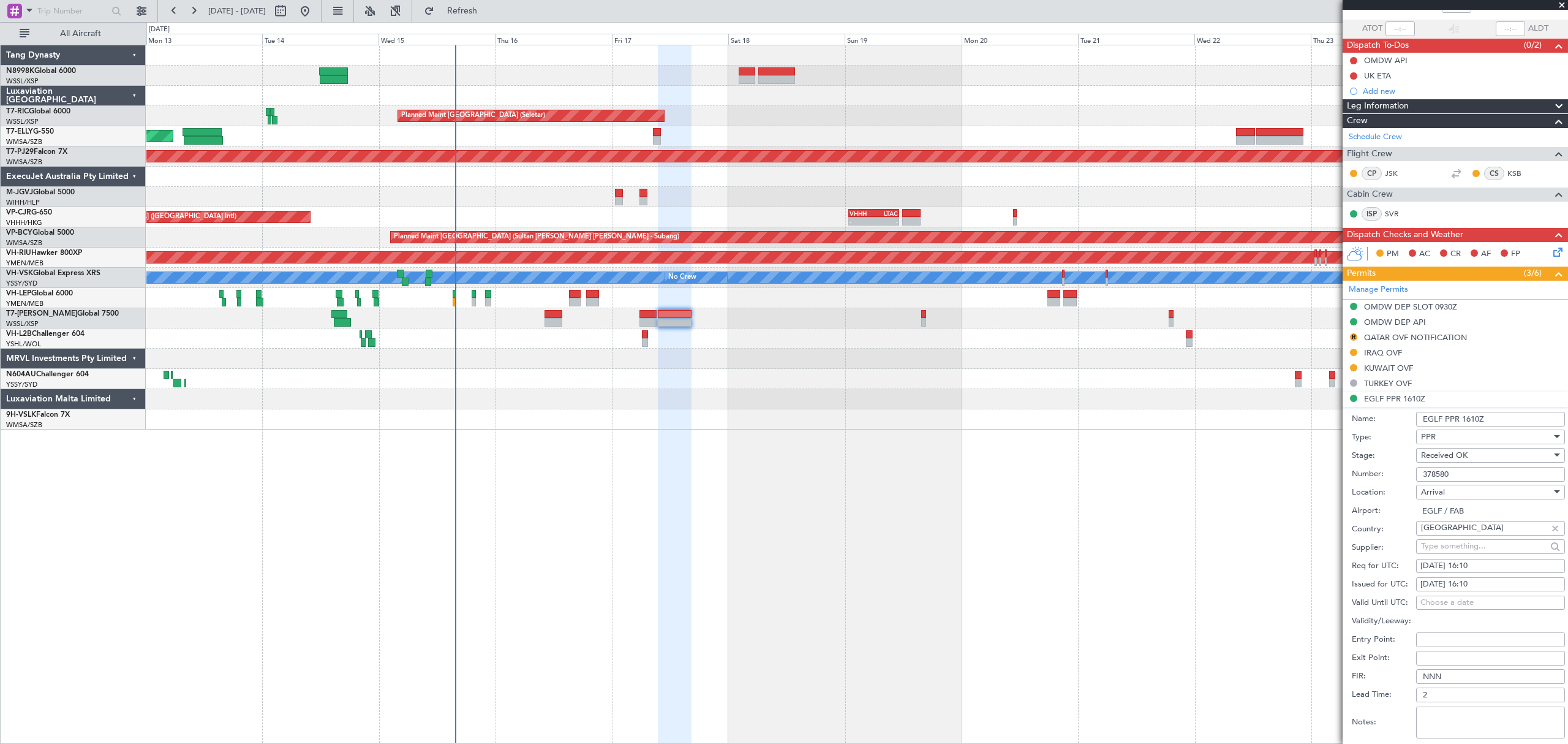
click at [1456, 586] on div "17/10/2025 16:10" at bounding box center [1490, 584] width 140 height 12
select select "10"
select select "2025"
click at [1369, 654] on input "16:10" at bounding box center [1360, 657] width 39 height 14
type input "16:25"
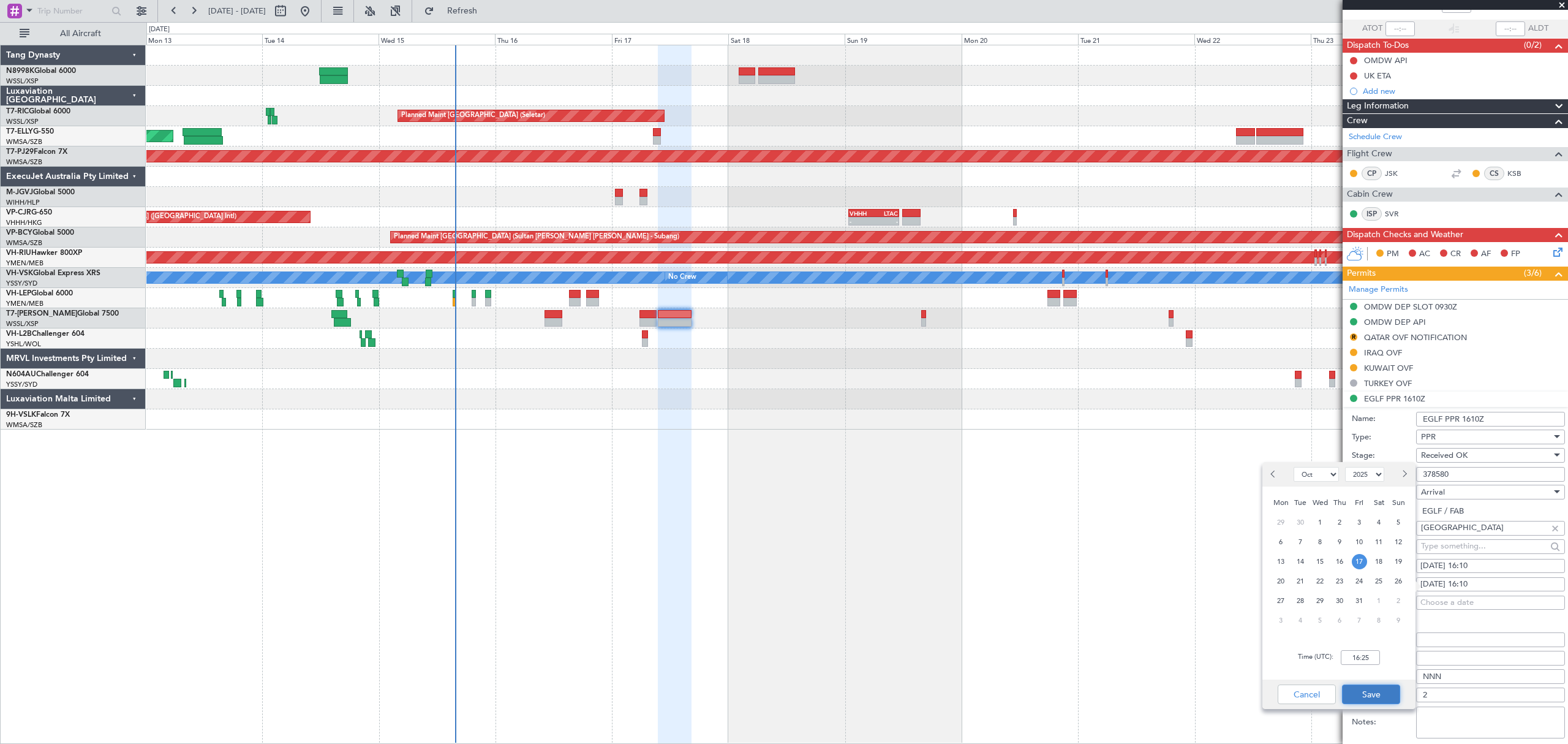
click at [1390, 687] on button "Save" at bounding box center [1371, 693] width 58 height 19
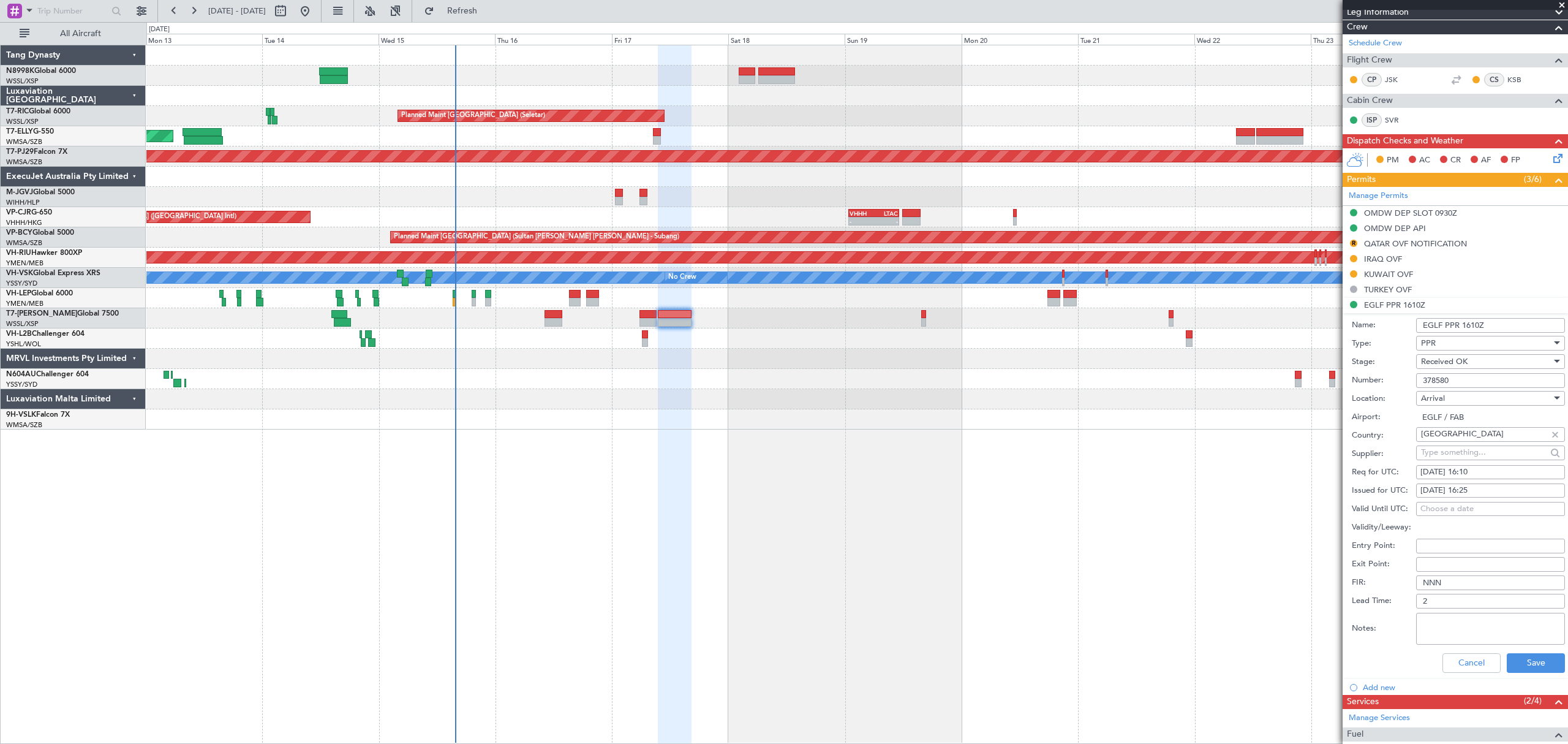
scroll to position [326, 0]
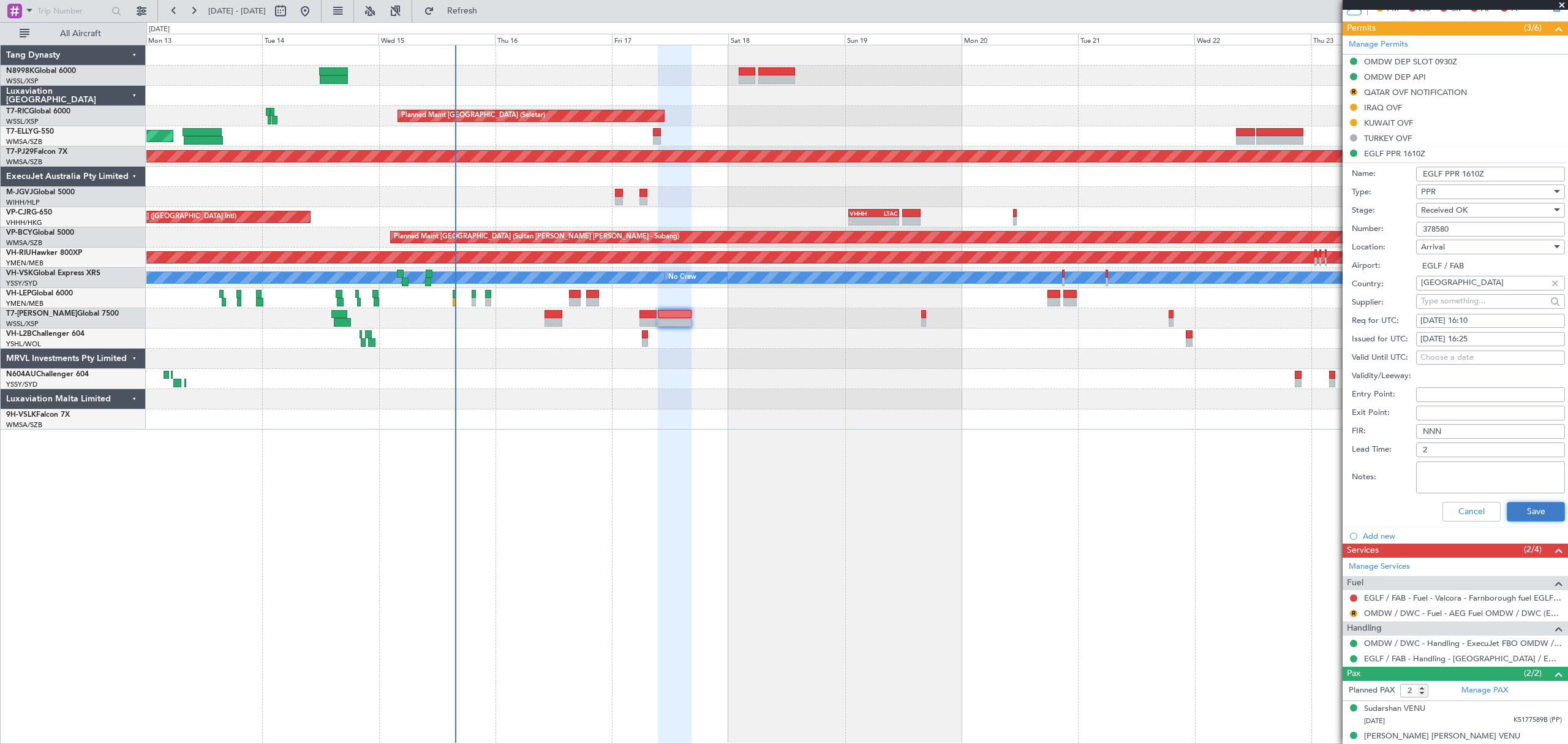
click at [1534, 515] on button "Save" at bounding box center [1536, 511] width 58 height 19
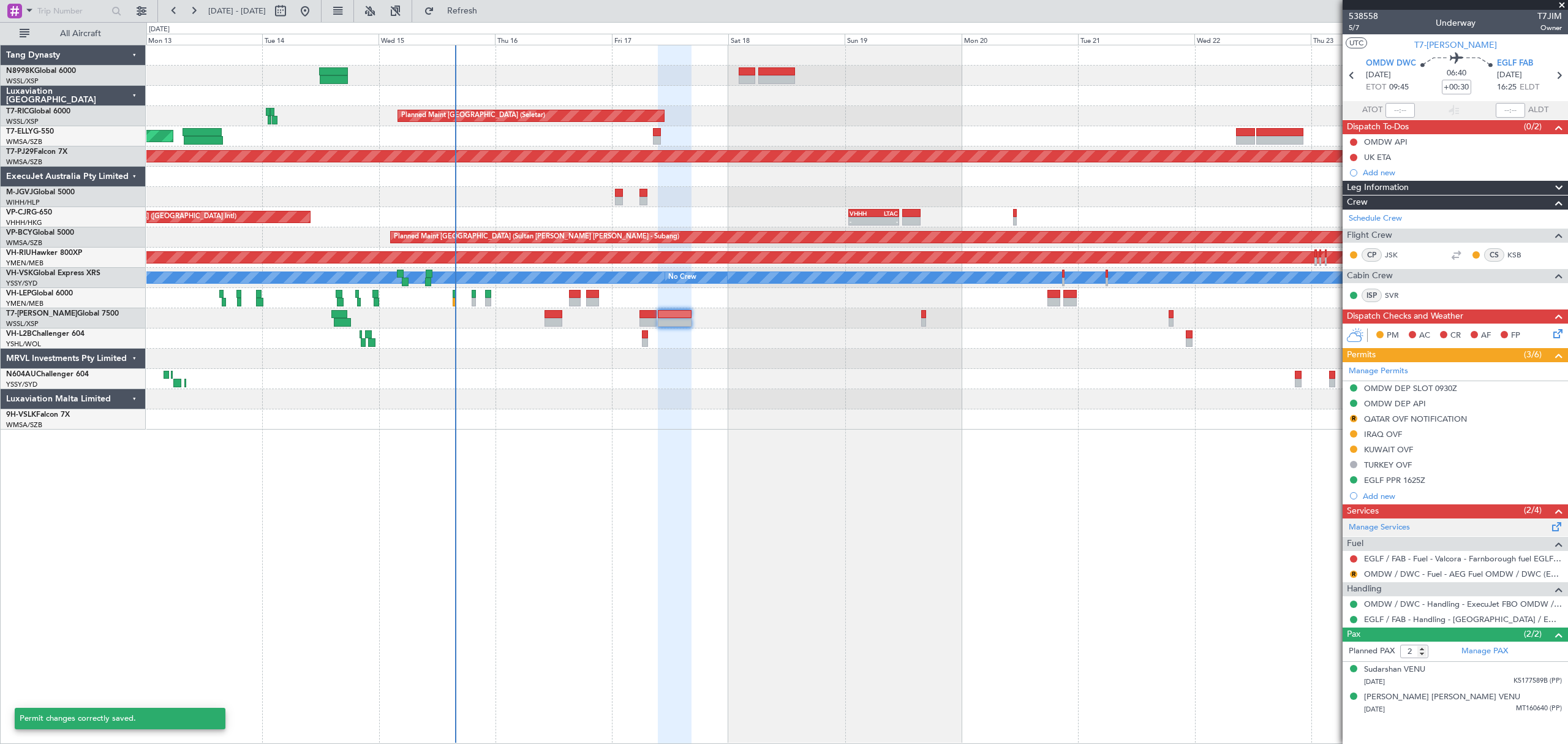
scroll to position [0, 0]
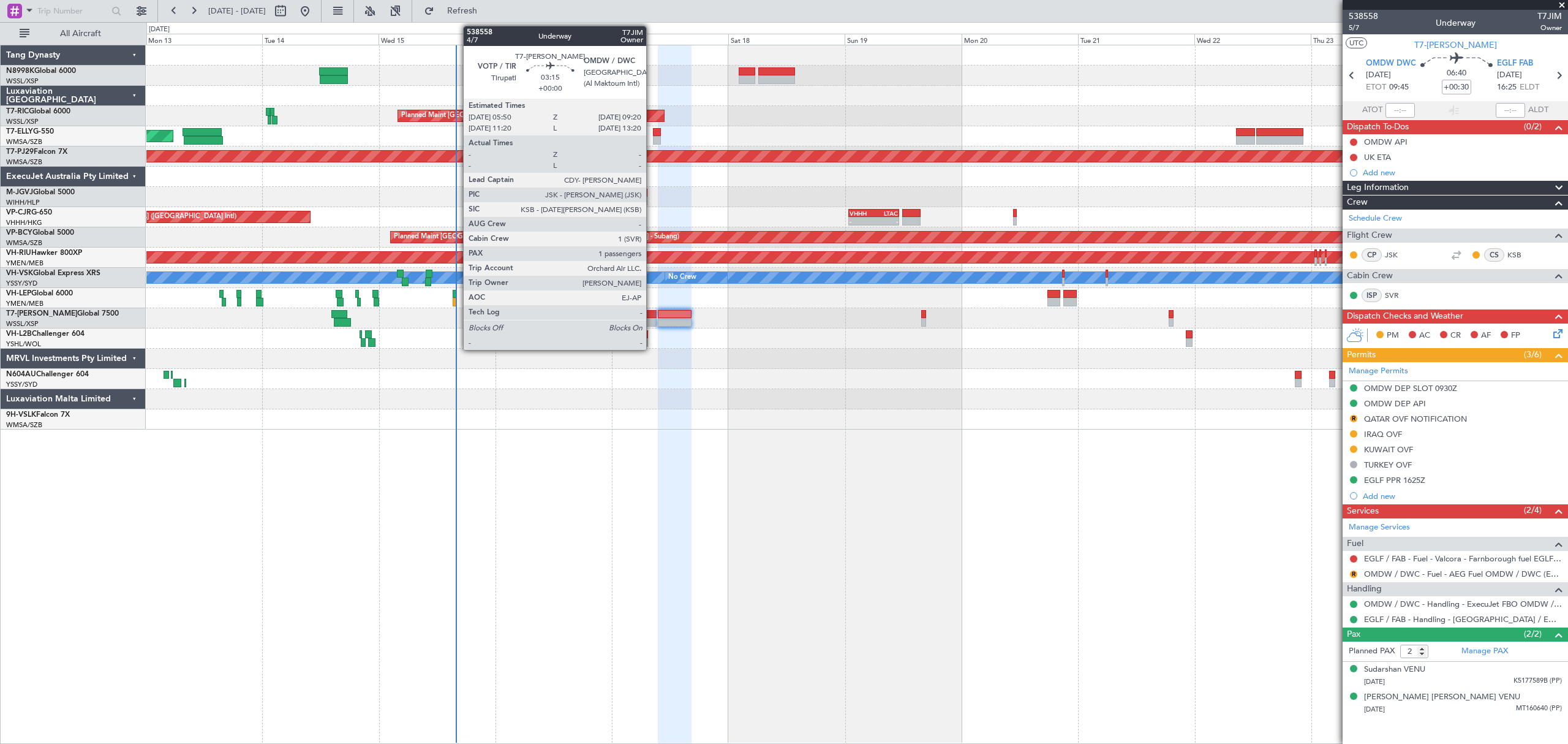
click at [647, 320] on div at bounding box center [647, 322] width 17 height 8
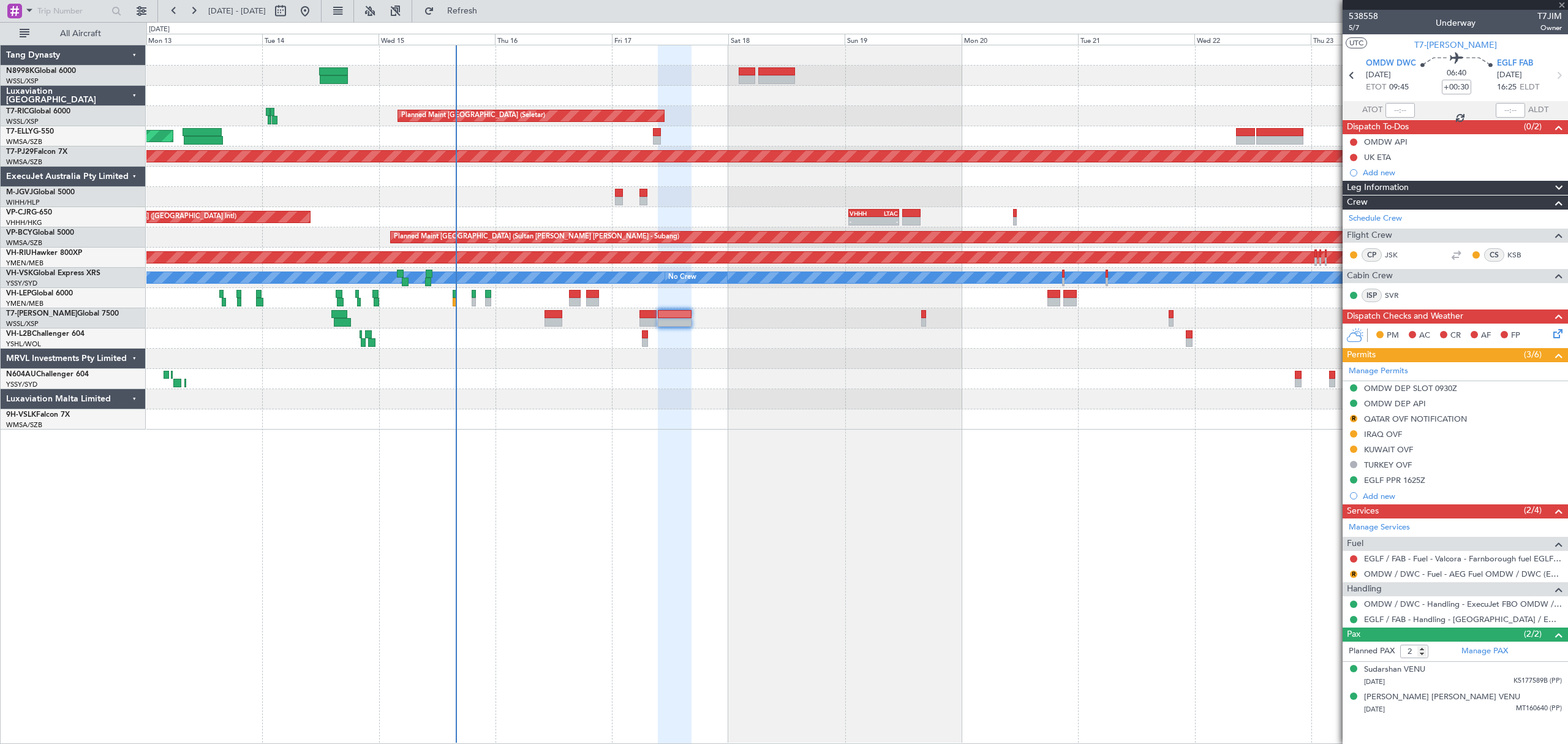
type input "1"
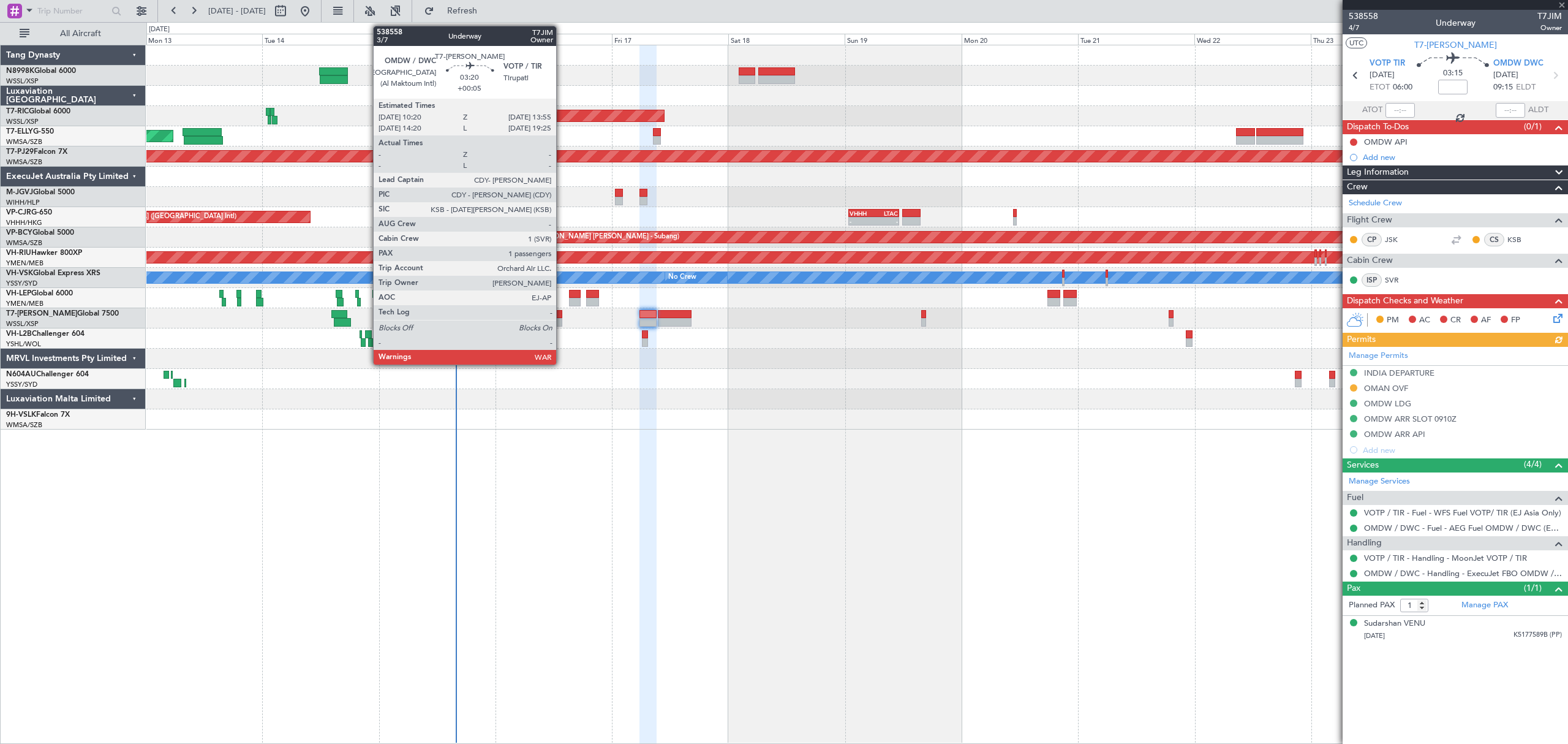
click at [561, 318] on div at bounding box center [553, 322] width 18 height 8
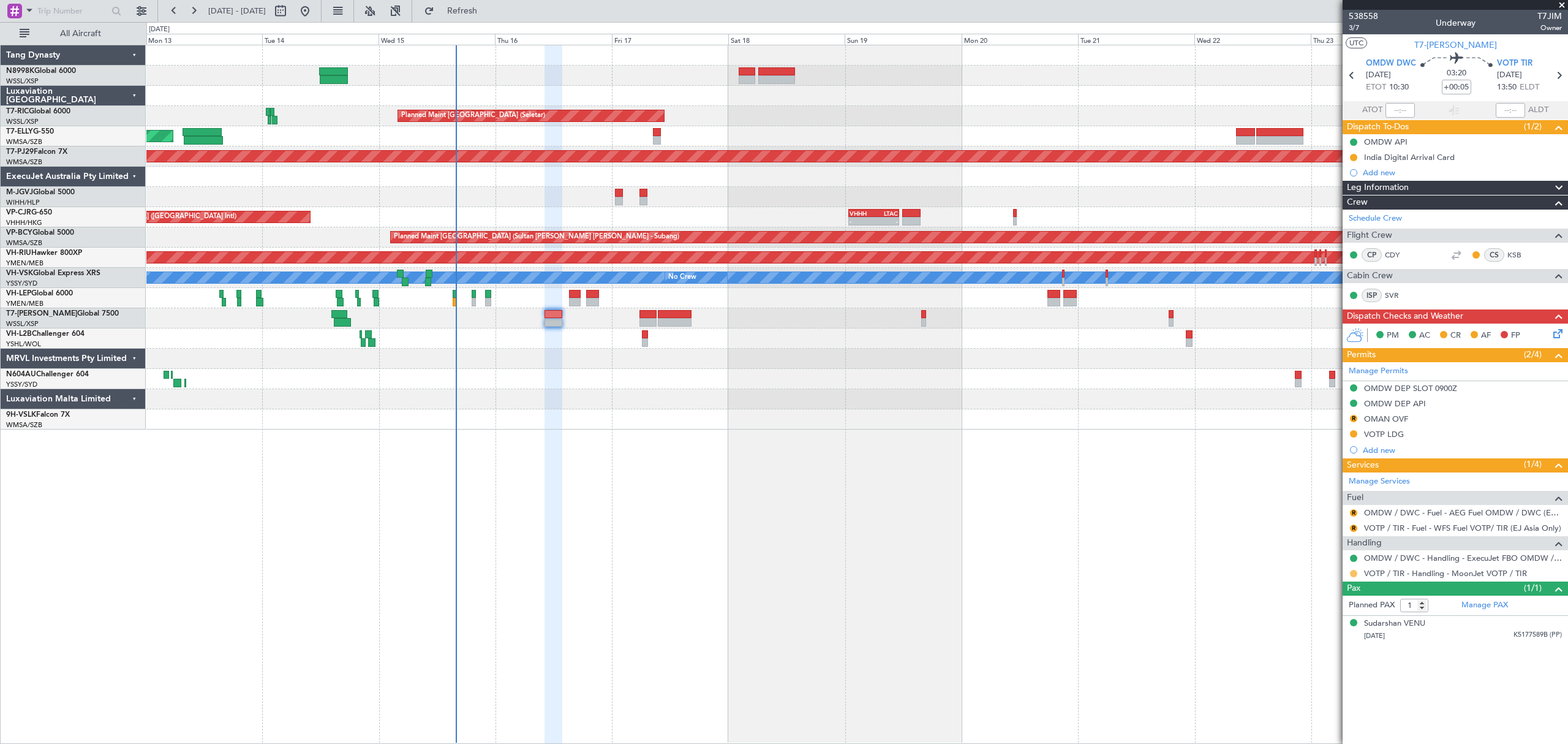
click at [1353, 574] on button at bounding box center [1353, 573] width 8 height 8
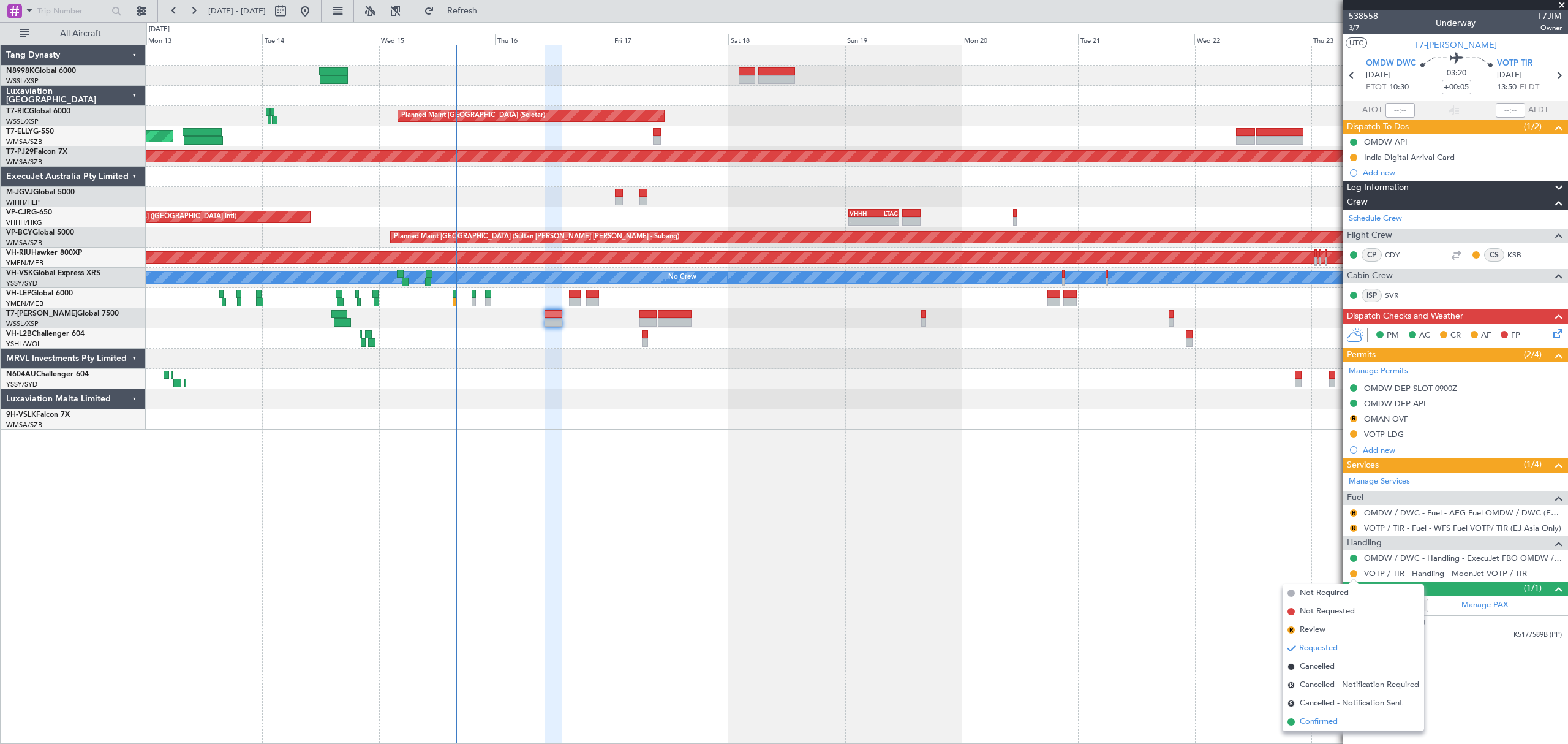
click at [1304, 716] on span "Confirmed" at bounding box center [1319, 721] width 38 height 12
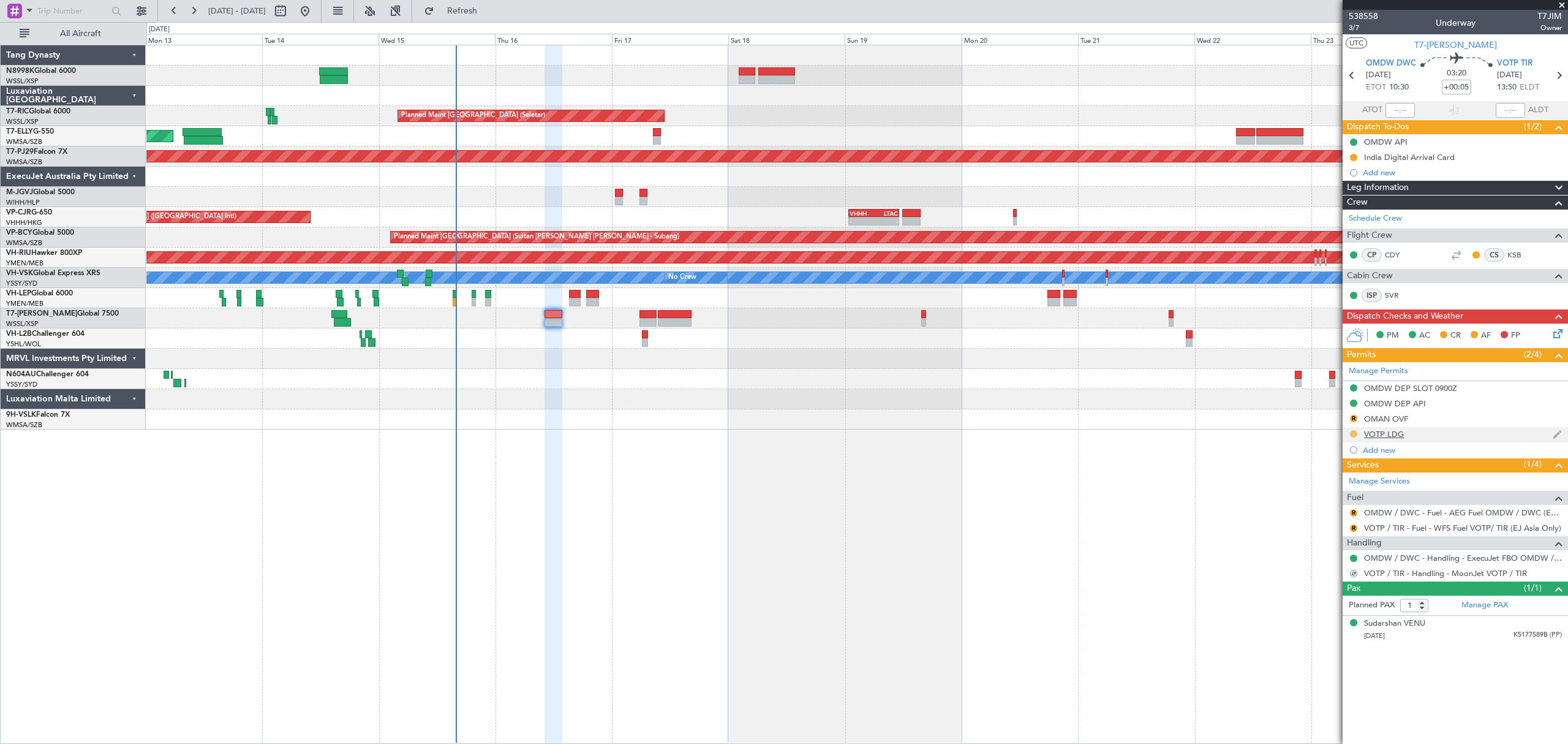
click at [1353, 435] on button at bounding box center [1353, 434] width 8 height 8
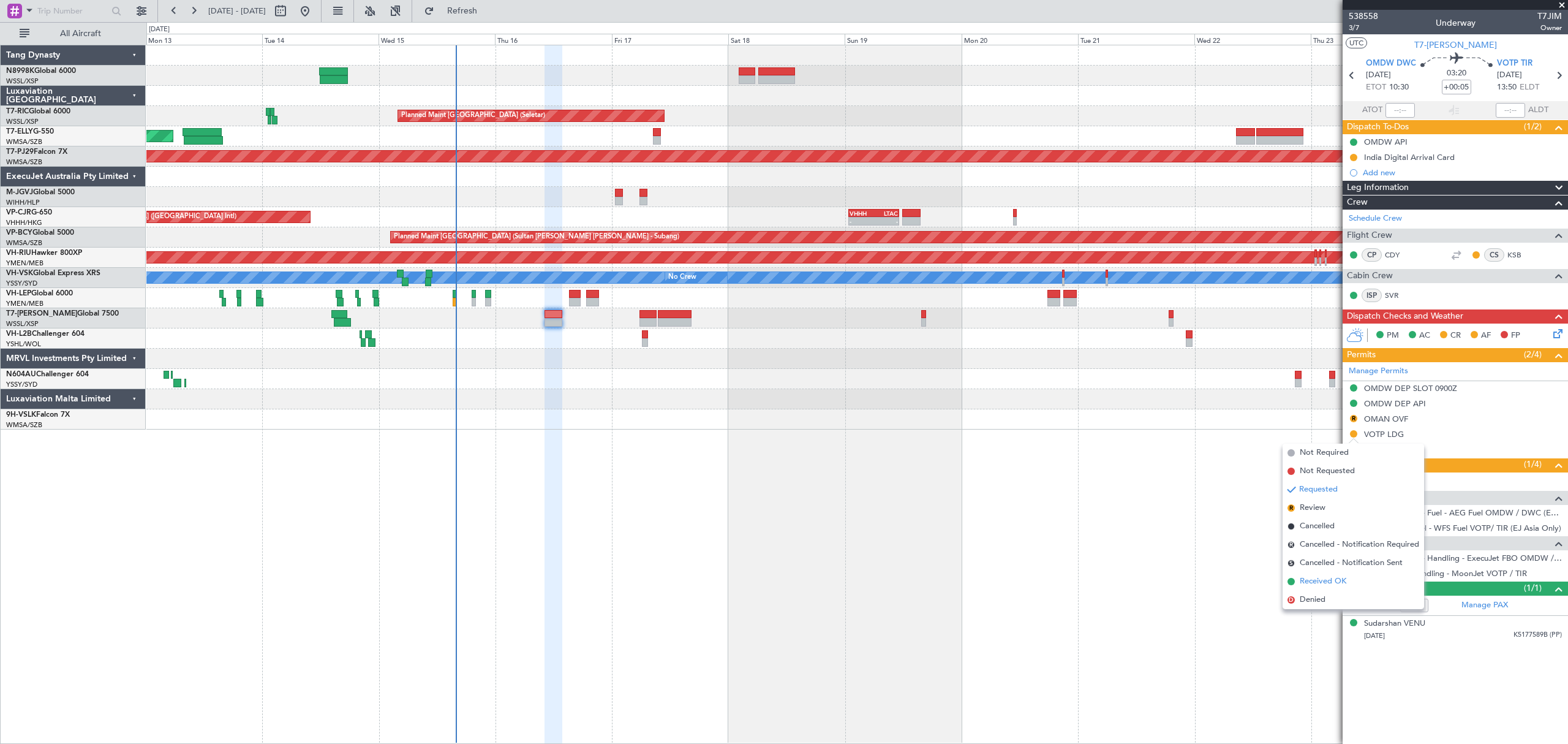
click at [1317, 577] on span "Received OK" at bounding box center [1323, 581] width 46 height 12
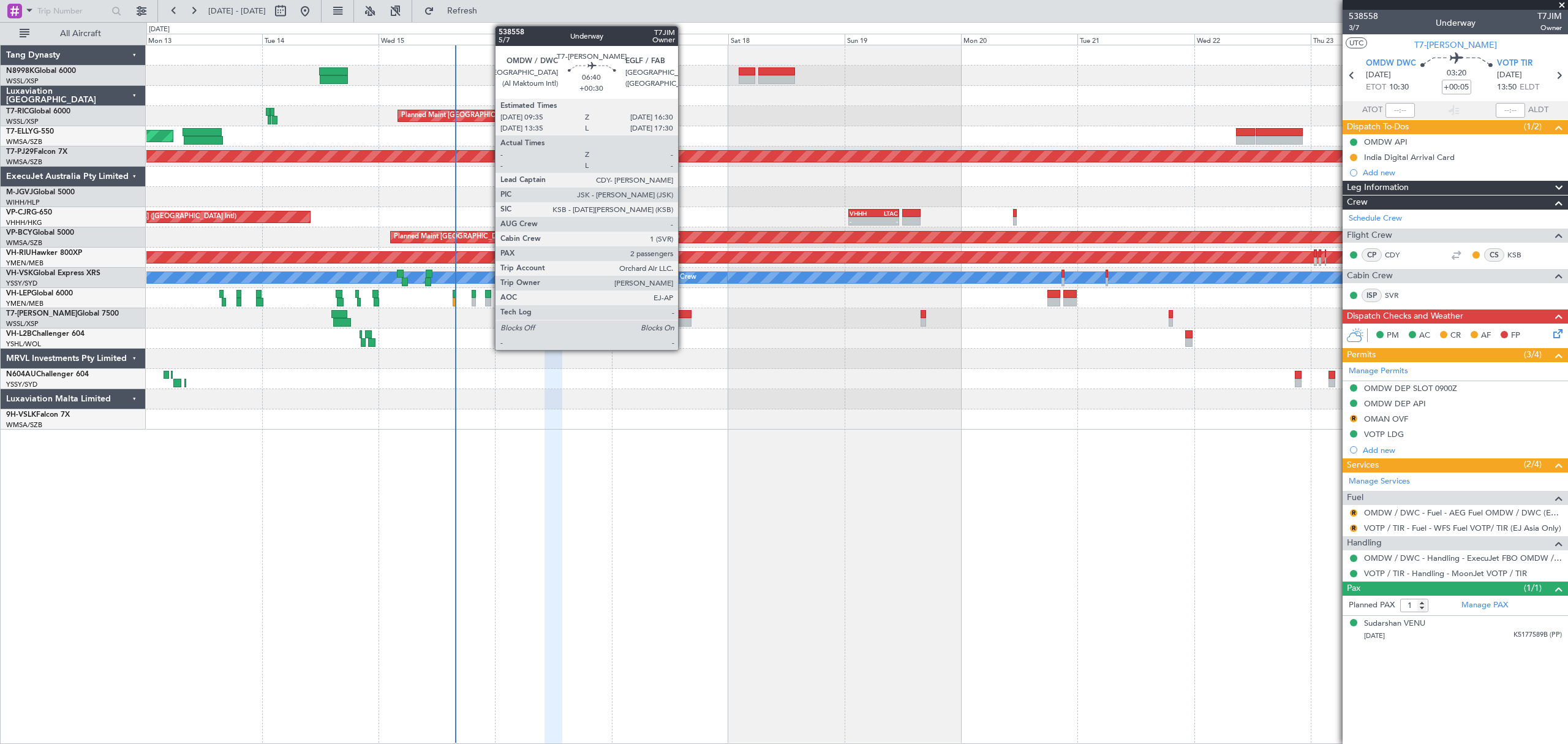
click at [684, 324] on div at bounding box center [675, 322] width 34 height 8
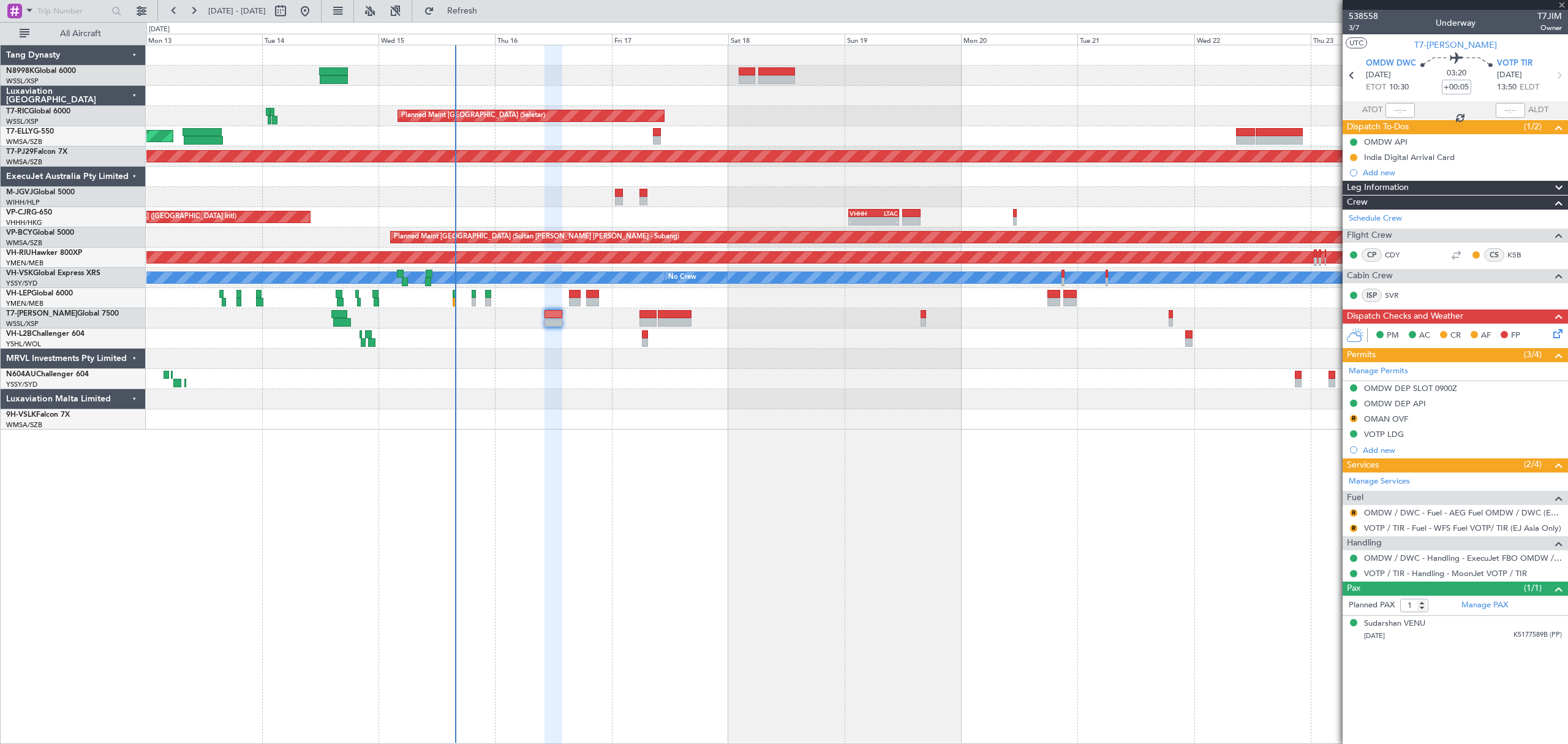
type input "+00:30"
type input "2"
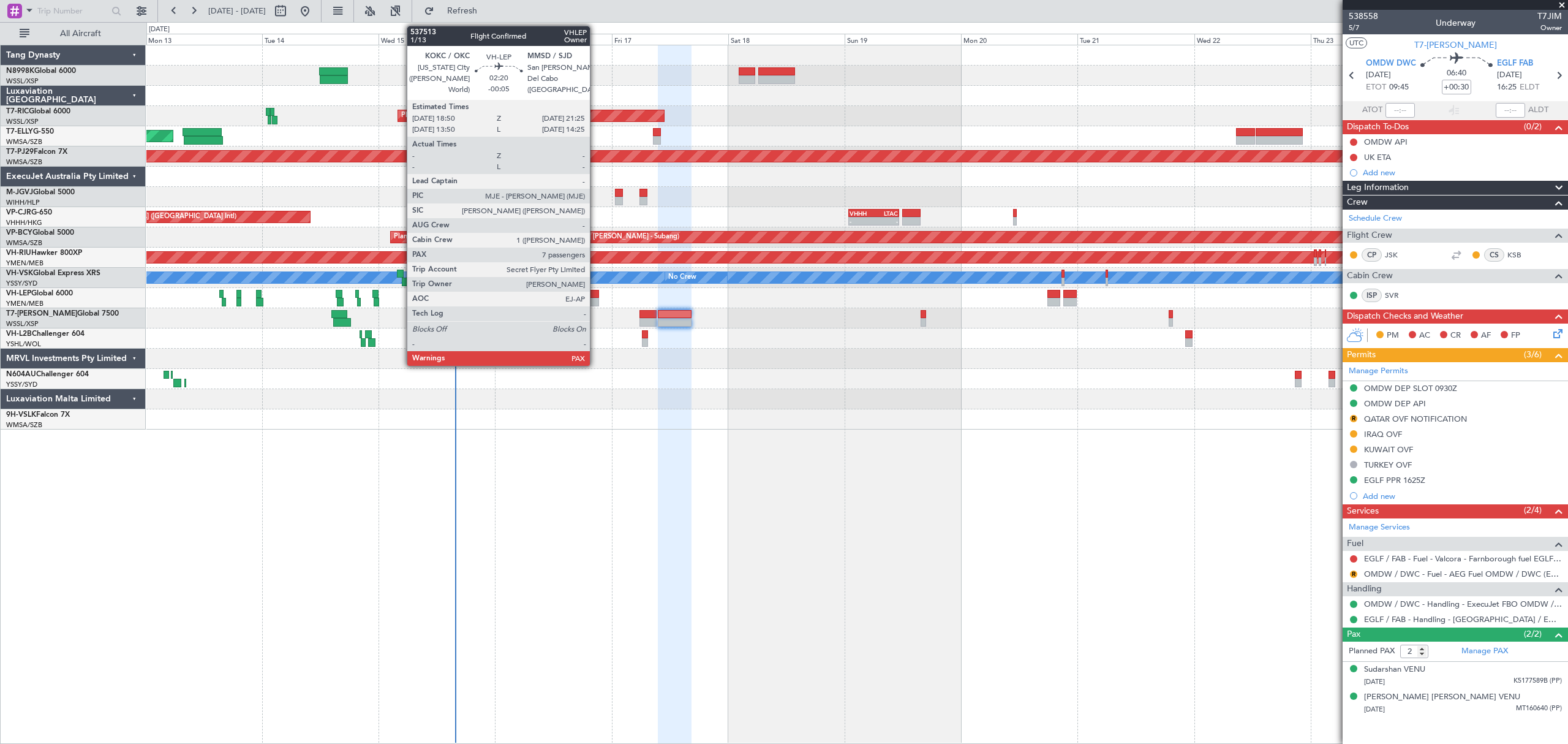
click at [595, 299] on div at bounding box center [592, 302] width 13 height 8
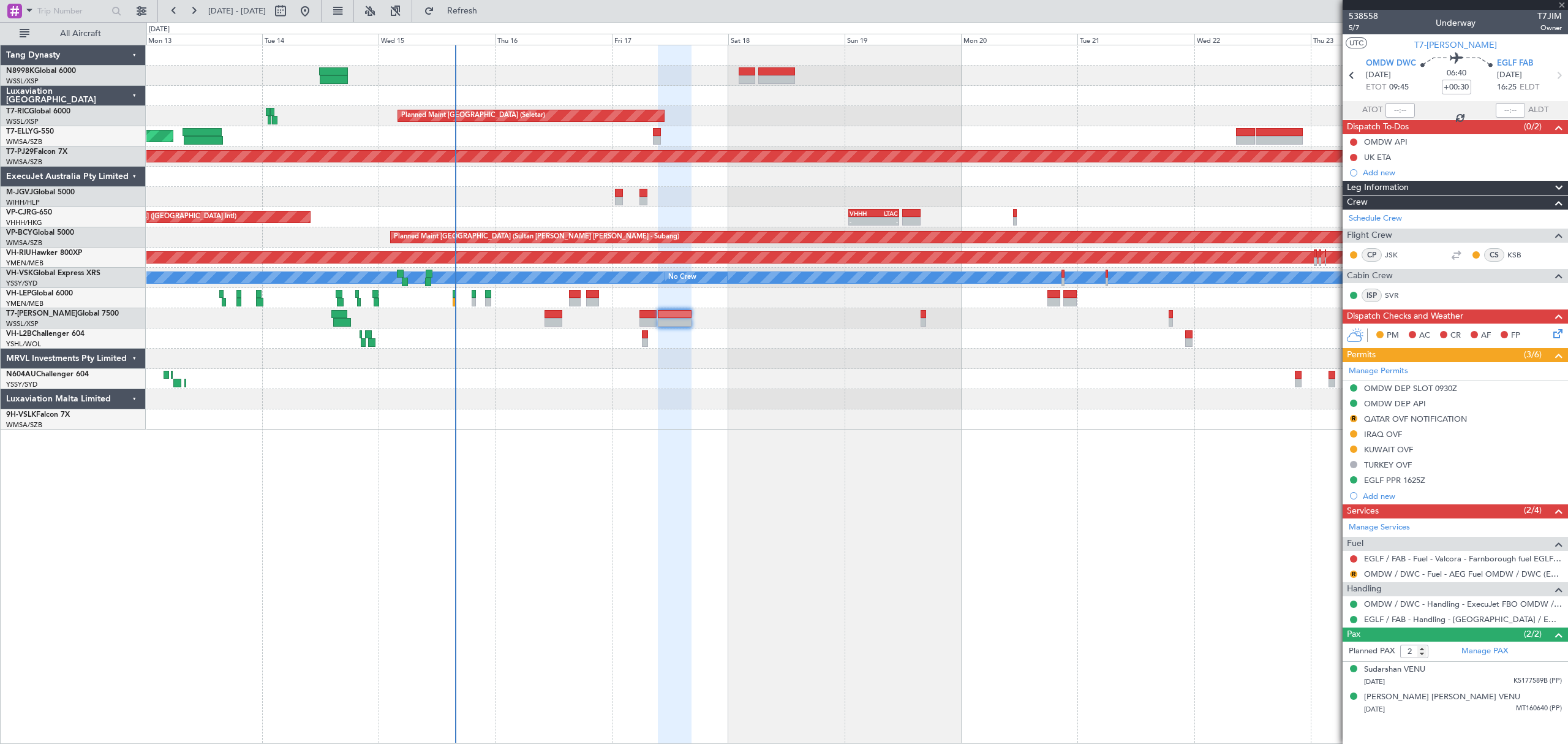
type input "-00:05"
type input "7"
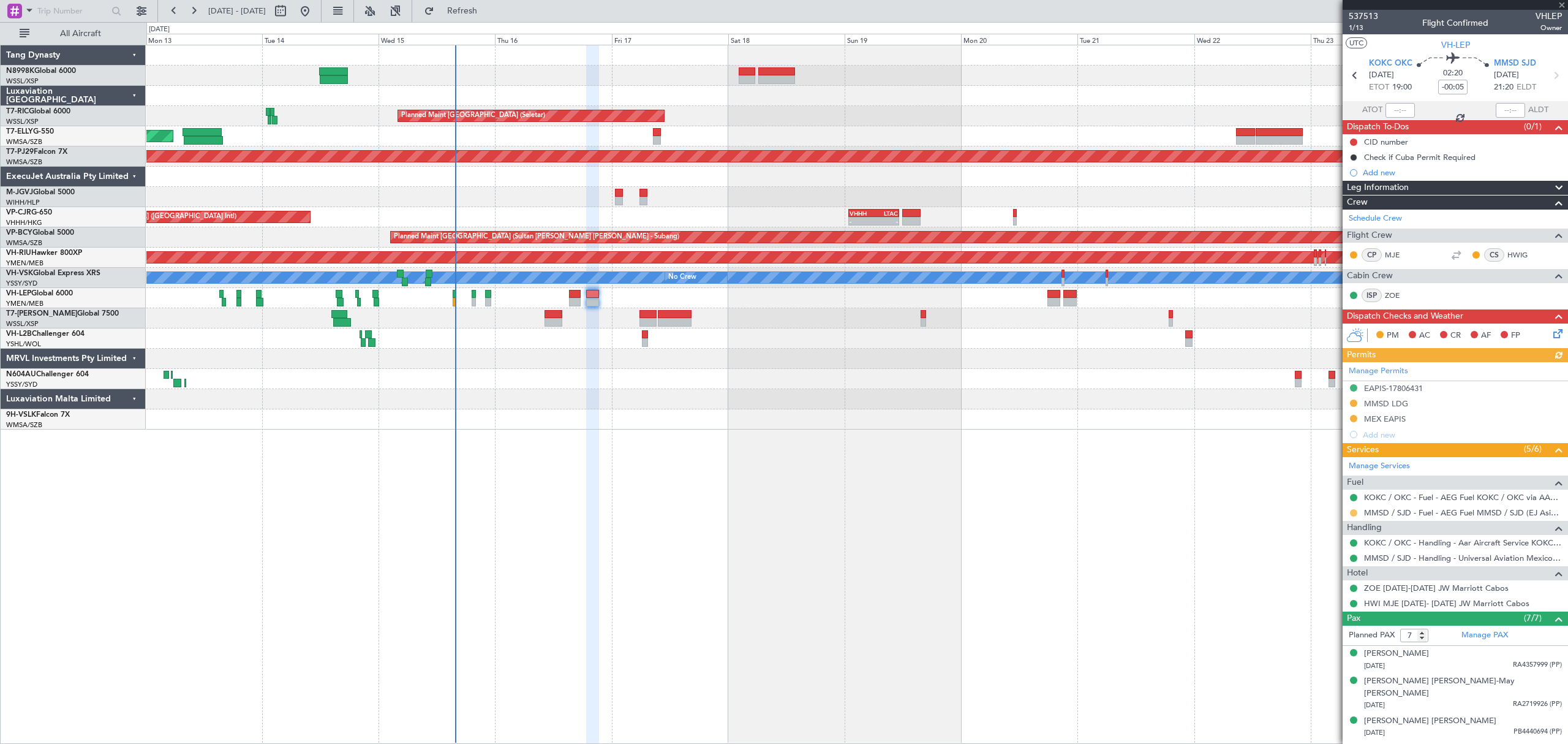
click at [1351, 513] on button at bounding box center [1353, 512] width 8 height 8
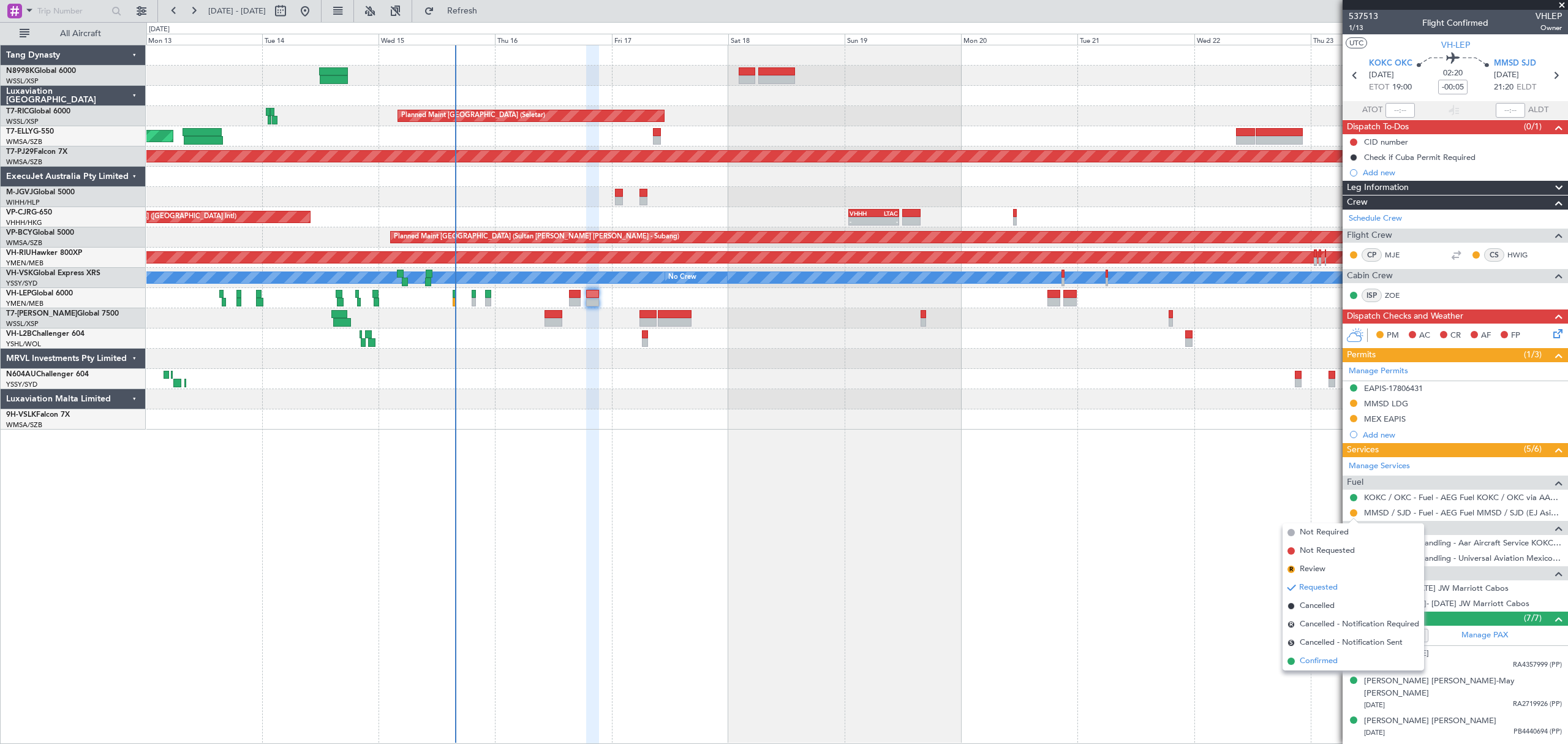
click at [1303, 657] on span "Confirmed" at bounding box center [1319, 661] width 38 height 12
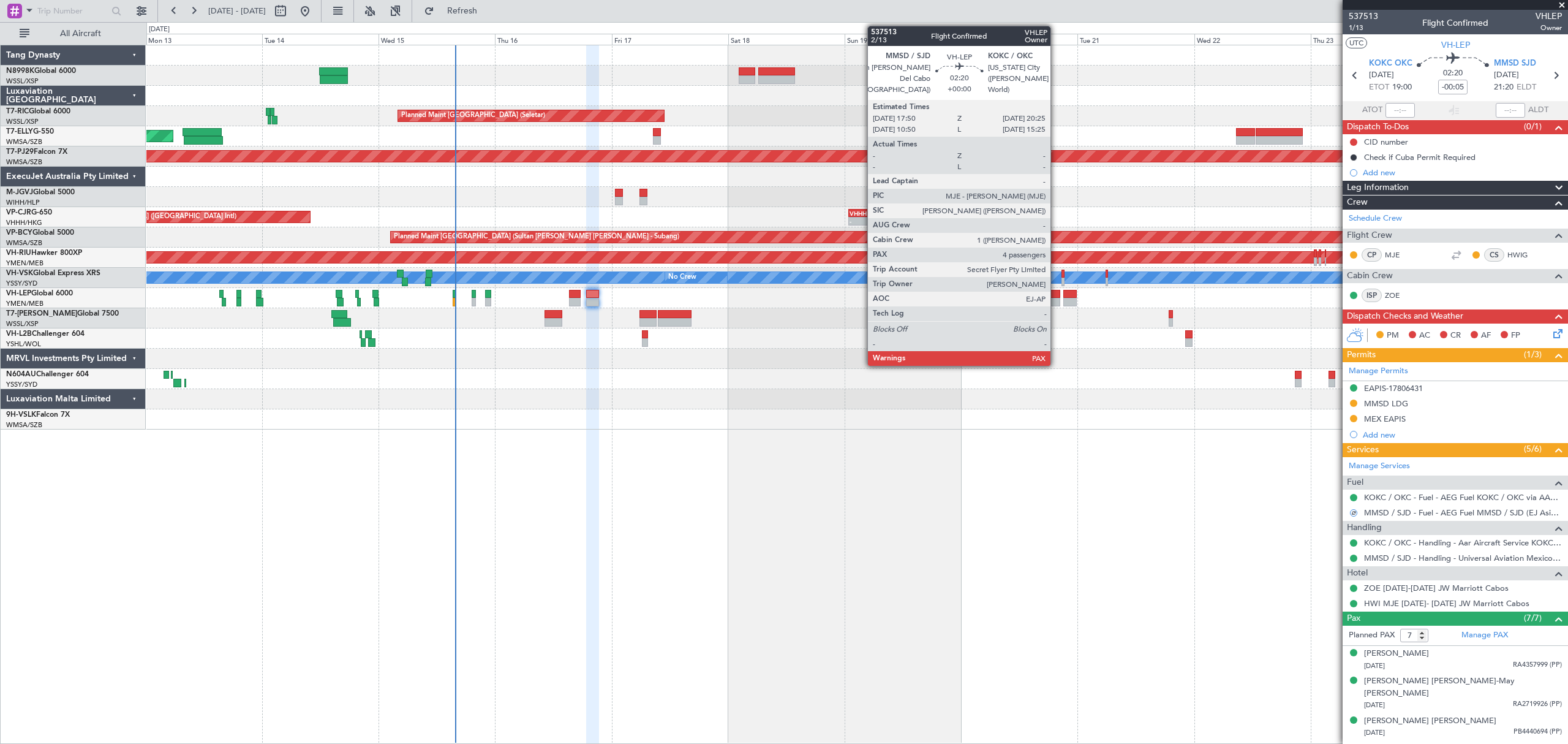
click at [1052, 302] on div at bounding box center [1053, 302] width 13 height 8
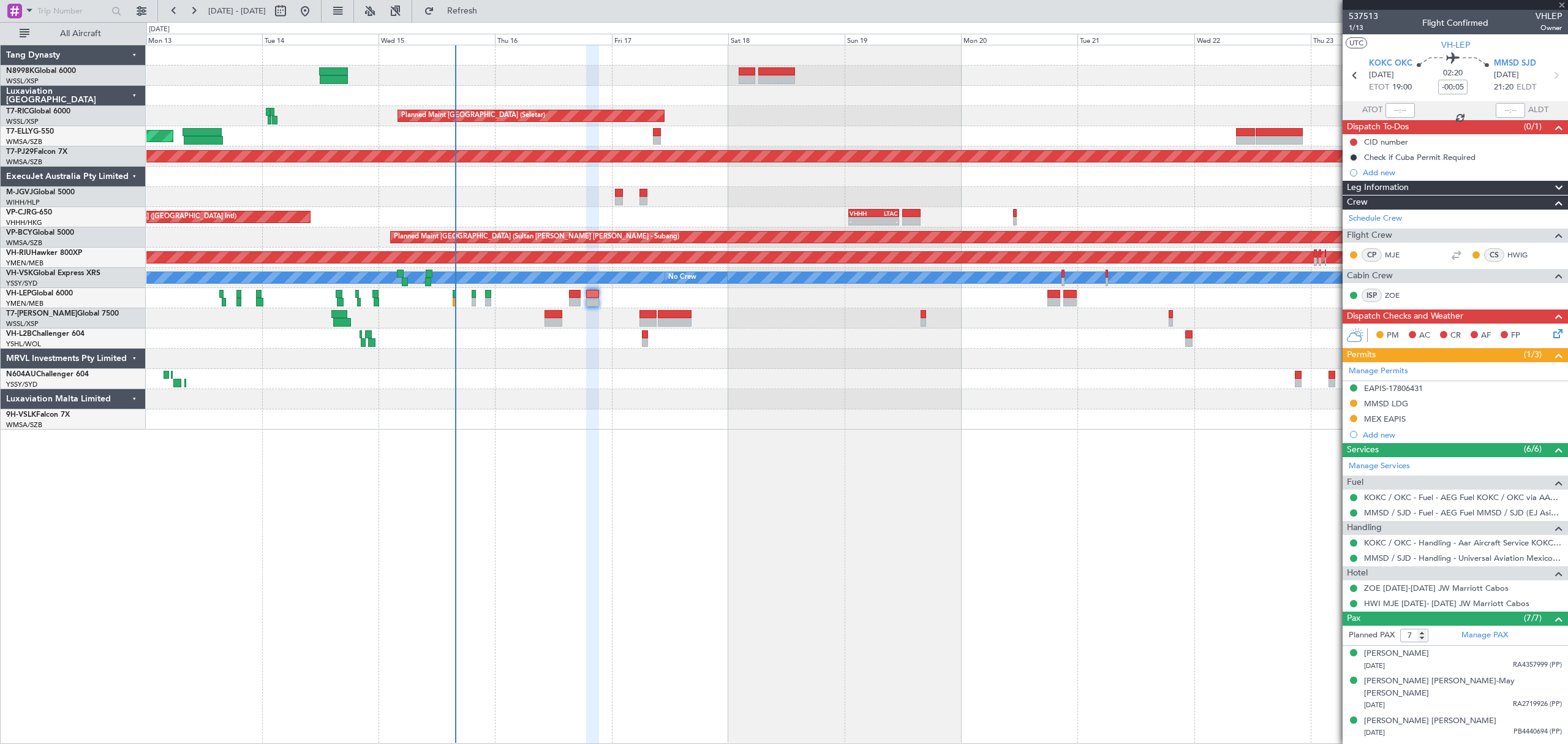
type input "4"
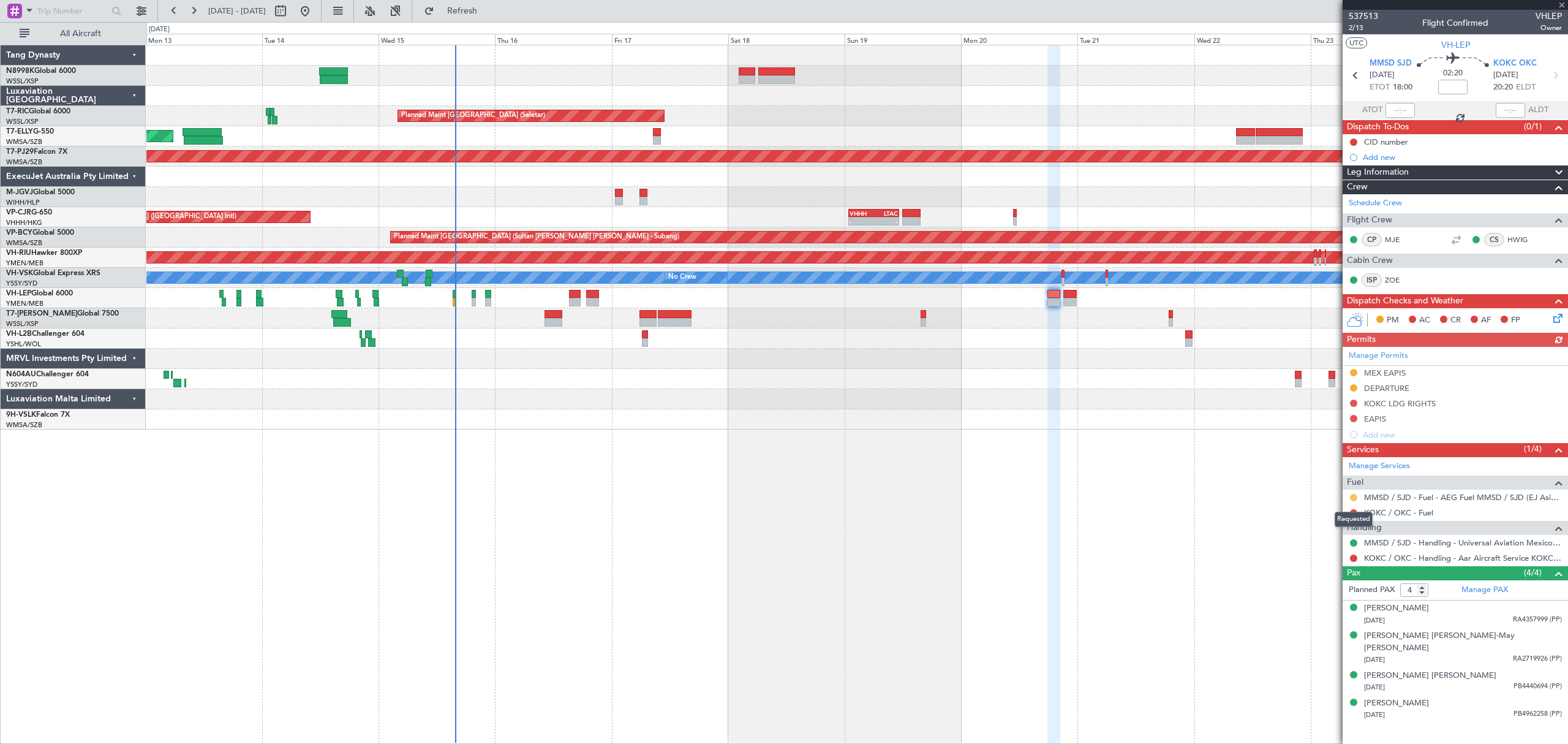
click at [1355, 497] on button at bounding box center [1353, 497] width 8 height 8
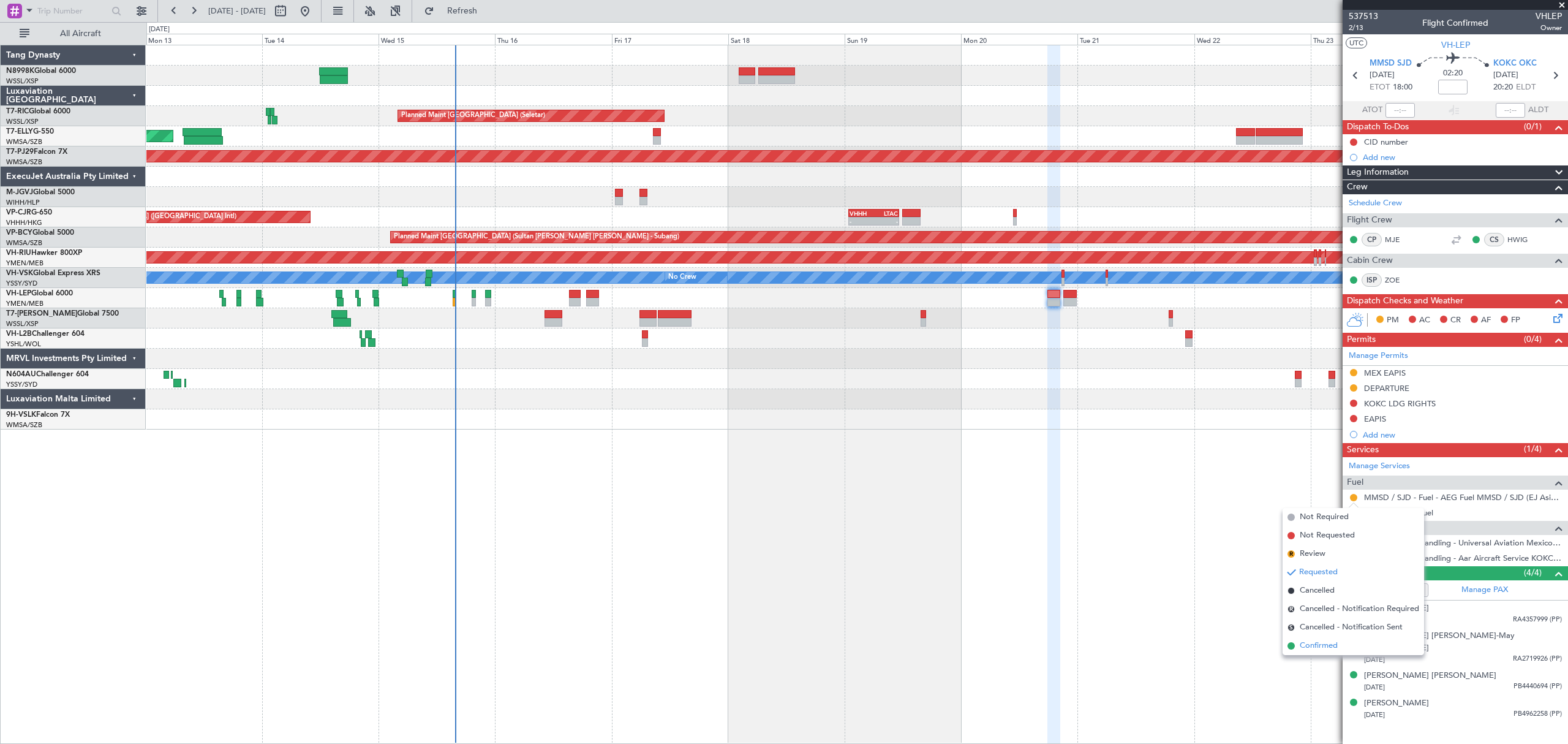
click at [1317, 645] on span "Confirmed" at bounding box center [1319, 645] width 38 height 12
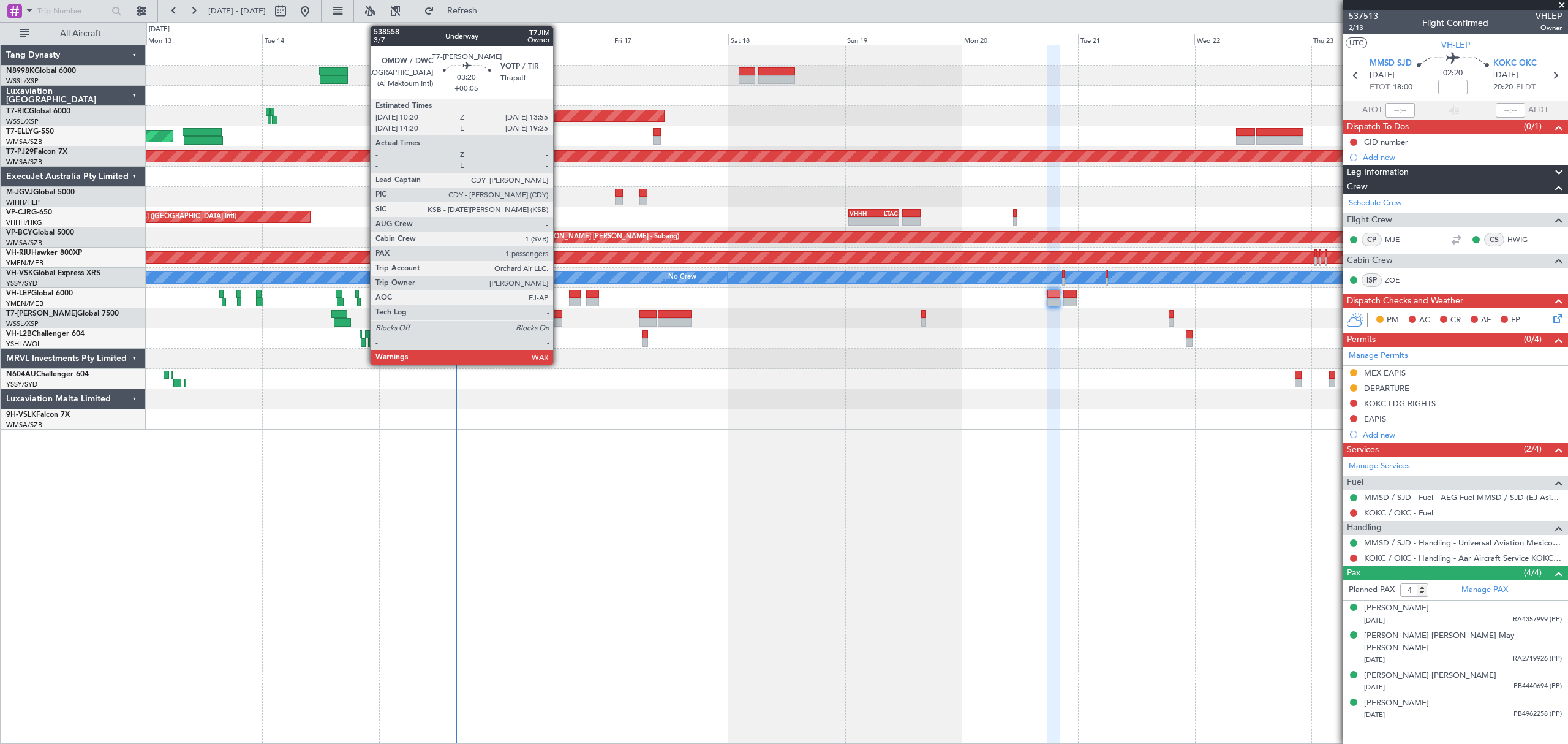
click at [559, 321] on div at bounding box center [553, 322] width 18 height 8
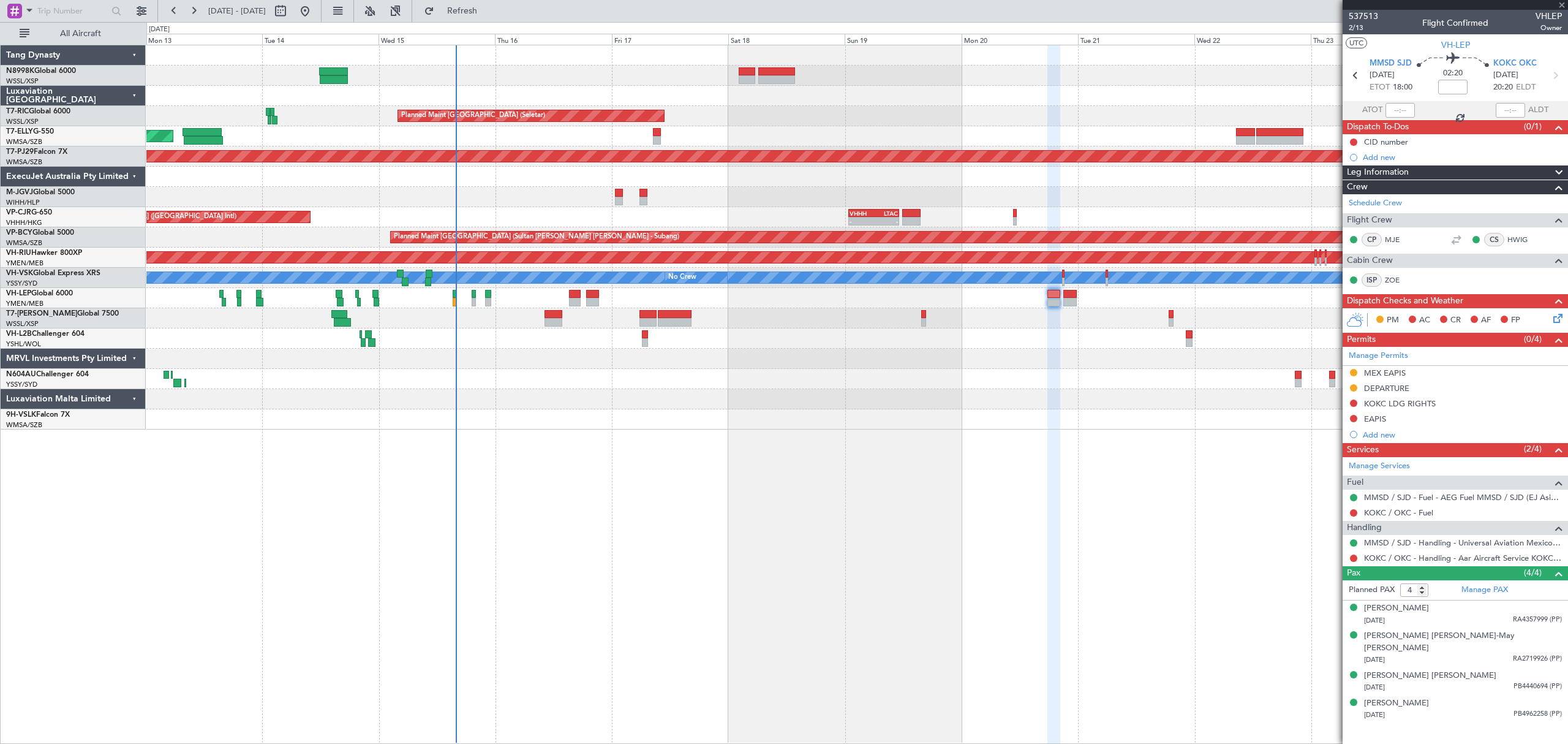
type input "+00:05"
type input "1"
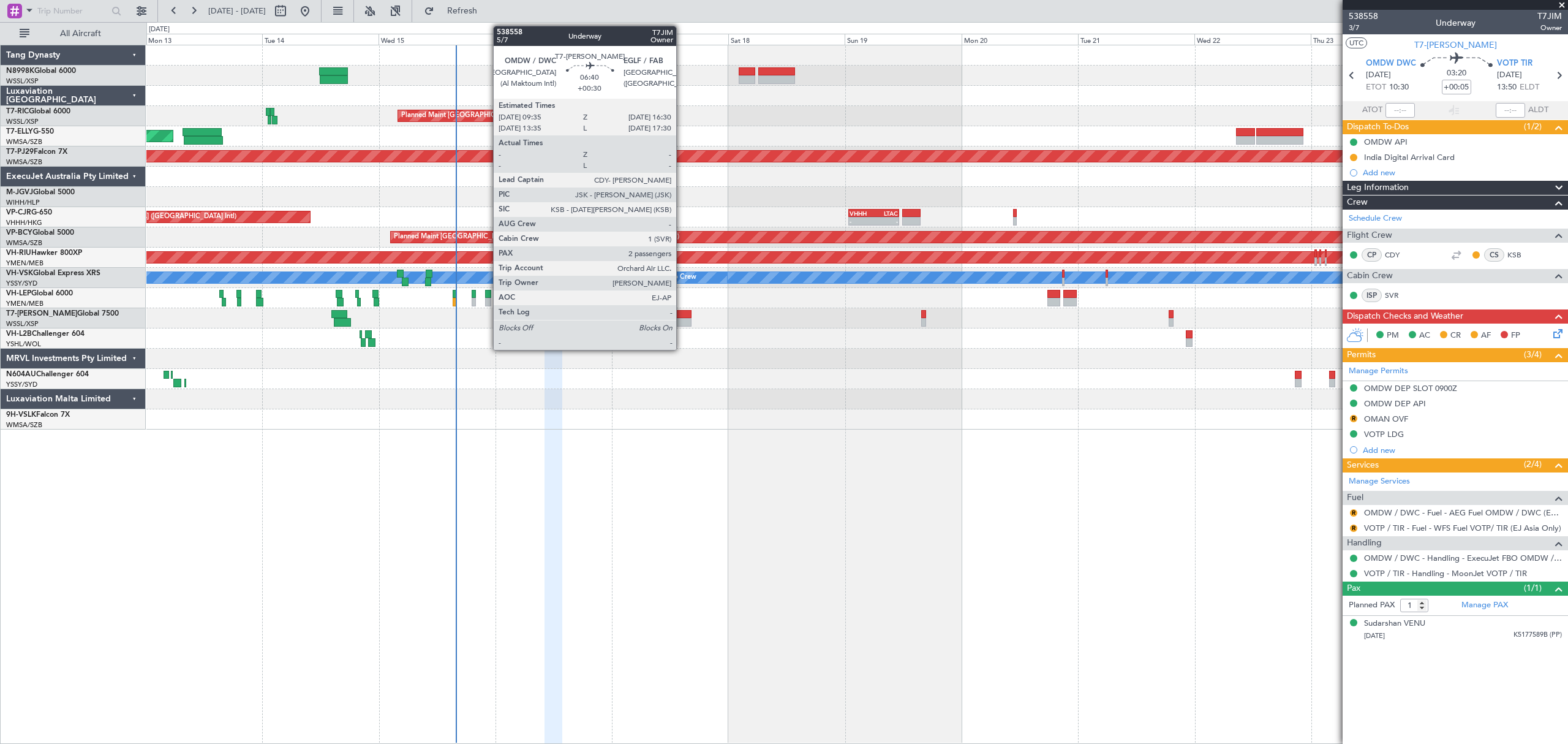
click at [681, 318] on div at bounding box center [675, 322] width 34 height 8
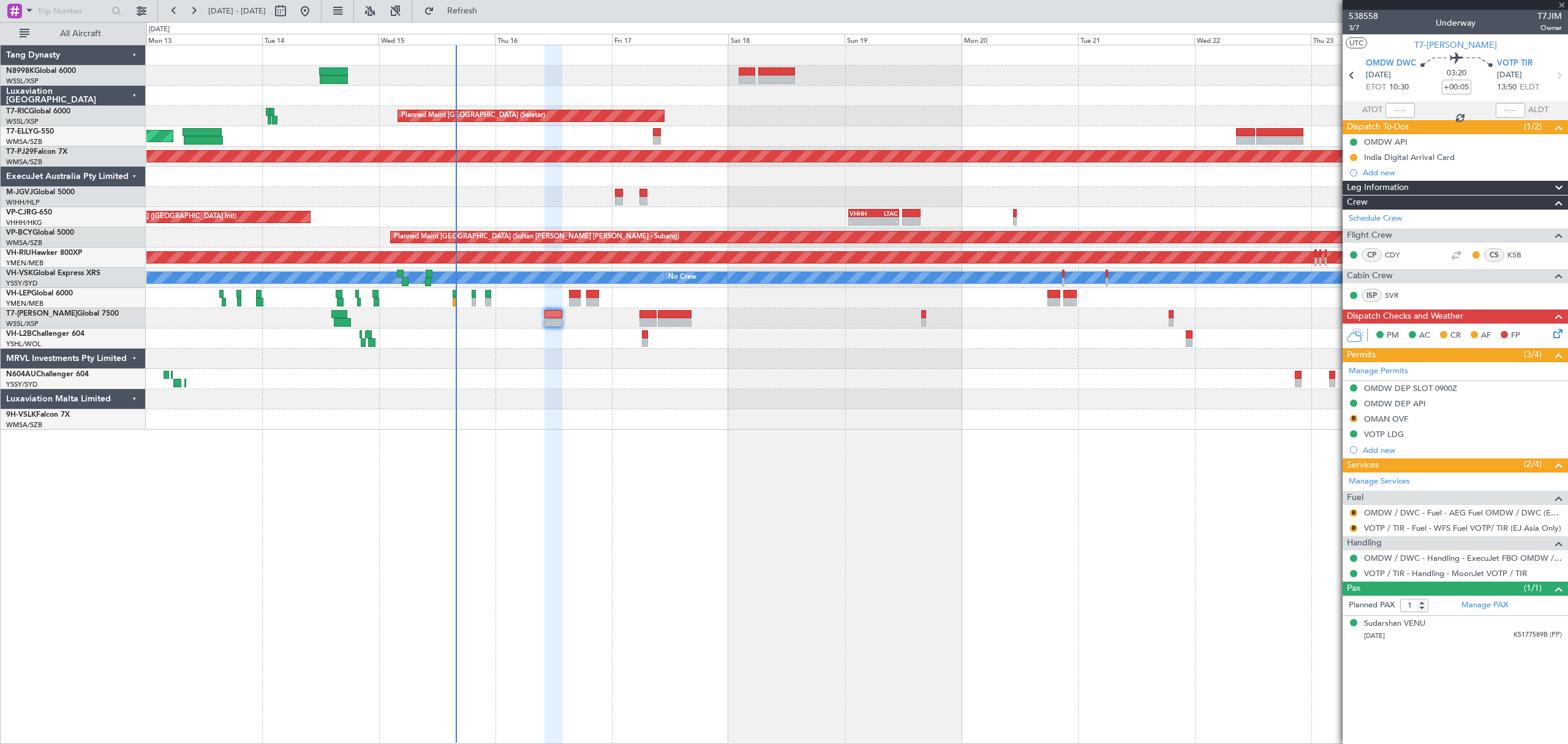
type input "+00:30"
type input "2"
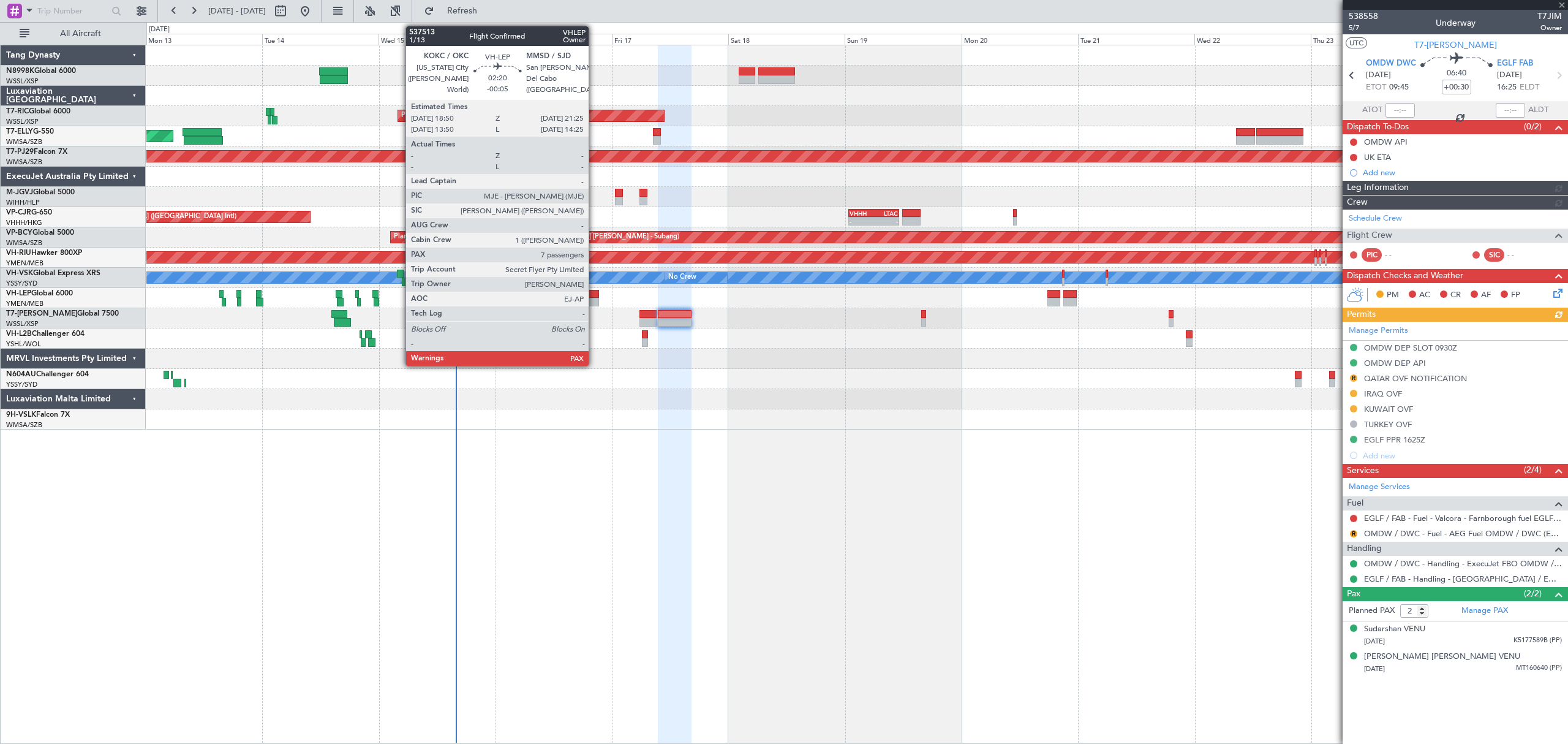
click at [594, 297] on div at bounding box center [592, 294] width 13 height 8
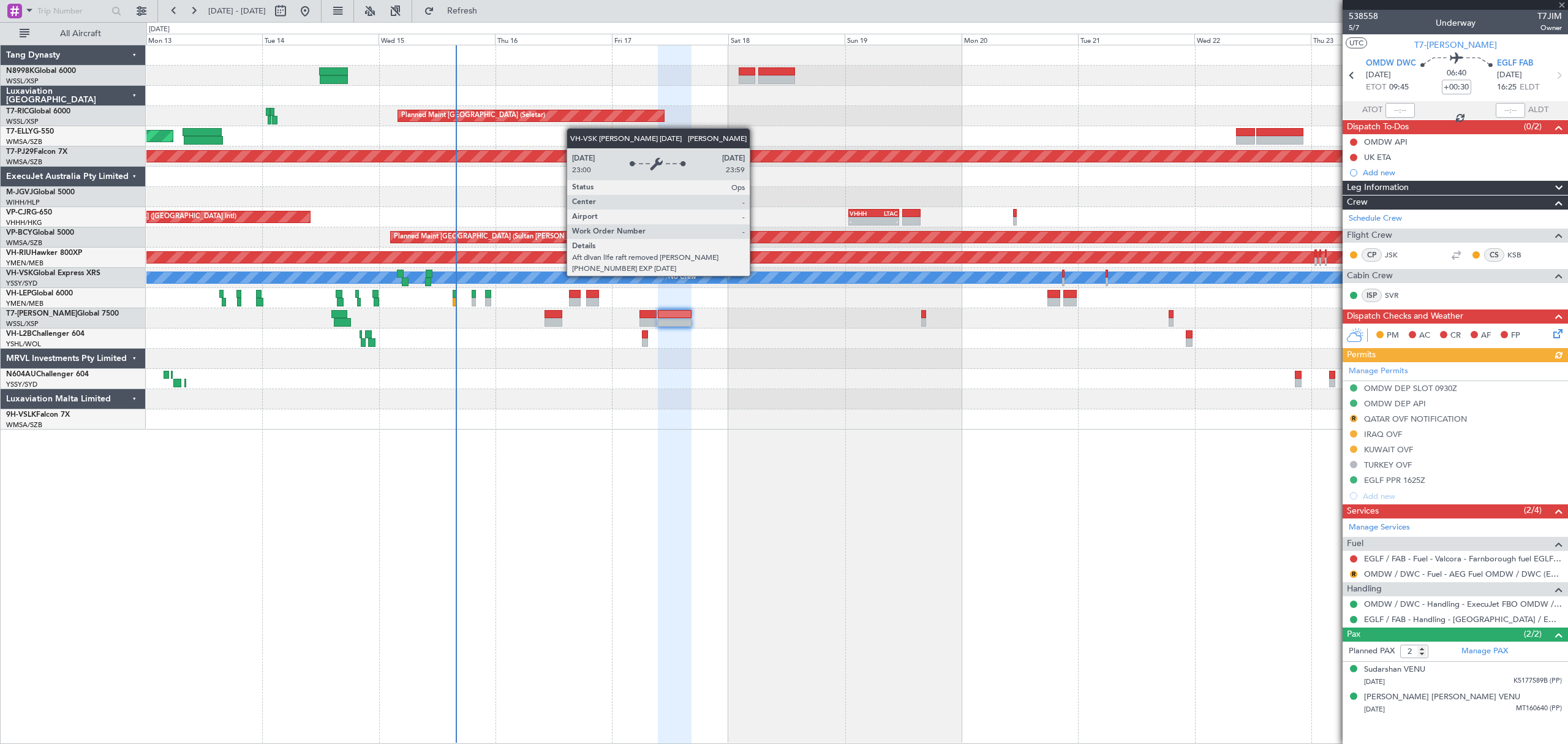
type input "-00:05"
type input "7"
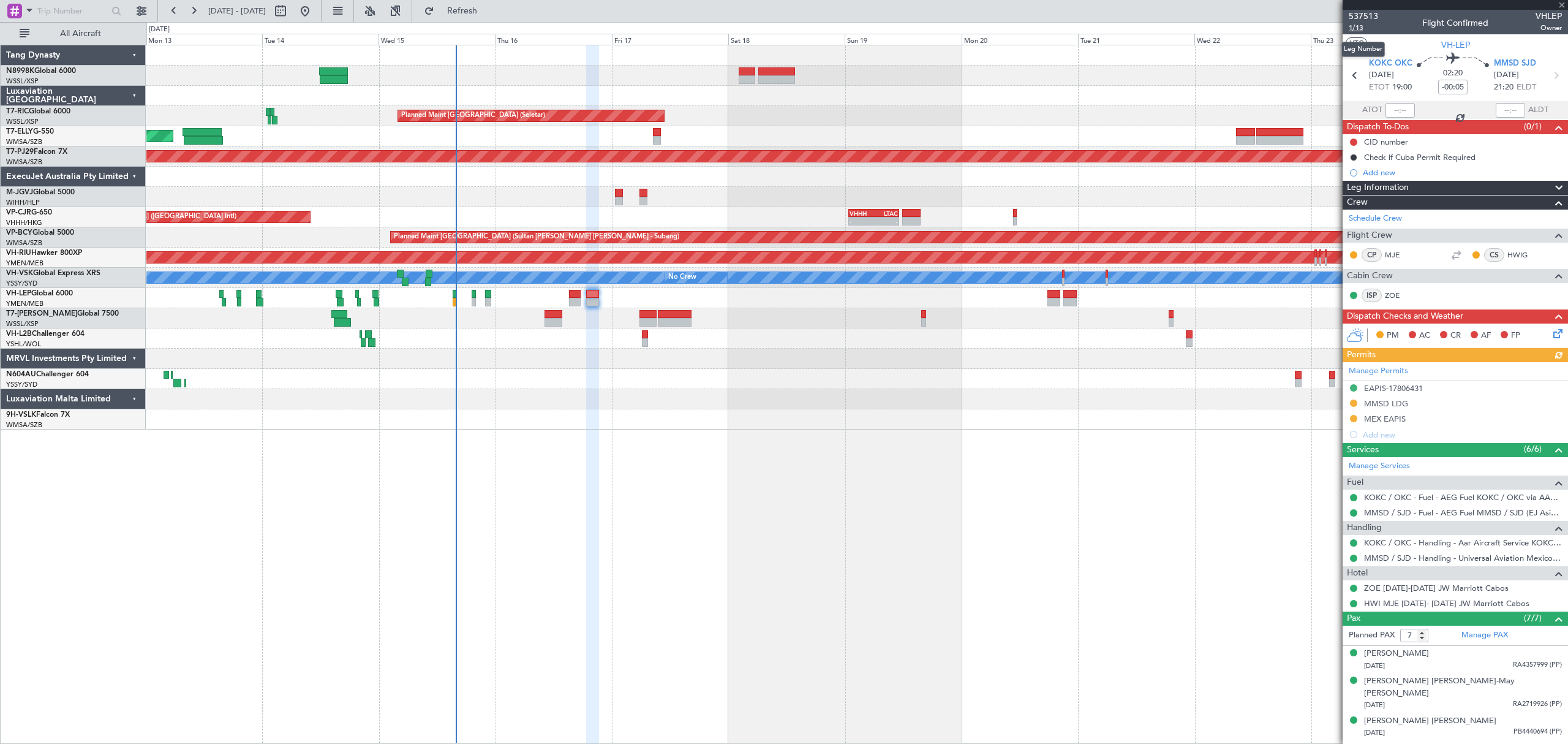
click at [1356, 25] on span "1/13" at bounding box center [1363, 28] width 30 height 10
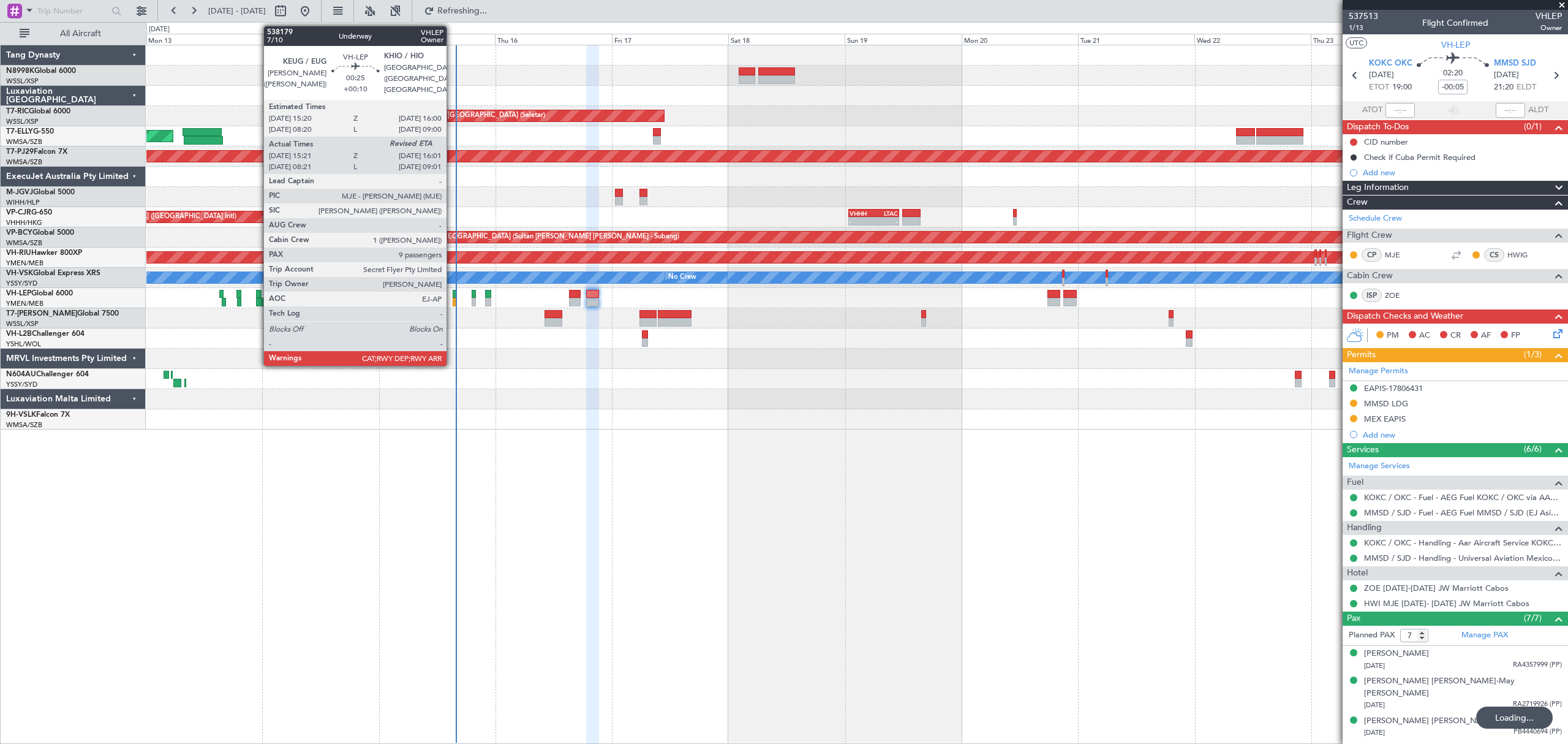
click at [454, 293] on div at bounding box center [454, 294] width 3 height 8
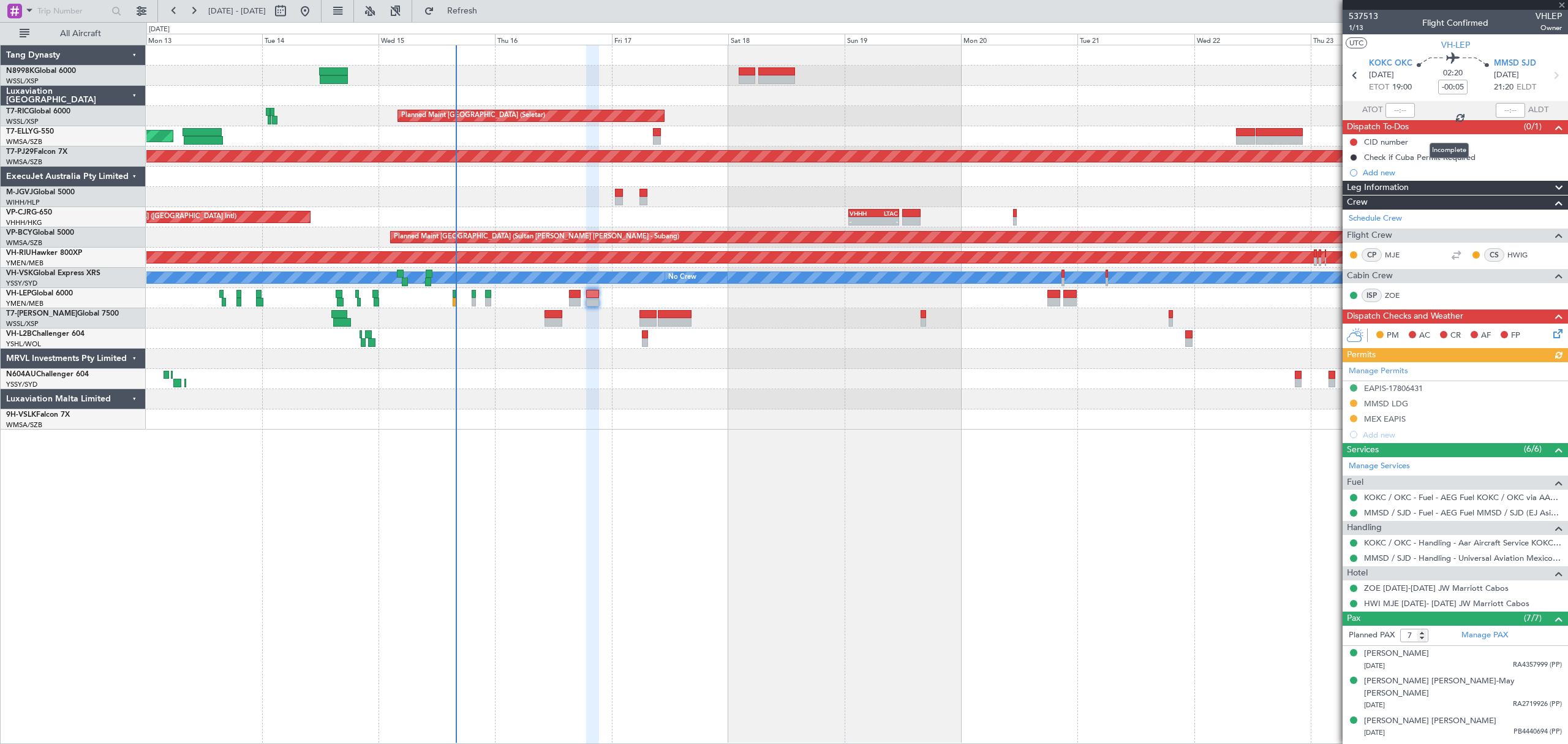
type input "+00:10"
type input "15:31"
type input "9"
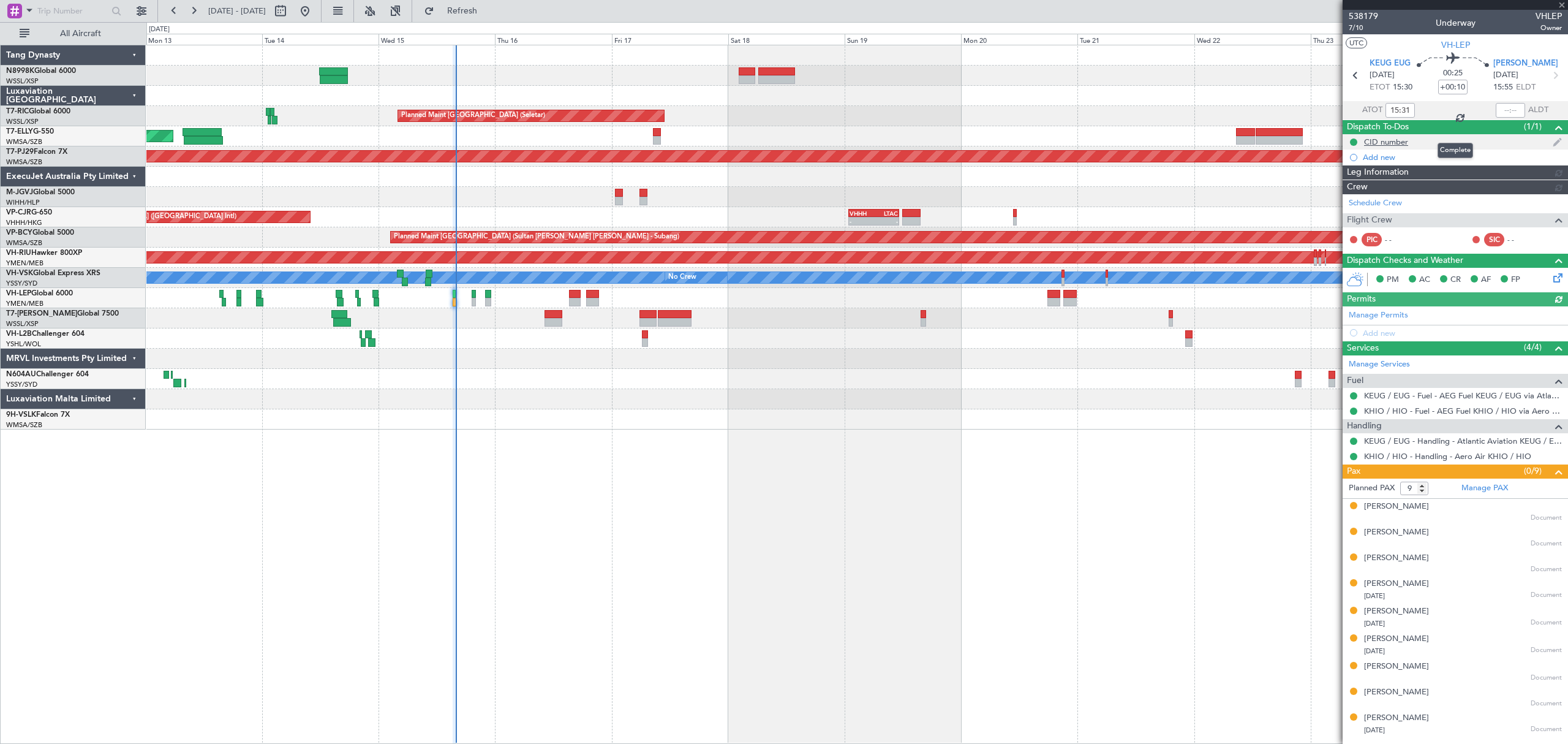
type input "Hafiz Sapuwan (HHAFI)"
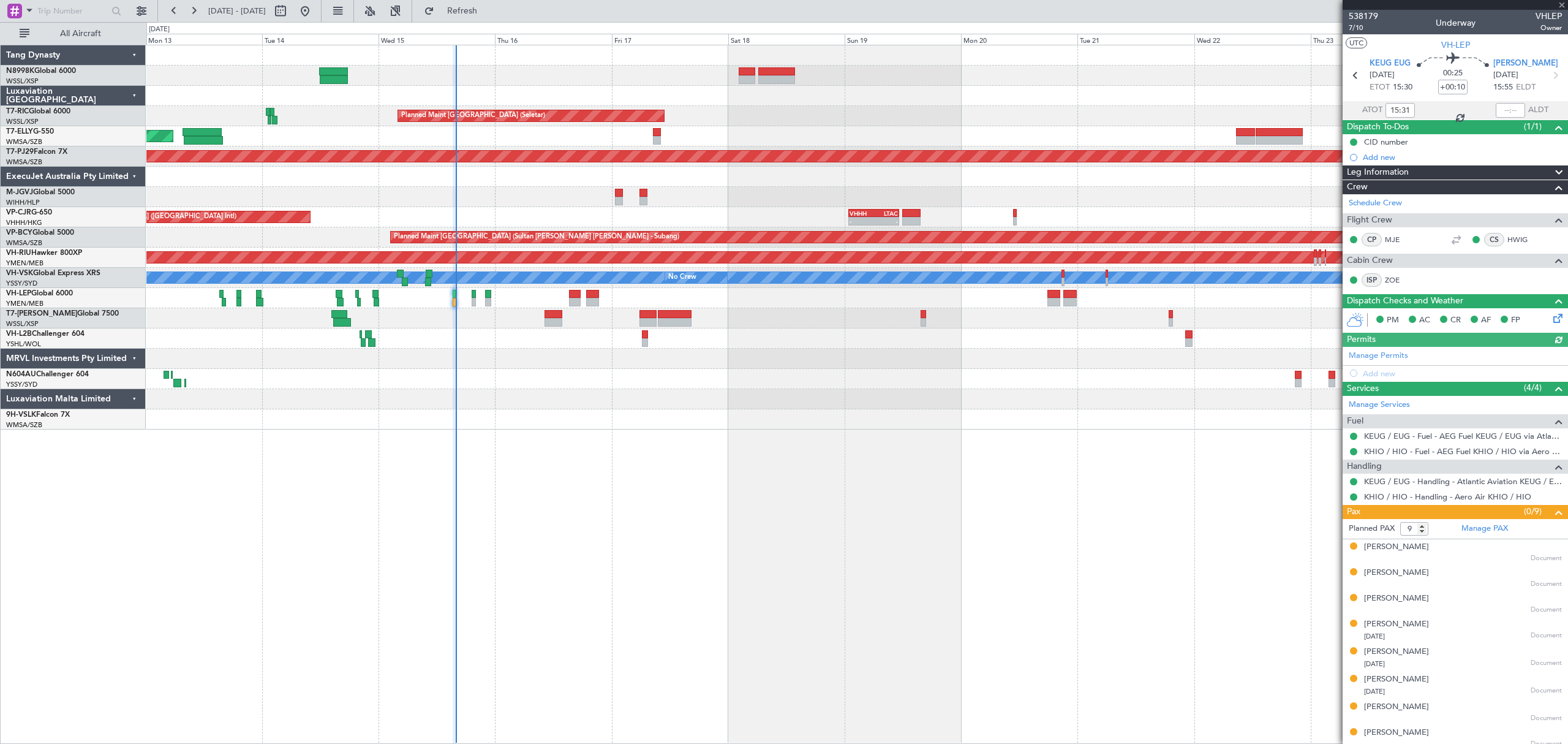
click at [1500, 109] on div at bounding box center [1510, 110] width 30 height 14
click at [1500, 110] on div at bounding box center [1510, 110] width 30 height 14
click at [1500, 112] on div at bounding box center [1510, 110] width 30 height 14
click at [1502, 112] on div at bounding box center [1510, 110] width 30 height 14
click at [1502, 112] on input "text" at bounding box center [1510, 110] width 30 height 14
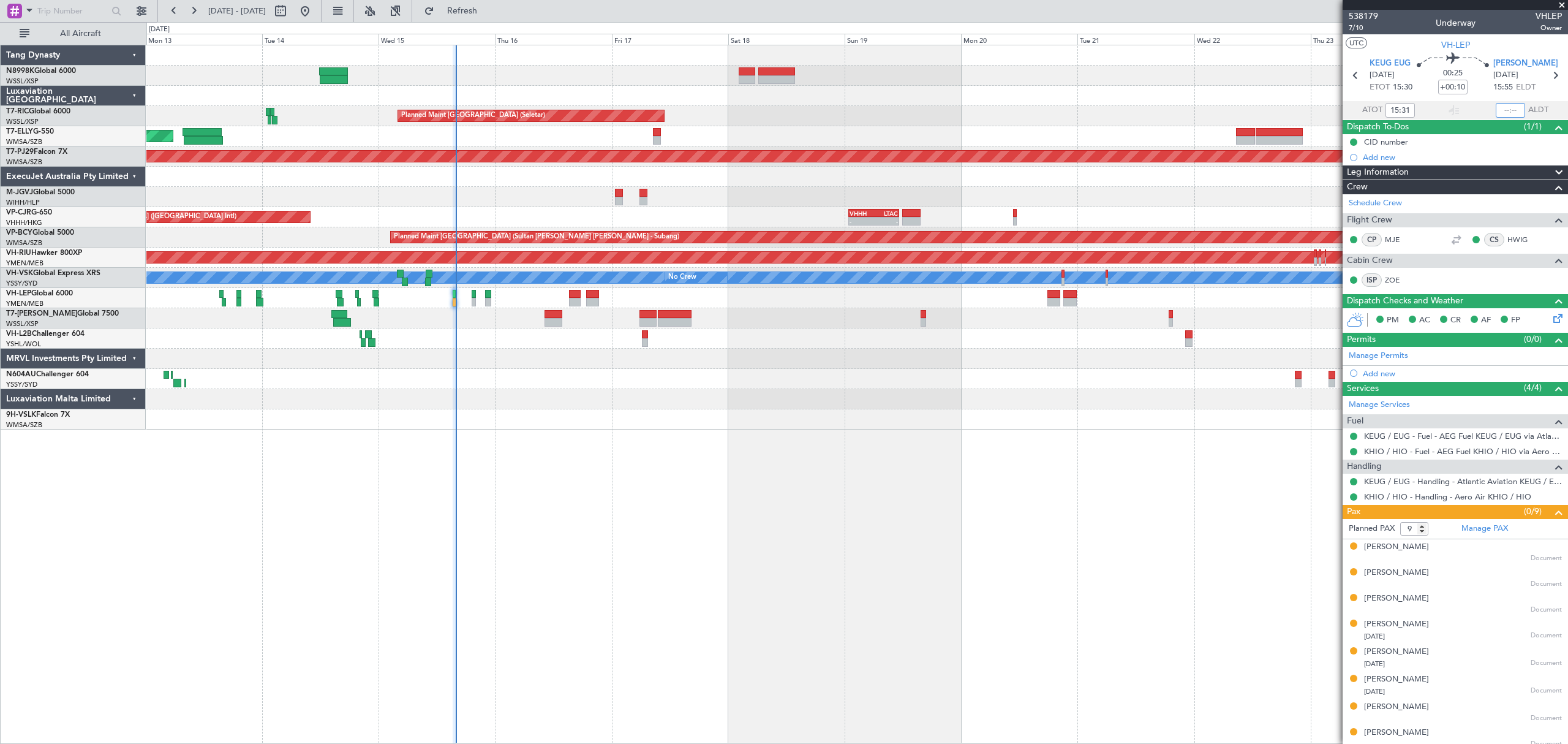
click at [1502, 112] on input "text" at bounding box center [1510, 110] width 30 height 14
type input "15:53"
type input "Hafiz Sapuwan (HHAFI)"
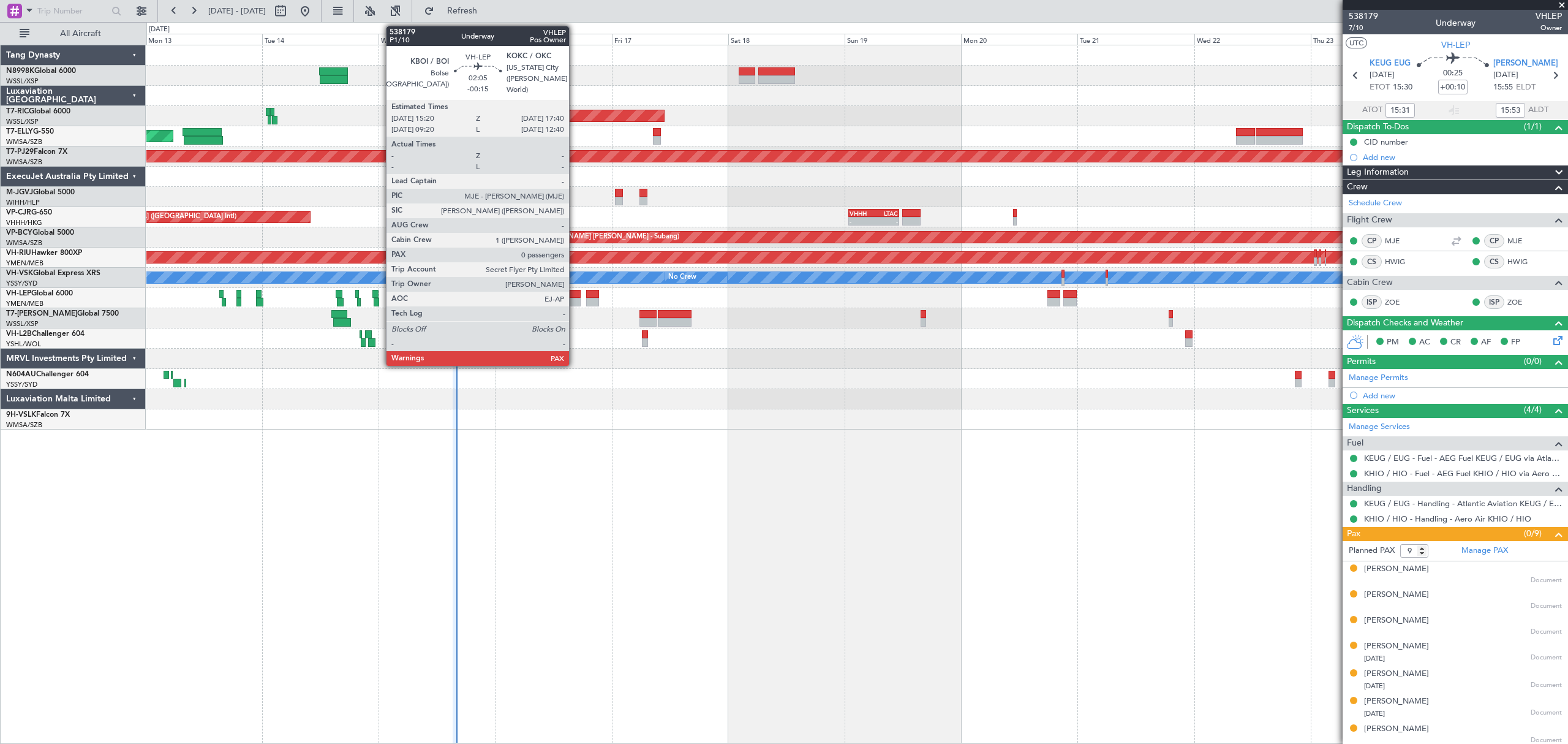
click at [575, 299] on div at bounding box center [575, 302] width 12 height 8
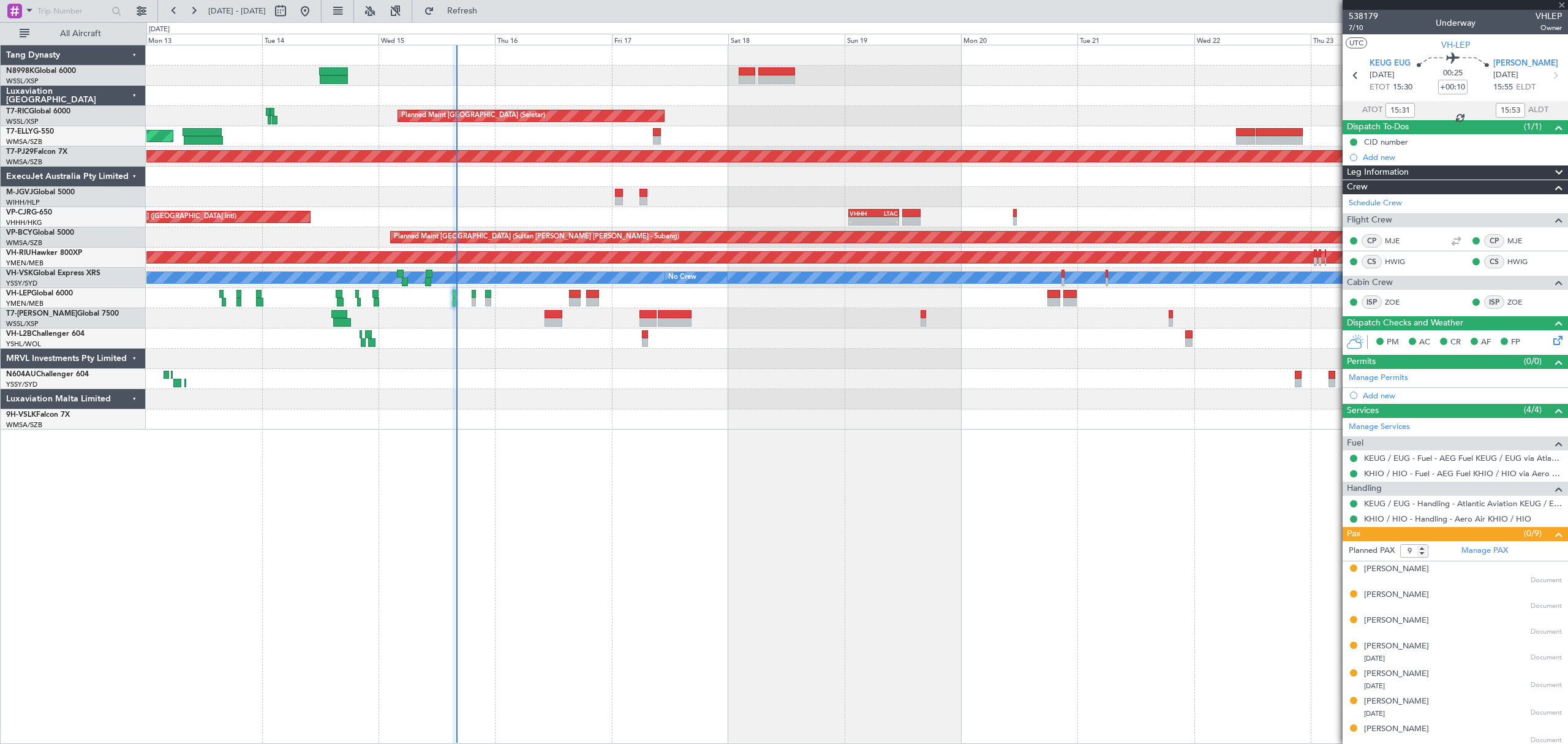
type input "-00:15"
type input "0"
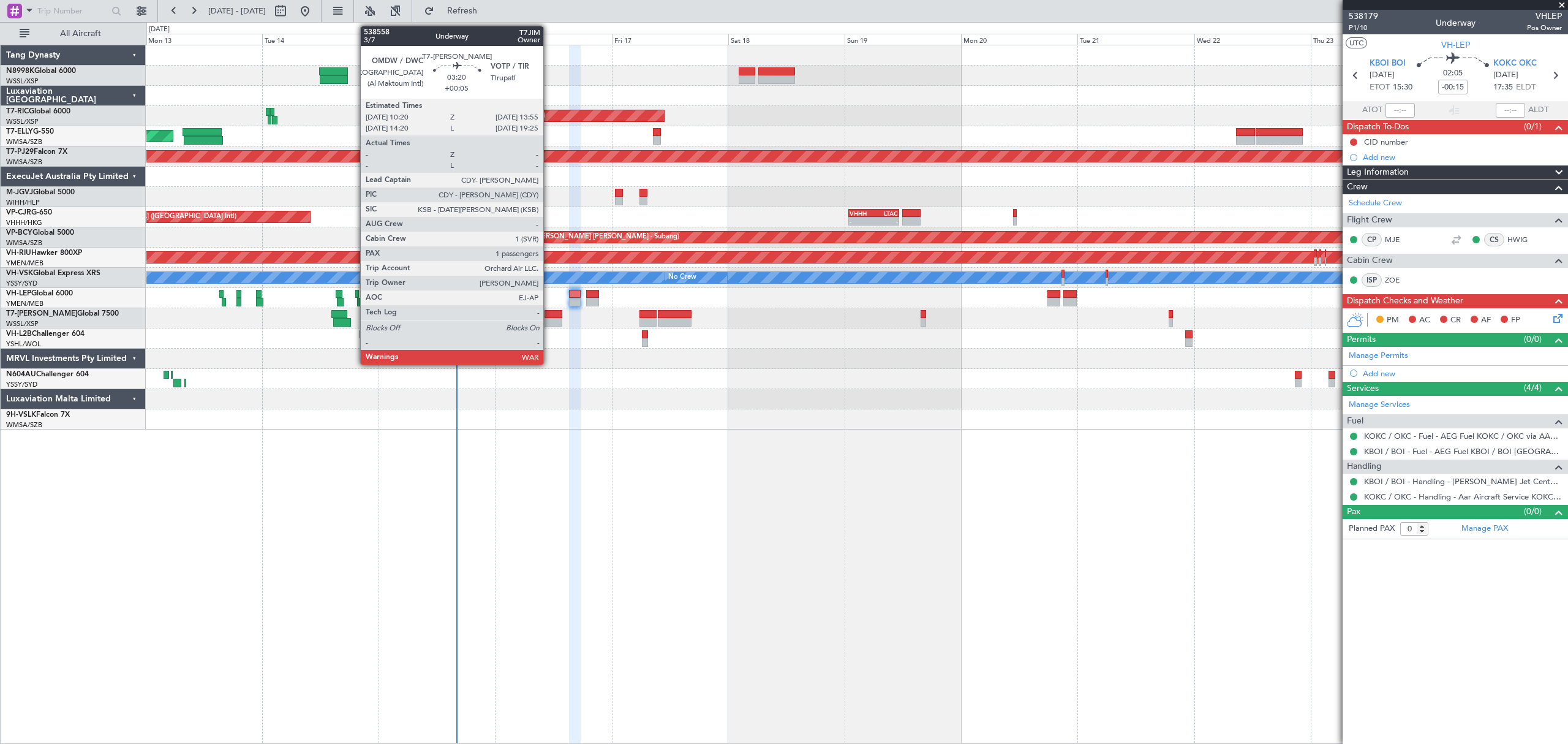
click at [549, 316] on div at bounding box center [553, 315] width 18 height 8
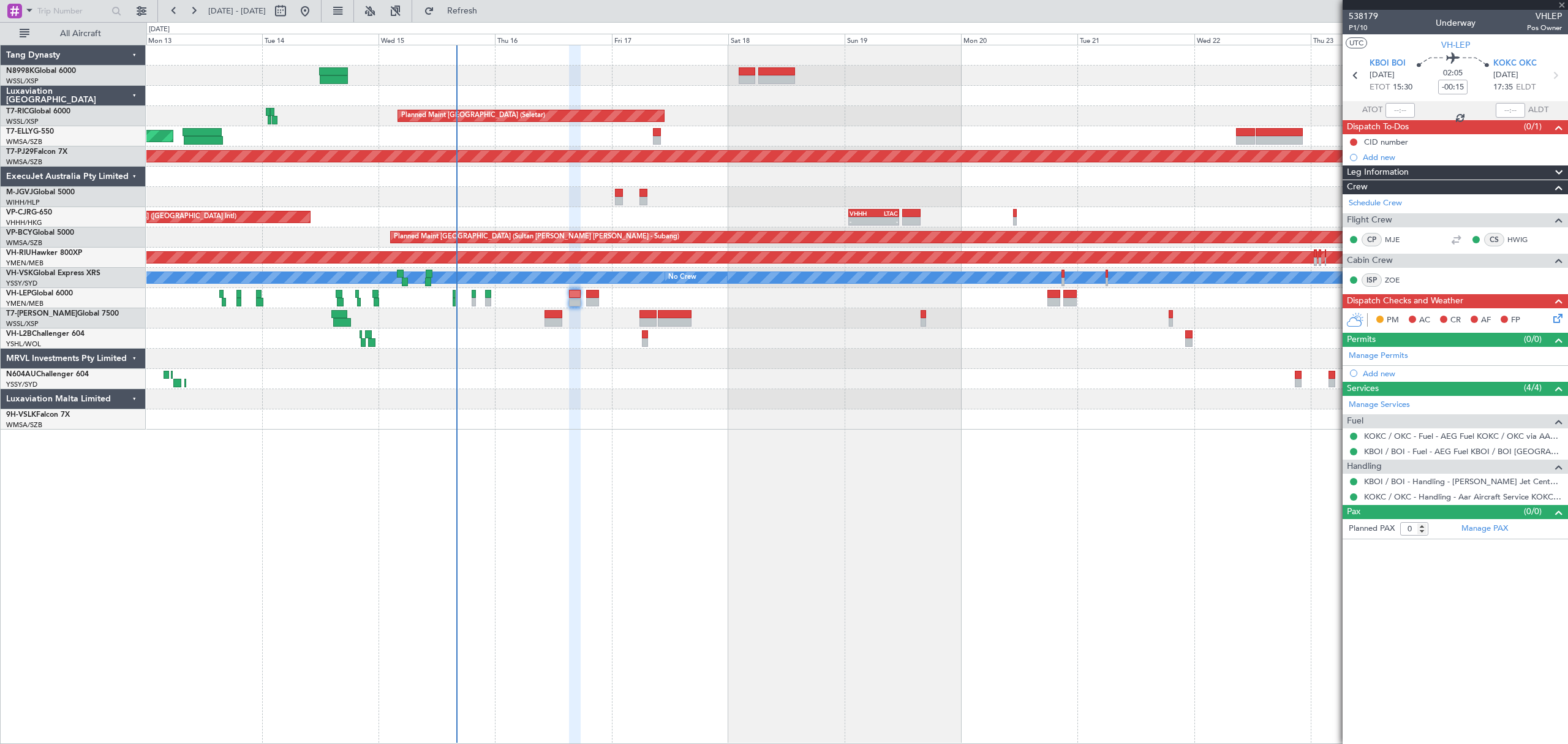
type input "+00:05"
type input "1"
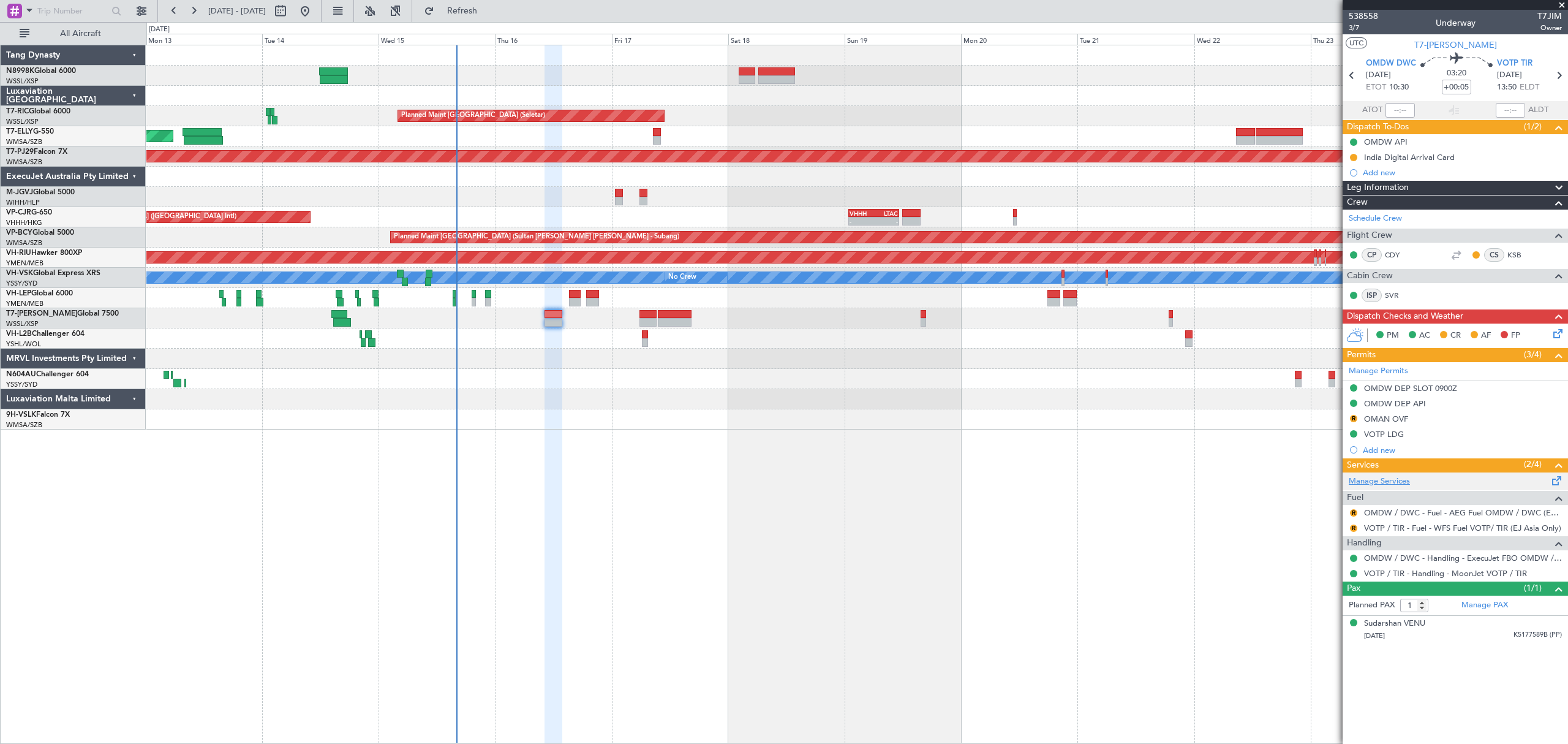
click at [1369, 479] on link "Manage Services" at bounding box center [1380, 481] width 61 height 12
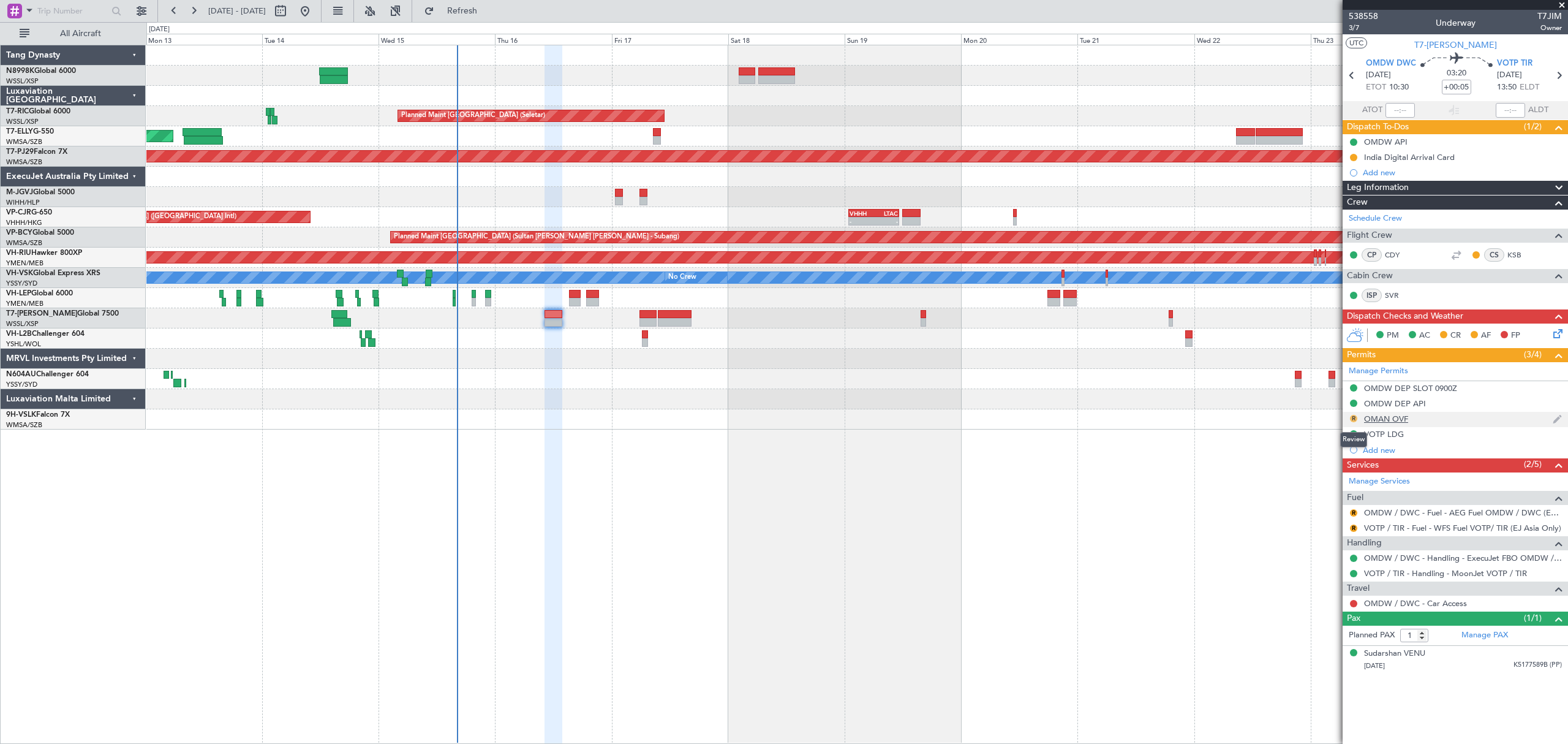
click at [1352, 419] on button "R" at bounding box center [1353, 418] width 8 height 8
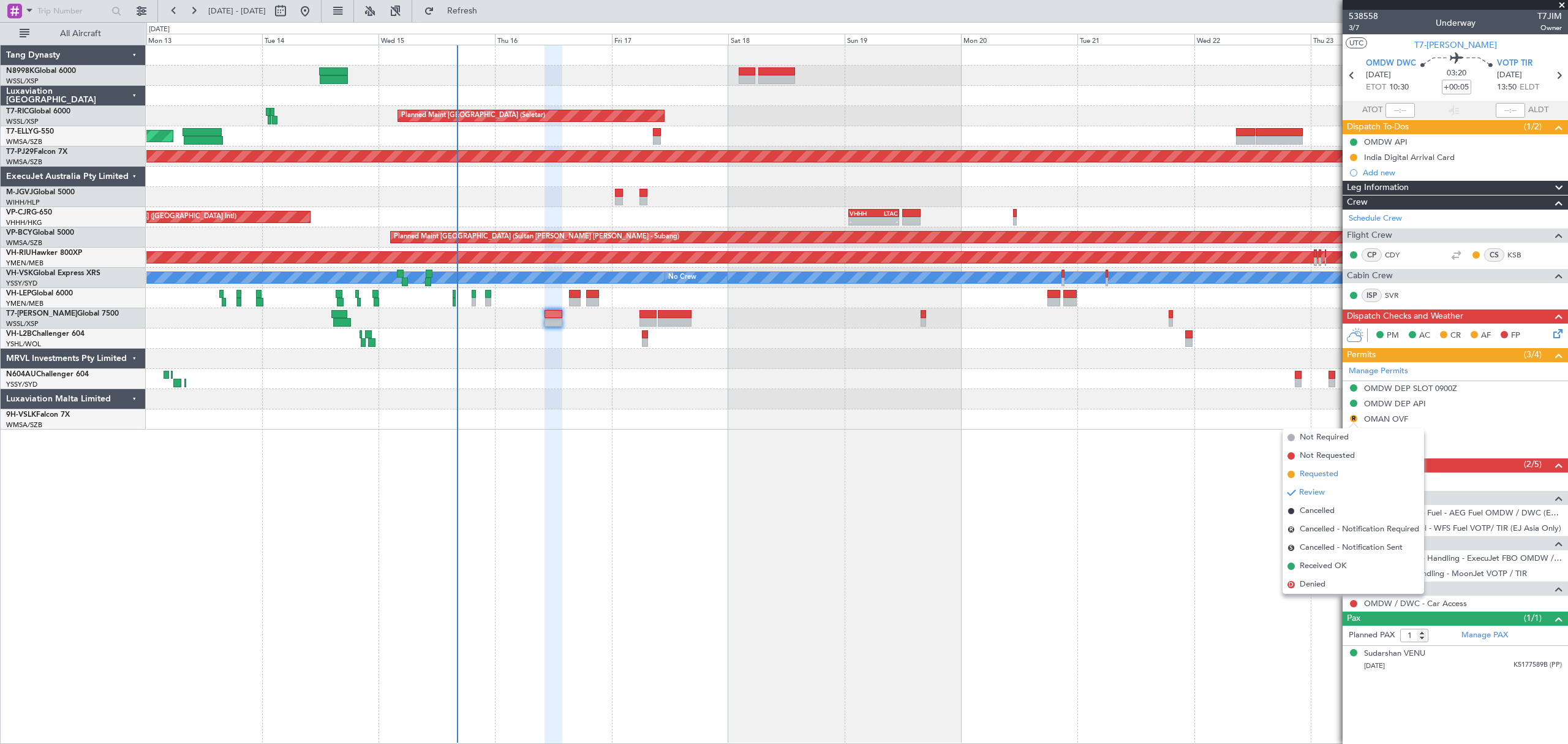
click at [1317, 475] on span "Requested" at bounding box center [1319, 474] width 39 height 12
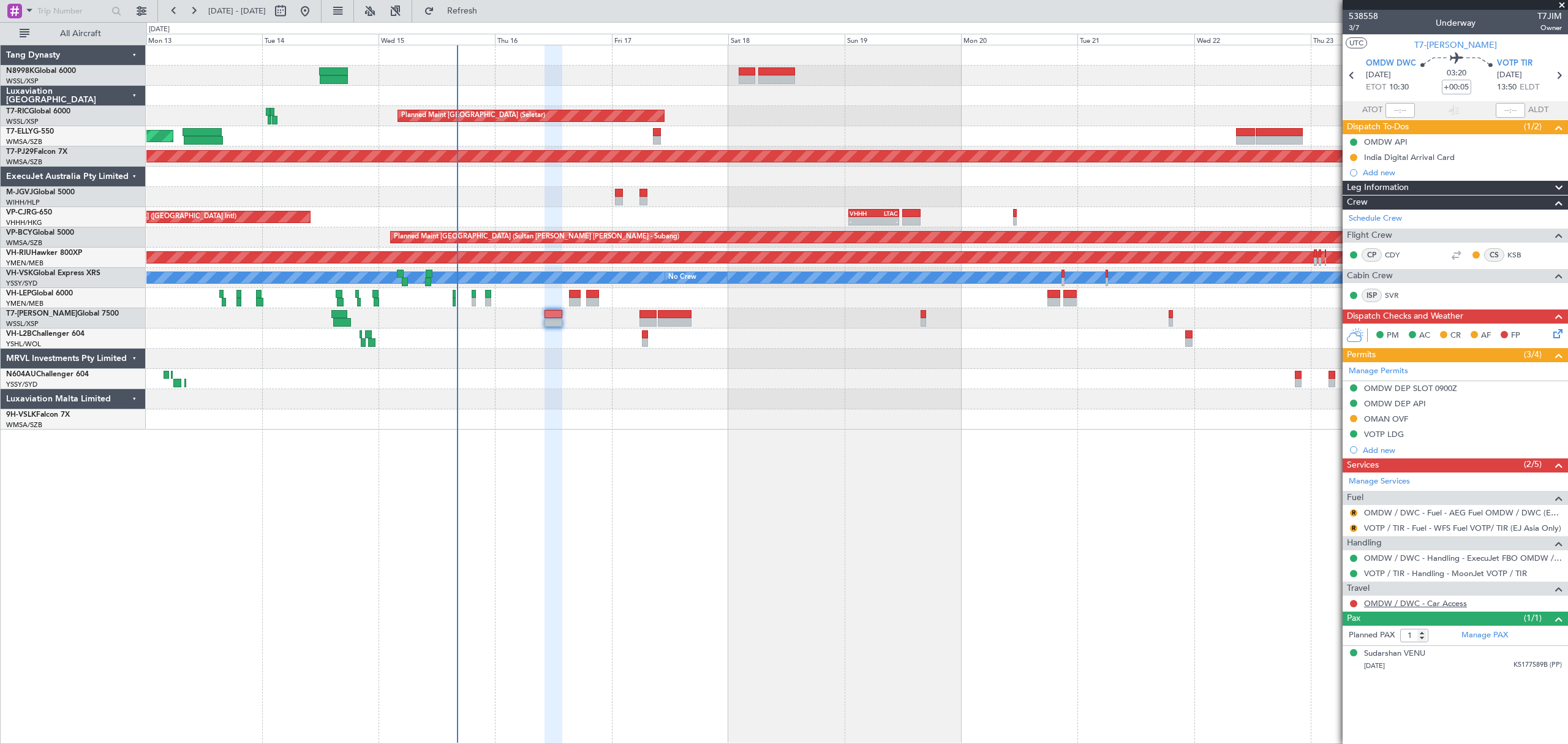
click at [1393, 603] on link "OMDW / DWC - Car Access" at bounding box center [1416, 603] width 103 height 10
click at [1353, 604] on button at bounding box center [1353, 603] width 8 height 8
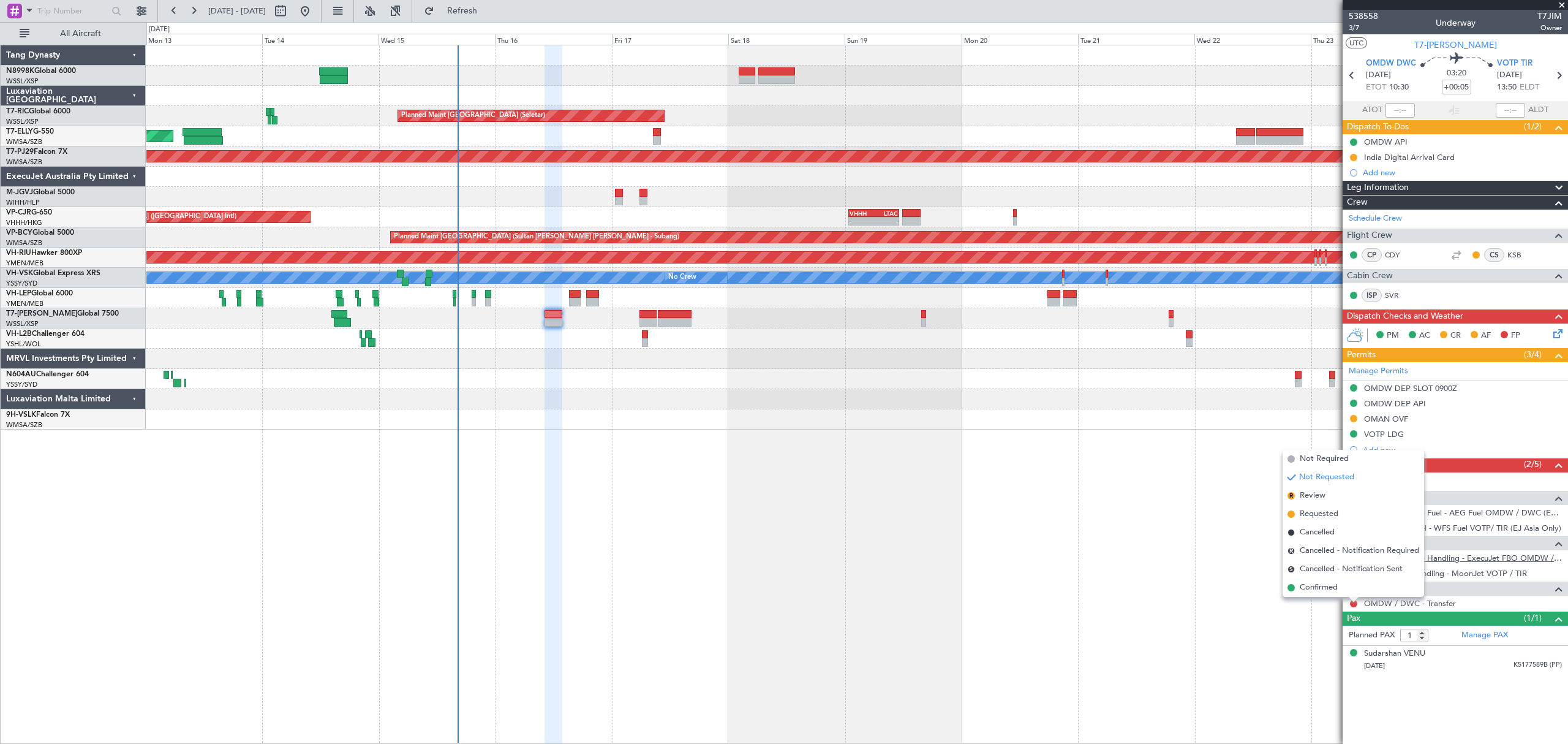
drag, startPoint x: 1324, startPoint y: 584, endPoint x: 1382, endPoint y: 564, distance: 61.4
click at [1323, 584] on span "Confirmed" at bounding box center [1319, 588] width 38 height 12
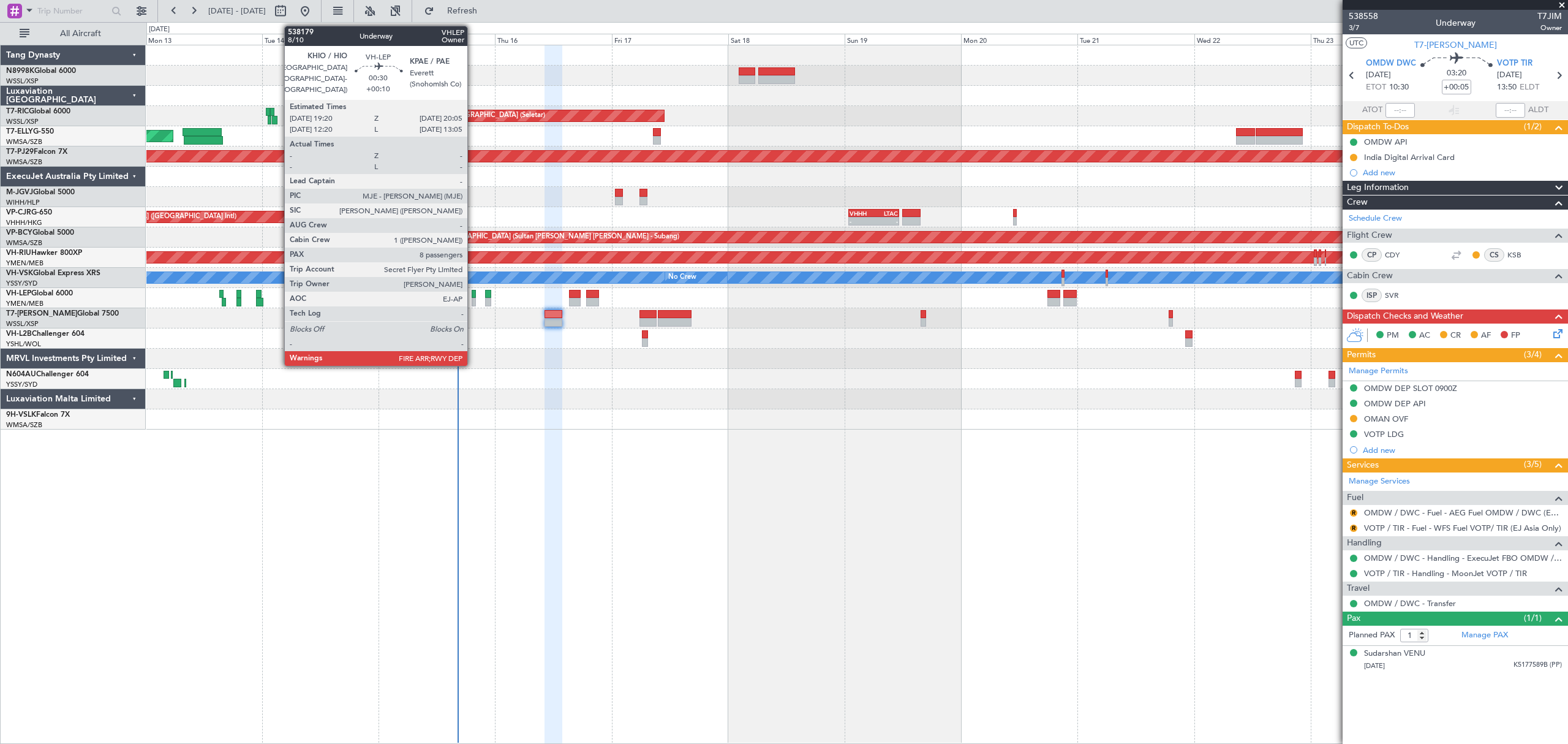
click at [473, 303] on div at bounding box center [473, 302] width 3 height 8
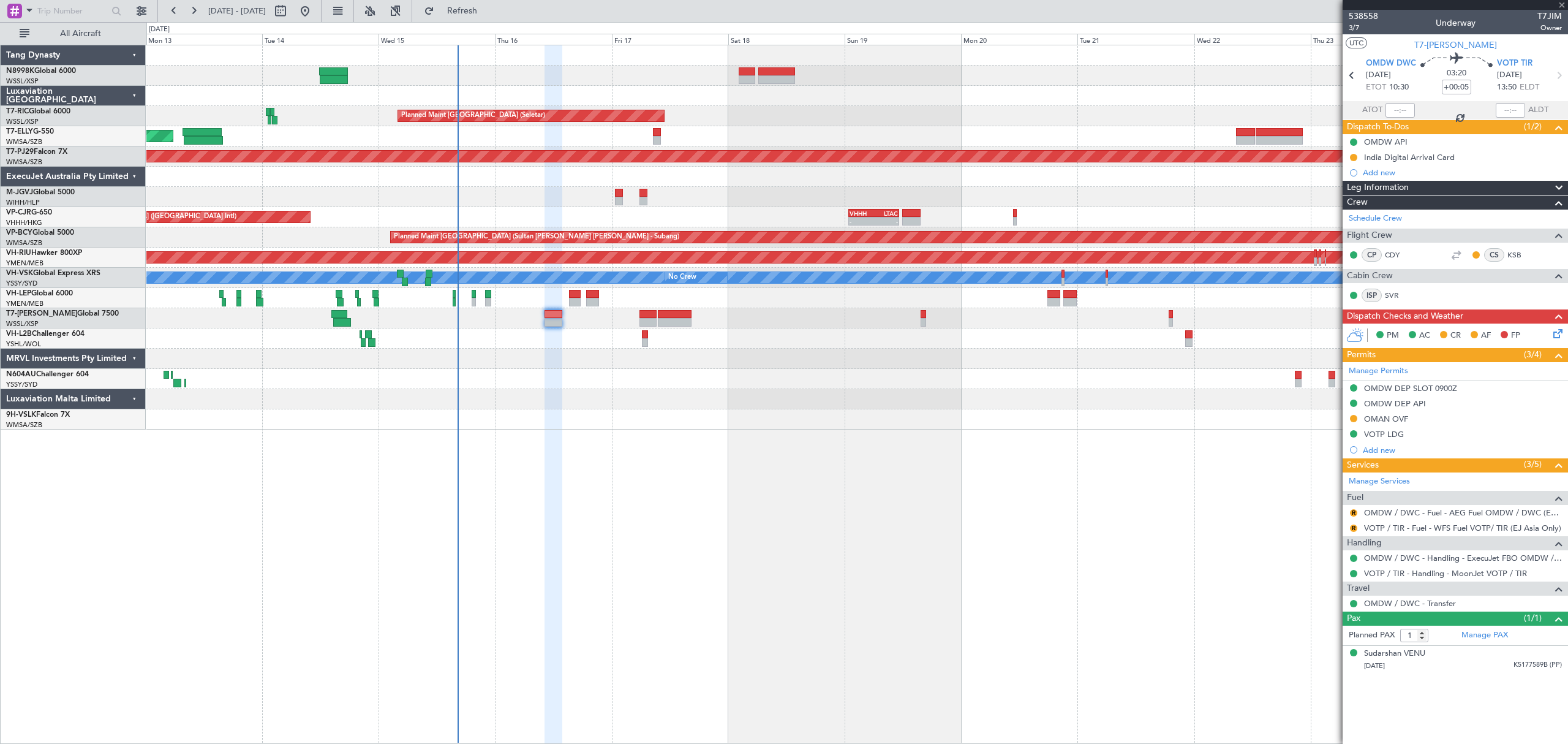
type input "+00:10"
type input "8"
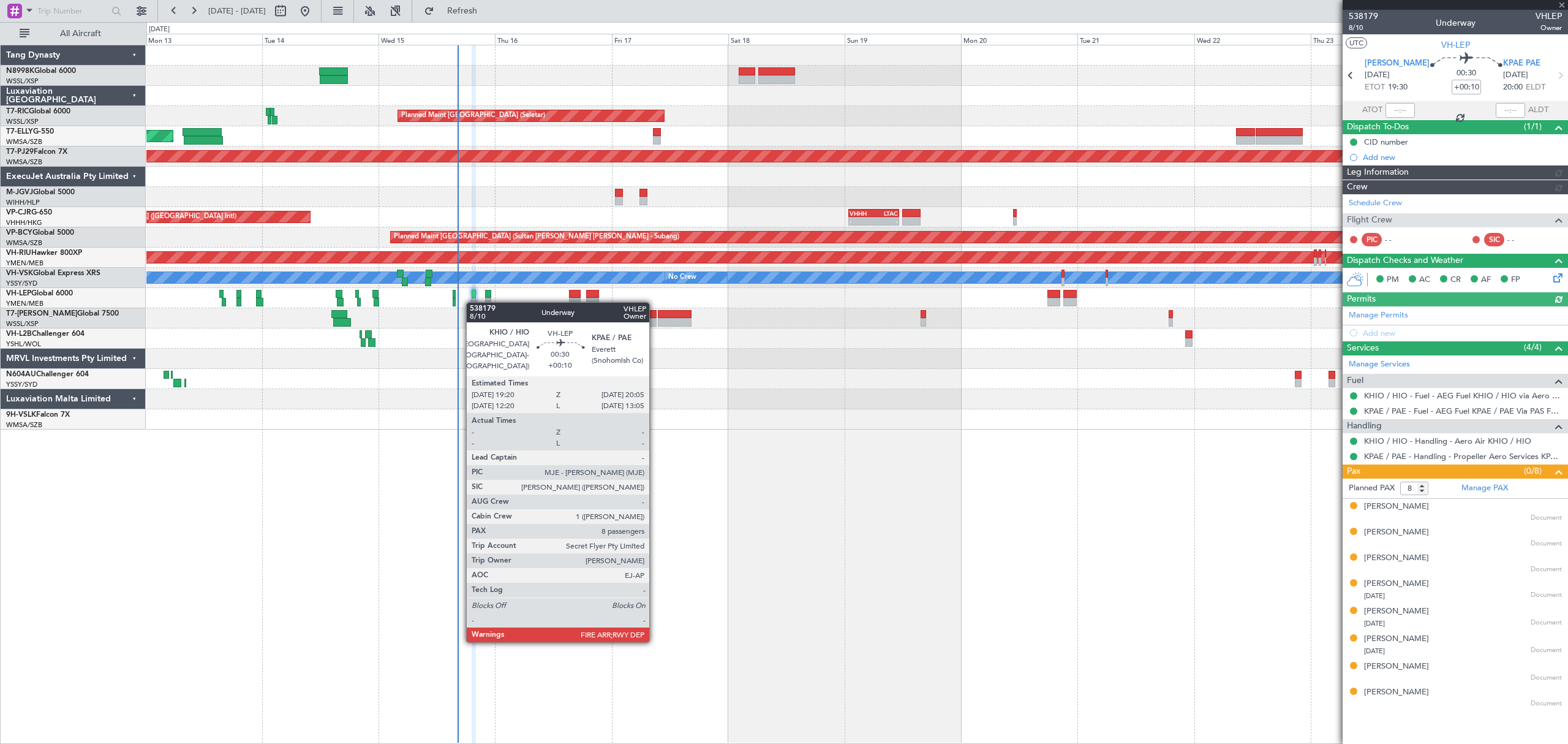
type input "Hafiz Sapuwan (HHAFI)"
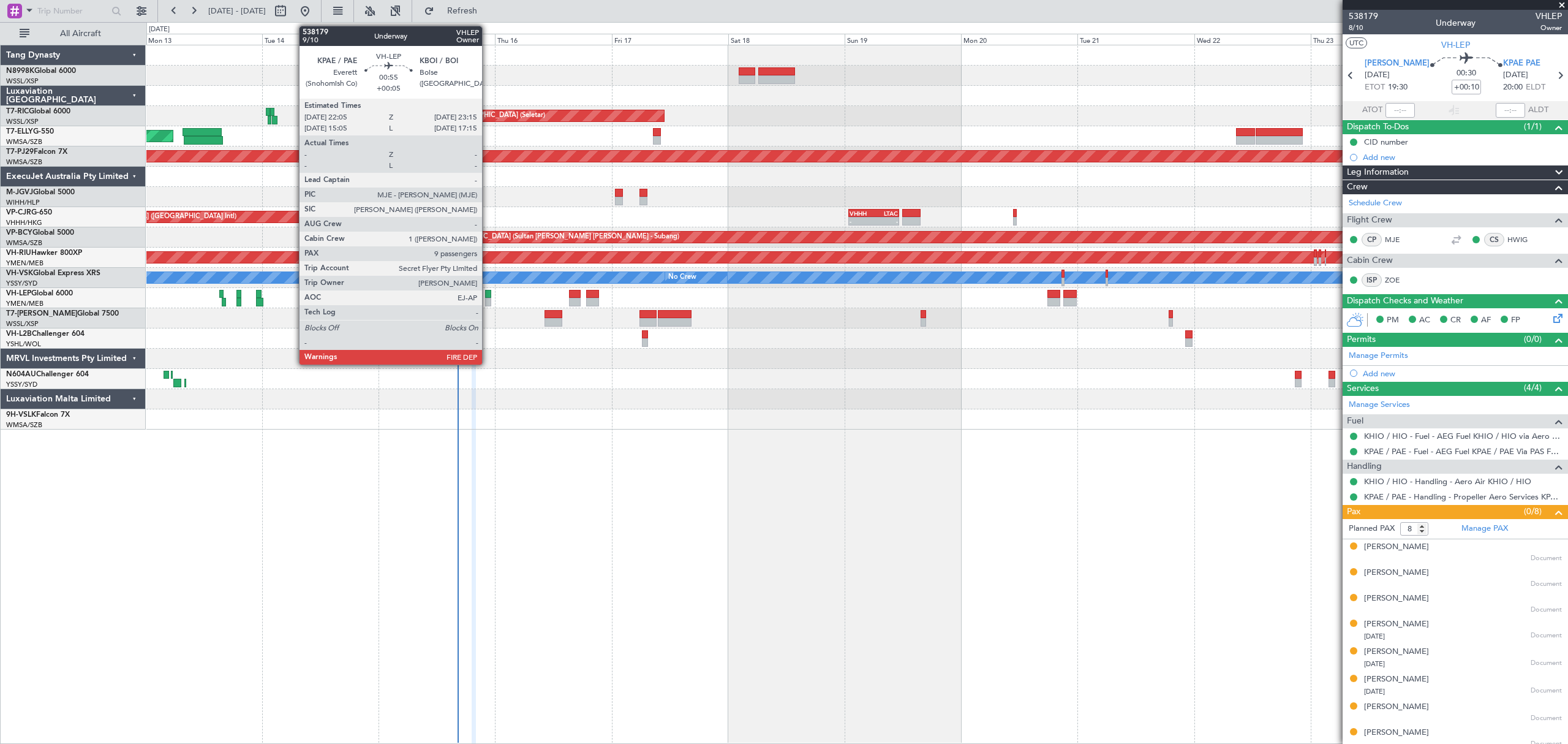
click at [488, 297] on div at bounding box center [488, 294] width 6 height 8
type input "+00:05"
type input "9"
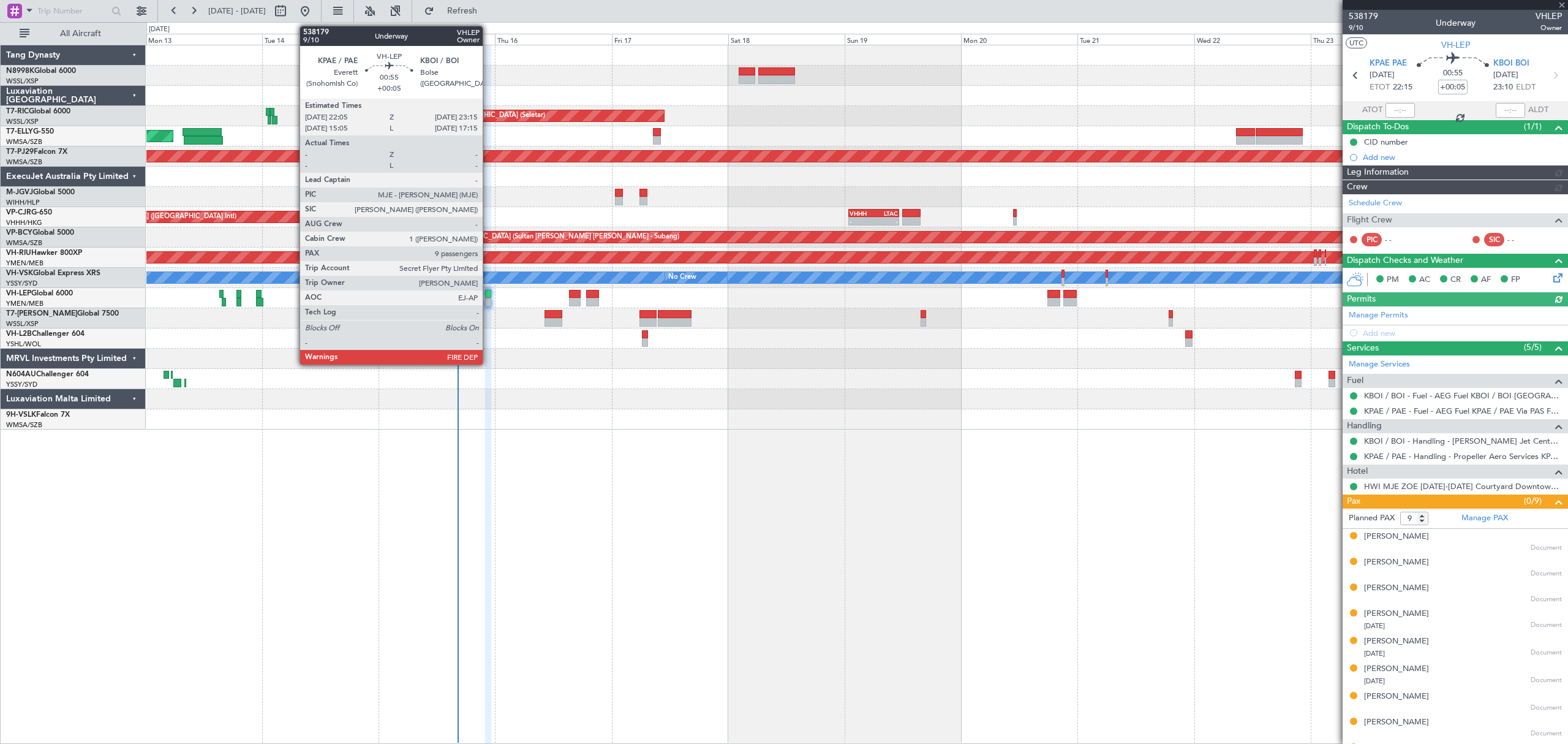
type input "Hafiz Sapuwan (HHAFI)"
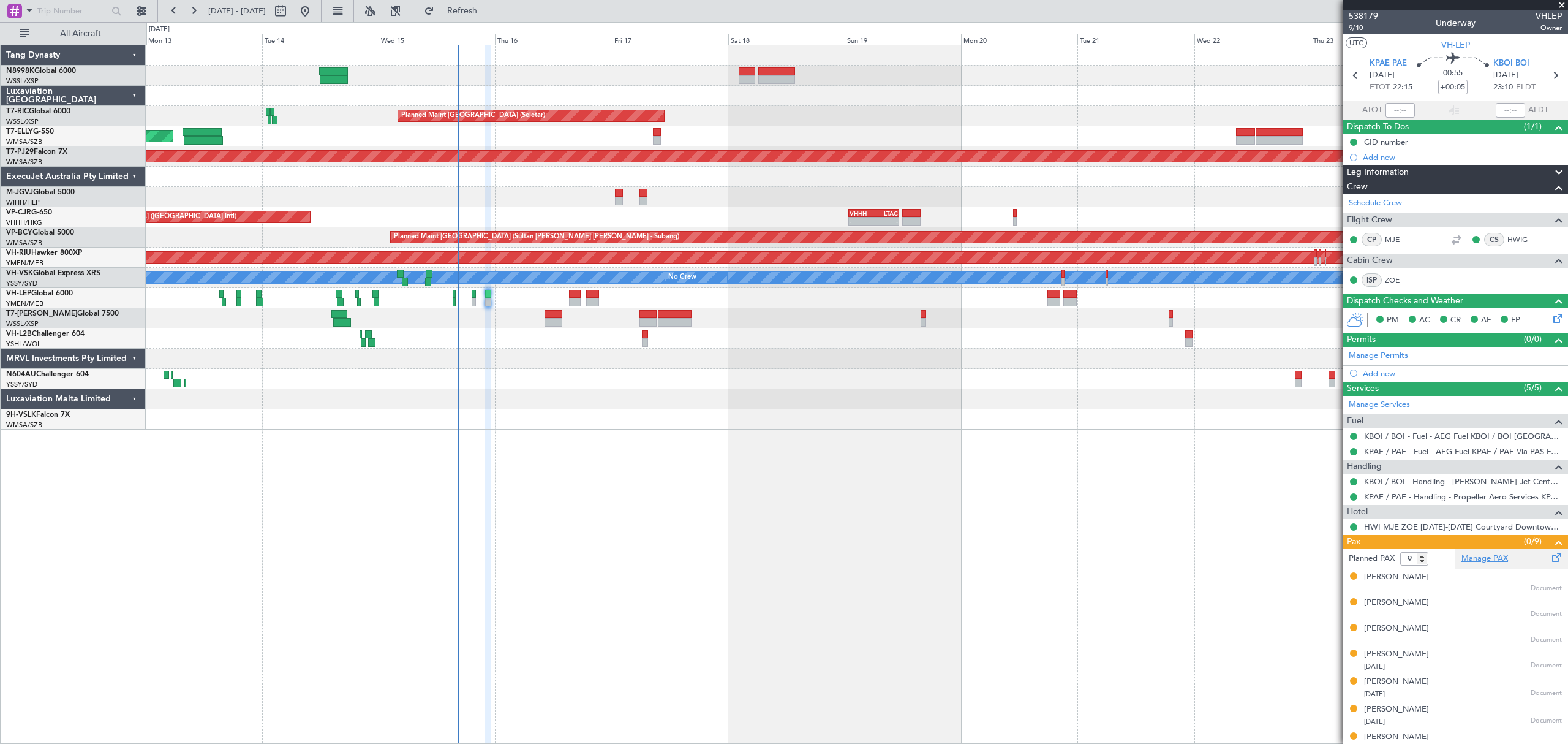
click at [1476, 562] on link "Manage PAX" at bounding box center [1484, 559] width 46 height 12
click at [473, 295] on div at bounding box center [473, 294] width 3 height 8
type input "+00:10"
type input "8"
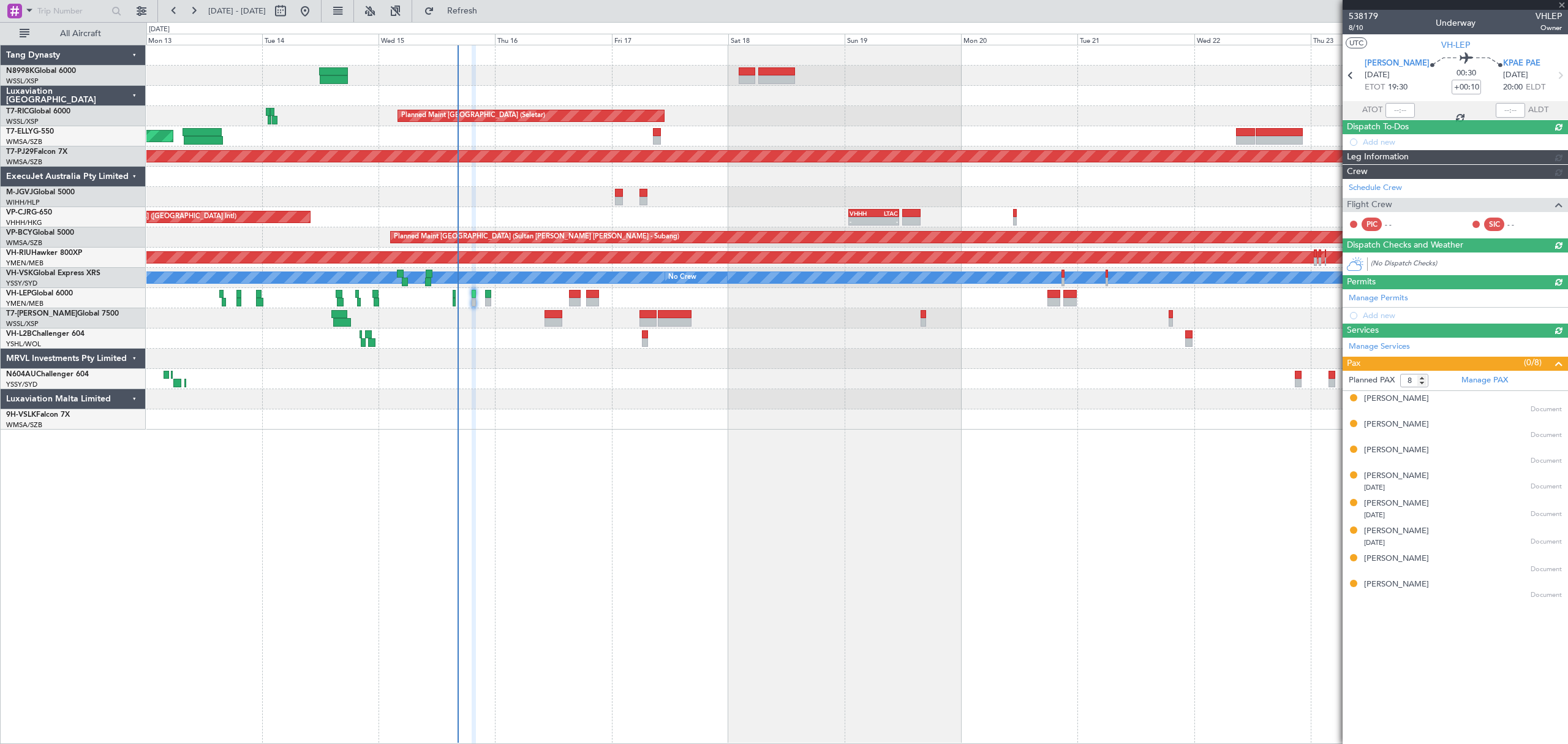
type input "Hafiz Sapuwan (HHAFI)"
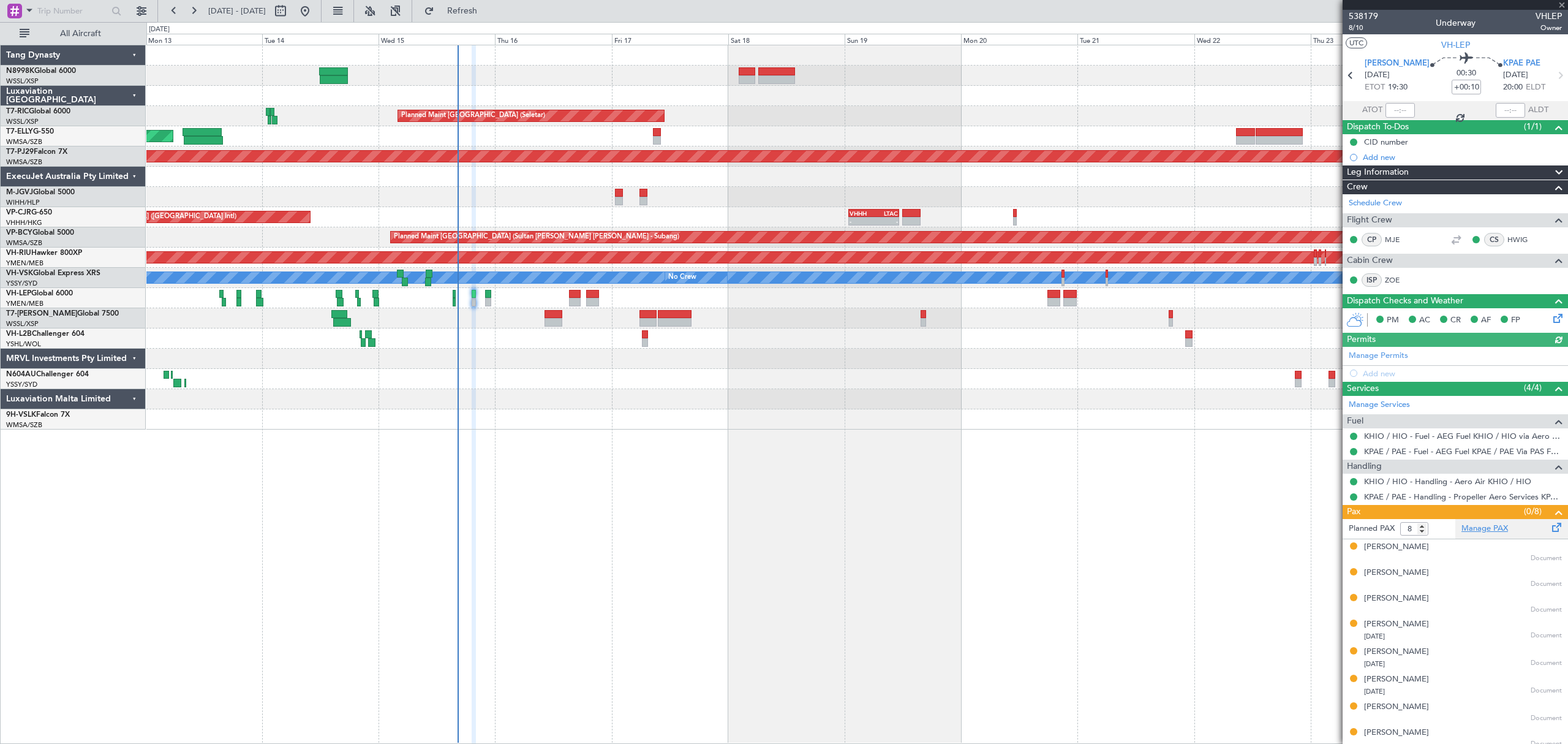
click at [1475, 535] on link "Manage PAX" at bounding box center [1484, 528] width 46 height 12
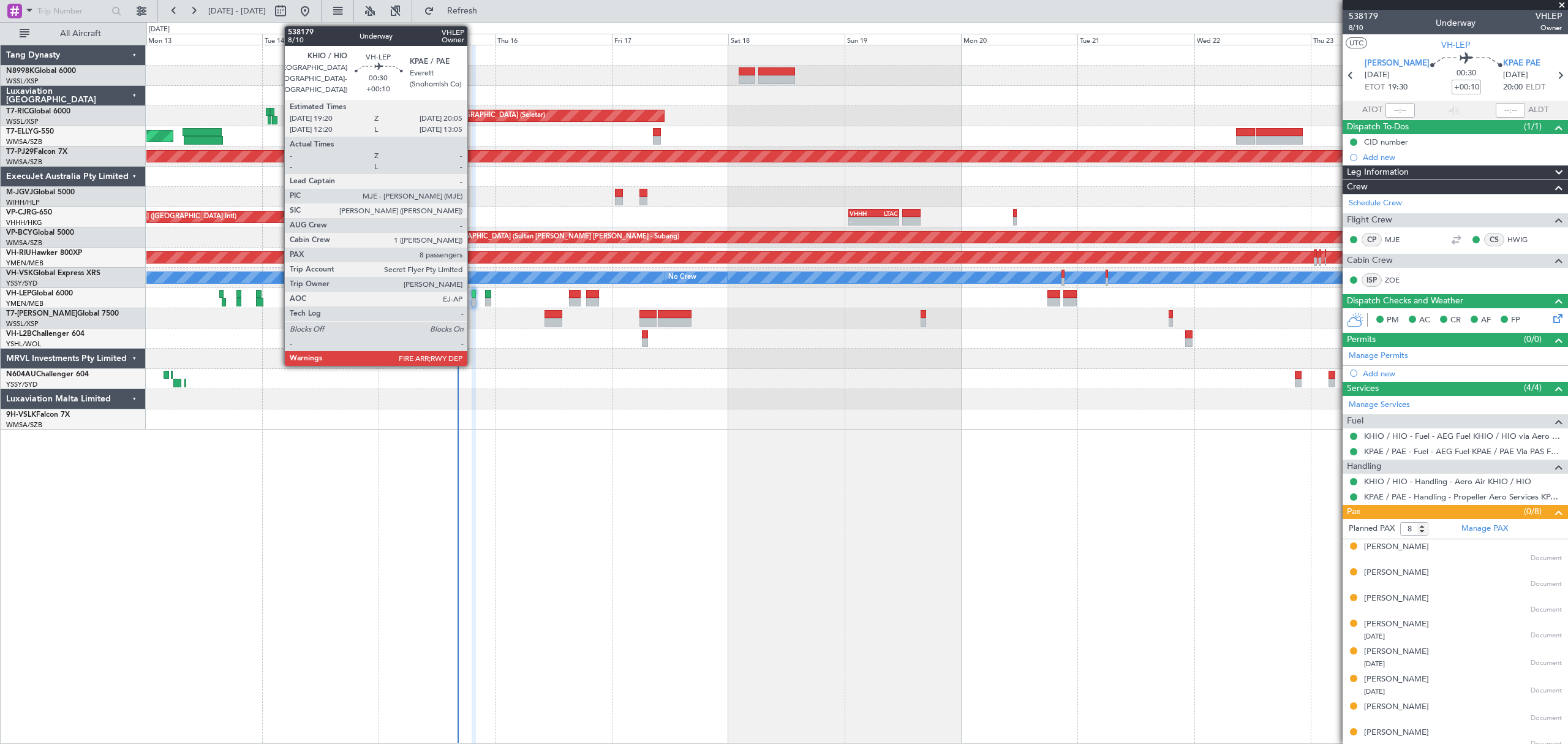
click at [473, 298] on div at bounding box center [473, 302] width 3 height 8
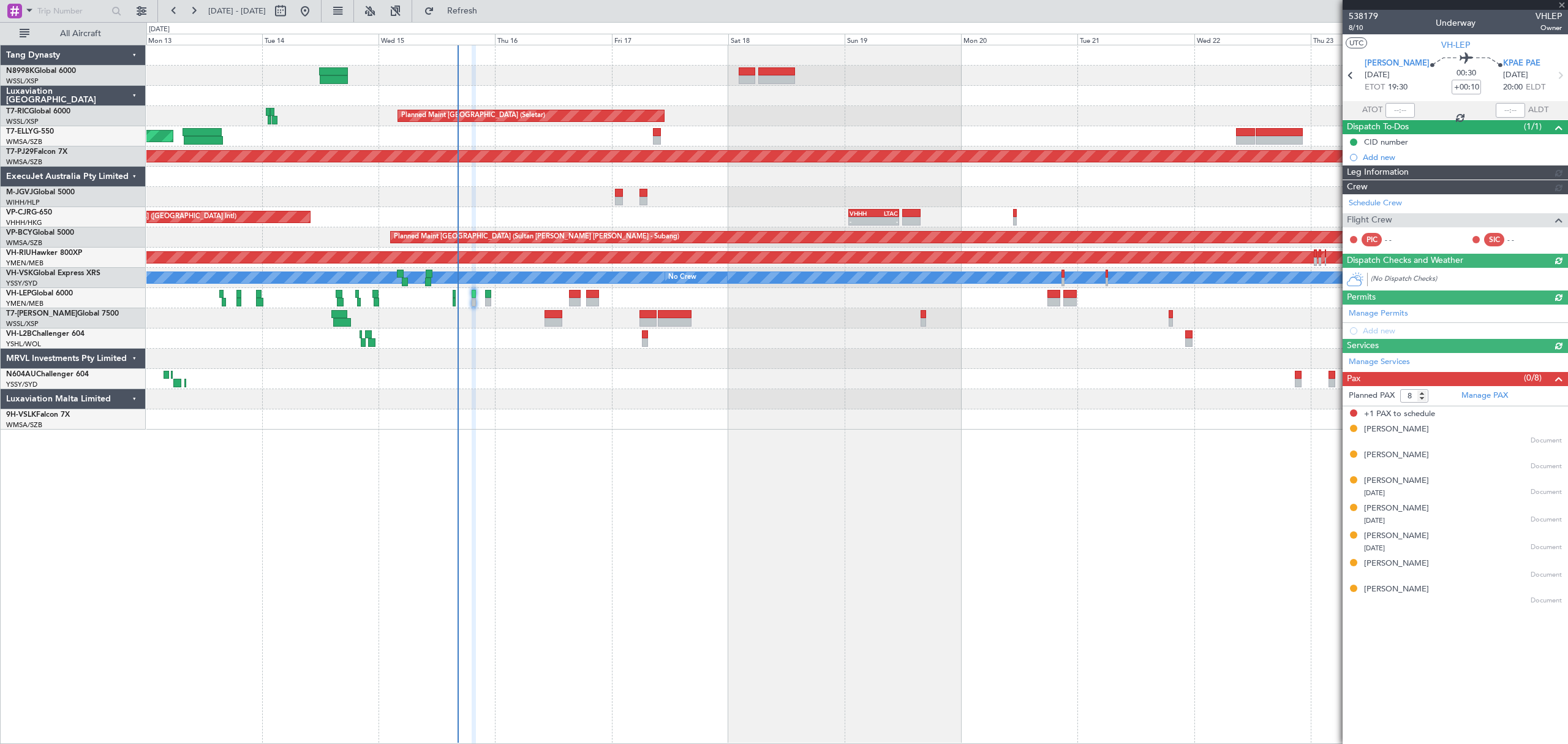
type input "Hafiz Sapuwan (HHAFI)"
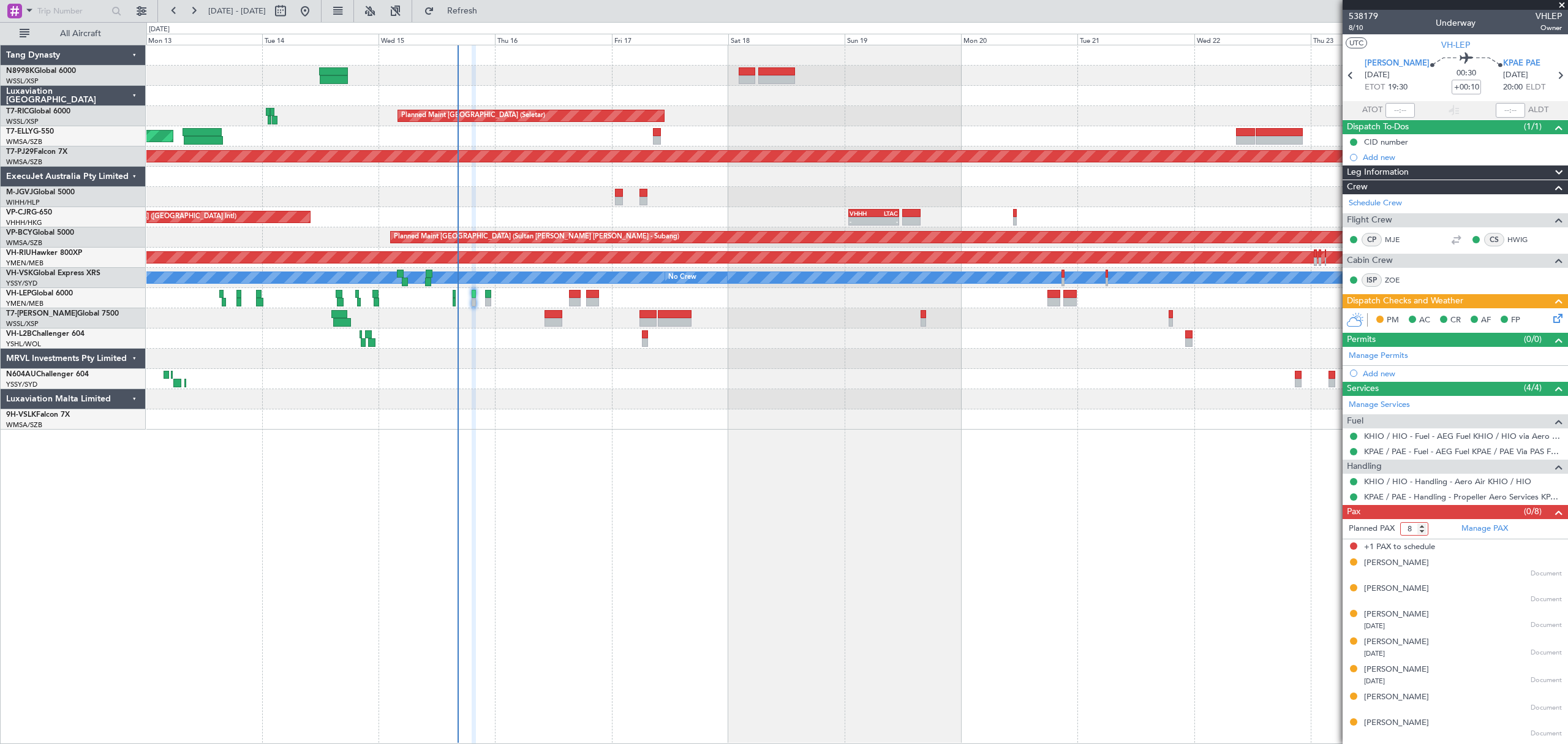
click at [1413, 533] on input "8" at bounding box center [1413, 528] width 28 height 14
type input "7"
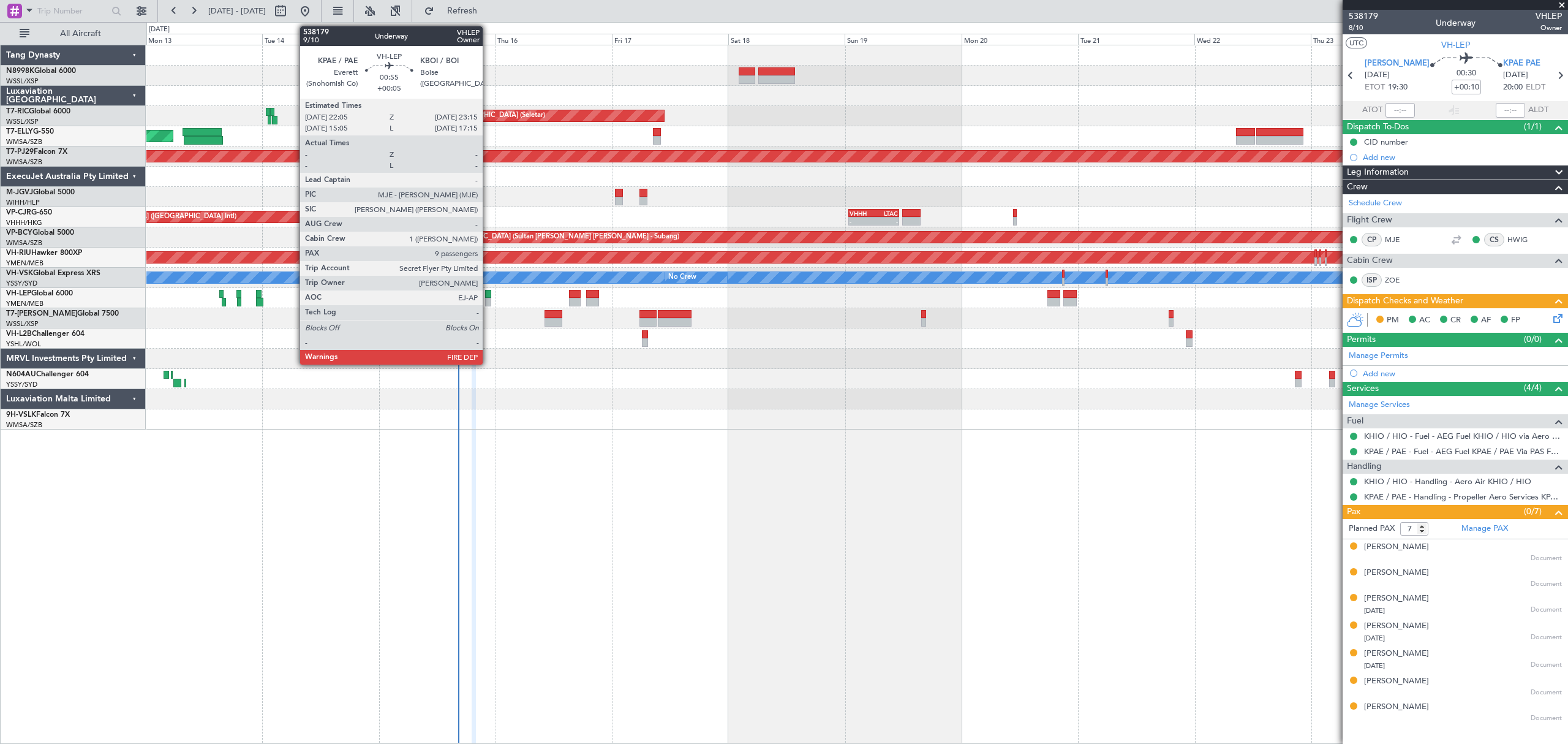
click at [489, 293] on div at bounding box center [488, 294] width 6 height 8
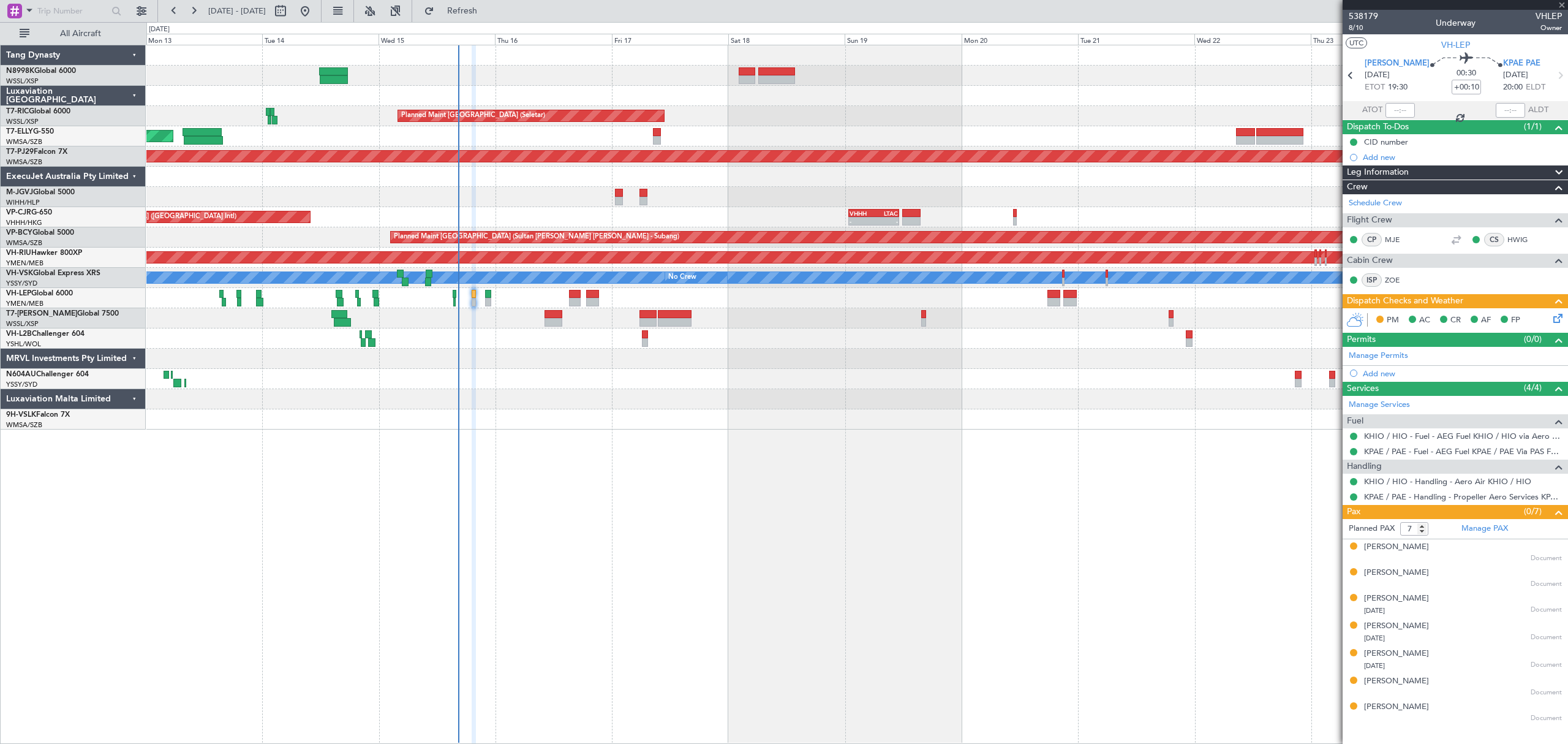
type input "+00:05"
type input "9"
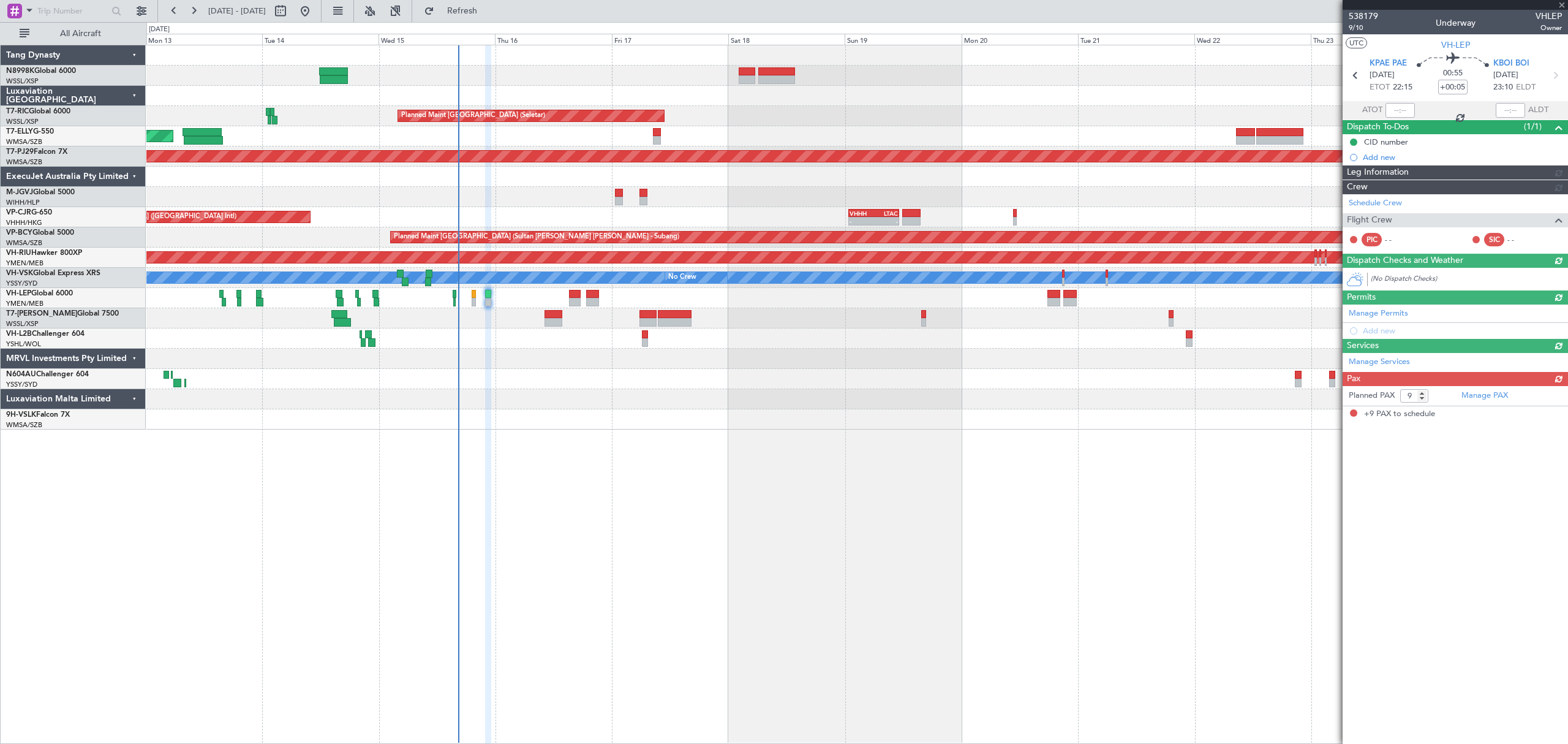
type input "Hafiz Sapuwan (HHAFI)"
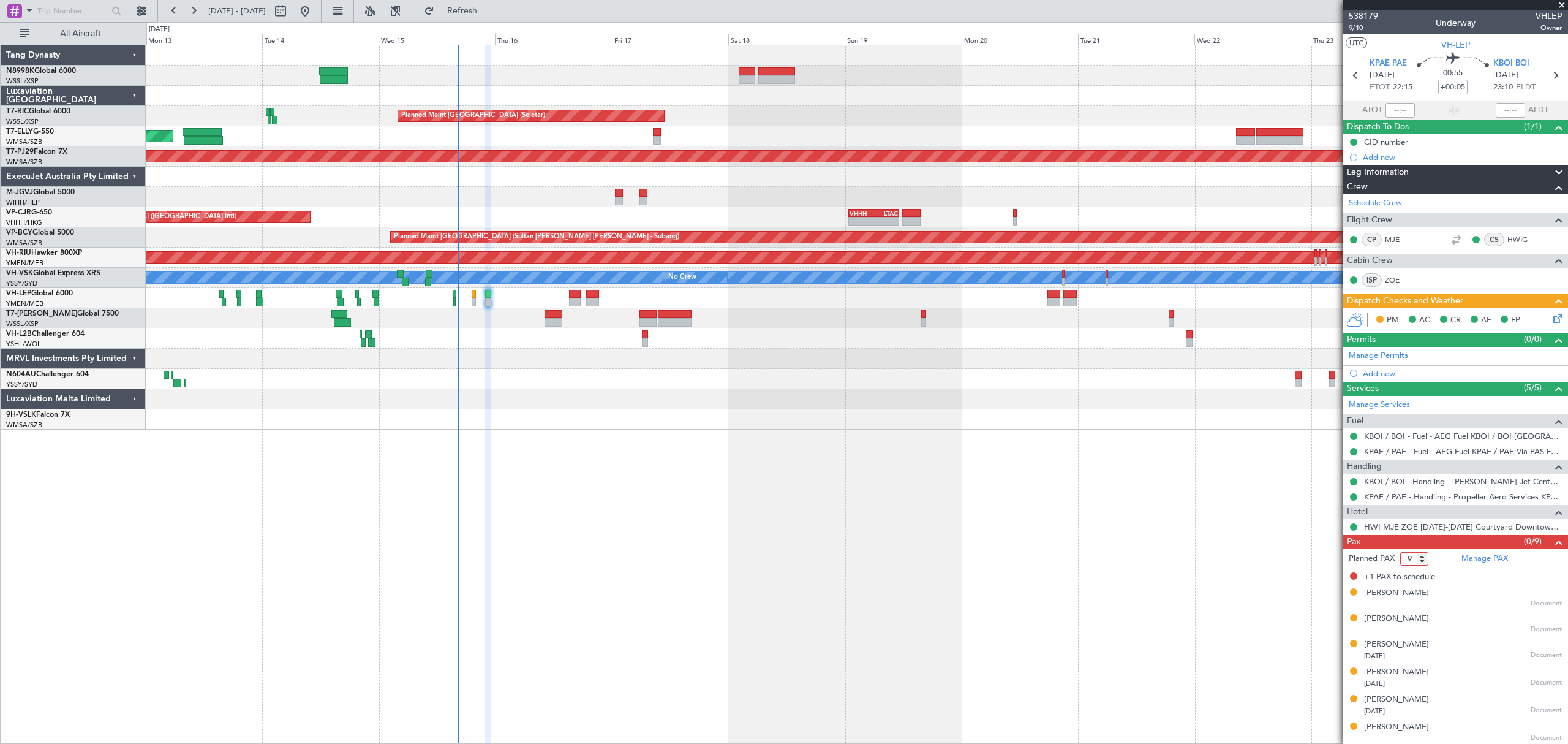
click at [1416, 561] on input "9" at bounding box center [1413, 559] width 28 height 14
type input "8"
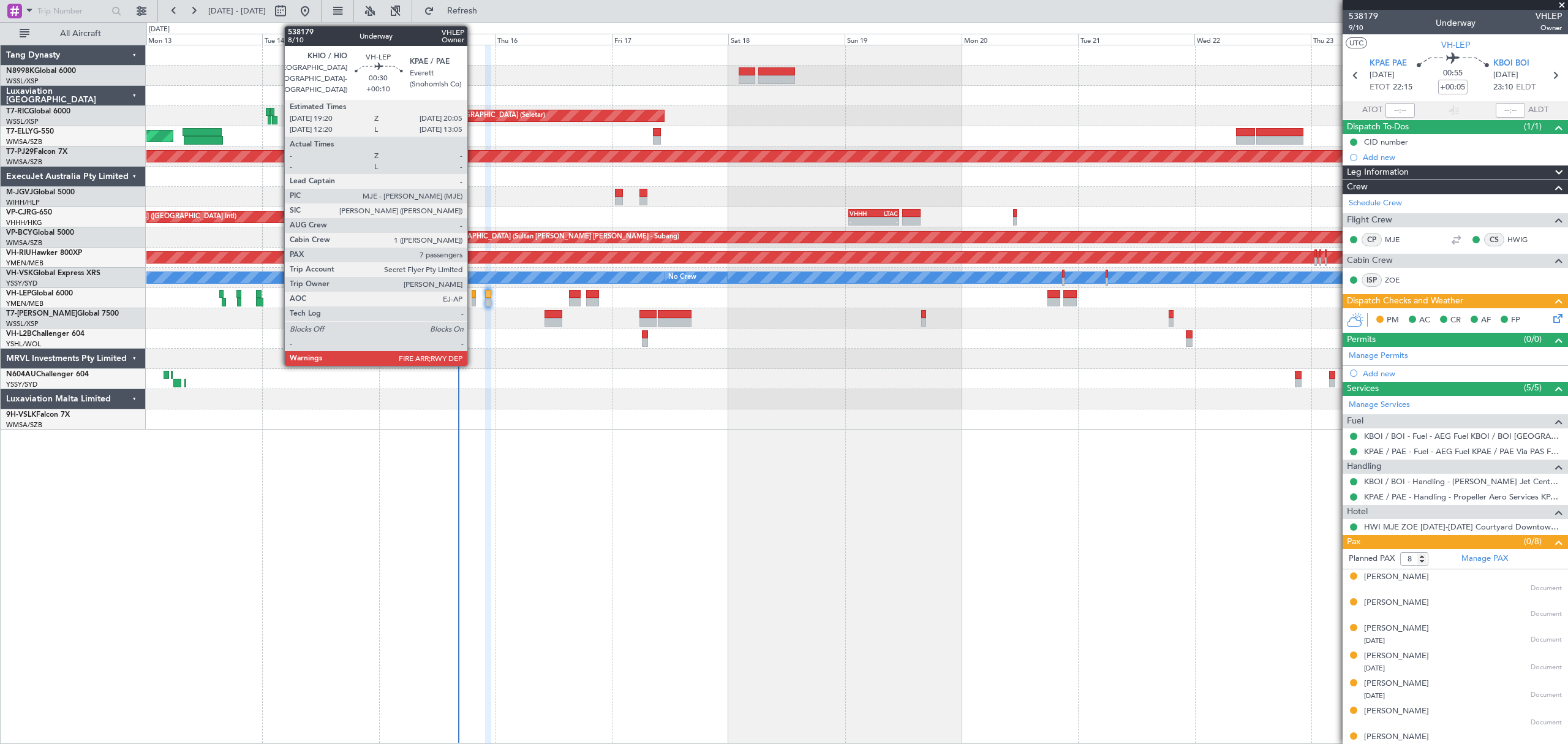
click at [473, 302] on div at bounding box center [473, 302] width 3 height 8
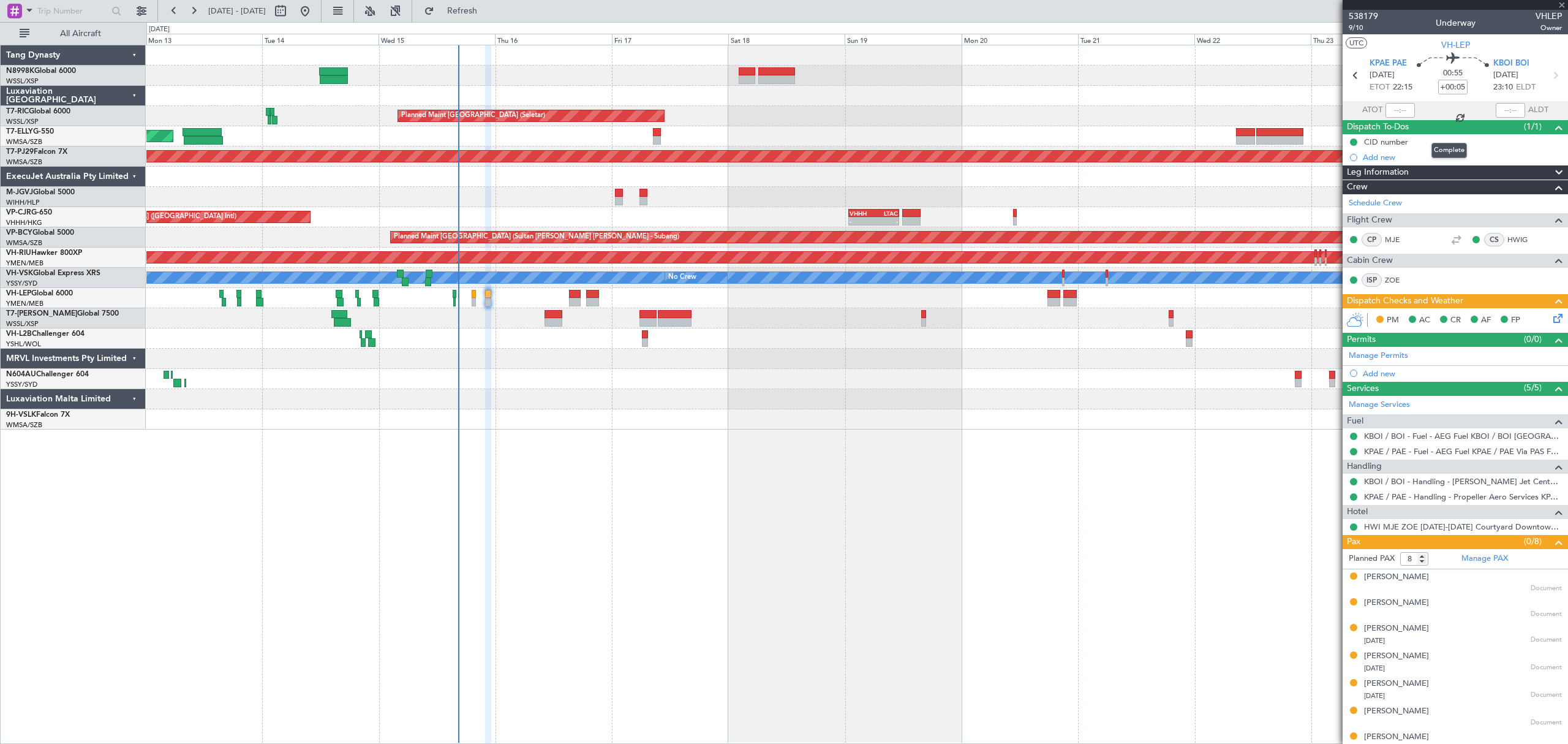
type input "+00:10"
type input "7"
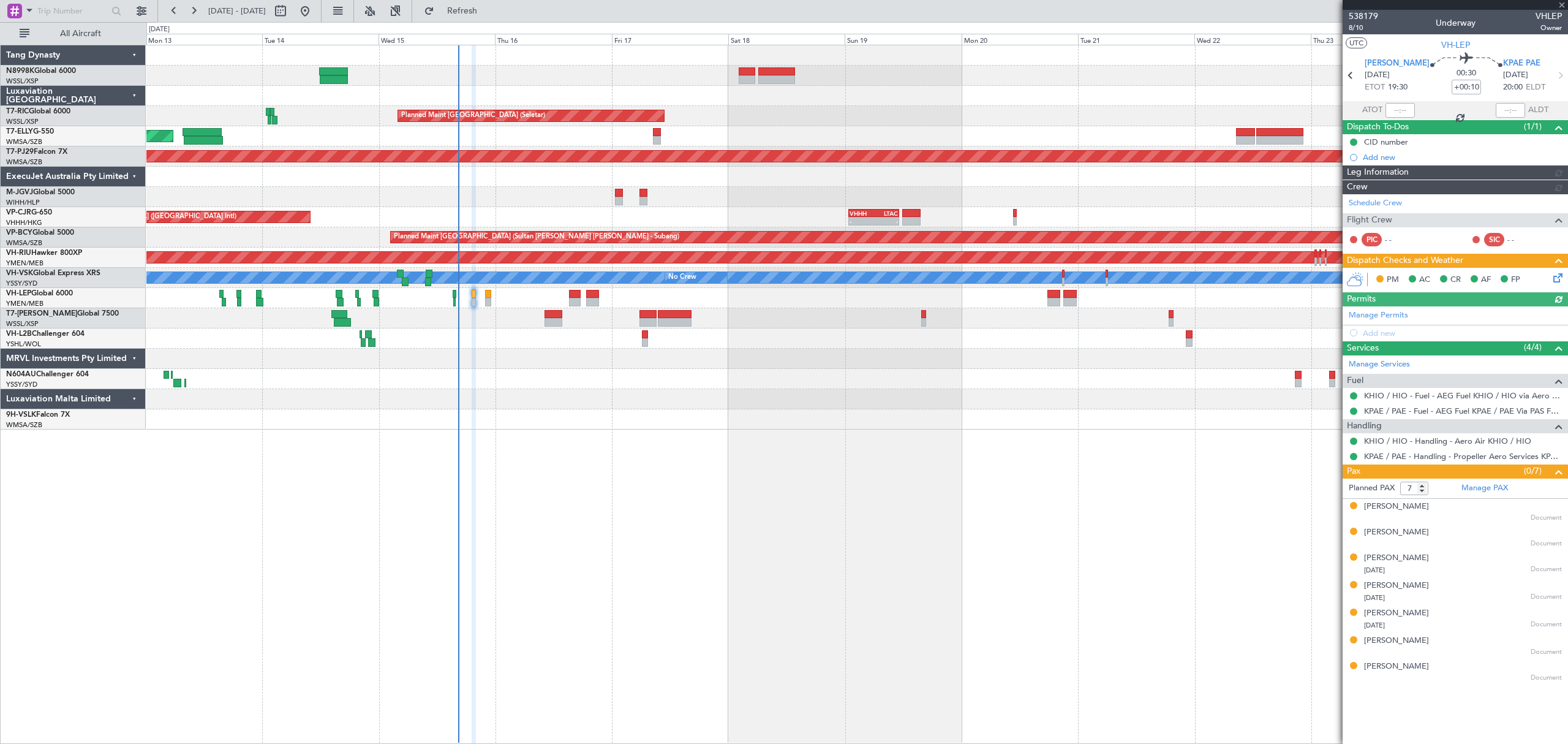
type input "Hafiz Sapuwan (HHAFI)"
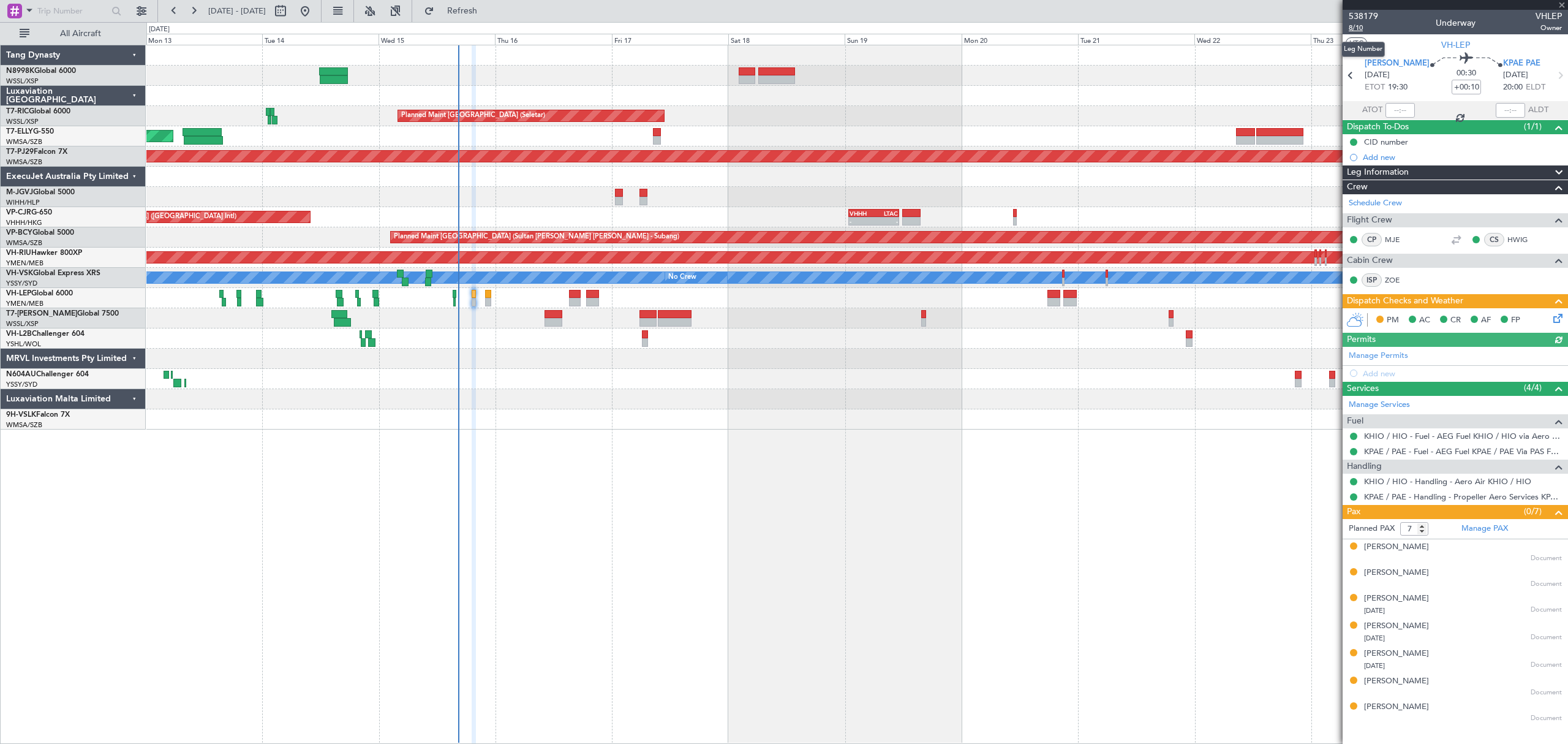
click at [1358, 25] on span "8/10" at bounding box center [1363, 28] width 30 height 10
type input "Hafiz Sapuwan (HHAFI)"
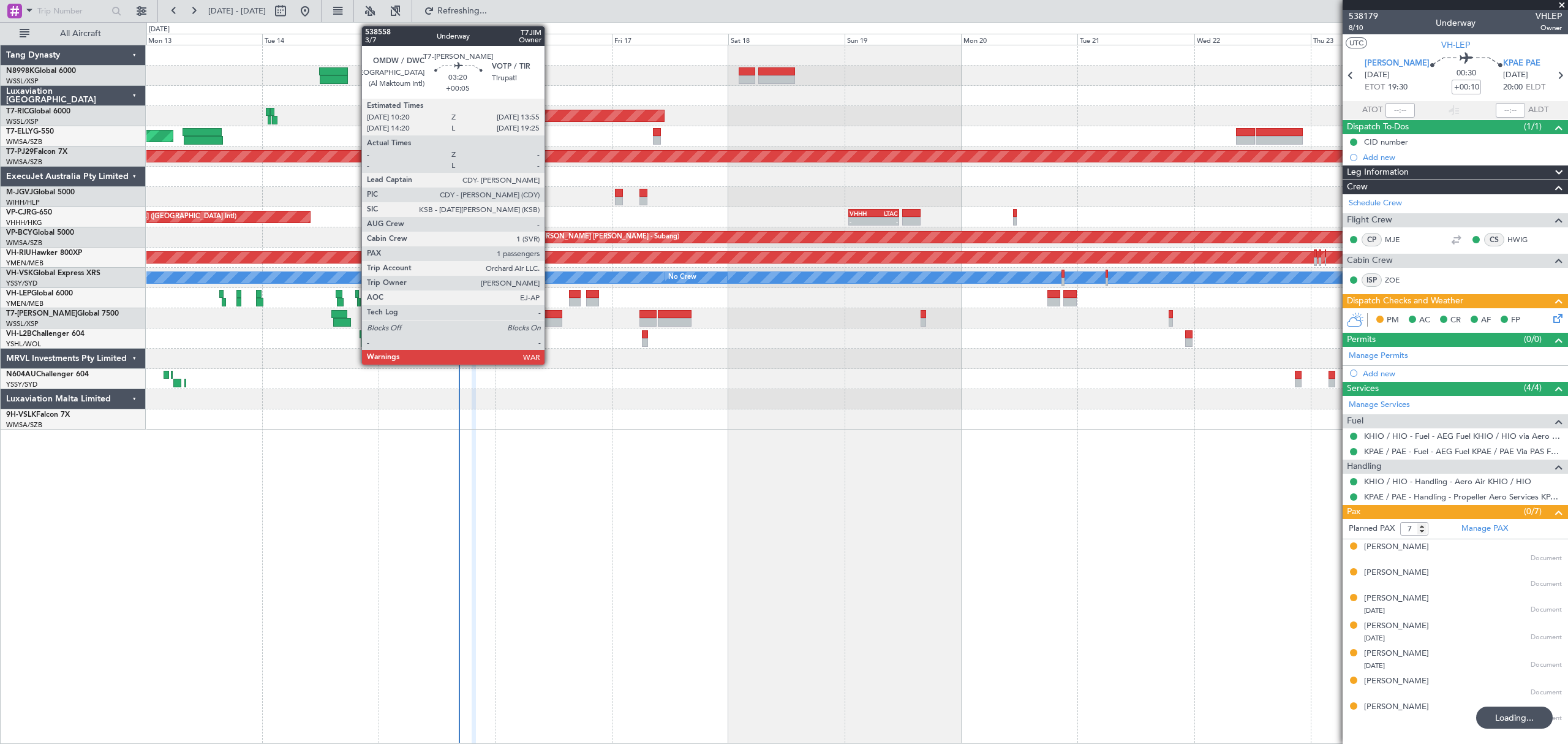
click at [550, 313] on div at bounding box center [553, 315] width 18 height 8
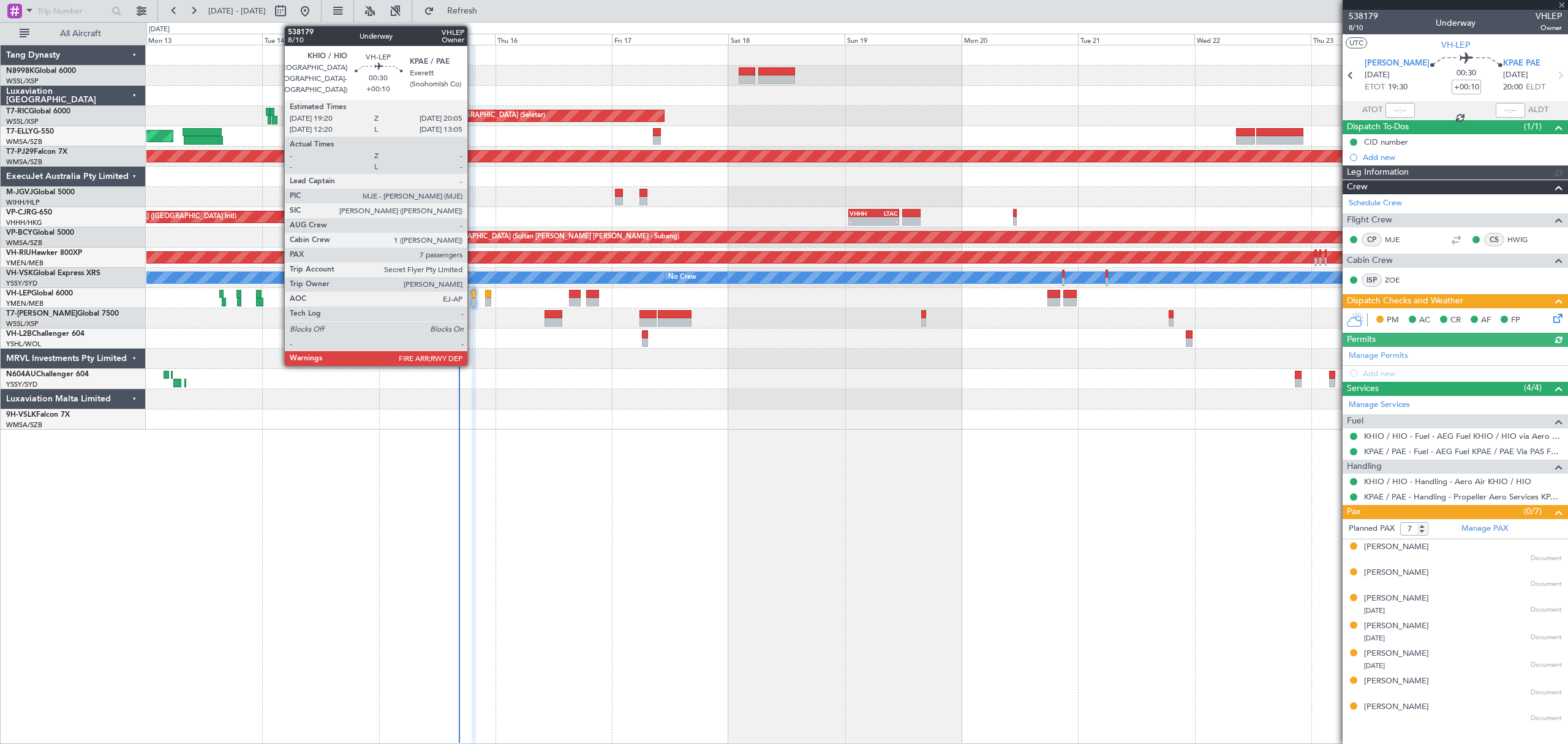
type input "Hafiz Sapuwan (HHAFI)"
click at [473, 294] on div at bounding box center [473, 294] width 3 height 8
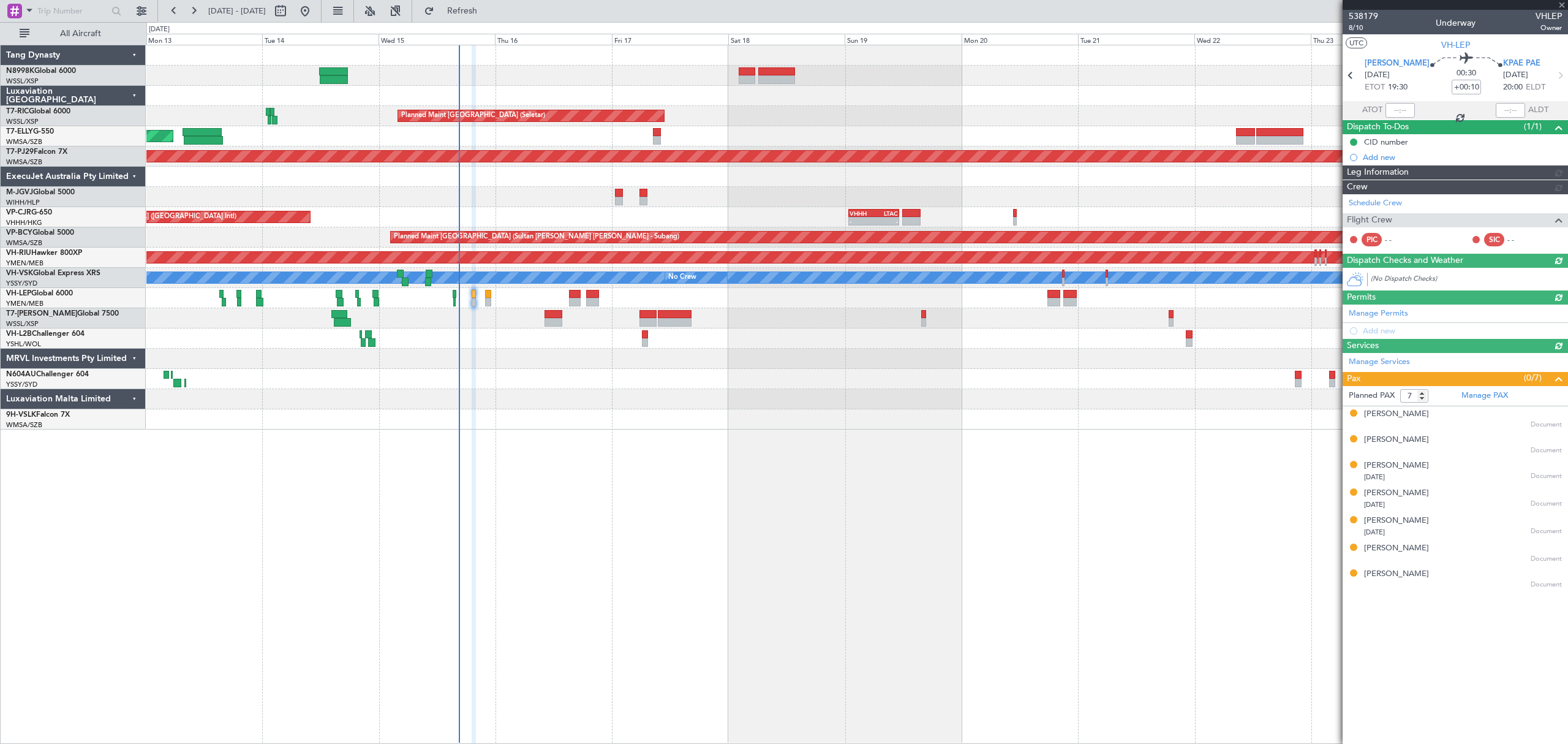
type input "Hafiz Sapuwan (HHAFI)"
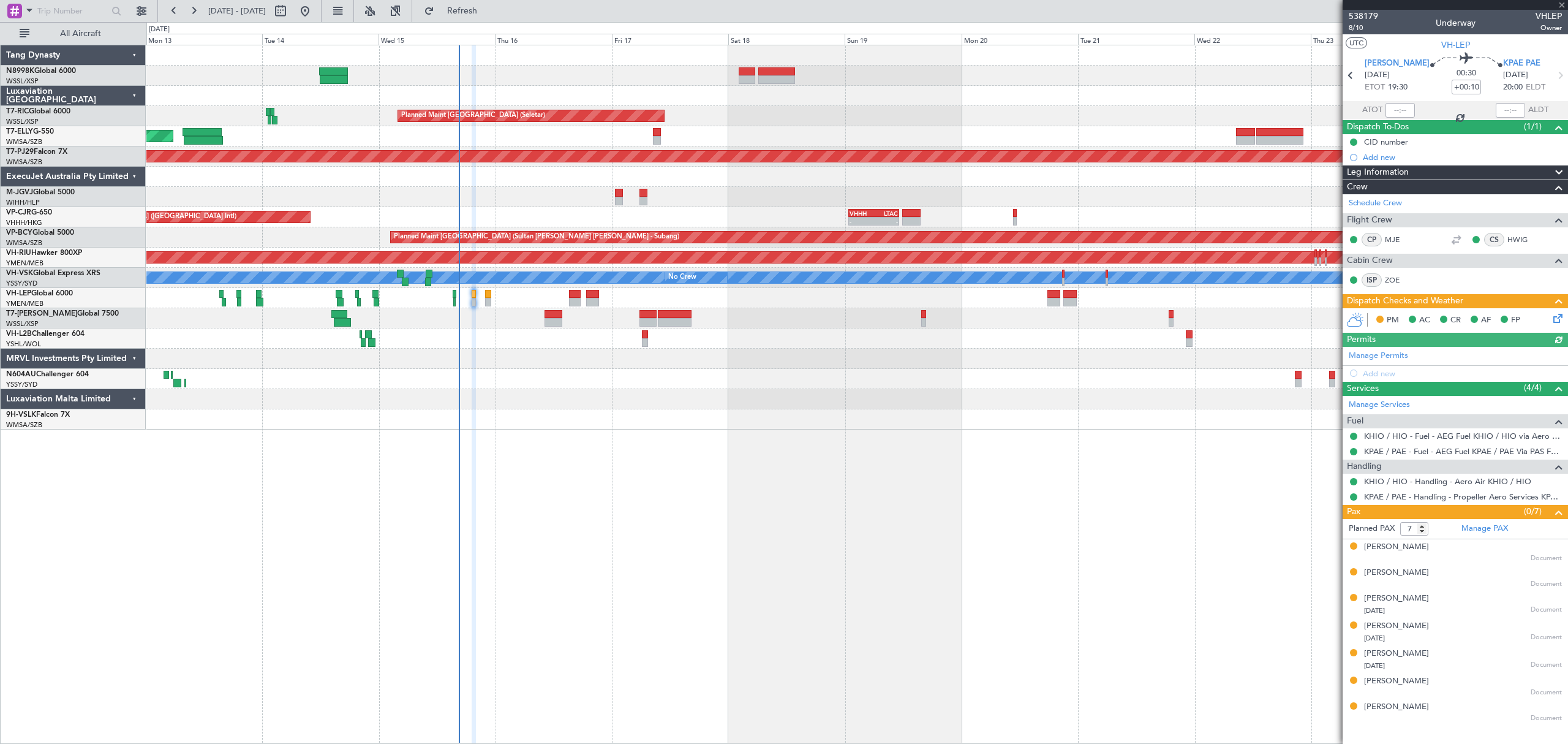
click at [1557, 315] on icon at bounding box center [1556, 316] width 10 height 10
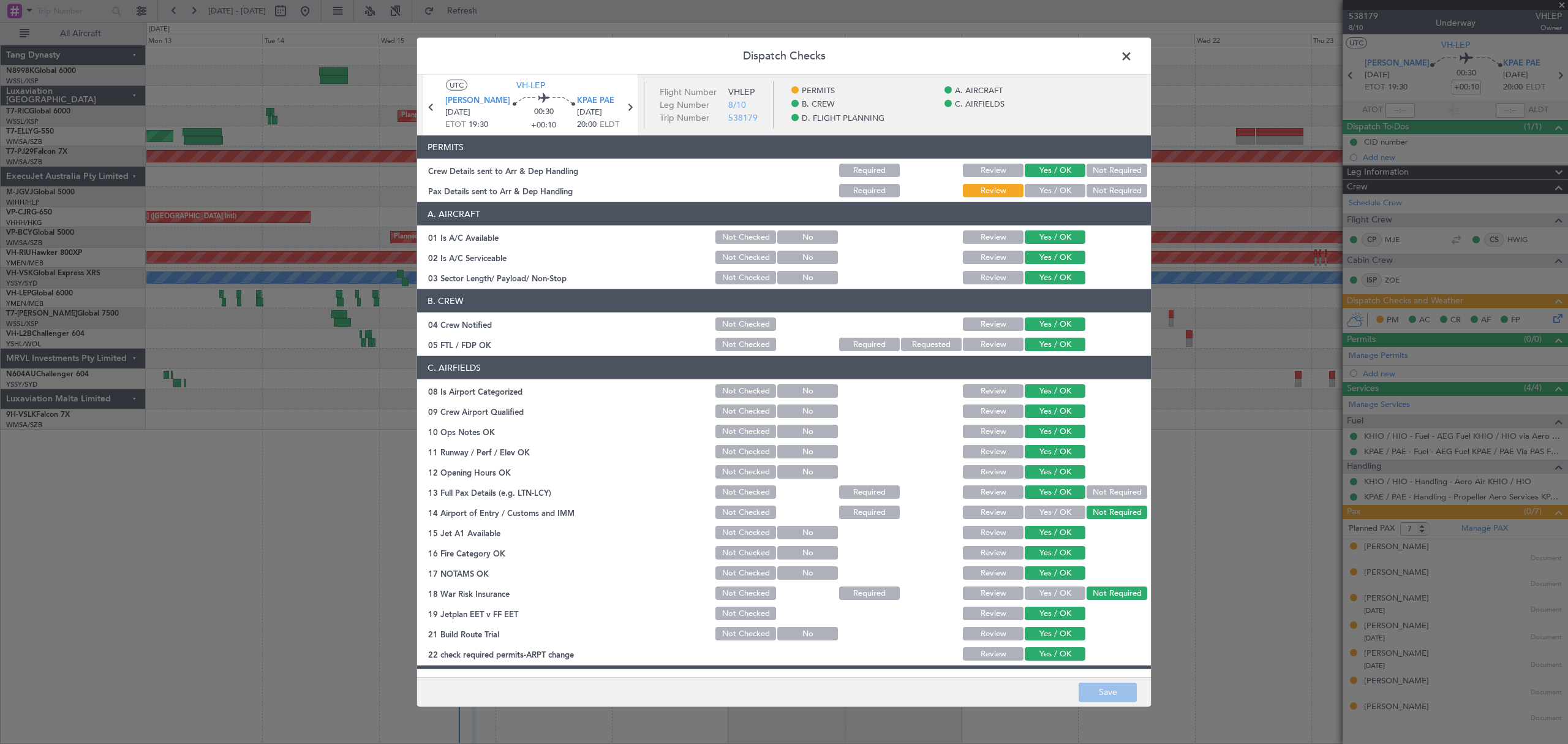
click at [1045, 185] on button "Yes / OK" at bounding box center [1055, 190] width 61 height 14
click at [1096, 689] on button "Save" at bounding box center [1107, 691] width 58 height 19
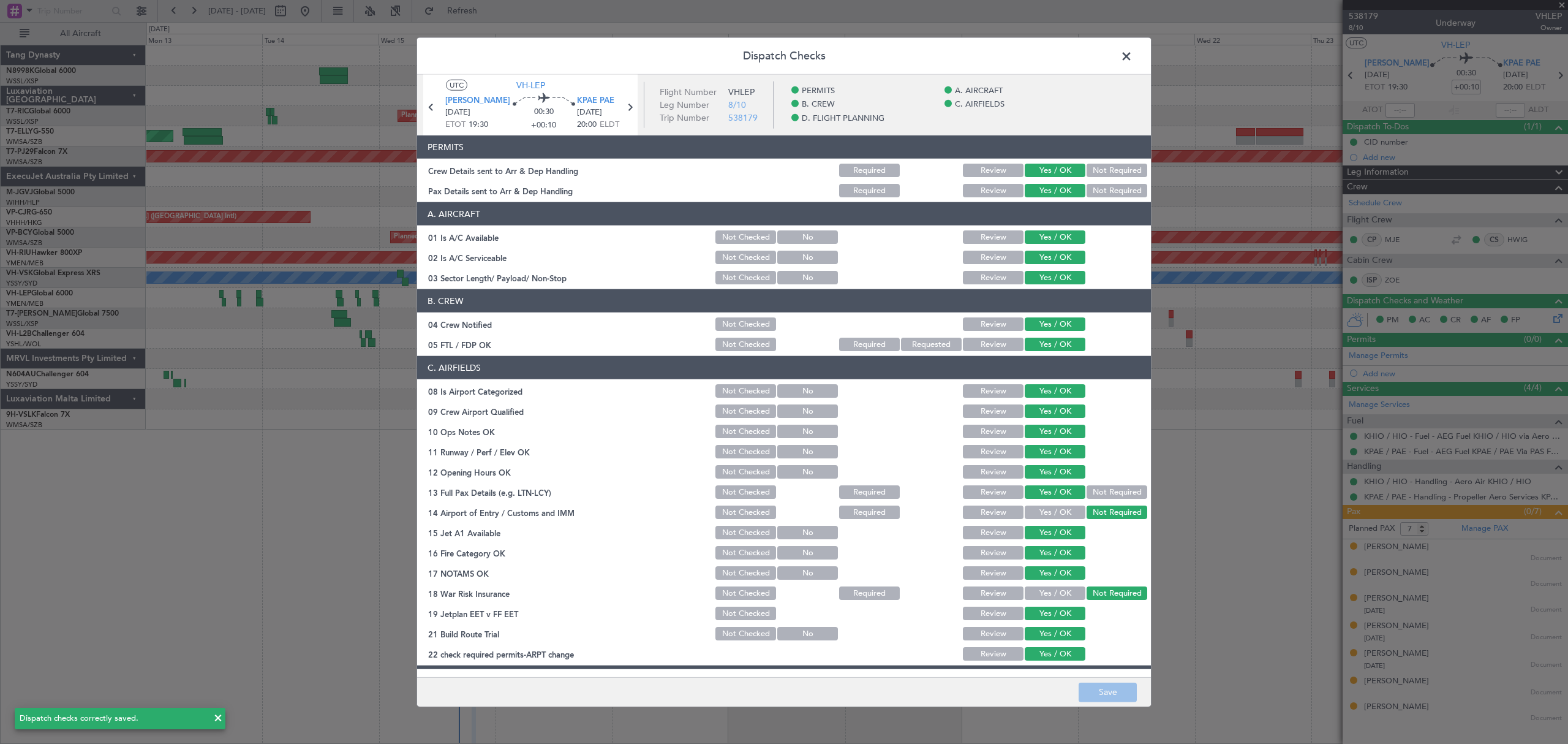
click at [1133, 57] on span at bounding box center [1133, 59] width 0 height 25
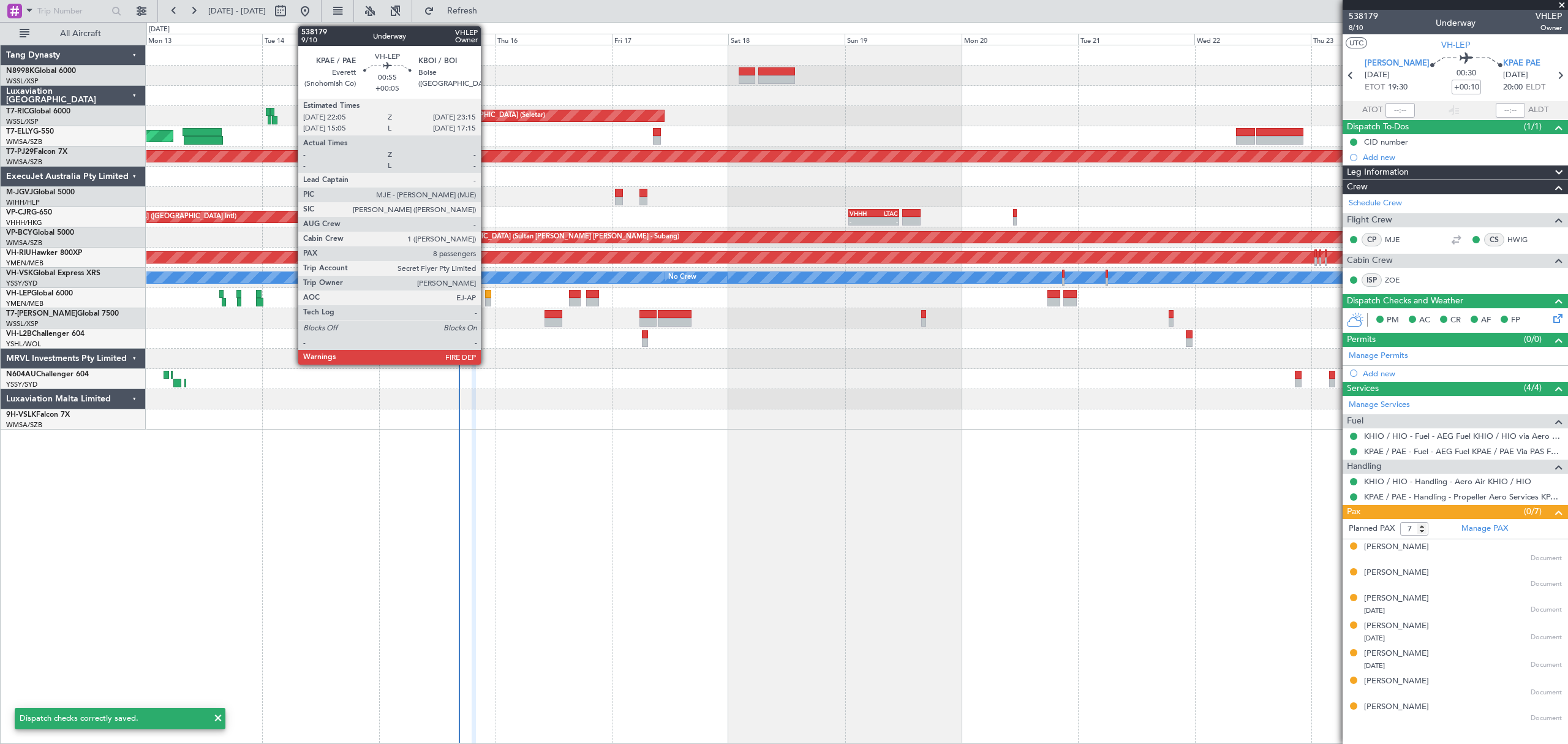
click at [486, 293] on div at bounding box center [488, 294] width 6 height 8
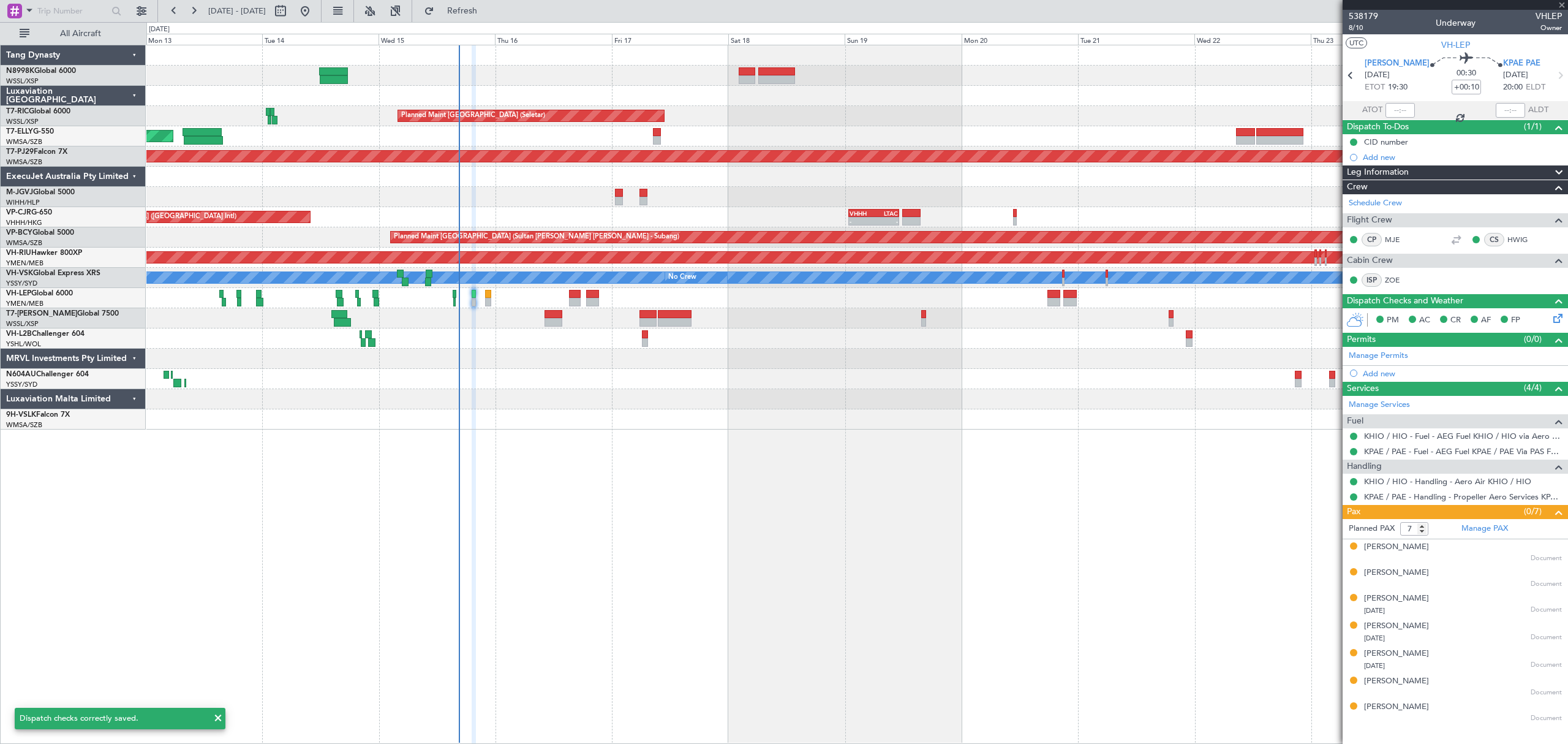
type input "+00:05"
type input "8"
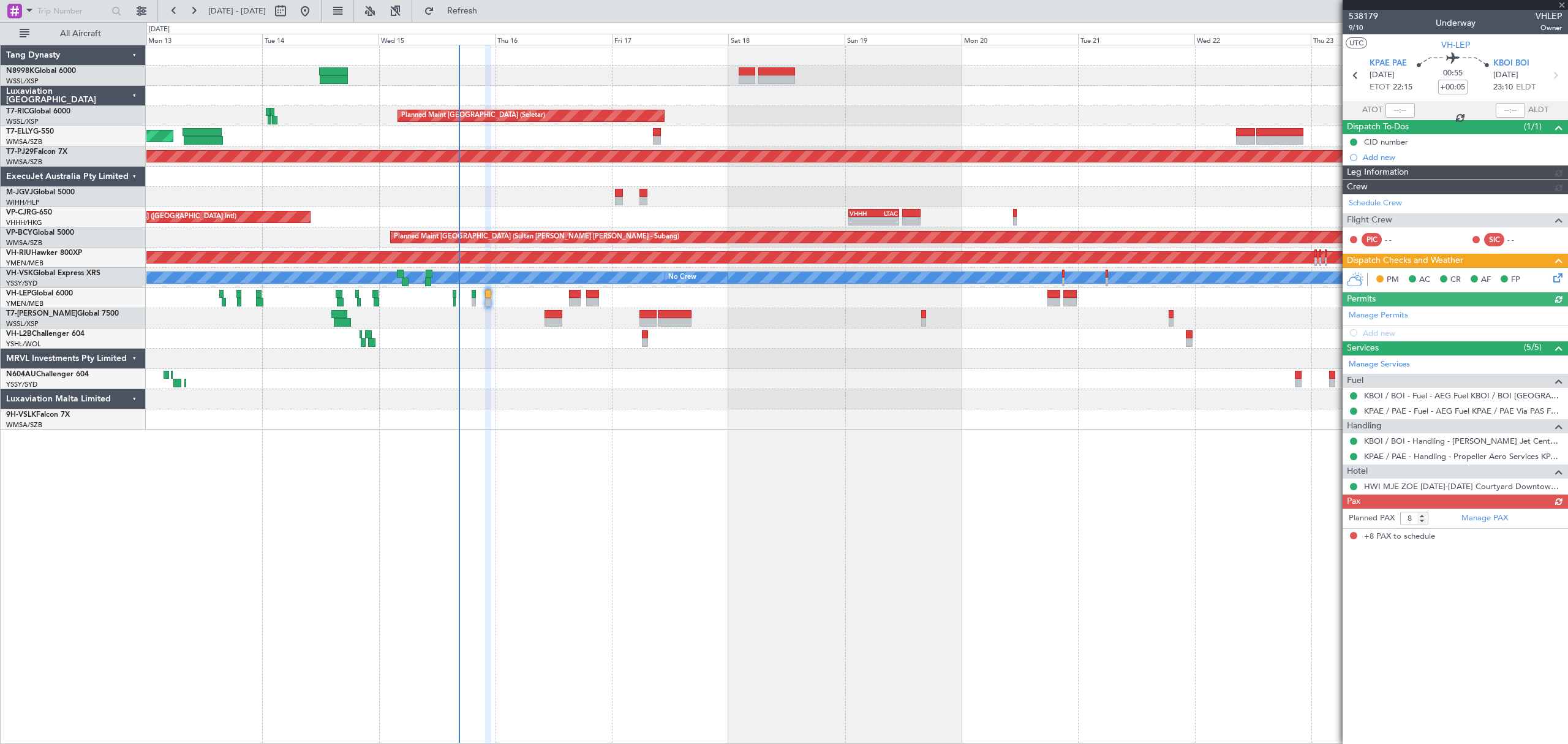
type input "Hafiz Sapuwan (HHAFI)"
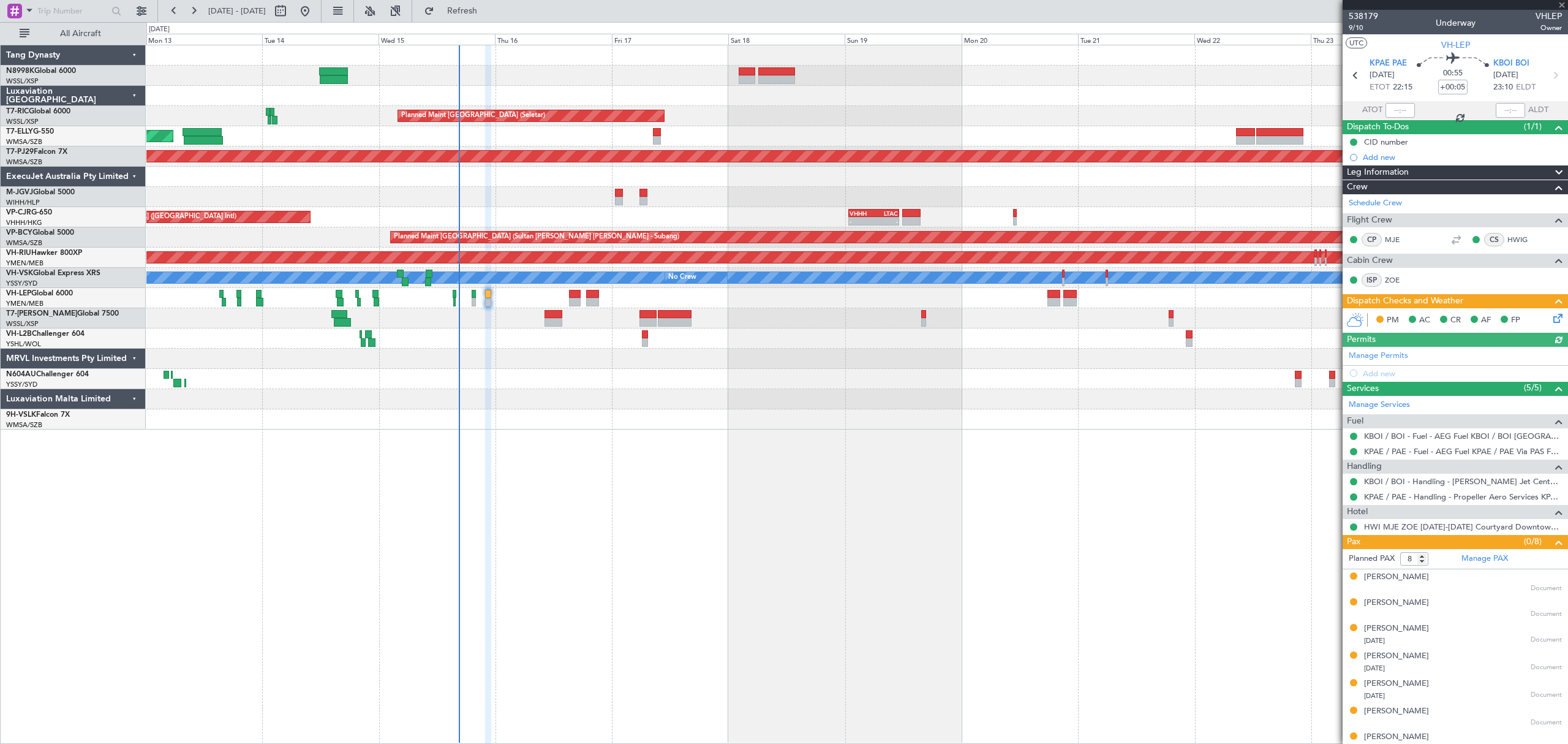
click at [1551, 316] on icon at bounding box center [1556, 316] width 10 height 10
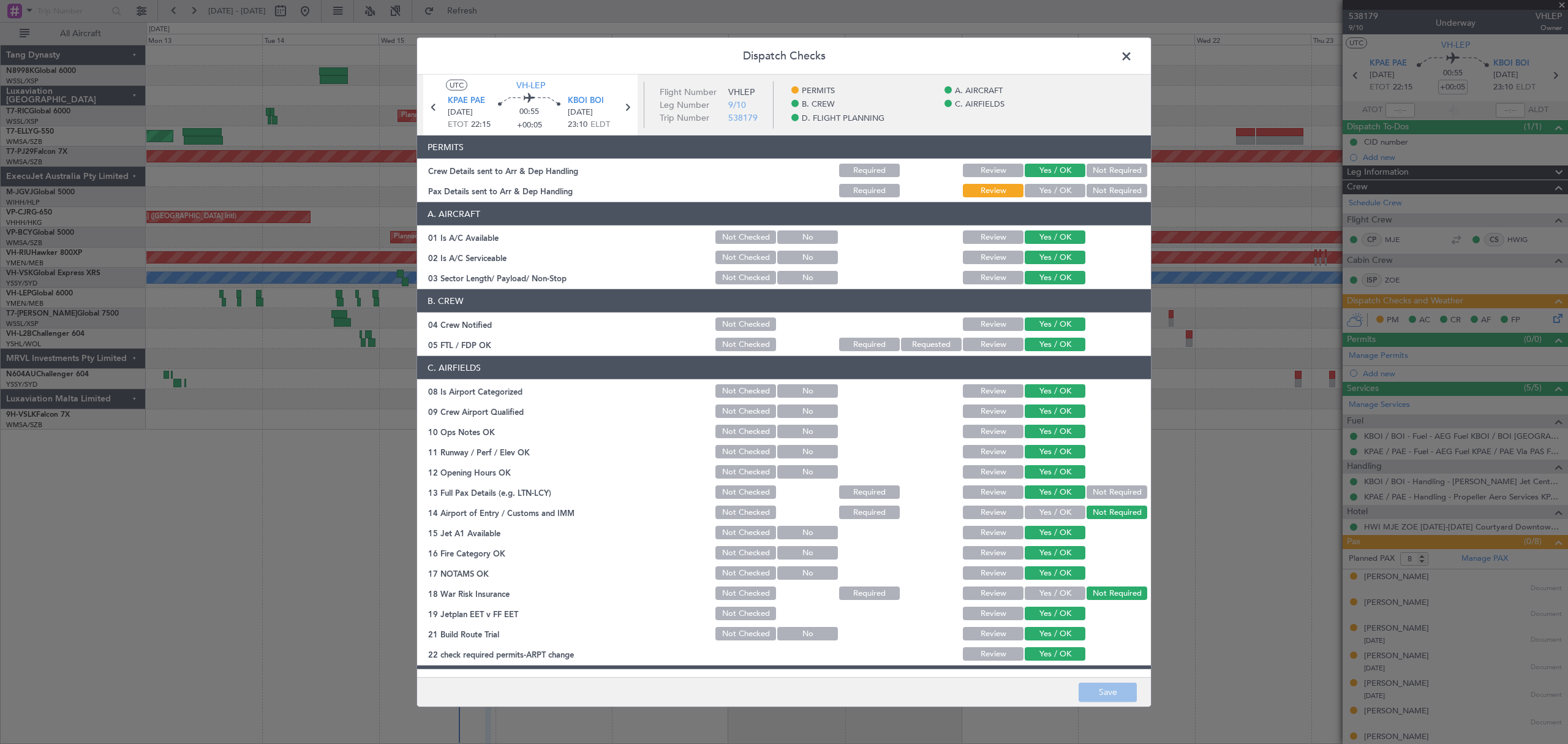
click at [1050, 193] on button "Yes / OK" at bounding box center [1055, 190] width 61 height 14
click at [1104, 692] on button "Save" at bounding box center [1107, 691] width 58 height 19
click at [1133, 54] on span at bounding box center [1133, 59] width 0 height 25
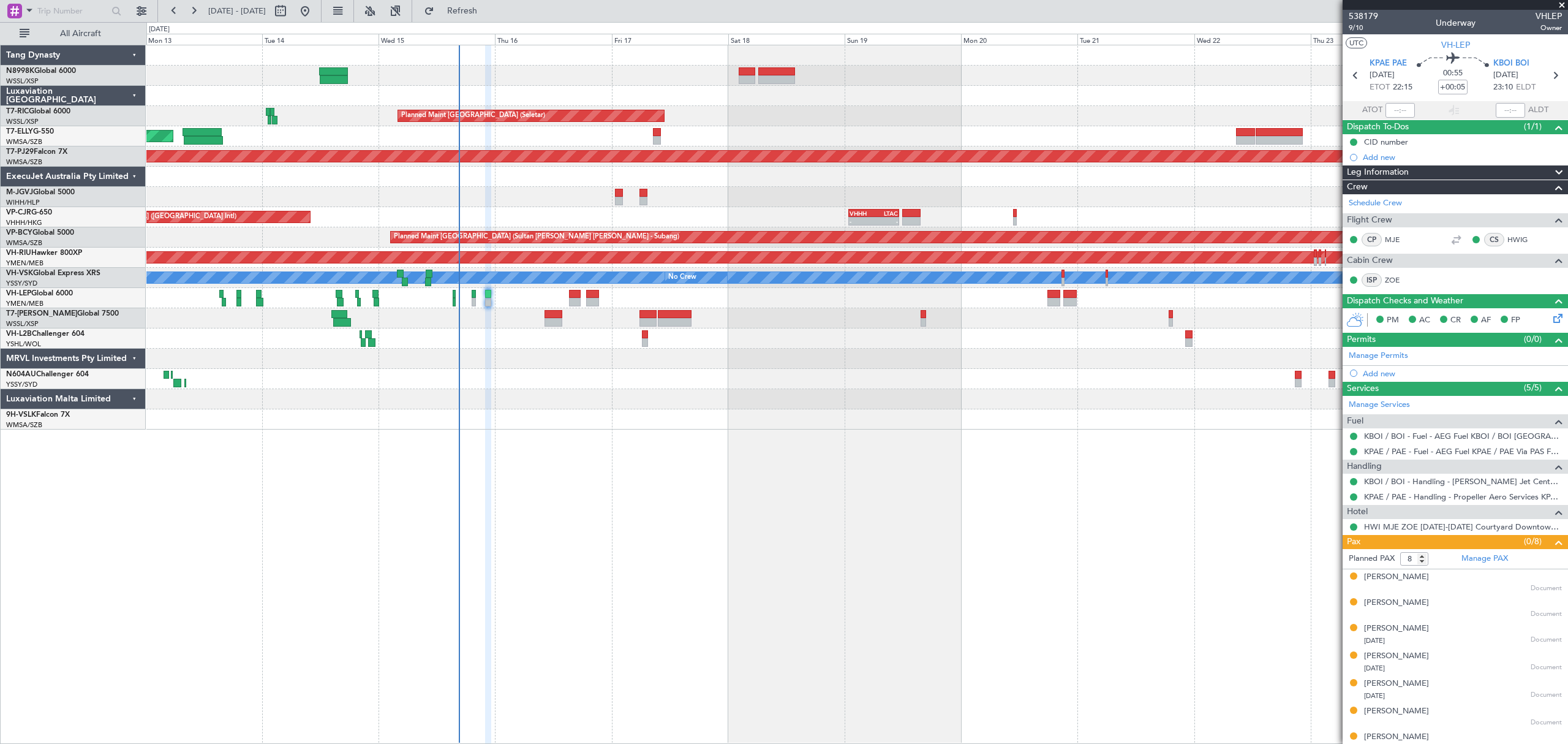
click at [836, 419] on div at bounding box center [856, 419] width 1420 height 20
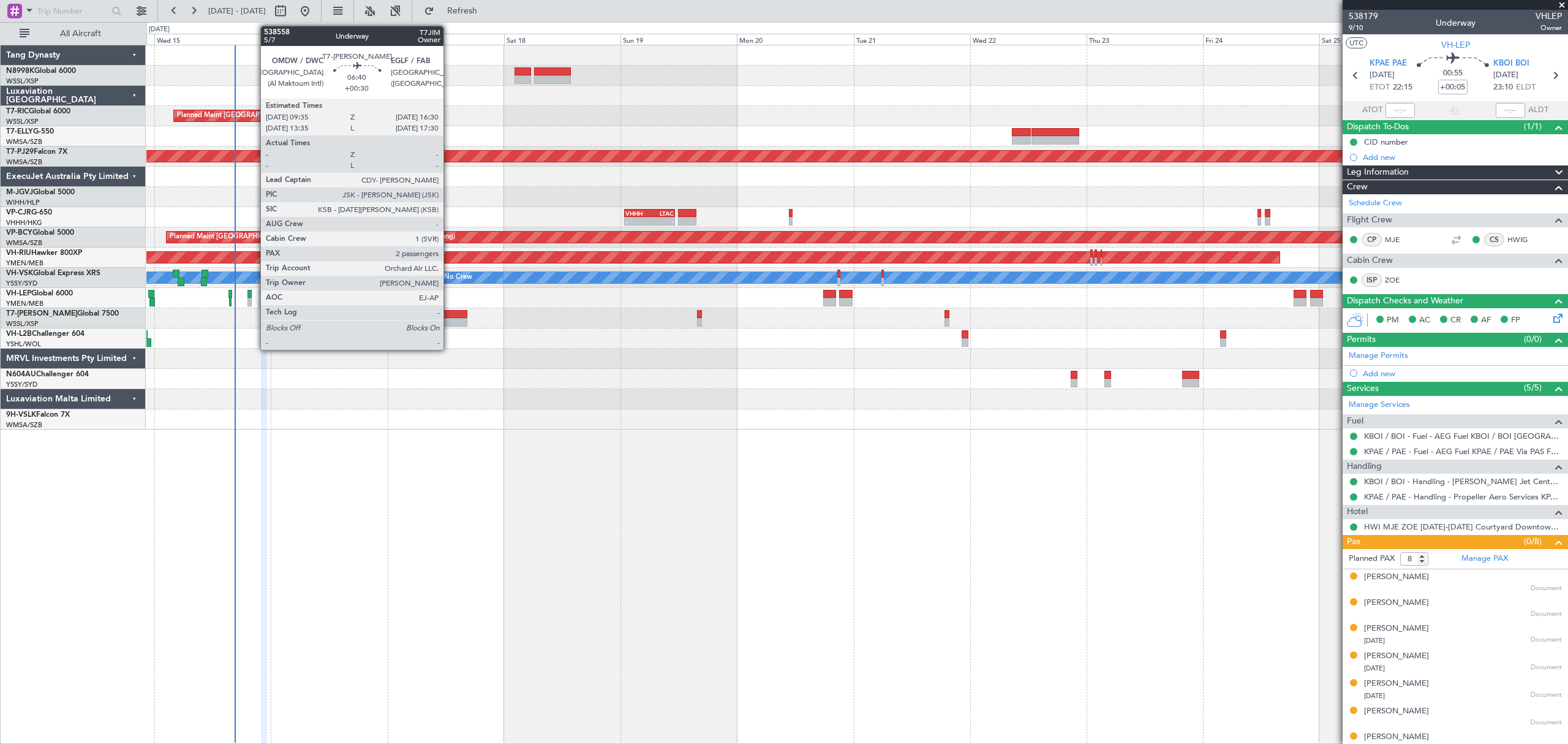
click at [449, 315] on div at bounding box center [451, 315] width 34 height 8
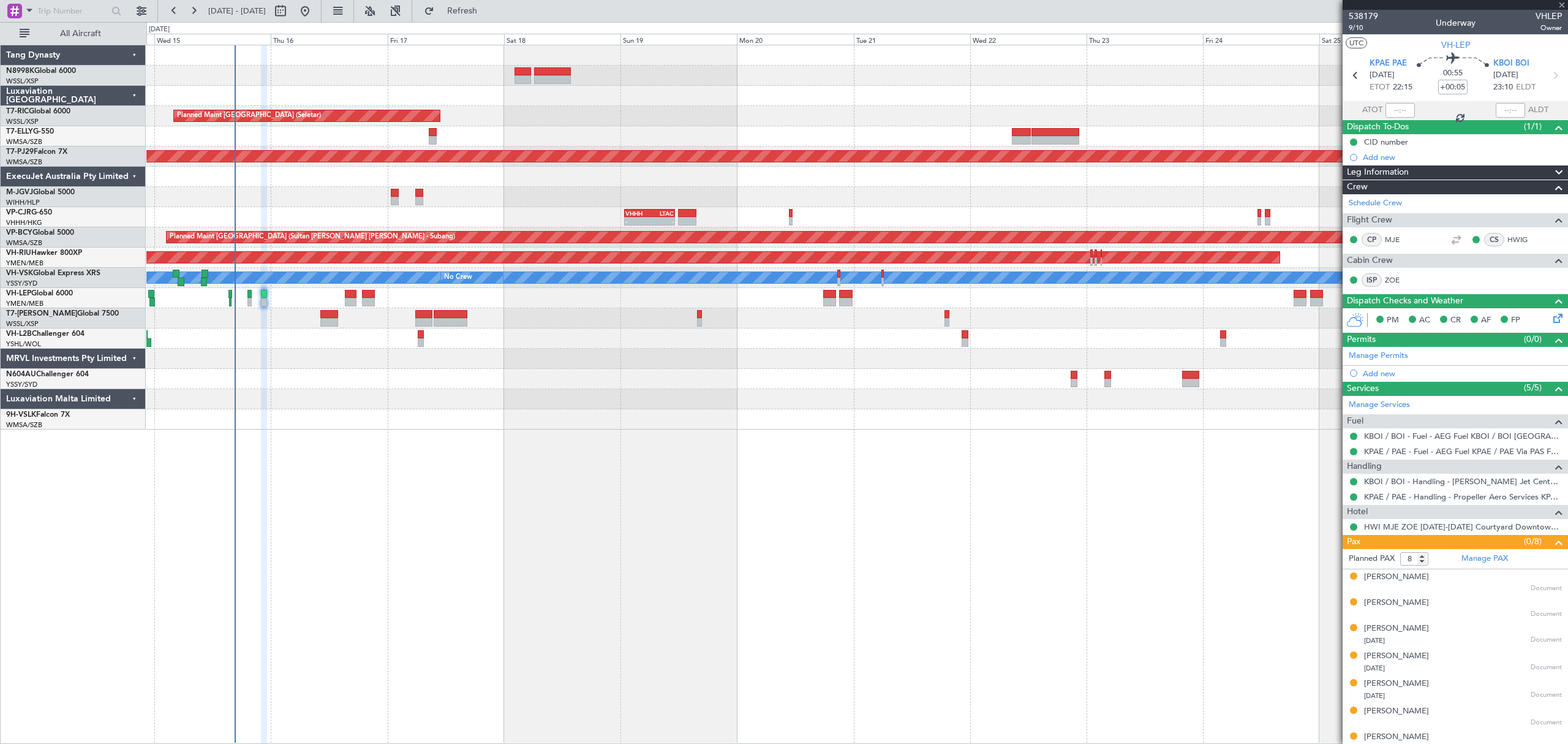
type input "+00:30"
type input "2"
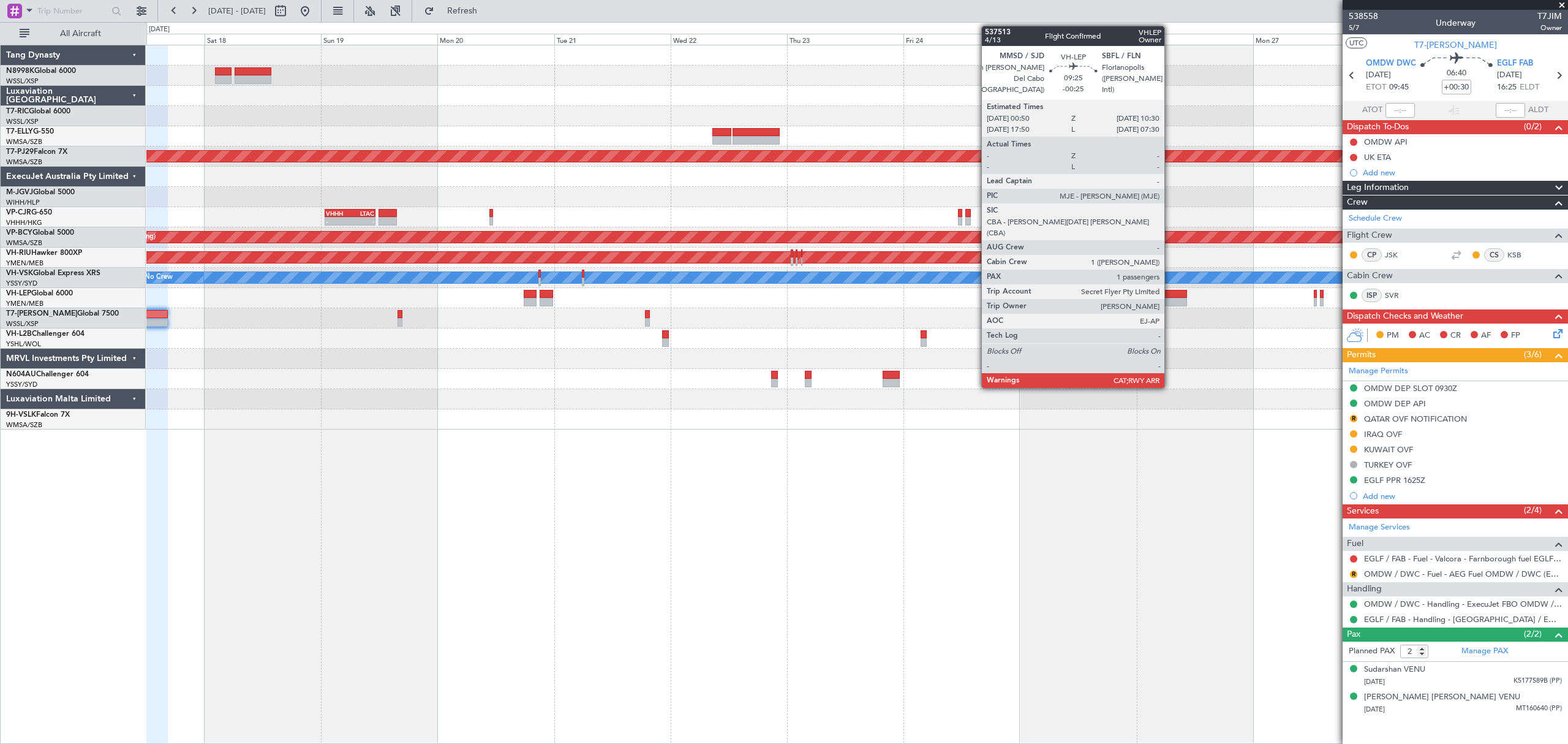
click at [1169, 300] on div at bounding box center [1163, 302] width 47 height 8
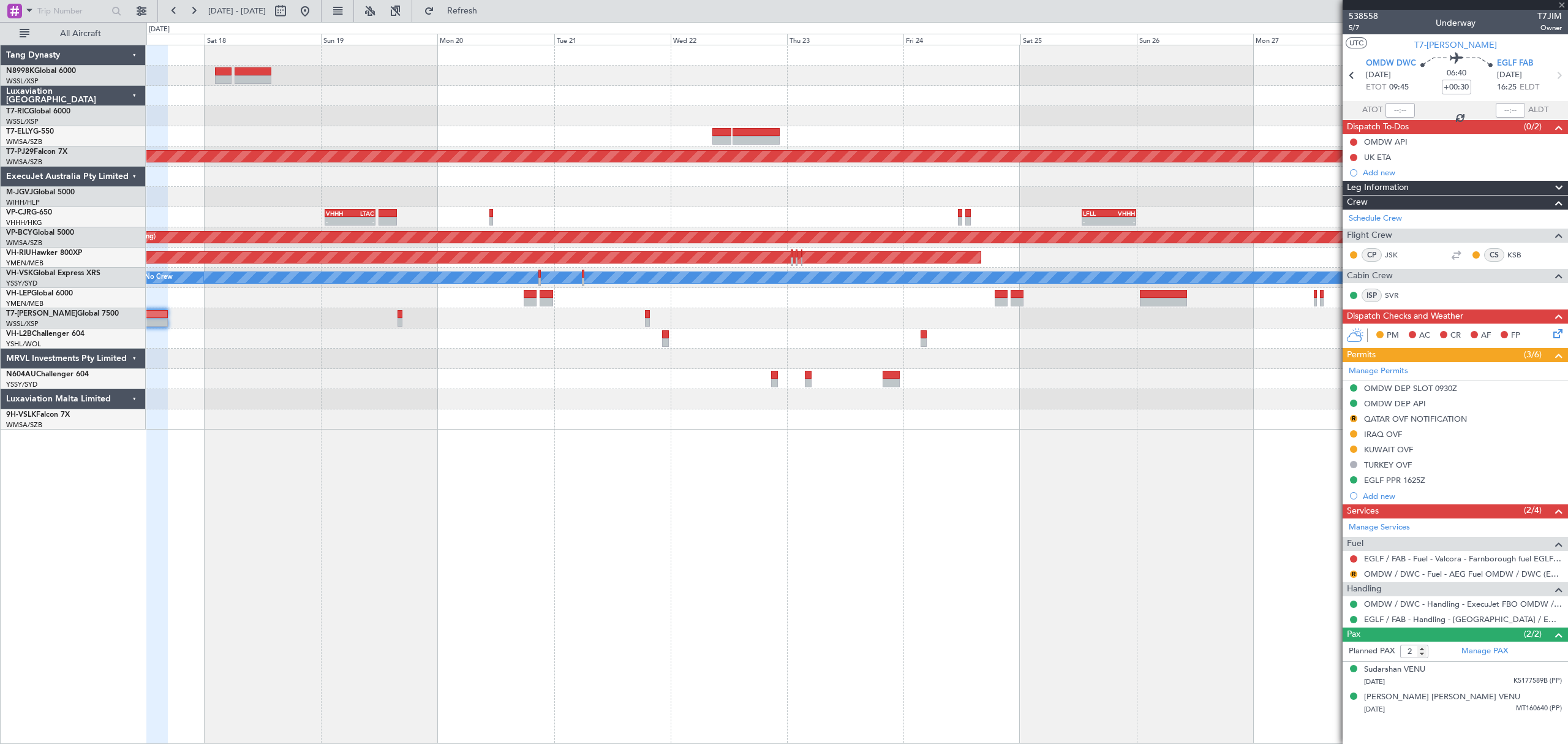
type input "-00:25"
type input "1"
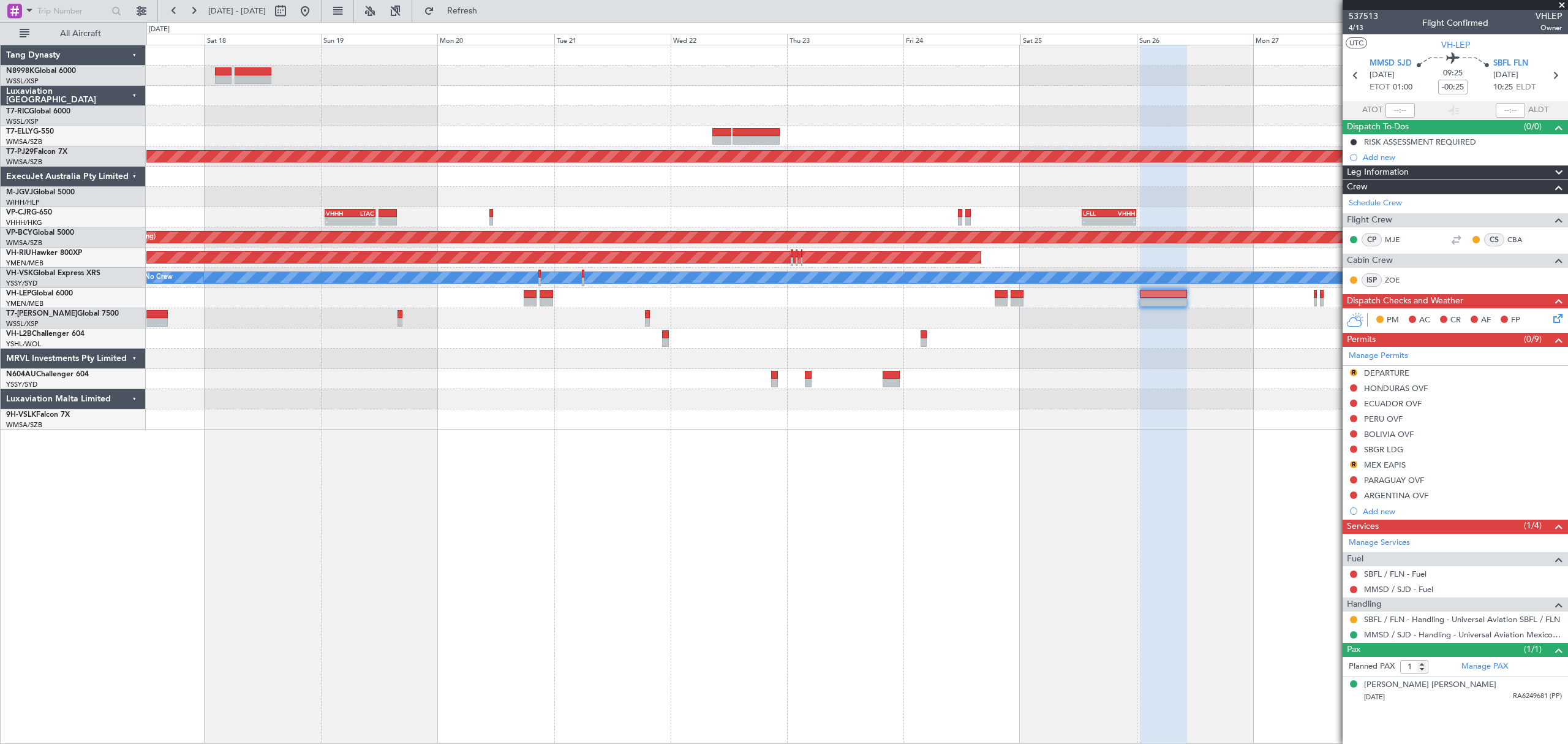
click at [957, 378] on div at bounding box center [856, 379] width 1420 height 20
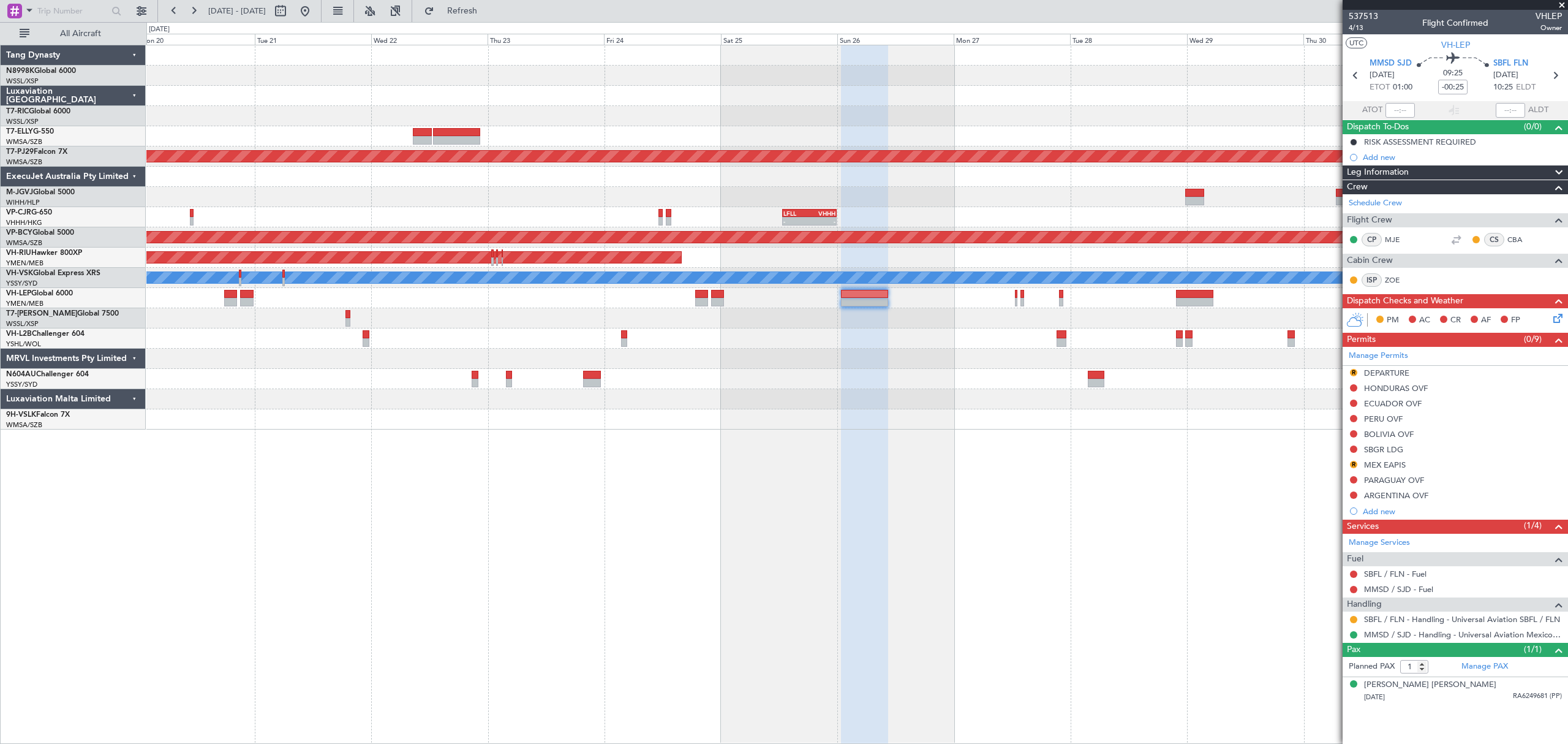
click at [976, 370] on div "Planned Maint Singapore (Seletar) Planned Maint Kuala Lumpur (Sultan Abdul Aziz…" at bounding box center [856, 238] width 1420 height 384
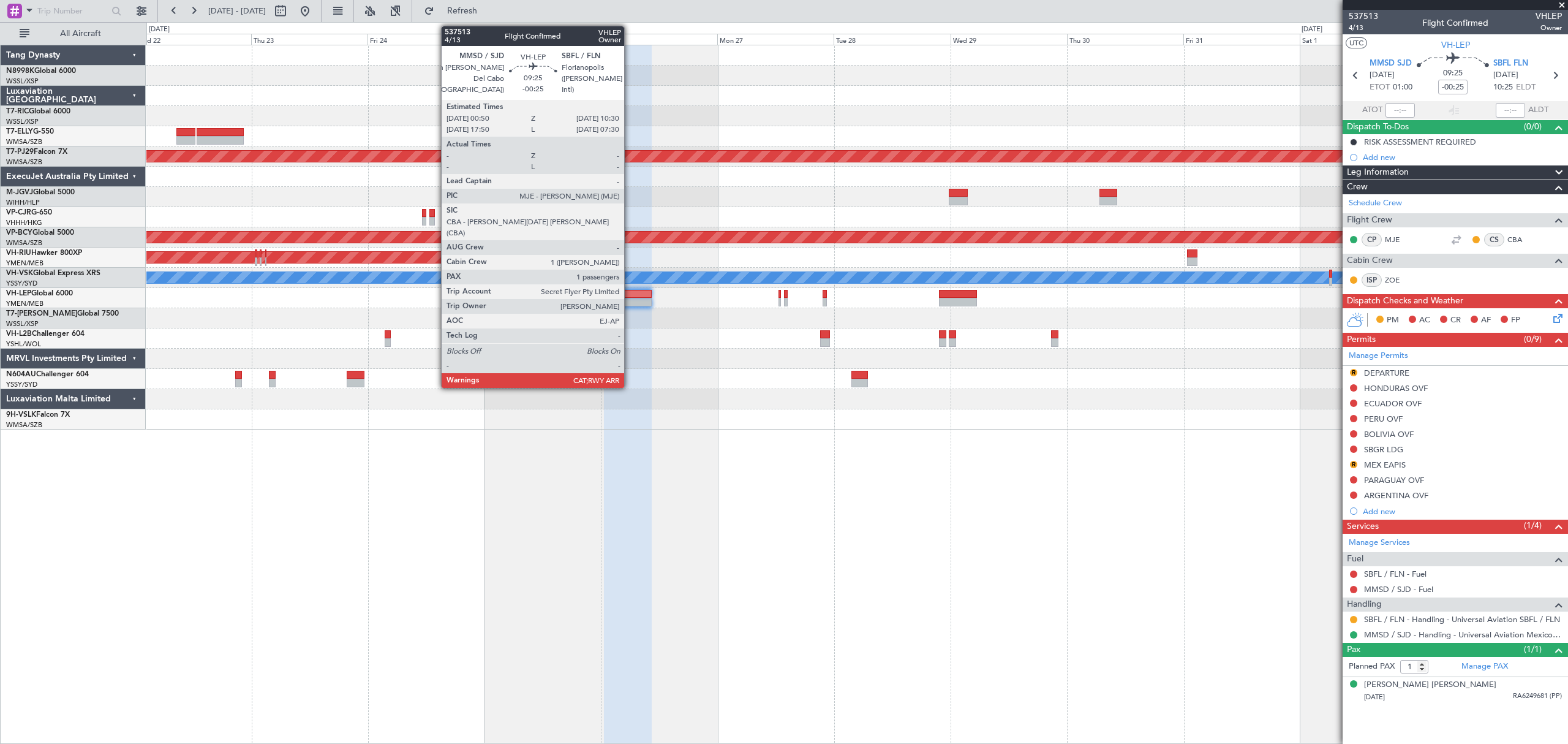
click at [628, 293] on div at bounding box center [627, 294] width 47 height 8
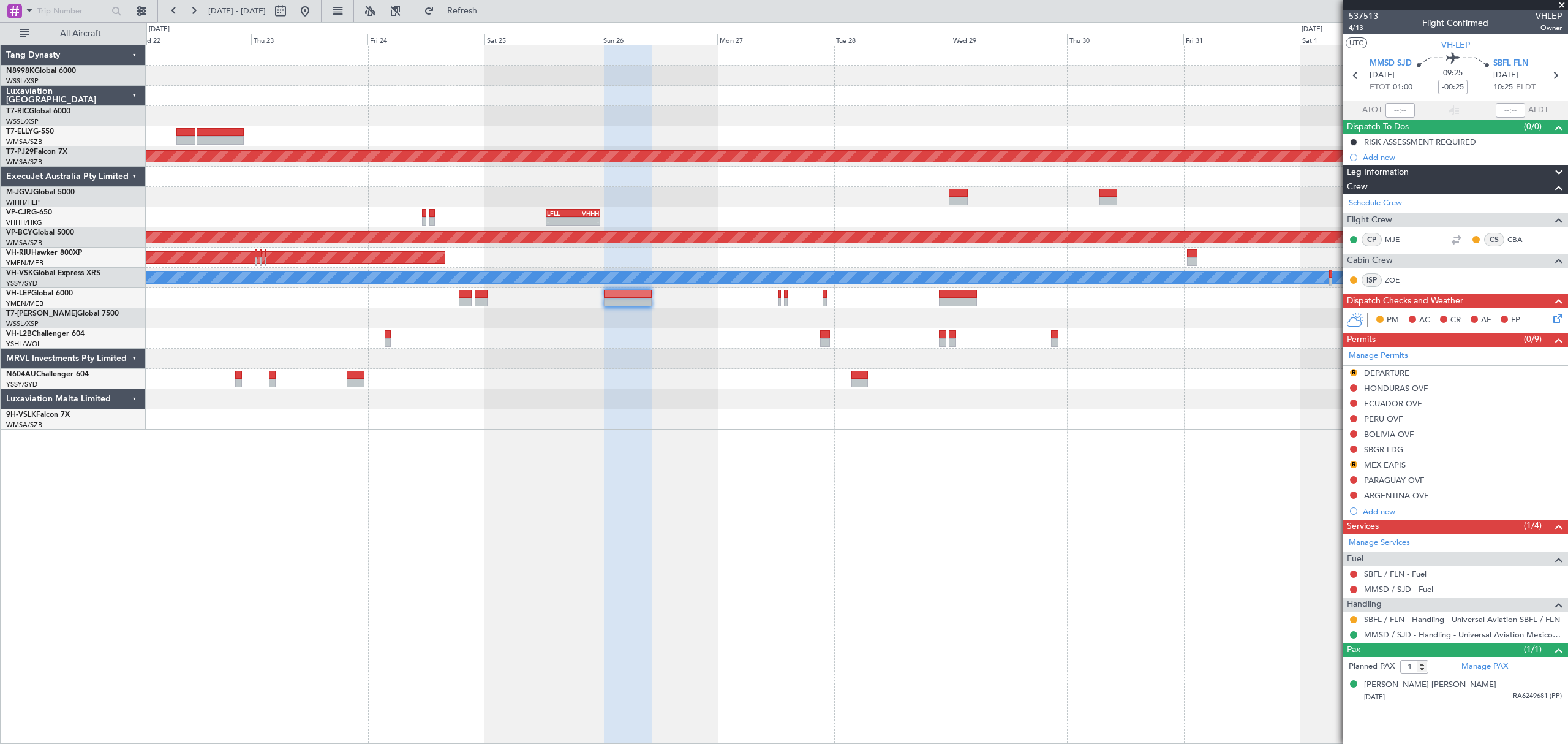
click at [1511, 238] on link "CBA" at bounding box center [1521, 239] width 28 height 11
drag, startPoint x: 349, startPoint y: 8, endPoint x: 404, endPoint y: 54, distance: 71.7
click at [314, 8] on button at bounding box center [304, 10] width 19 height 19
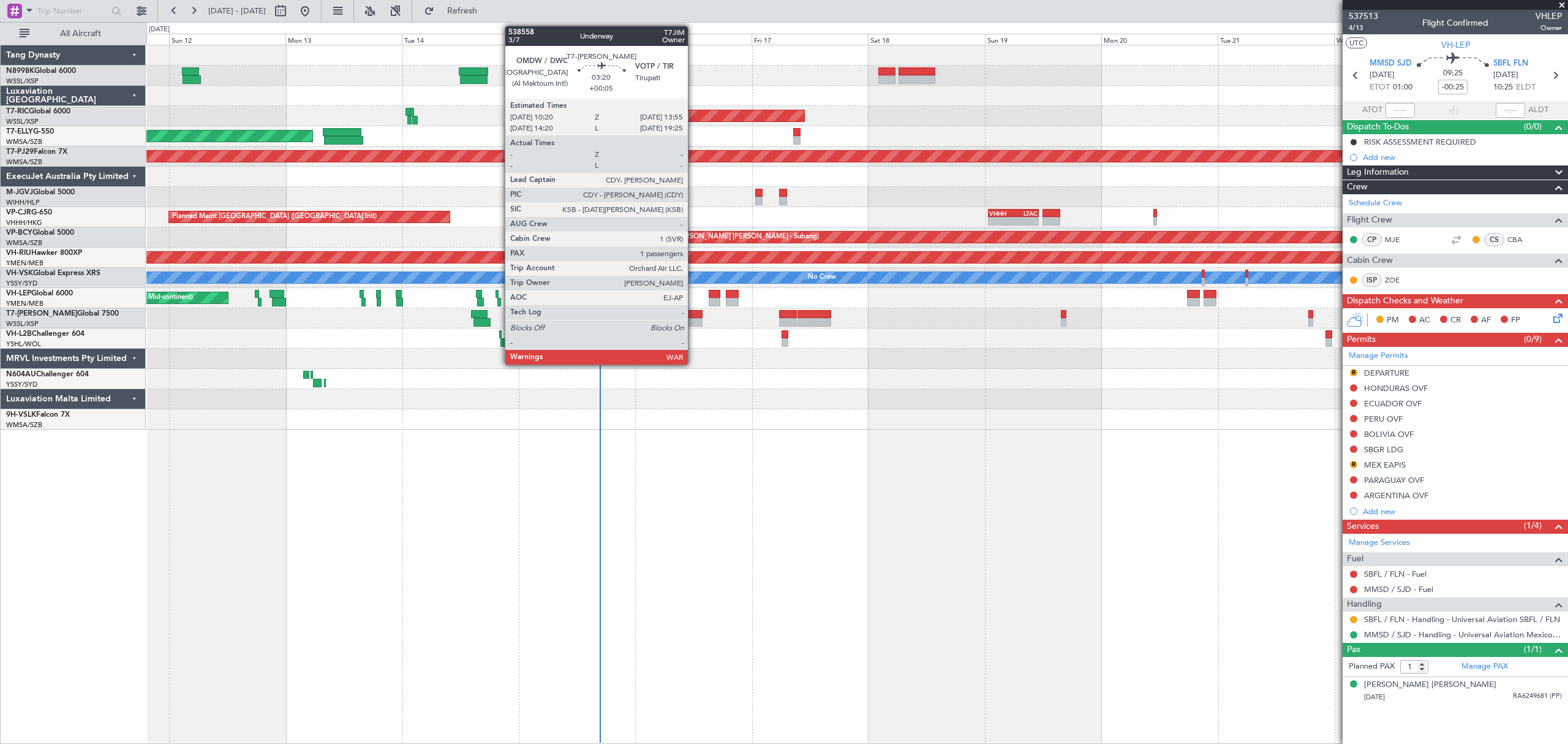
click at [693, 317] on div at bounding box center [856, 318] width 1420 height 20
click at [697, 315] on div at bounding box center [693, 315] width 18 height 8
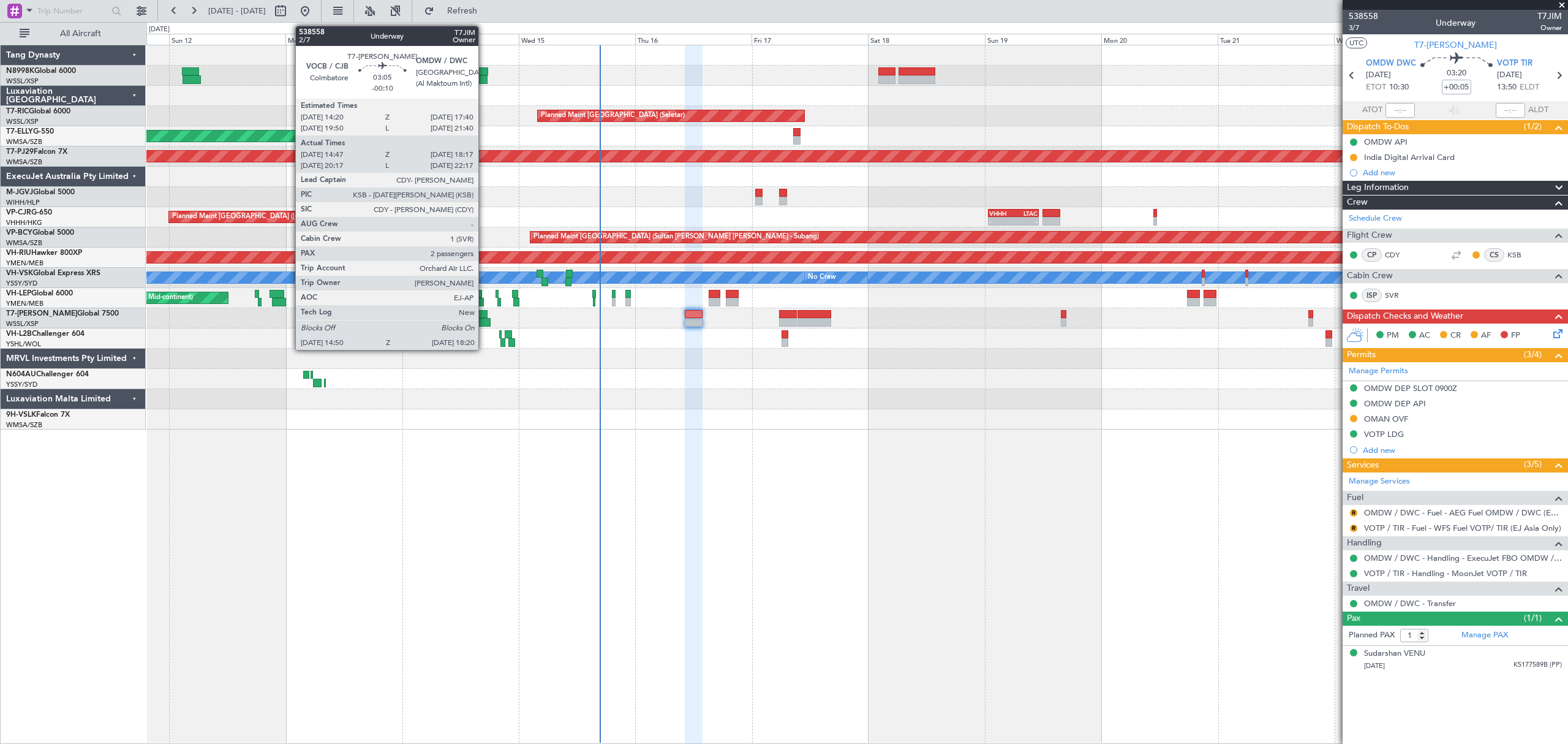
click at [484, 318] on div at bounding box center [482, 322] width 17 height 8
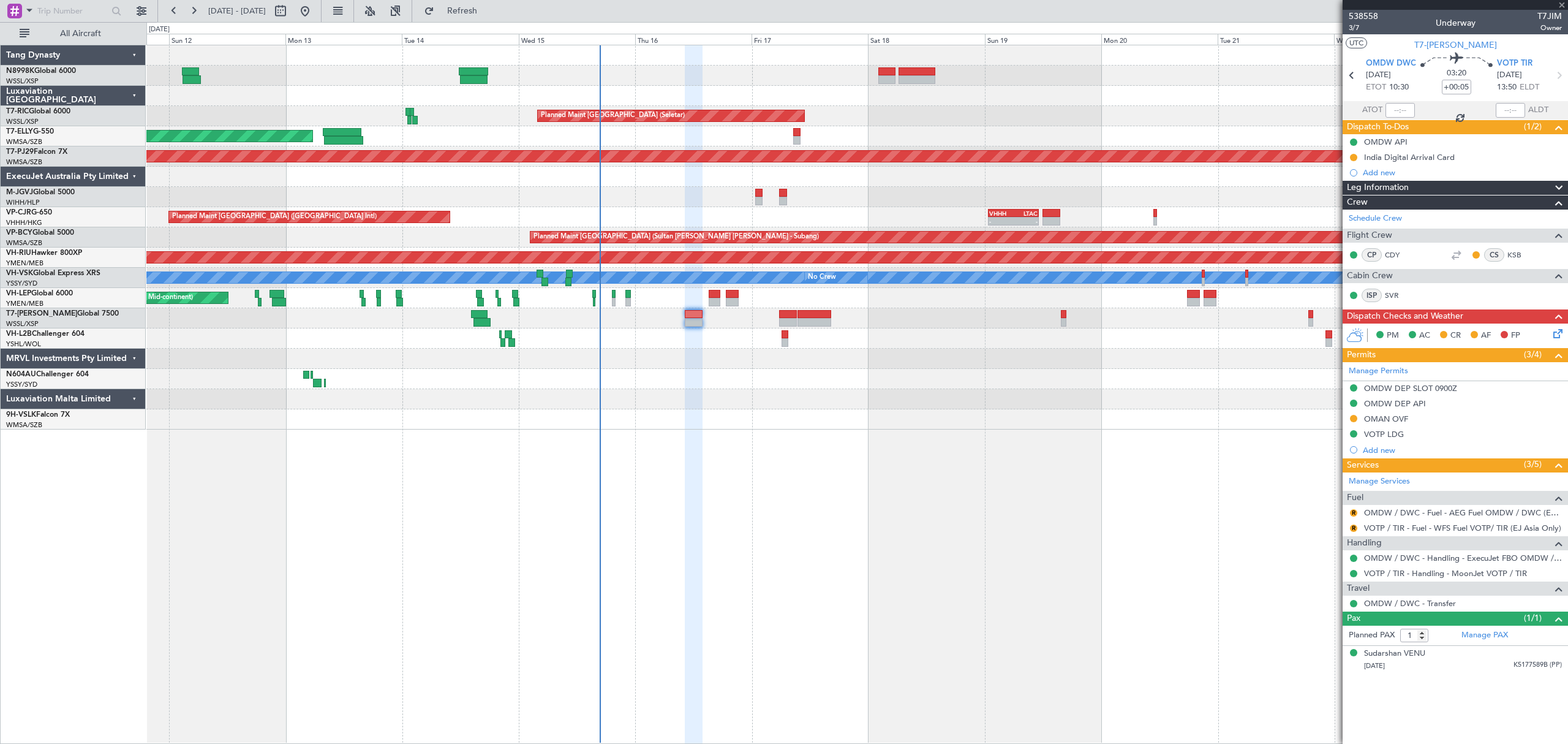
type input "-00:10"
type input "14:57"
type input "18:12"
type input "2"
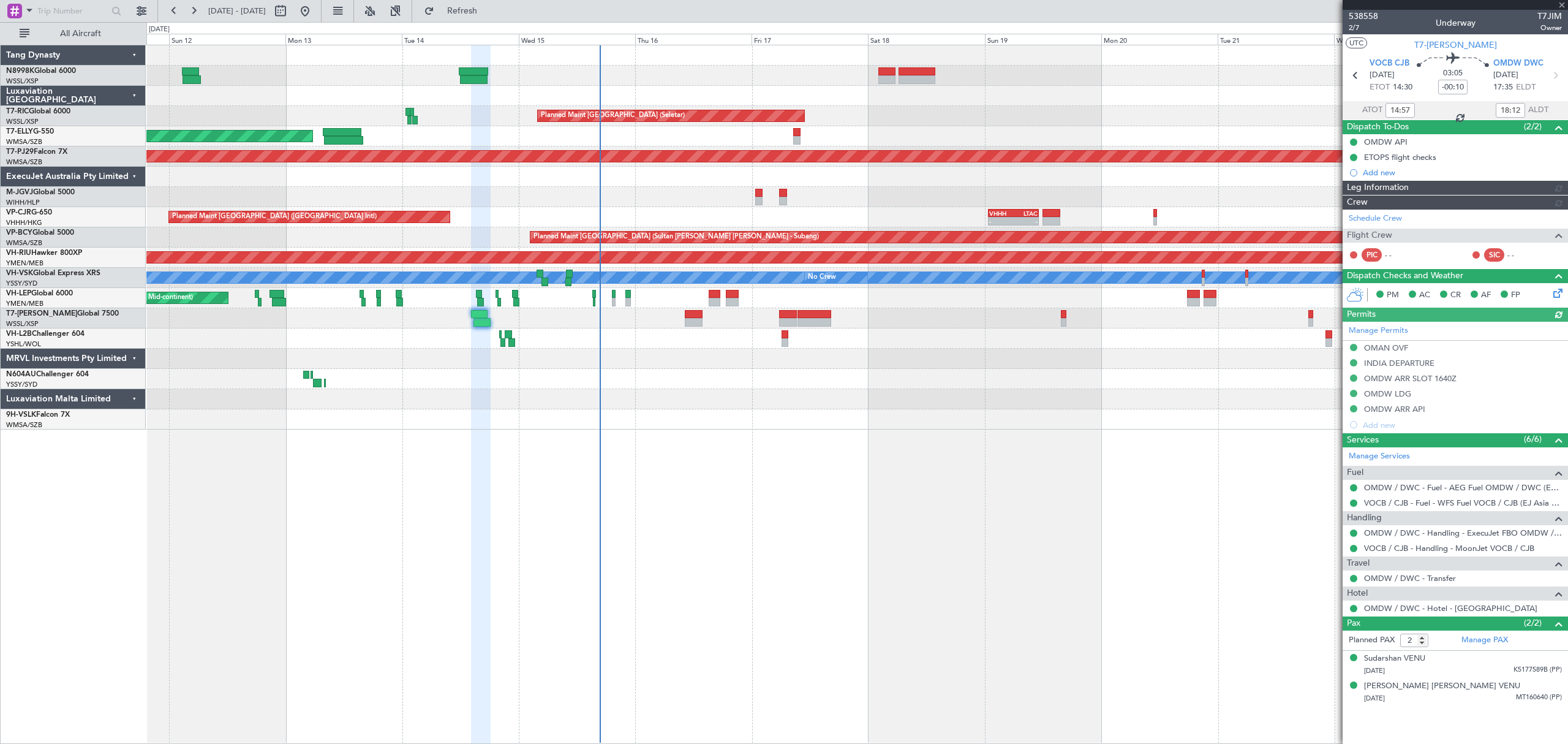
type input "Terry Leung (LEU)"
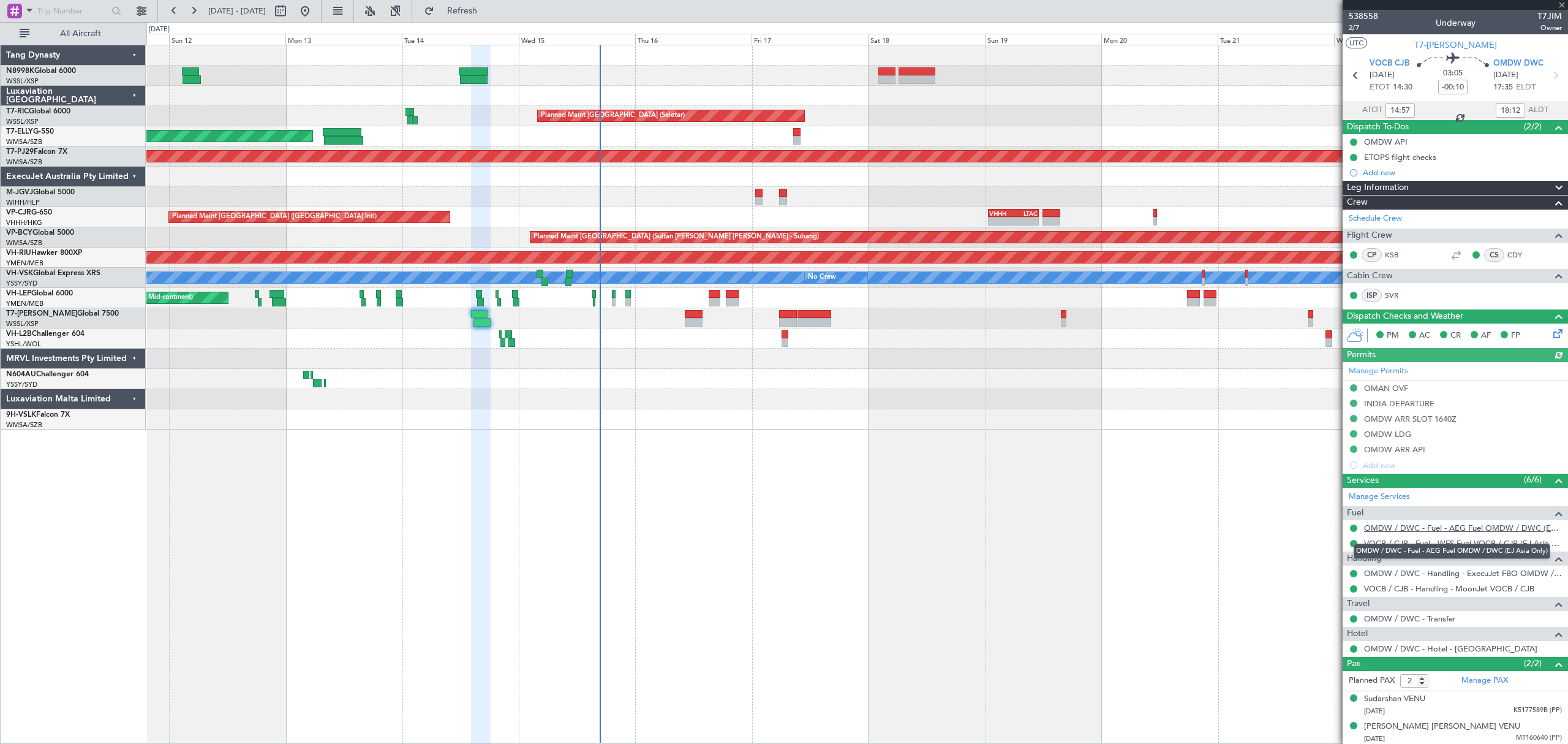
click at [1409, 528] on link "OMDW / DWC - Fuel - AEG Fuel OMDW / DWC (EJ Asia Only)" at bounding box center [1463, 528] width 198 height 10
type input "Terry Leung (LEU)"
click at [694, 322] on div at bounding box center [693, 322] width 18 height 8
type input "+00:05"
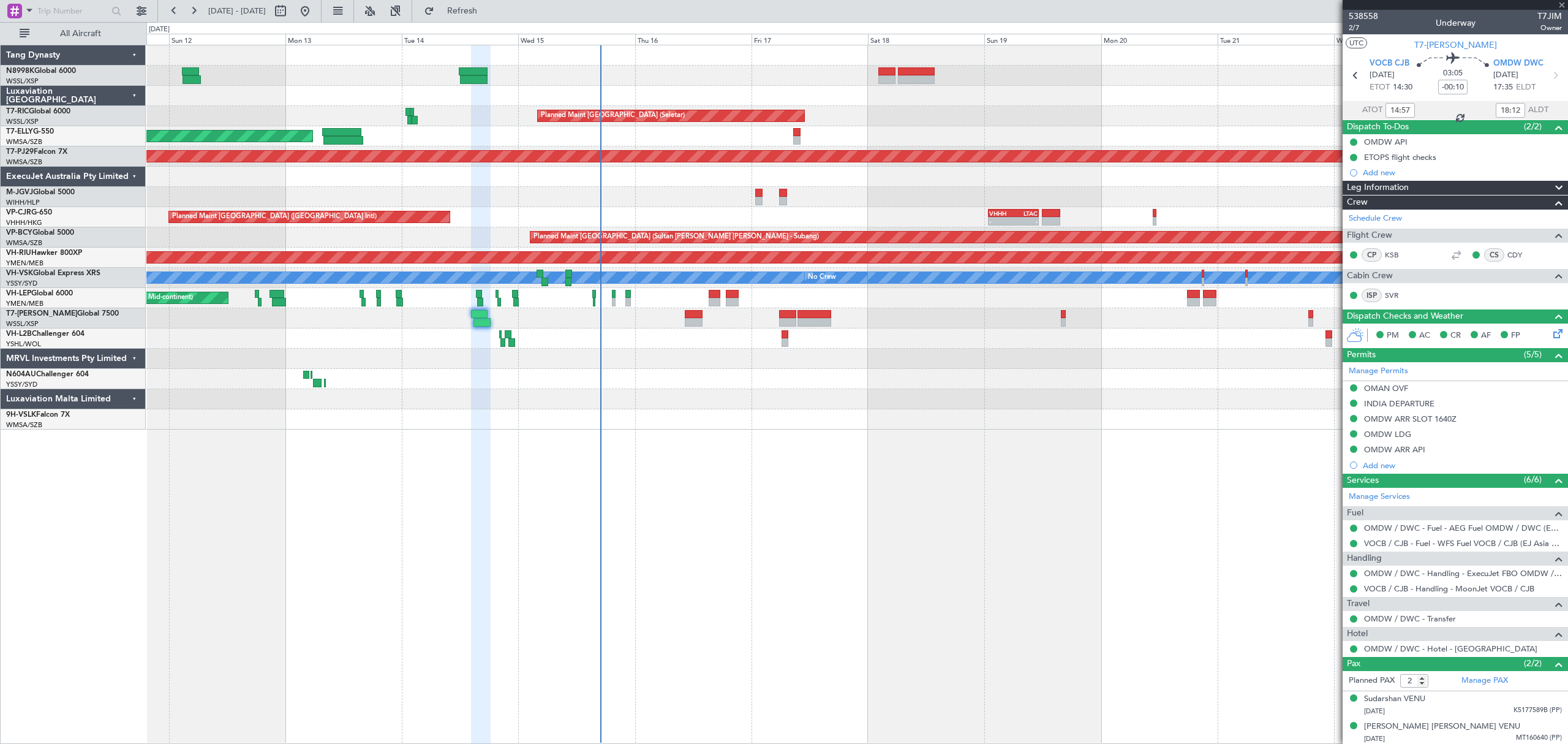
type input "1"
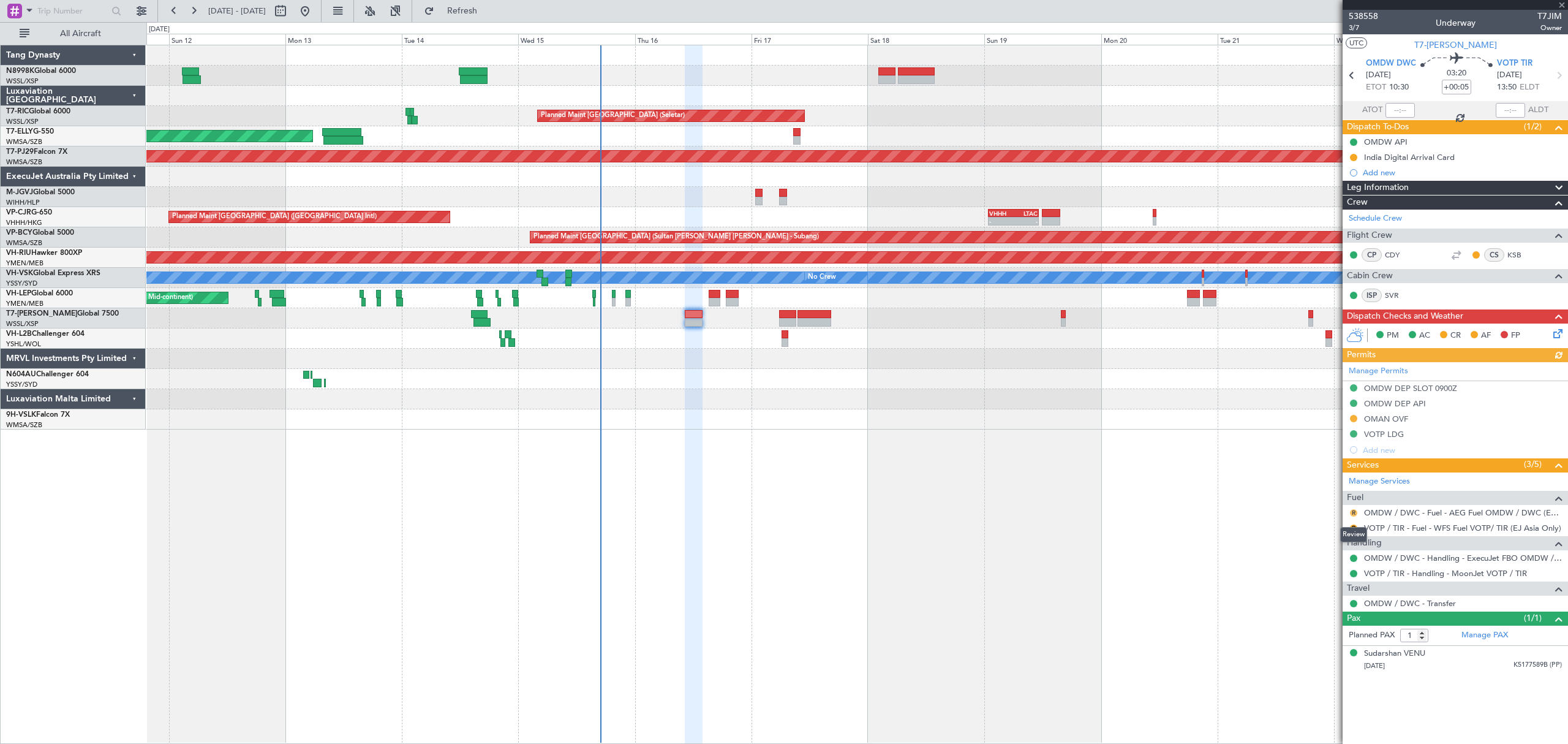
click at [1351, 516] on button "R" at bounding box center [1353, 512] width 8 height 8
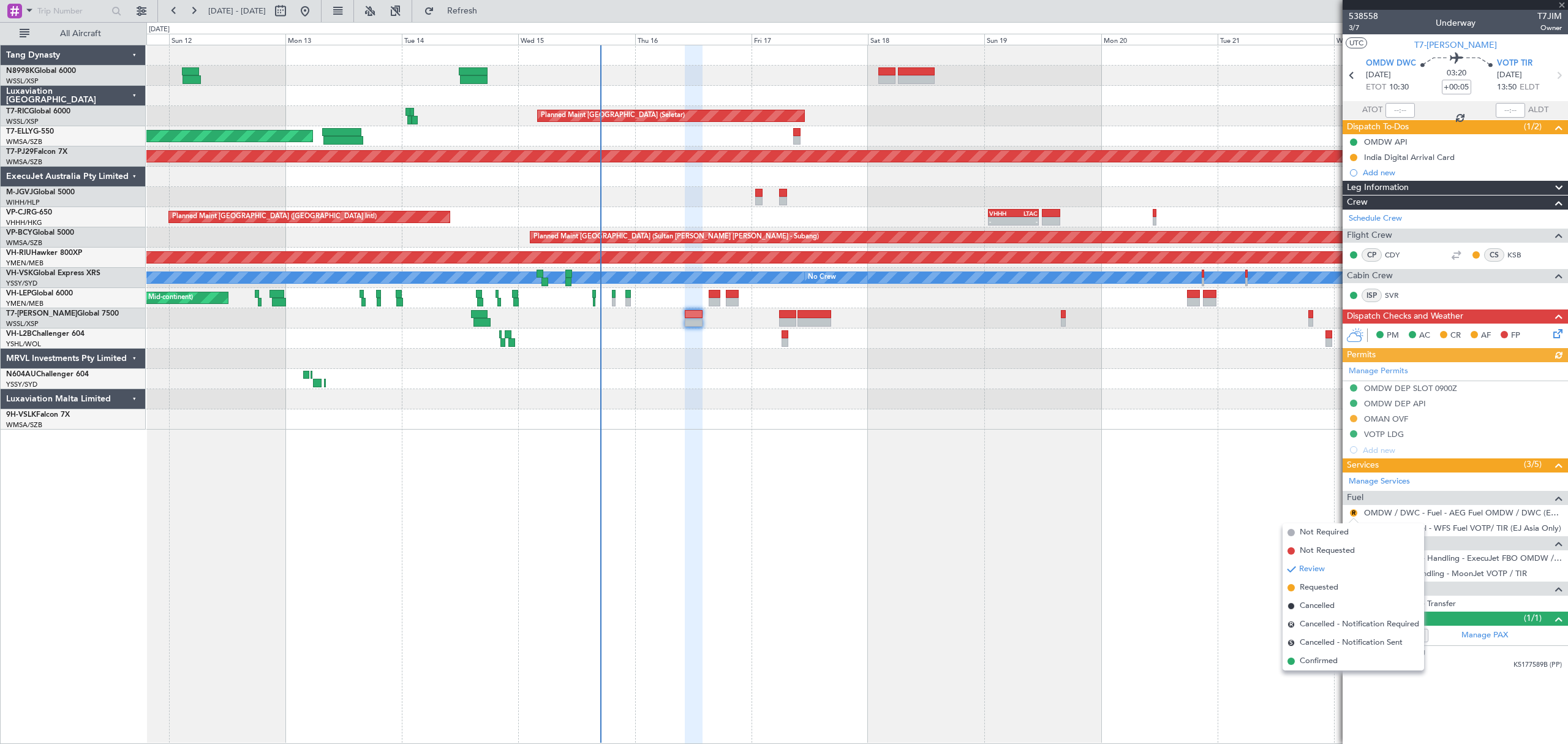
click at [1308, 579] on li "Requested" at bounding box center [1352, 588] width 141 height 19
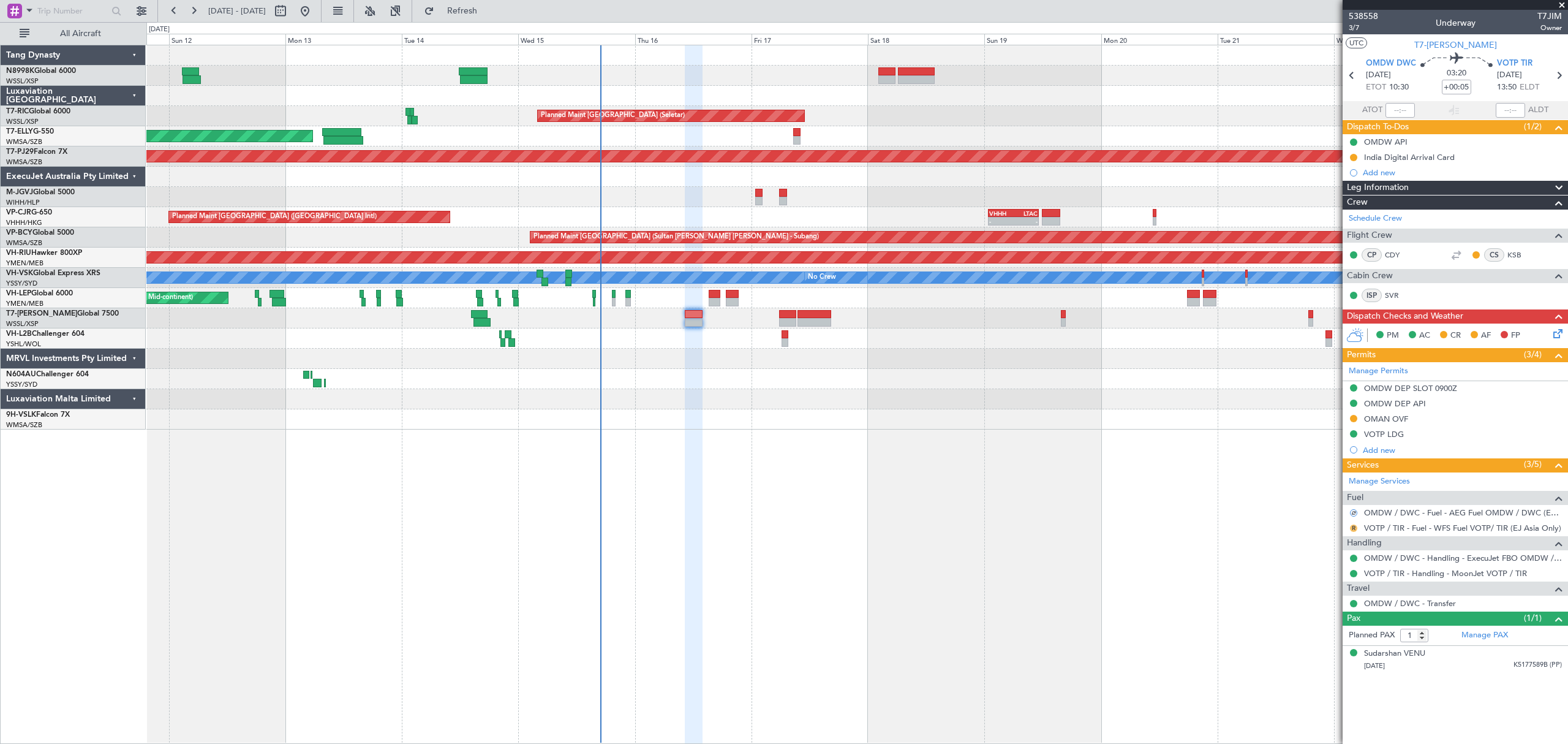
click at [1351, 531] on button "R" at bounding box center [1353, 528] width 8 height 8
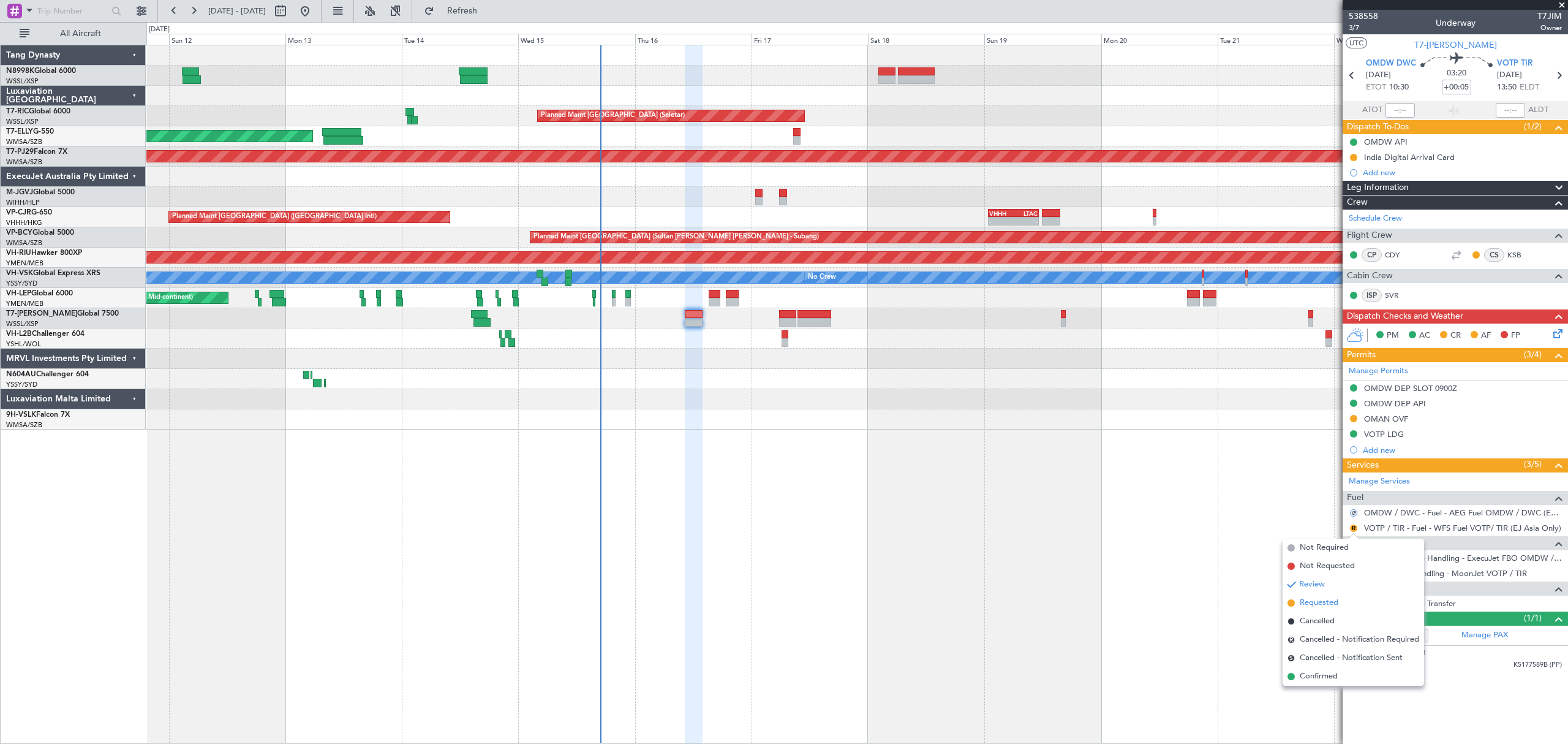
click at [1303, 600] on span "Requested" at bounding box center [1319, 603] width 39 height 12
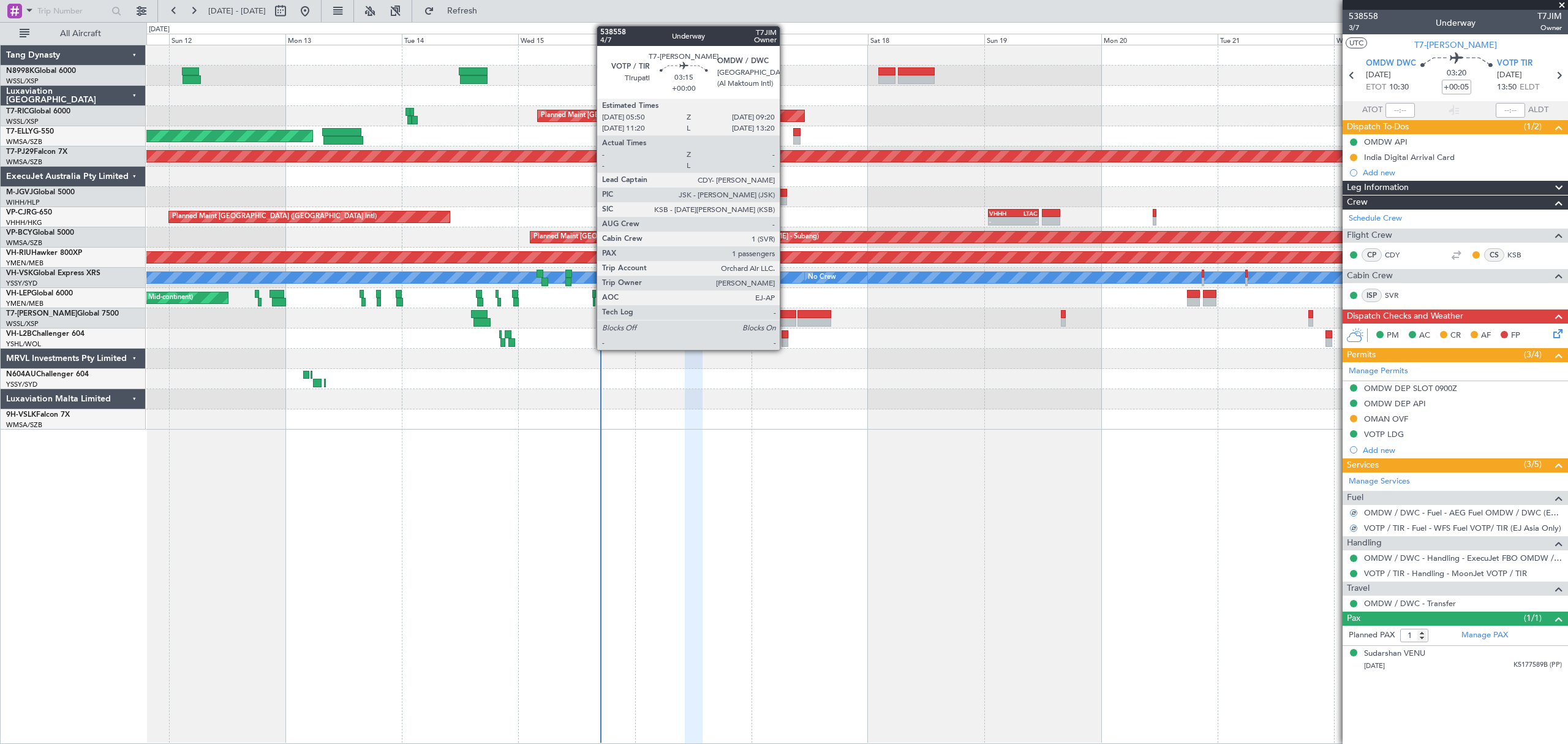
click at [785, 320] on div at bounding box center [788, 322] width 17 height 8
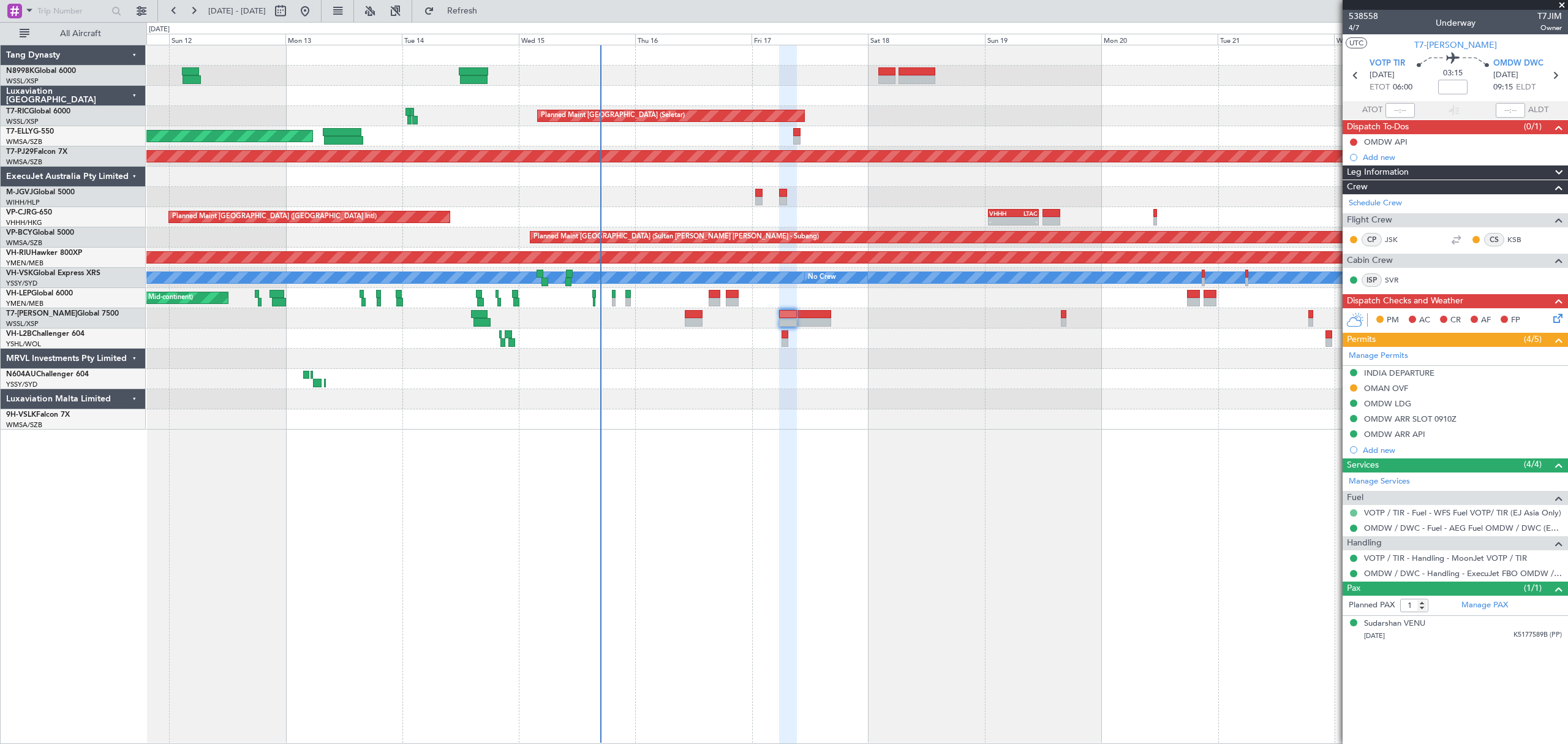
click at [1353, 515] on button at bounding box center [1353, 512] width 8 height 8
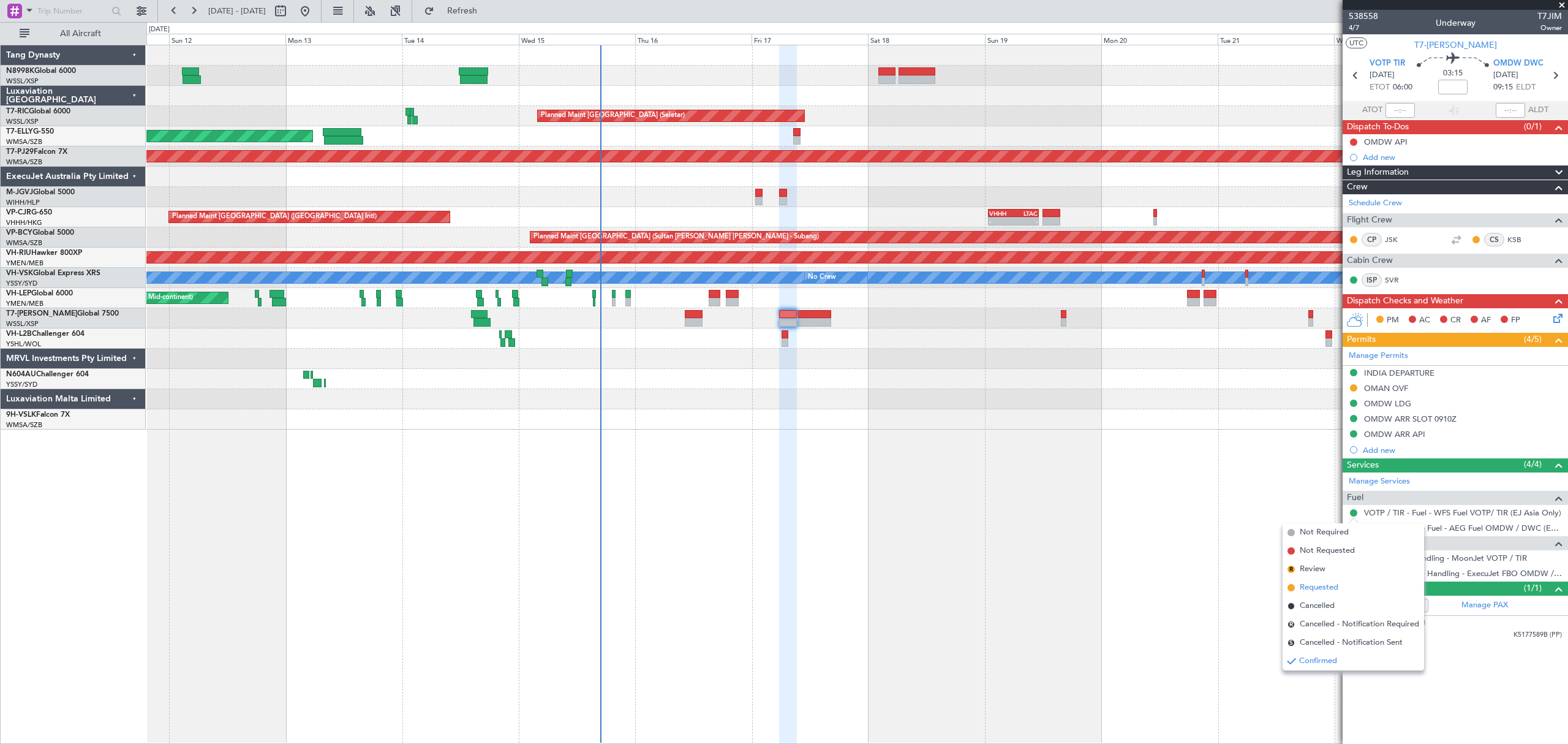
click at [1314, 587] on span "Requested" at bounding box center [1319, 588] width 39 height 12
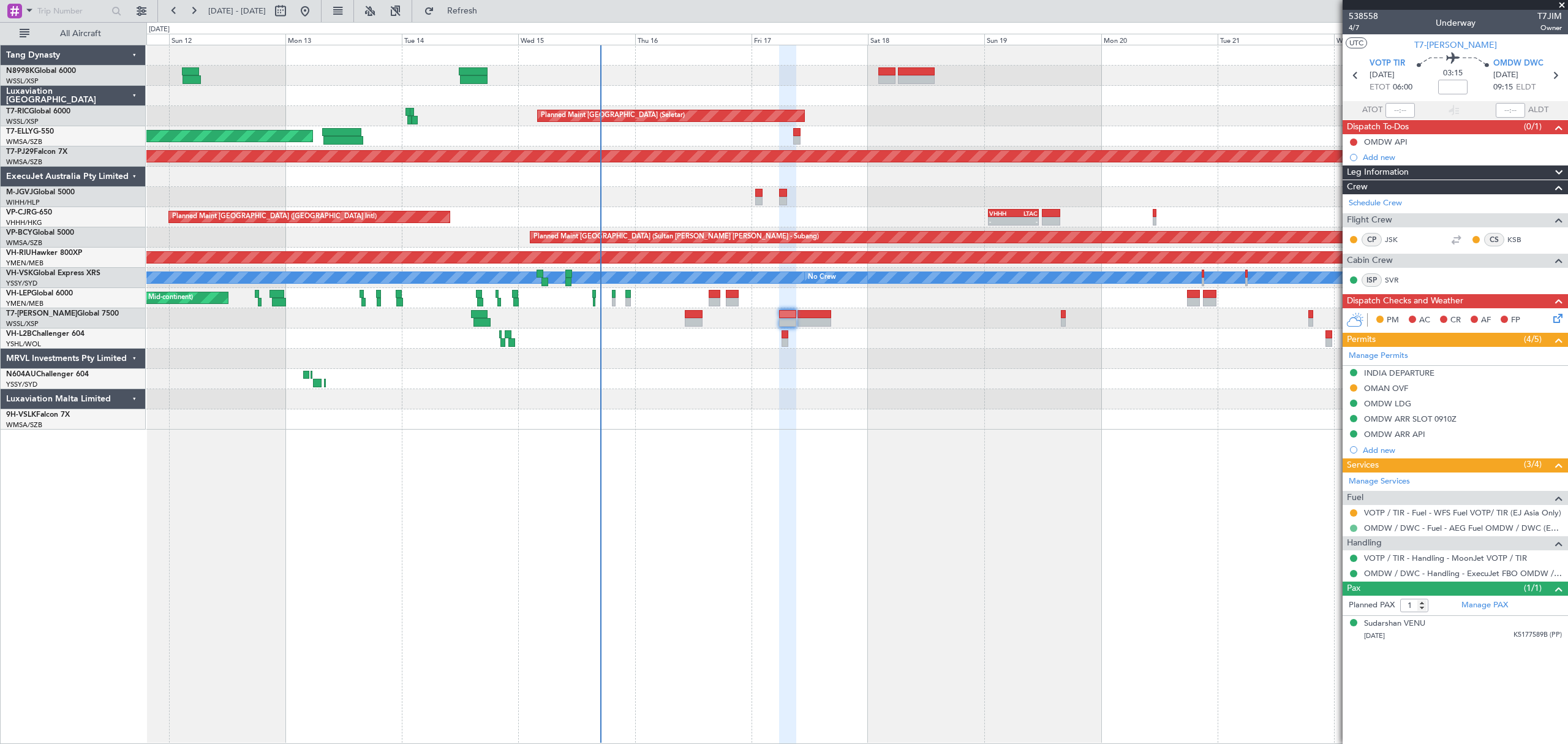
click at [1350, 531] on button at bounding box center [1353, 528] width 8 height 8
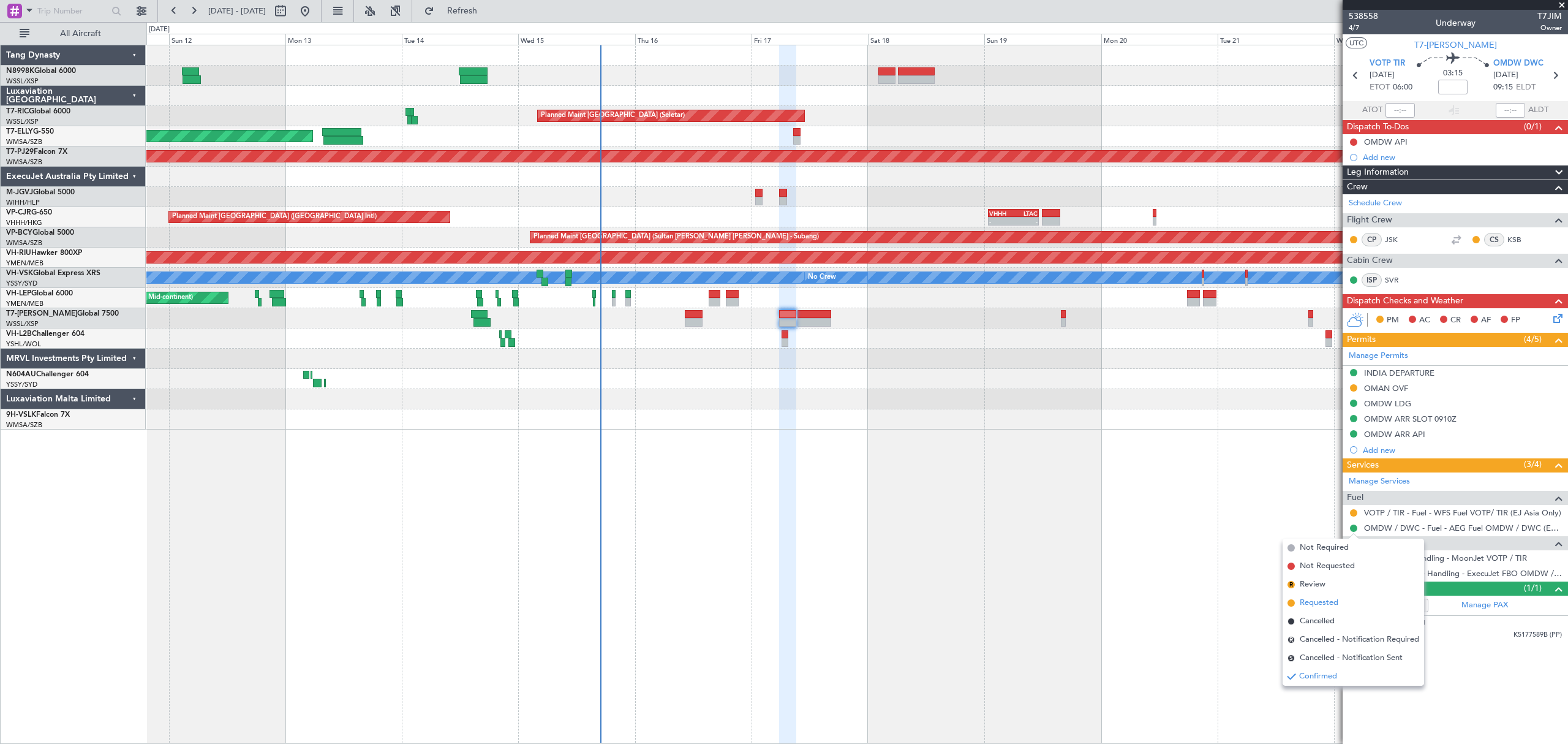
click at [1314, 604] on span "Requested" at bounding box center [1319, 603] width 39 height 12
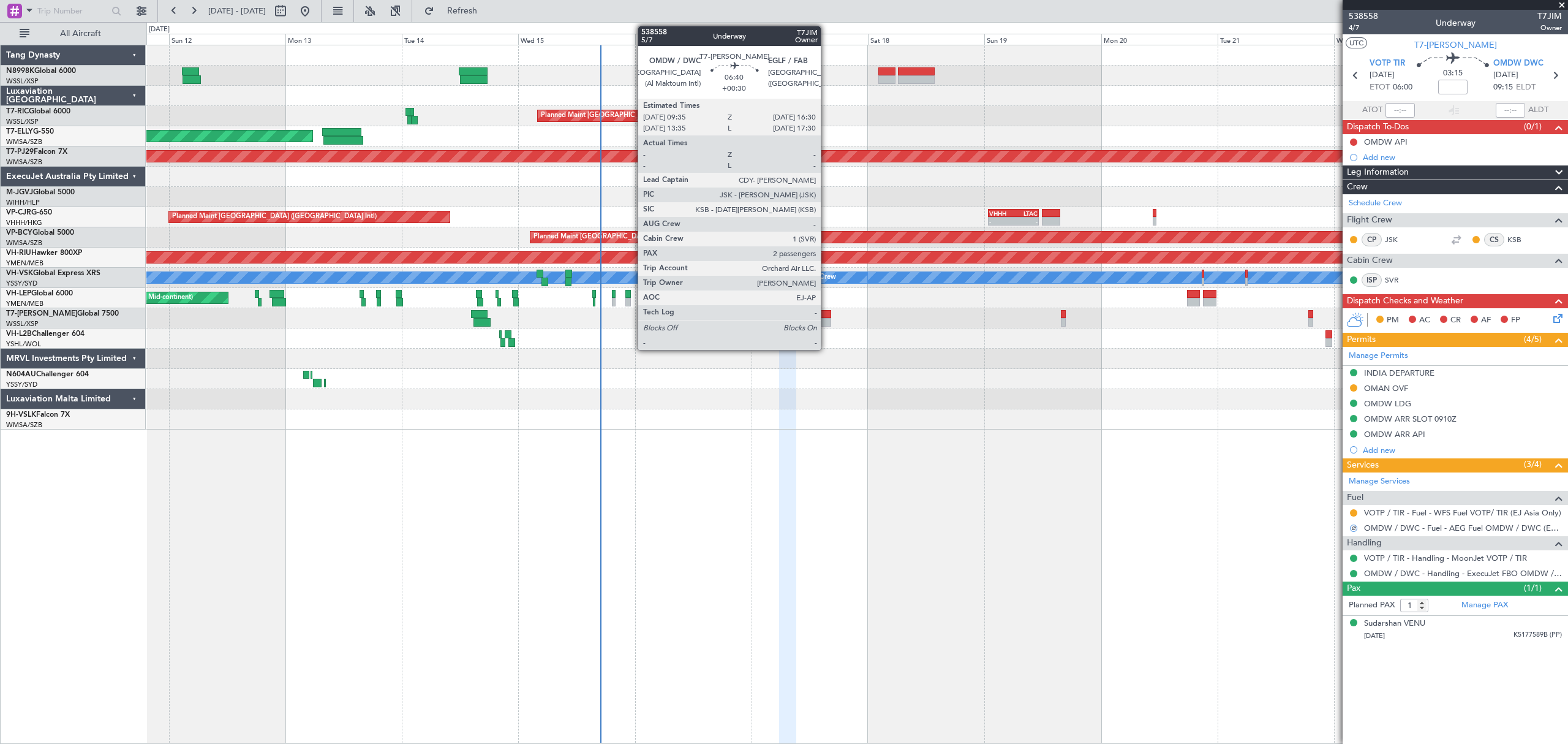
click at [826, 321] on div at bounding box center [814, 322] width 34 height 8
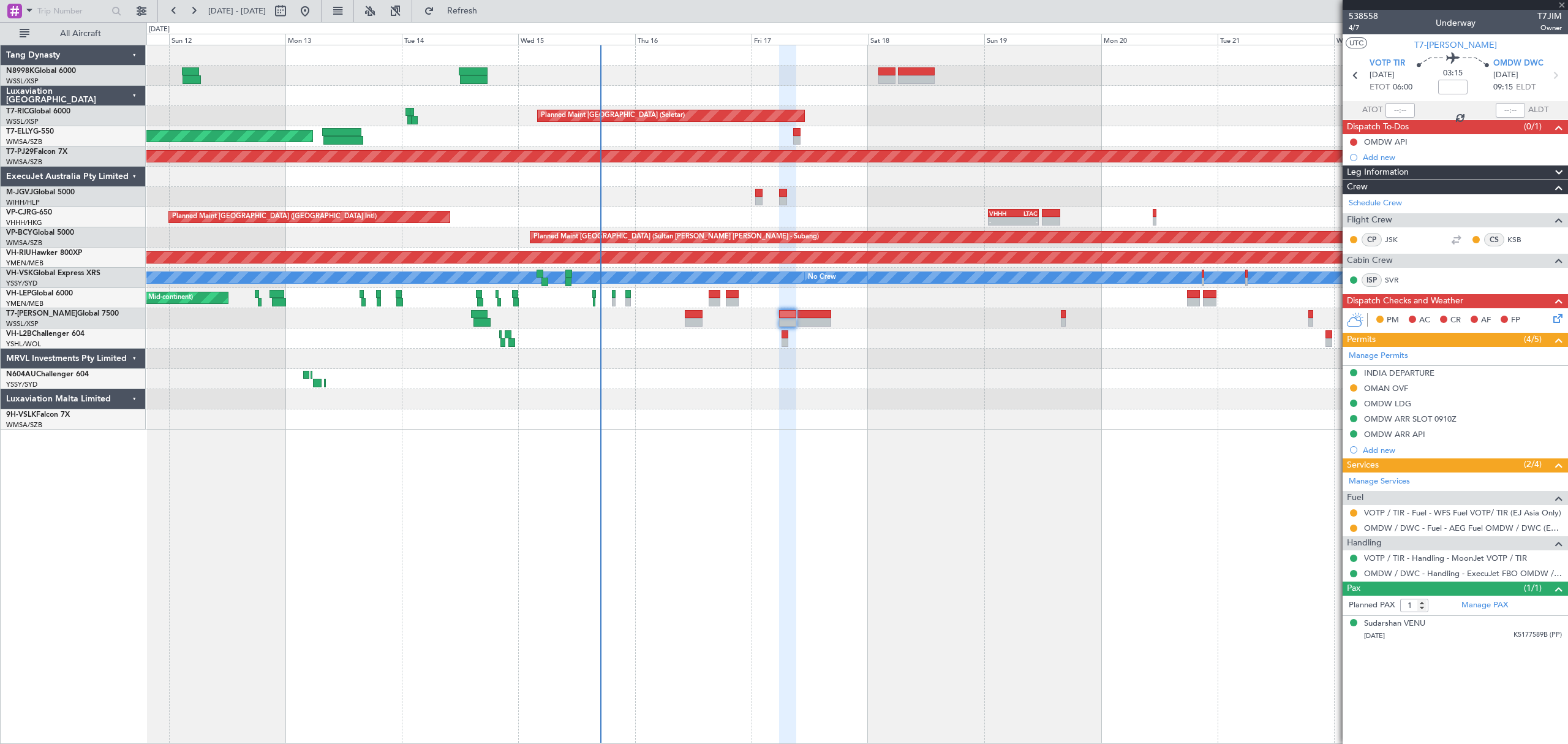
type input "+00:30"
type input "2"
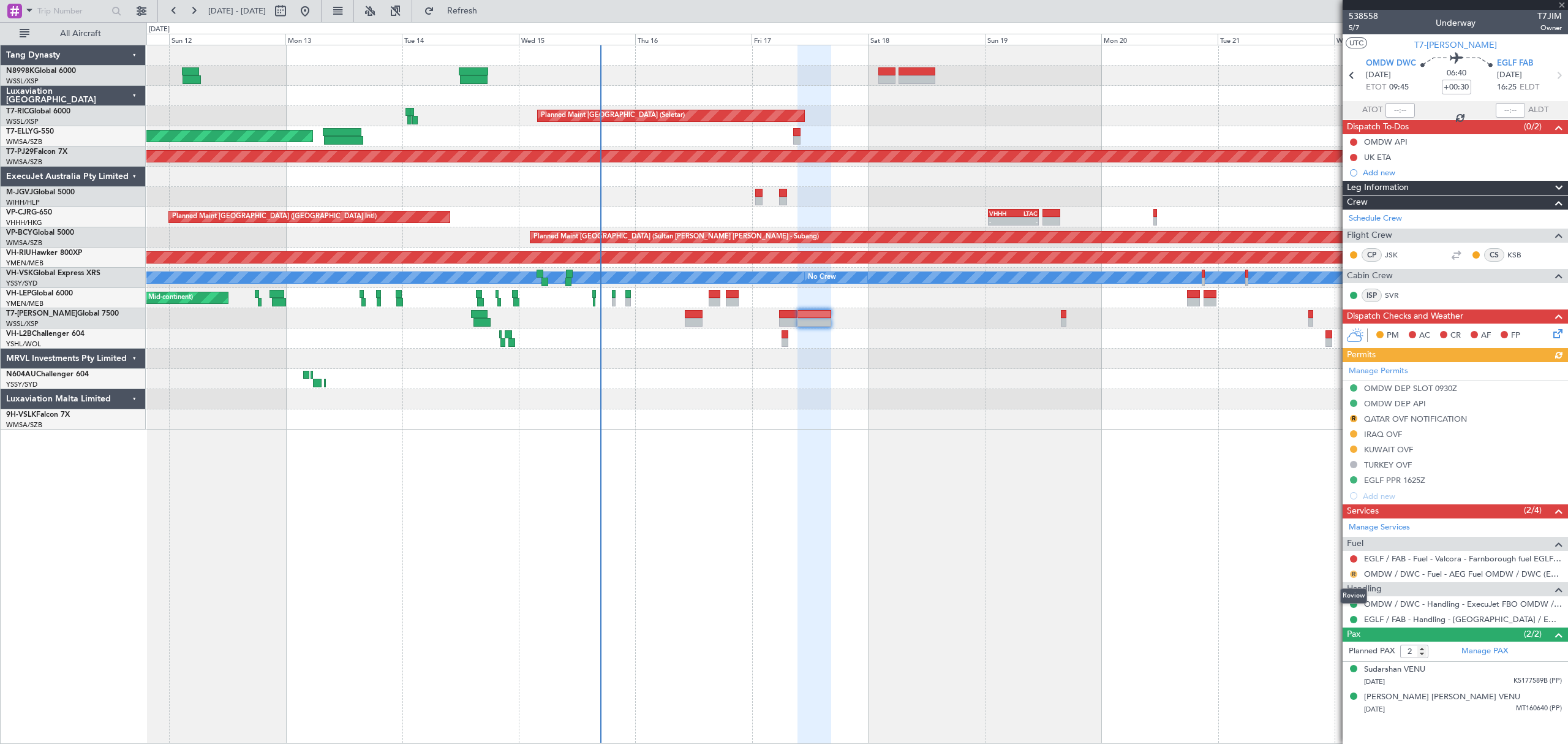
click at [1356, 577] on button "R" at bounding box center [1353, 574] width 8 height 8
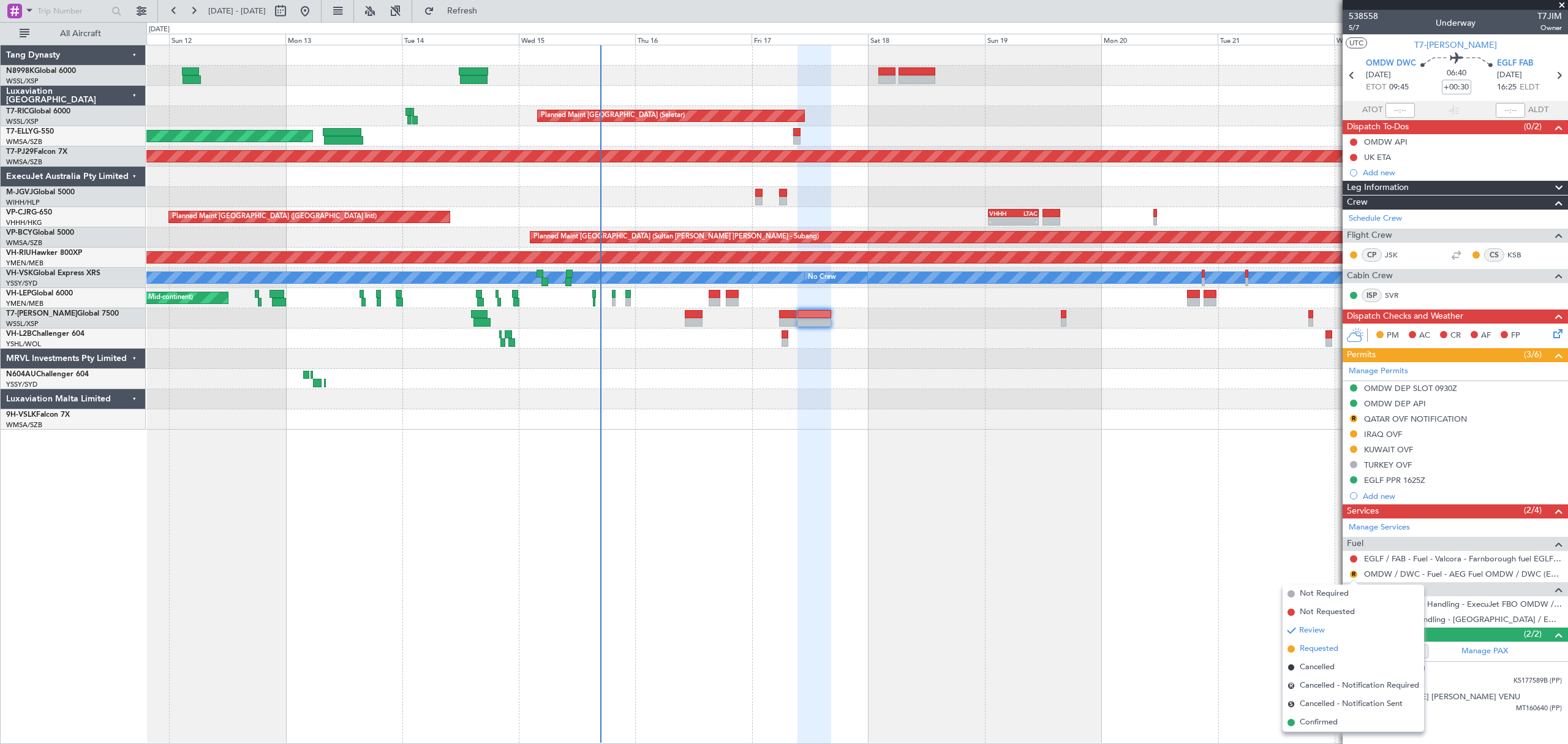
click at [1320, 649] on span "Requested" at bounding box center [1319, 648] width 39 height 12
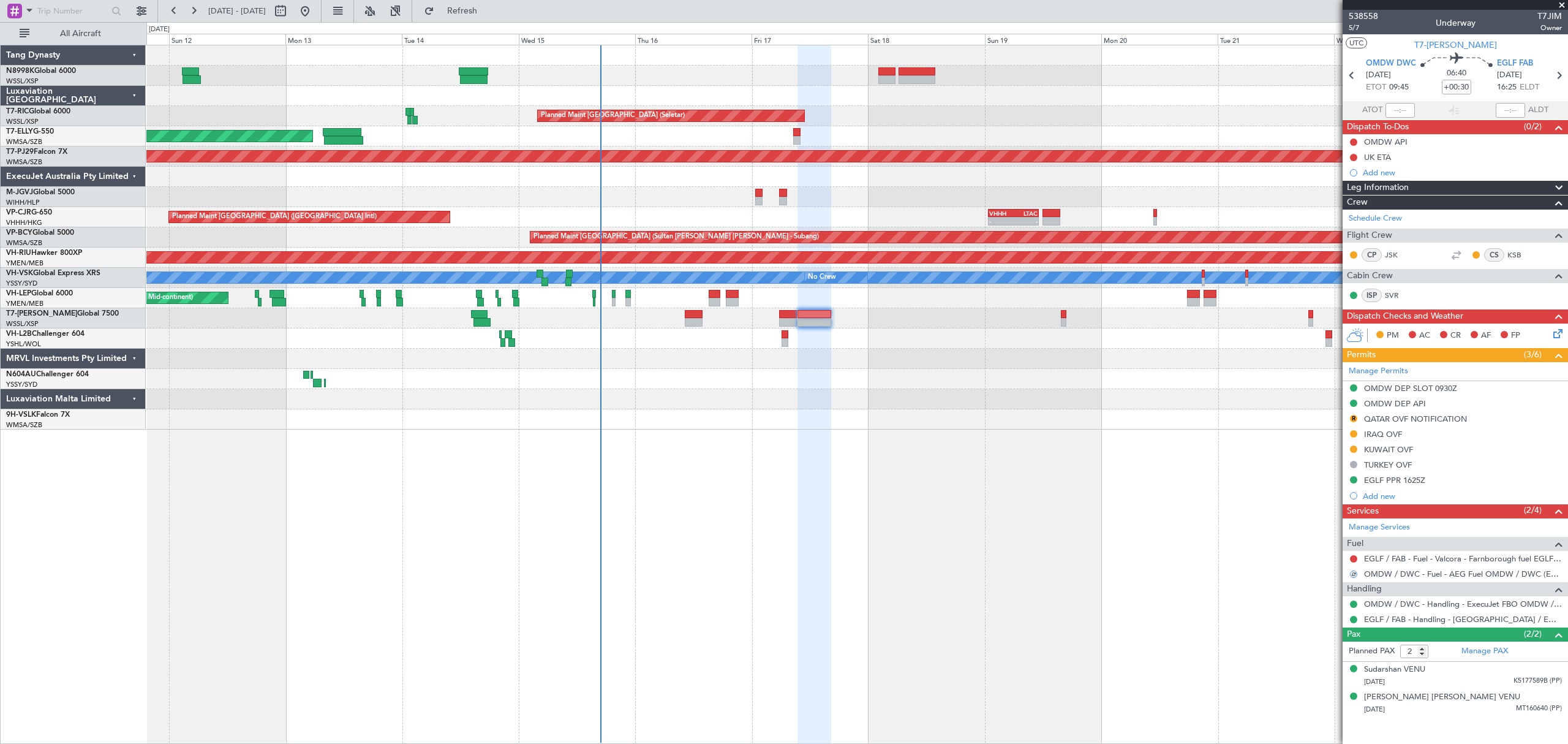
click at [1083, 435] on div "Planned Maint Singapore (Seletar) Planned Maint Singapore (Seletar) Planned Mai…" at bounding box center [856, 394] width 1421 height 699
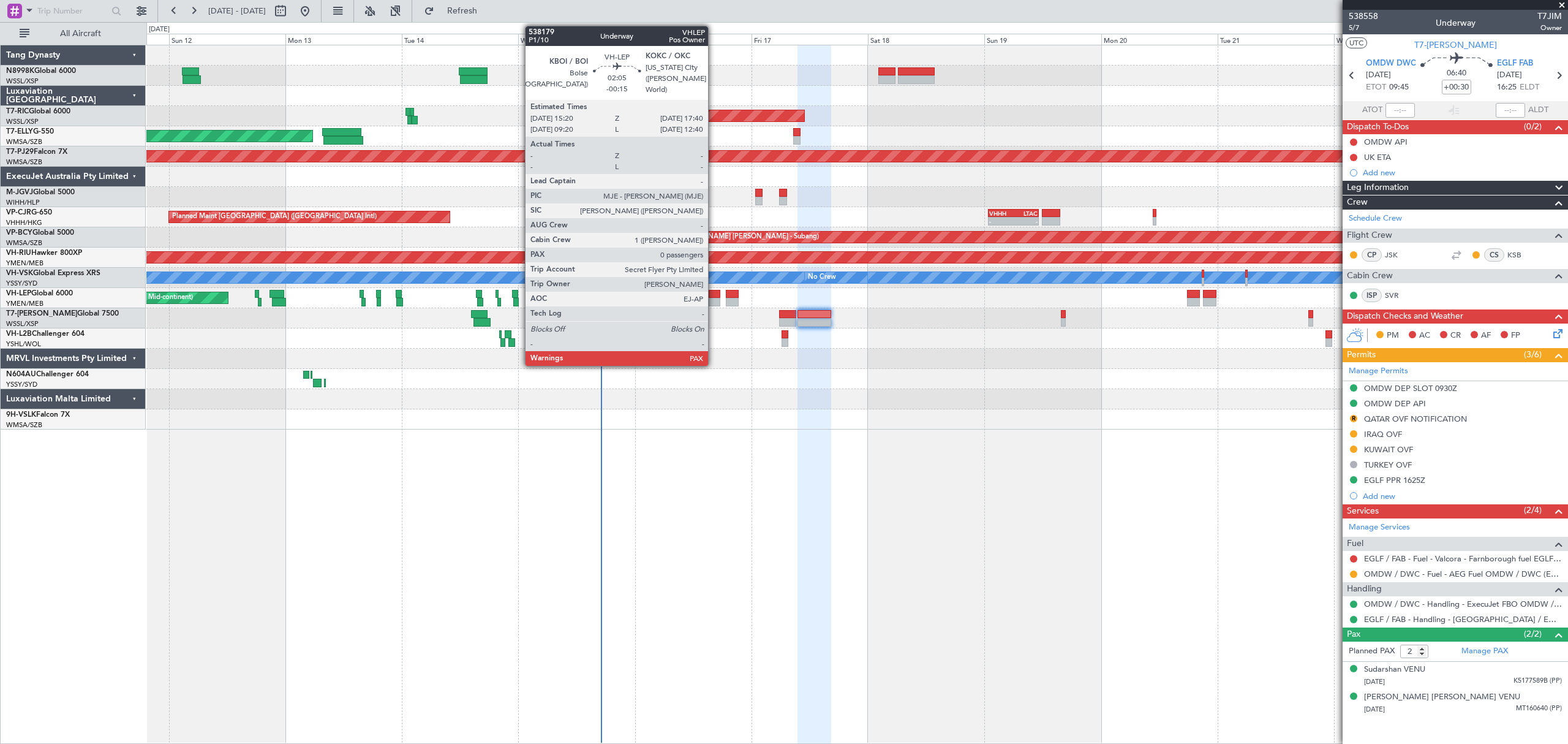
click at [713, 294] on div at bounding box center [714, 294] width 12 height 8
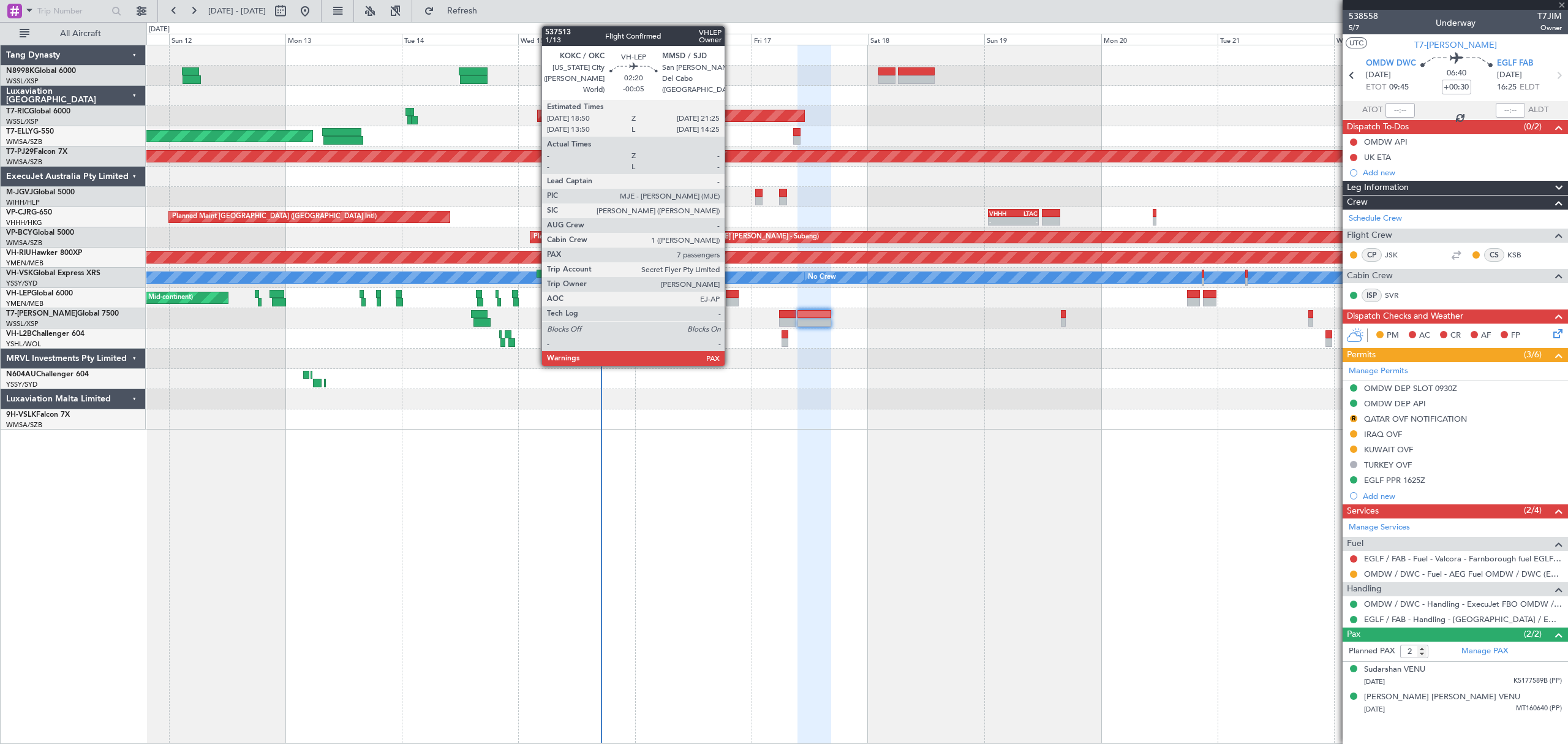
click at [730, 300] on div at bounding box center [732, 302] width 13 height 8
type input "-00:15"
type input "0"
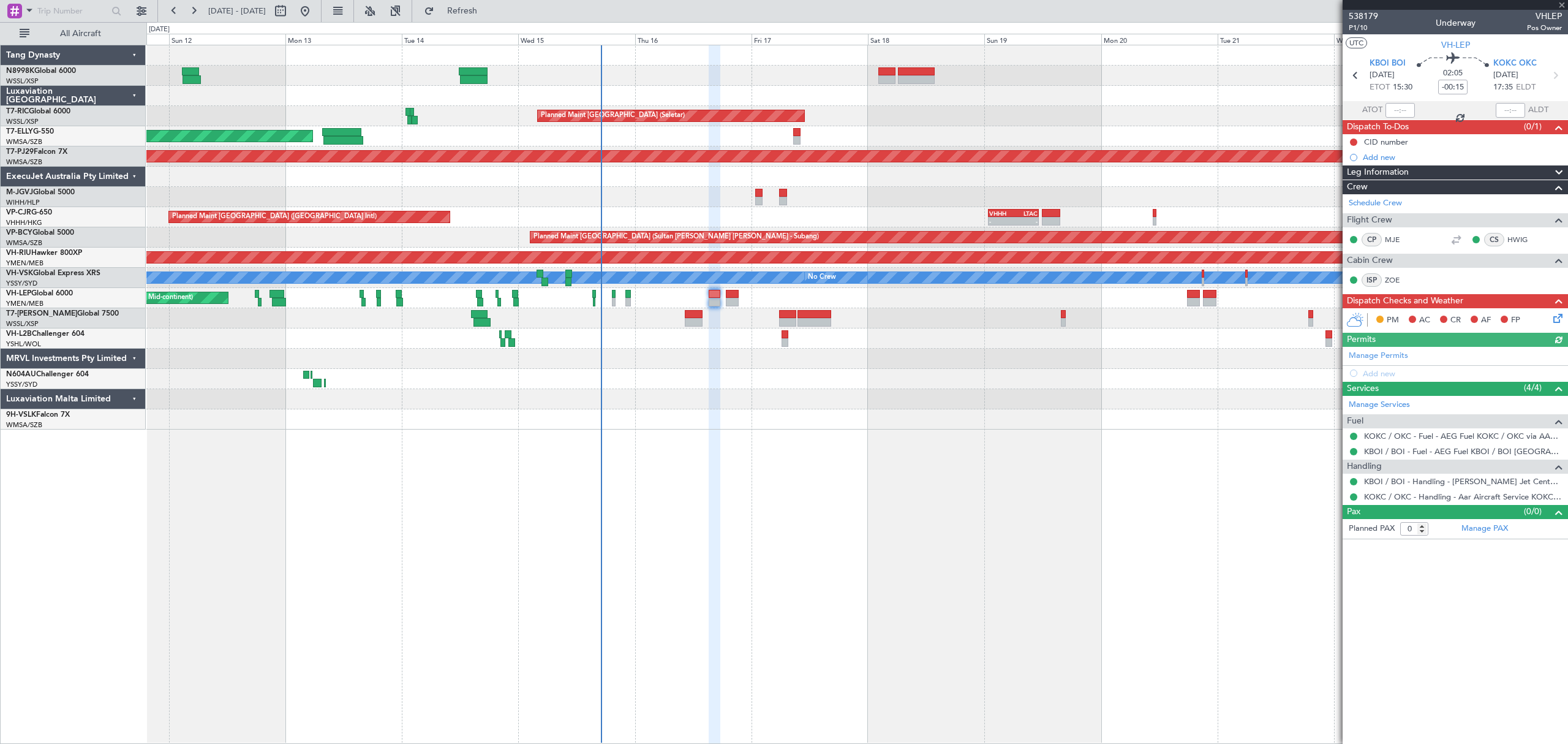
type input "-00:05"
type input "7"
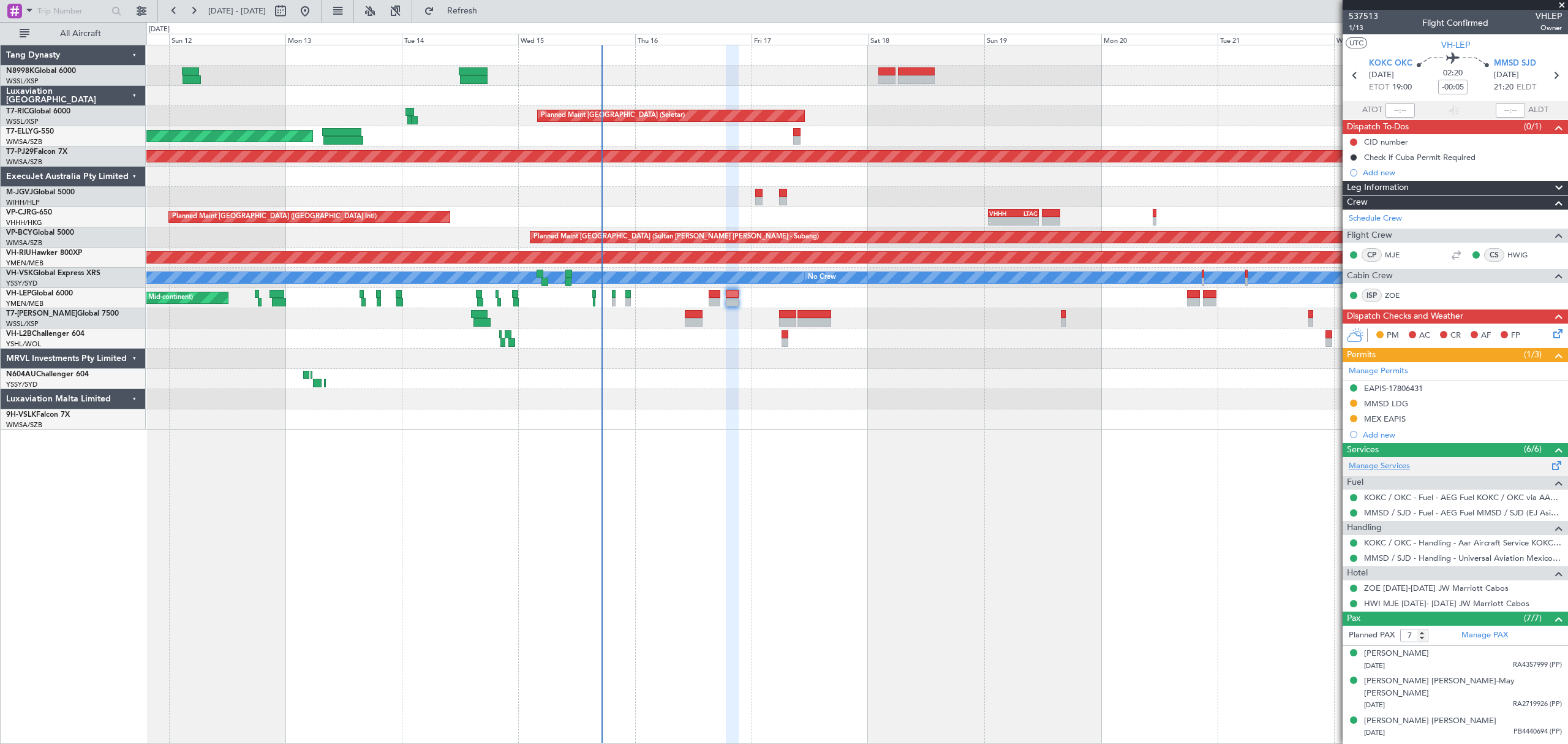
click at [1382, 461] on link "Manage Services" at bounding box center [1380, 466] width 61 height 12
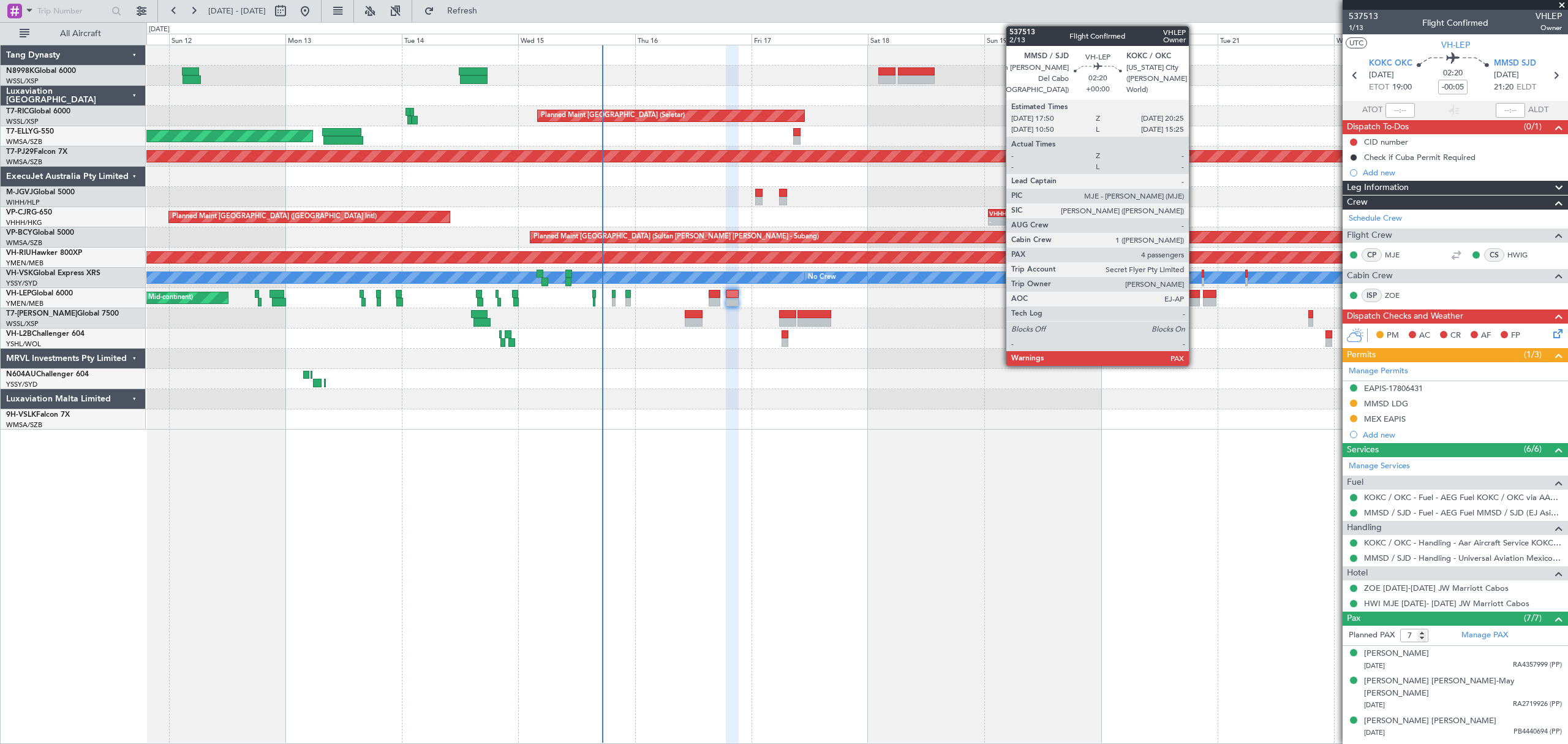
click at [1194, 295] on div at bounding box center [1193, 294] width 13 height 8
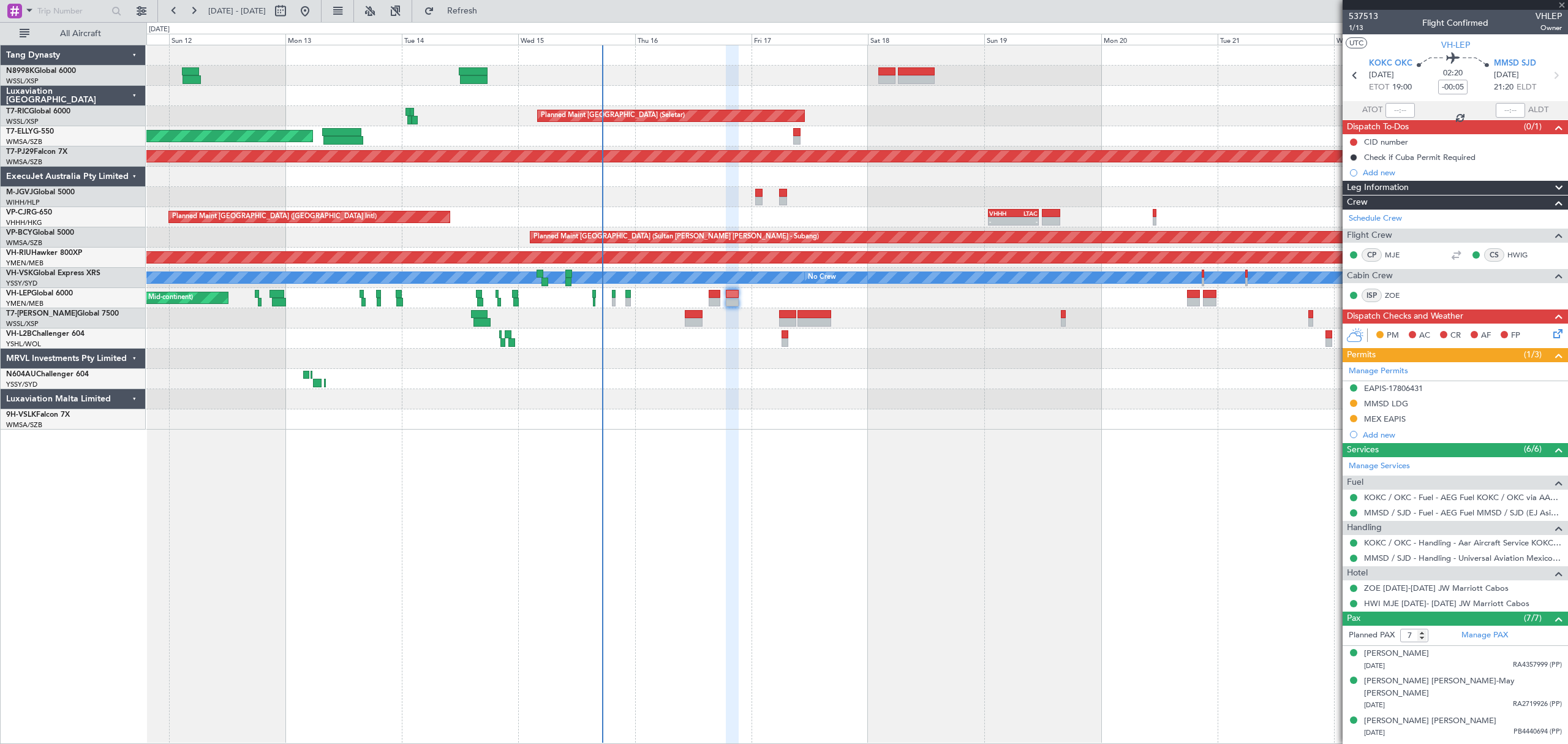
type input "4"
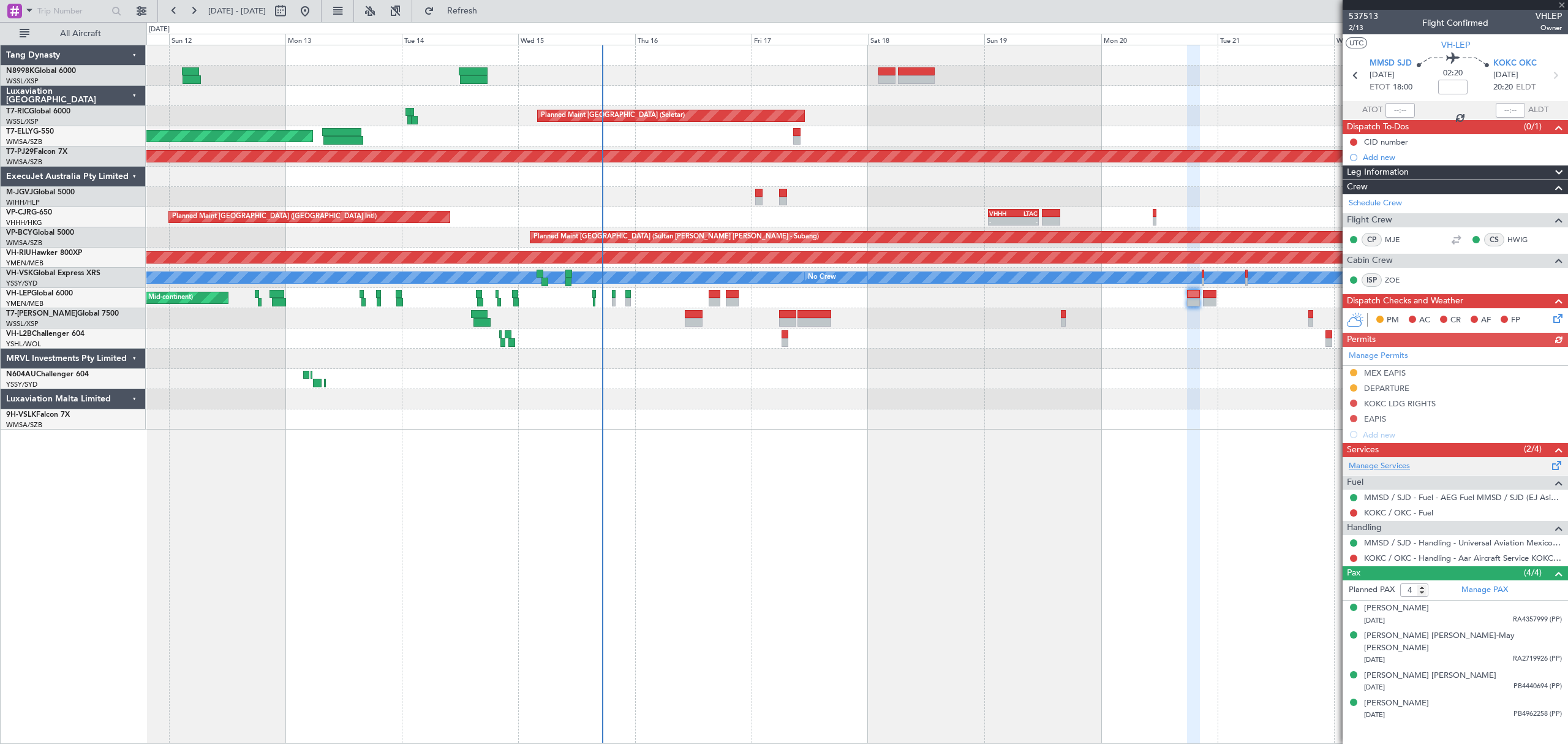
click at [1385, 468] on link "Manage Services" at bounding box center [1380, 466] width 61 height 12
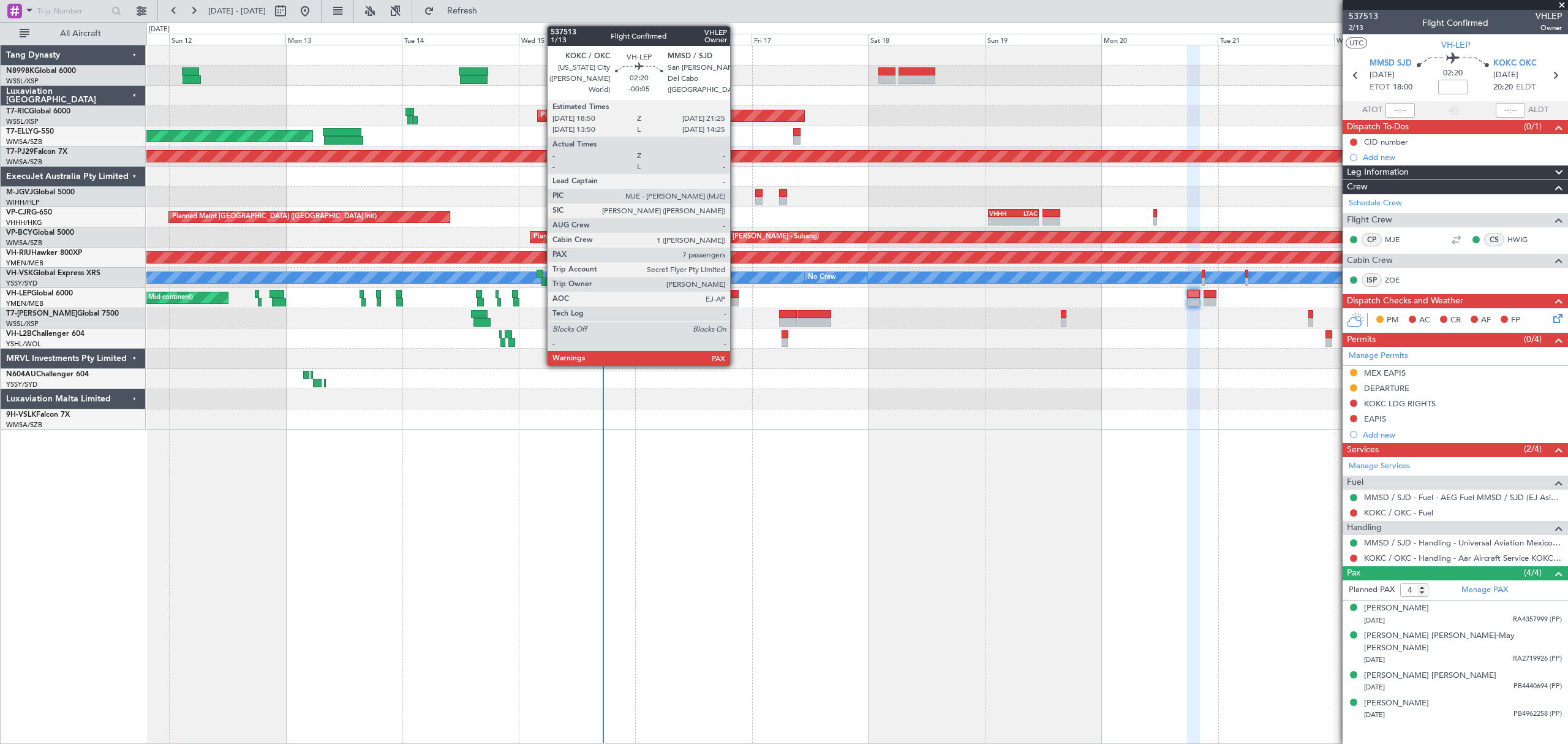
click at [735, 294] on div at bounding box center [732, 294] width 13 height 8
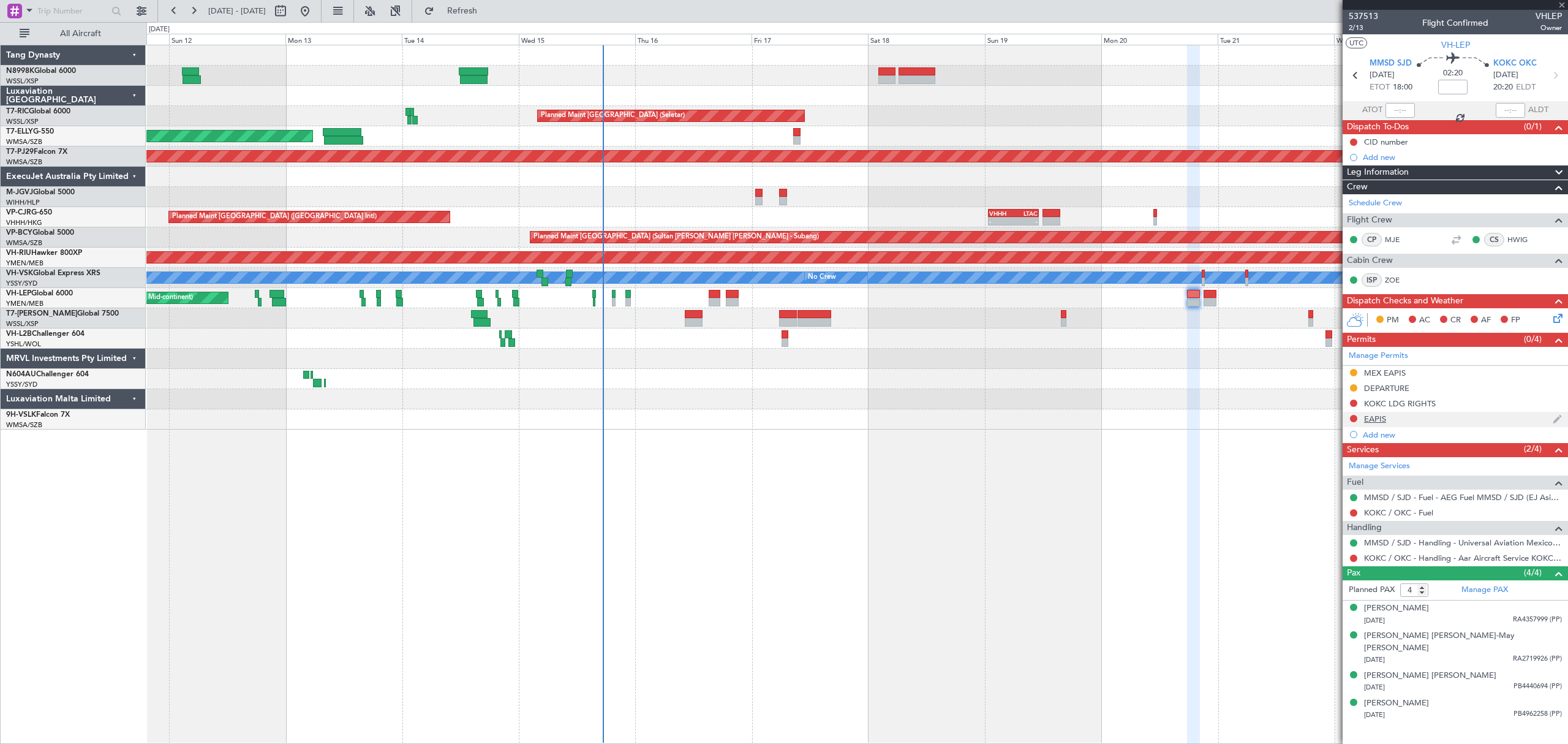
type input "-00:05"
type input "7"
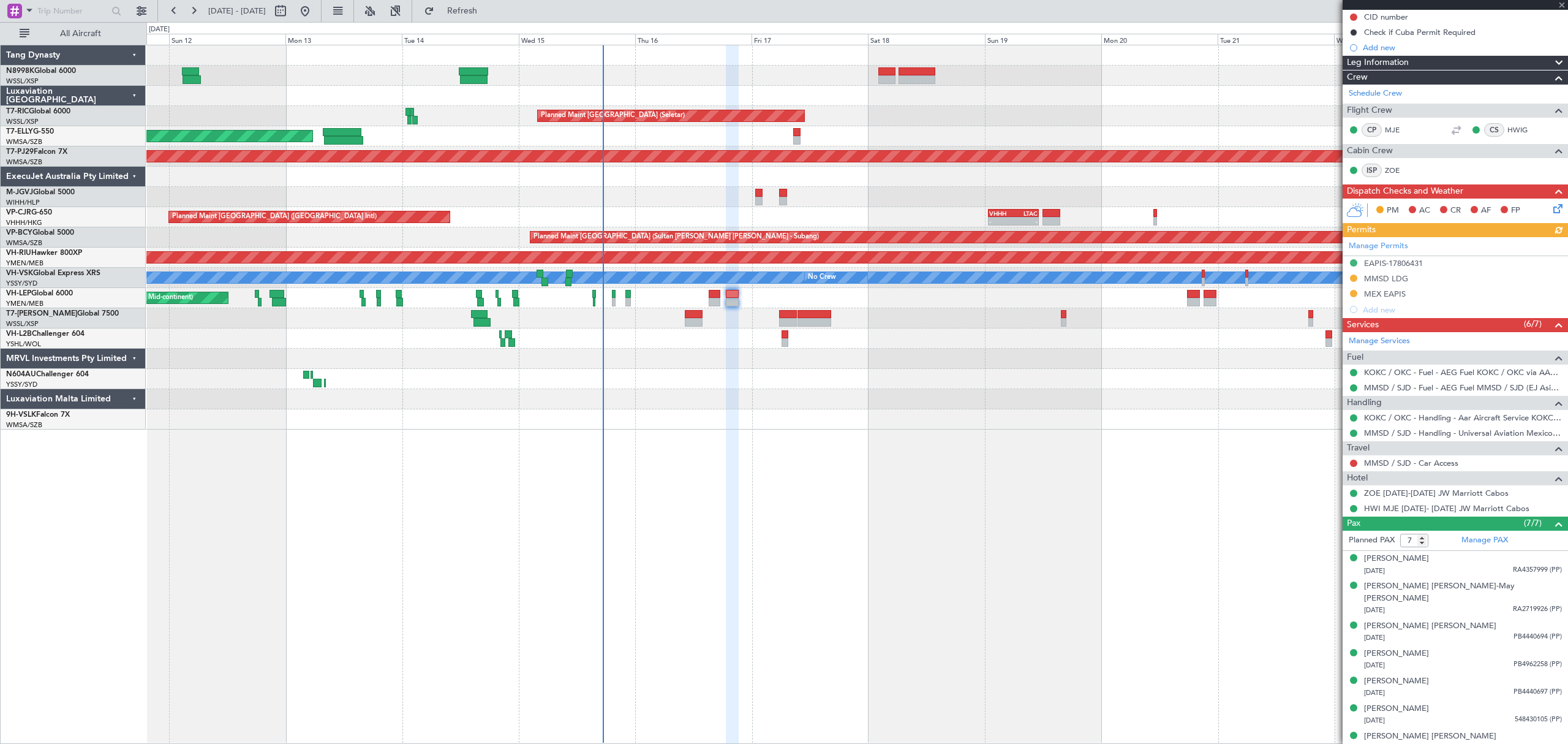
scroll to position [128, 0]
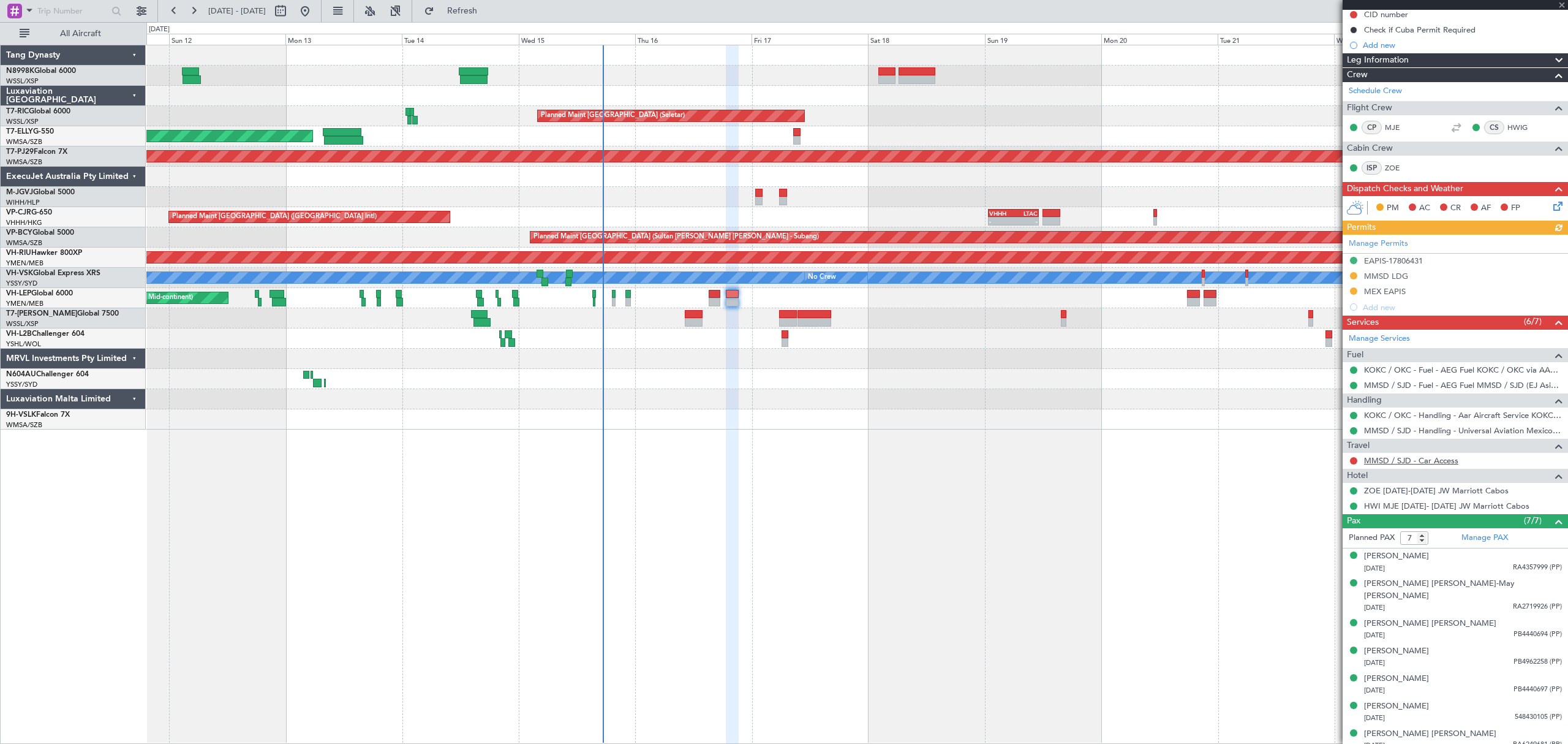
click at [1440, 462] on link "MMSD / SJD - Car Access" at bounding box center [1412, 460] width 95 height 10
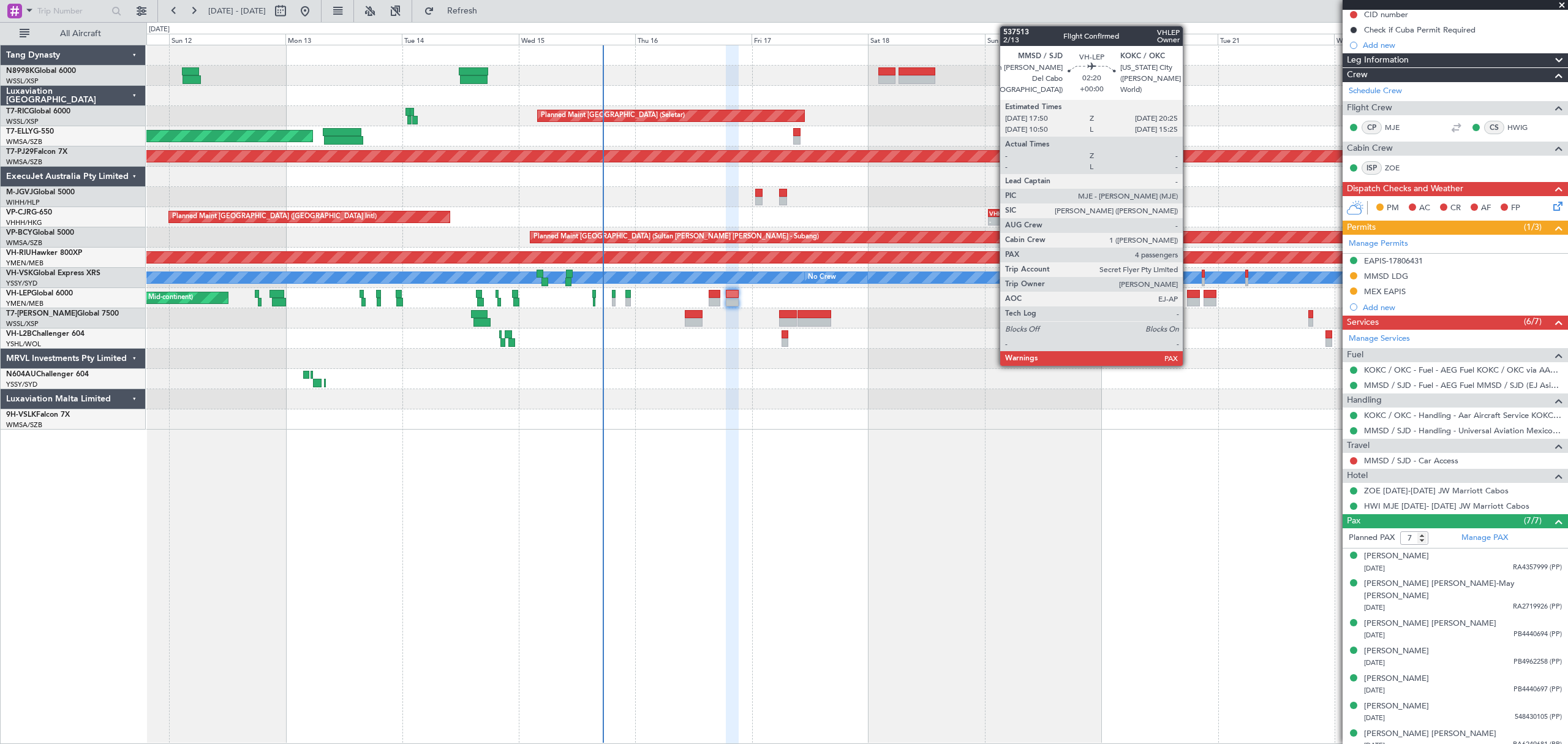
click at [1188, 294] on div at bounding box center [1193, 294] width 13 height 8
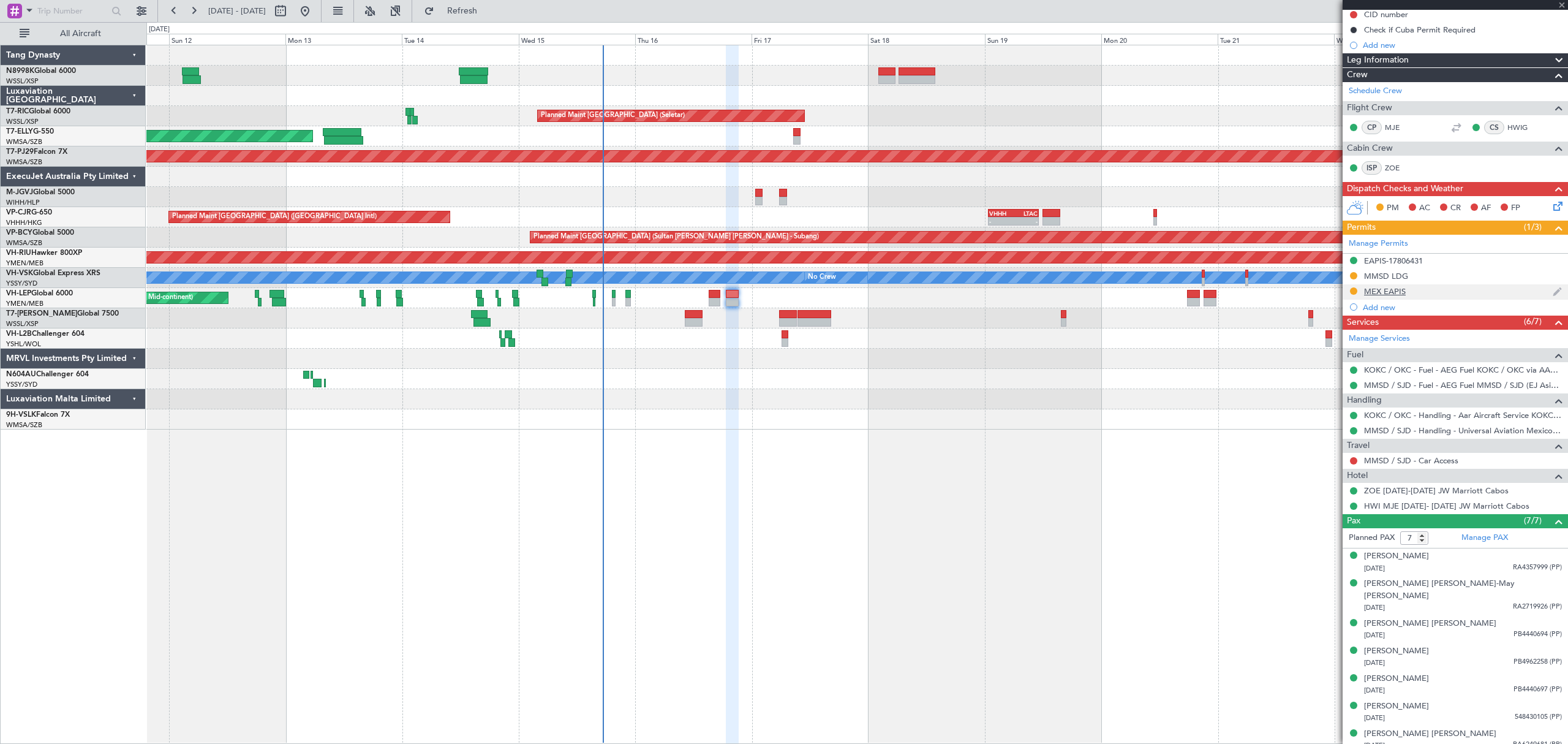
type input "4"
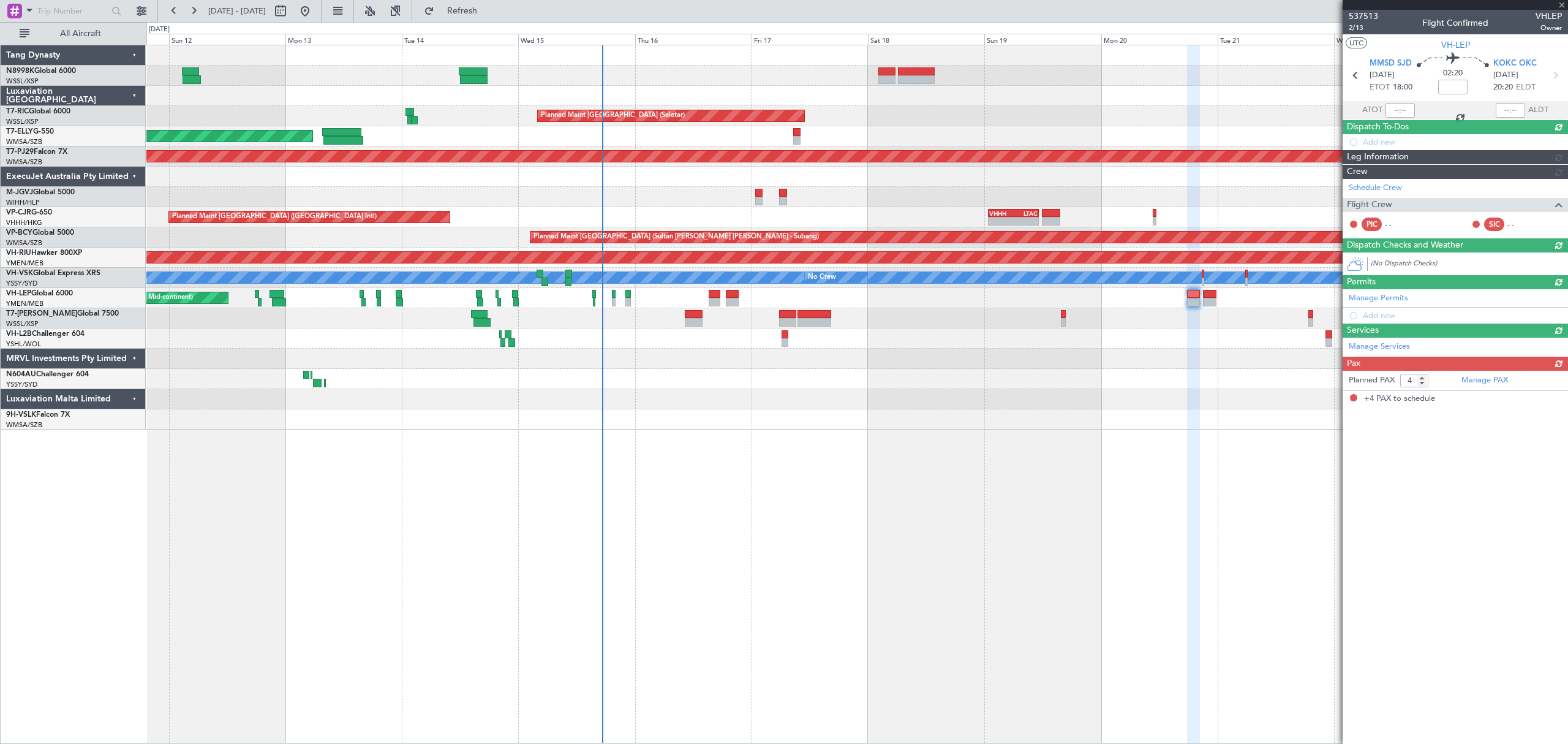
scroll to position [0, 0]
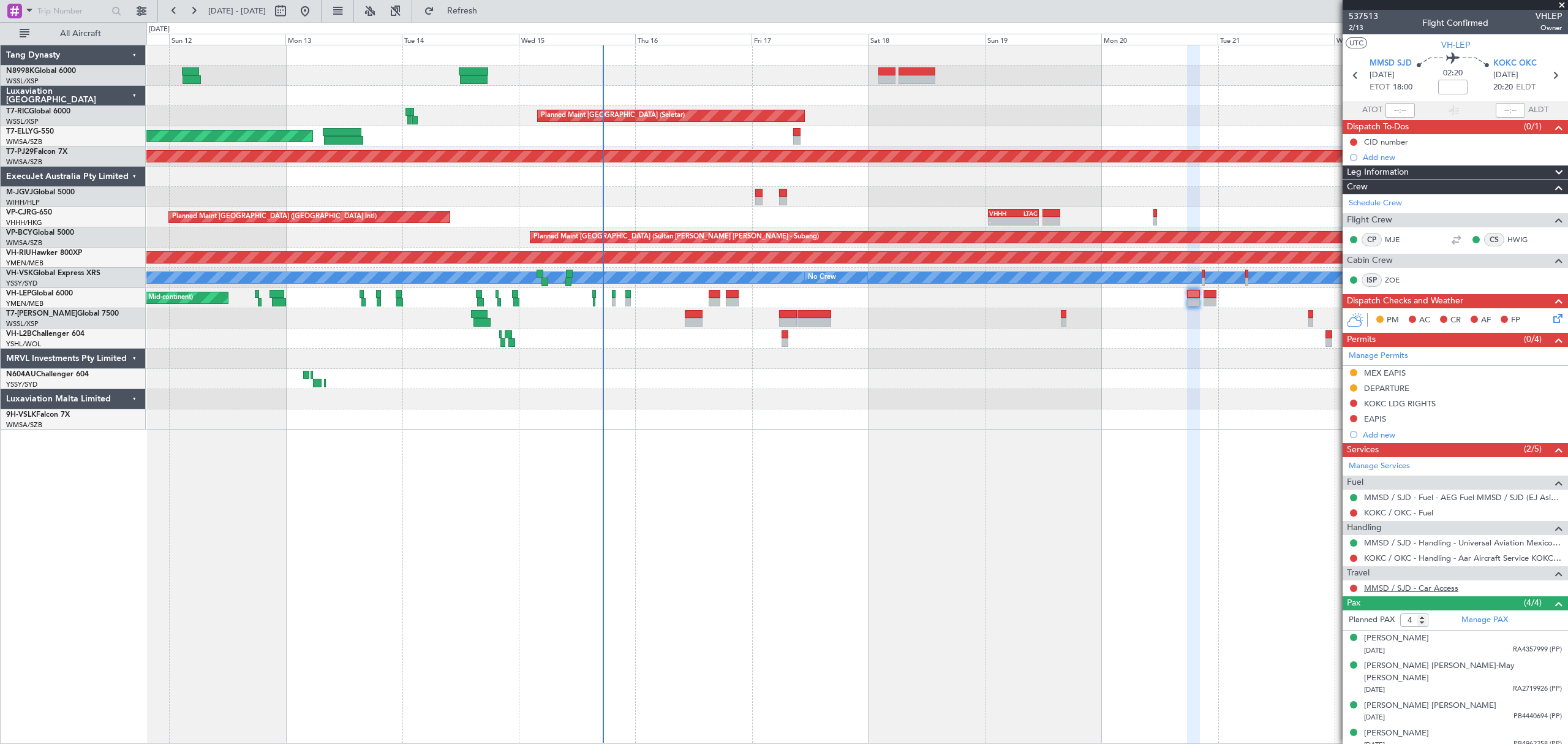
click at [1423, 591] on link "MMSD / SJD - Car Access" at bounding box center [1412, 588] width 95 height 10
click at [734, 297] on div at bounding box center [732, 294] width 13 height 8
type input "-00:05"
type input "7"
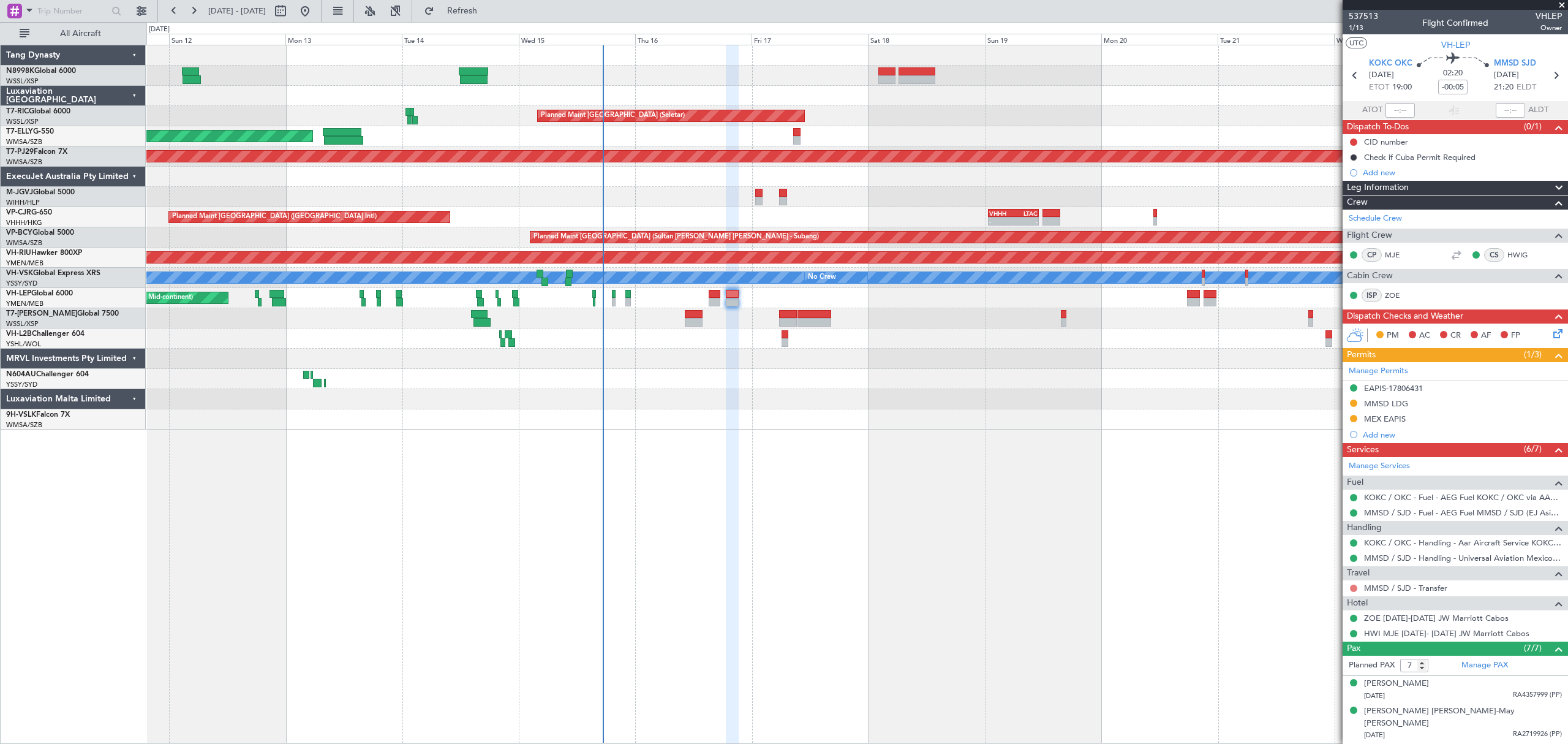
click at [1353, 591] on button at bounding box center [1353, 588] width 8 height 8
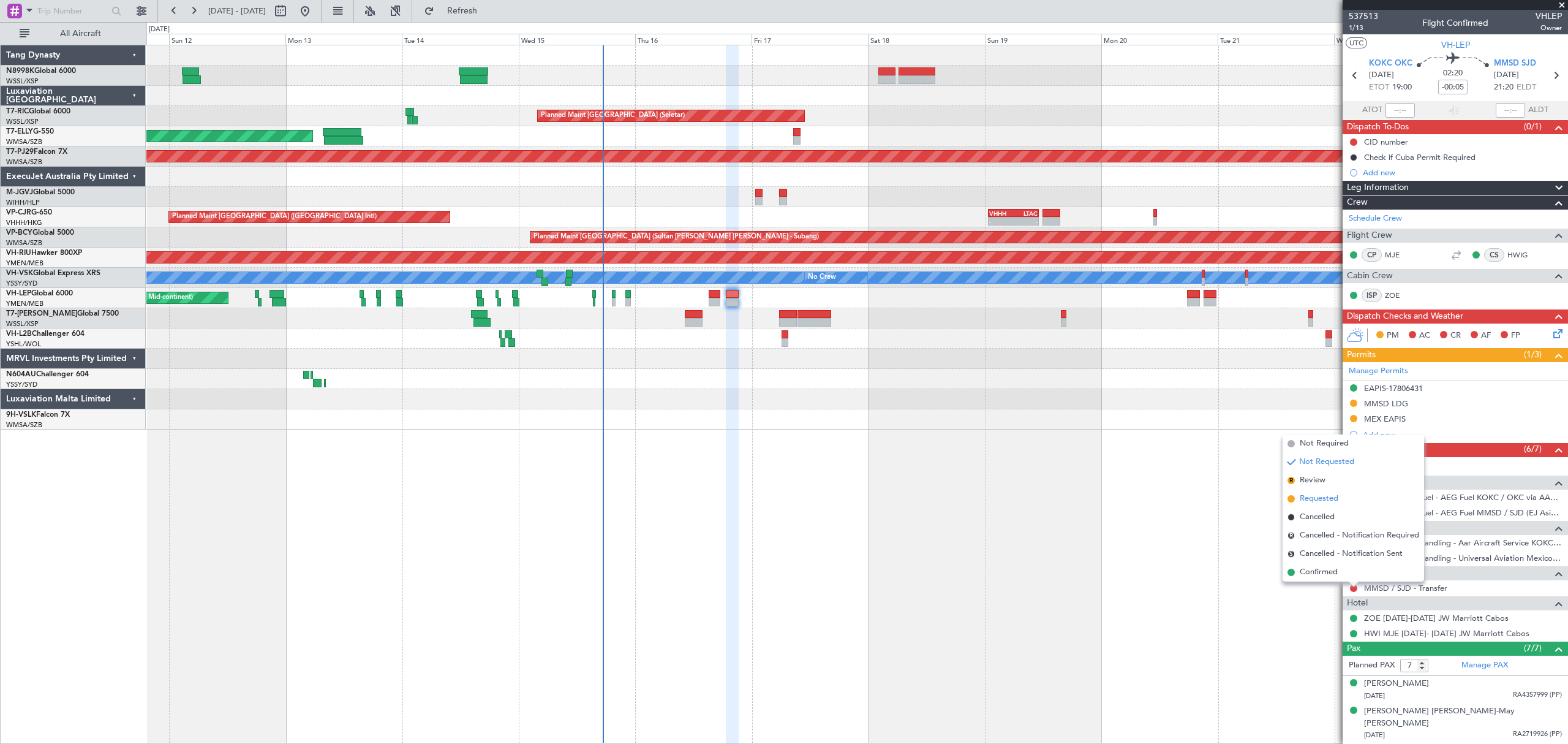
click at [1321, 501] on span "Requested" at bounding box center [1319, 499] width 39 height 12
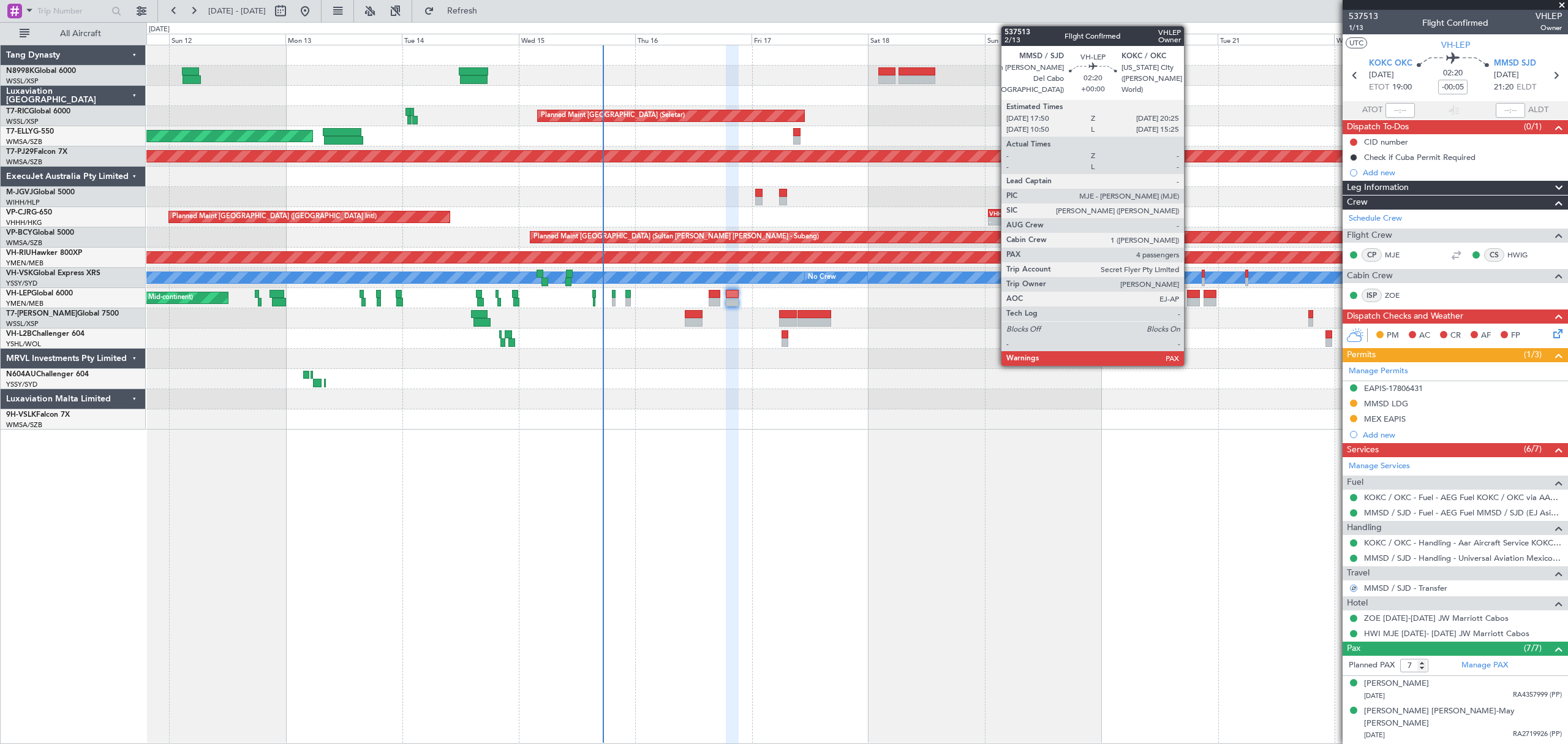
click at [1191, 294] on div at bounding box center [1193, 294] width 13 height 8
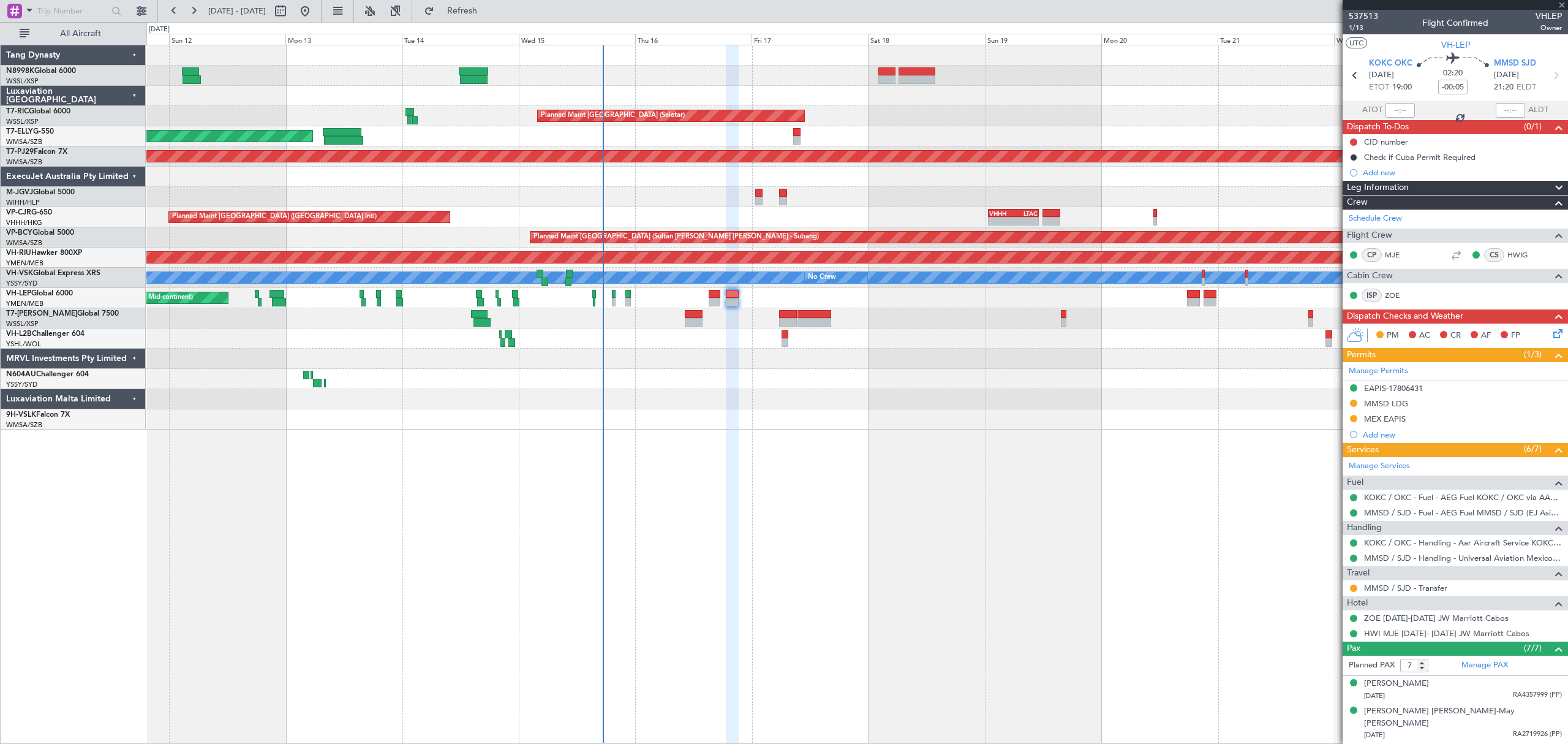
type input "4"
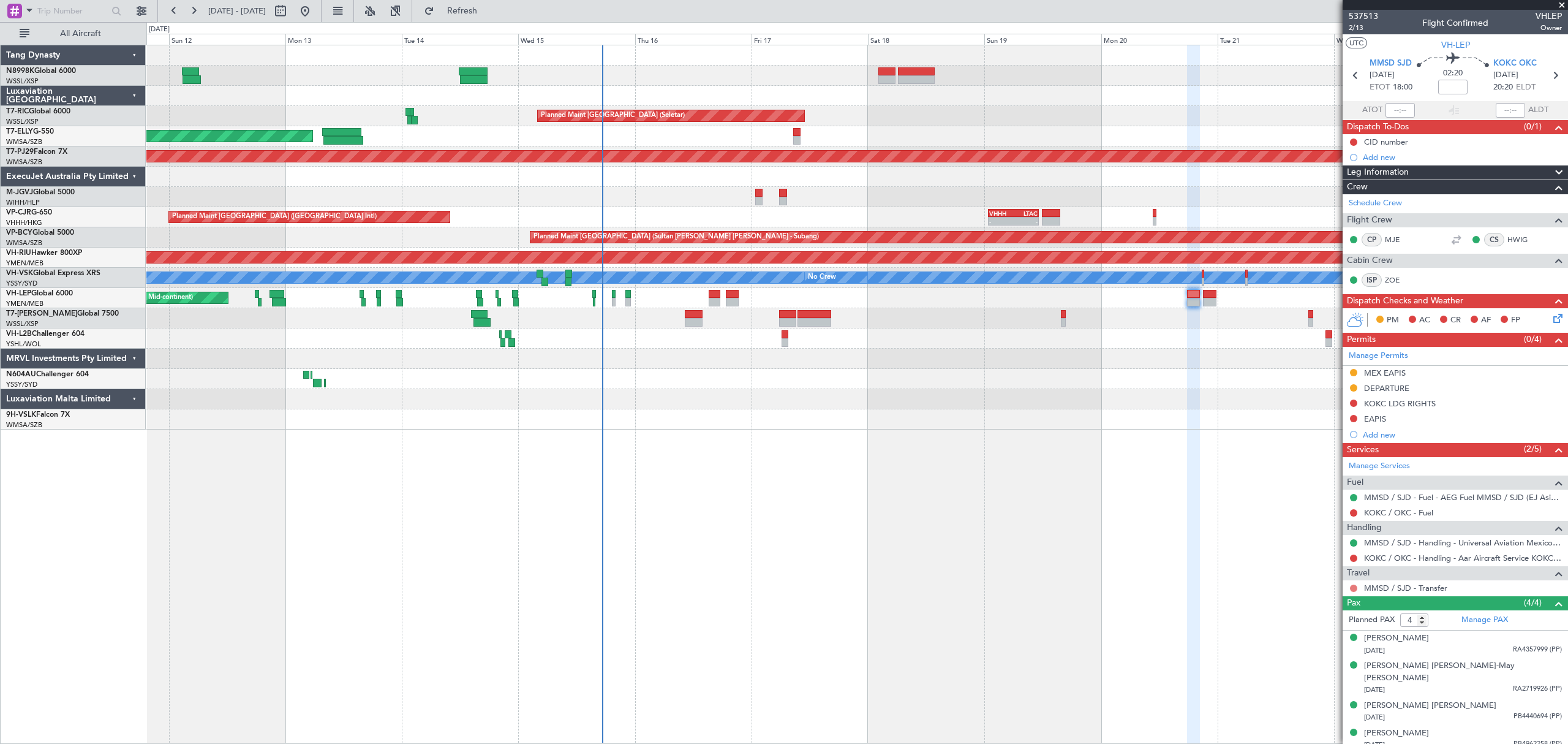
click at [1353, 591] on button at bounding box center [1353, 588] width 8 height 8
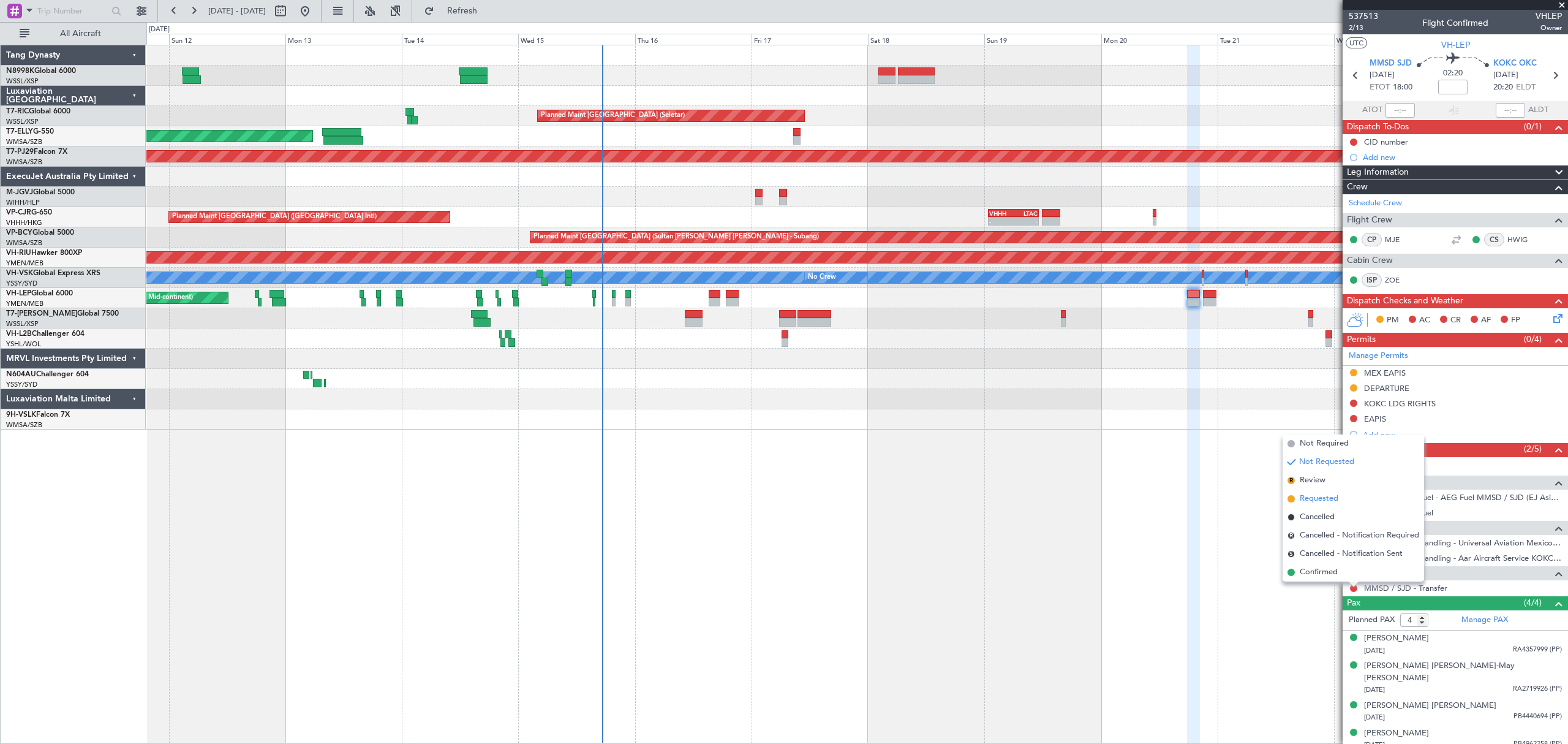
click at [1314, 501] on span "Requested" at bounding box center [1319, 499] width 39 height 12
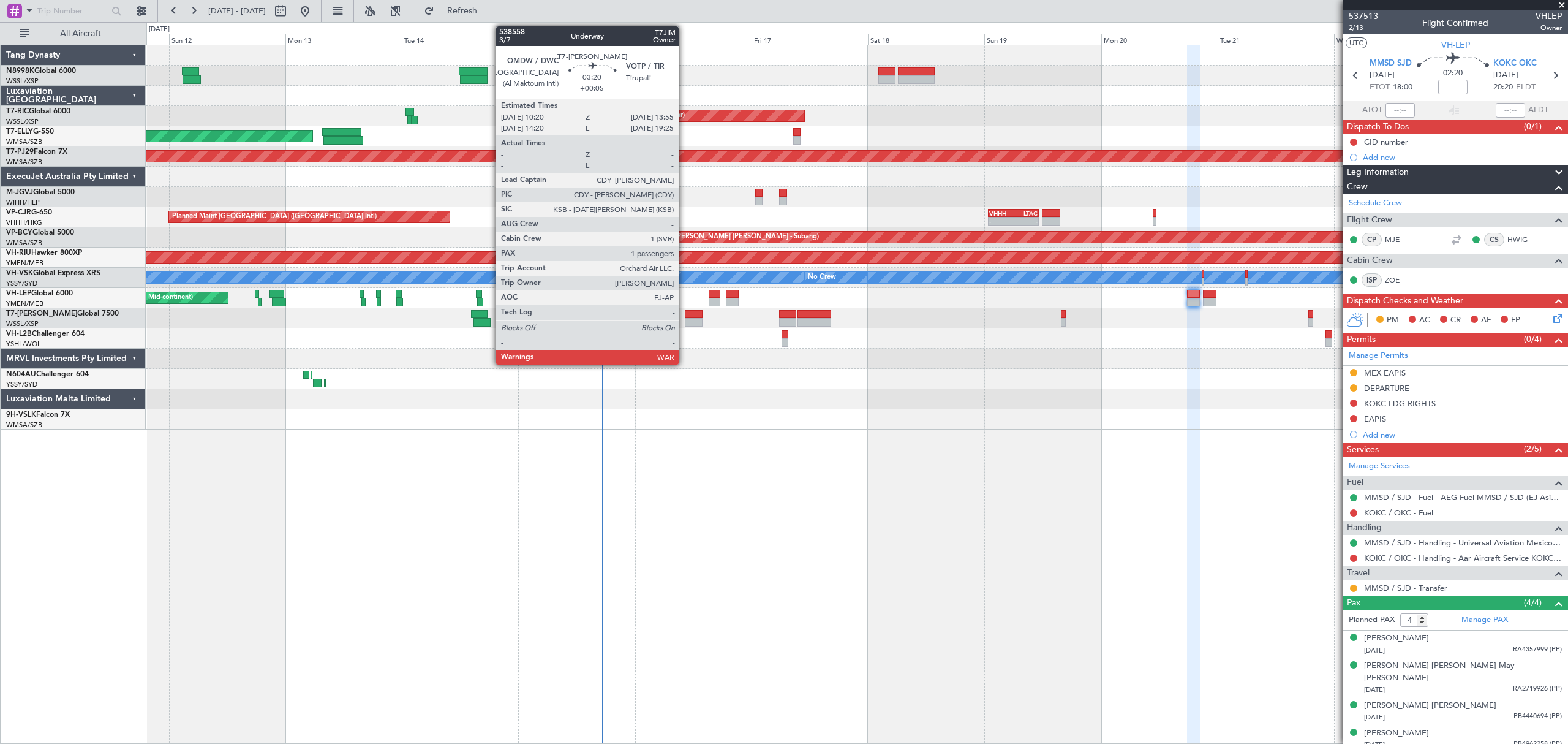
click at [686, 317] on div at bounding box center [693, 315] width 18 height 8
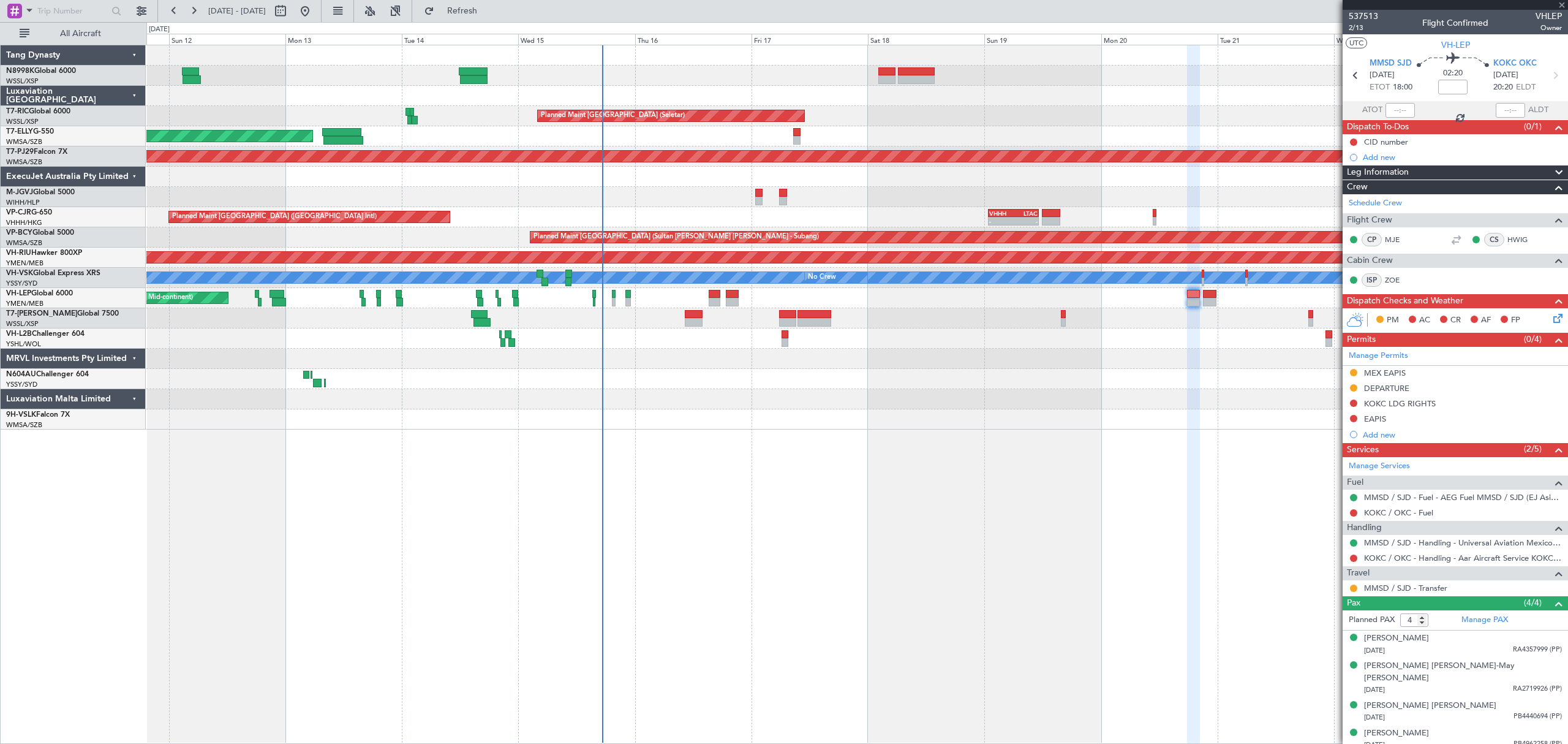
type input "+00:05"
type input "1"
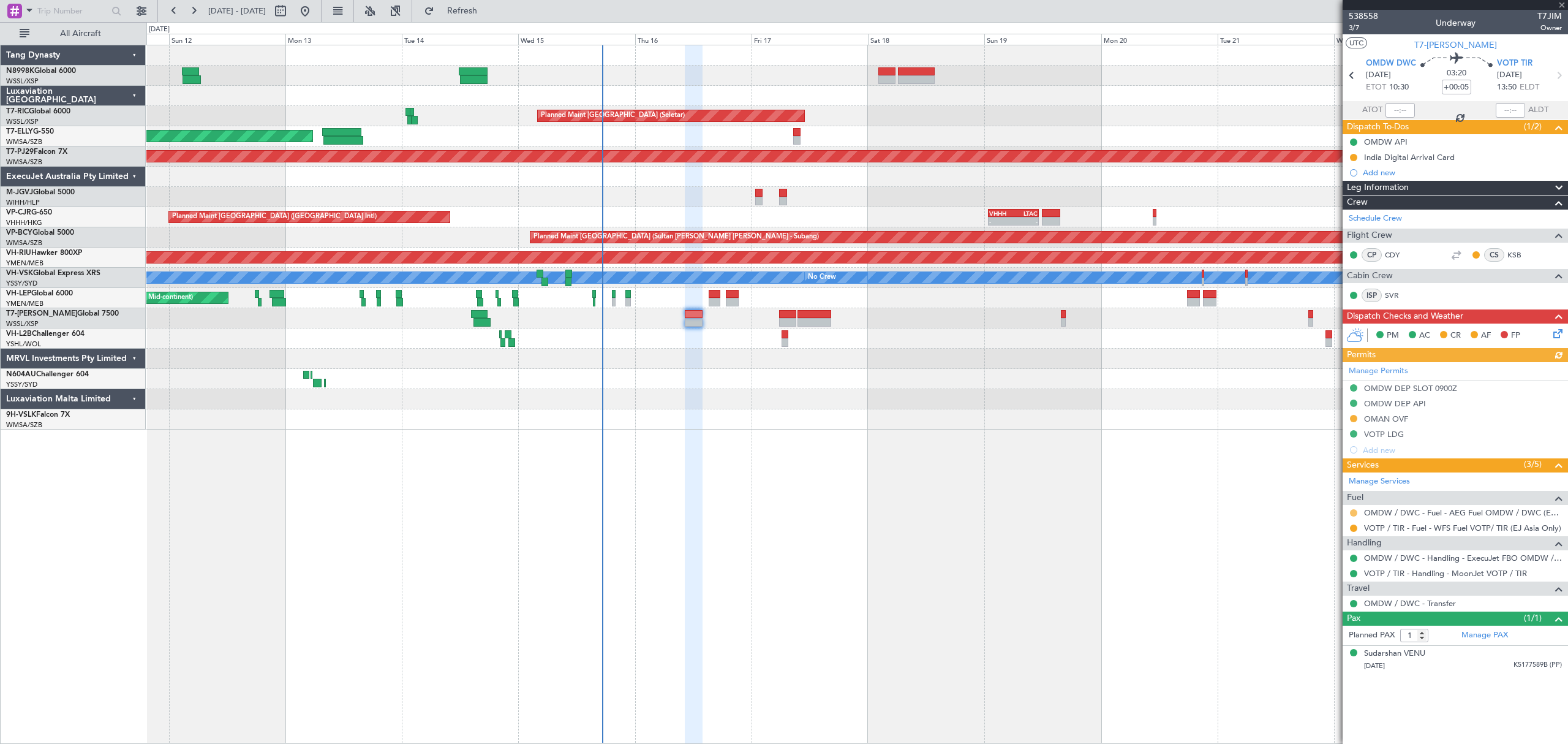
click at [1355, 515] on button at bounding box center [1353, 512] width 8 height 8
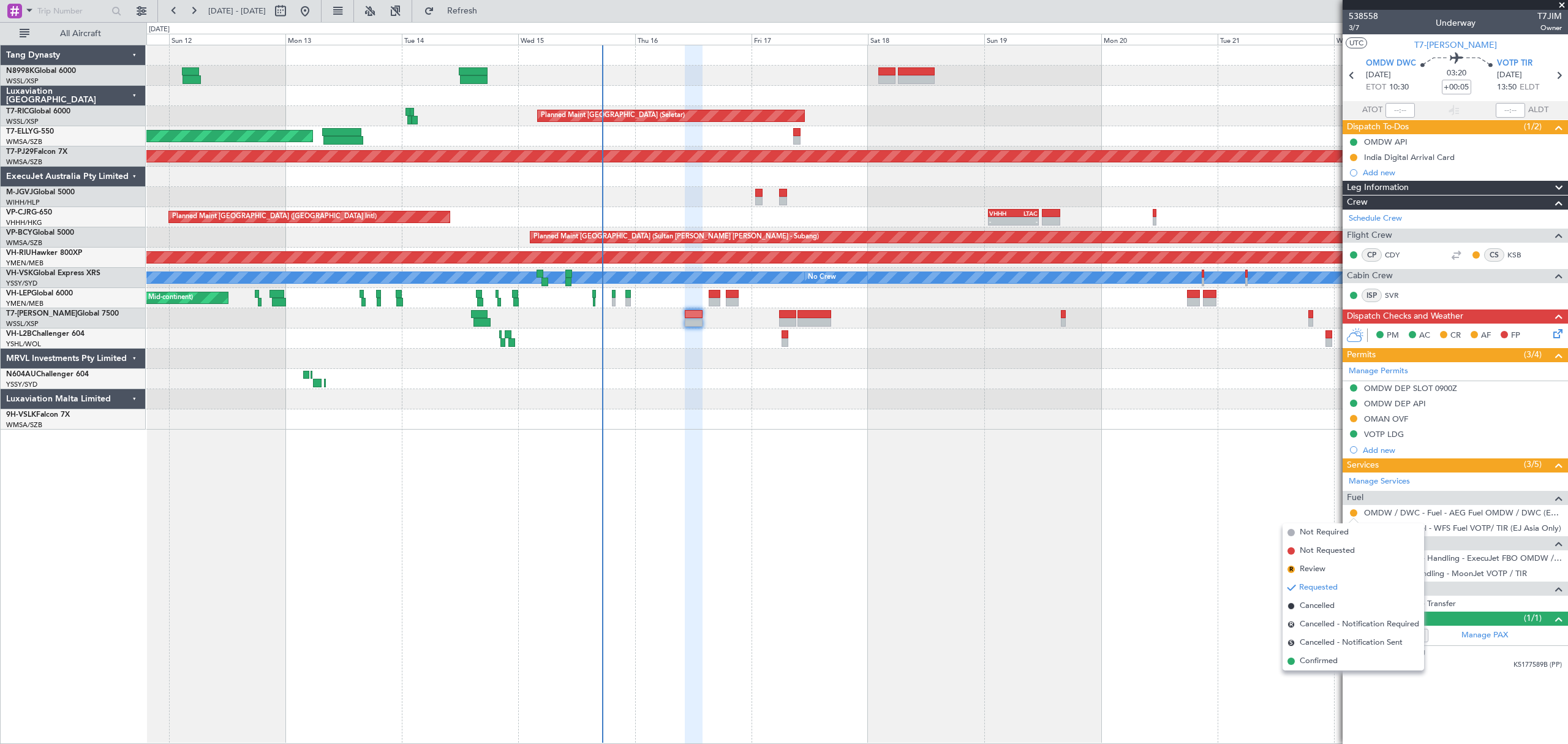
click at [1325, 662] on span "Confirmed" at bounding box center [1319, 661] width 38 height 12
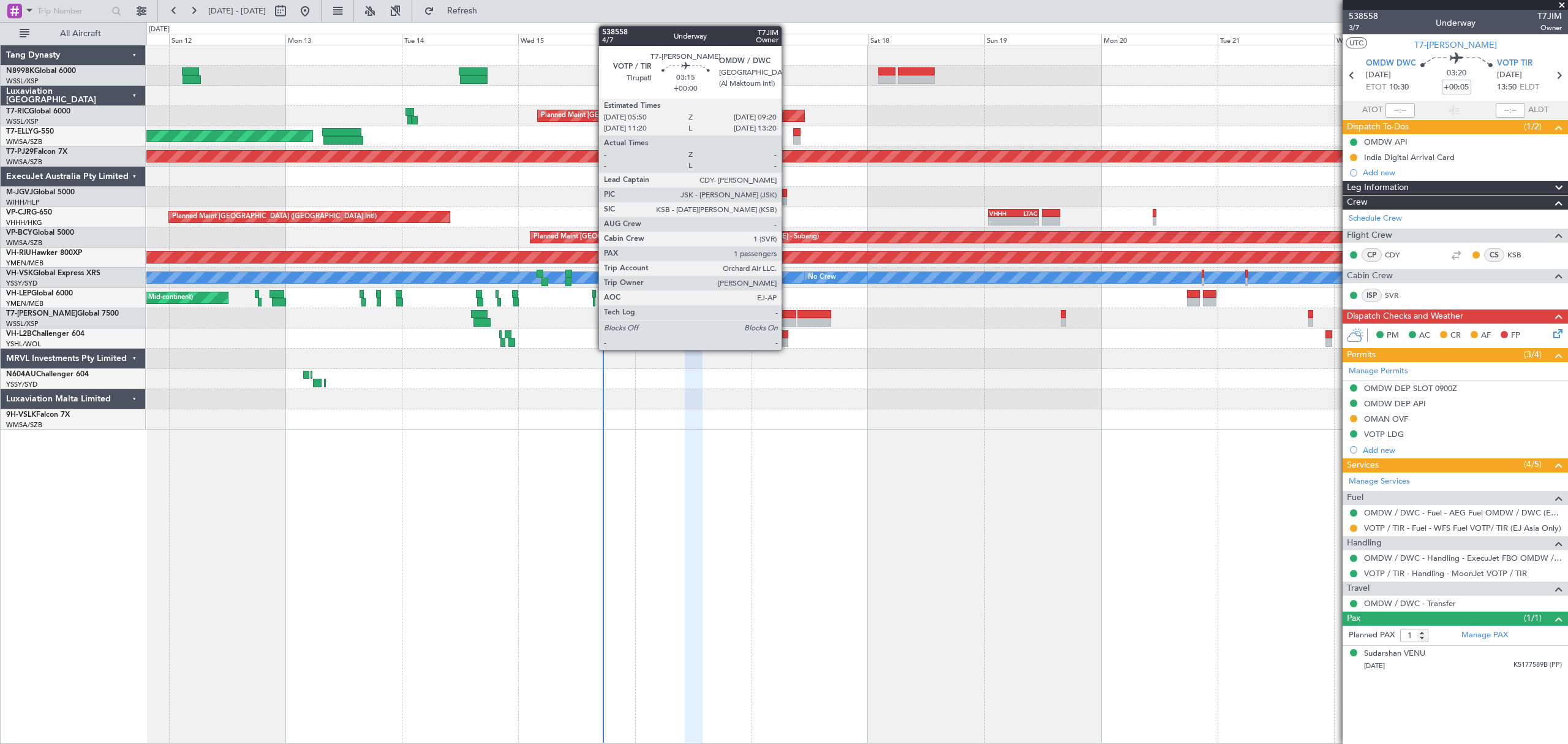
click at [787, 319] on div at bounding box center [788, 322] width 17 height 8
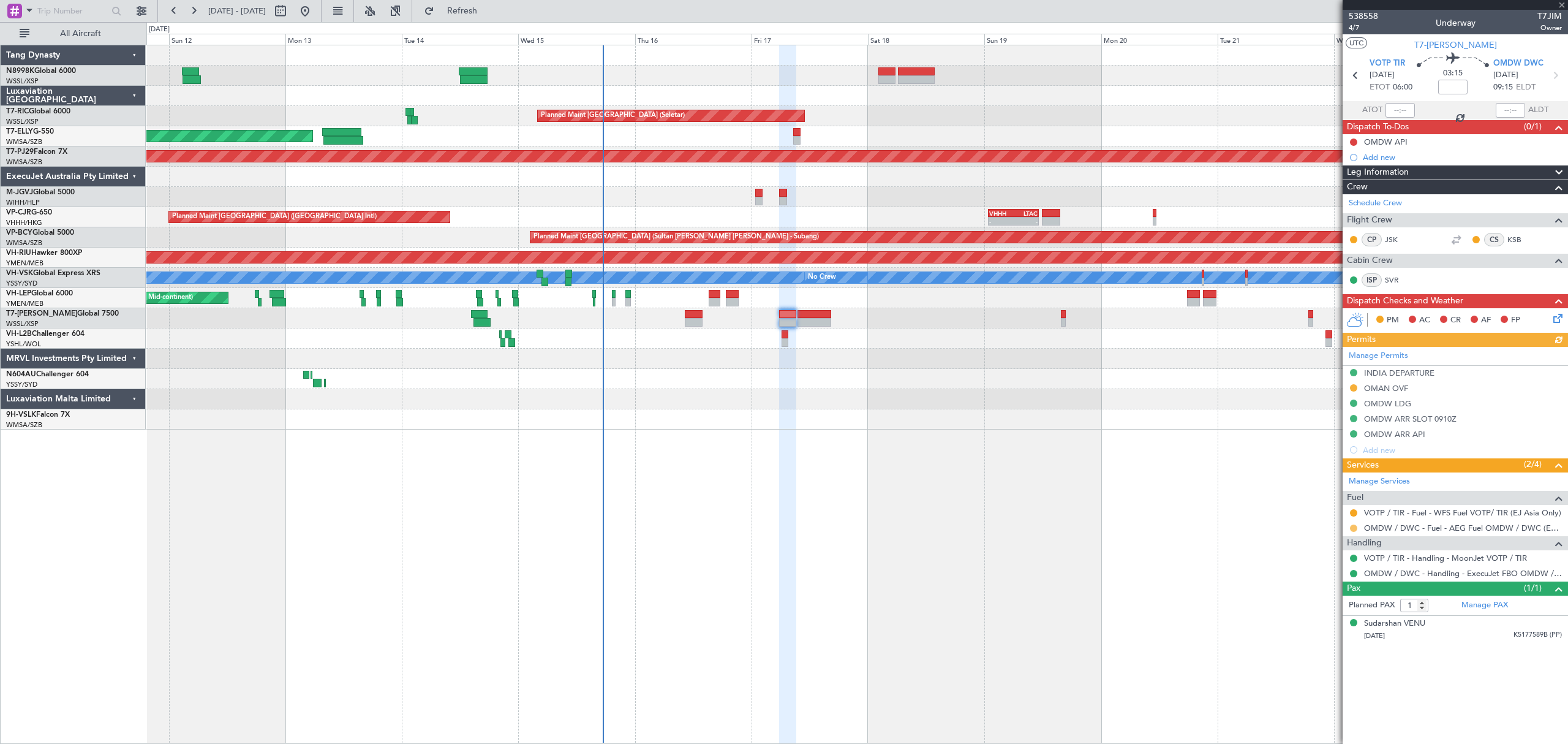
click at [1351, 528] on button at bounding box center [1353, 528] width 8 height 8
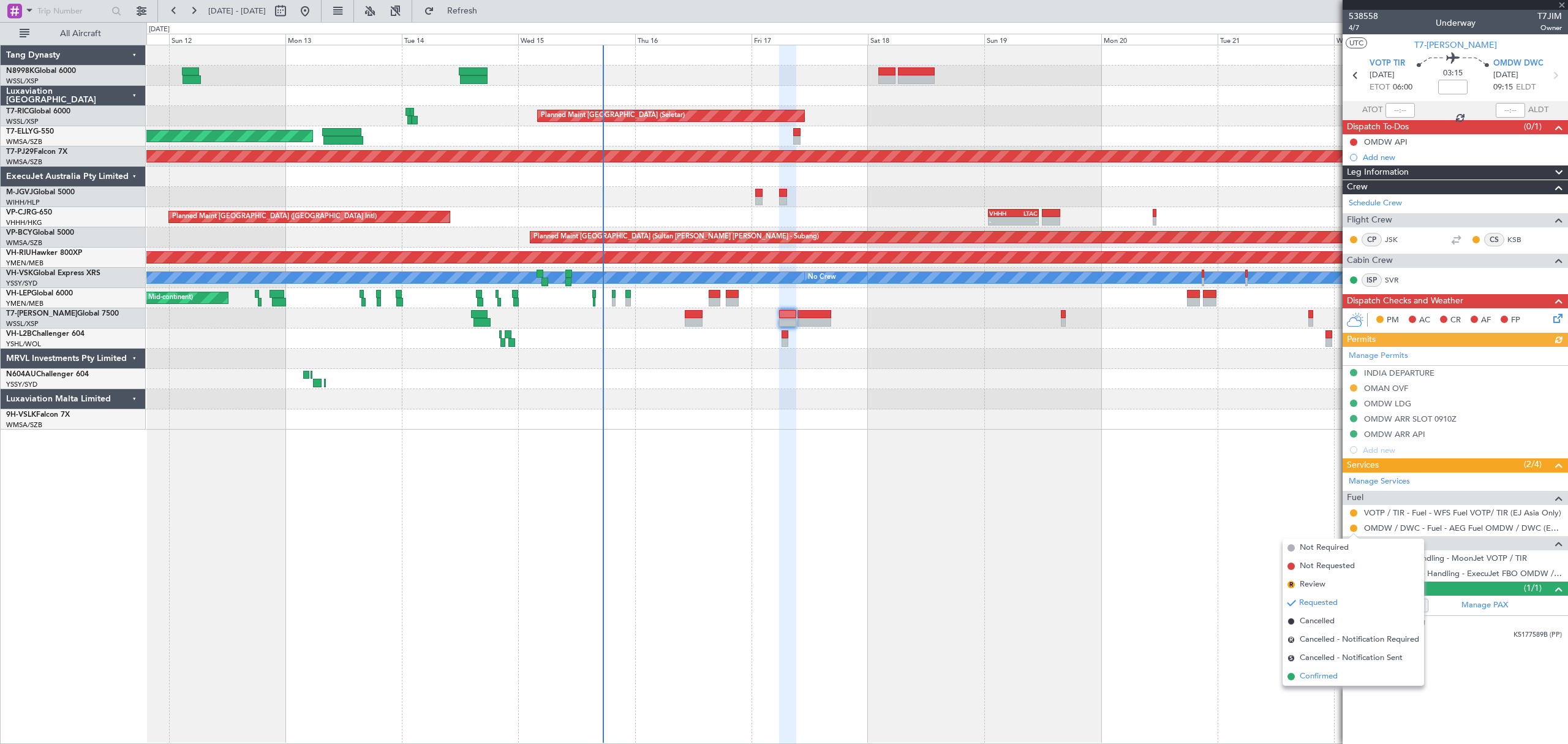
click at [1316, 671] on span "Confirmed" at bounding box center [1319, 676] width 38 height 12
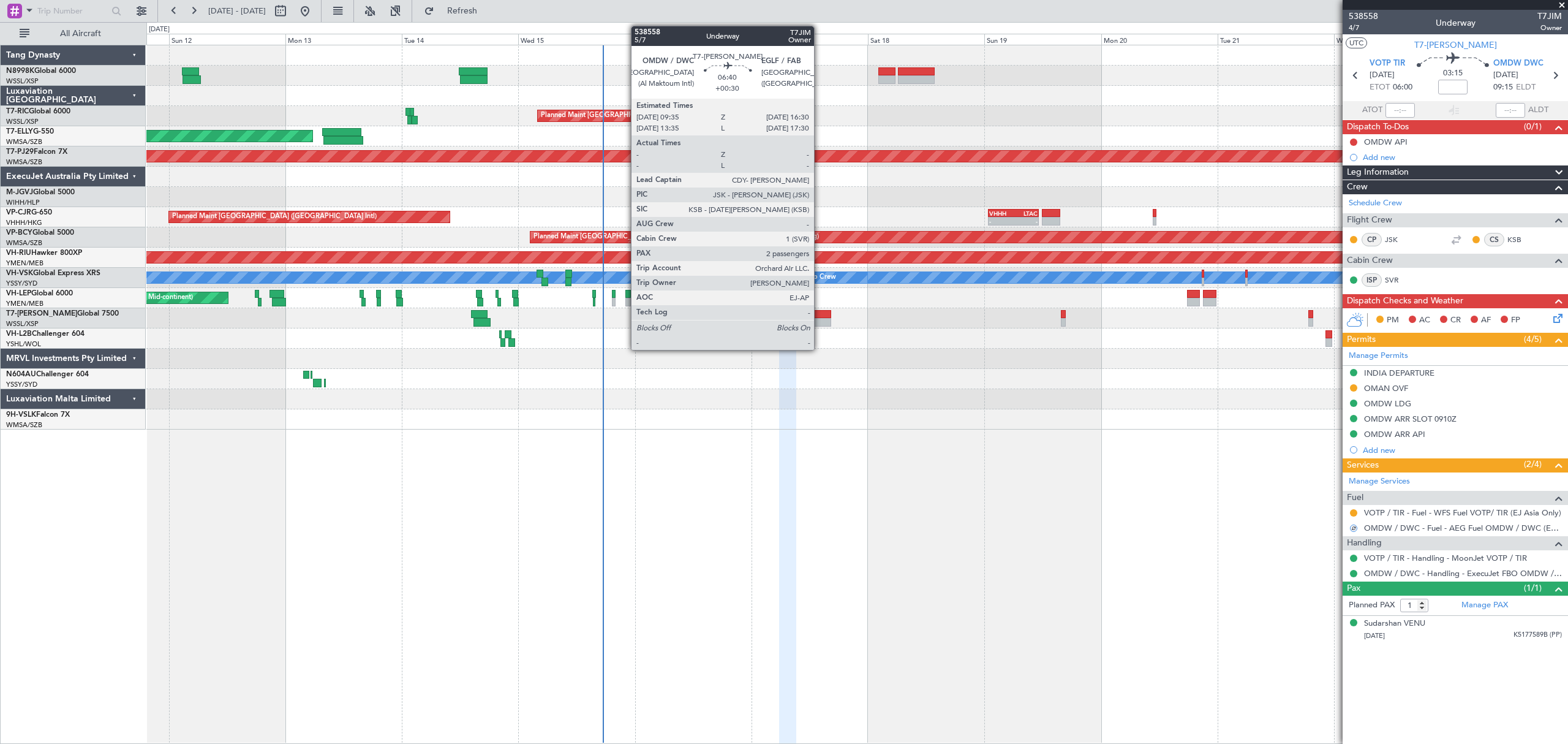
click at [820, 322] on div at bounding box center [814, 322] width 34 height 8
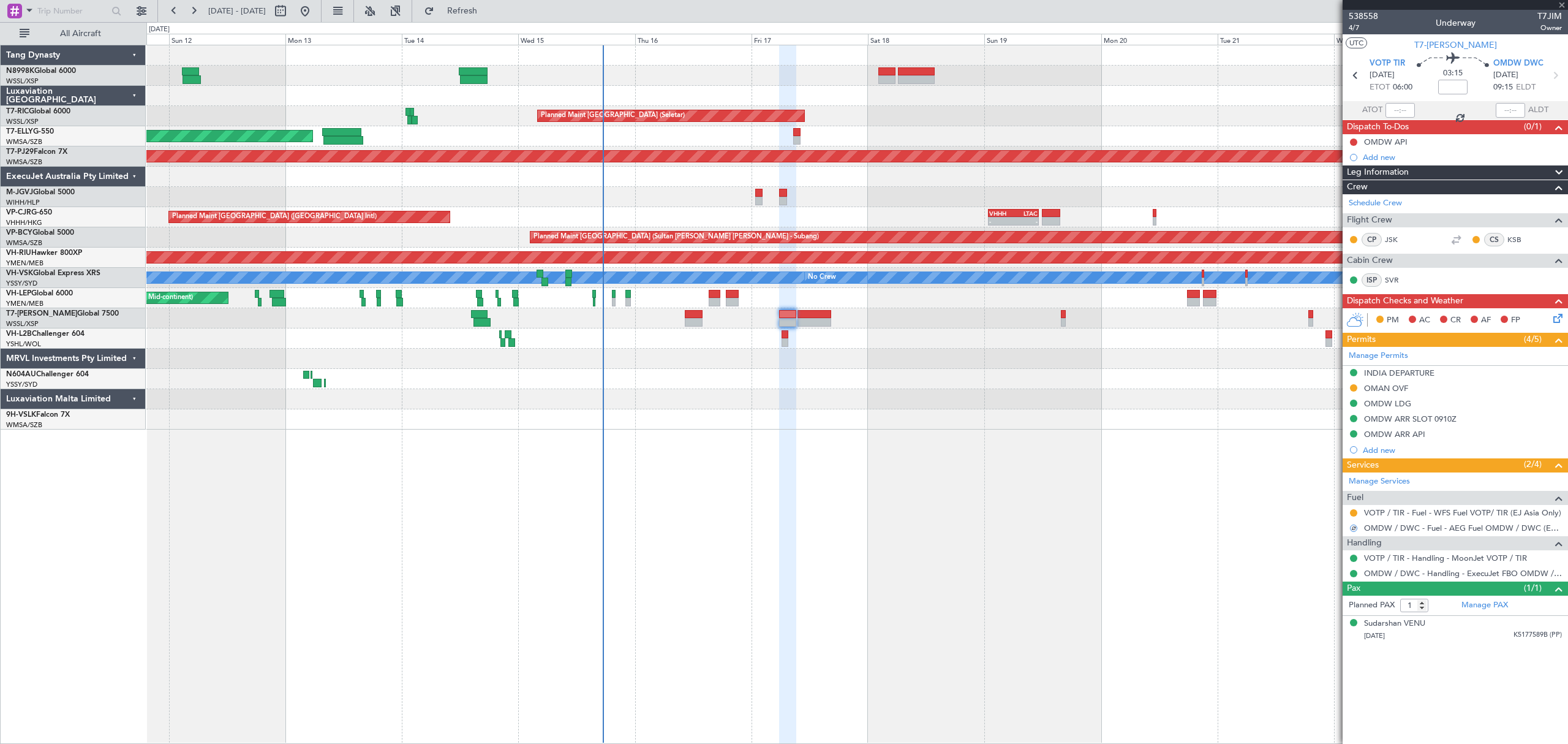
type input "+00:30"
type input "2"
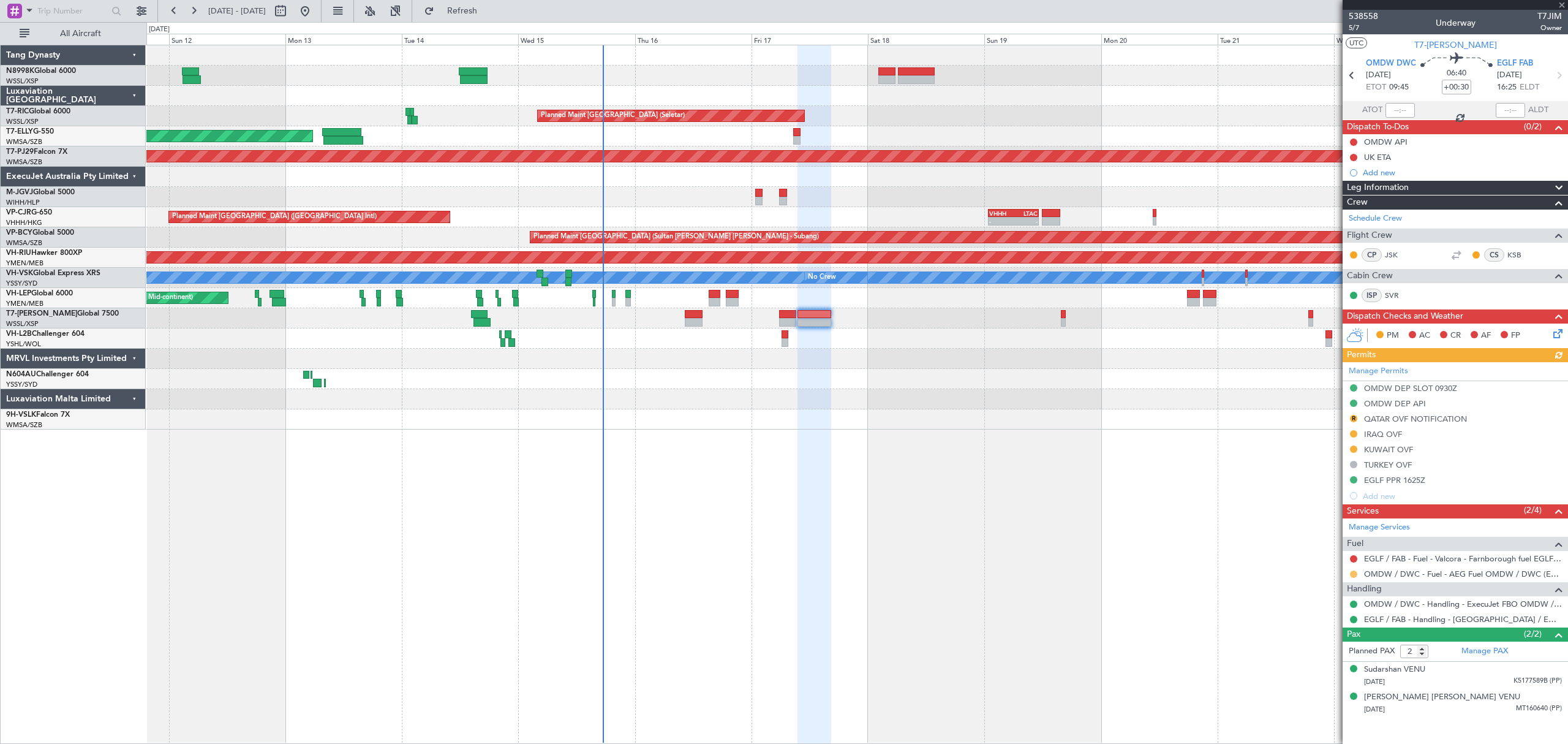
click at [1353, 572] on button at bounding box center [1353, 574] width 8 height 8
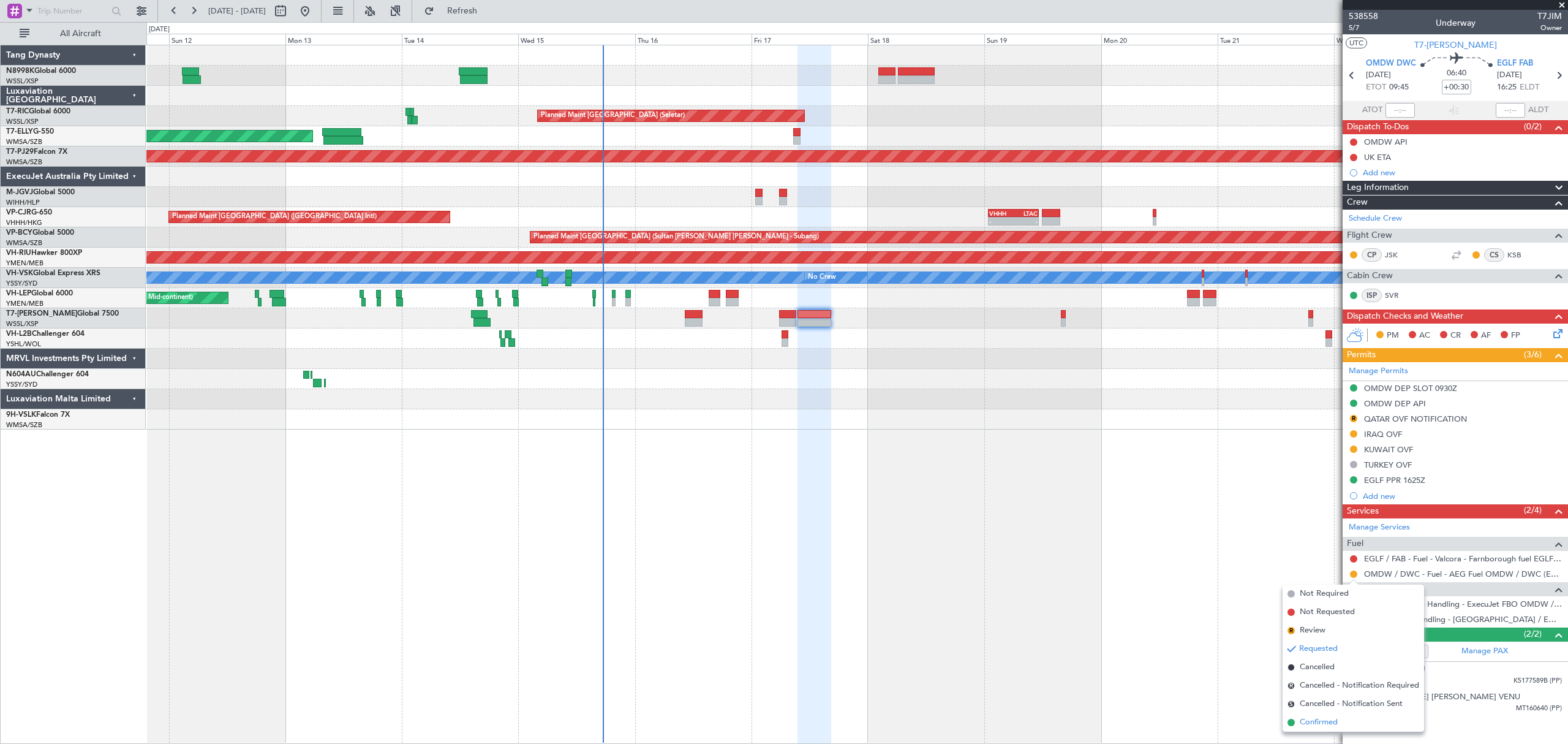
click at [1316, 721] on span "Confirmed" at bounding box center [1319, 722] width 38 height 12
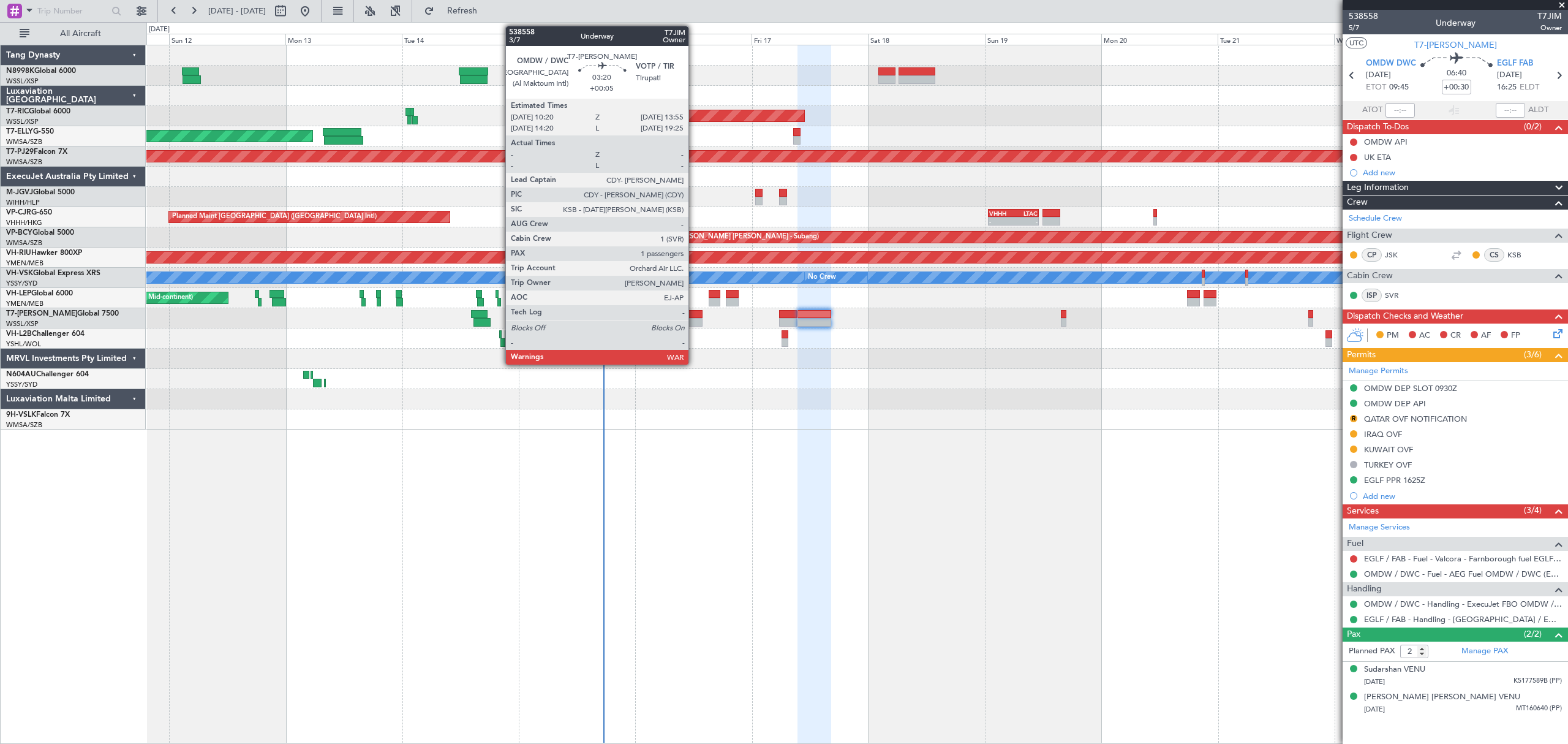
click at [694, 318] on div at bounding box center [693, 322] width 18 height 8
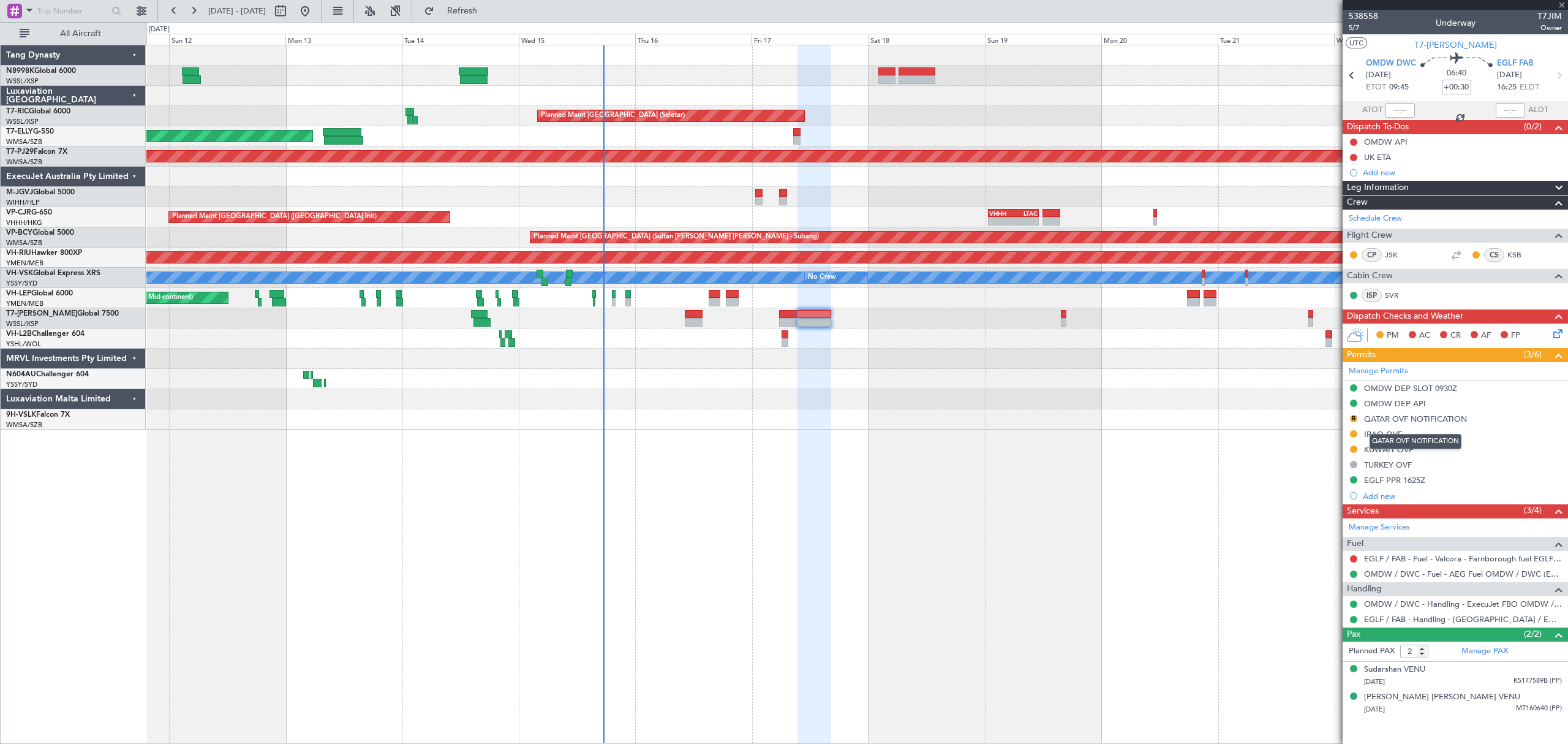
type input "+00:05"
type input "1"
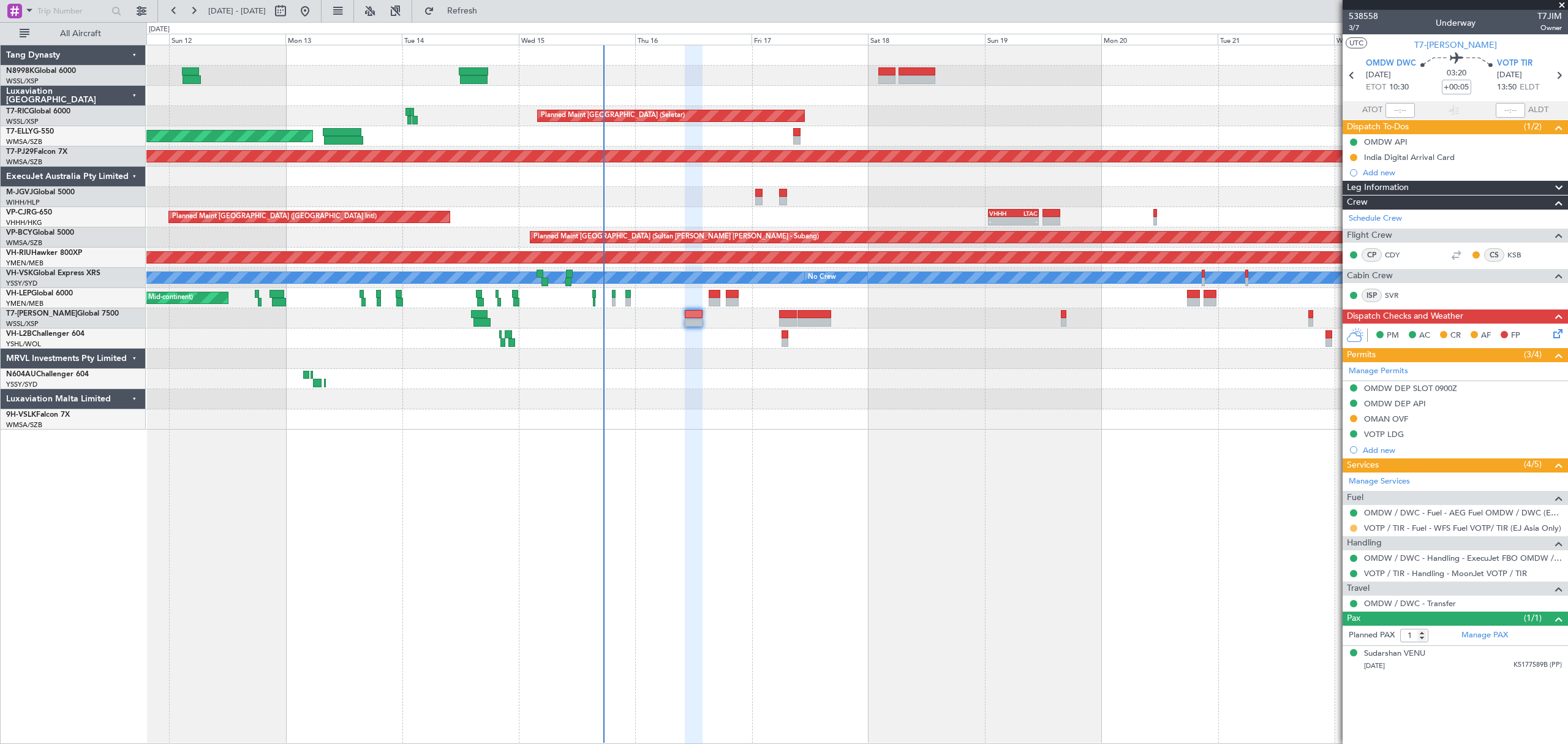
click at [1355, 531] on button at bounding box center [1353, 528] width 8 height 8
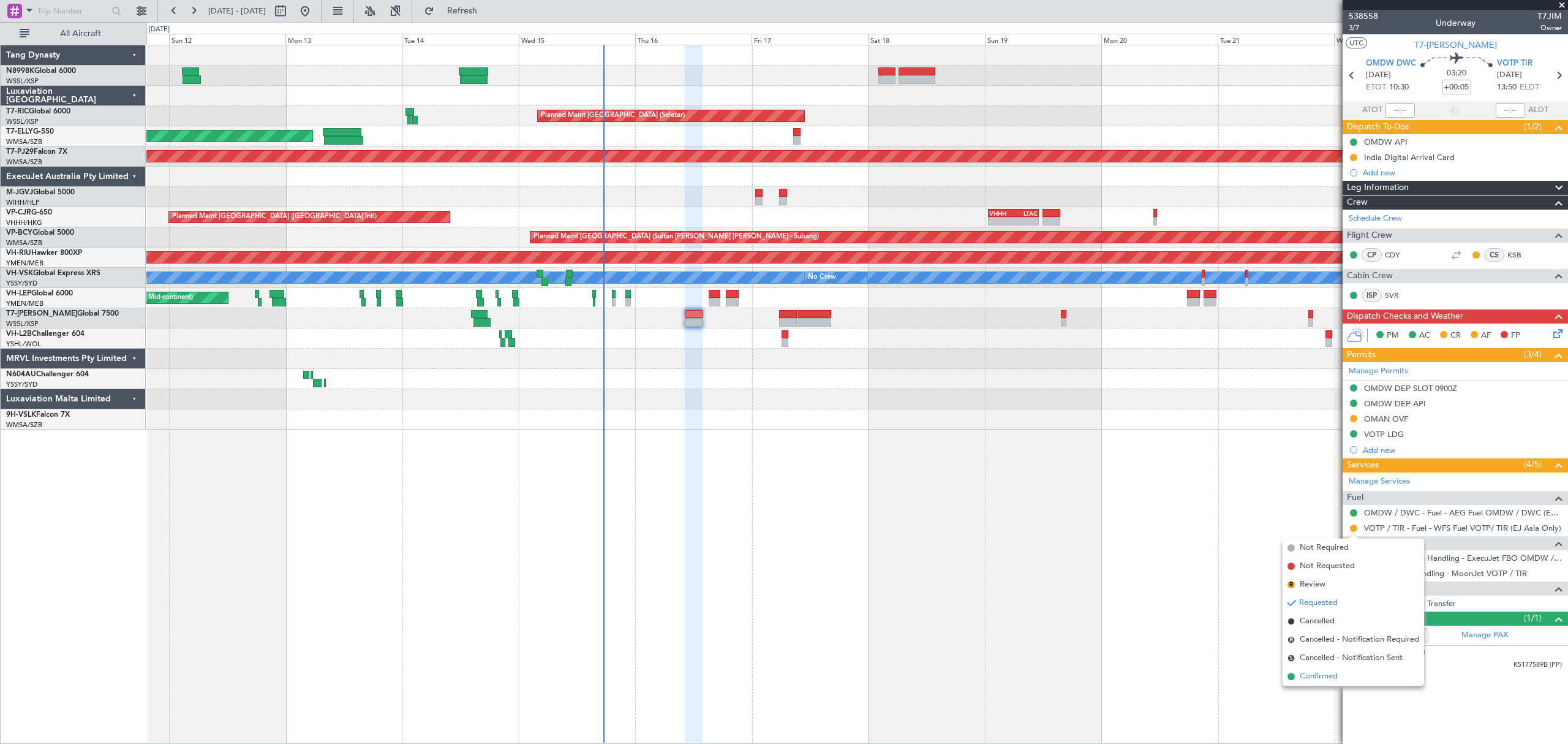
click at [1312, 670] on span "Confirmed" at bounding box center [1319, 676] width 38 height 12
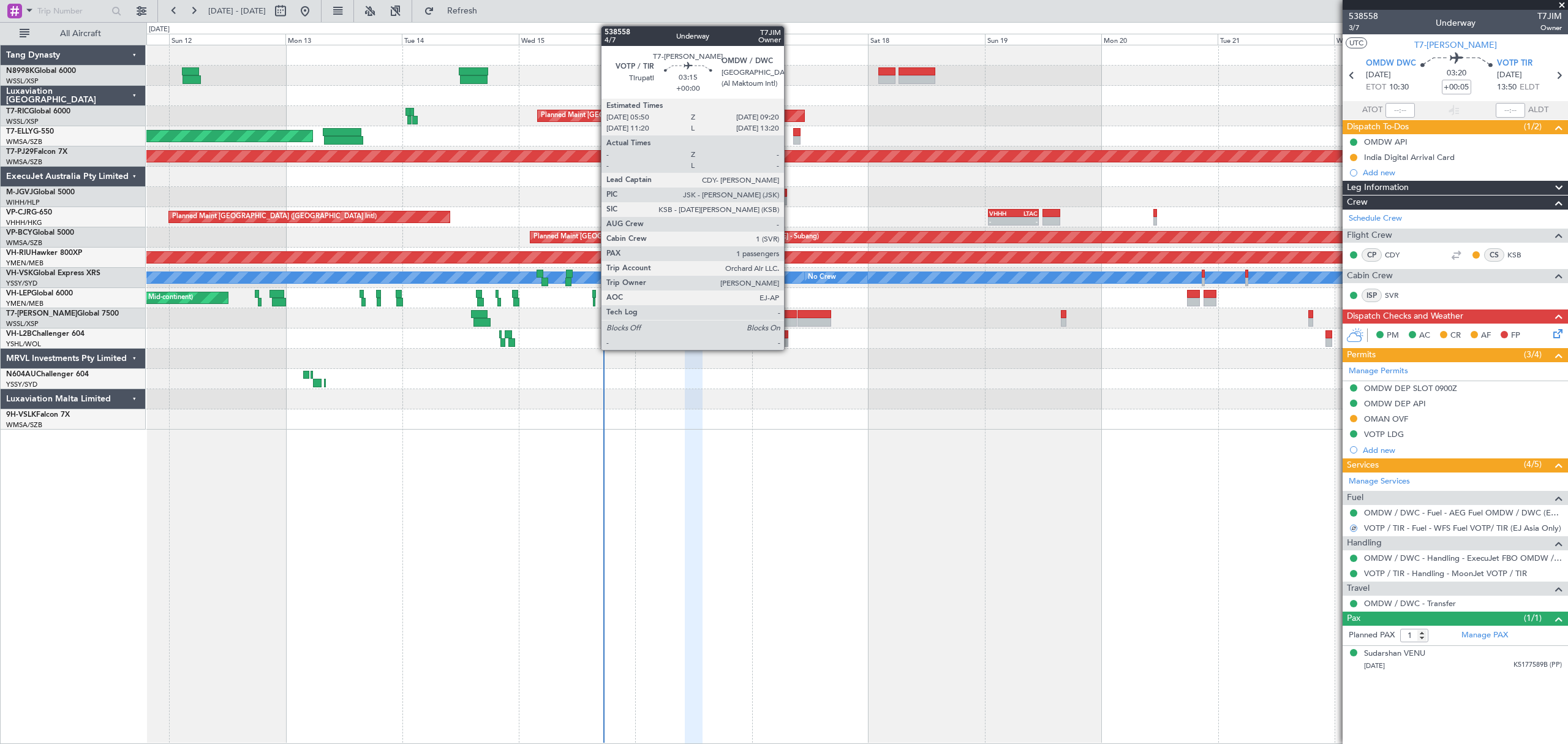
click at [789, 322] on div at bounding box center [788, 322] width 17 height 8
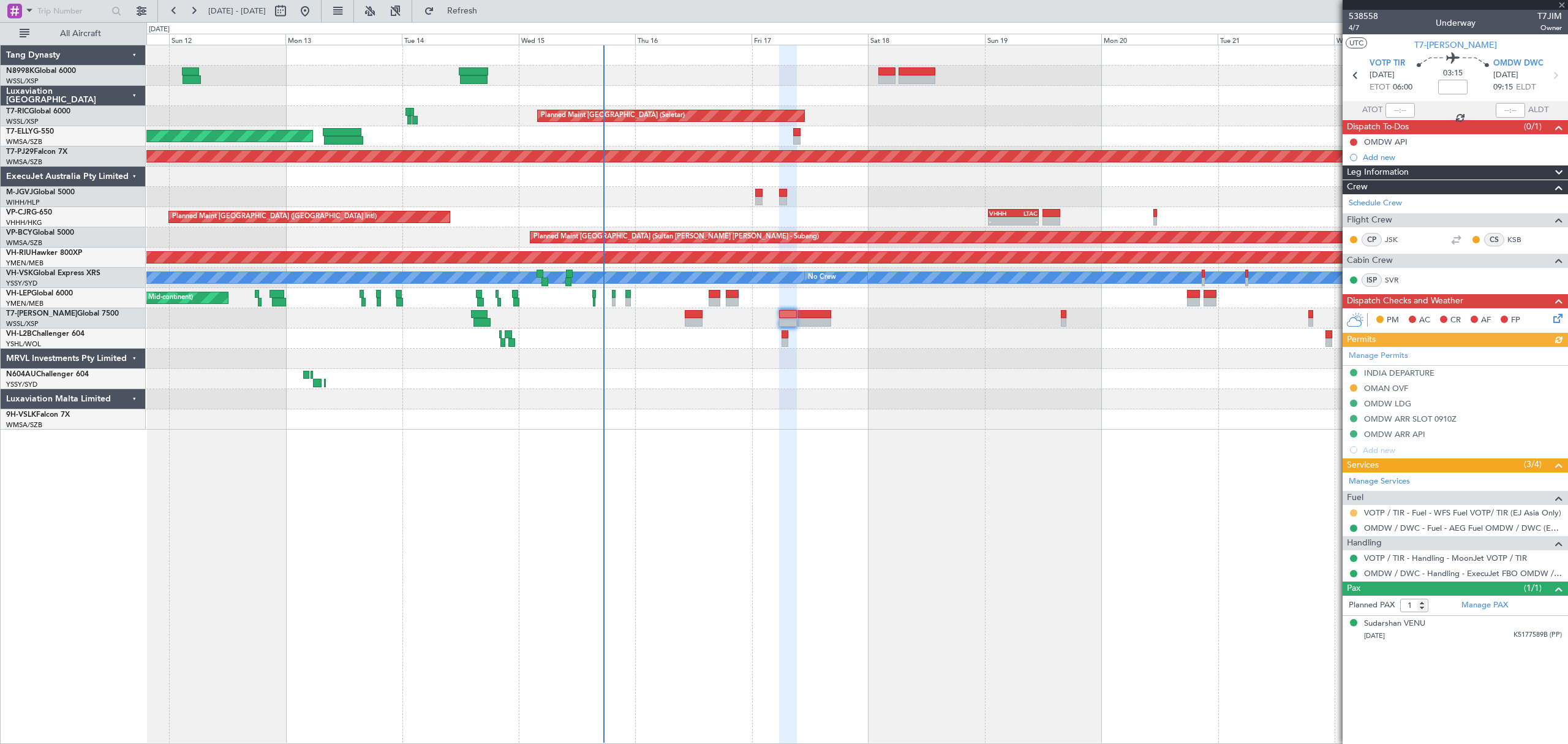
click at [1353, 515] on button at bounding box center [1353, 512] width 8 height 8
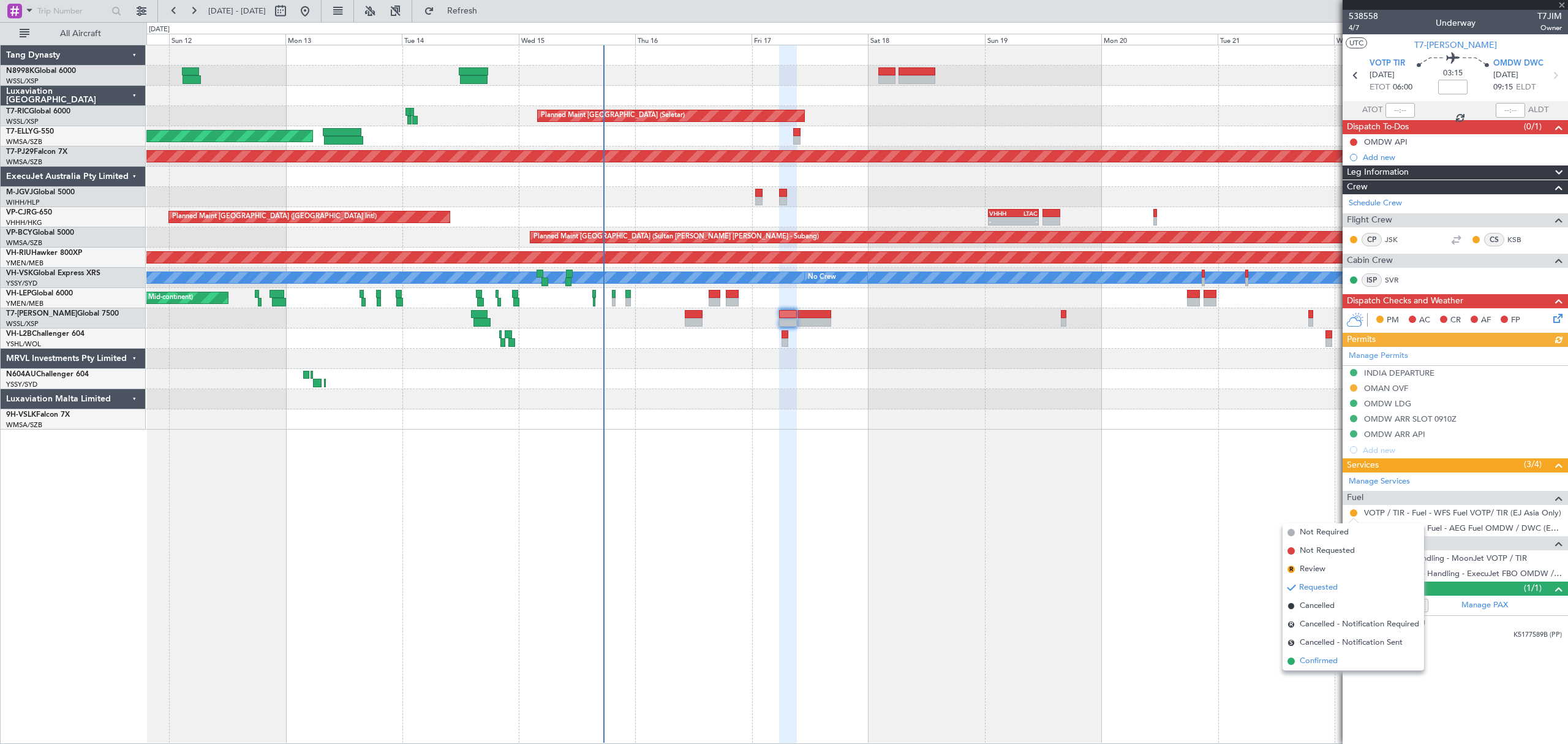
click at [1300, 664] on span "Confirmed" at bounding box center [1319, 661] width 38 height 12
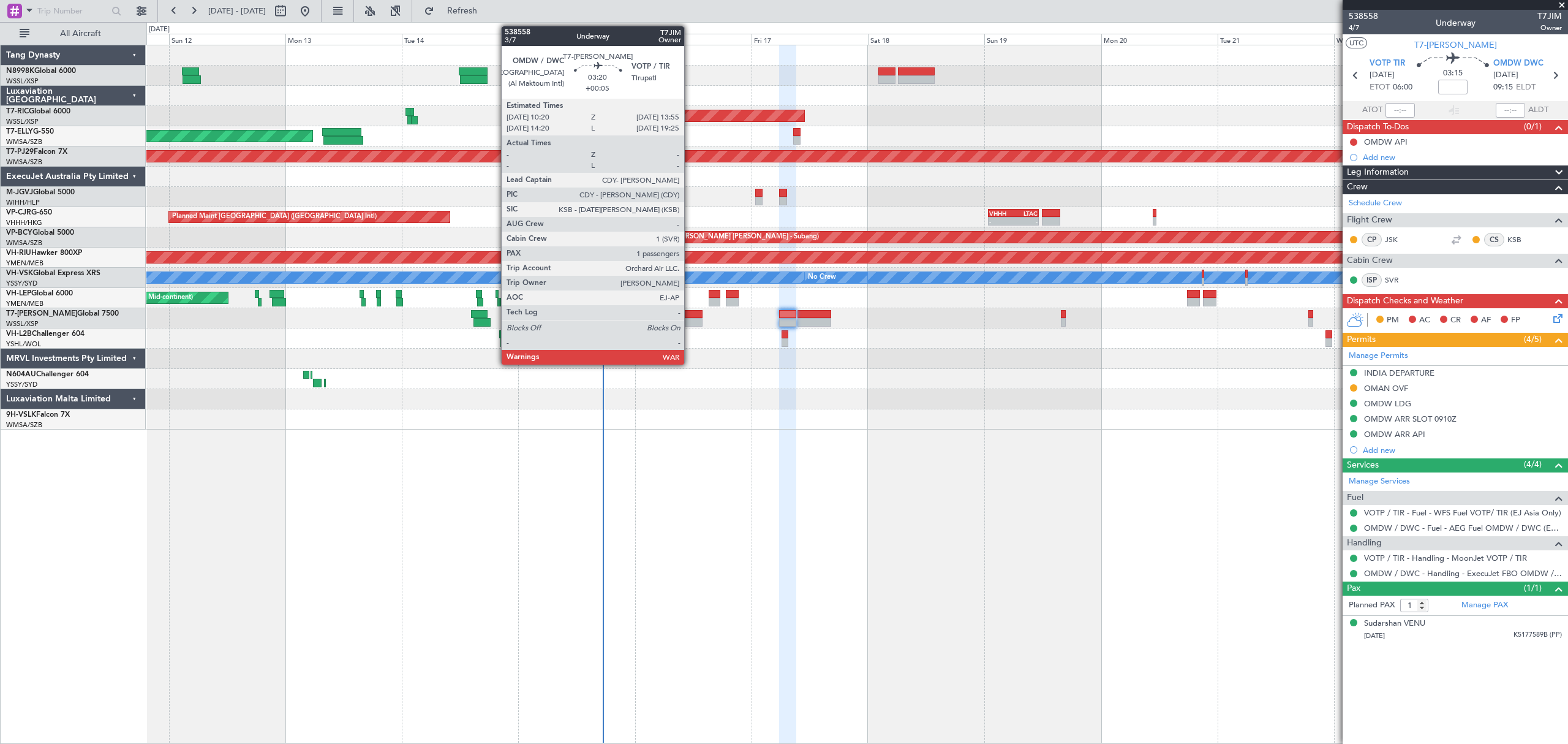
click at [690, 317] on div at bounding box center [693, 315] width 18 height 8
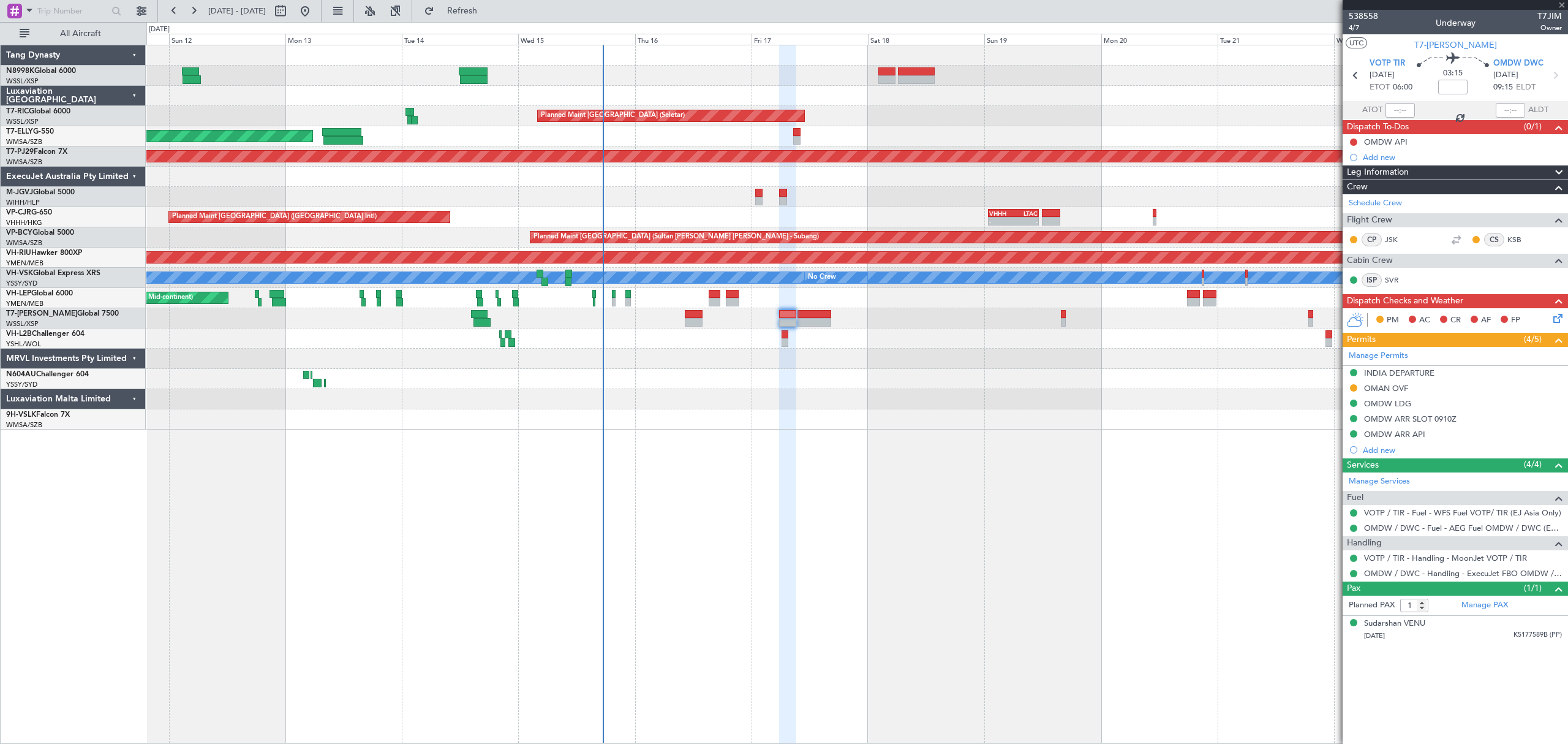
type input "+00:05"
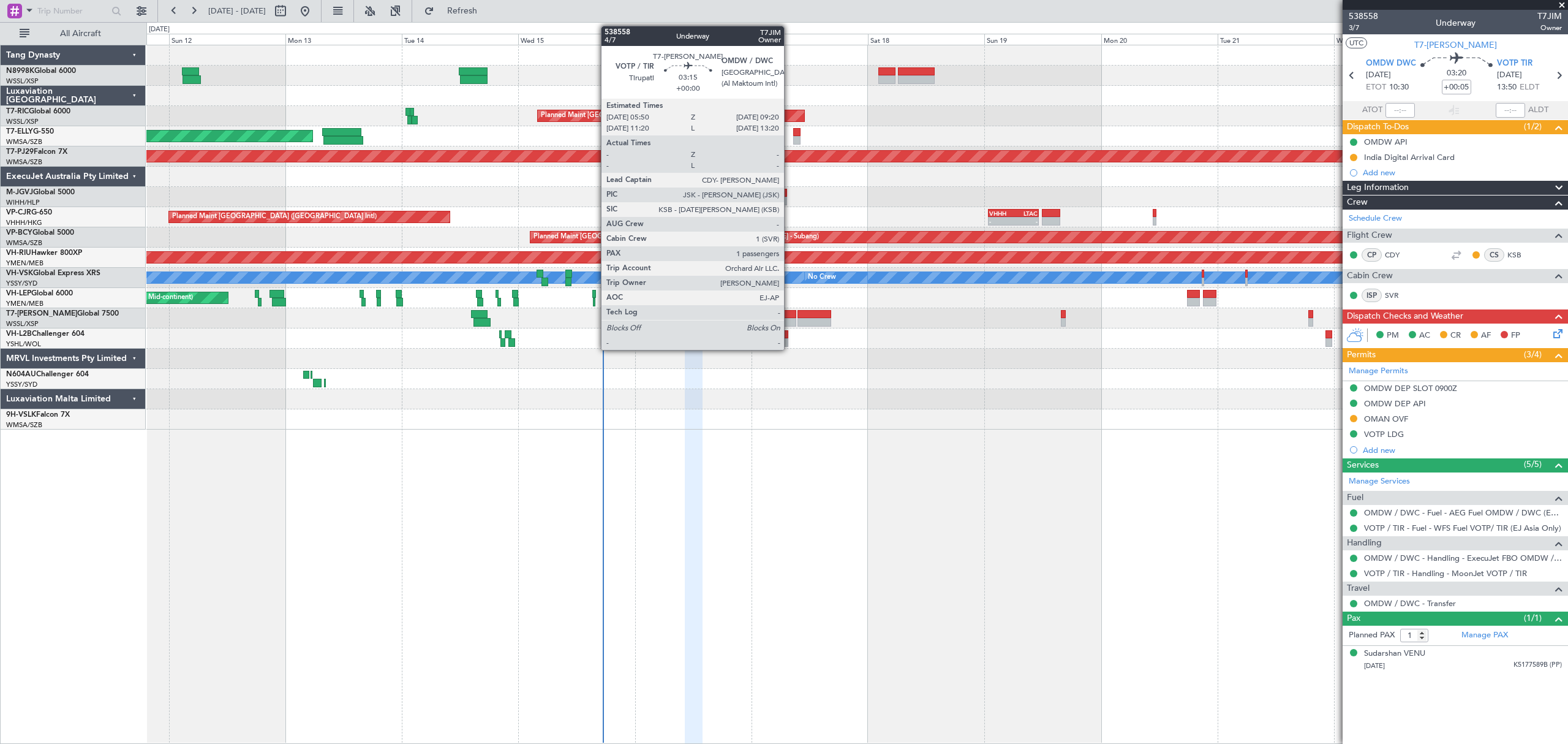
click at [789, 320] on div at bounding box center [788, 322] width 17 height 8
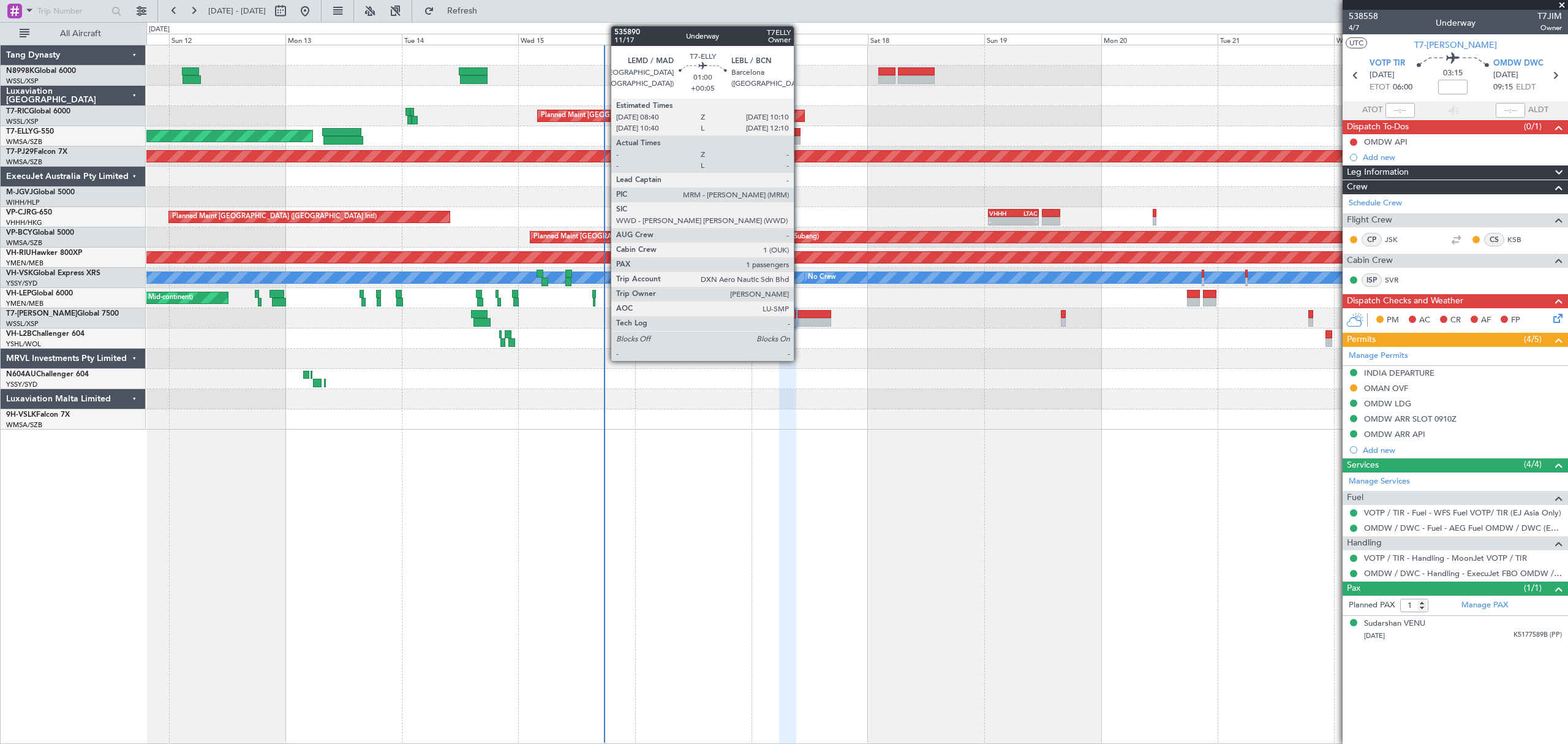
click at [800, 134] on div at bounding box center [796, 132] width 8 height 8
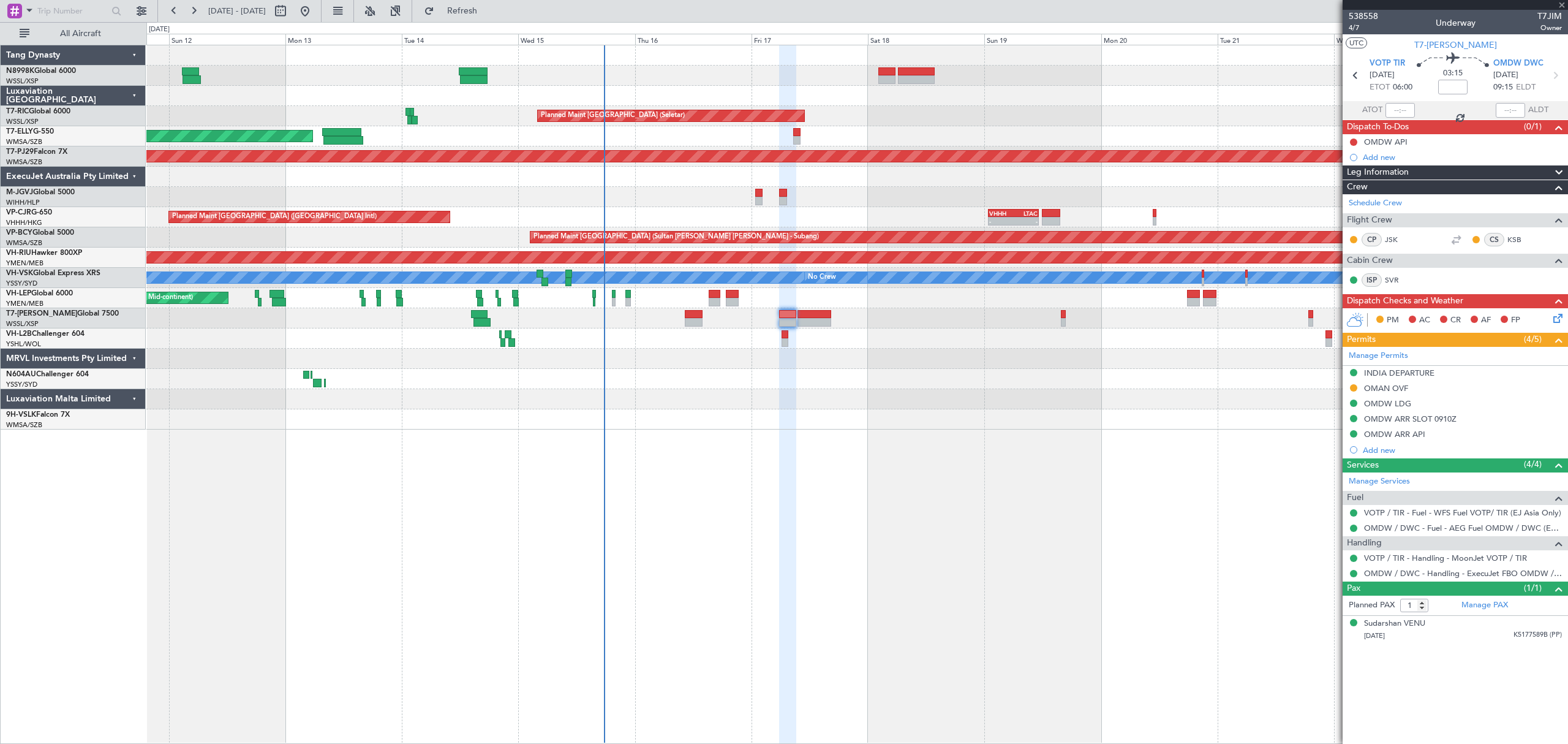
type input "+00:05"
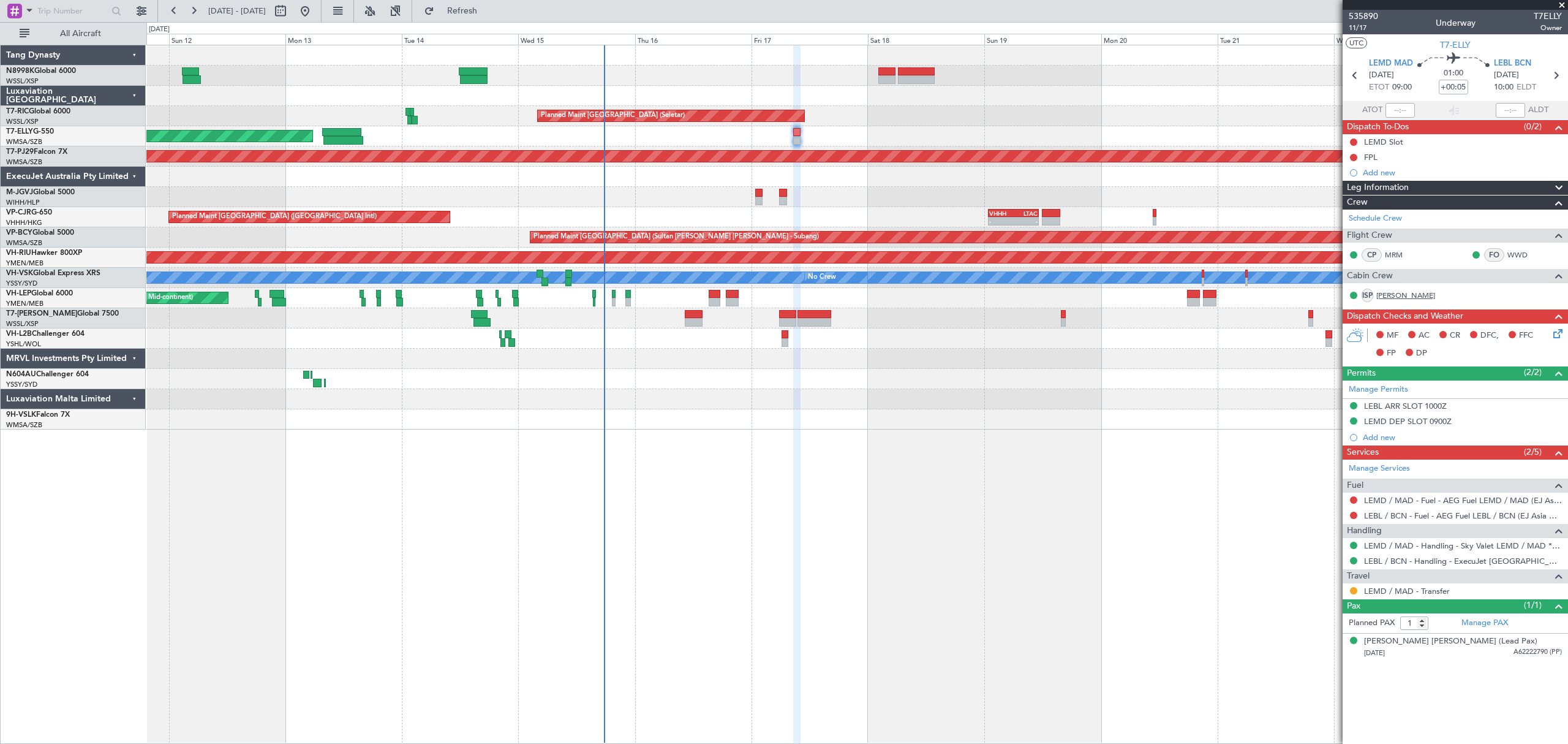
click at [1393, 299] on link "OUK" at bounding box center [1406, 295] width 59 height 11
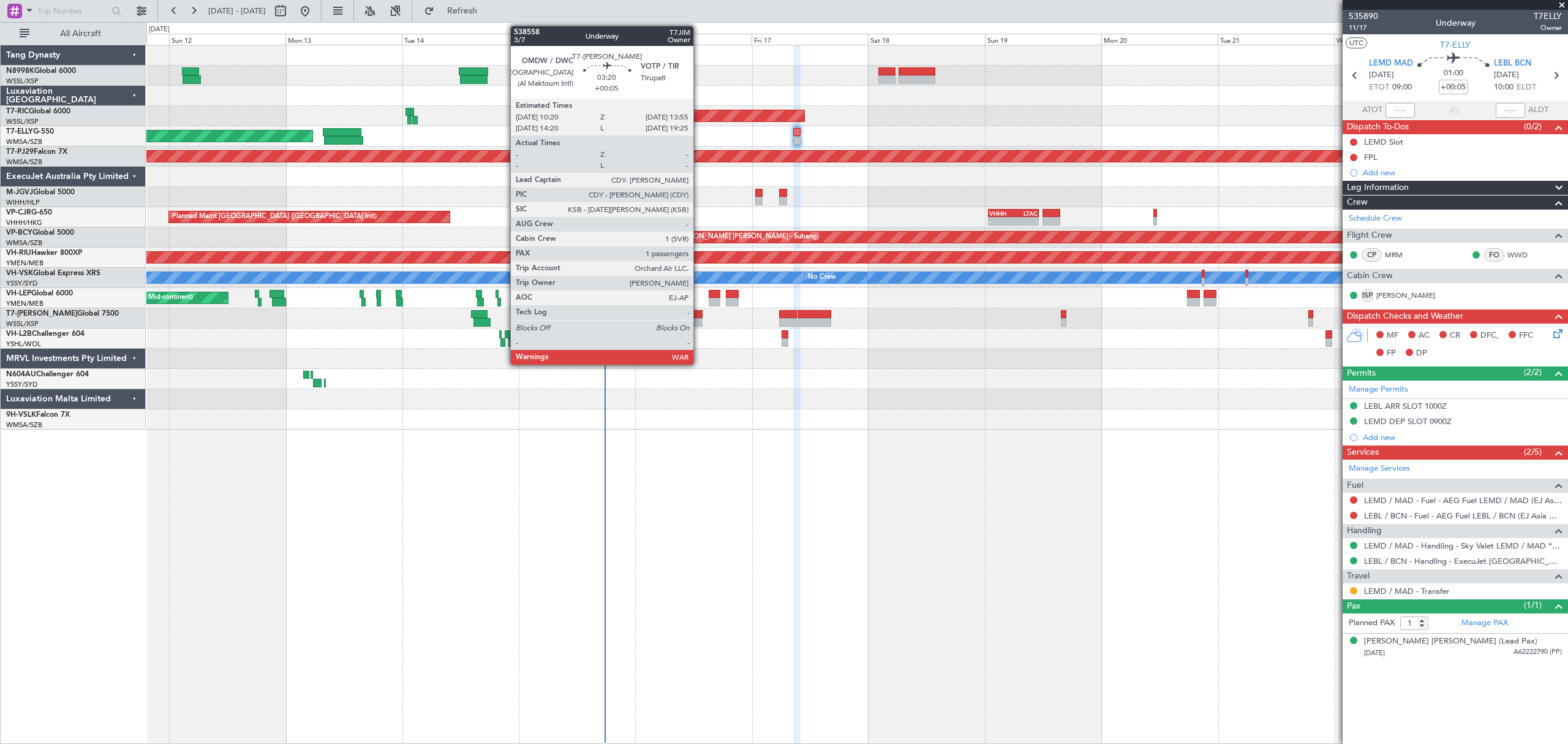
click at [697, 315] on div at bounding box center [693, 315] width 18 height 8
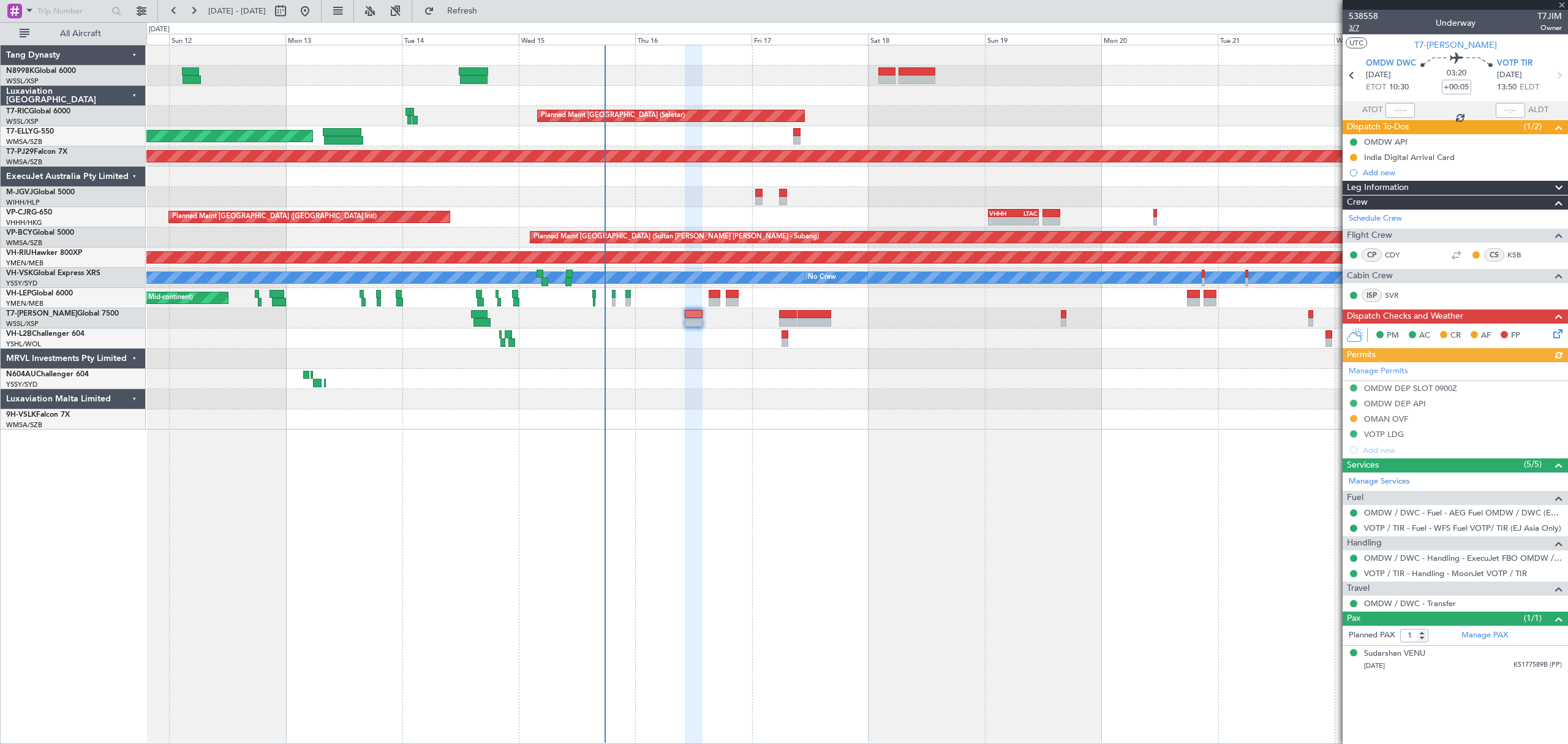
click at [1355, 28] on span "3/7" at bounding box center [1363, 28] width 30 height 10
click at [750, 125] on div "Planned Maint Singapore (Seletar) Planned Maint Singapore (Seletar) Planned Mai…" at bounding box center [856, 238] width 1420 height 384
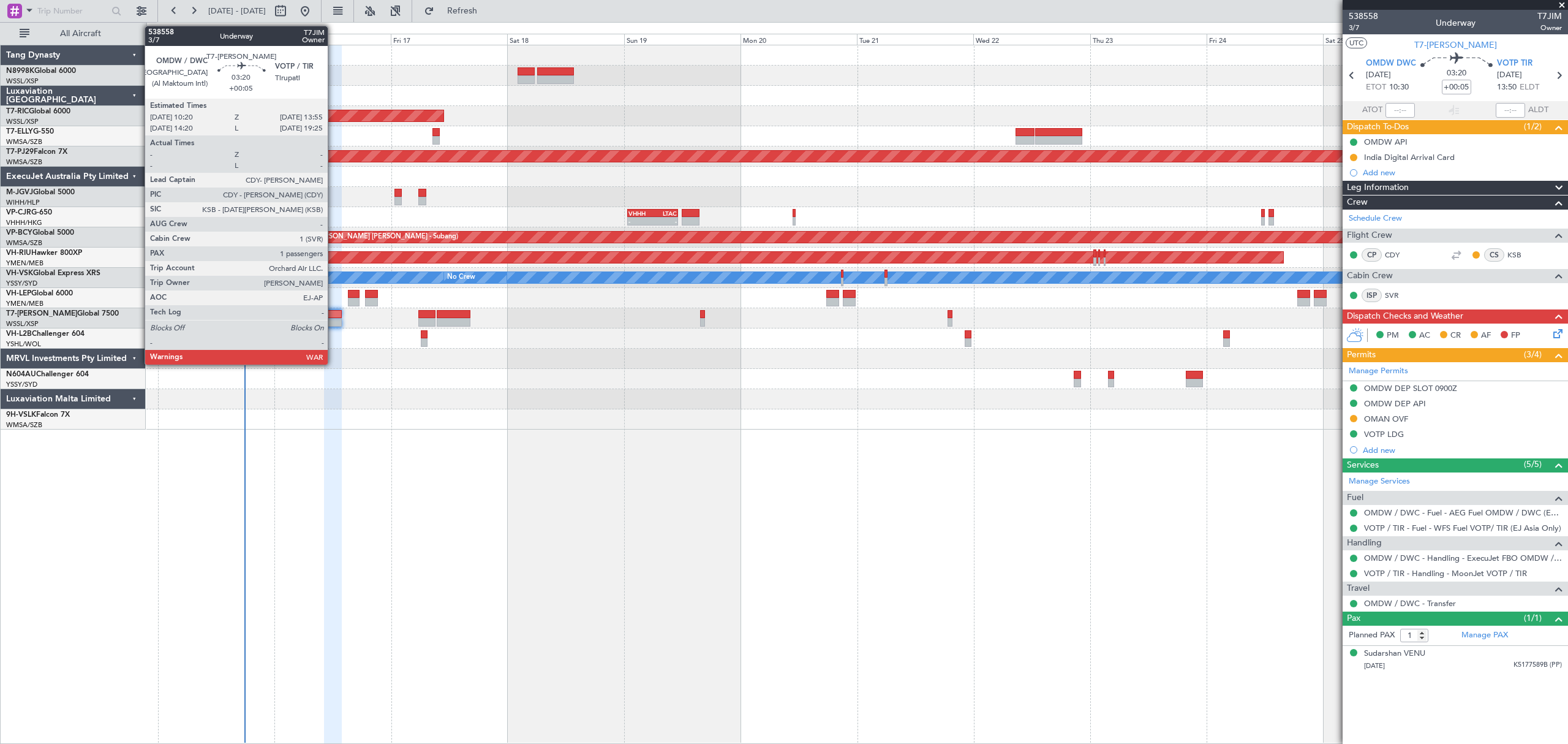
click at [333, 320] on div at bounding box center [332, 322] width 18 height 8
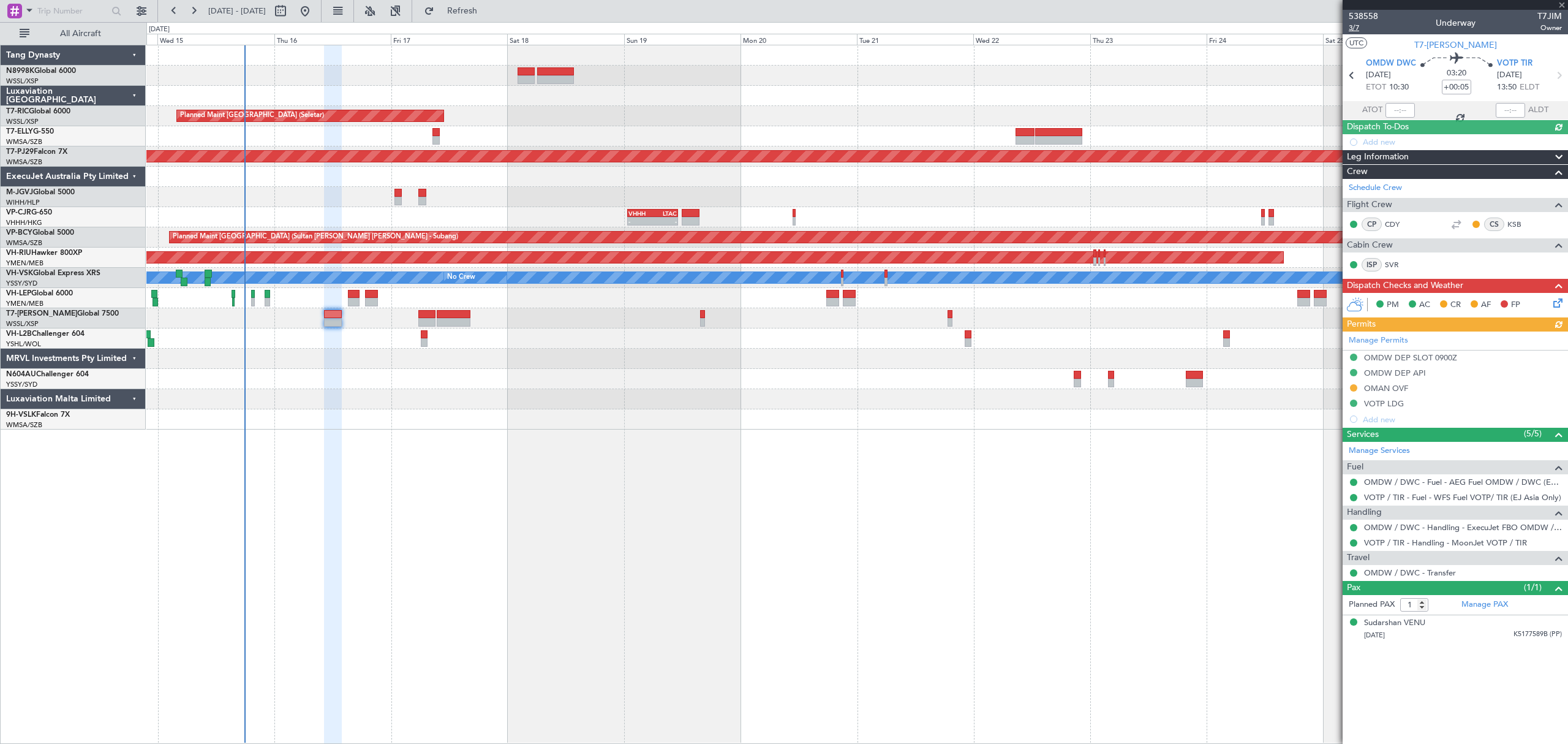
click at [1356, 28] on span "3/7" at bounding box center [1363, 28] width 30 height 10
